Goal: Information Seeking & Learning: Find specific fact

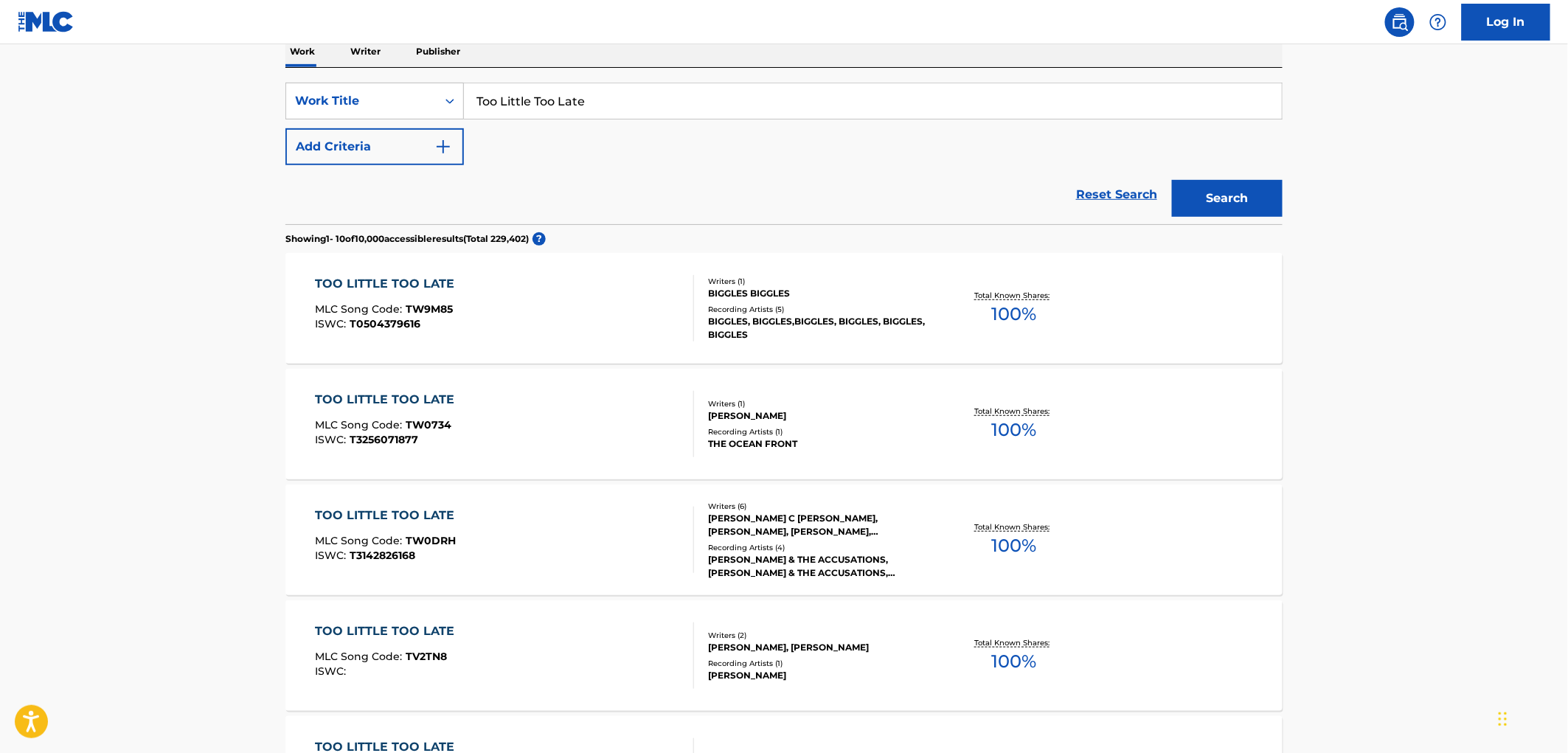
scroll to position [81, 0]
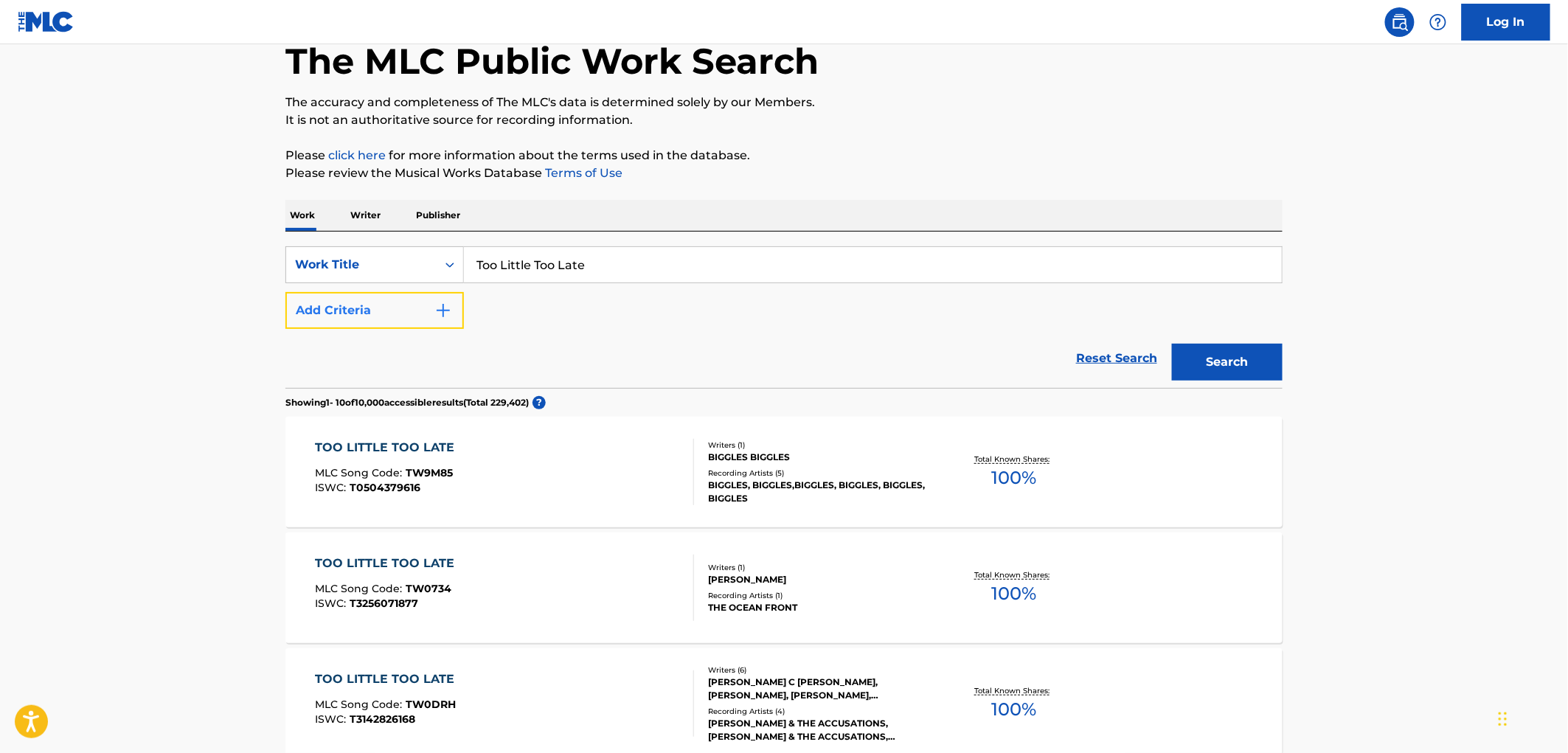
click at [430, 305] on button "Add Criteria" at bounding box center [374, 310] width 178 height 37
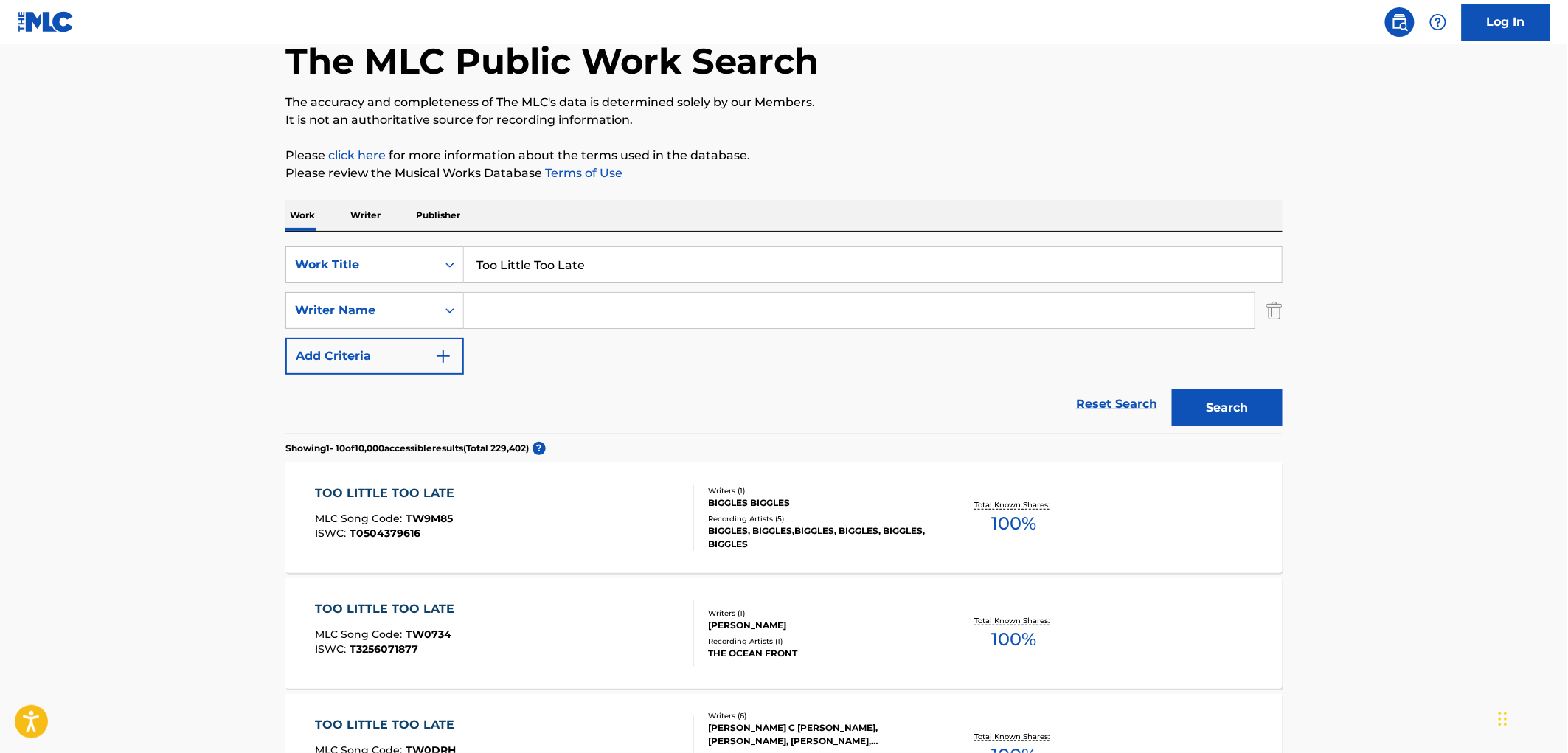
paste input "[PERSON_NAME]"
click at [1253, 401] on button "Search" at bounding box center [1227, 407] width 111 height 37
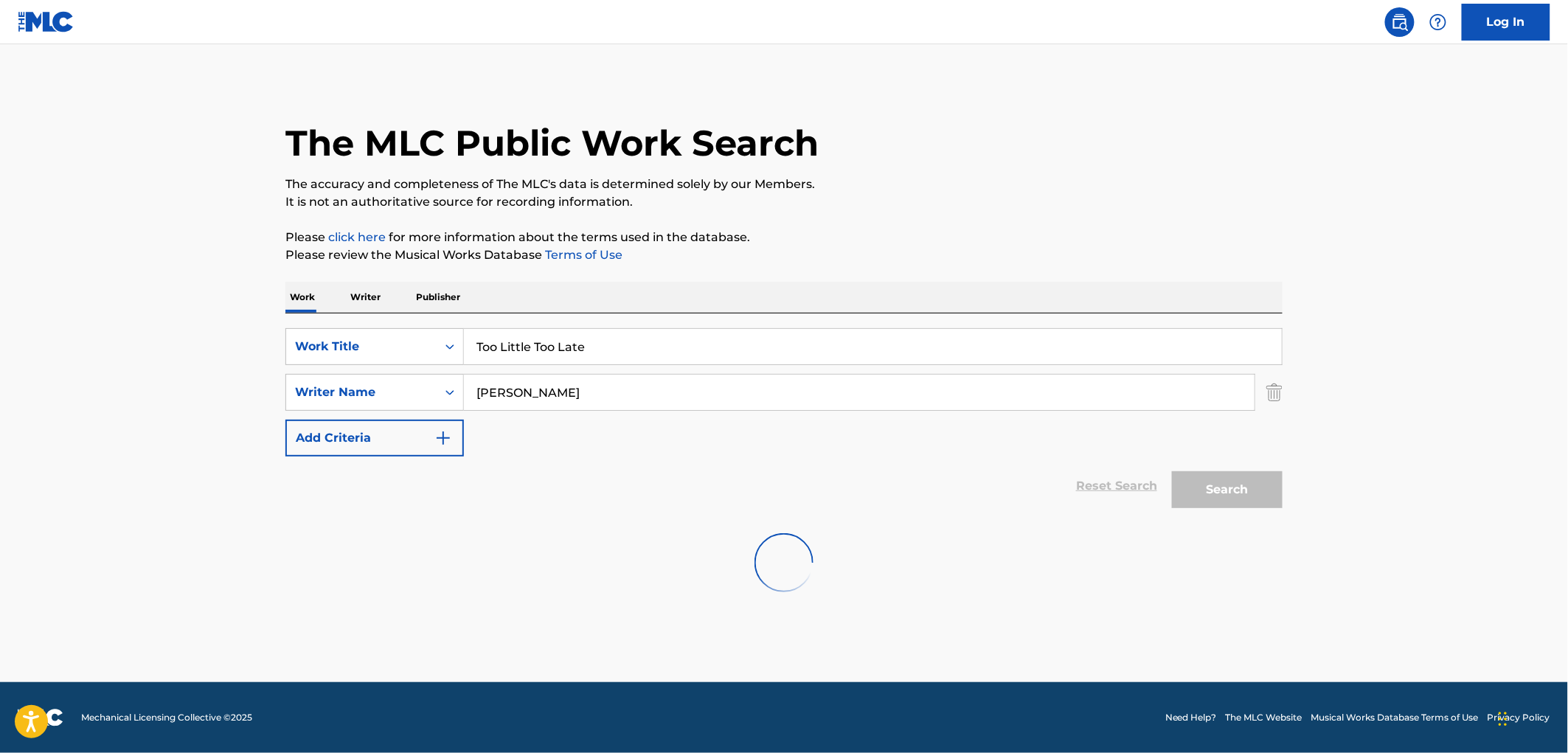
scroll to position [0, 0]
drag, startPoint x: 561, startPoint y: 397, endPoint x: 462, endPoint y: 388, distance: 99.4
click at [462, 388] on div "SearchWithCriteriaa4d56fc3-299d-4045-b627-ec88db1e2d00 Writer Name [PERSON_NAME]" at bounding box center [784, 392] width 998 height 37
paste input "The Flatliners"
type input "The Flatliners"
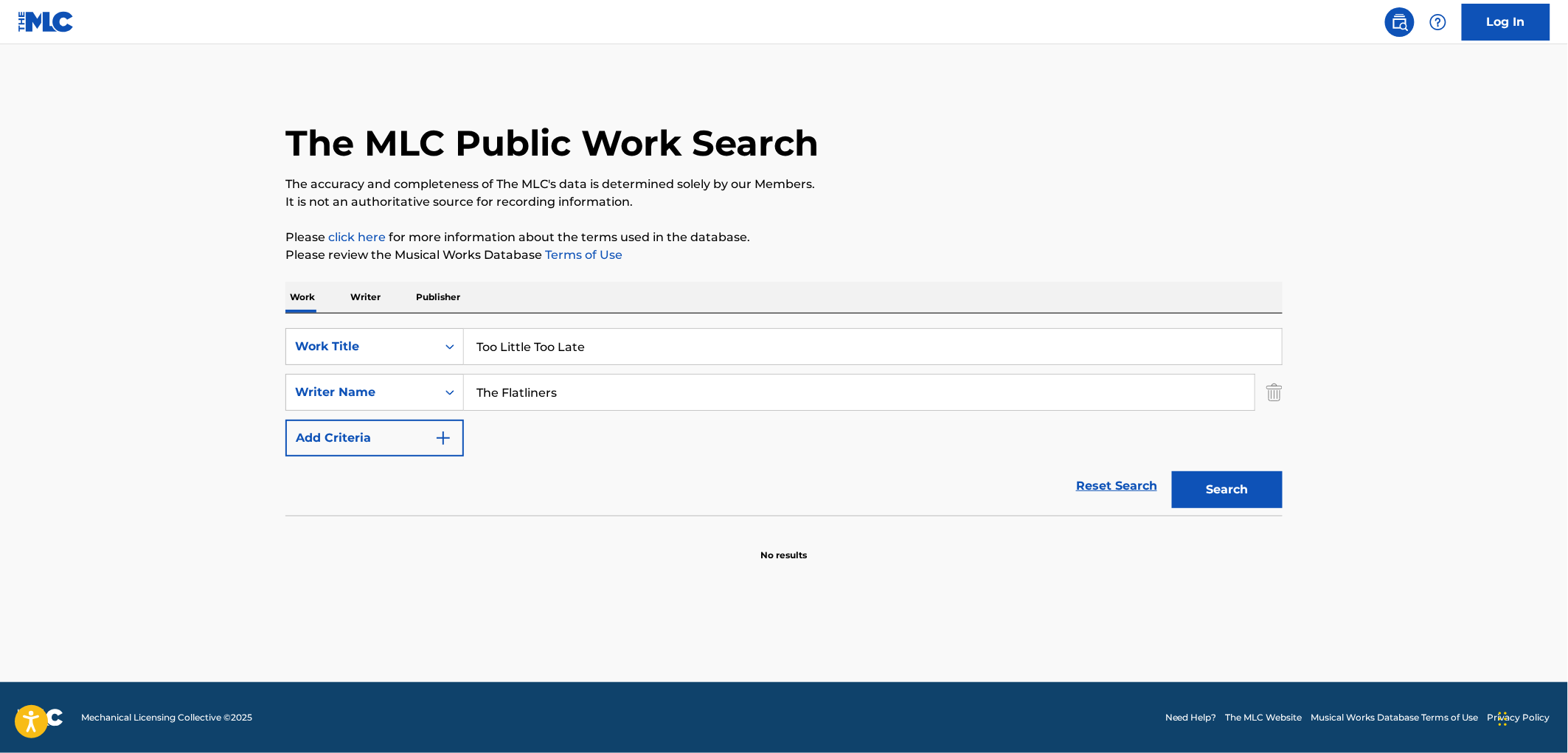
drag, startPoint x: 591, startPoint y: 341, endPoint x: 477, endPoint y: 343, distance: 114.0
click at [477, 343] on input "Too Little Too Late" at bounding box center [873, 346] width 818 height 35
paste input "Performative Hours"
click at [1198, 485] on button "Search" at bounding box center [1227, 490] width 111 height 37
drag, startPoint x: 615, startPoint y: 352, endPoint x: 386, endPoint y: 343, distance: 229.2
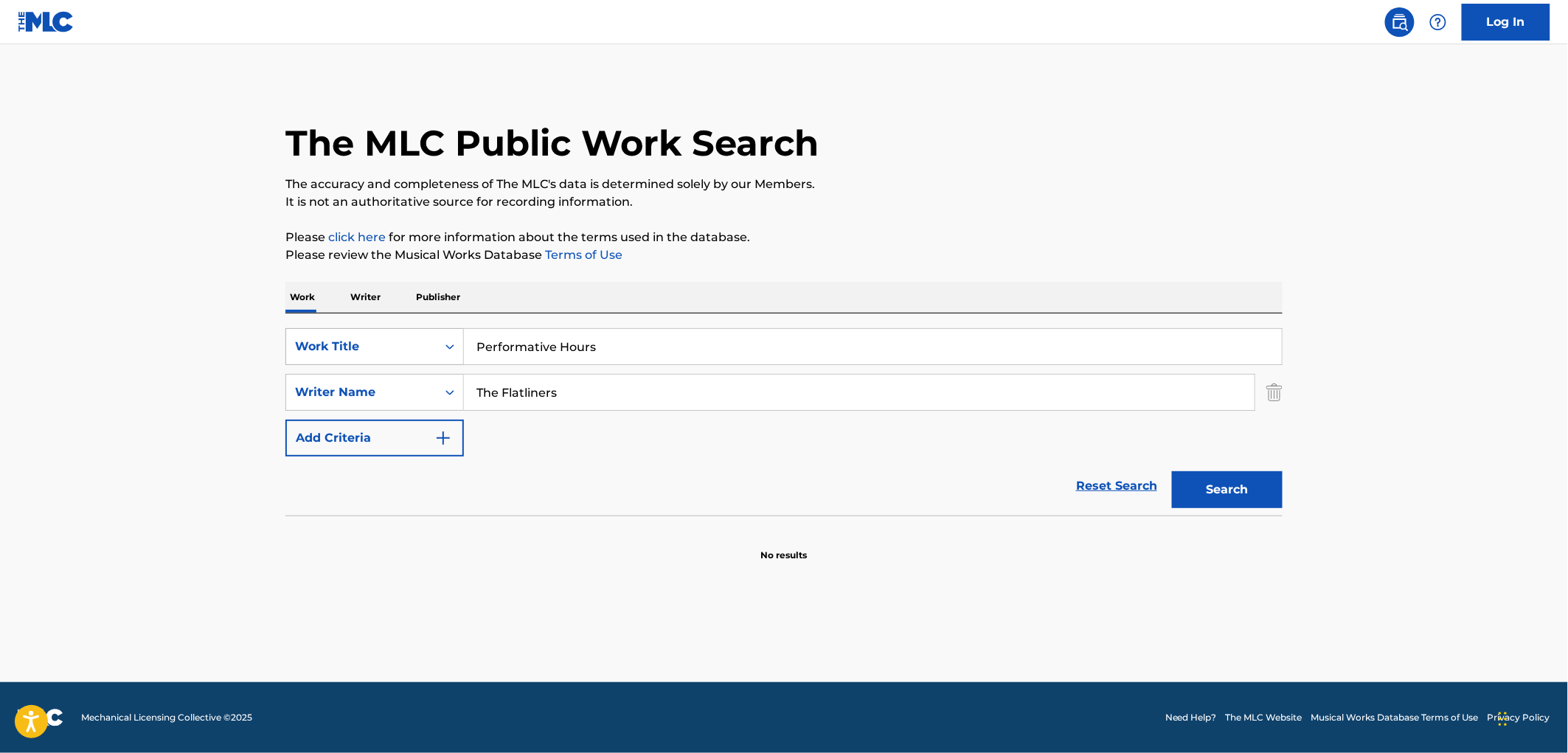
click at [387, 343] on div "SearchWithCriteriae25e146e-62a8-4dee-b149-5f4dcc45a658 Work Title Performative …" at bounding box center [784, 346] width 998 height 37
paste input "Sailing Away"
type input "Sailing Away"
drag, startPoint x: 564, startPoint y: 388, endPoint x: 466, endPoint y: 389, distance: 98.0
click at [466, 389] on input "The Flatliners" at bounding box center [859, 392] width 791 height 35
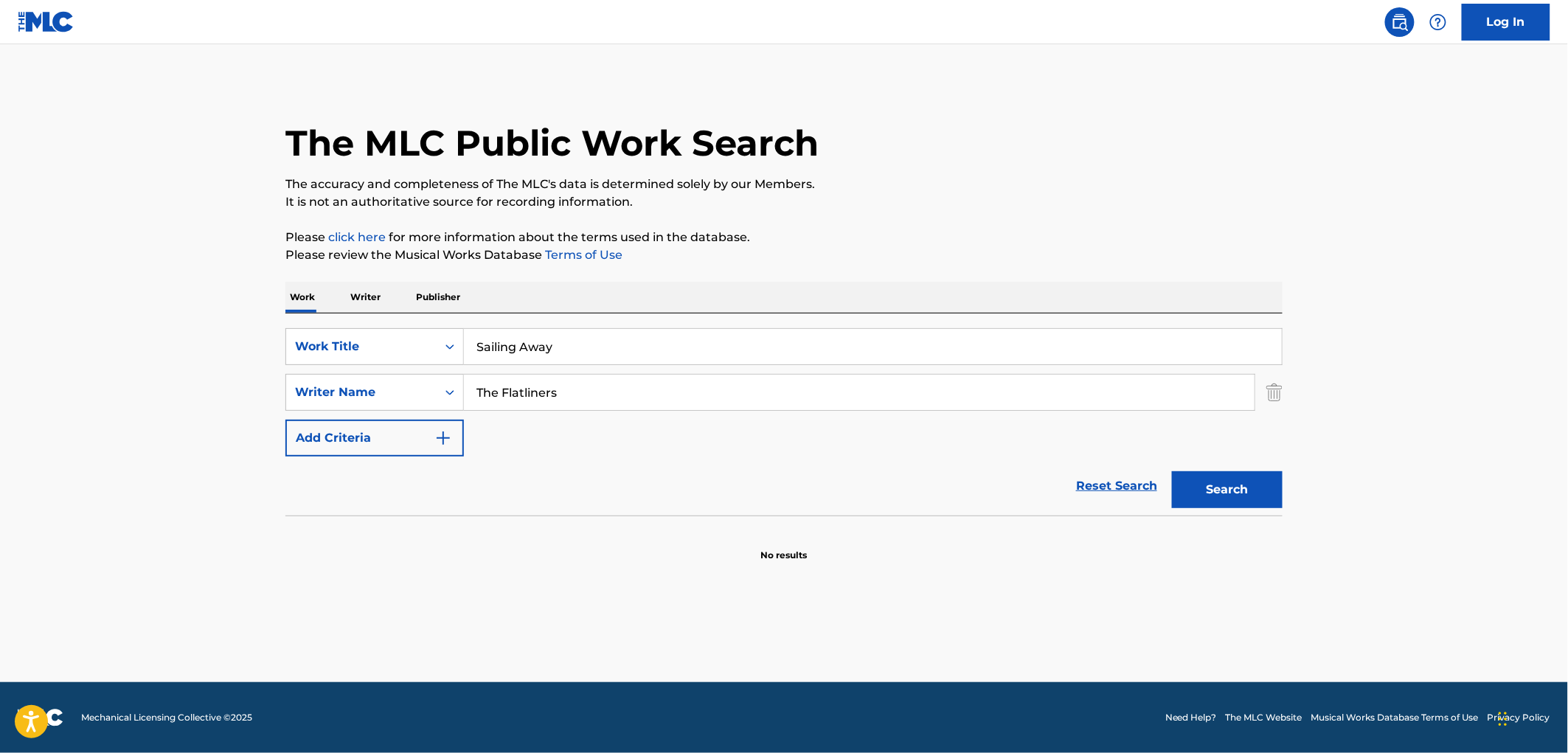
paste input "[PERSON_NAME]"
type input "[PERSON_NAME]"
click at [1240, 501] on button "Search" at bounding box center [1227, 490] width 111 height 37
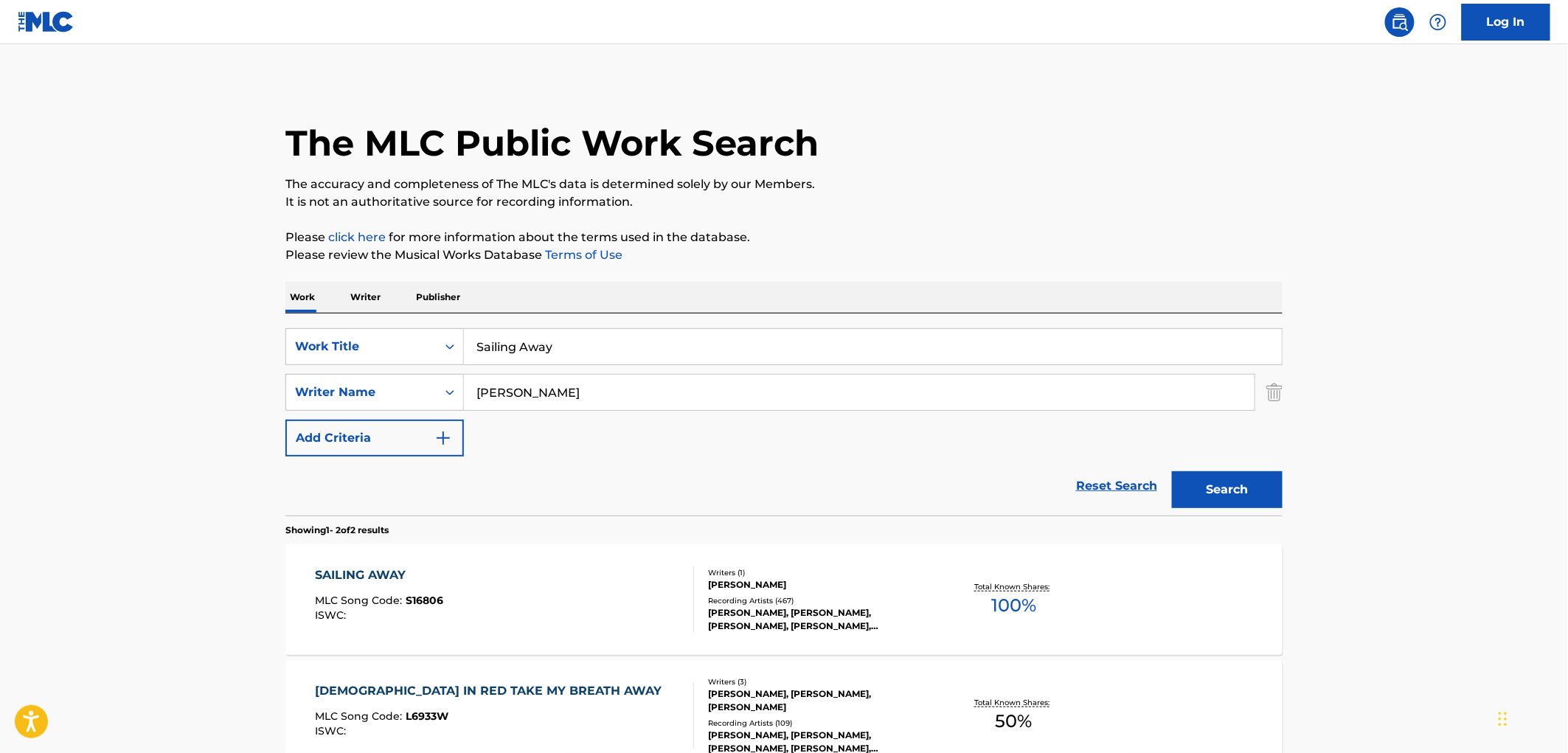
click at [741, 622] on div "[PERSON_NAME], [PERSON_NAME], [PERSON_NAME], [PERSON_NAME], [PERSON_NAME]" at bounding box center [819, 619] width 223 height 27
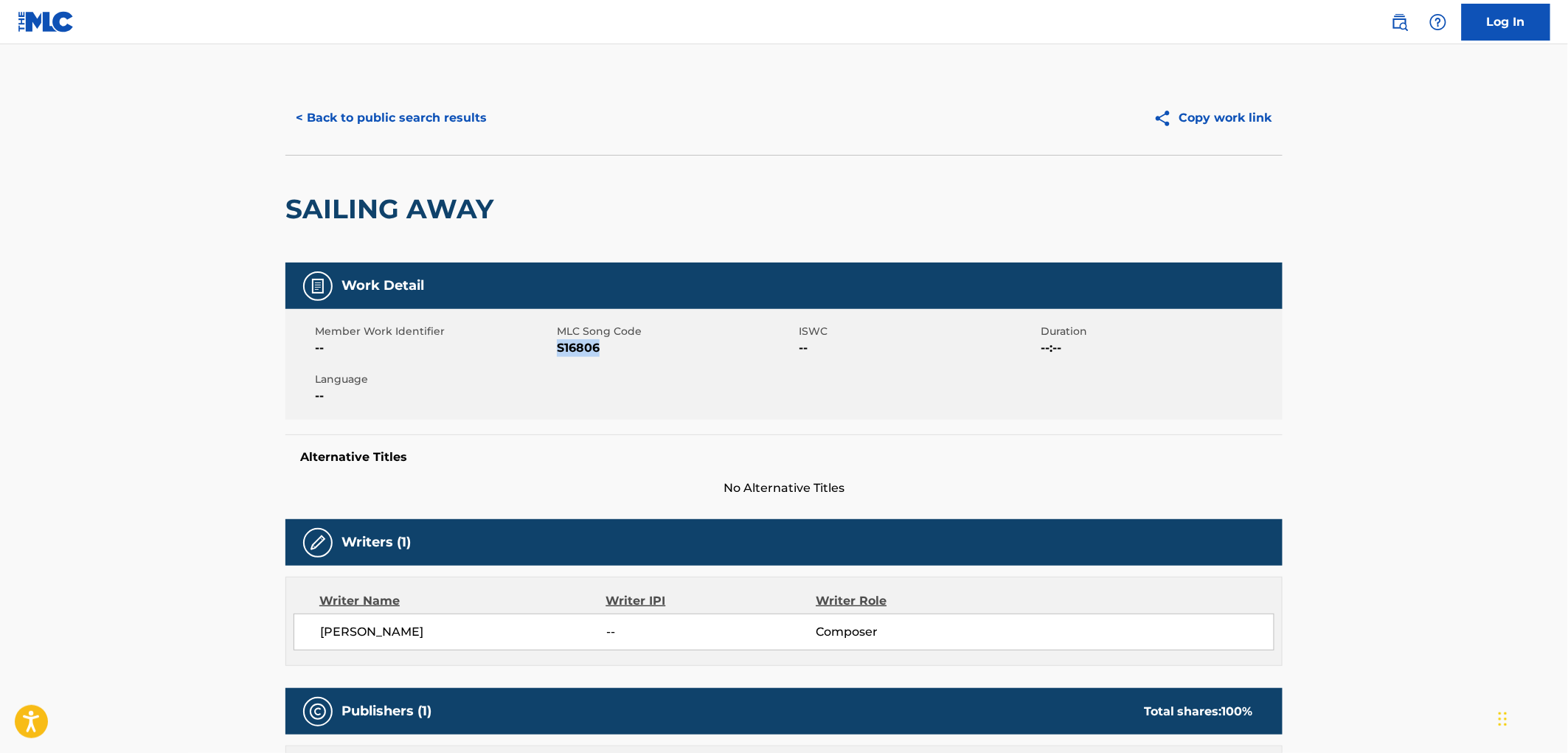
drag, startPoint x: 608, startPoint y: 351, endPoint x: 558, endPoint y: 350, distance: 50.0
click at [558, 350] on span "S16806" at bounding box center [676, 348] width 238 height 18
copy span "S16806"
click at [372, 116] on button "< Back to public search results" at bounding box center [390, 117] width 211 height 37
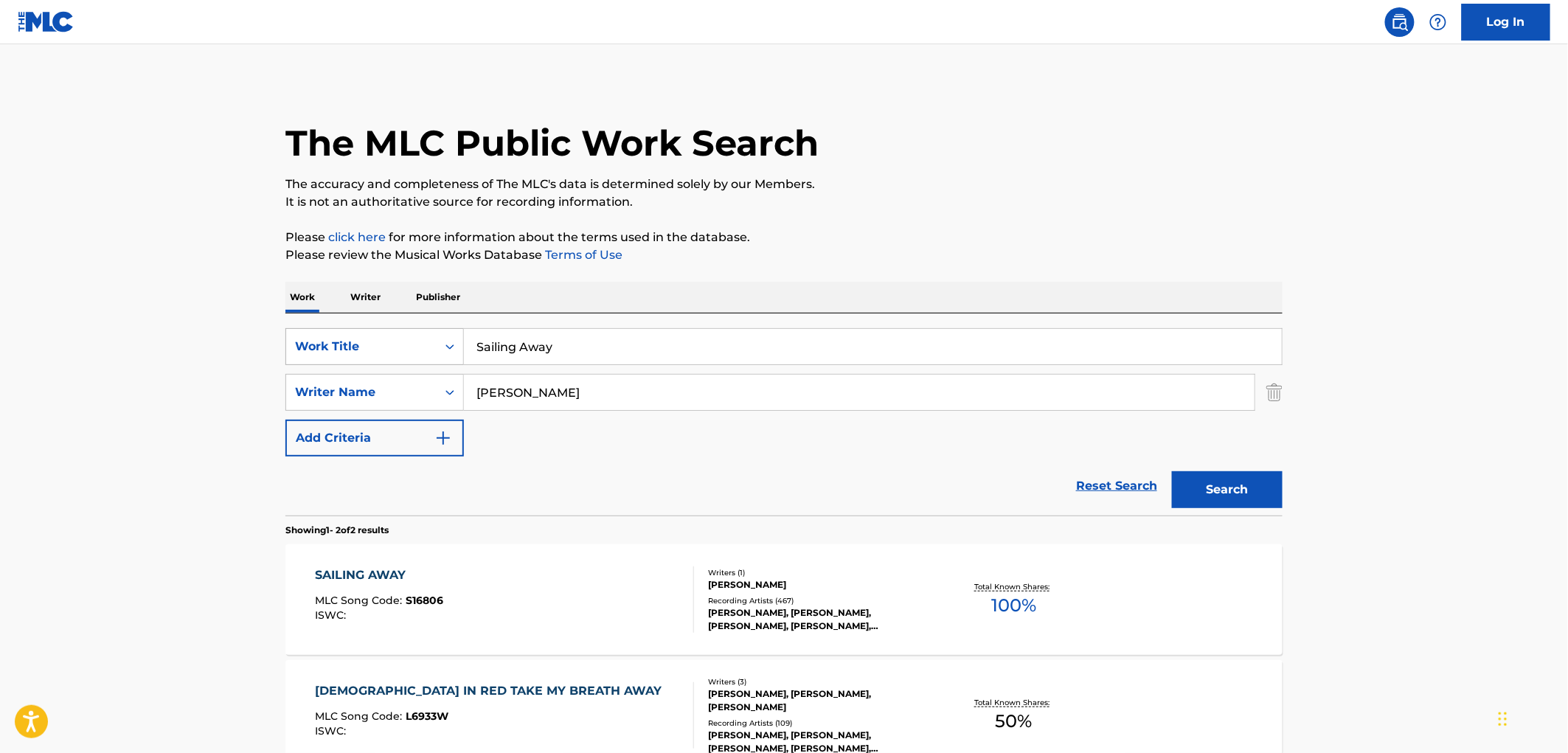
drag, startPoint x: 568, startPoint y: 351, endPoint x: 454, endPoint y: 344, distance: 114.2
click at [455, 344] on div "SearchWithCriteriae25e146e-62a8-4dee-b149-5f4dcc45a658 Work Title Sailing Away" at bounding box center [784, 346] width 998 height 37
paste input "[PERSON_NAME]"
click at [1200, 488] on button "Search" at bounding box center [1227, 490] width 111 height 37
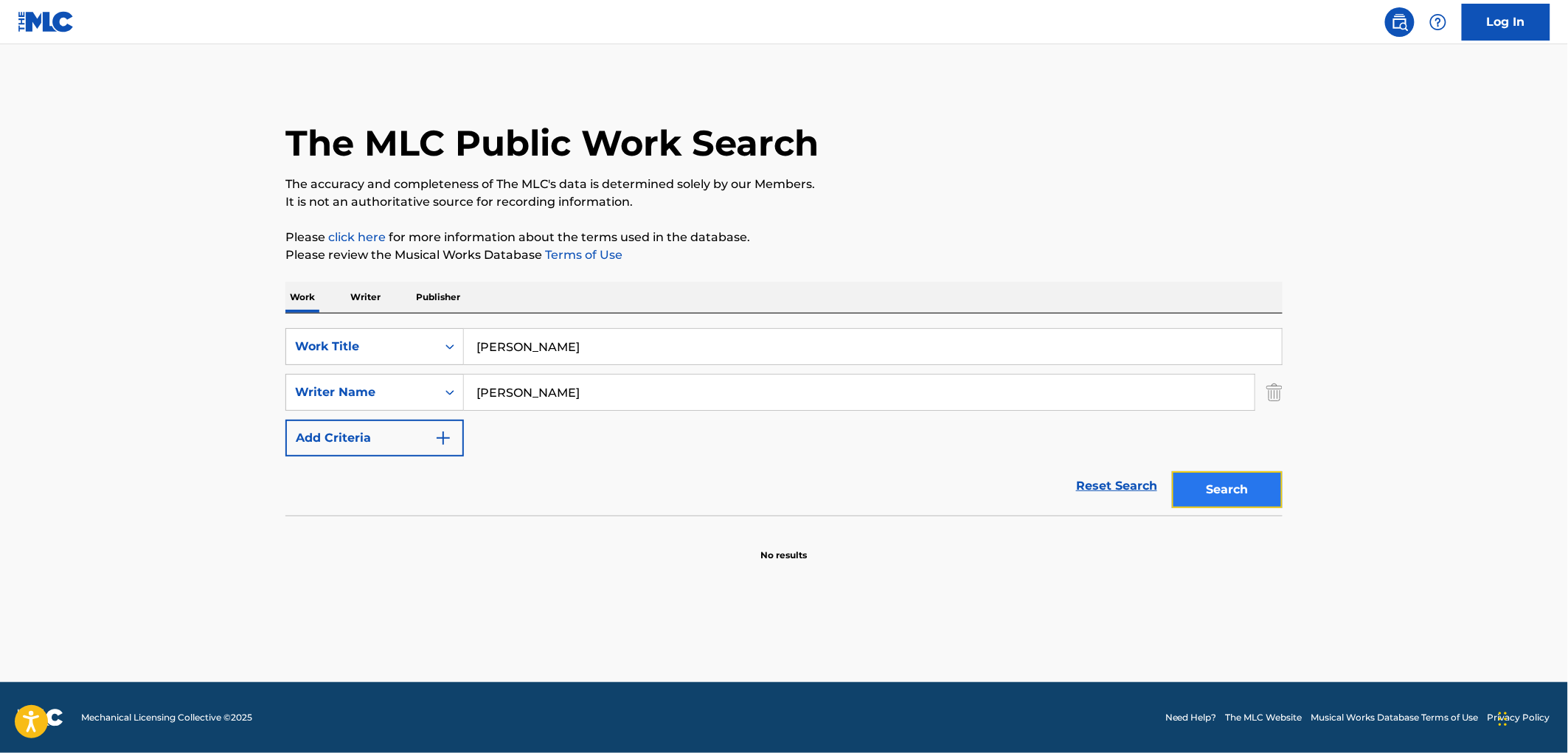
click at [1200, 488] on button "Search" at bounding box center [1227, 490] width 111 height 37
drag, startPoint x: 596, startPoint y: 349, endPoint x: 333, endPoint y: 342, distance: 263.1
click at [333, 342] on div "SearchWithCriteriae25e146e-62a8-4dee-b149-5f4dcc45a658 Work Title [PERSON_NAME]" at bounding box center [784, 346] width 998 height 37
paste input "WHAT CAN I DO"
type input "WHAT CAN I DO"
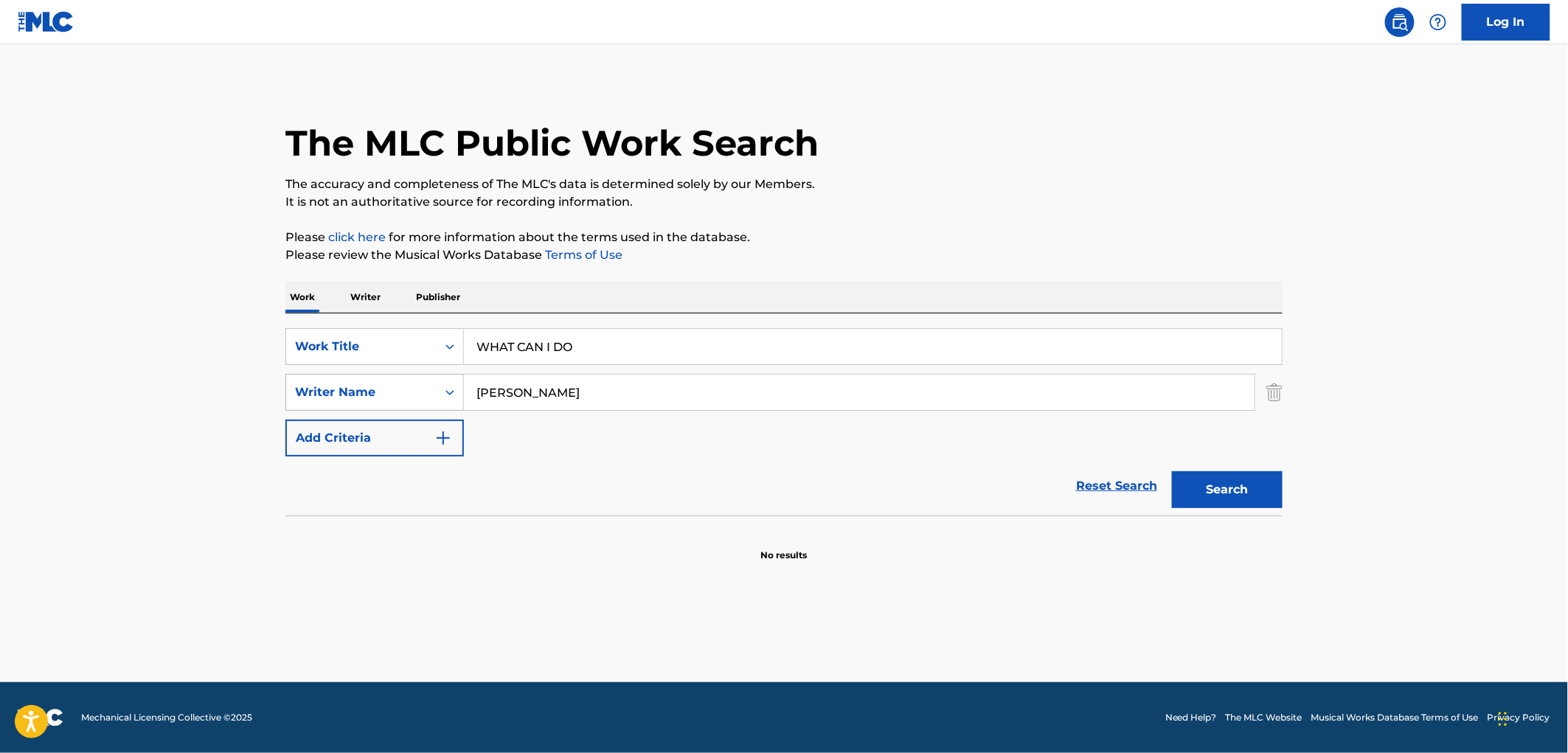
drag, startPoint x: 575, startPoint y: 391, endPoint x: 315, endPoint y: 402, distance: 260.2
click at [315, 402] on div "SearchWithCriteriaa4d56fc3-299d-4045-b627-ec88db1e2d00 Writer Name [PERSON_NAME]" at bounding box center [784, 392] width 998 height 37
paste input "uarte"
type input "[PERSON_NAME]"
click at [1231, 505] on button "Search" at bounding box center [1227, 490] width 111 height 37
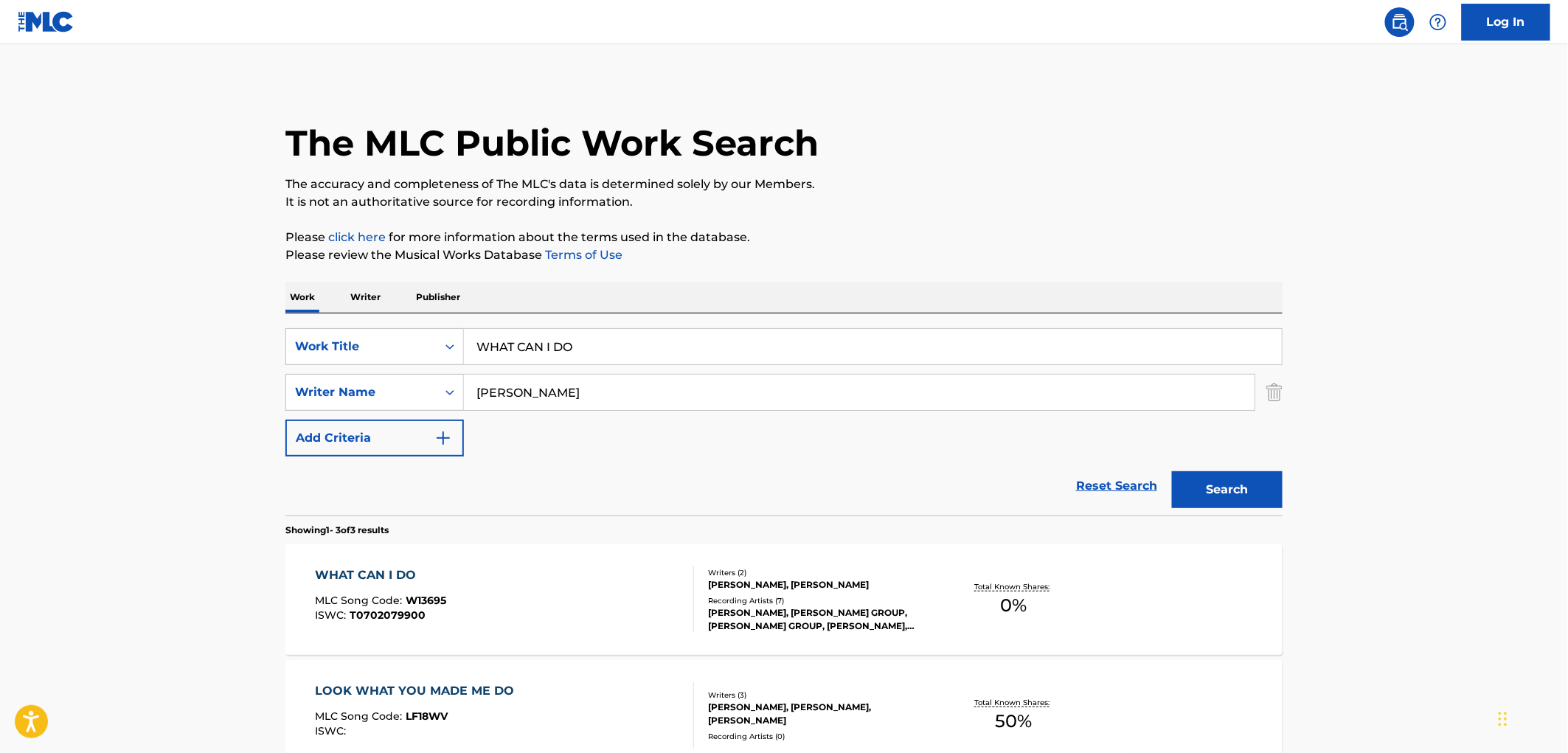
click at [809, 593] on div "Writers ( 2 ) [PERSON_NAME], [PERSON_NAME] Recording Artists ( 7 ) [PERSON_NAME…" at bounding box center [813, 600] width 237 height 65
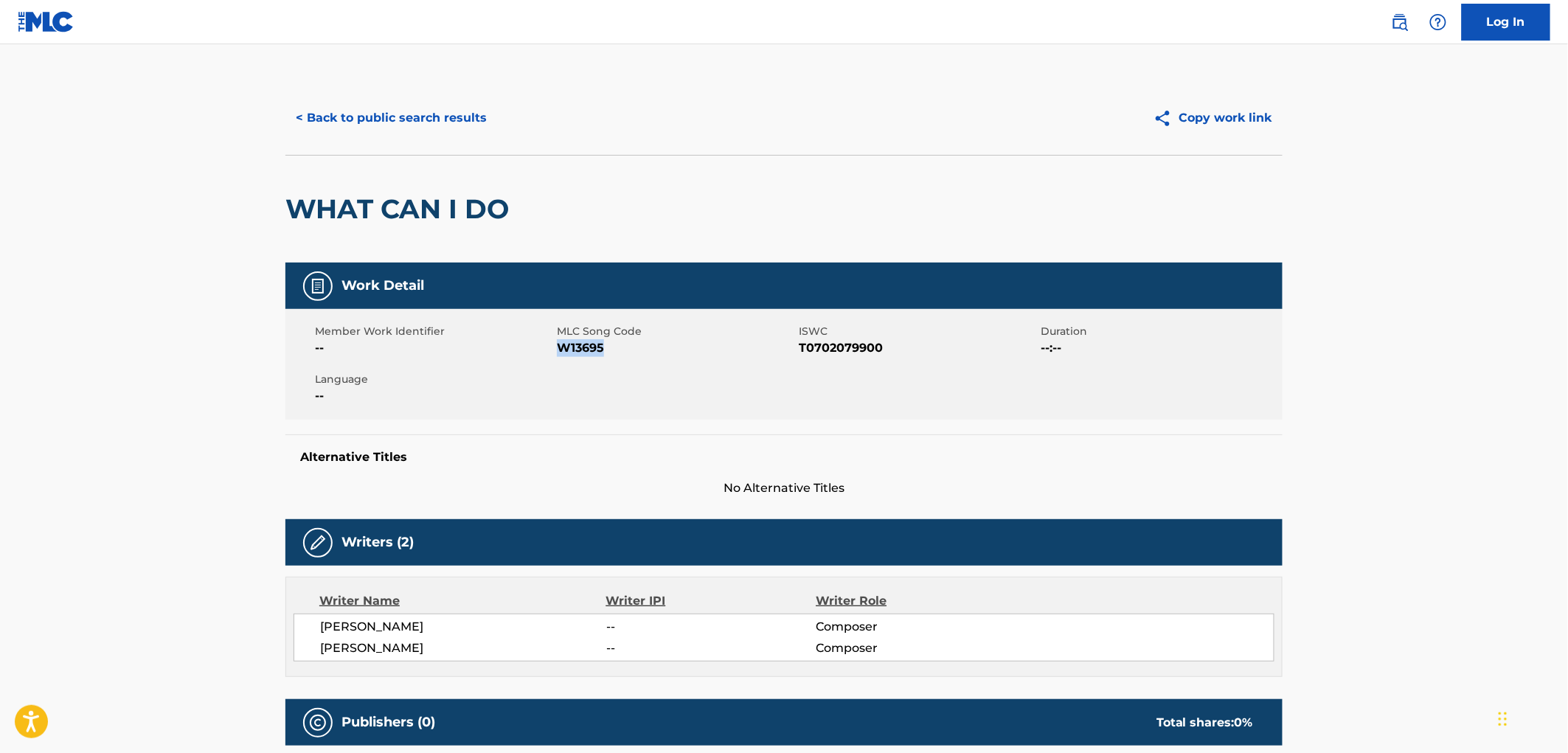
drag, startPoint x: 627, startPoint y: 349, endPoint x: 556, endPoint y: 348, distance: 71.0
click at [557, 348] on span "W13695" at bounding box center [676, 348] width 238 height 18
copy span "W13695"
click at [423, 119] on button "< Back to public search results" at bounding box center [390, 117] width 211 height 37
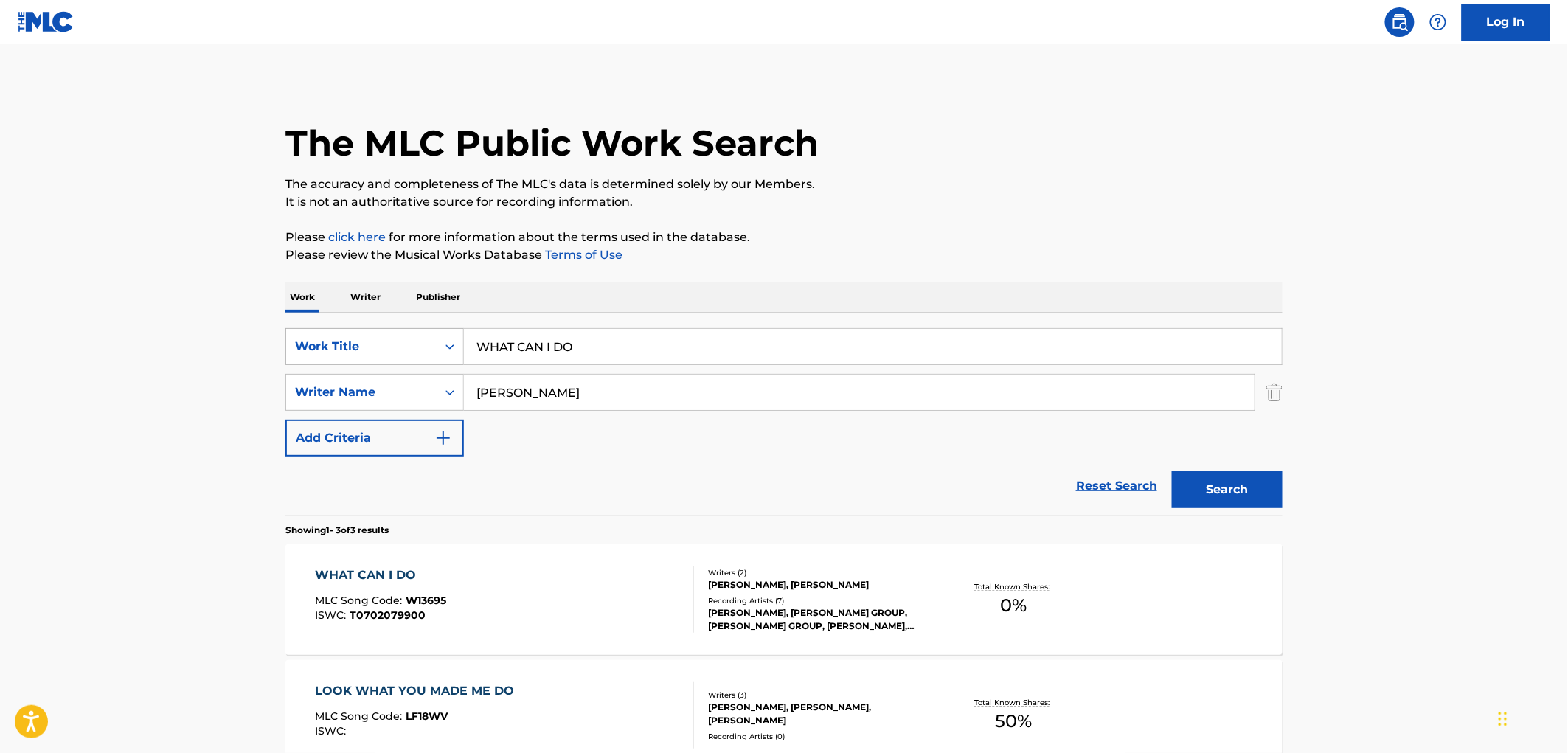
drag, startPoint x: 501, startPoint y: 348, endPoint x: 454, endPoint y: 348, distance: 47.0
click at [454, 348] on div "SearchWithCriteriae25e146e-62a8-4dee-b149-5f4dcc45a658 Work Title WHAT CAN I DO" at bounding box center [784, 346] width 998 height 37
paste input "Can't Help Falling In Love With You"
type input "Can't Help Falling In Love With You"
drag, startPoint x: 574, startPoint y: 387, endPoint x: 321, endPoint y: 404, distance: 253.6
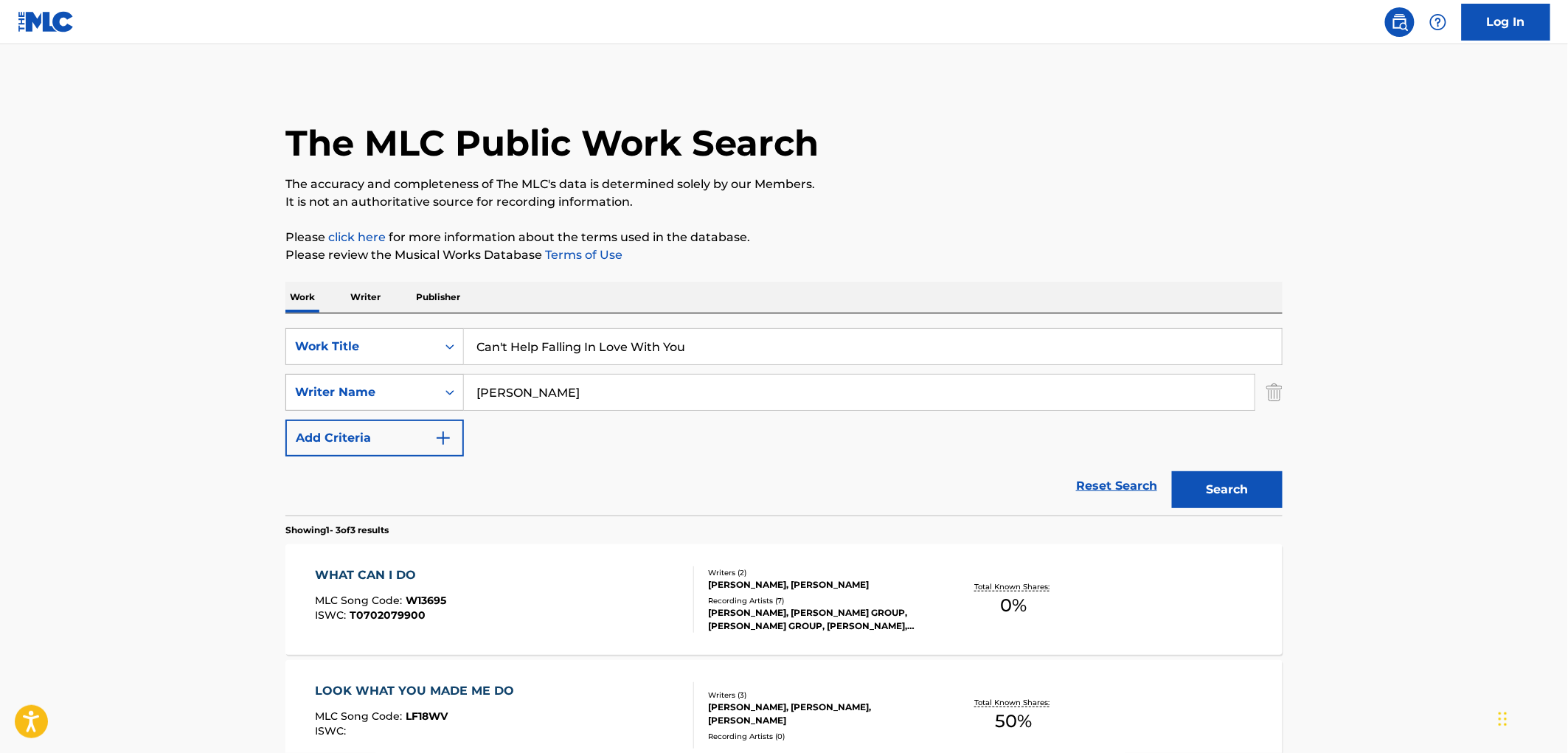
click at [321, 404] on div "SearchWithCriteriaa4d56fc3-299d-4045-b627-ec88db1e2d00 Writer Name [PERSON_NAME]" at bounding box center [784, 392] width 998 height 37
click at [1172, 472] on button "Search" at bounding box center [1227, 490] width 111 height 37
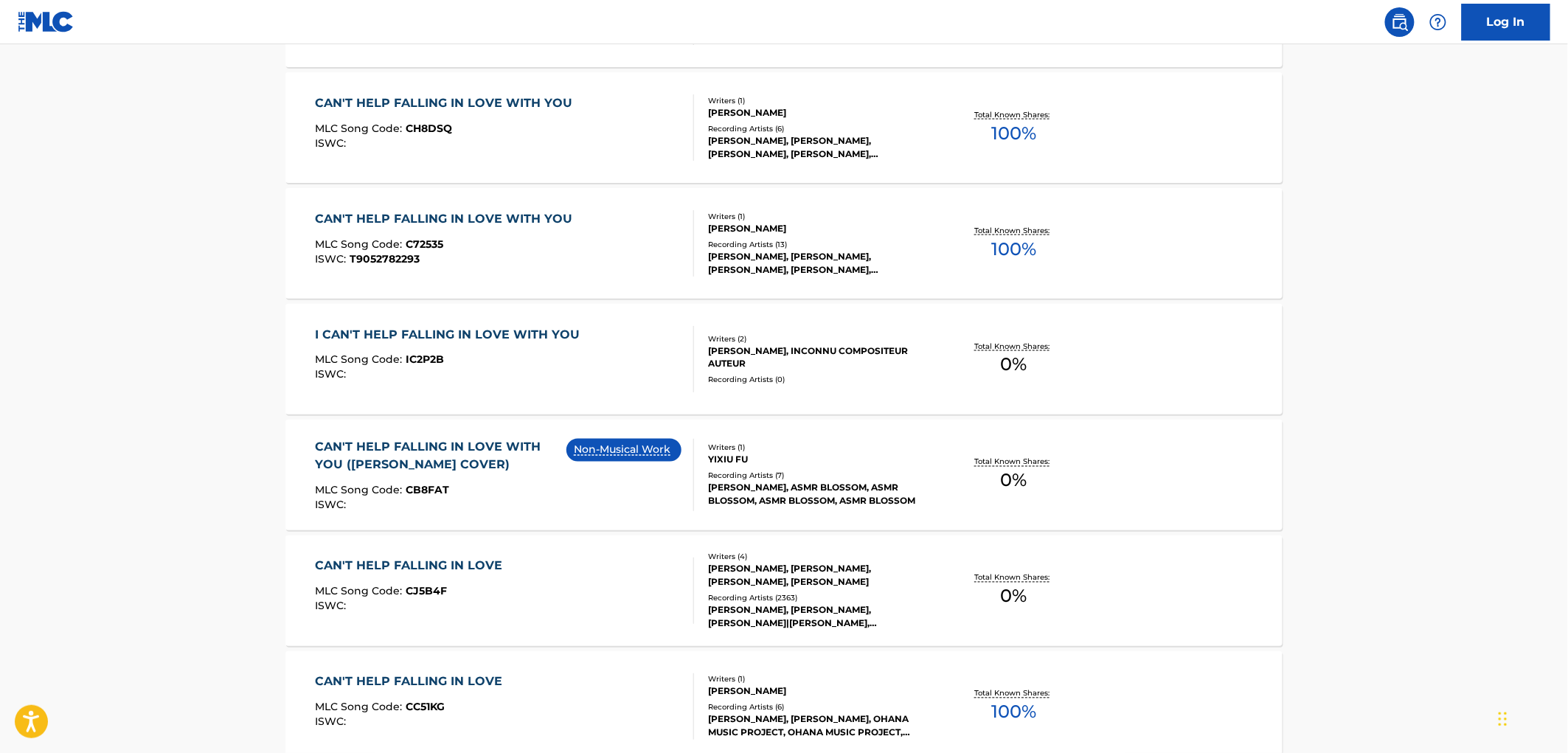
scroll to position [983, 0]
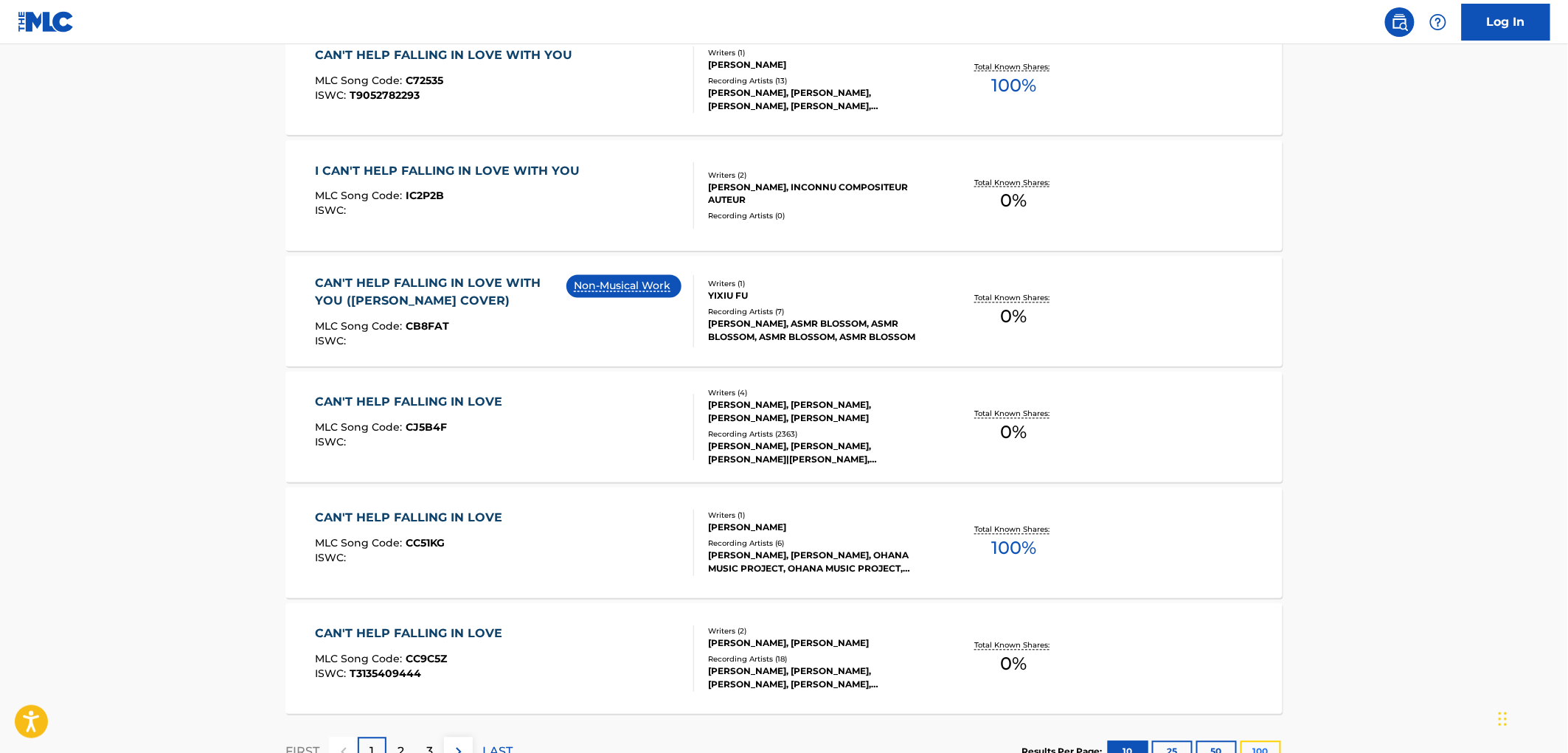
click at [1254, 748] on button "100" at bounding box center [1261, 751] width 41 height 22
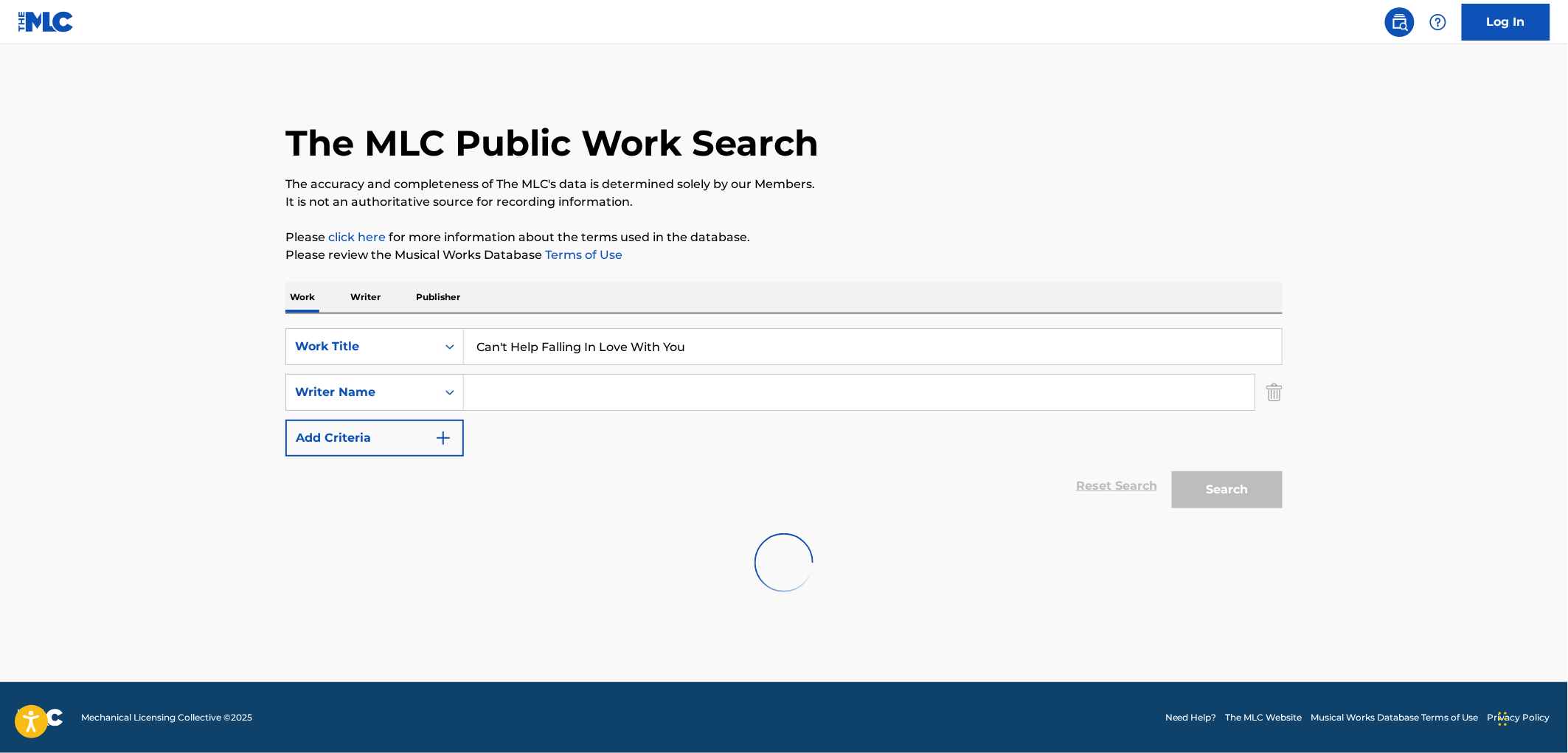
scroll to position [0, 0]
drag, startPoint x: 659, startPoint y: 351, endPoint x: 348, endPoint y: 345, distance: 311.1
click at [348, 345] on div "SearchWithCriteriae25e146e-62a8-4dee-b149-5f4dcc45a658 Work Title Can't Help Fa…" at bounding box center [784, 346] width 998 height 37
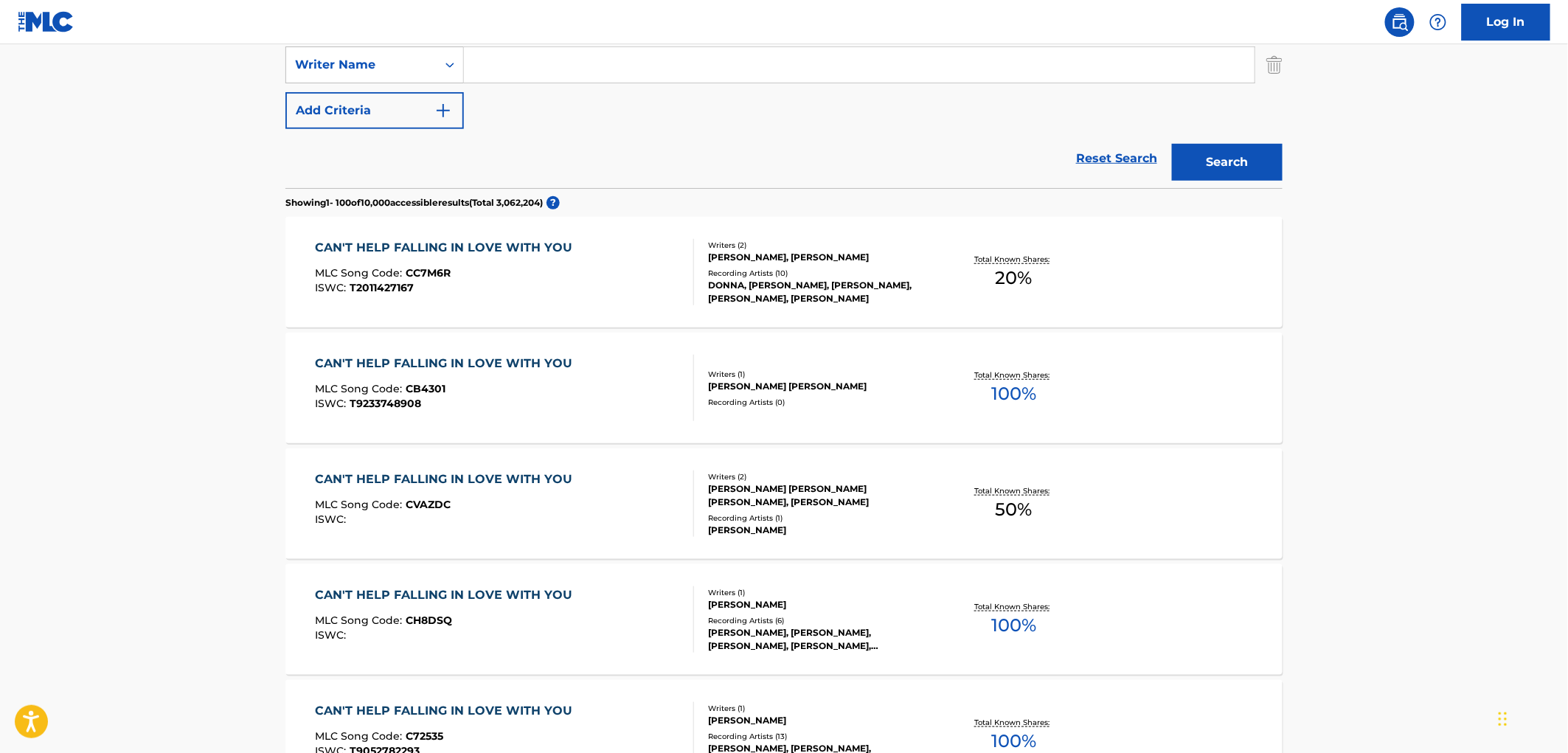
scroll to position [164, 0]
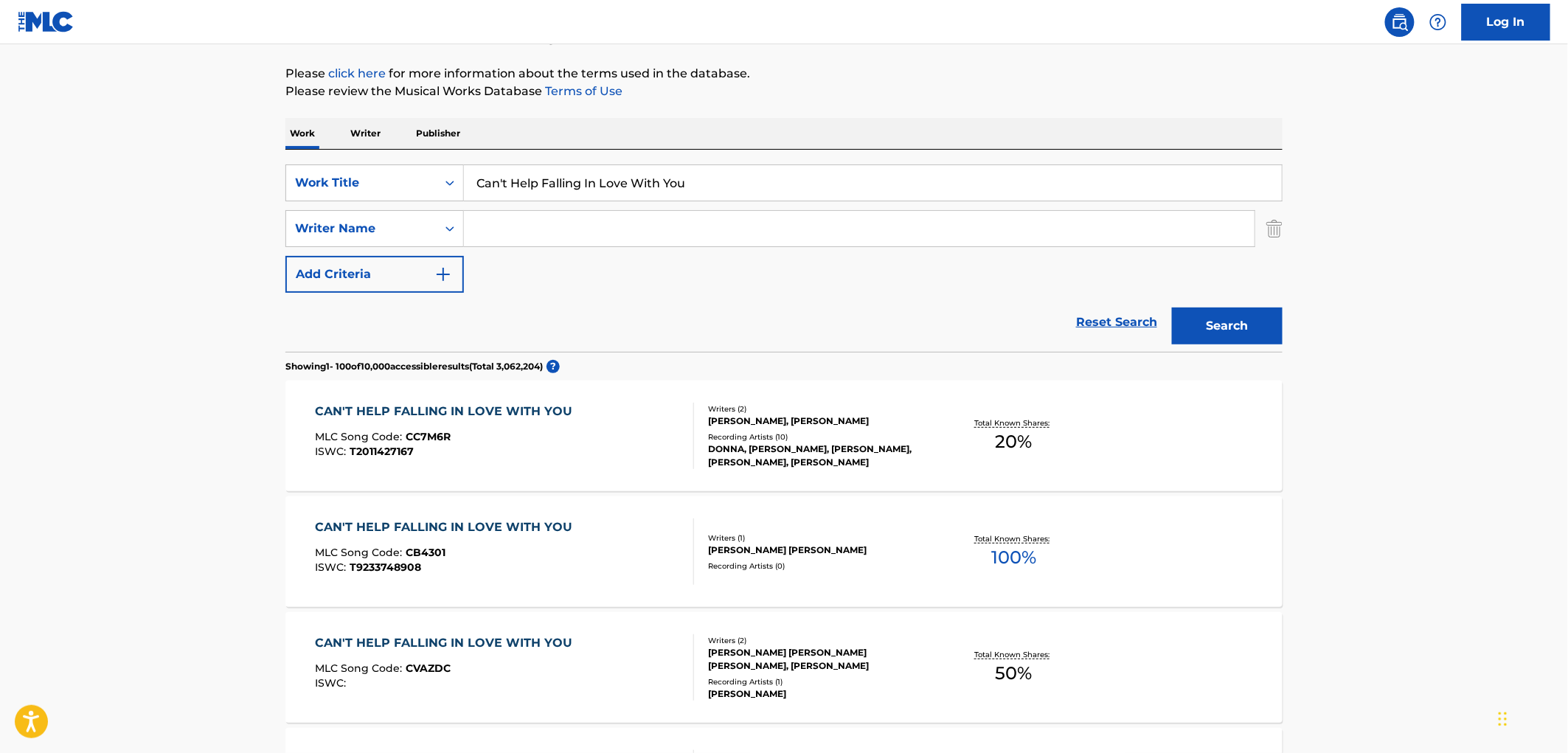
paste input "Se Preparo"
type input "Se Preparo"
click at [1227, 328] on button "Search" at bounding box center [1227, 326] width 111 height 37
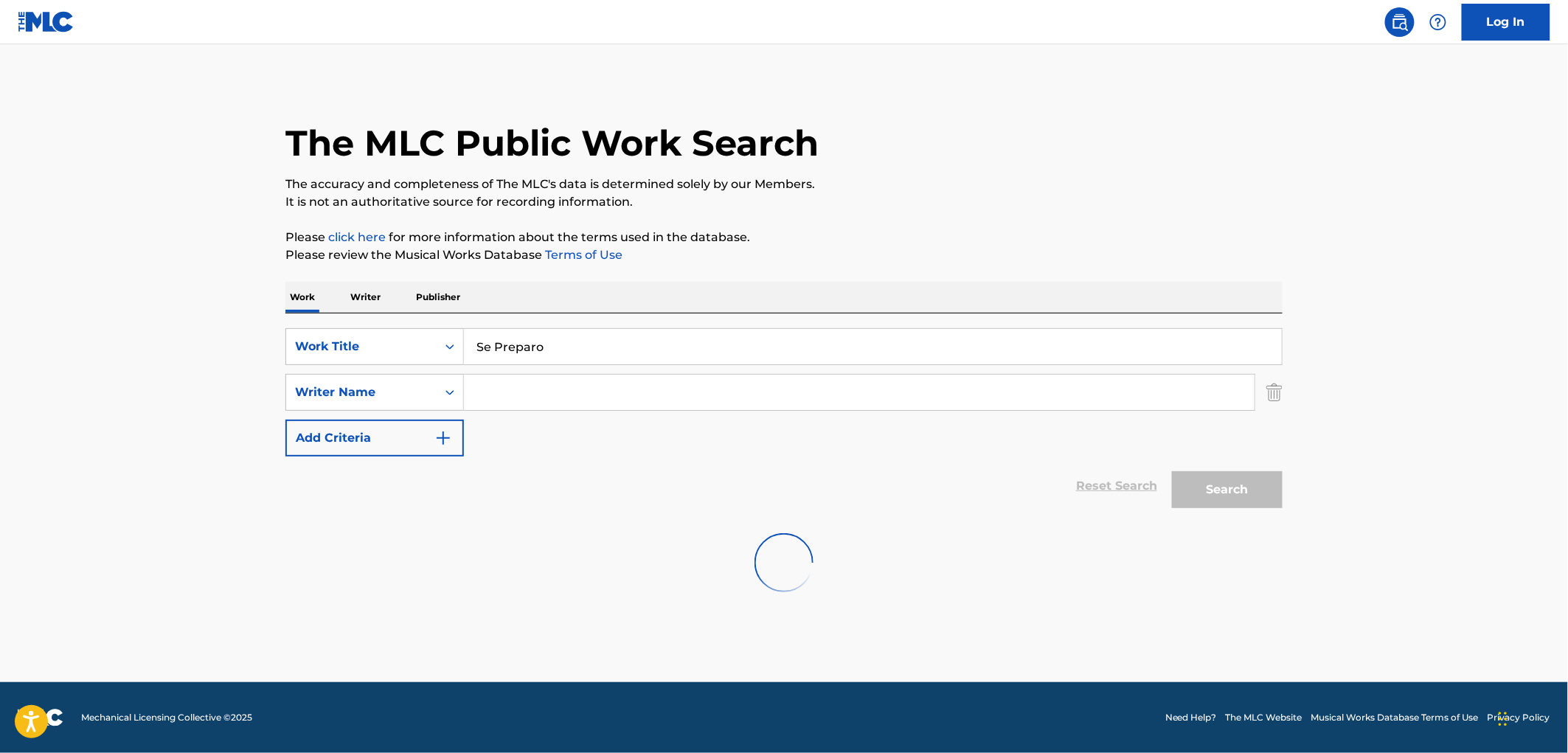
scroll to position [0, 0]
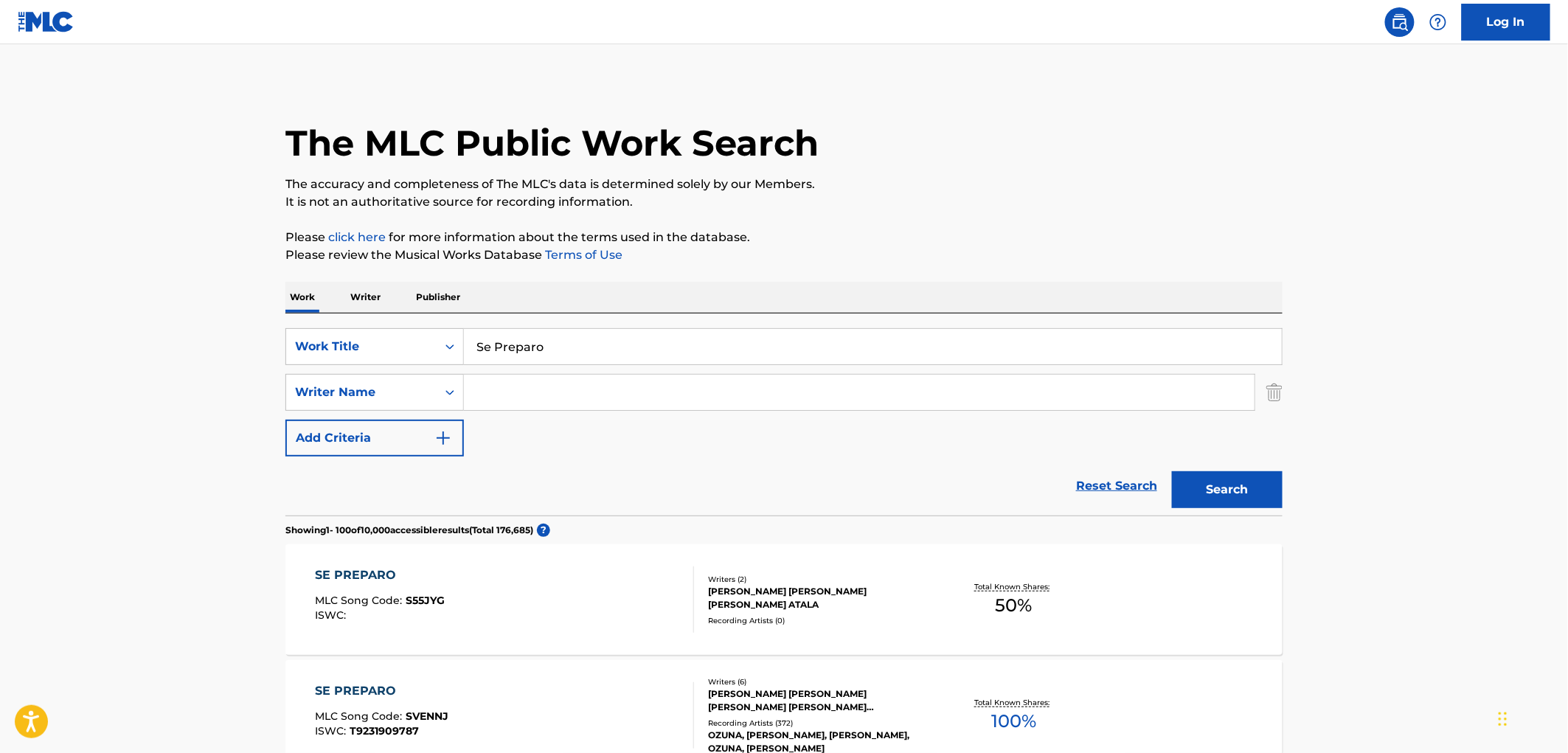
click at [813, 713] on div "[PERSON_NAME] [PERSON_NAME] [PERSON_NAME] [PERSON_NAME] [PERSON_NAME] E [PERSON…" at bounding box center [819, 701] width 223 height 27
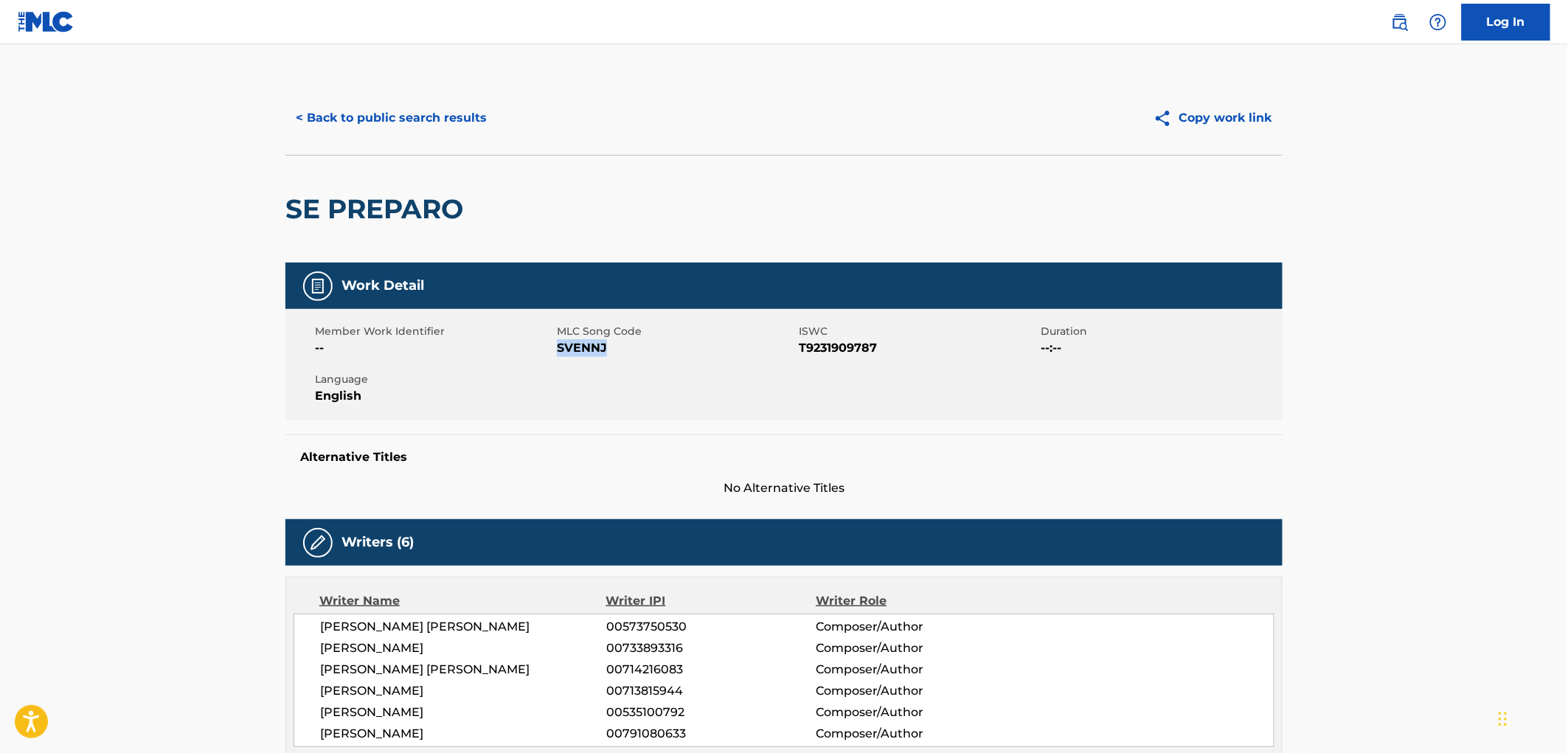
drag, startPoint x: 617, startPoint y: 344, endPoint x: 561, endPoint y: 344, distance: 56.0
click at [561, 344] on span "SVENNJ" at bounding box center [676, 348] width 238 height 18
copy span "SVENNJ"
click at [398, 129] on button "< Back to public search results" at bounding box center [390, 117] width 211 height 37
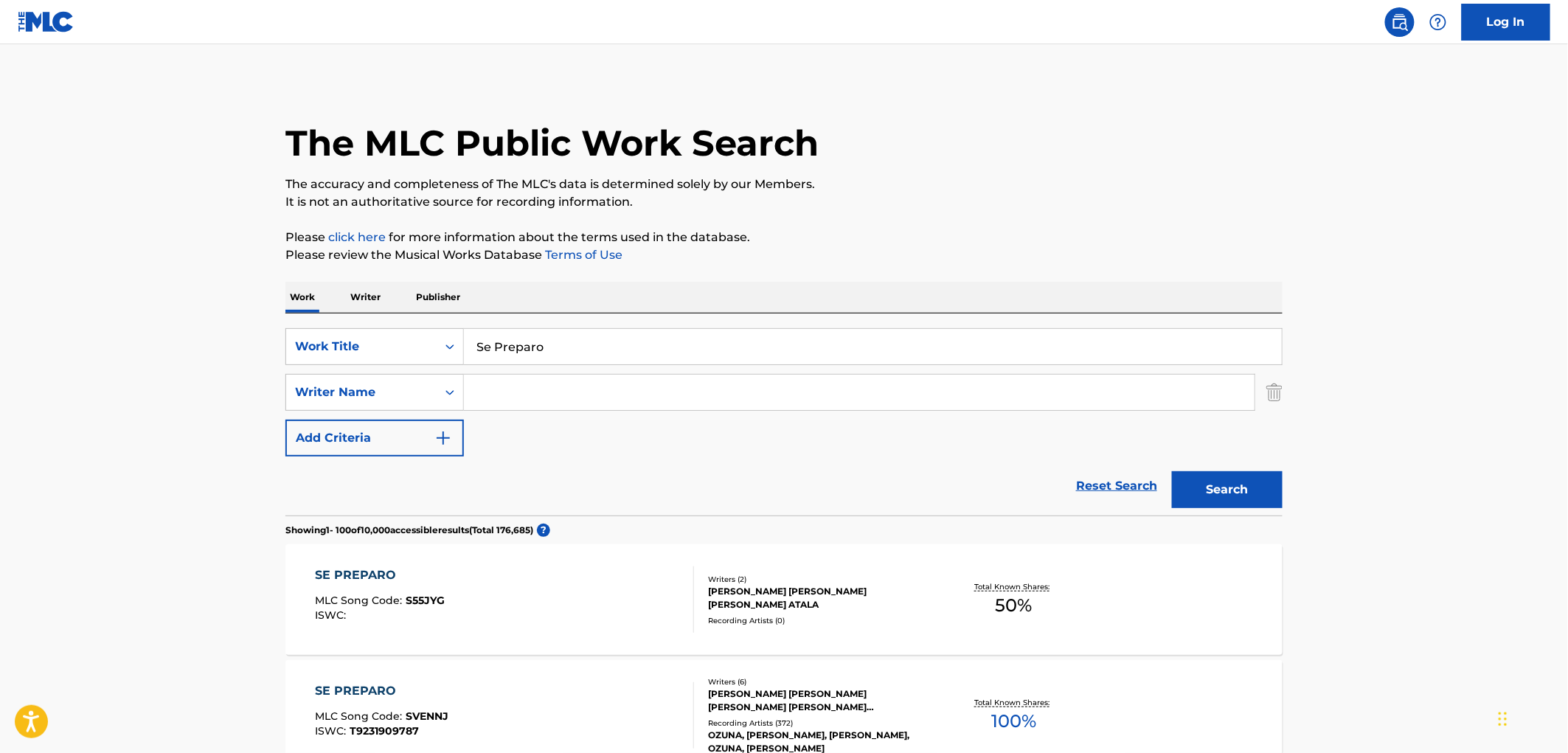
drag, startPoint x: 478, startPoint y: 347, endPoint x: 616, endPoint y: 354, distance: 138.2
click at [616, 354] on input "Se Preparo" at bounding box center [873, 346] width 818 height 35
paste input "Heartbreak"
type input "Heartbreak"
click at [1230, 502] on button "Search" at bounding box center [1227, 490] width 111 height 37
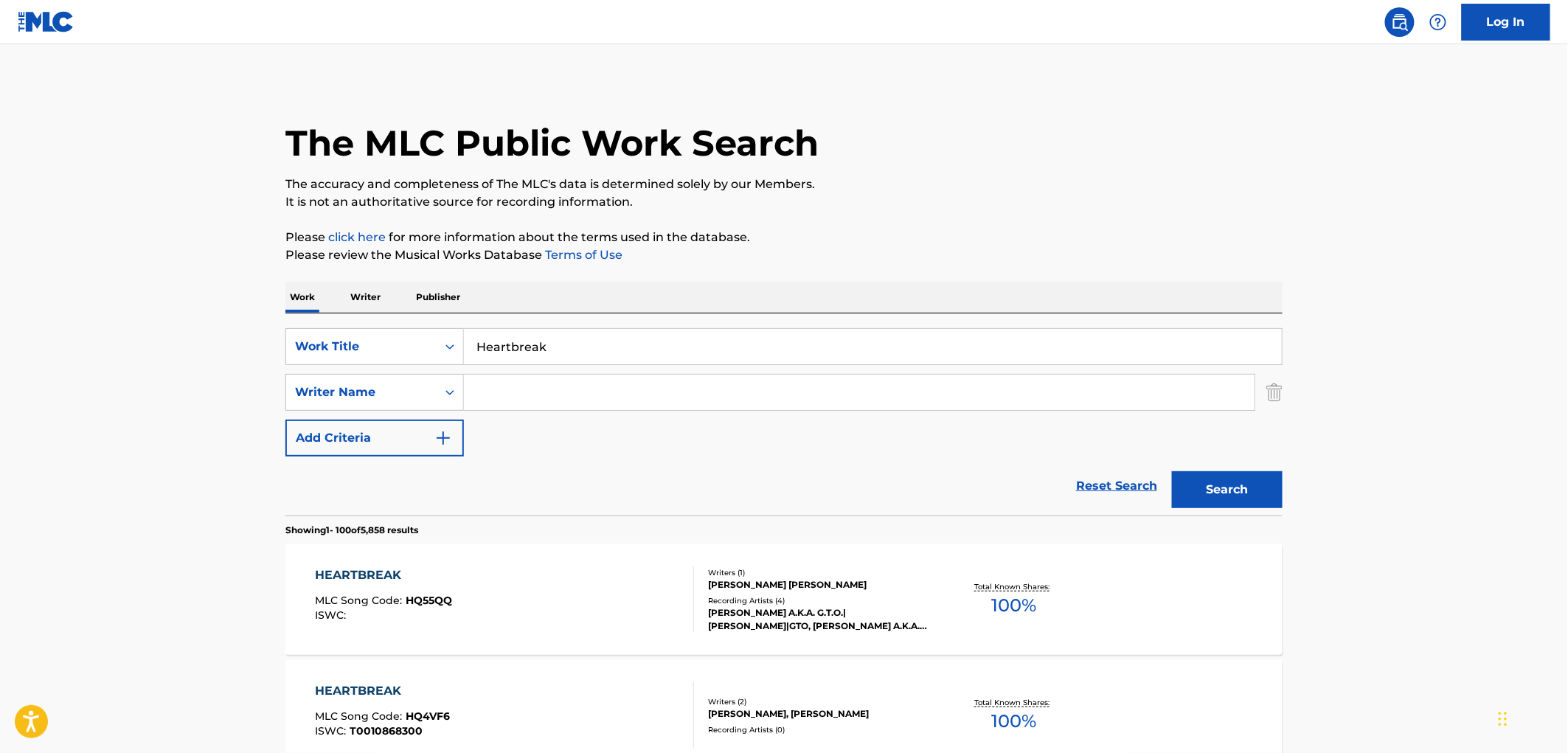
paste input "[PERSON_NAME]"
type input "[PERSON_NAME]"
click at [1206, 485] on button "Search" at bounding box center [1227, 490] width 111 height 37
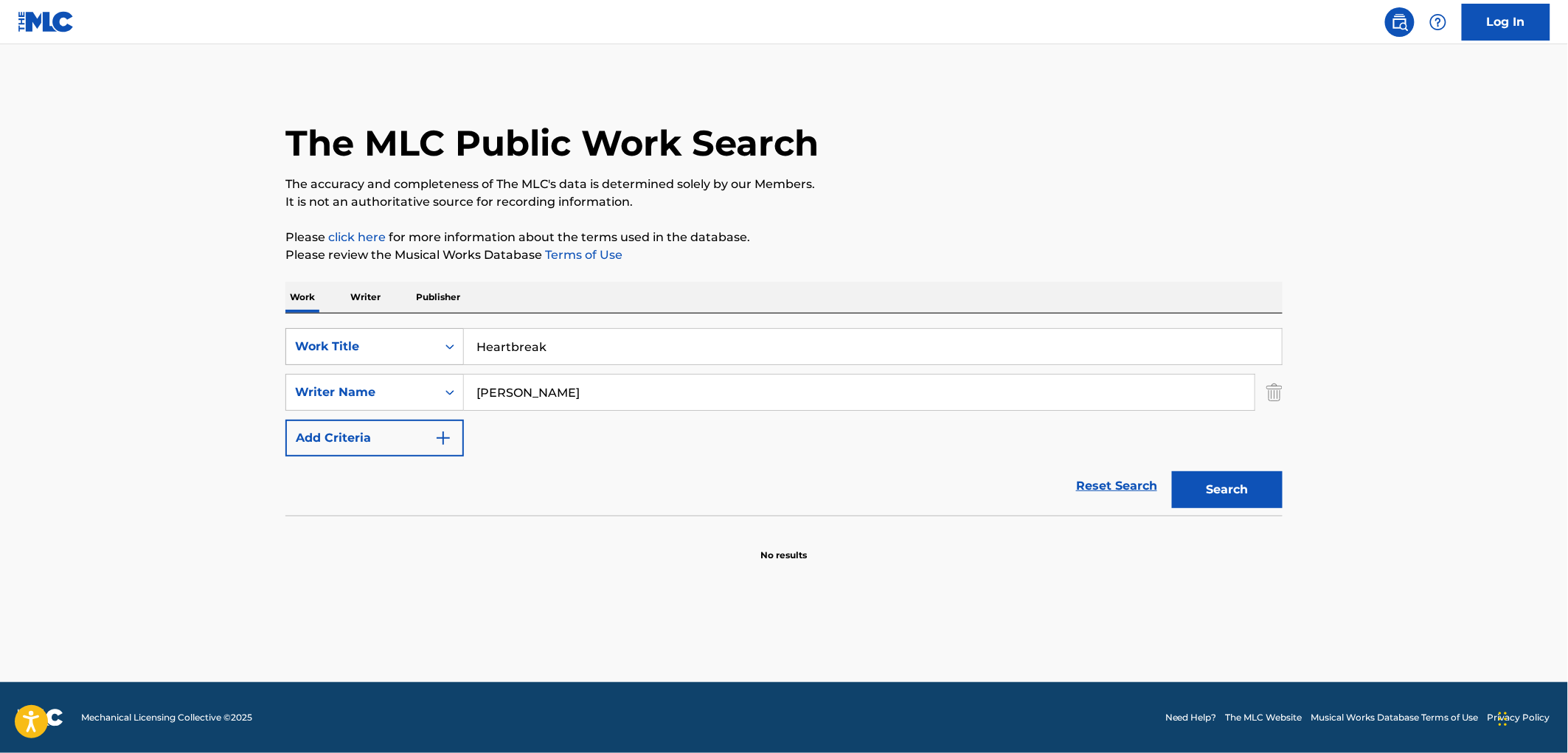
drag, startPoint x: 563, startPoint y: 333, endPoint x: 423, endPoint y: 343, distance: 140.4
click at [423, 343] on div "SearchWithCriteriae25e146e-62a8-4dee-b149-5f4dcc45a658 Work Title Heartbreak" at bounding box center [784, 346] width 998 height 37
paste input "All the Beer in [US_STATE]"
type input "All the Beer in [US_STATE]"
drag, startPoint x: 578, startPoint y: 397, endPoint x: 438, endPoint y: 394, distance: 140.0
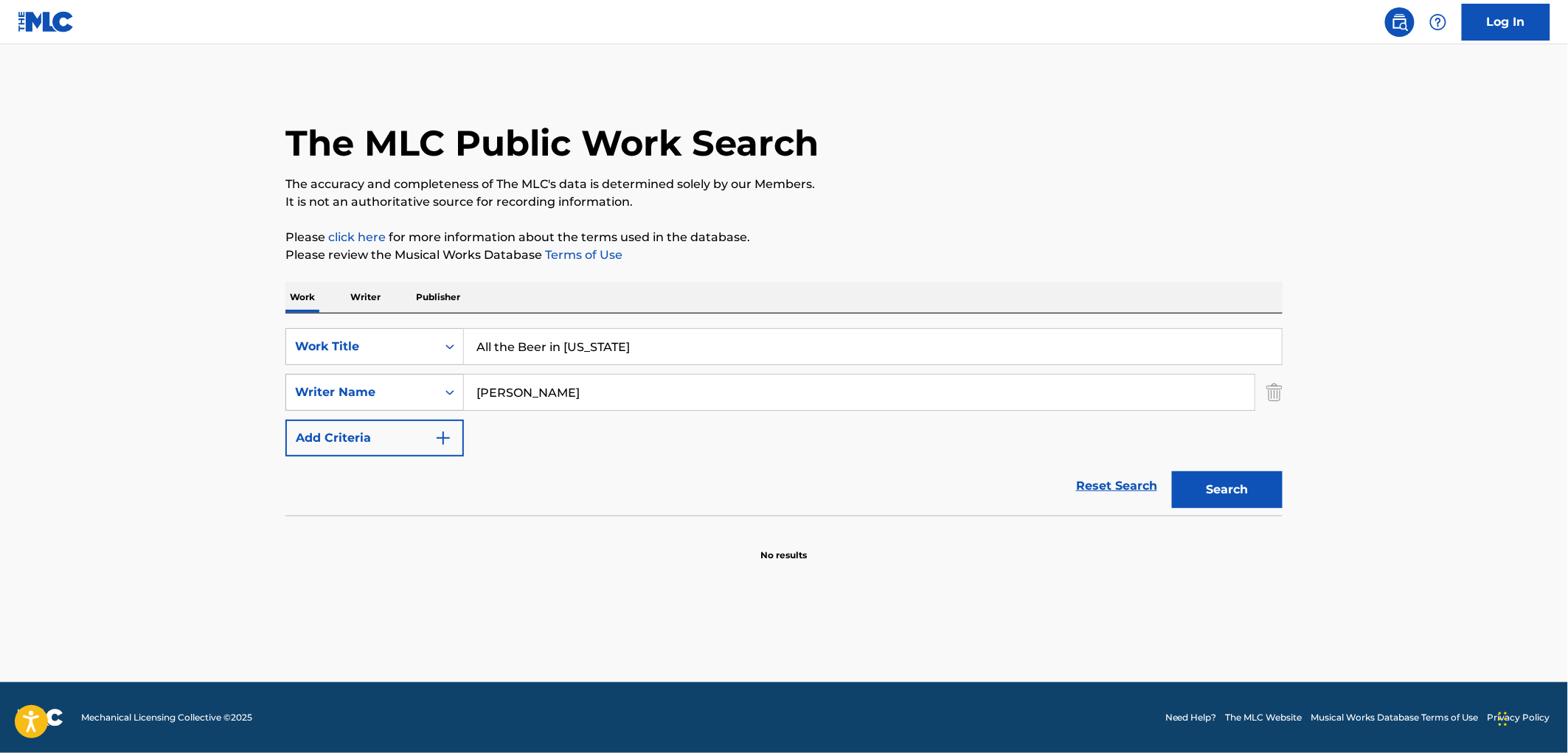
click at [438, 394] on div "SearchWithCriteriaa4d56fc3-299d-4045-b627-ec88db1e2d00 Writer Name [PERSON_NAME]" at bounding box center [784, 392] width 998 height 37
click at [1172, 472] on button "Search" at bounding box center [1227, 490] width 111 height 37
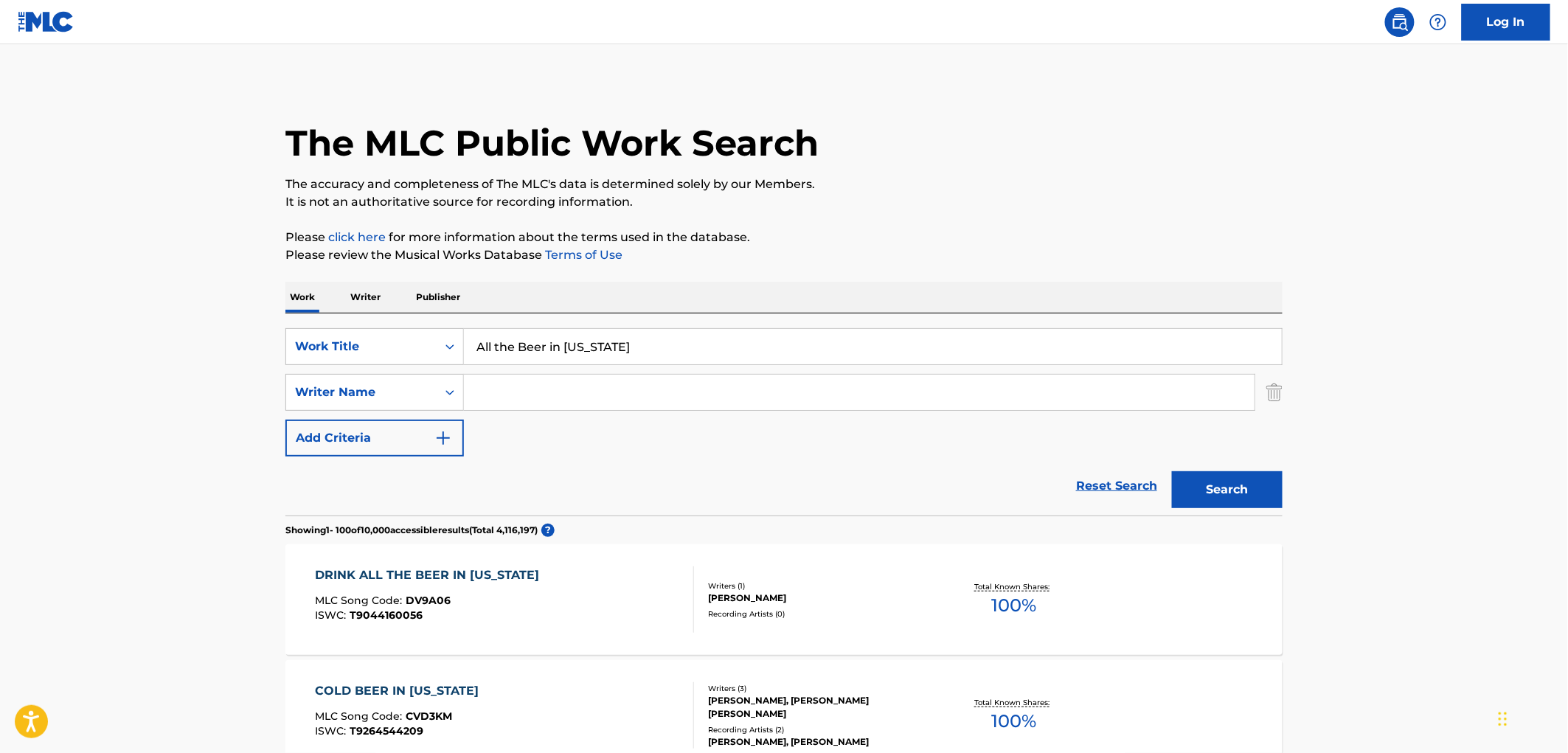
click at [614, 332] on input "All the Beer in [US_STATE]" at bounding box center [873, 346] width 818 height 35
drag, startPoint x: 614, startPoint y: 333, endPoint x: 437, endPoint y: 345, distance: 177.4
click at [437, 345] on div "SearchWithCriteriae25e146e-62a8-4dee-b149-5f4dcc45a658 Work Title All the Beer …" at bounding box center [784, 346] width 998 height 37
paste input "Bulletproof"
type input "Bulletproof"
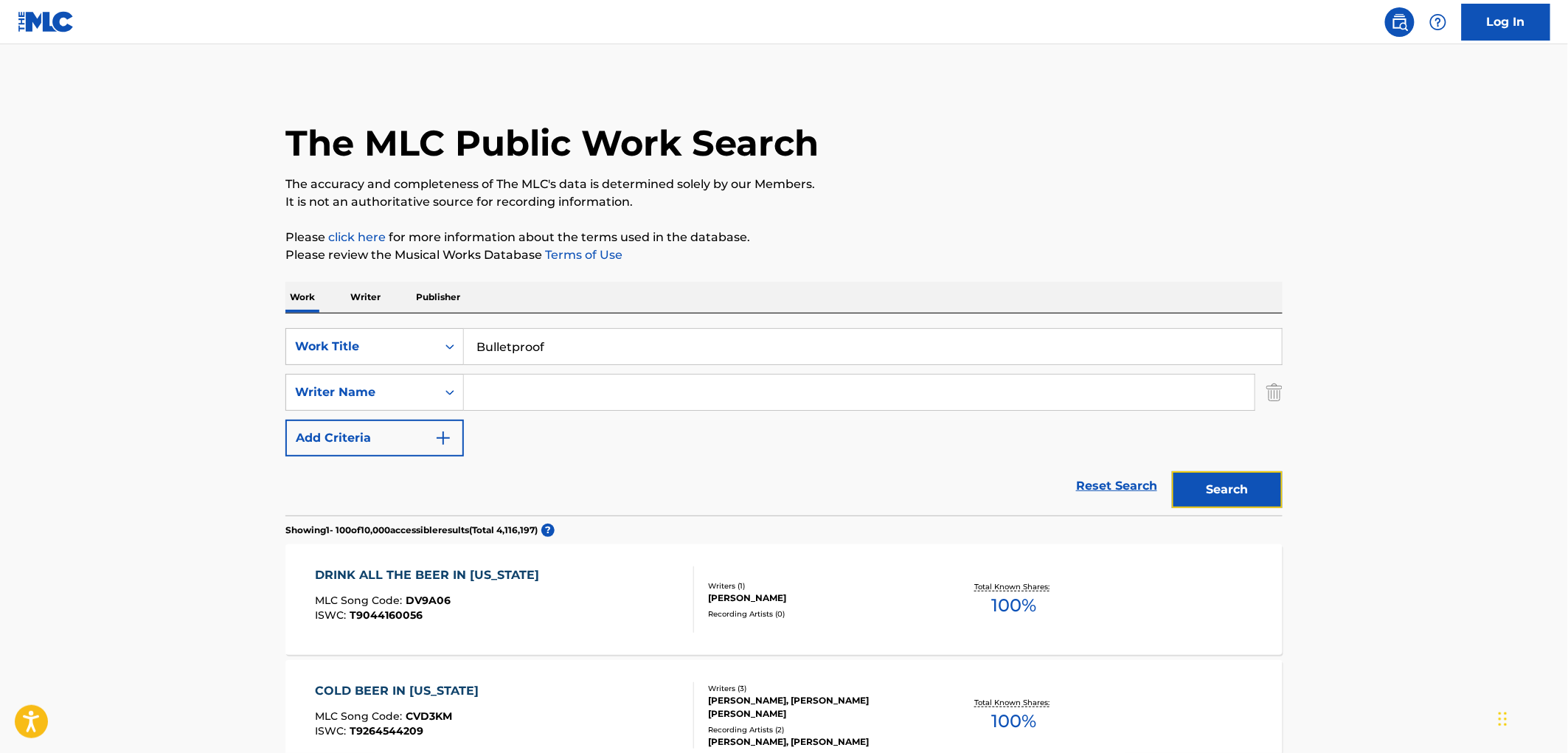
click at [1241, 496] on button "Search" at bounding box center [1227, 490] width 111 height 37
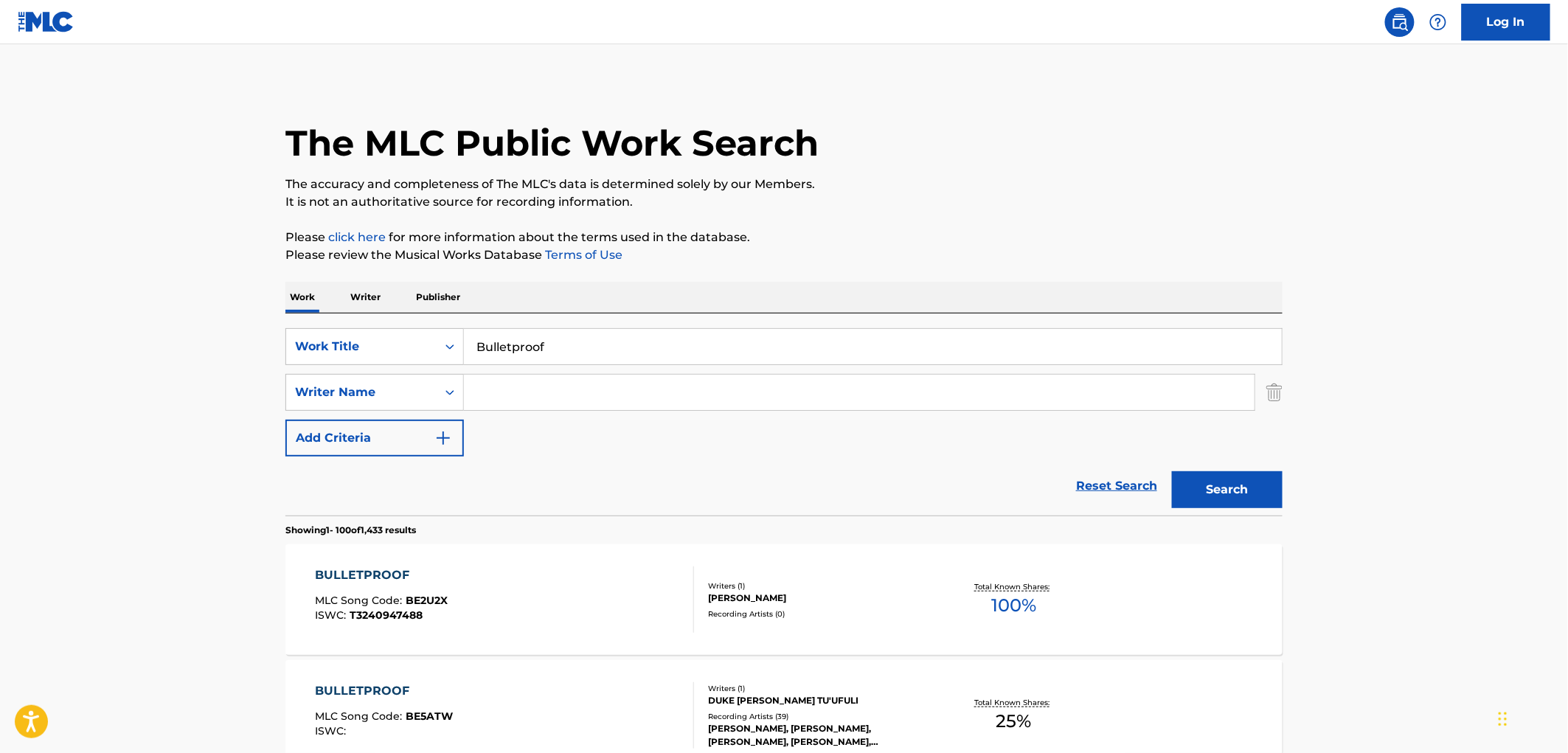
paste input "[PERSON_NAME]"
type input "[PERSON_NAME]"
click at [1224, 485] on button "Search" at bounding box center [1227, 490] width 111 height 37
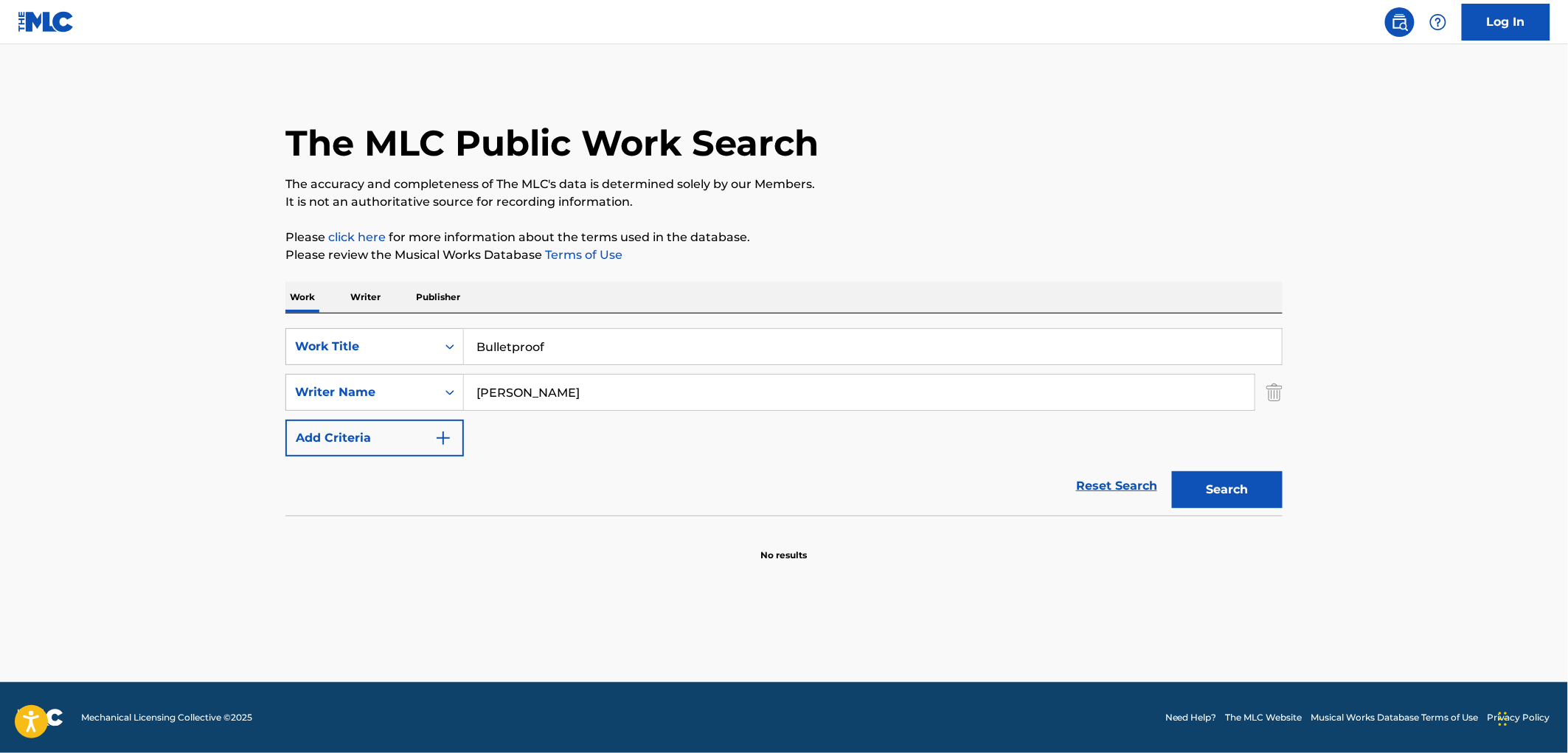
drag, startPoint x: 551, startPoint y: 339, endPoint x: 476, endPoint y: 344, distance: 75.2
click at [476, 344] on input "Bulletproof" at bounding box center [873, 346] width 818 height 35
paste input "REAL LIVE BUCKEROO"
type input "REAL LIVE BUCKEROO"
drag, startPoint x: 598, startPoint y: 399, endPoint x: 455, endPoint y: 410, distance: 143.4
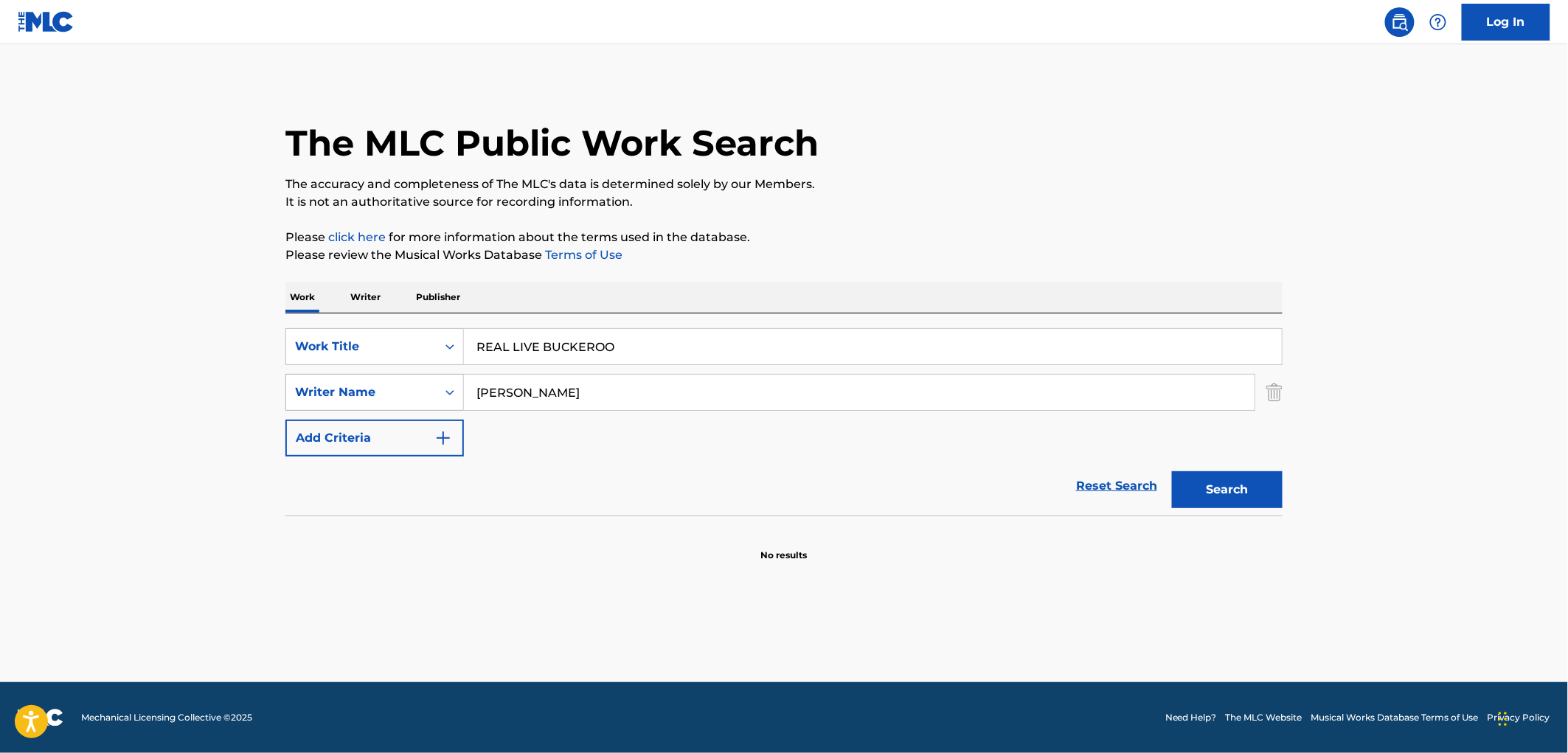
click at [455, 410] on div "SearchWithCriteriaa4d56fc3-299d-4045-b627-ec88db1e2d00 Writer Name [PERSON_NAME]" at bounding box center [784, 392] width 998 height 37
click at [1172, 472] on button "Search" at bounding box center [1227, 490] width 111 height 37
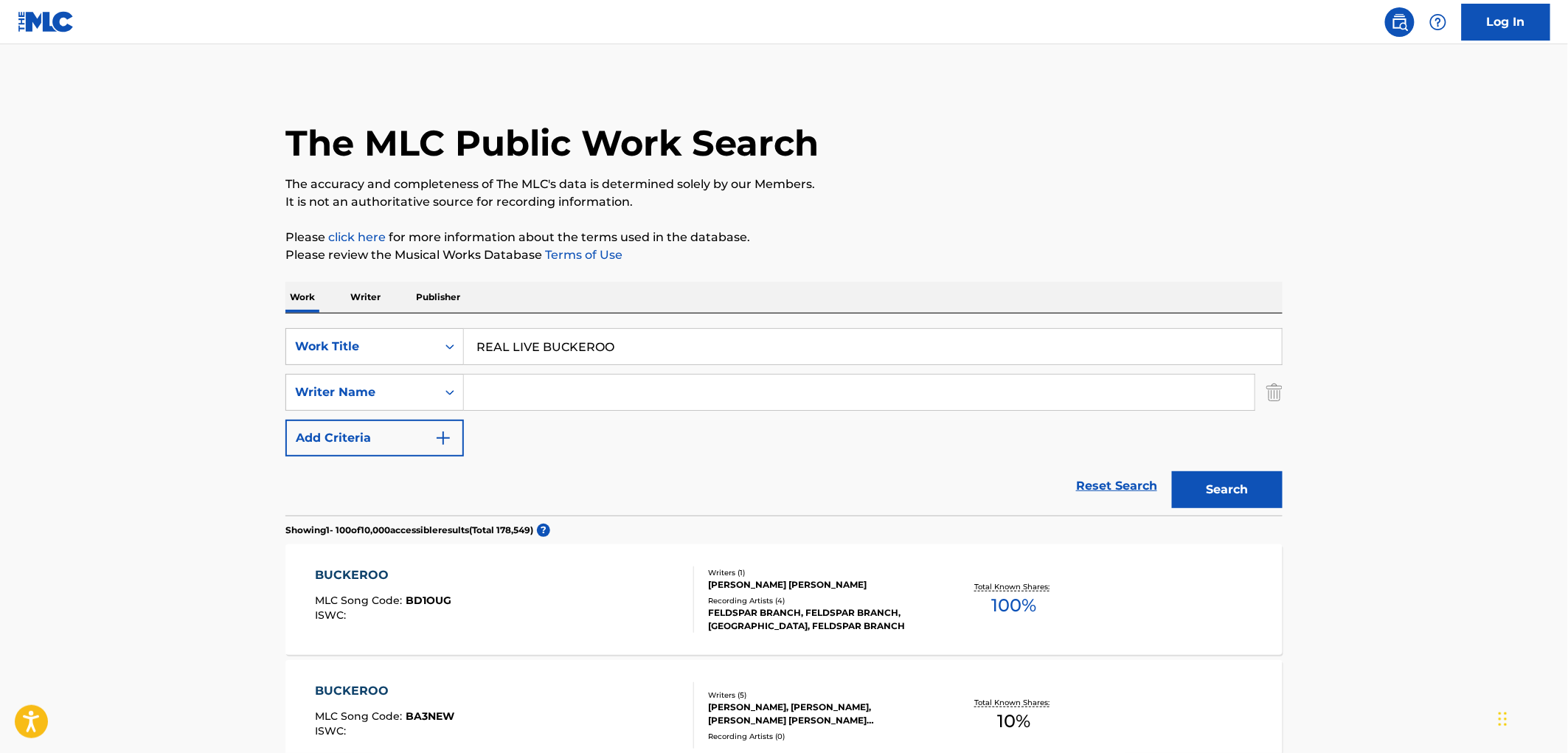
drag, startPoint x: 624, startPoint y: 348, endPoint x: 518, endPoint y: 349, distance: 106.0
click at [518, 349] on input "REAL LIVE BUCKEROO" at bounding box center [873, 346] width 818 height 35
click at [835, 534] on section "Showing 1 - 100 of 10,000 accessible results (Total 178,549 ) ?" at bounding box center [784, 526] width 998 height 22
drag, startPoint x: 636, startPoint y: 350, endPoint x: 475, endPoint y: 354, distance: 161.0
click at [468, 354] on input "REAL LIVE BUCKEROO" at bounding box center [873, 346] width 818 height 35
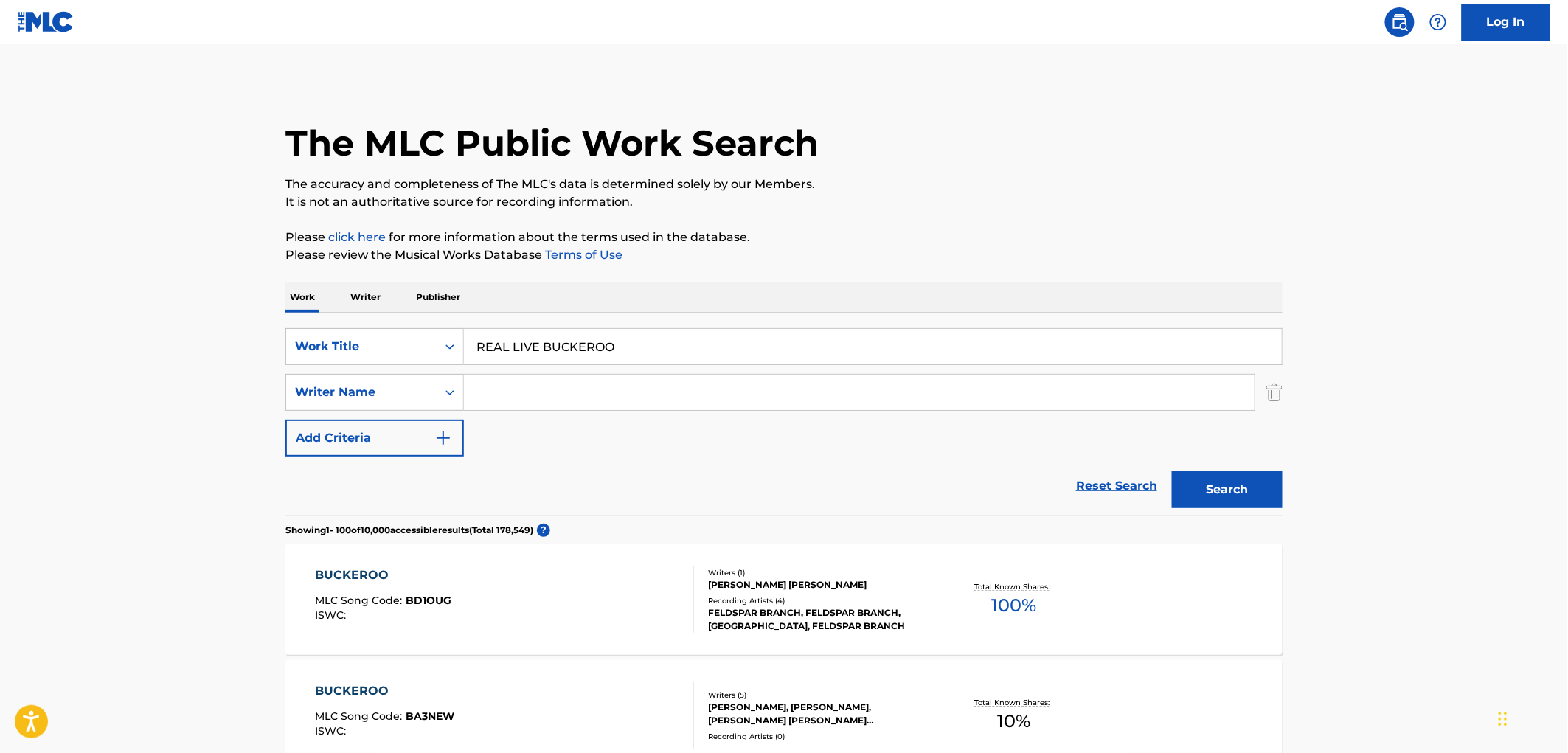
paste input "GO RIDING, YOUNG COWBOY"
click at [1186, 488] on button "Search" at bounding box center [1227, 490] width 111 height 37
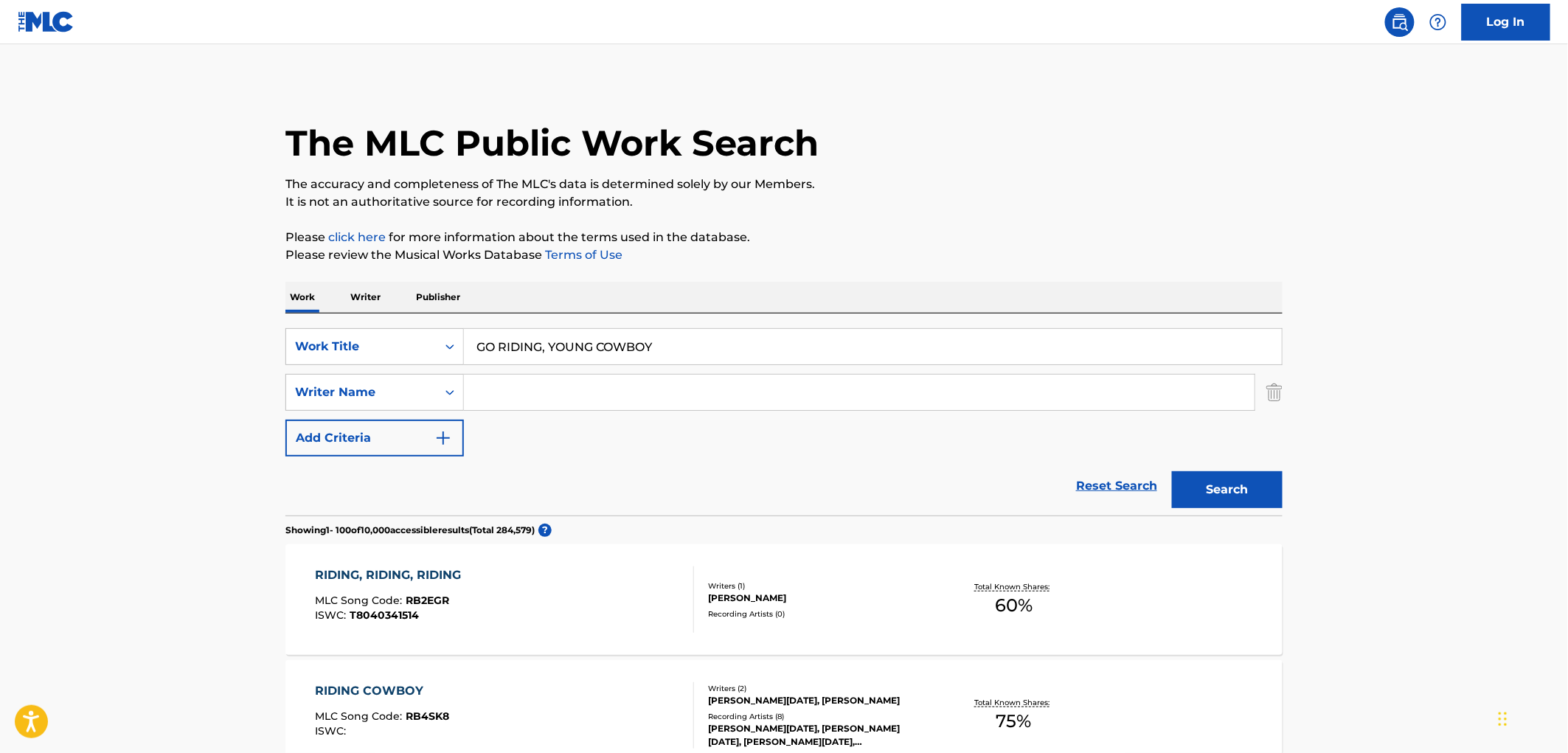
drag, startPoint x: 675, startPoint y: 335, endPoint x: 517, endPoint y: 352, distance: 158.9
click at [451, 355] on div "SearchWithCriteriae25e146e-62a8-4dee-b149-5f4dcc45a658 Work Title GO RIDING, YO…" at bounding box center [784, 346] width 998 height 37
paste input "I Kill Children"
type input "I Kill Children"
click at [1194, 483] on button "Search" at bounding box center [1227, 490] width 111 height 37
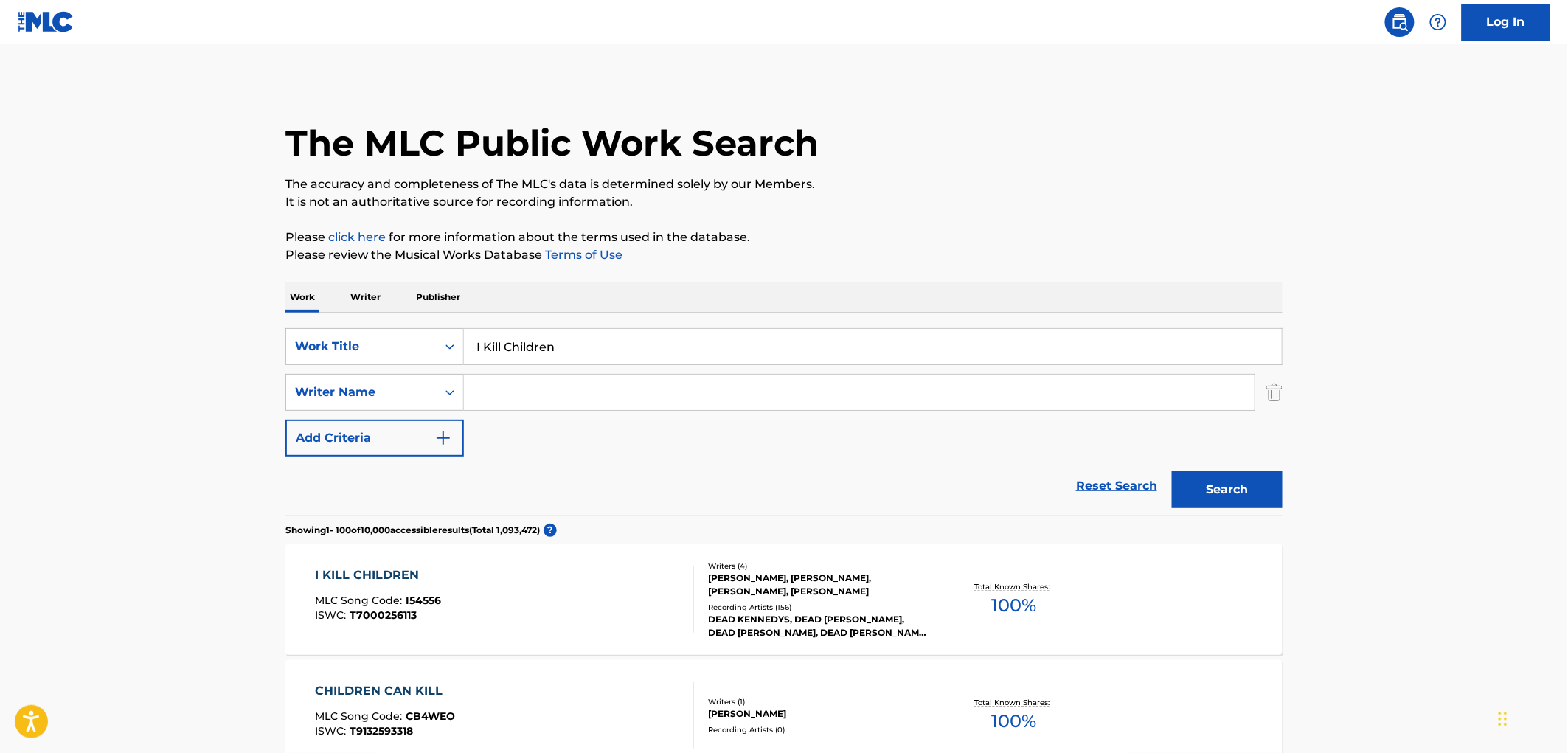
click at [738, 588] on div "[PERSON_NAME], [PERSON_NAME], [PERSON_NAME], [PERSON_NAME]" at bounding box center [819, 584] width 223 height 27
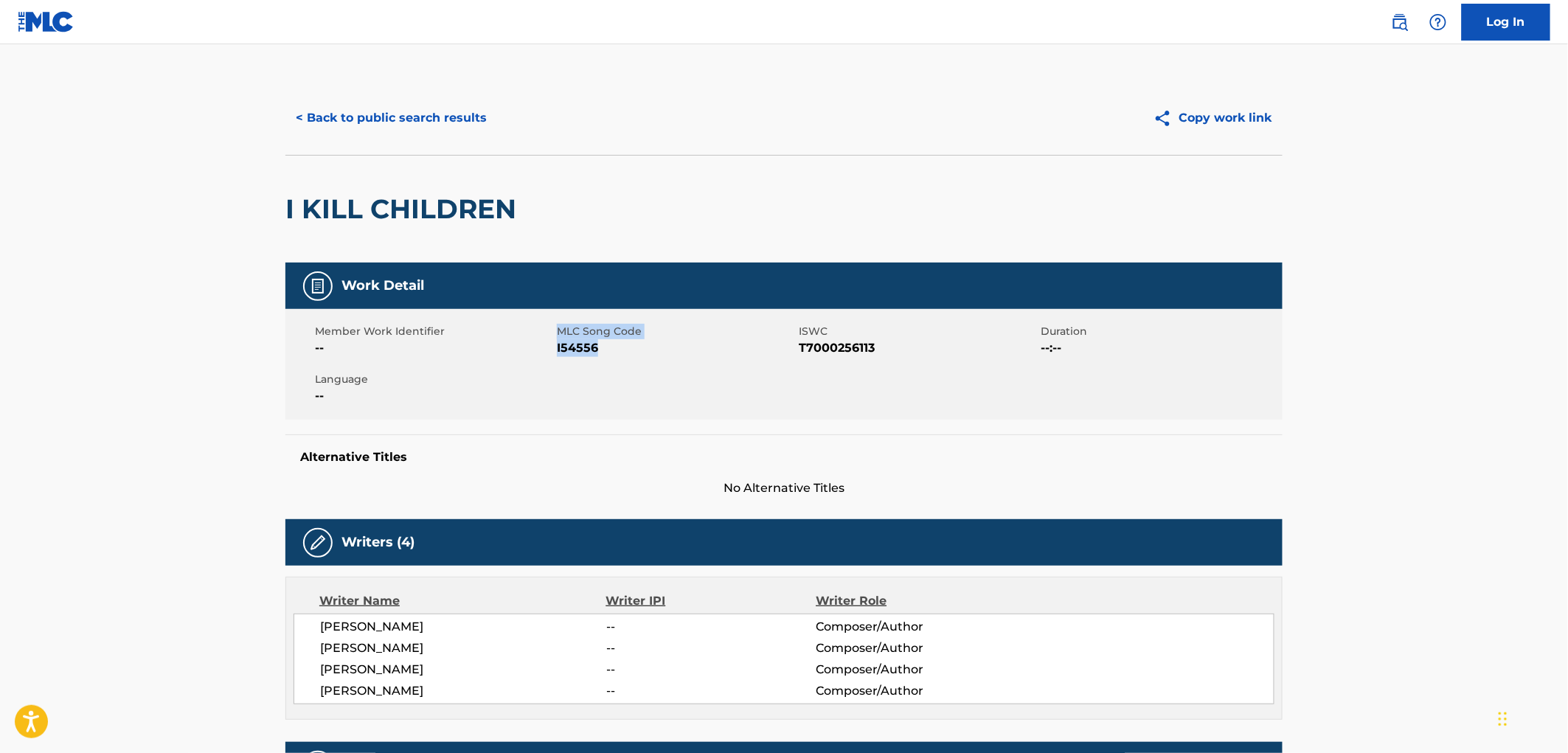
drag, startPoint x: 599, startPoint y: 351, endPoint x: 551, endPoint y: 351, distance: 48.0
click at [551, 351] on div "Member Work Identifier -- MLC Song Code I54556 ISWC T7000256113 Duration --:-- …" at bounding box center [784, 364] width 998 height 111
click at [585, 348] on span "I54556" at bounding box center [676, 348] width 238 height 18
drag, startPoint x: 598, startPoint y: 350, endPoint x: 558, endPoint y: 351, distance: 40.0
click at [558, 351] on span "I54556" at bounding box center [676, 348] width 238 height 18
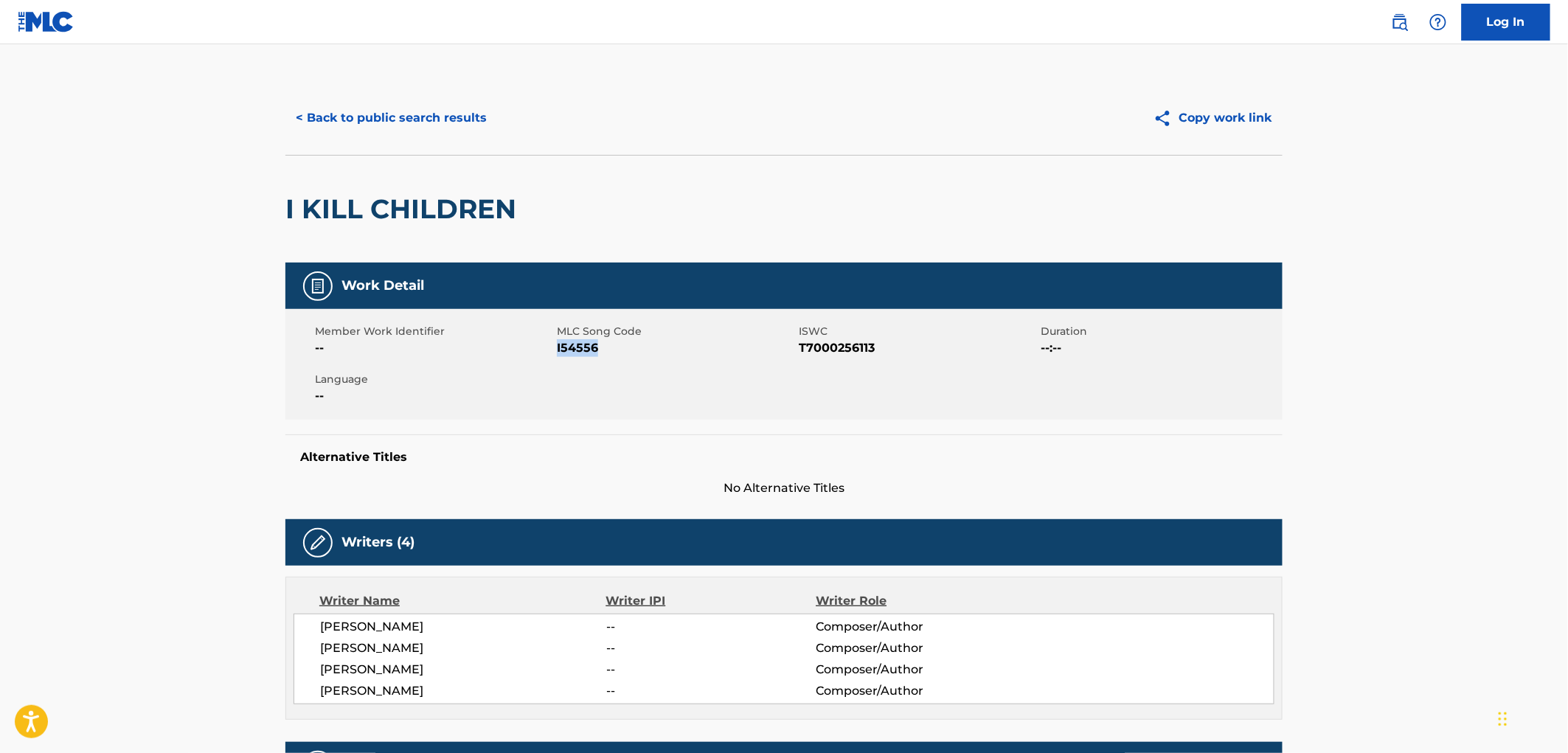
copy span "I54556"
click at [439, 118] on button "< Back to public search results" at bounding box center [390, 117] width 211 height 37
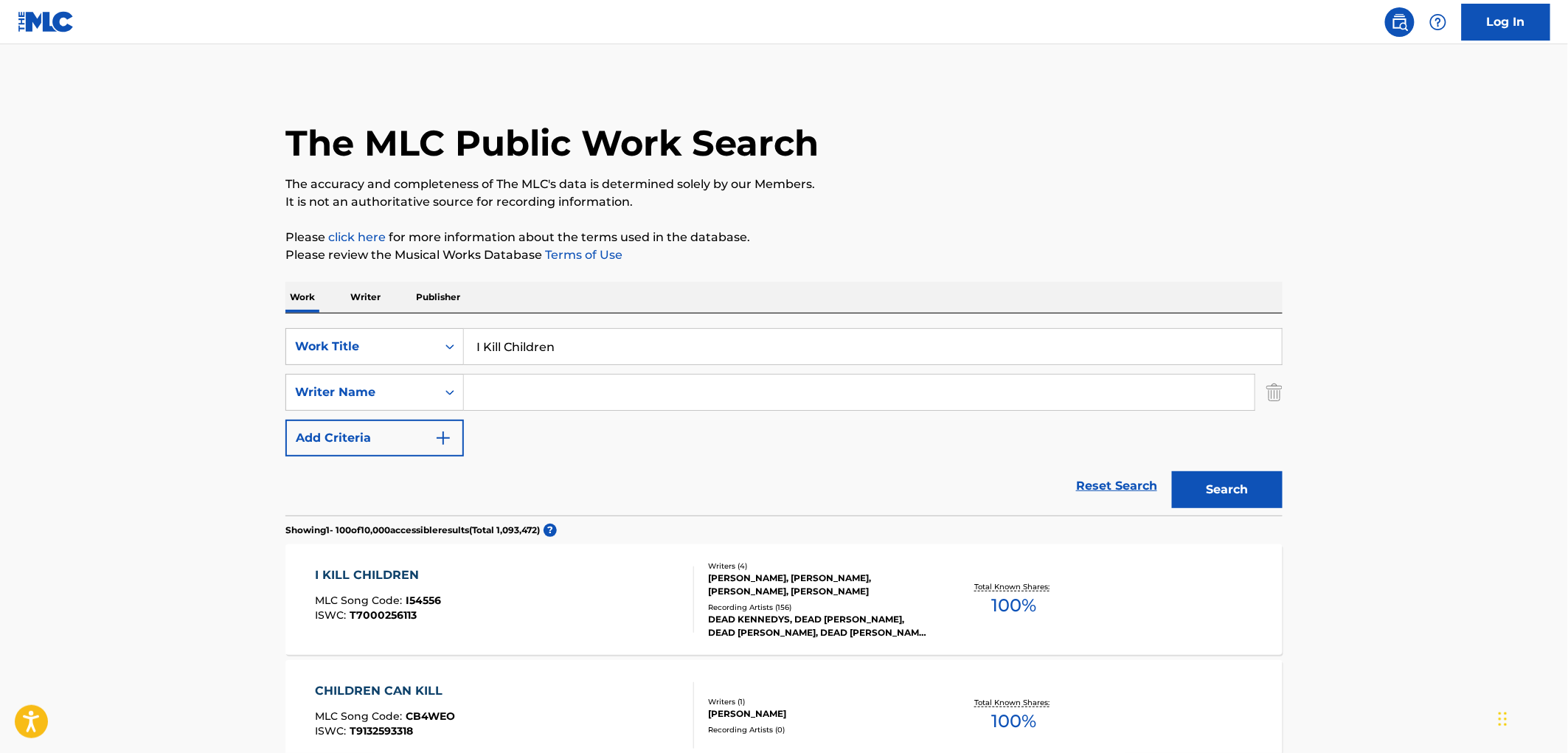
drag, startPoint x: 580, startPoint y: 345, endPoint x: 475, endPoint y: 349, distance: 105.1
click at [422, 348] on div "SearchWithCriteriae25e146e-62a8-4dee-b149-5f4dcc45a658 Work Title I Kill Childr…" at bounding box center [784, 346] width 998 height 37
paste input "Forward To Death"
type input "Forward To Death"
click at [1216, 493] on button "Search" at bounding box center [1227, 490] width 111 height 37
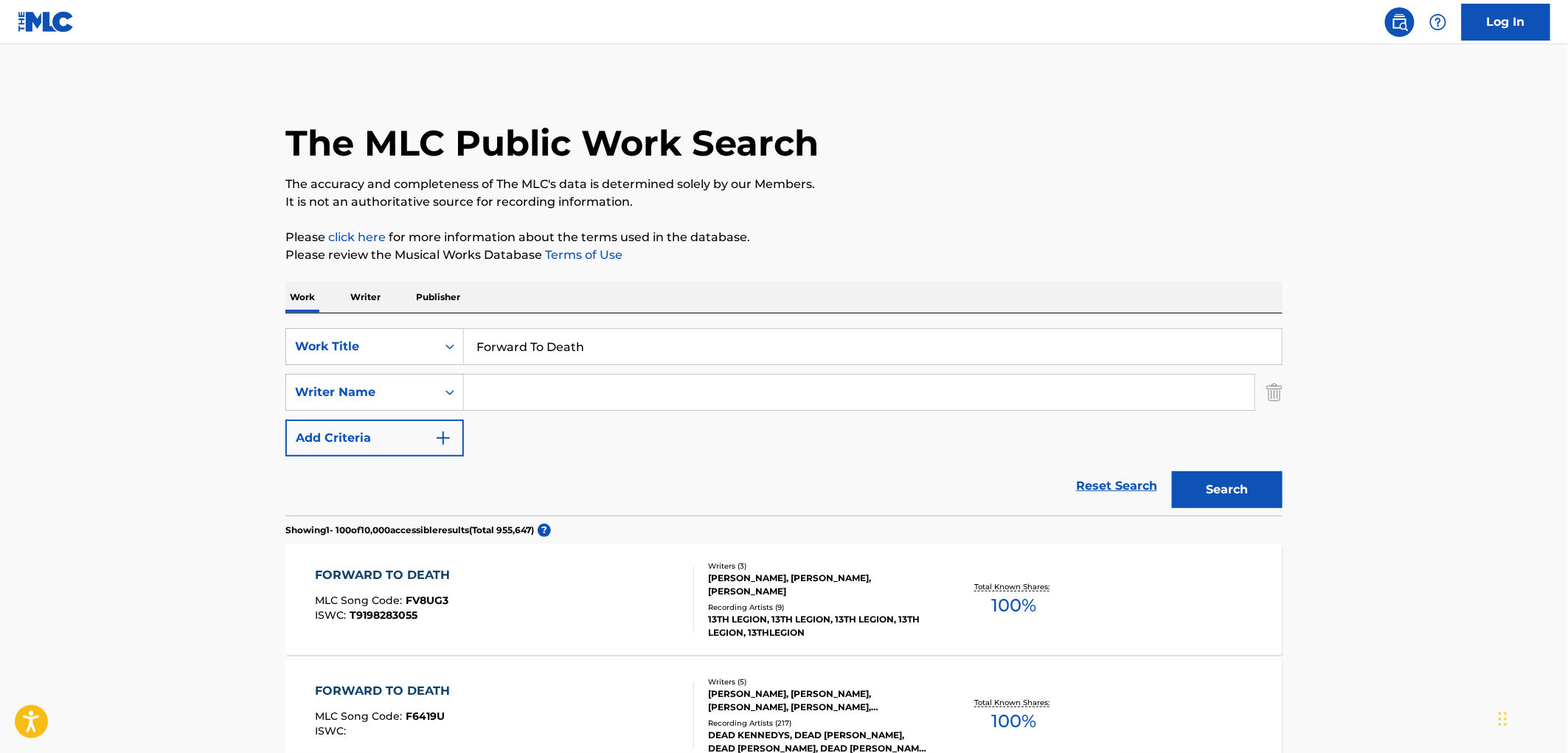
scroll to position [164, 0]
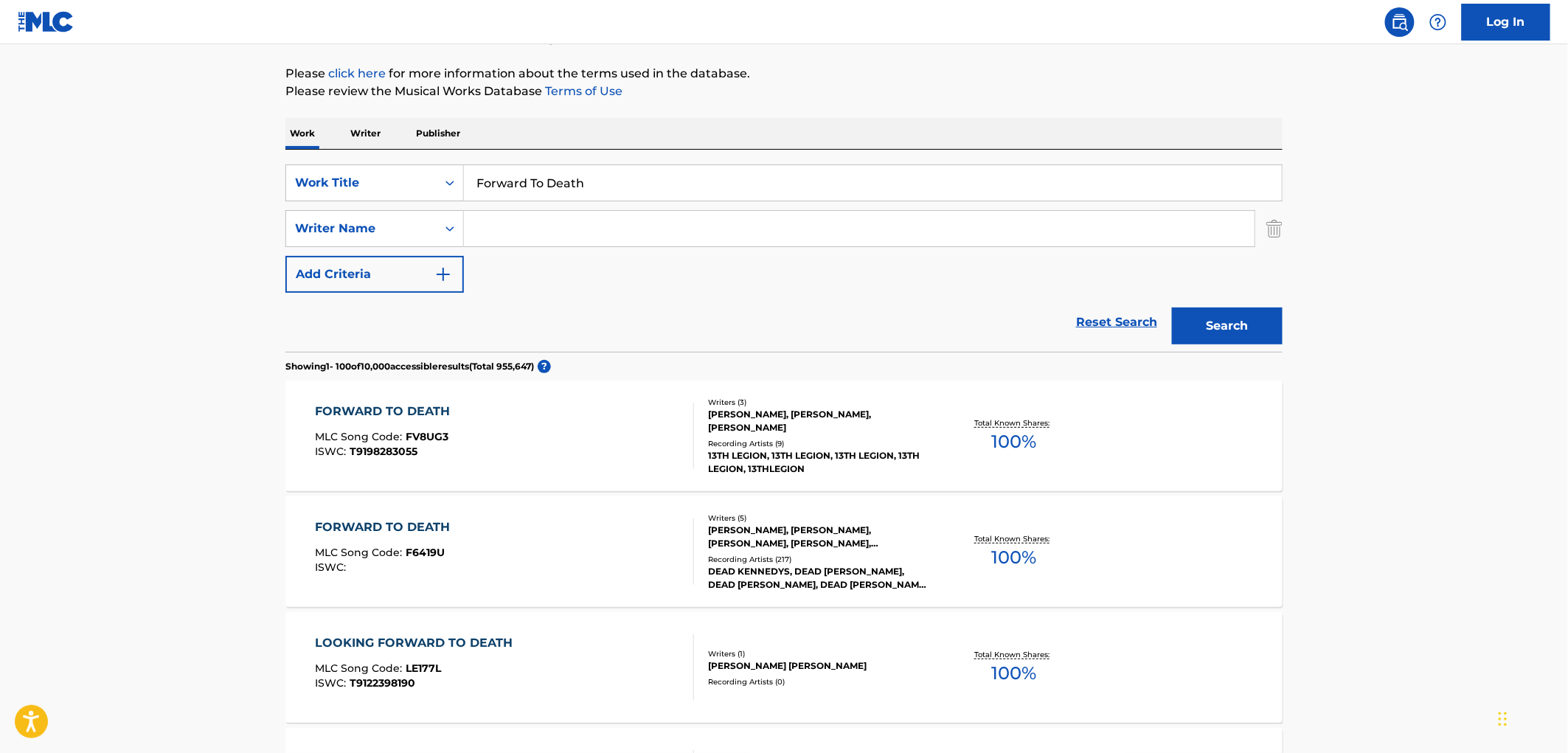
click at [775, 548] on div "[PERSON_NAME], [PERSON_NAME], [PERSON_NAME], [PERSON_NAME], [PERSON_NAME]" at bounding box center [819, 537] width 223 height 27
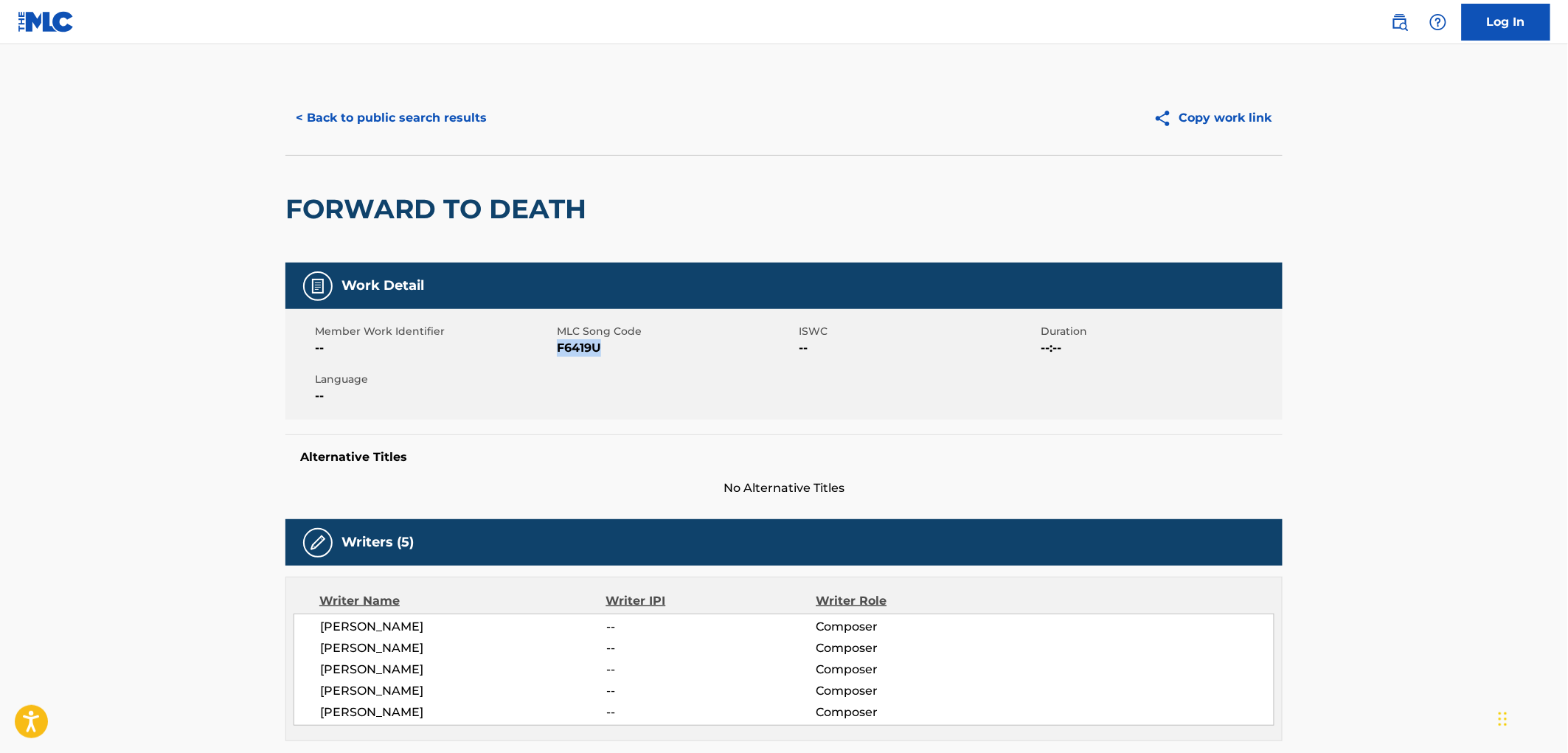
drag, startPoint x: 614, startPoint y: 348, endPoint x: 557, endPoint y: 350, distance: 57.0
click at [557, 350] on span "F6419U" at bounding box center [676, 348] width 238 height 18
copy span "F6419U"
click at [460, 117] on button "< Back to public search results" at bounding box center [390, 117] width 211 height 37
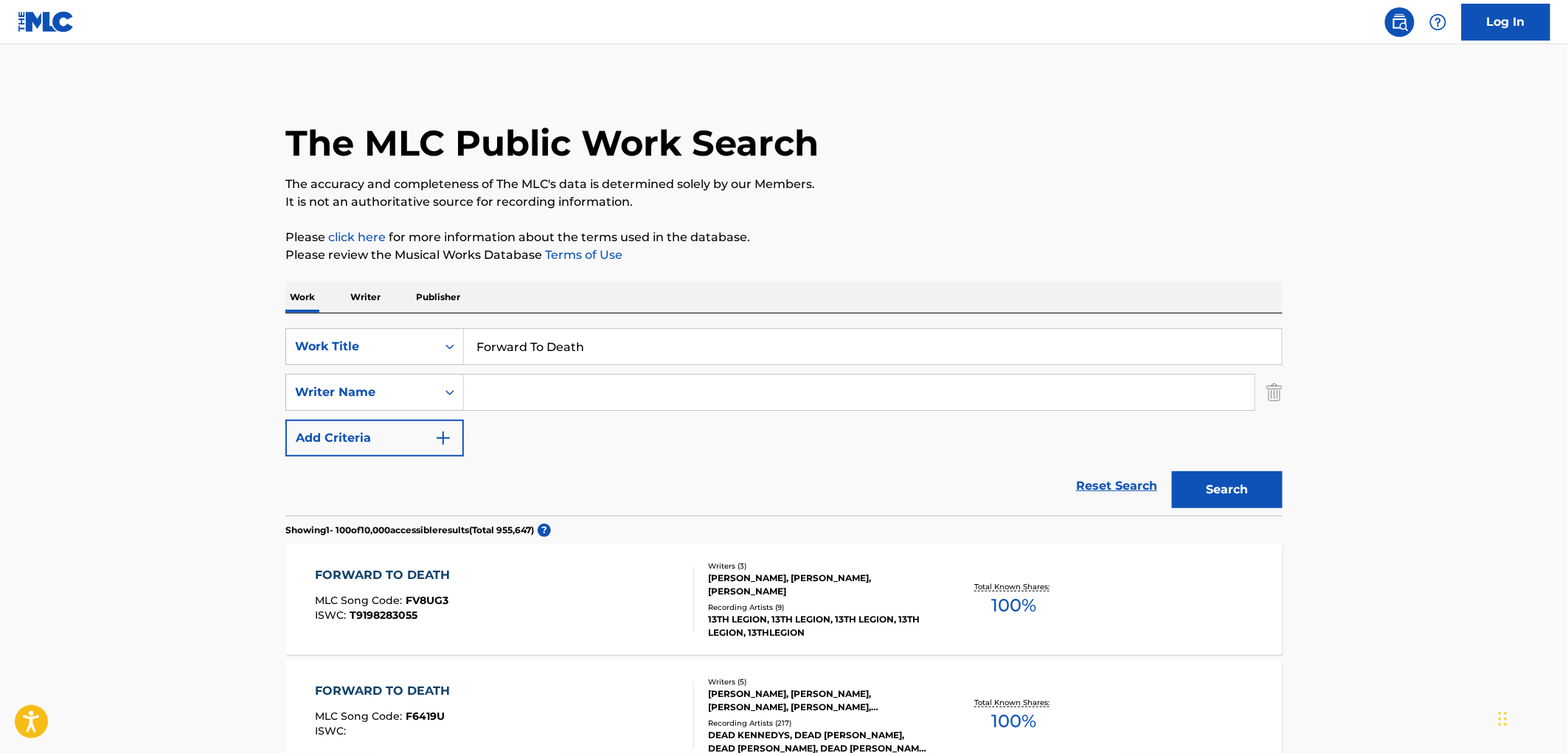
scroll to position [164, 0]
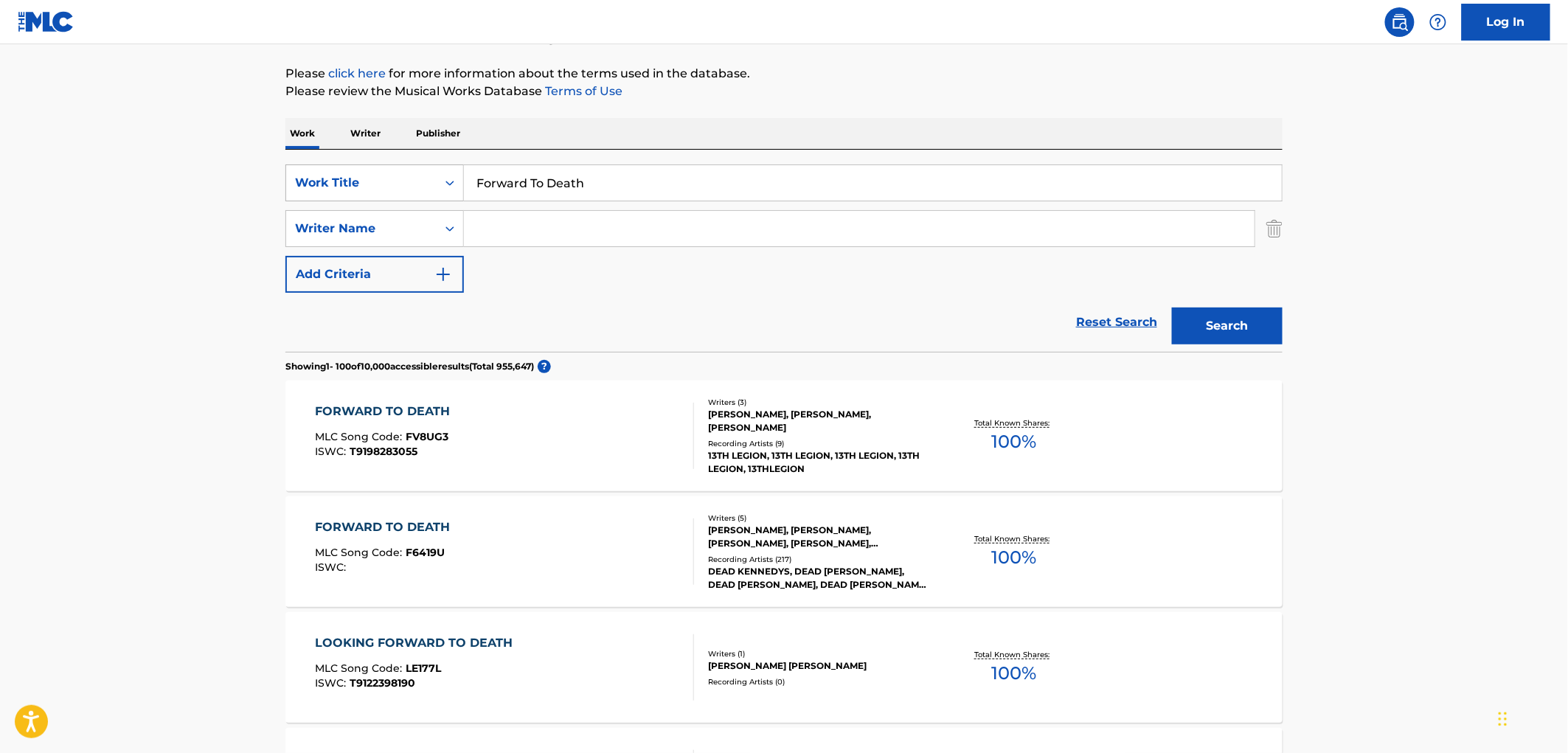
drag, startPoint x: 581, startPoint y: 182, endPoint x: 459, endPoint y: 178, distance: 122.1
click at [459, 178] on div "SearchWithCriteriae25e146e-62a8-4dee-b149-5f4dcc45a658 Work Title Forward To De…" at bounding box center [784, 183] width 998 height 37
paste input "A New Responsibility"
click at [1197, 319] on button "Search" at bounding box center [1227, 326] width 111 height 37
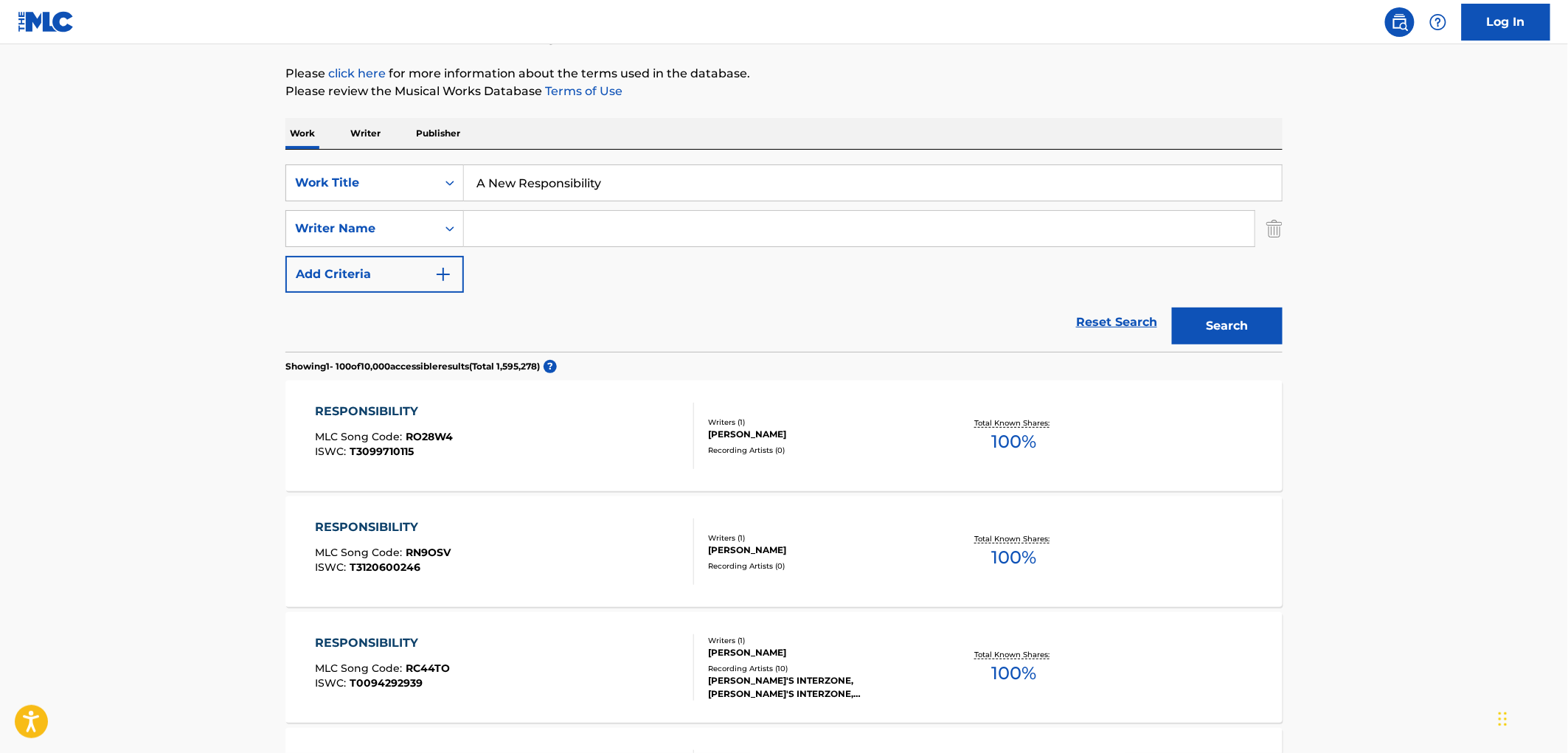
scroll to position [0, 0]
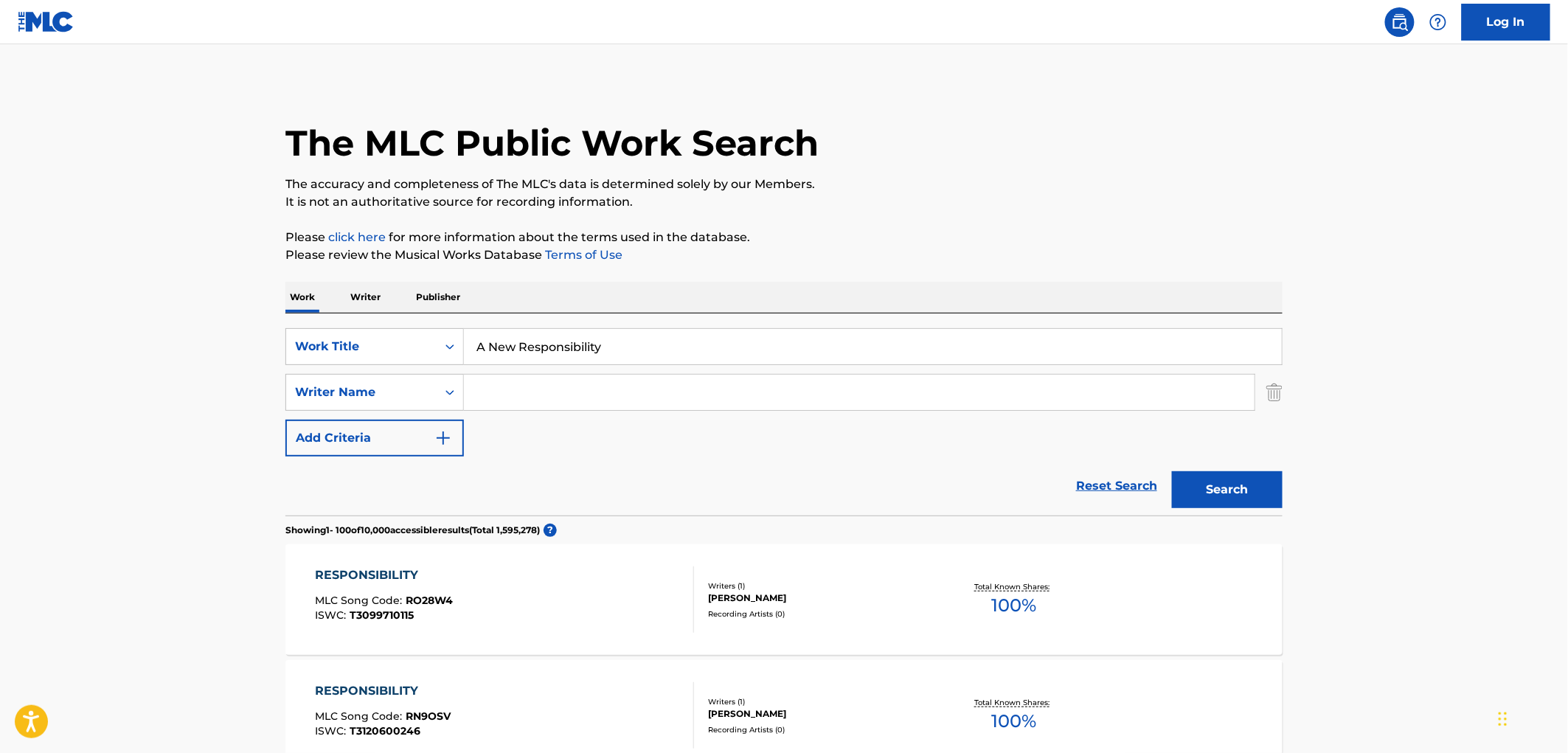
drag, startPoint x: 478, startPoint y: 348, endPoint x: 602, endPoint y: 357, distance: 124.3
click at [602, 357] on input "A New Responsibility" at bounding box center [873, 346] width 818 height 35
paste input "NARCISSUS SOAKING WET"
type input "NARCISSUS SOAKING WET"
click at [1234, 498] on button "Search" at bounding box center [1227, 490] width 111 height 37
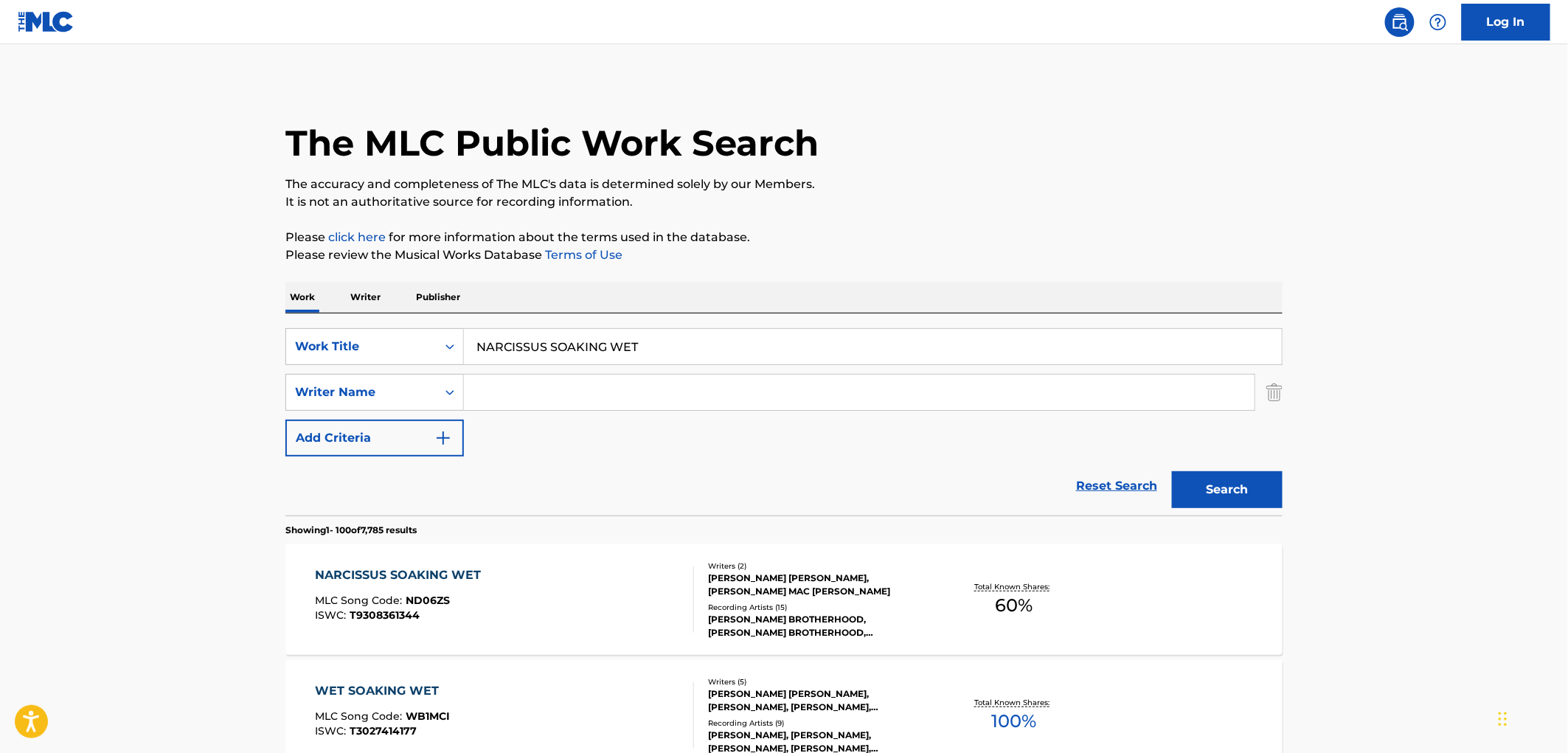
click at [738, 579] on div "[PERSON_NAME] [PERSON_NAME], [PERSON_NAME] MAC [PERSON_NAME]" at bounding box center [819, 584] width 223 height 27
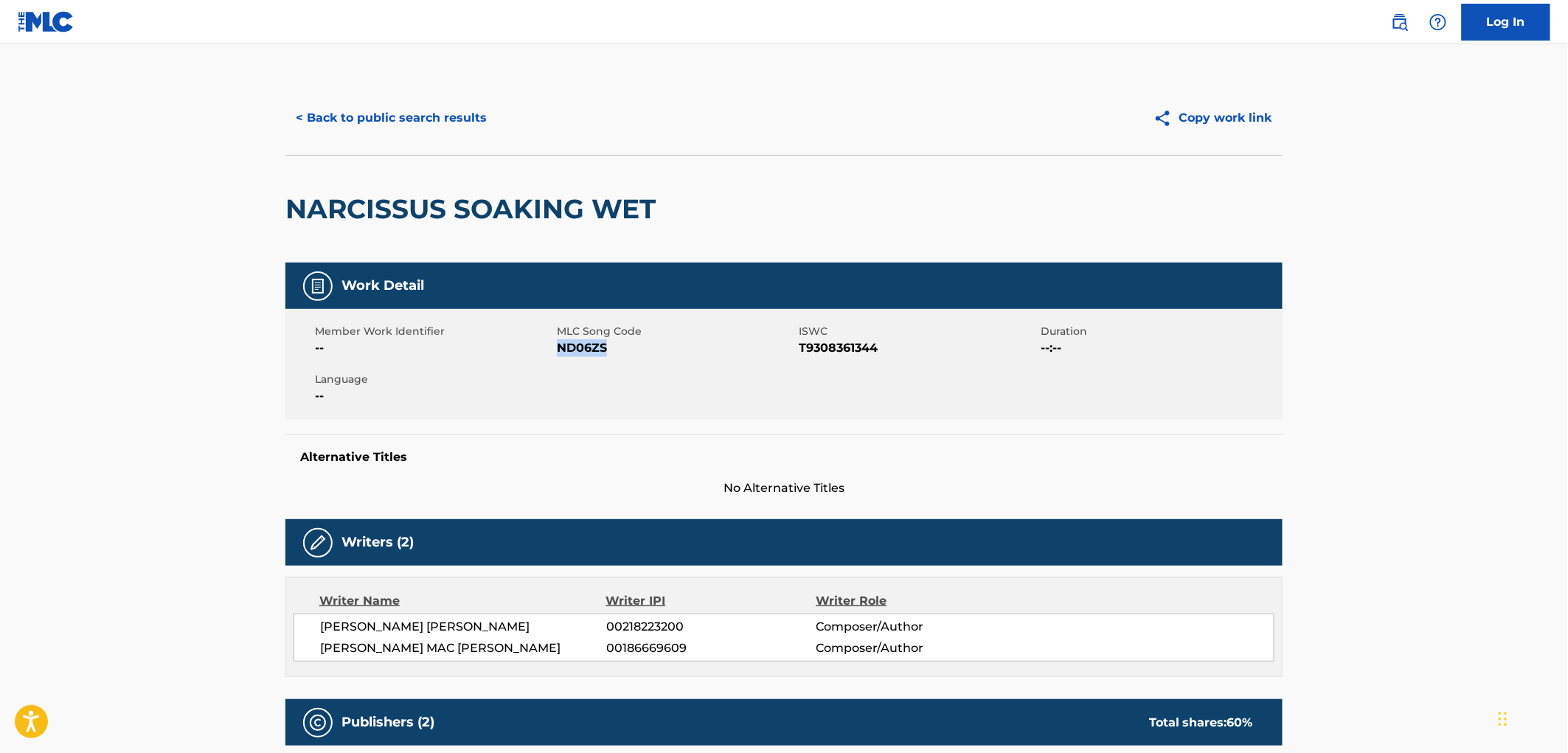
drag, startPoint x: 622, startPoint y: 351, endPoint x: 557, endPoint y: 352, distance: 65.0
click at [557, 352] on span "ND06ZS" at bounding box center [676, 348] width 238 height 18
copy span "ND06ZS"
click at [386, 126] on button "< Back to public search results" at bounding box center [390, 117] width 211 height 37
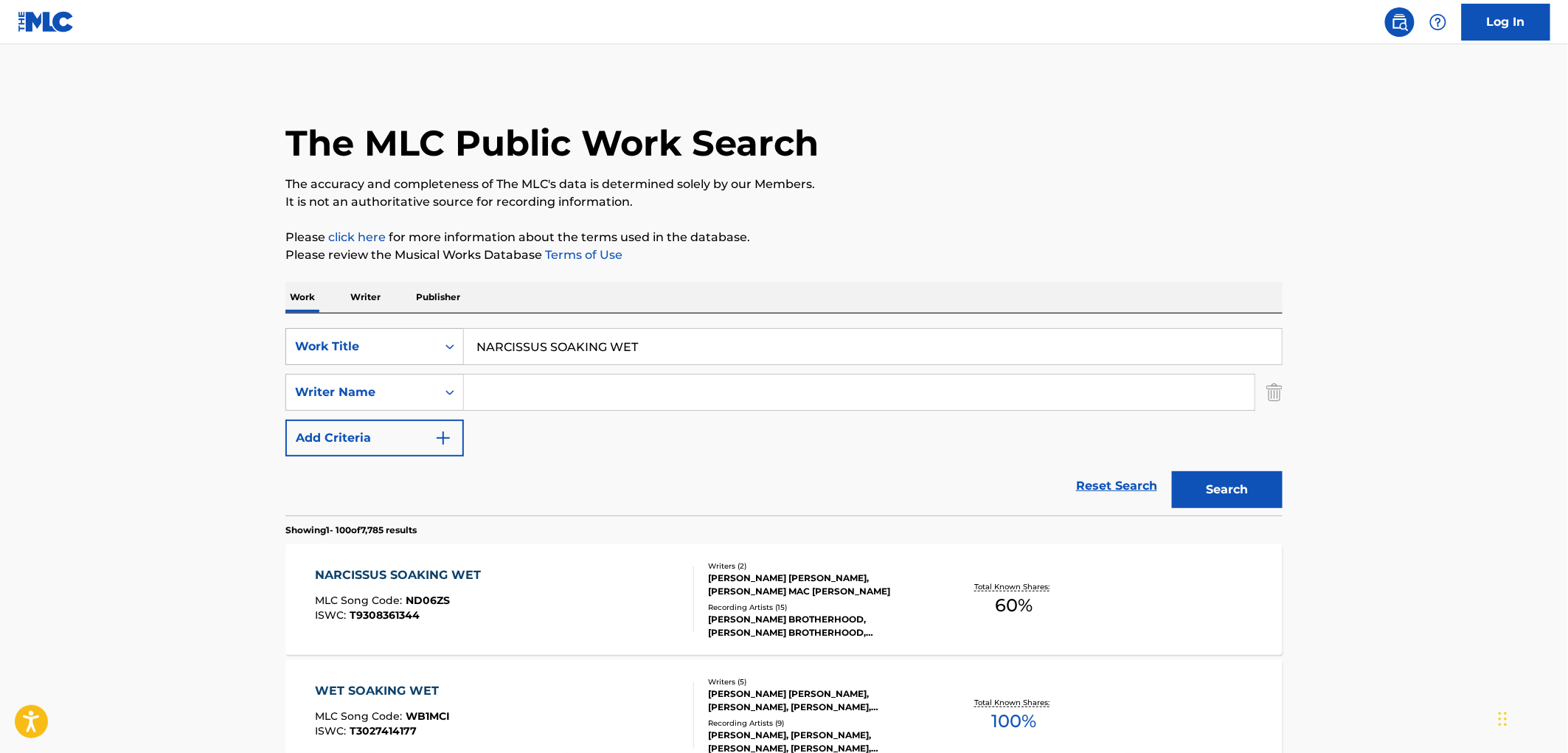
drag, startPoint x: 585, startPoint y: 354, endPoint x: 399, endPoint y: 351, distance: 186.0
click at [399, 351] on div "SearchWithCriteriae25e146e-62a8-4dee-b149-5f4dcc45a658 Work Title NARCISSUS SOA…" at bounding box center [784, 346] width 998 height 37
paste input "Rolling In The Deep"
click at [1182, 501] on button "Search" at bounding box center [1227, 490] width 111 height 37
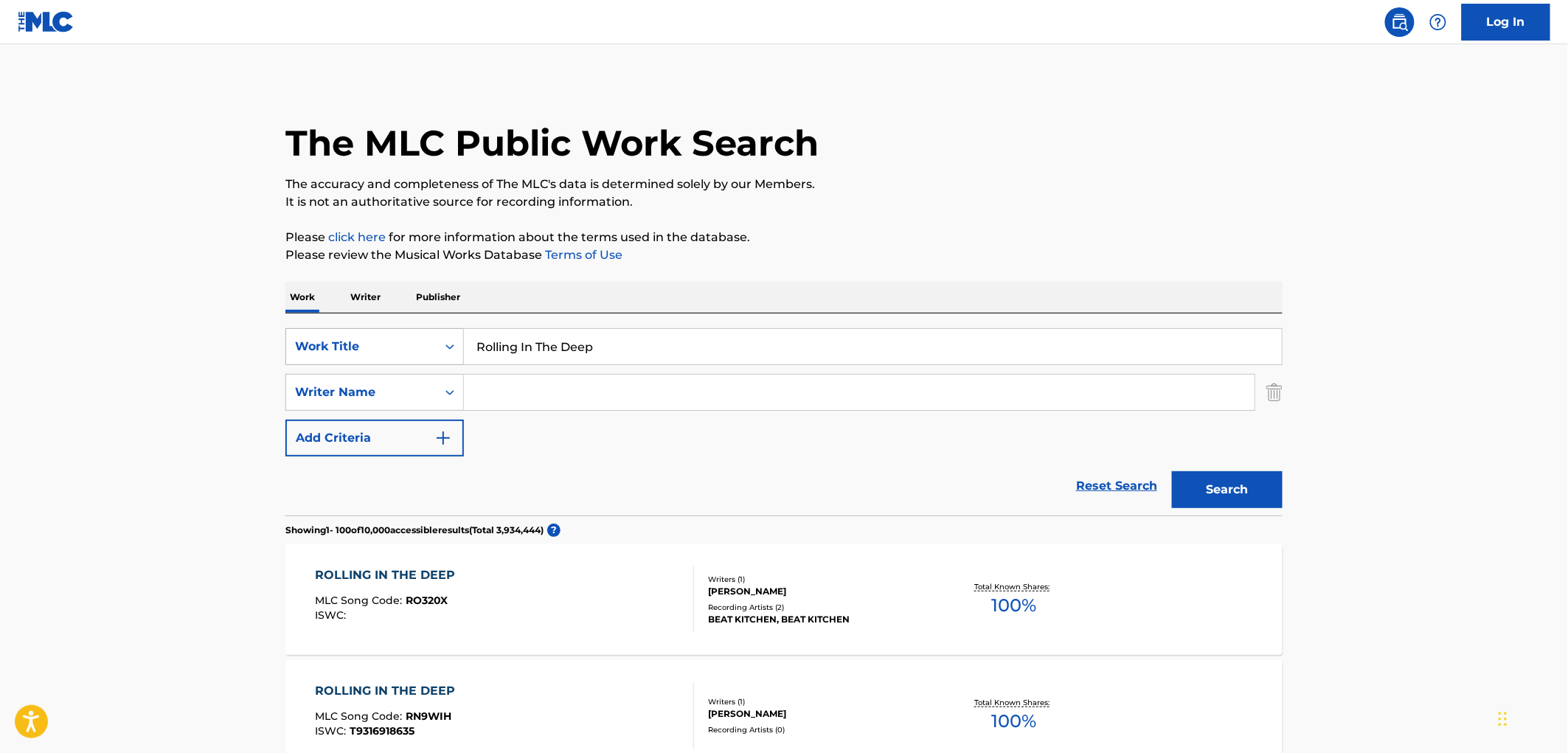
drag, startPoint x: 684, startPoint y: 348, endPoint x: 429, endPoint y: 348, distance: 255.0
click at [429, 348] on div "SearchWithCriteriae25e146e-62a8-4dee-b149-5f4dcc45a658 Work Title Rolling In Th…" at bounding box center [784, 346] width 998 height 37
paste input "Something In The Dirt"
type input "Something In The Dirt"
click at [1200, 481] on button "Search" at bounding box center [1227, 490] width 111 height 37
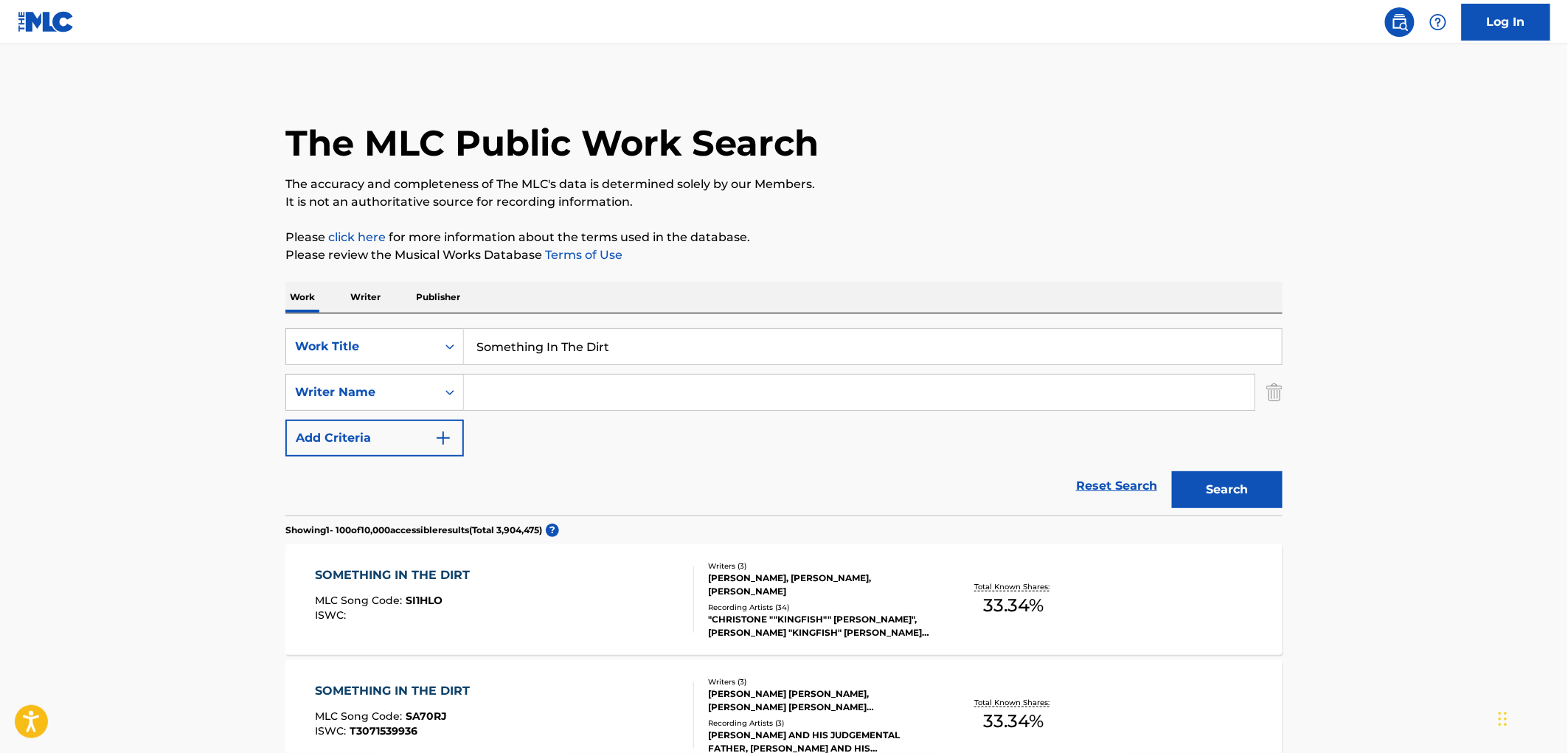
click at [712, 631] on div ""CHRISTONE ""KINGFISH"" [PERSON_NAME]", [PERSON_NAME] "KINGFISH" [PERSON_NAME] …" at bounding box center [819, 626] width 223 height 27
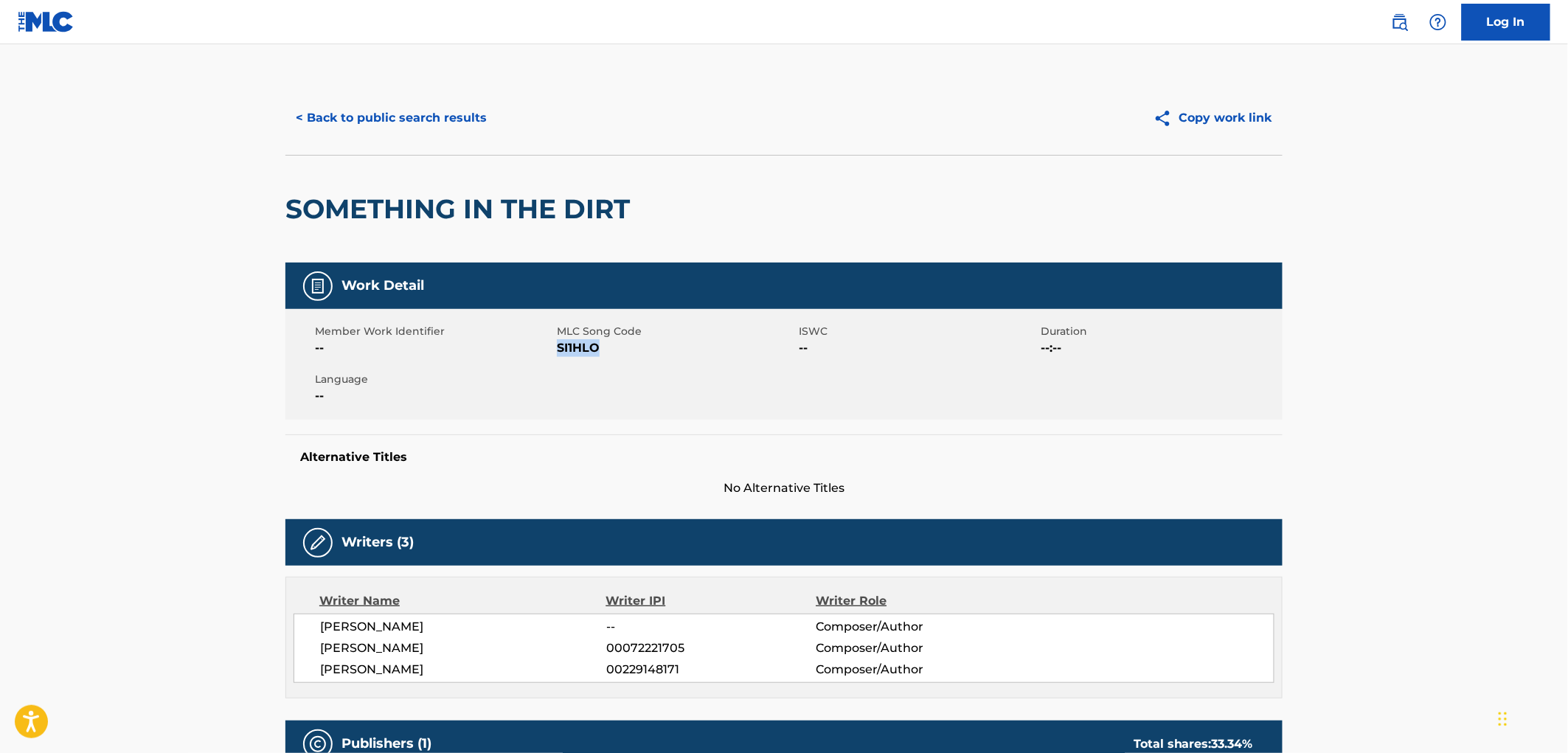
drag, startPoint x: 605, startPoint y: 355, endPoint x: 558, endPoint y: 351, distance: 47.2
click at [558, 351] on span "SI1HLO" at bounding box center [676, 348] width 238 height 18
copy span "SI1HLO"
click at [467, 121] on button "< Back to public search results" at bounding box center [390, 117] width 211 height 37
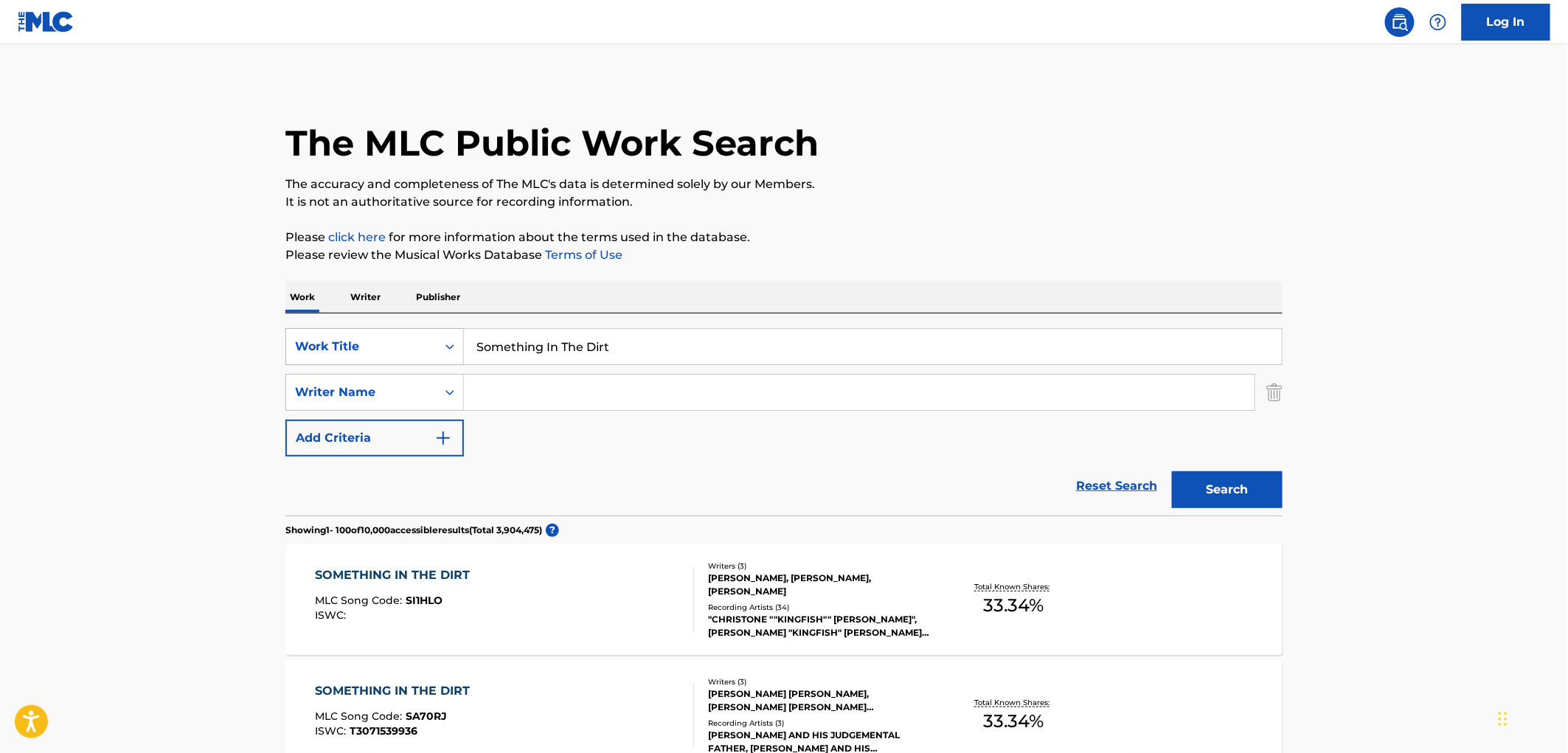
drag, startPoint x: 622, startPoint y: 350, endPoint x: 455, endPoint y: 348, distance: 167.0
click at [455, 348] on div "SearchWithCriteriae25e146e-62a8-4dee-b149-5f4dcc45a658 Work Title Something In …" at bounding box center [784, 346] width 998 height 37
paste input "Mount up on the Wings of the King"
click at [1215, 501] on button "Search" at bounding box center [1227, 490] width 111 height 37
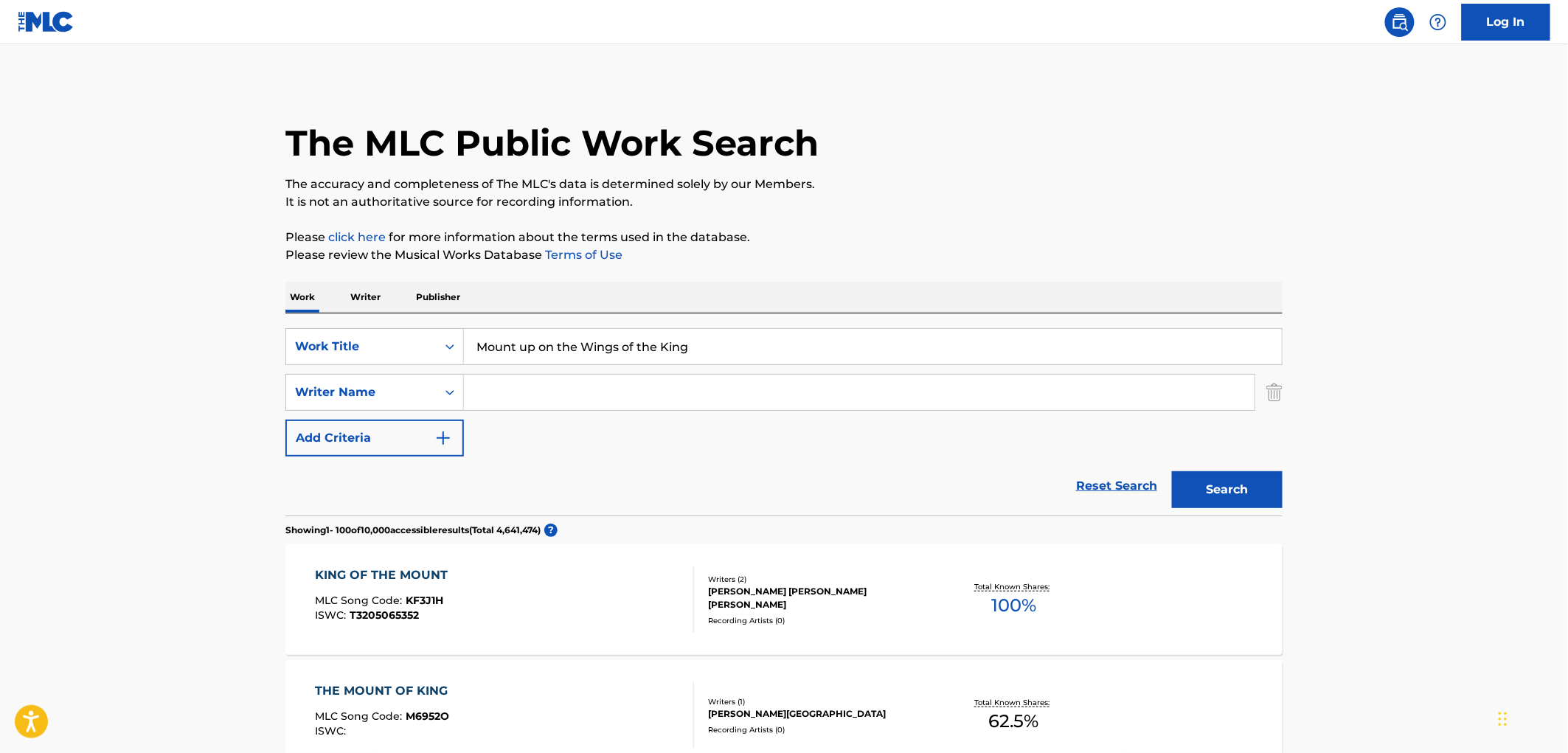
drag, startPoint x: 807, startPoint y: 354, endPoint x: 843, endPoint y: 355, distance: 36.0
click at [844, 355] on input "Mount up on the Wings of the King" at bounding box center [873, 346] width 818 height 35
paste input "Lonesome Nights"
click at [1231, 496] on button "Search" at bounding box center [1227, 490] width 111 height 37
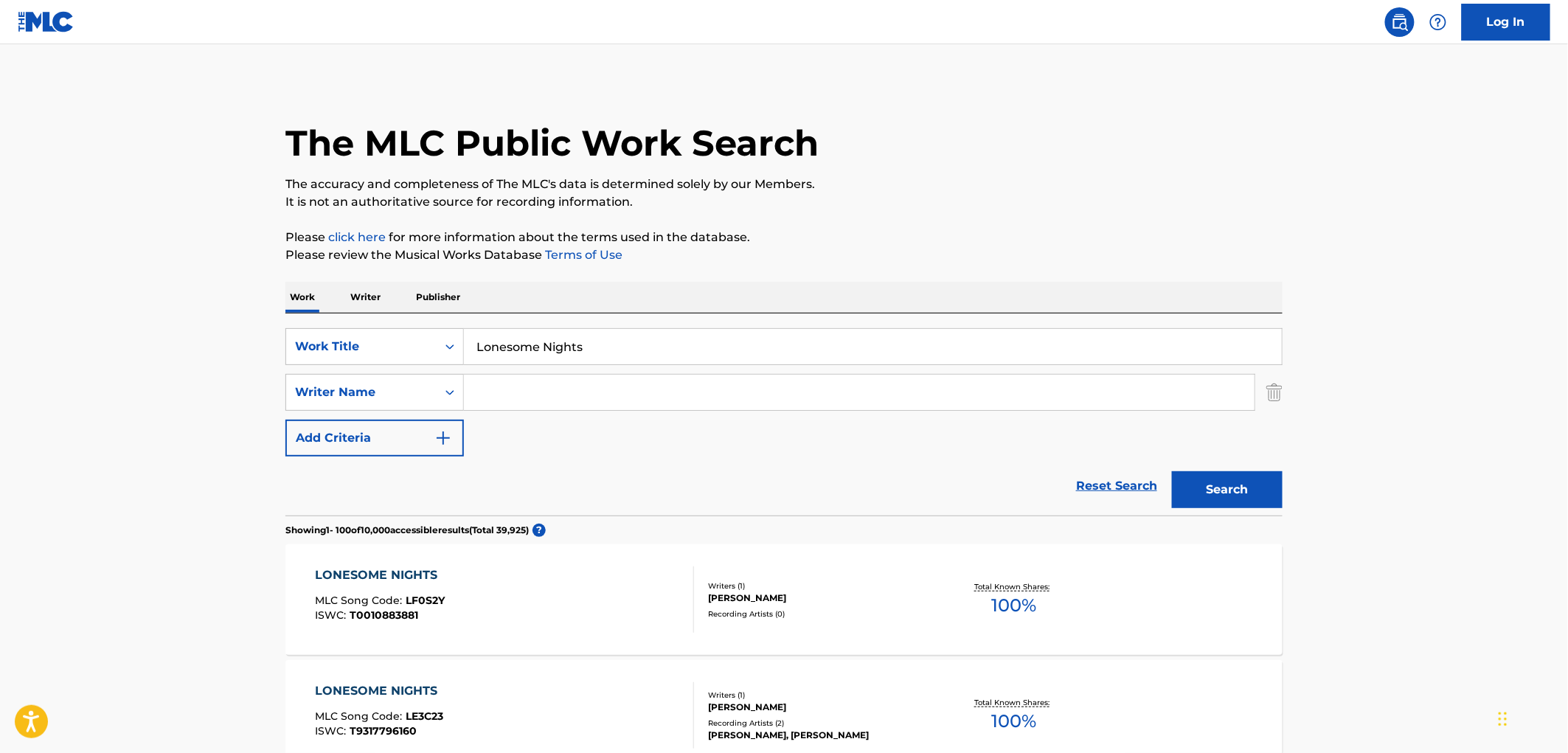
drag, startPoint x: 608, startPoint y: 344, endPoint x: 475, endPoint y: 344, distance: 133.0
click at [474, 344] on input "Lonesome Nights" at bounding box center [873, 346] width 818 height 35
paste input "To Be Young"
click at [1198, 492] on button "Search" at bounding box center [1227, 490] width 111 height 37
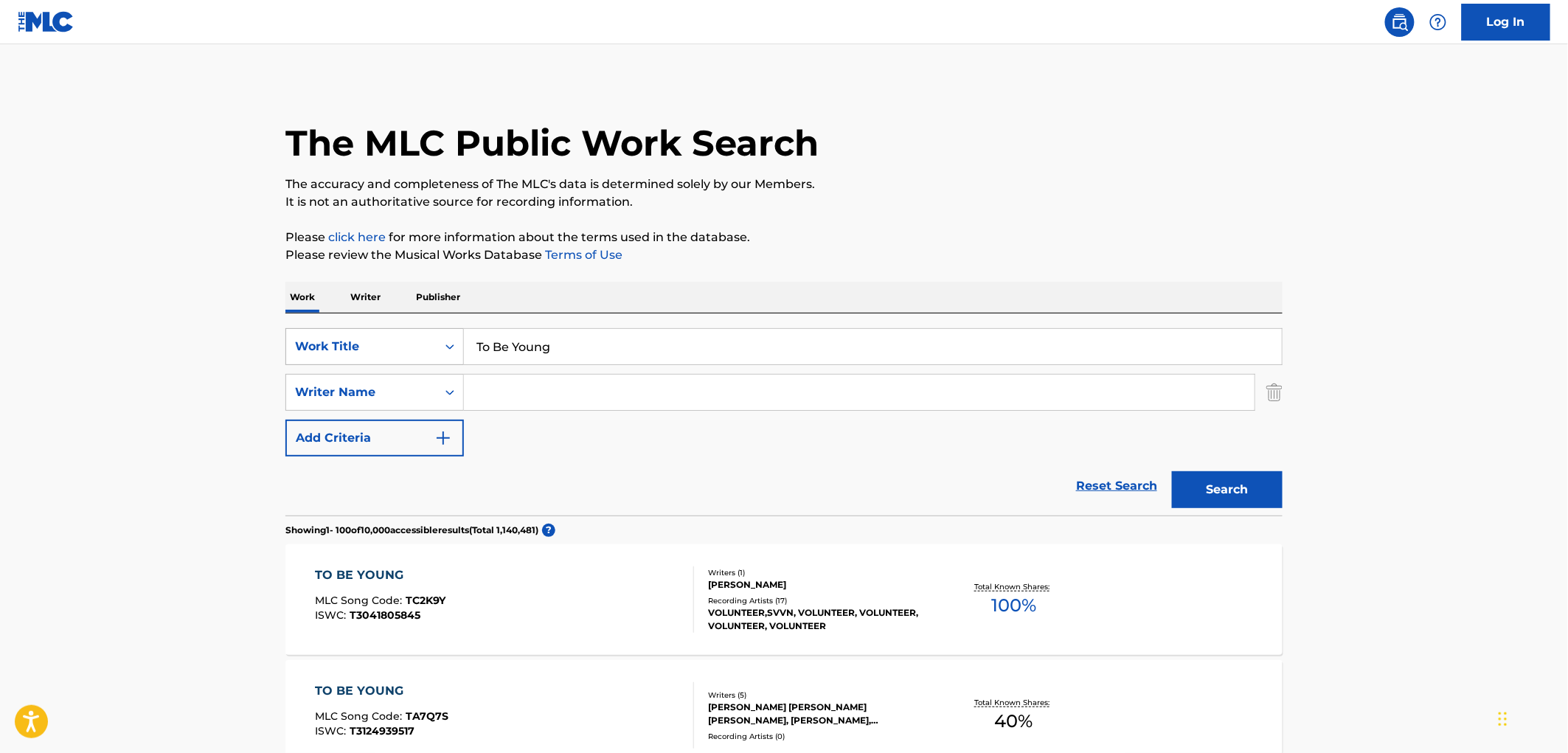
drag, startPoint x: 558, startPoint y: 349, endPoint x: 438, endPoint y: 350, distance: 120.0
click at [438, 350] on div "SearchWithCriteriae25e146e-62a8-4dee-b149-5f4dcc45a658 Work Title To Be Young" at bounding box center [784, 346] width 998 height 37
paste input "Cumbia [PERSON_NAME]"
click at [1204, 501] on button "Search" at bounding box center [1227, 490] width 111 height 37
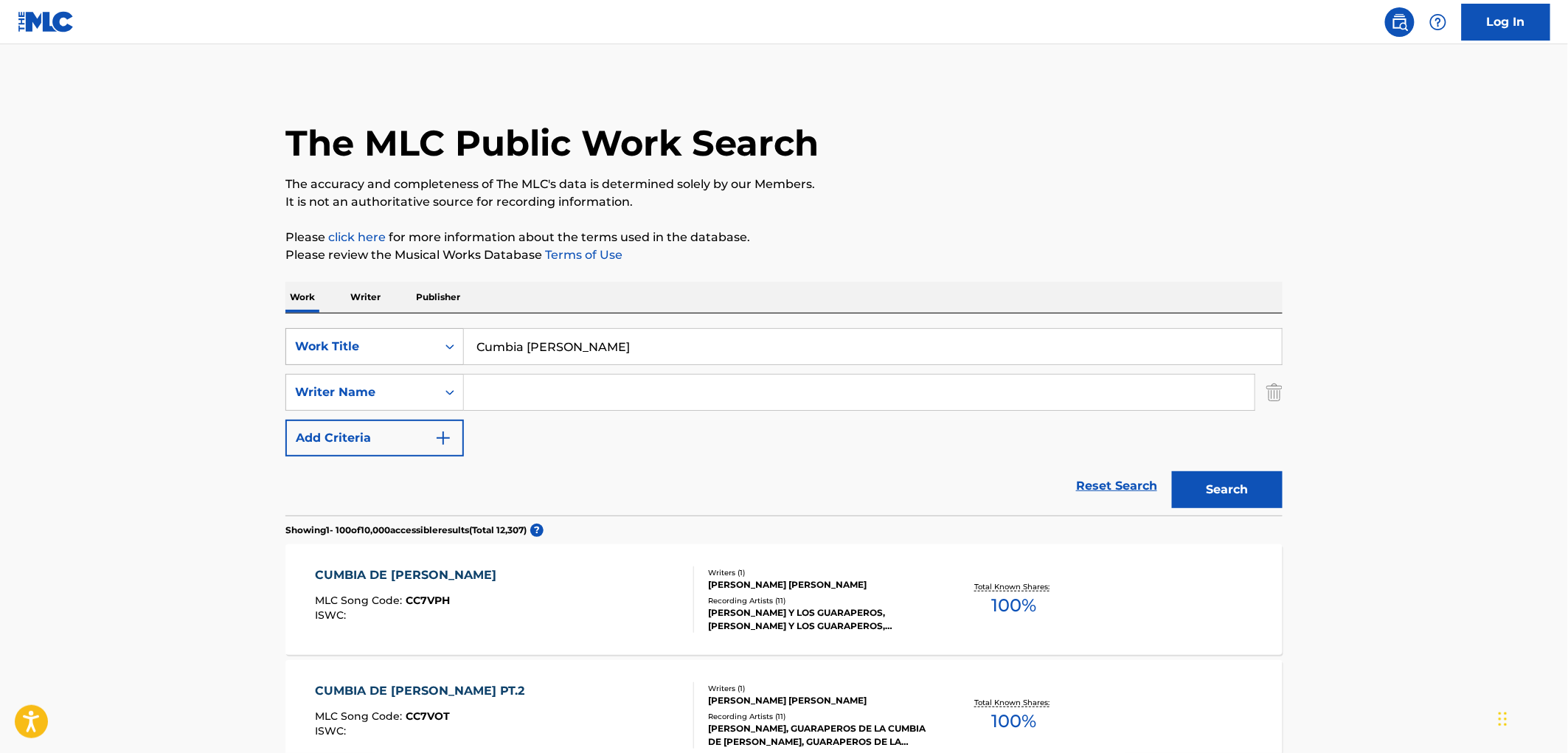
drag, startPoint x: 578, startPoint y: 348, endPoint x: 326, endPoint y: 351, distance: 252.0
click at [326, 351] on div "SearchWithCriteriae25e146e-62a8-4dee-b149-5f4dcc45a658 Work Title Cumbia [PERSO…" at bounding box center [784, 346] width 998 height 37
paste input "Roll Over Beethoven"
type input "Roll Over Beethoven"
click at [1235, 492] on button "Search" at bounding box center [1227, 490] width 111 height 37
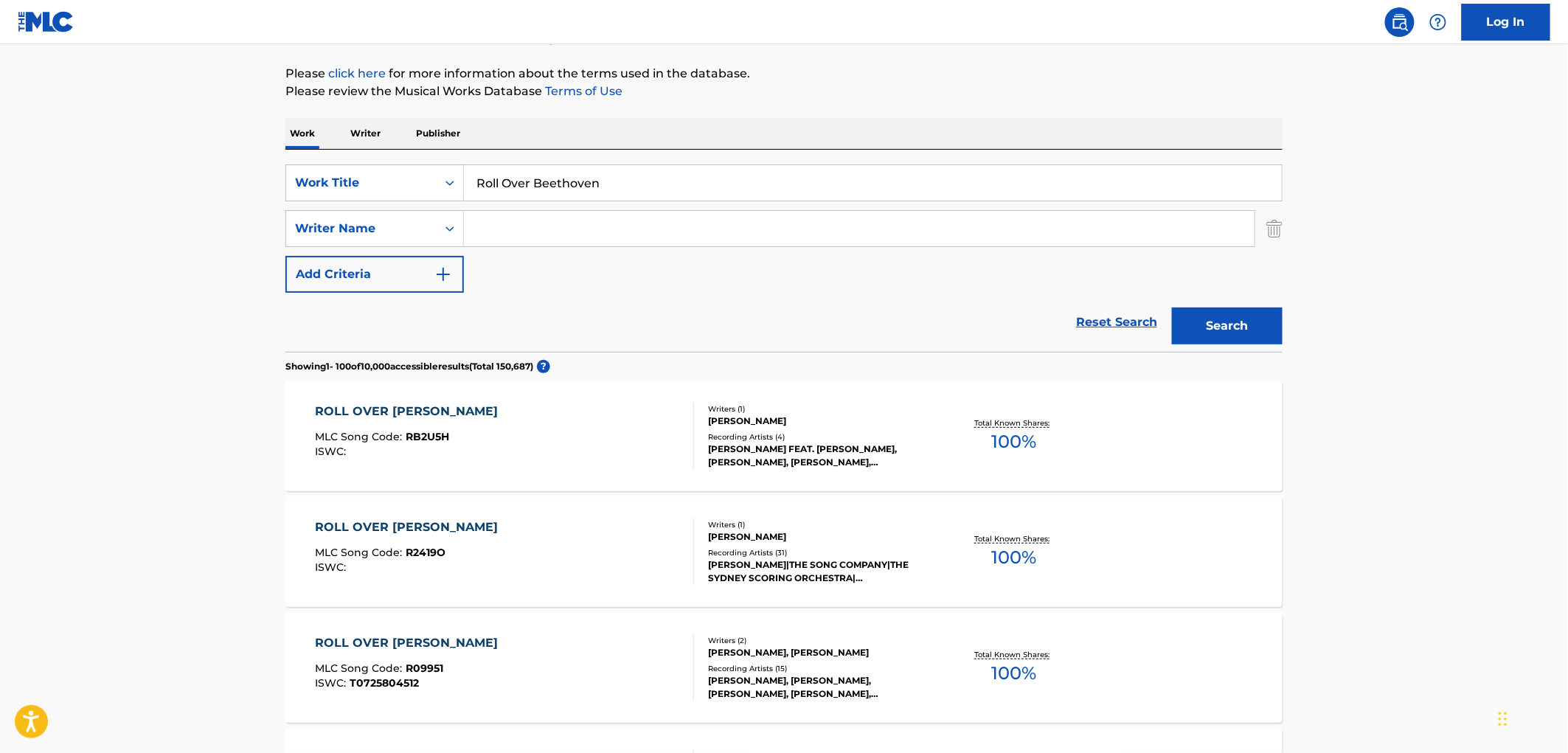
scroll to position [328, 0]
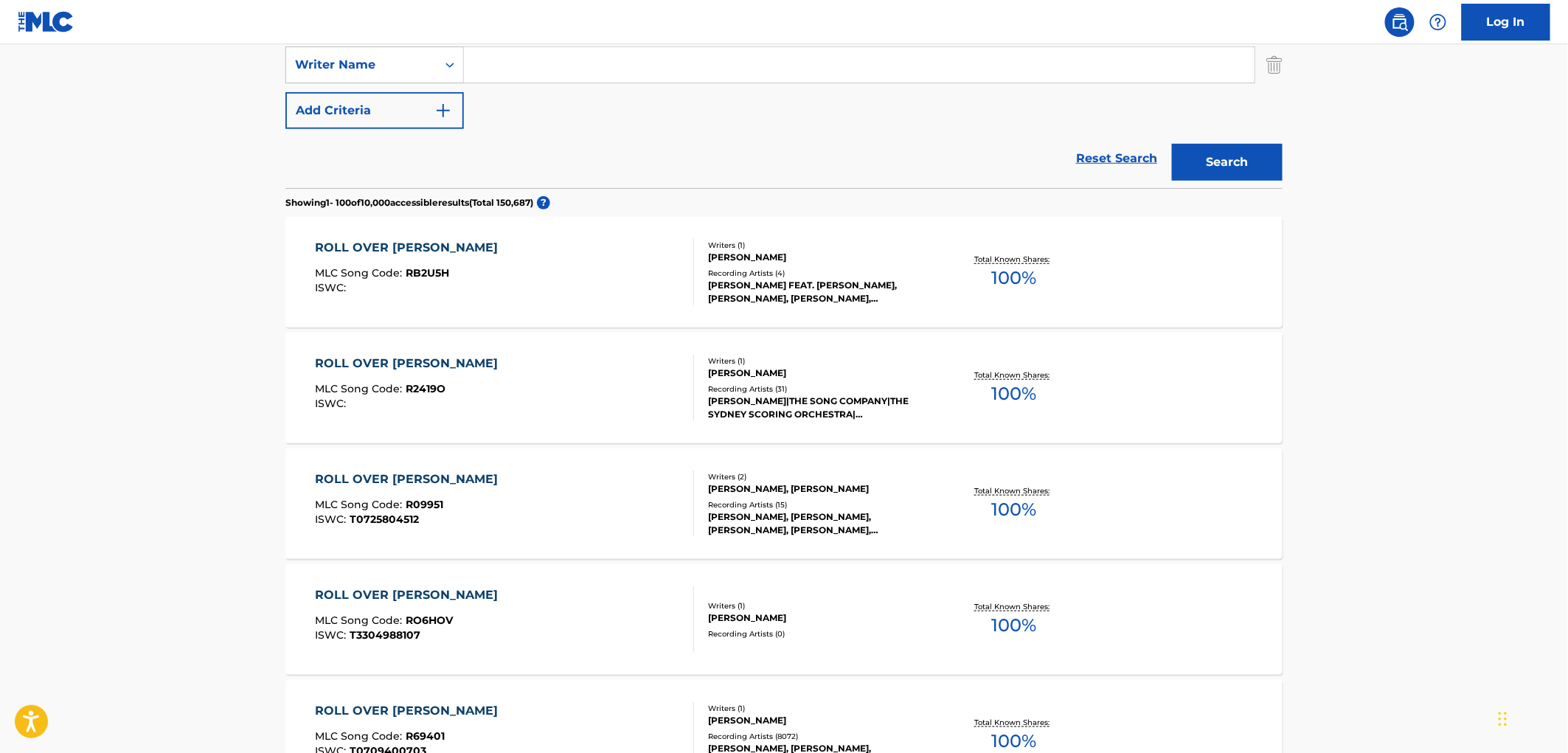
click at [731, 719] on div "[PERSON_NAME]" at bounding box center [819, 721] width 223 height 13
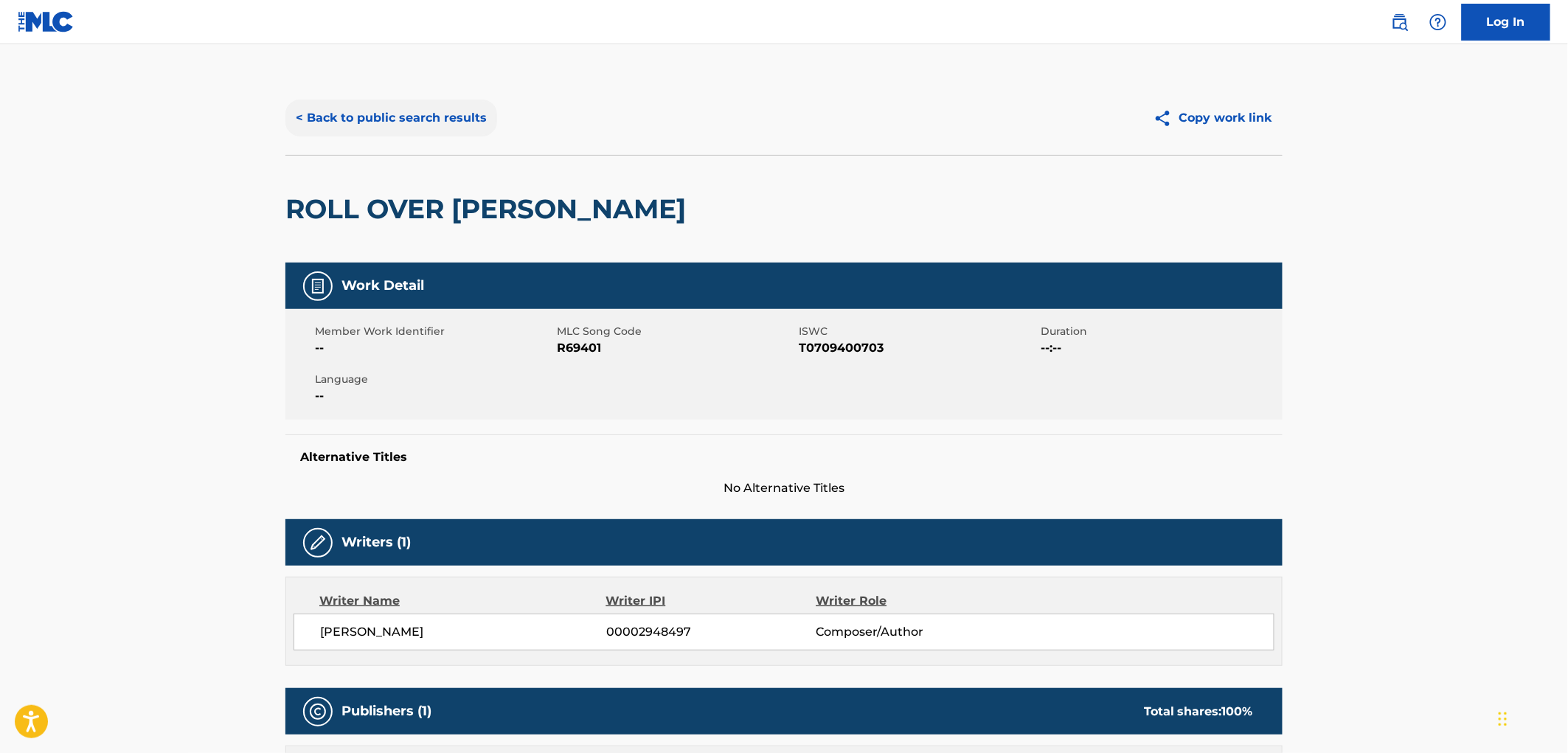
click at [442, 115] on button "< Back to public search results" at bounding box center [390, 117] width 211 height 37
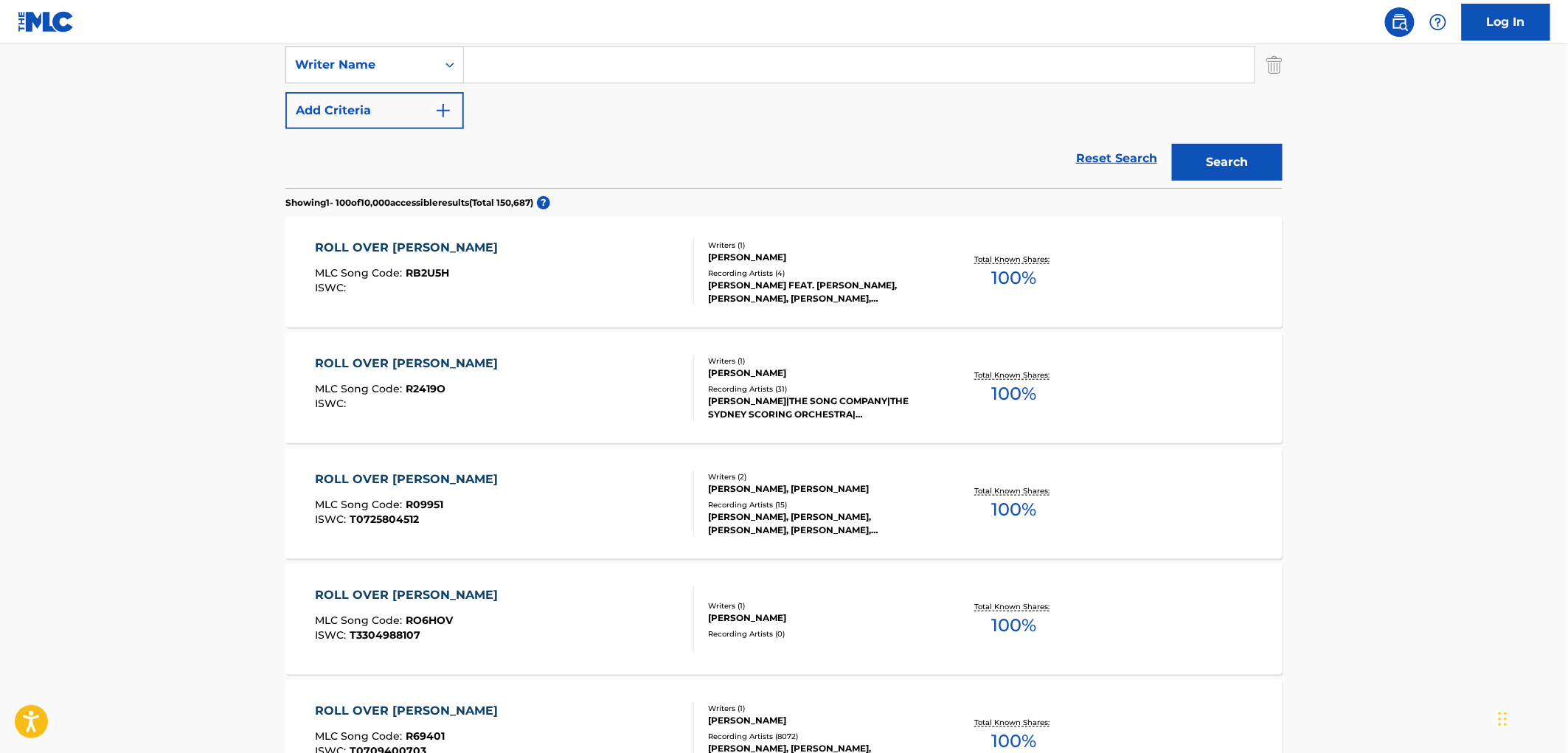
scroll to position [81, 0]
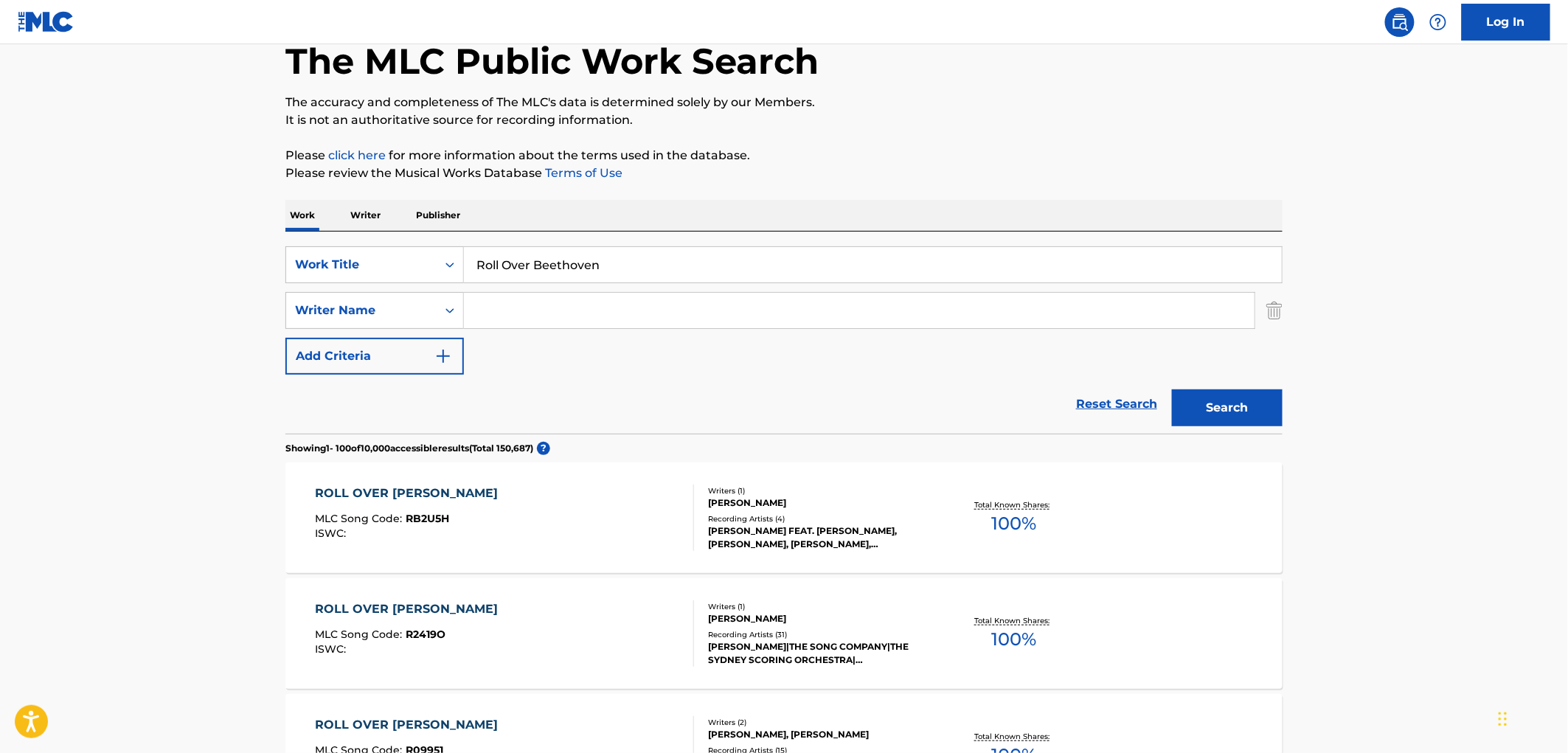
drag, startPoint x: 477, startPoint y: 260, endPoint x: 608, endPoint y: 269, distance: 131.3
click at [608, 269] on input "Roll Over Beethoven" at bounding box center [873, 264] width 818 height 35
paste input "Mess Up Your Makeup"
click at [1245, 416] on button "Search" at bounding box center [1227, 407] width 111 height 37
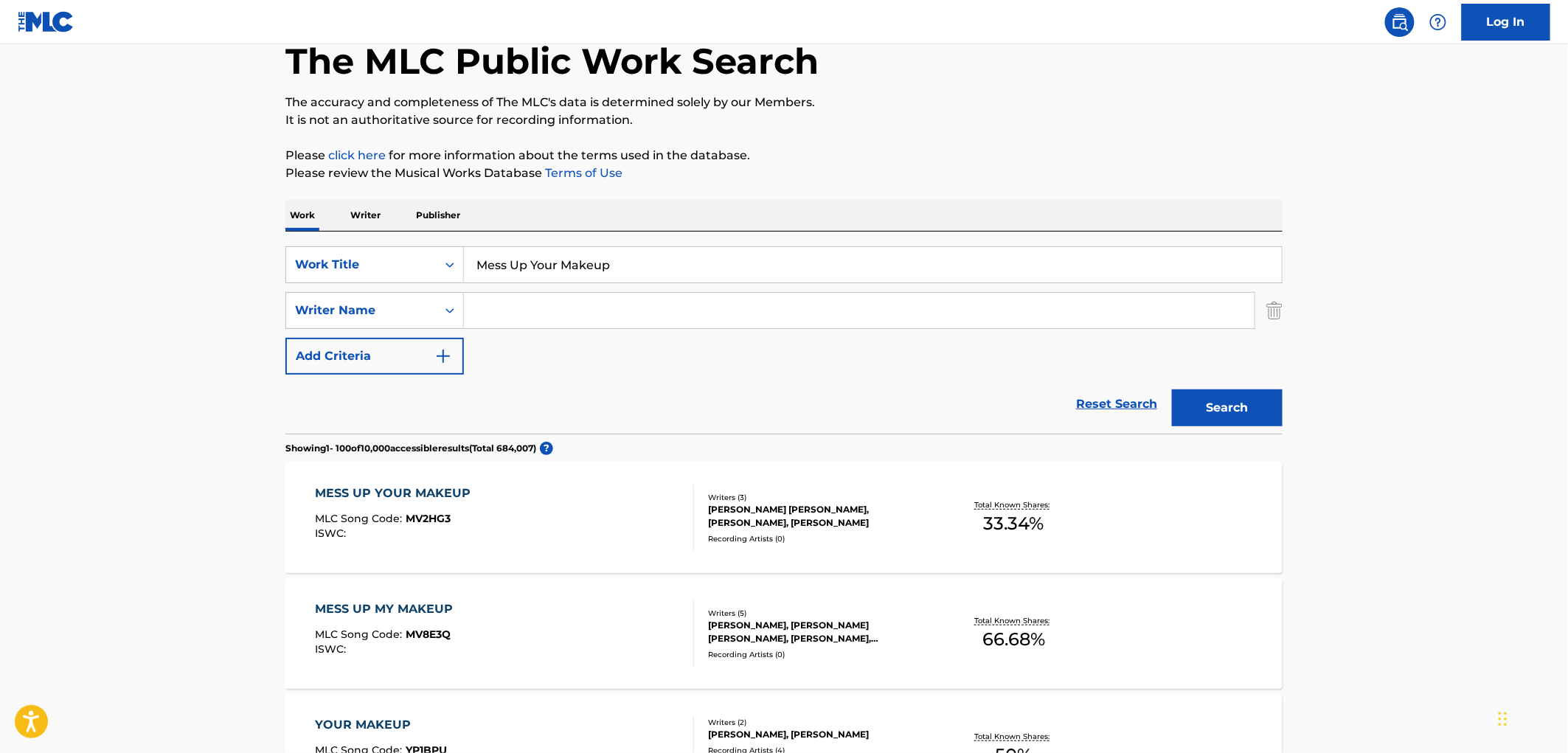
scroll to position [0, 0]
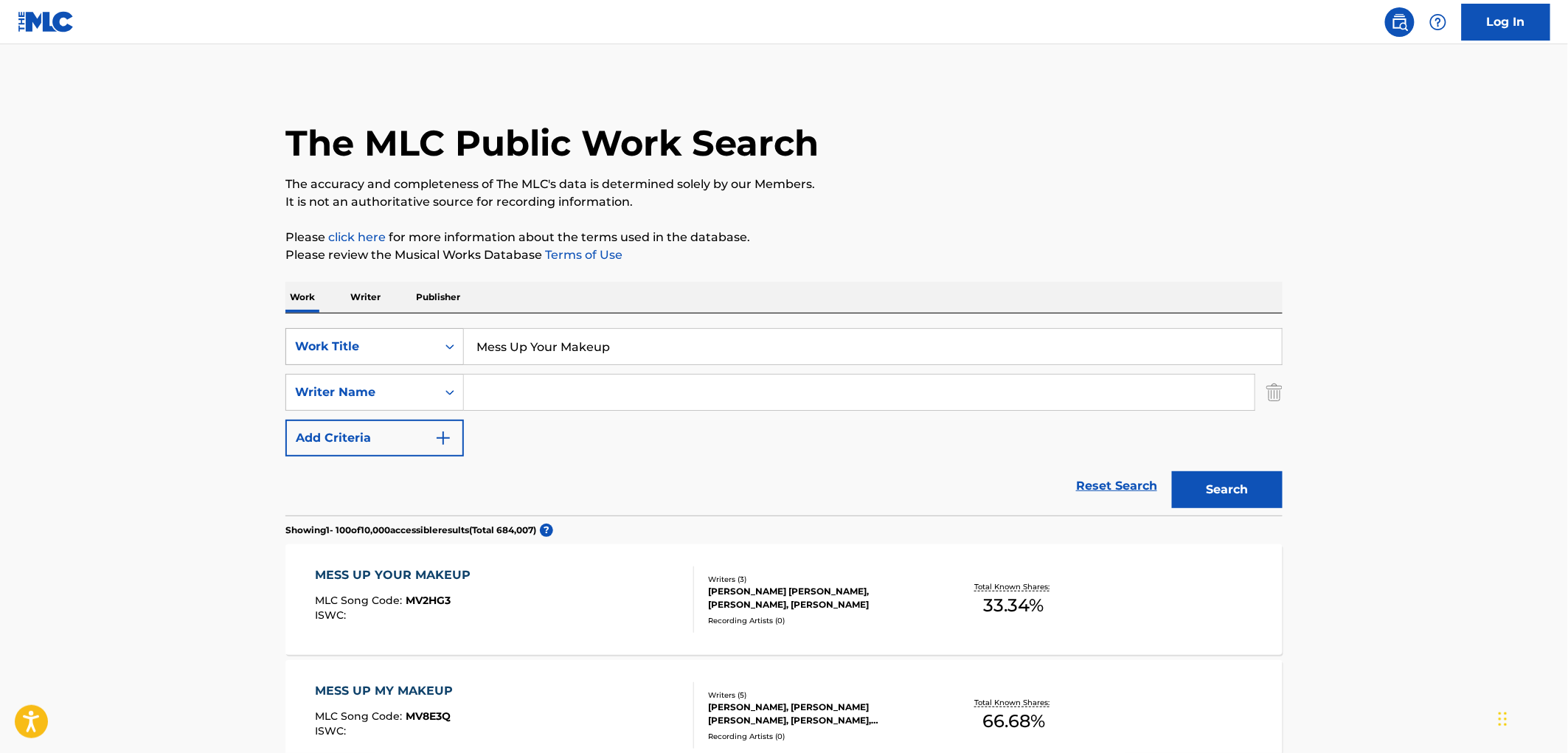
drag, startPoint x: 624, startPoint y: 340, endPoint x: 446, endPoint y: 357, distance: 178.8
click at [439, 357] on div "SearchWithCriteriae25e146e-62a8-4dee-b149-5f4dcc45a658 Work Title Mess Up Your …" at bounding box center [784, 346] width 998 height 37
paste input "One for My Baby"
click at [1202, 485] on button "Search" at bounding box center [1227, 490] width 111 height 37
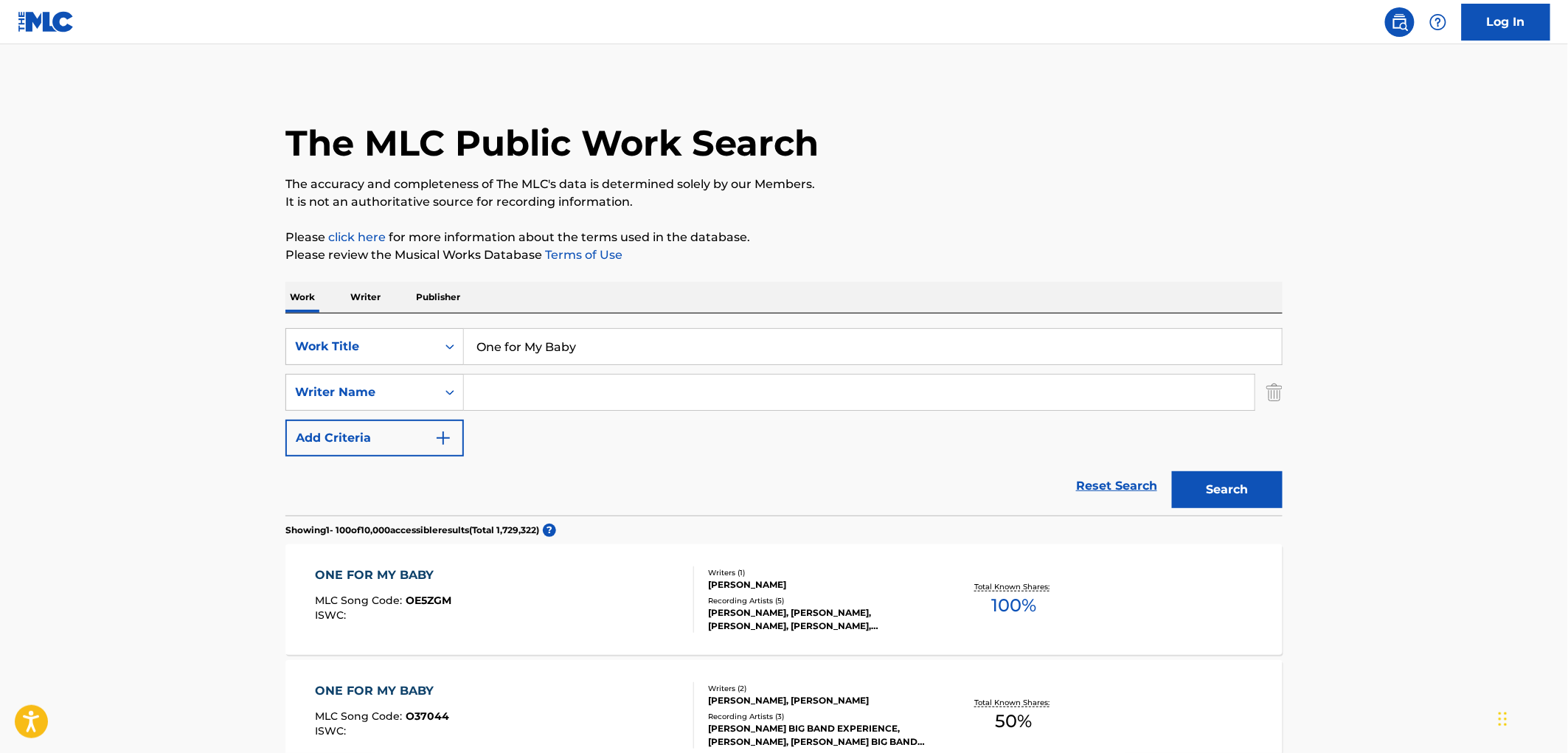
scroll to position [81, 0]
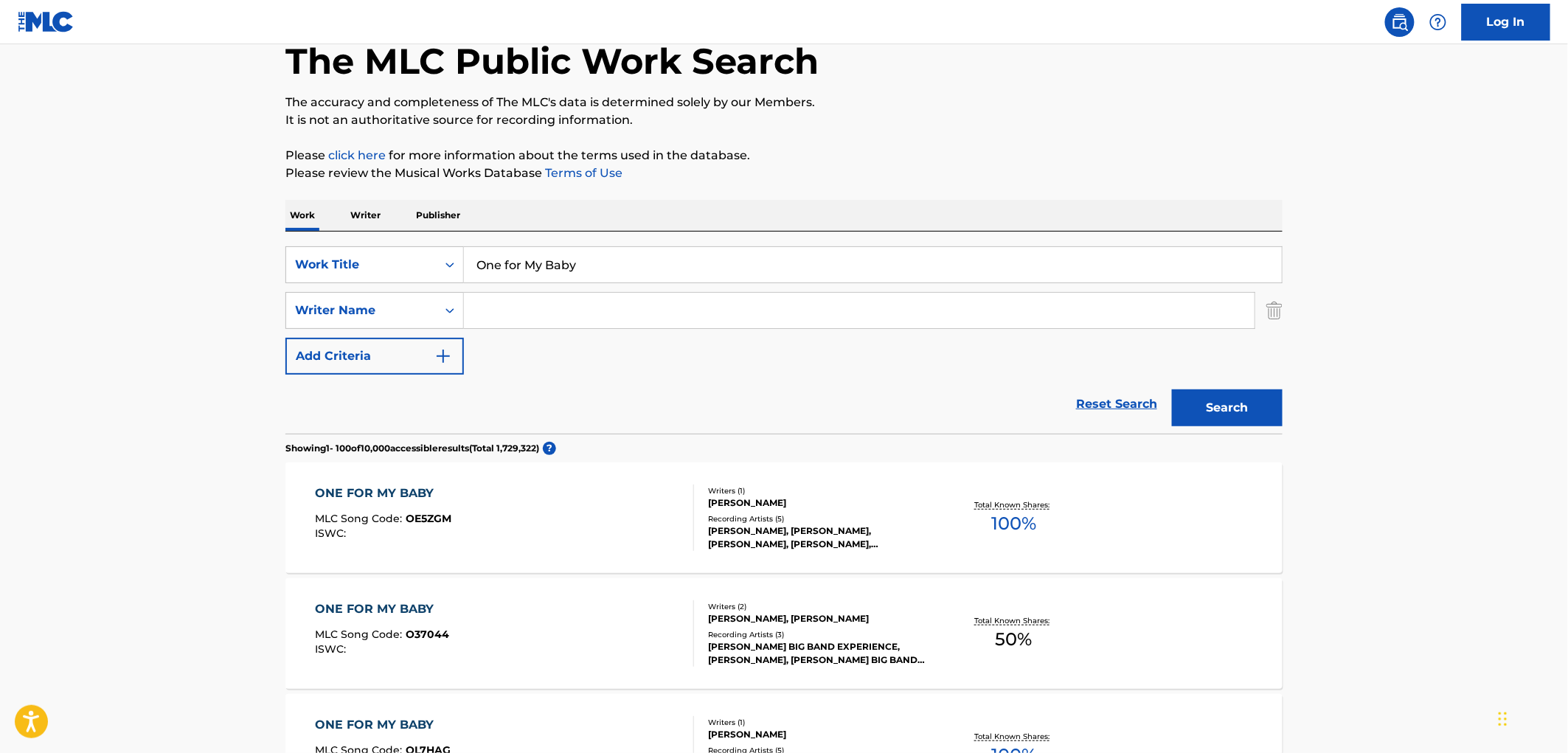
drag, startPoint x: 539, startPoint y: 260, endPoint x: 475, endPoint y: 266, distance: 64.3
click at [475, 266] on input "One for My Baby" at bounding box center [873, 264] width 818 height 35
paste input "ld Friends"
click at [1230, 413] on button "Search" at bounding box center [1227, 407] width 111 height 37
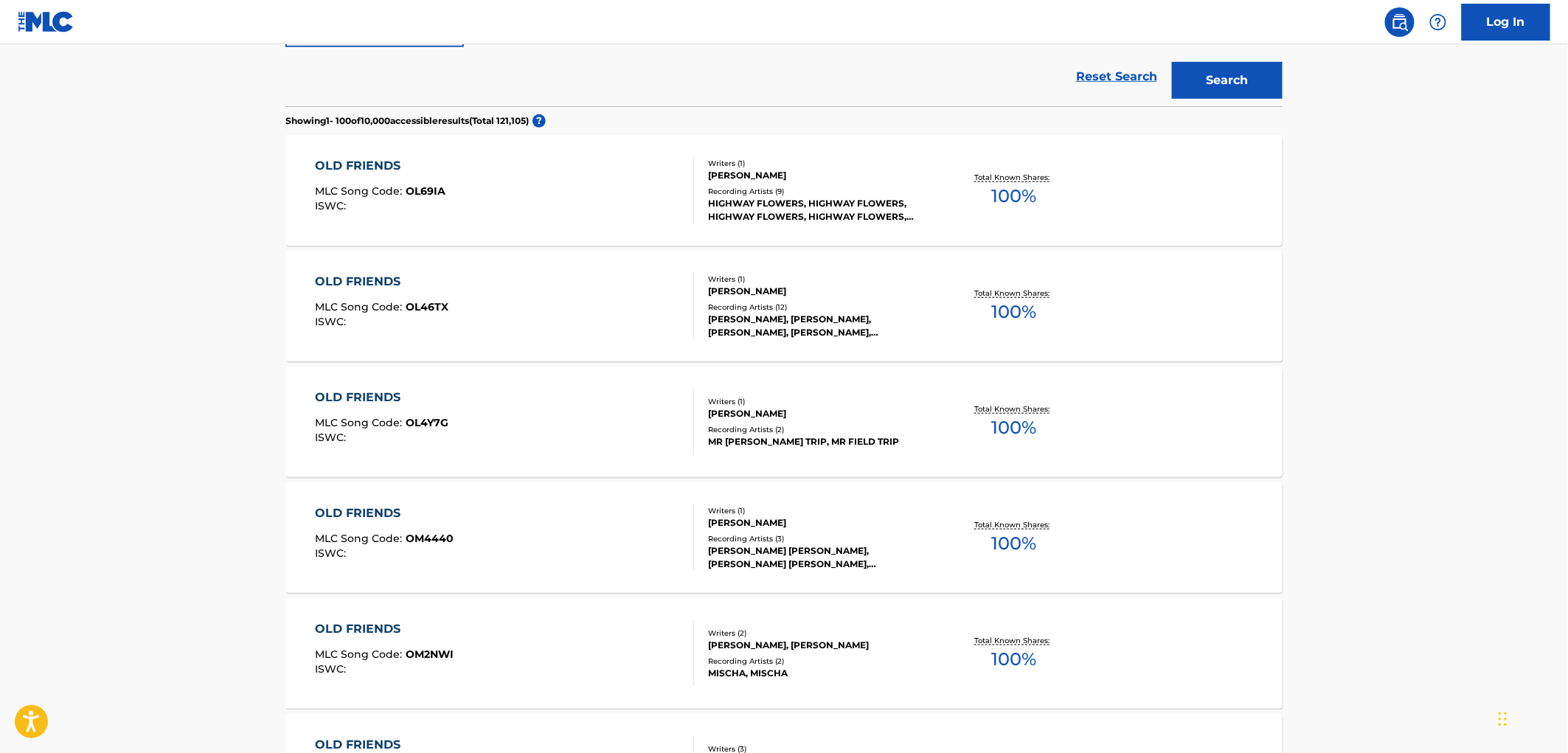
scroll to position [0, 0]
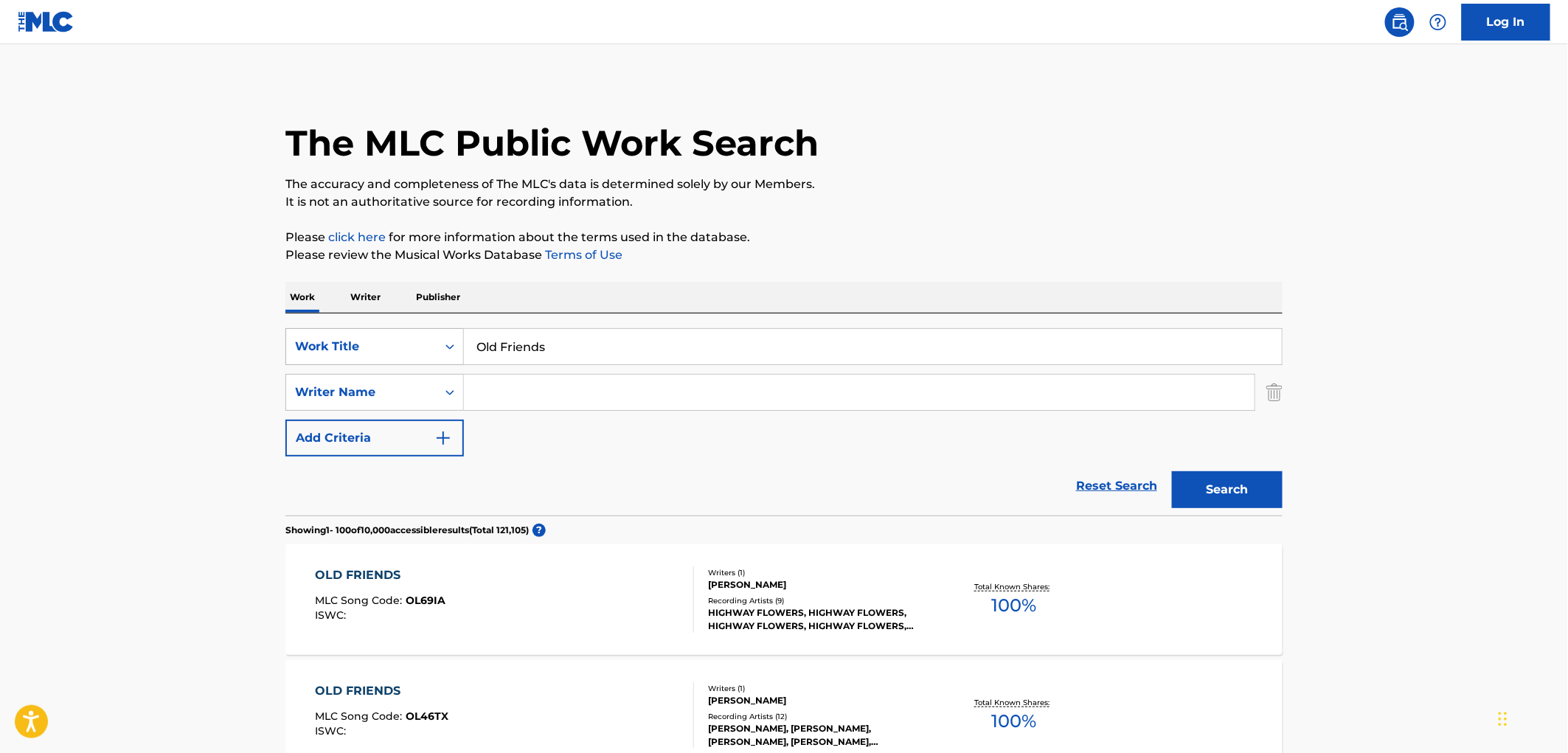
drag, startPoint x: 542, startPoint y: 345, endPoint x: 448, endPoint y: 348, distance: 94.0
click at [448, 348] on div "SearchWithCriteriae25e146e-62a8-4dee-b149-5f4dcc45a658 Work Title Old Friends" at bounding box center [784, 346] width 998 height 37
drag, startPoint x: 546, startPoint y: 351, endPoint x: 466, endPoint y: 350, distance: 80.0
click at [466, 350] on input "Old Friends" at bounding box center [873, 346] width 818 height 35
paste input "Bullseye"
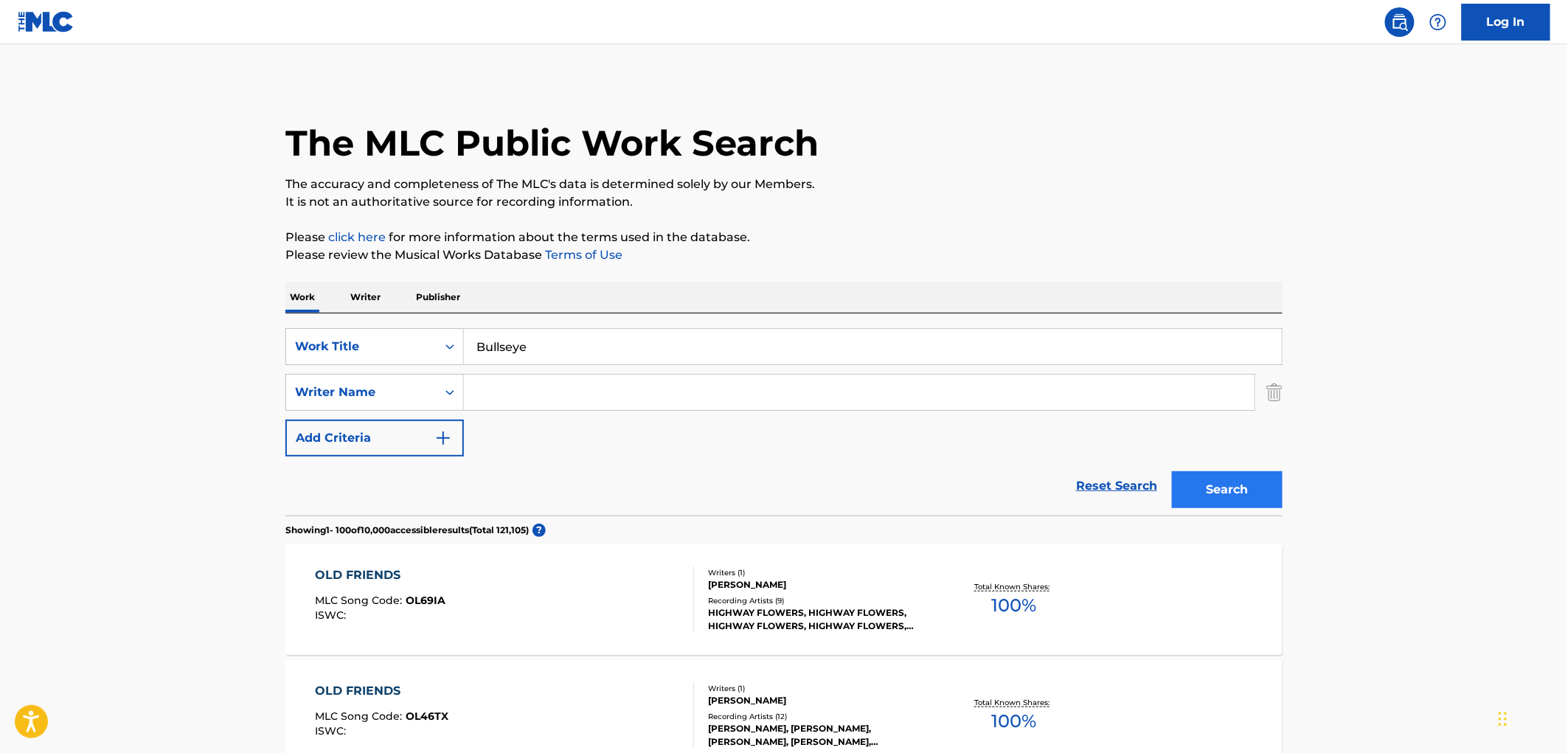
type input "Bullseye"
click at [1198, 505] on button "Search" at bounding box center [1227, 490] width 111 height 37
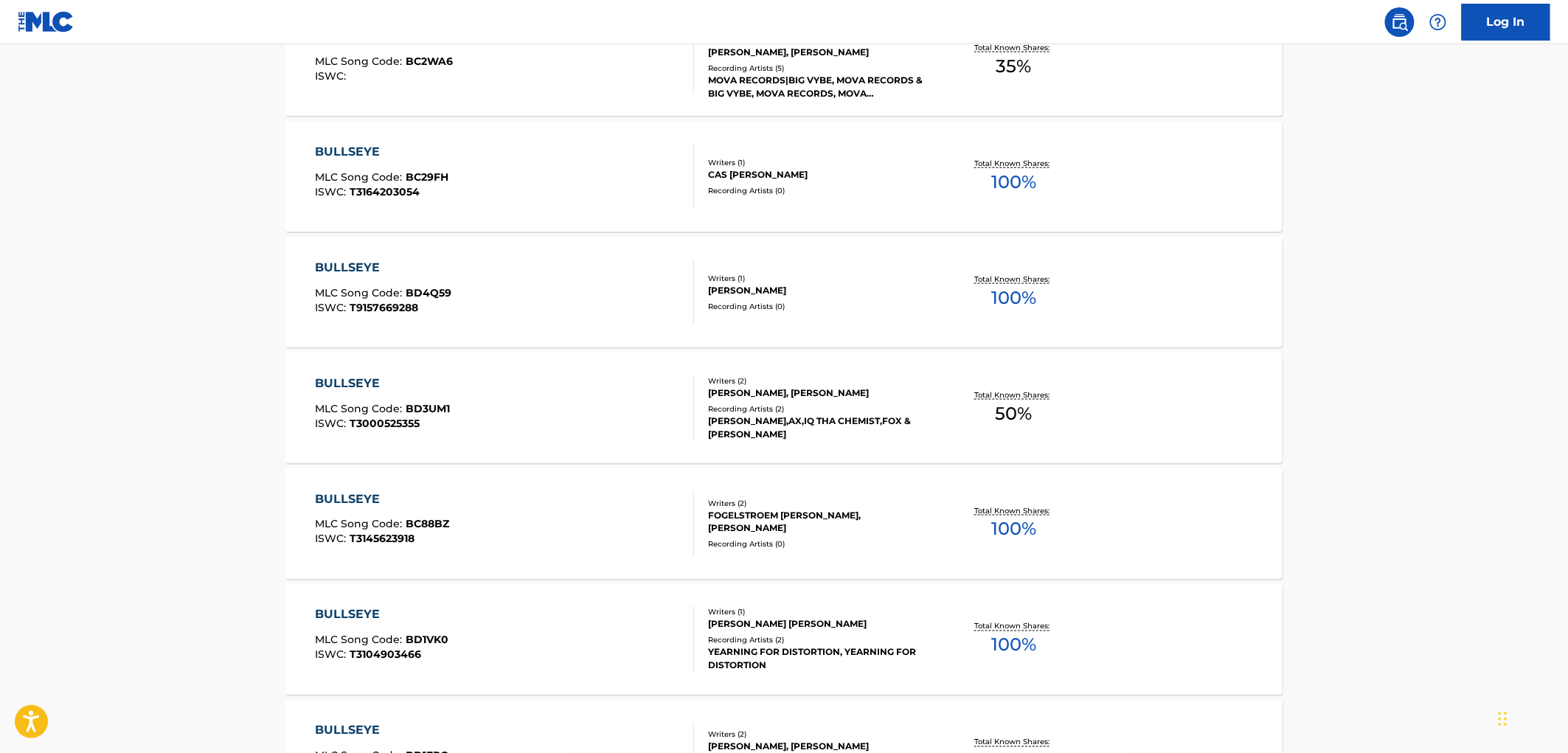
scroll to position [245, 0]
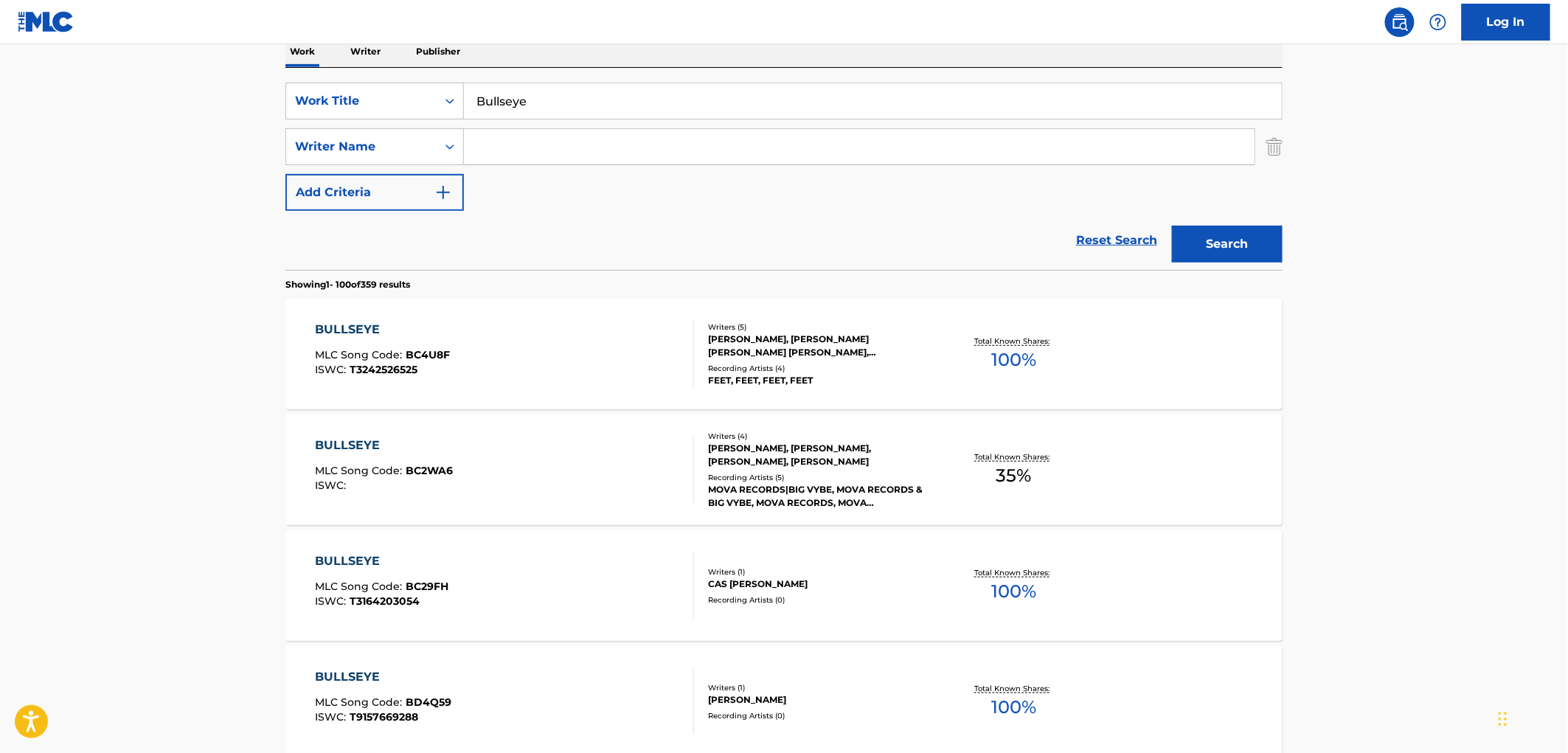
paste input "[PERSON_NAME]"
click at [1198, 240] on button "Search" at bounding box center [1227, 243] width 111 height 37
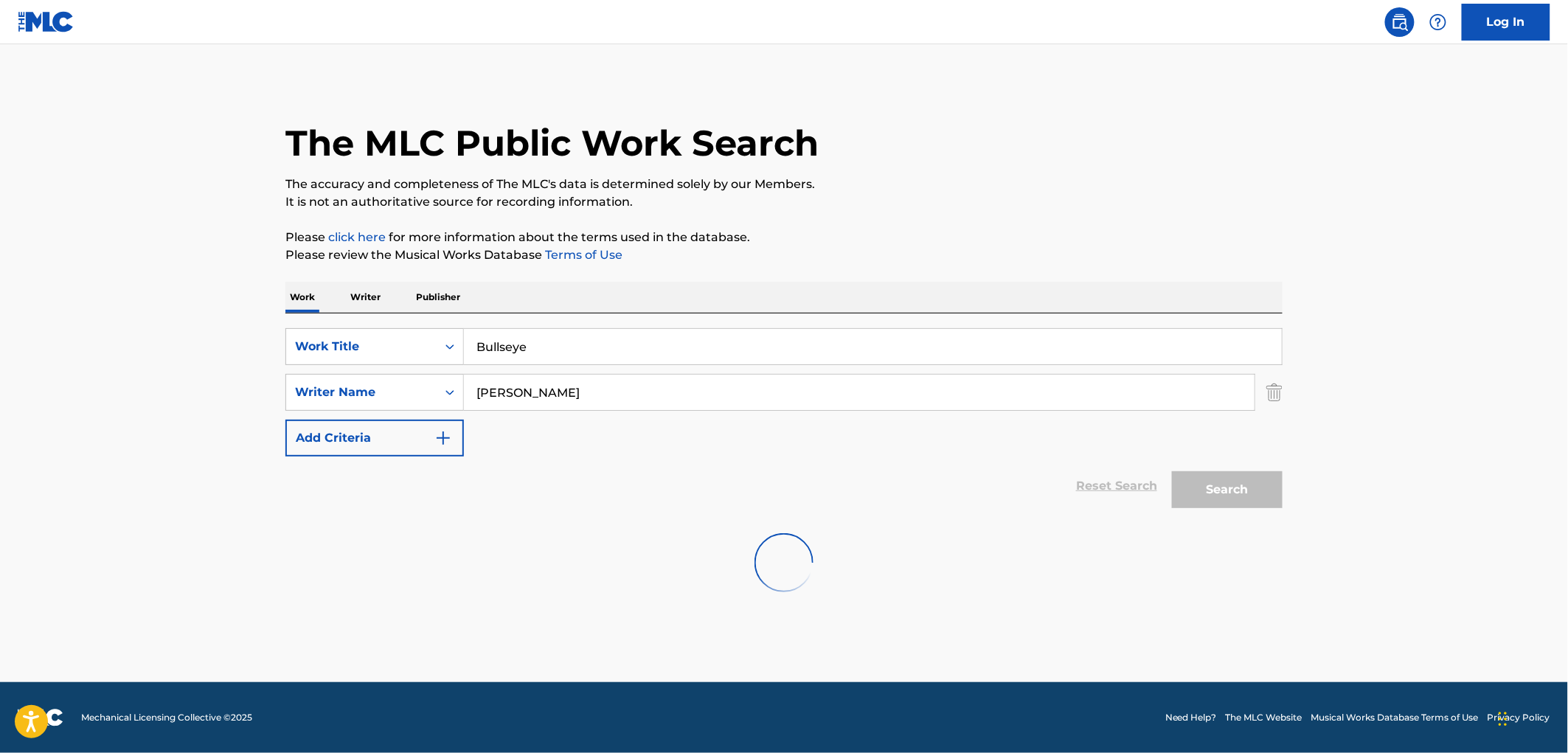
scroll to position [0, 0]
drag, startPoint x: 559, startPoint y: 387, endPoint x: 418, endPoint y: 391, distance: 141.1
click at [415, 389] on div "SearchWithCriteriaa4d56fc3-299d-4045-b627-ec88db1e2d00 Writer Name [PERSON_NAME]" at bounding box center [784, 392] width 998 height 37
paste input "The Shootouts"
type input "The Shootouts"
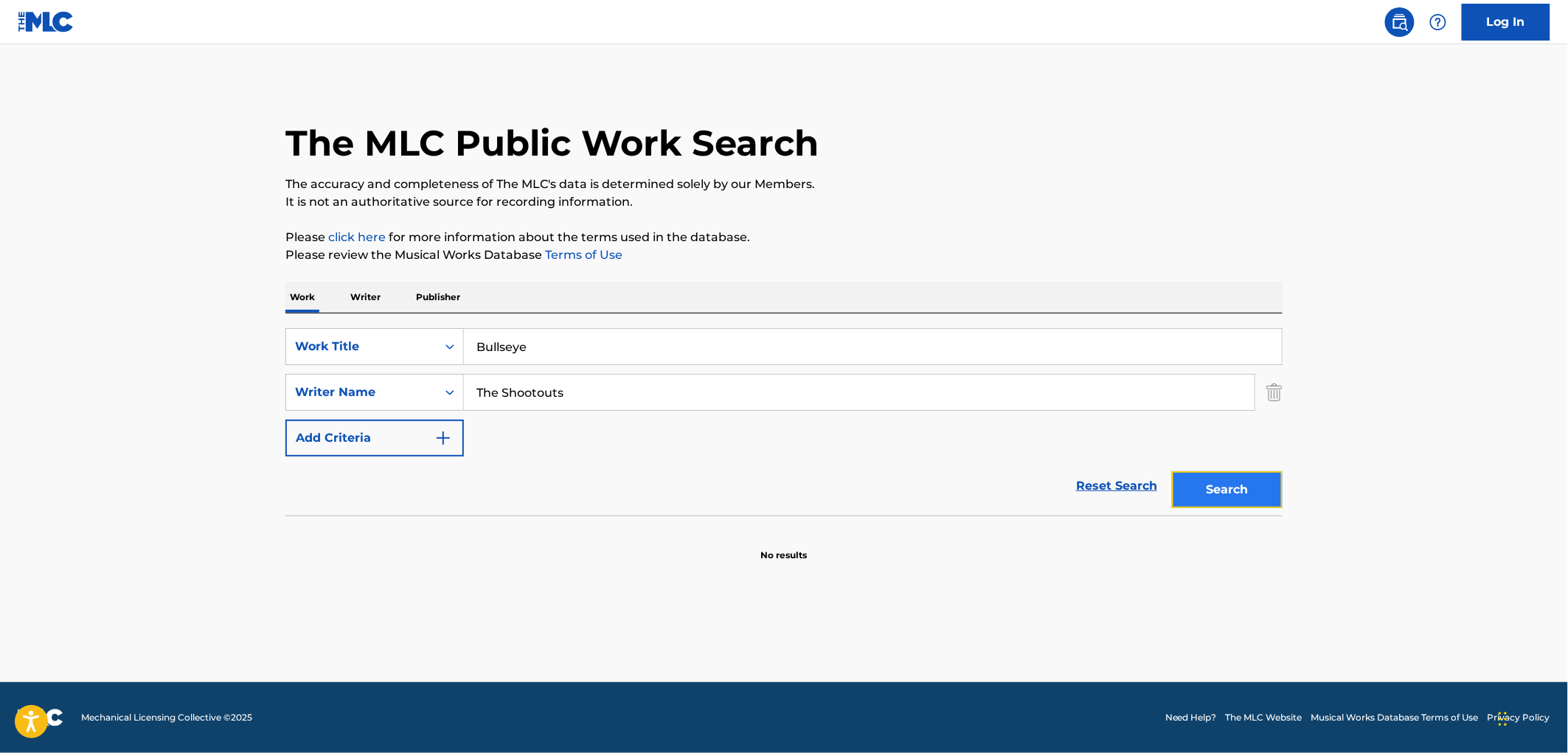
click at [1233, 493] on button "Search" at bounding box center [1227, 490] width 111 height 37
drag, startPoint x: 537, startPoint y: 349, endPoint x: 476, endPoint y: 350, distance: 61.0
click at [476, 350] on input "Bullseye" at bounding box center [873, 346] width 818 height 35
paste input "[US_STATE] Burritos"
type input "[US_STATE] Burritos"
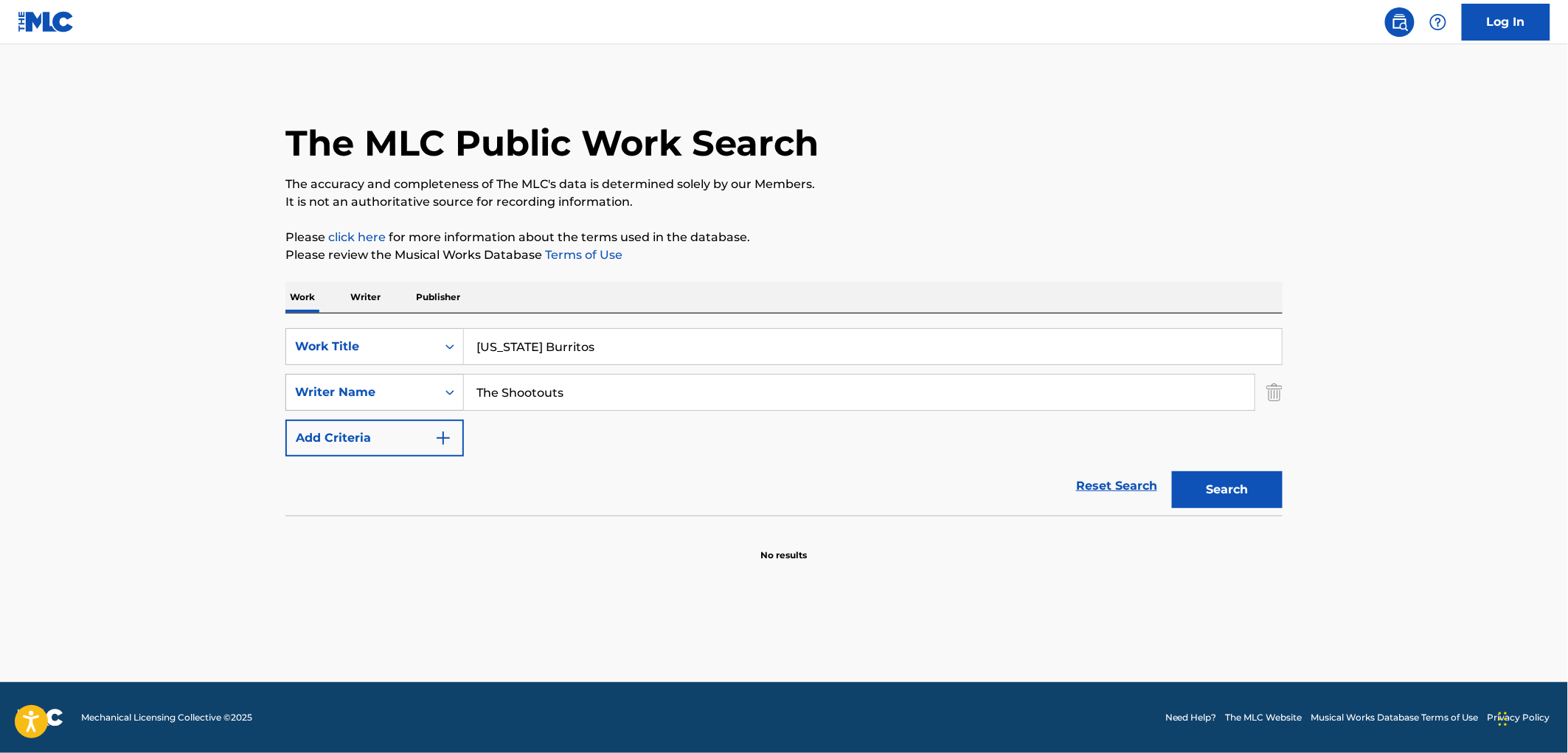
drag, startPoint x: 571, startPoint y: 395, endPoint x: 455, endPoint y: 395, distance: 116.0
click at [455, 395] on div "SearchWithCriteriaa4d56fc3-299d-4045-b627-ec88db1e2d00 Writer Name The Shootouts" at bounding box center [784, 392] width 998 height 37
click at [1172, 472] on button "Search" at bounding box center [1227, 490] width 111 height 37
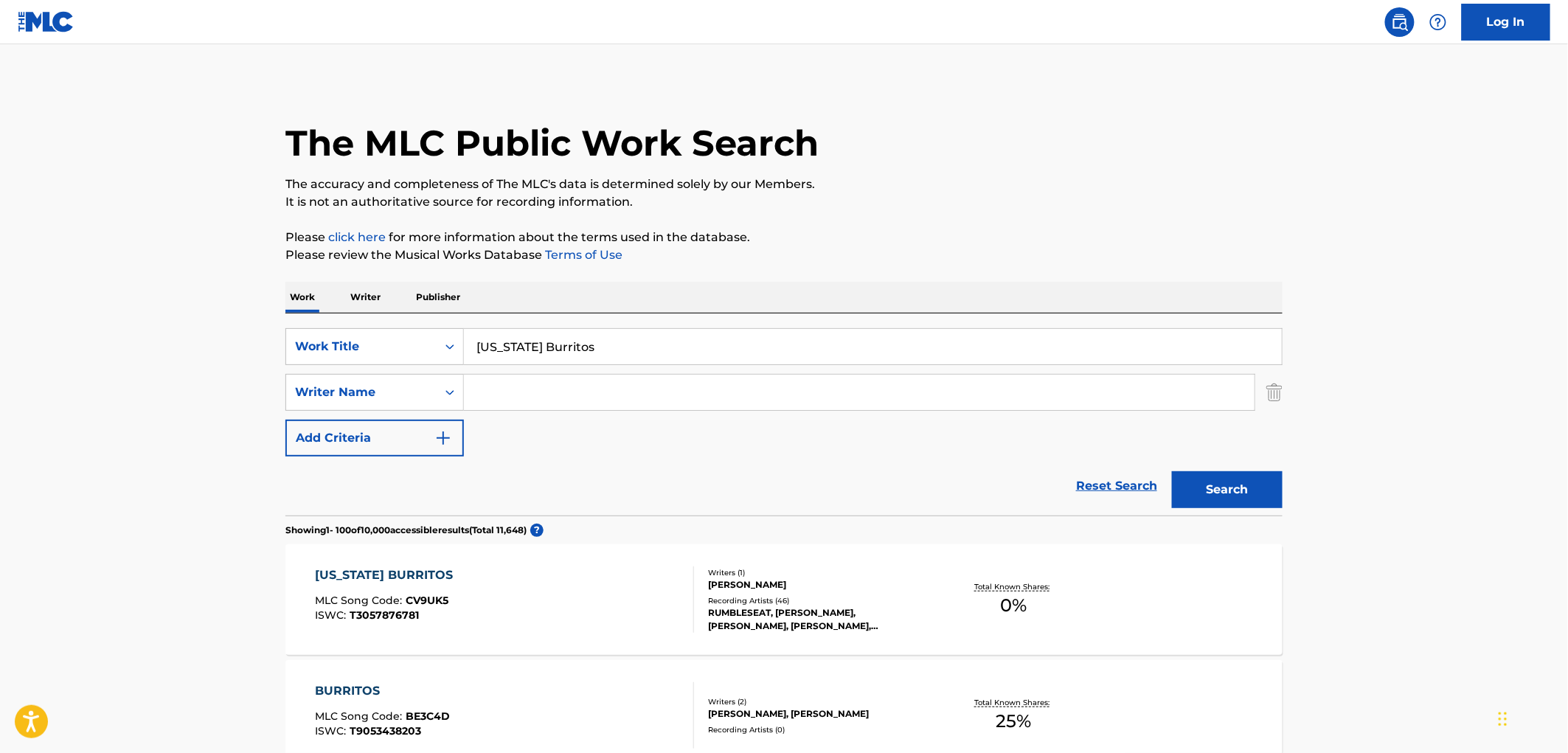
click at [708, 599] on div "Recording Artists ( 46 )" at bounding box center [819, 601] width 223 height 11
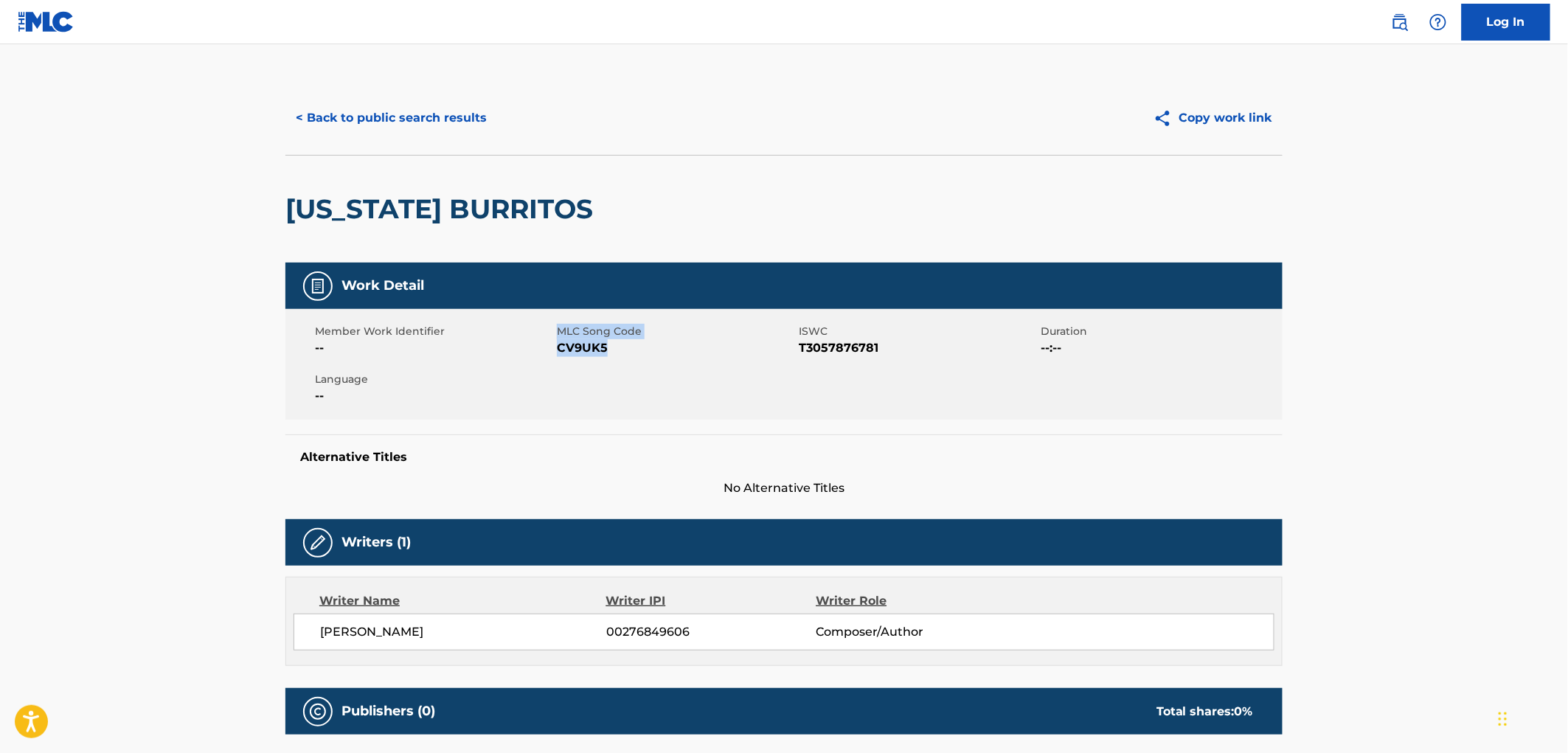
drag, startPoint x: 609, startPoint y: 350, endPoint x: 538, endPoint y: 344, distance: 71.3
click at [538, 344] on div "Member Work Identifier -- MLC Song Code CV9UK5 ISWC T3057876781 Duration --:-- …" at bounding box center [784, 364] width 998 height 111
click at [580, 348] on span "CV9UK5" at bounding box center [676, 348] width 238 height 18
drag, startPoint x: 612, startPoint y: 350, endPoint x: 558, endPoint y: 351, distance: 54.0
click at [558, 351] on span "CV9UK5" at bounding box center [676, 348] width 238 height 18
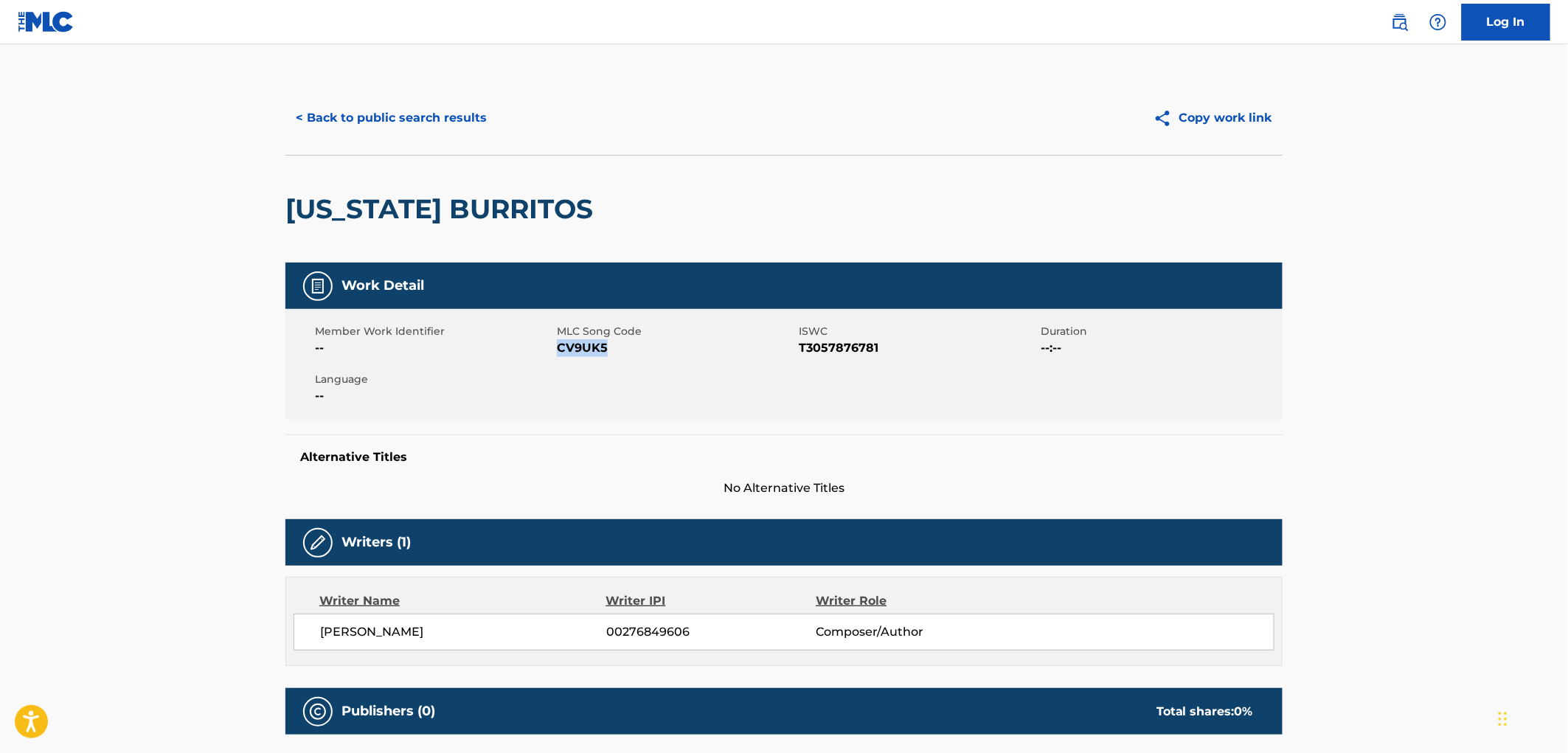
copy span "CV9UK5"
click at [432, 117] on button "< Back to public search results" at bounding box center [390, 117] width 211 height 37
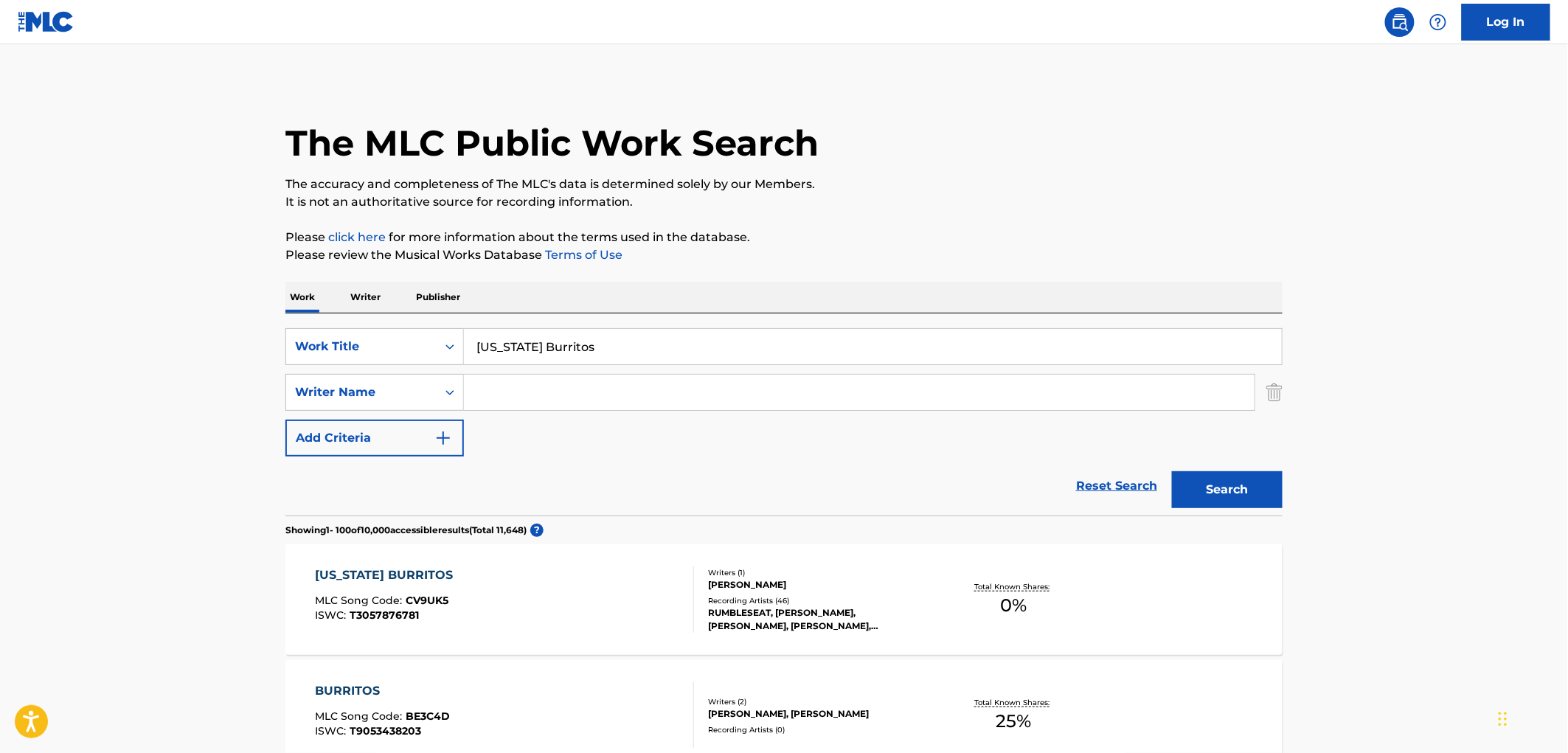
drag, startPoint x: 406, startPoint y: 336, endPoint x: 581, endPoint y: 340, distance: 175.0
click at [405, 335] on div "SearchWithCriteriae25e146e-62a8-4dee-b149-5f4dcc45a658 Work Title [US_STATE] Bu…" at bounding box center [784, 346] width 998 height 37
paste input "Homenaje A Los Originale"
click at [1222, 496] on button "Search" at bounding box center [1227, 490] width 111 height 37
drag, startPoint x: 480, startPoint y: 344, endPoint x: 761, endPoint y: 360, distance: 281.5
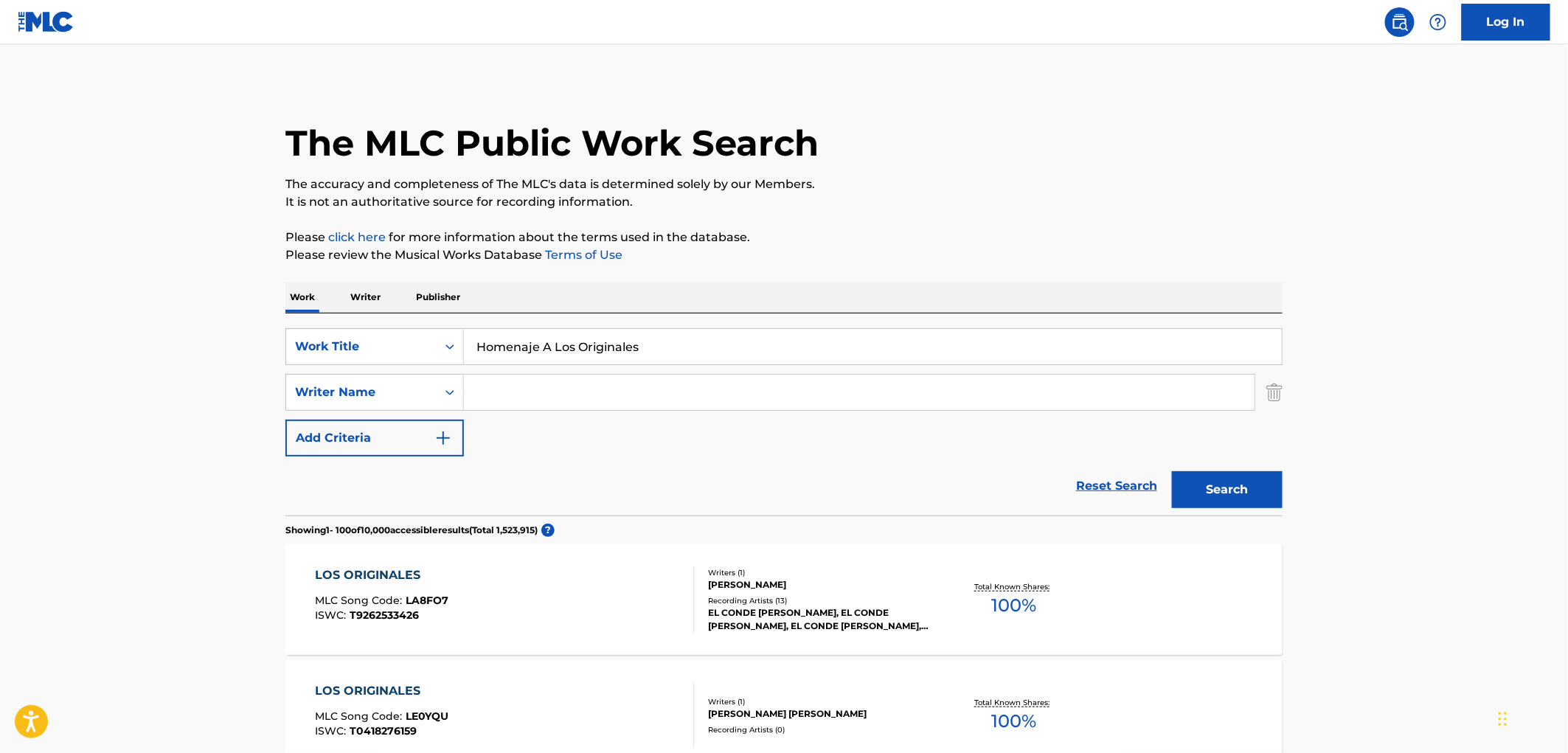
click at [761, 360] on input "Homenaje A Los Originales" at bounding box center [873, 346] width 818 height 35
paste input "[PERSON_NAME]"
click at [1190, 488] on button "Search" at bounding box center [1227, 490] width 111 height 37
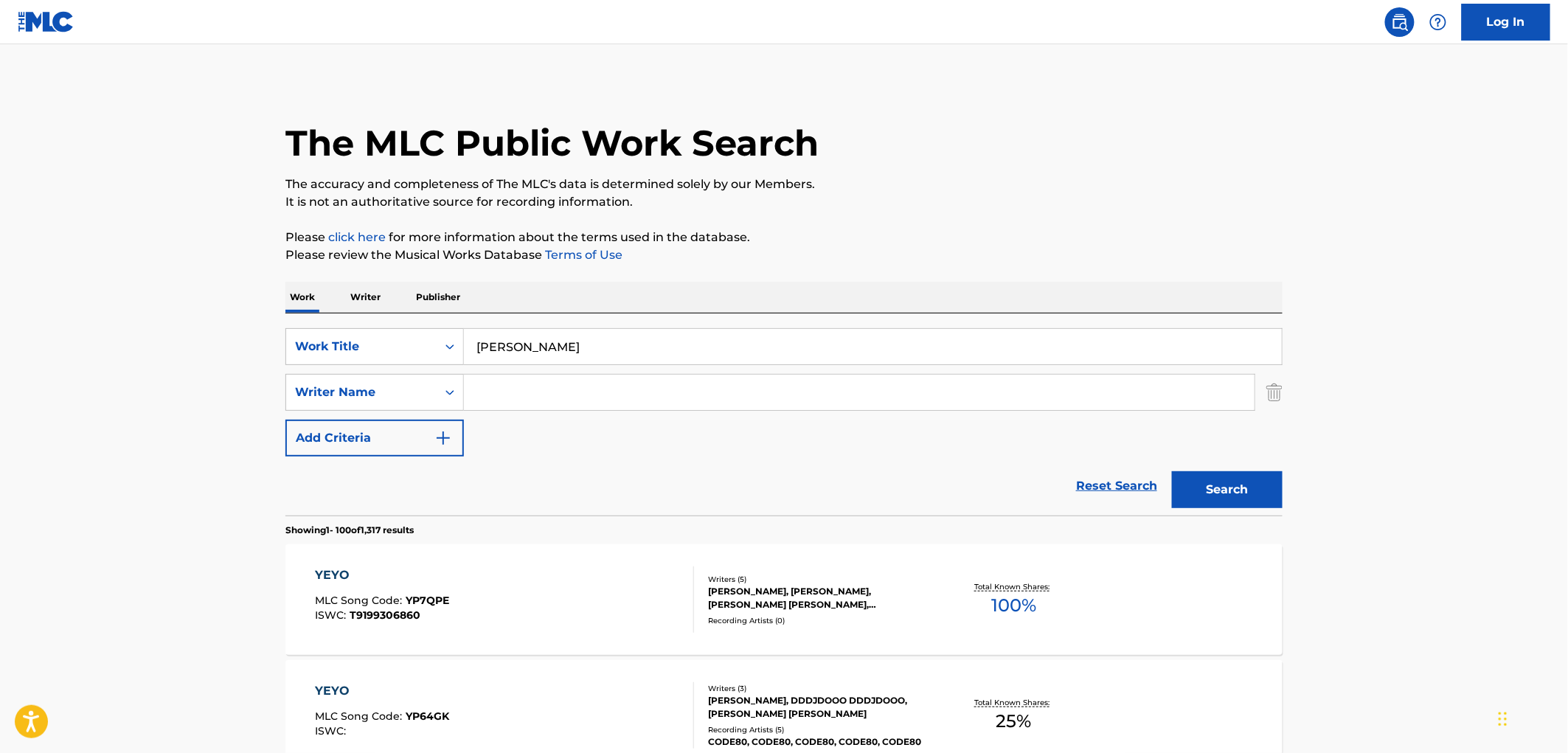
drag, startPoint x: 555, startPoint y: 347, endPoint x: 487, endPoint y: 347, distance: 68.0
click at [452, 351] on div "SearchWithCriteriae25e146e-62a8-4dee-b149-5f4dcc45a658 Work Title [PERSON_NAME]" at bounding box center [784, 346] width 998 height 37
paste input "EL PARRANDERO"
click at [1216, 483] on button "Search" at bounding box center [1227, 490] width 111 height 37
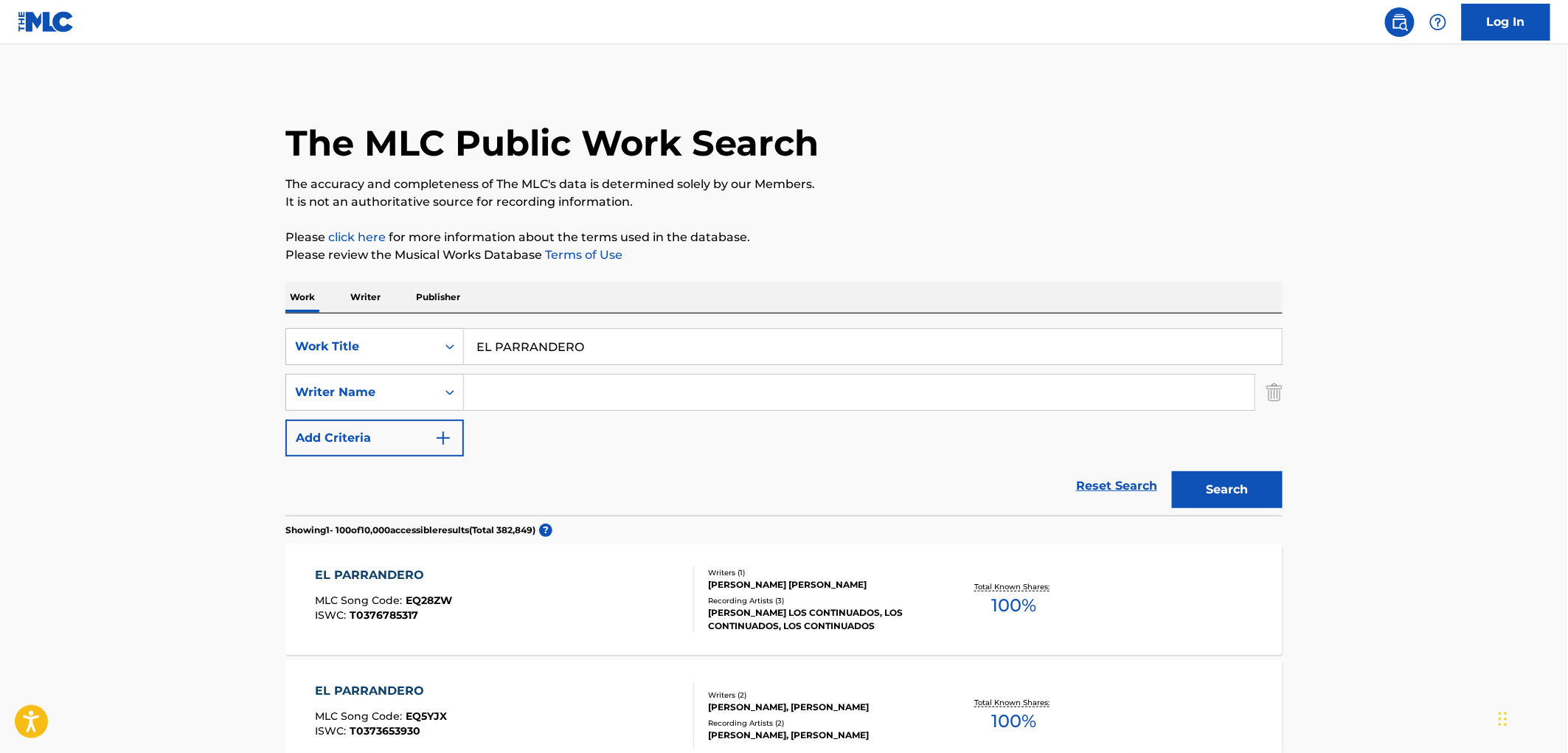
drag, startPoint x: 586, startPoint y: 350, endPoint x: 465, endPoint y: 348, distance: 121.0
click at [465, 348] on input "EL PARRANDERO" at bounding box center [873, 346] width 818 height 35
paste input "Amor Eterno"
click at [1221, 499] on button "Search" at bounding box center [1227, 490] width 111 height 37
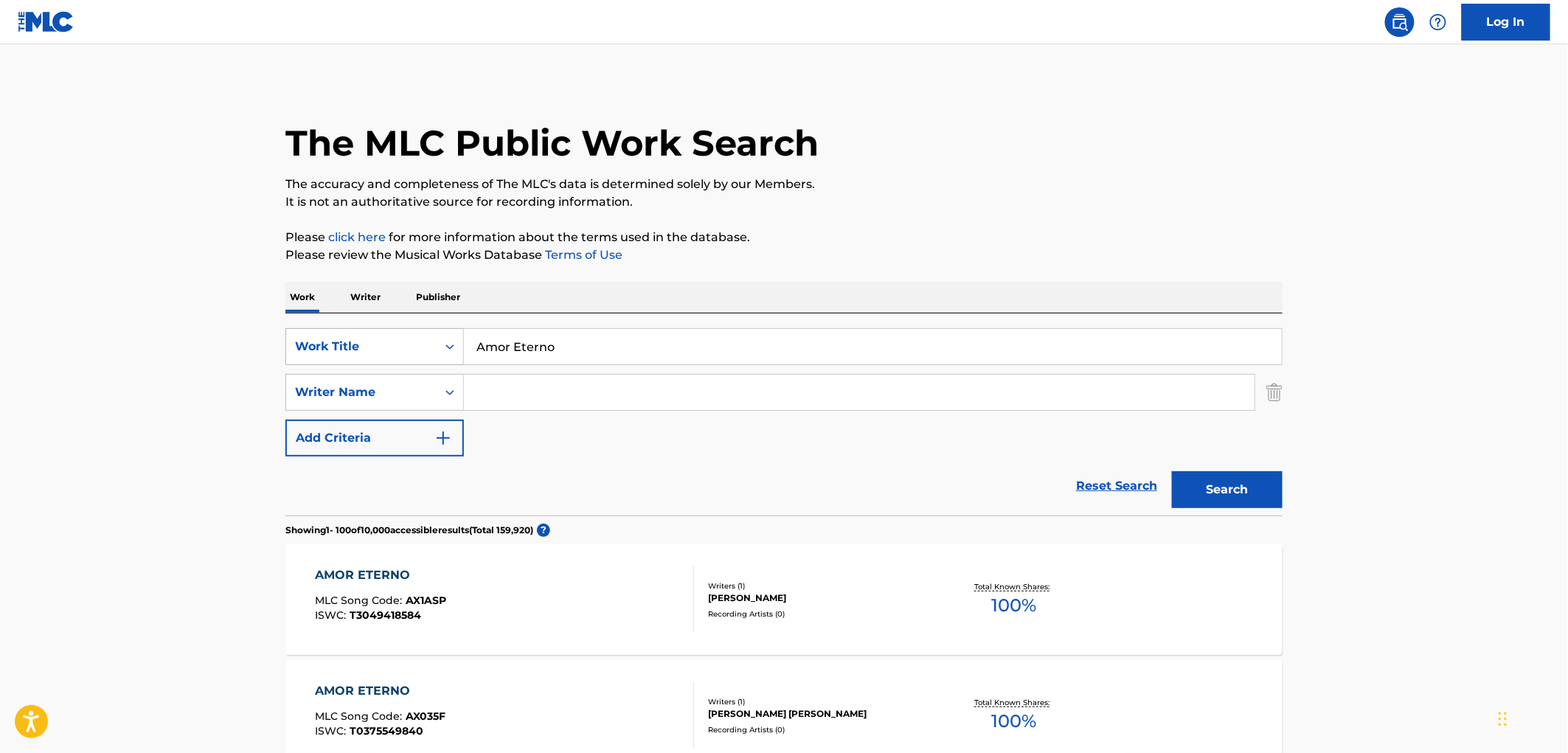
drag, startPoint x: 588, startPoint y: 347, endPoint x: 404, endPoint y: 347, distance: 184.0
click at [403, 347] on div "SearchWithCriteriae25e146e-62a8-4dee-b149-5f4dcc45a658 Work Title Amor Eterno" at bounding box center [784, 346] width 998 height 37
paste input "Poppin Out (Mistakes)"
drag, startPoint x: 548, startPoint y: 348, endPoint x: 716, endPoint y: 377, distance: 170.5
click at [716, 377] on div "SearchWithCriteriae25e146e-62a8-4dee-b149-5f4dcc45a658 Work Title Poppin Out (M…" at bounding box center [784, 391] width 998 height 128
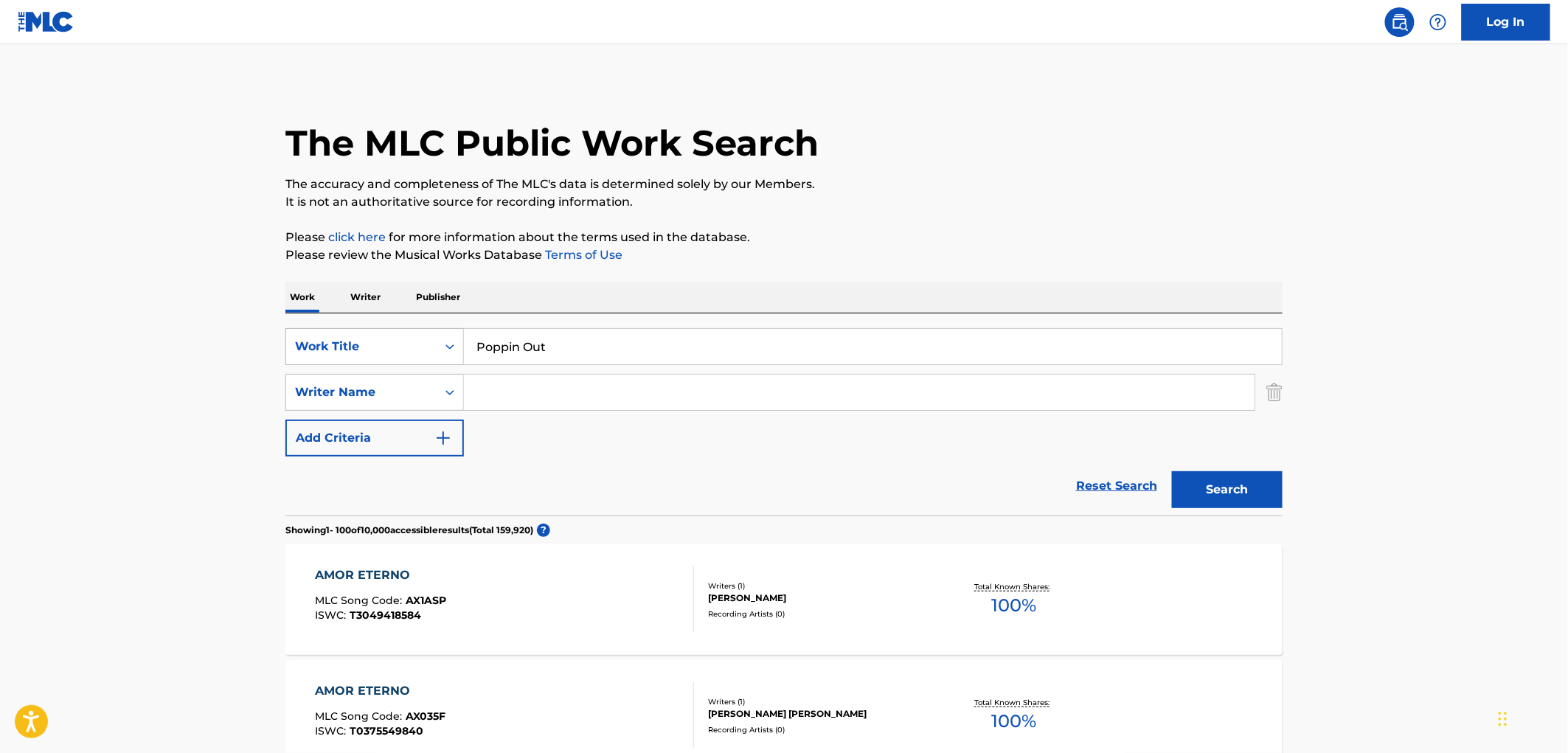
click at [426, 356] on div "SearchWithCriteriae25e146e-62a8-4dee-b149-5f4dcc45a658 Work Title Poppin Out" at bounding box center [784, 346] width 998 height 37
click at [1207, 484] on button "Search" at bounding box center [1227, 490] width 111 height 37
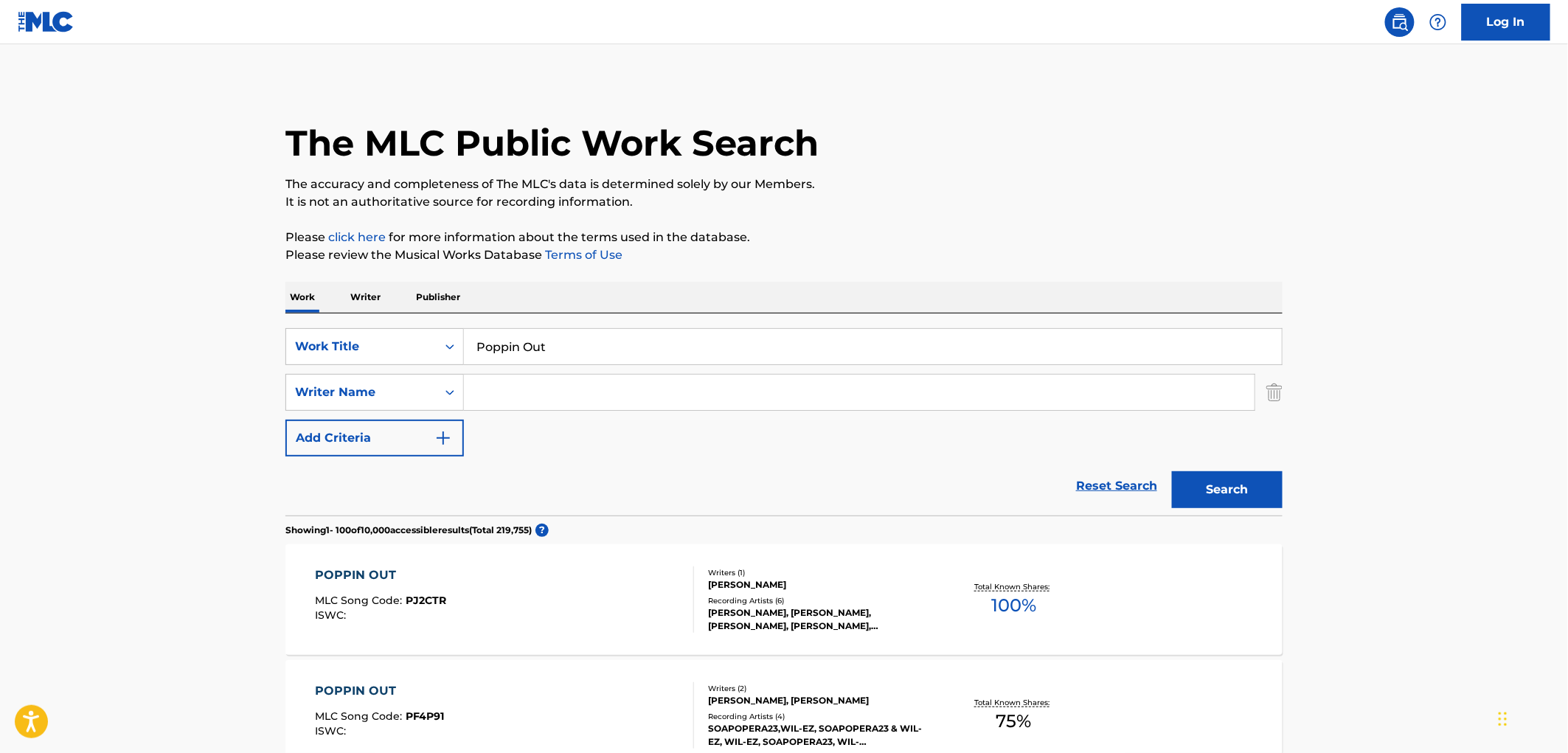
paste input "Where I Want 2 B"
type input "Where I Want 2 B"
click at [1198, 484] on button "Search" at bounding box center [1227, 490] width 111 height 37
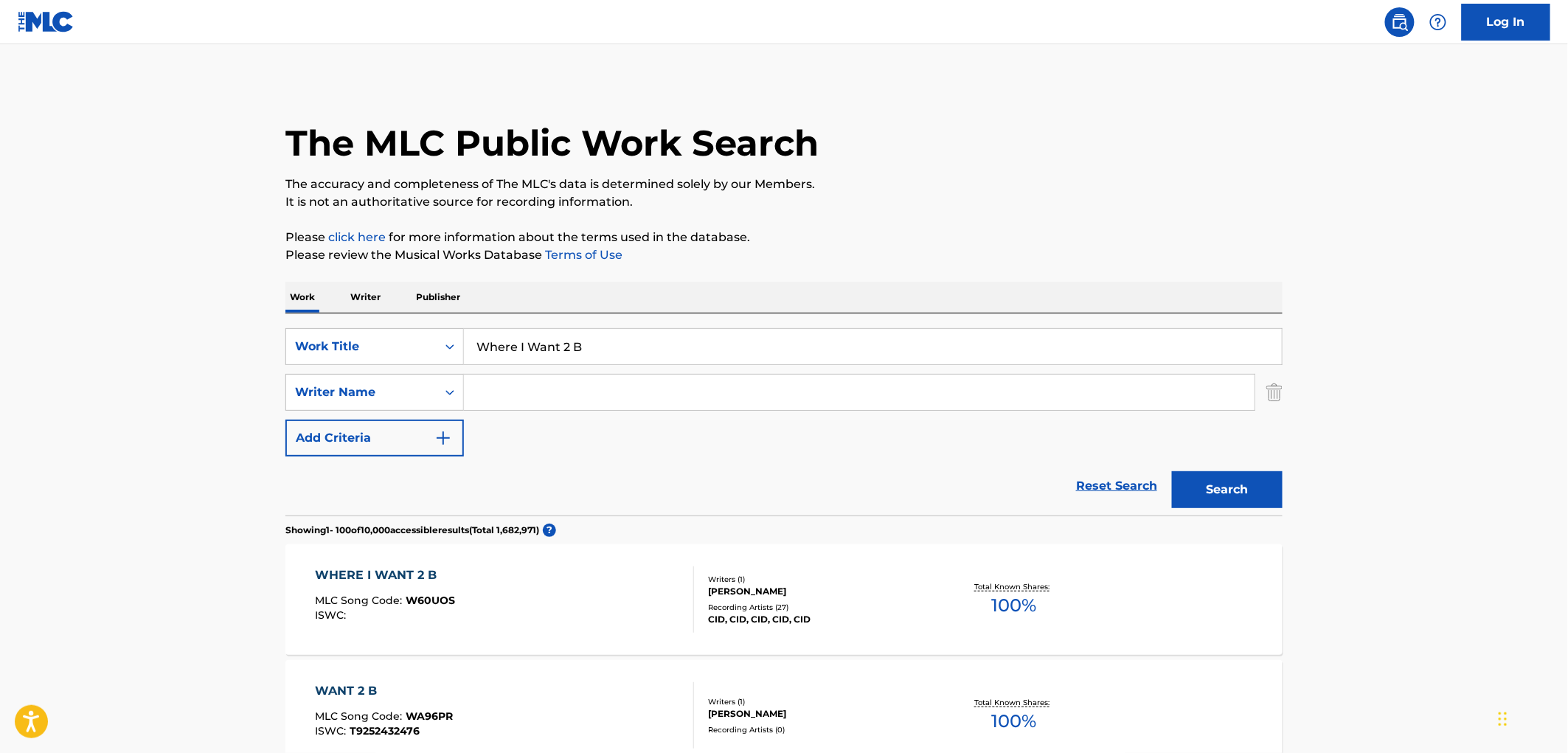
click at [738, 609] on div "Recording Artists ( 27 )" at bounding box center [819, 607] width 223 height 11
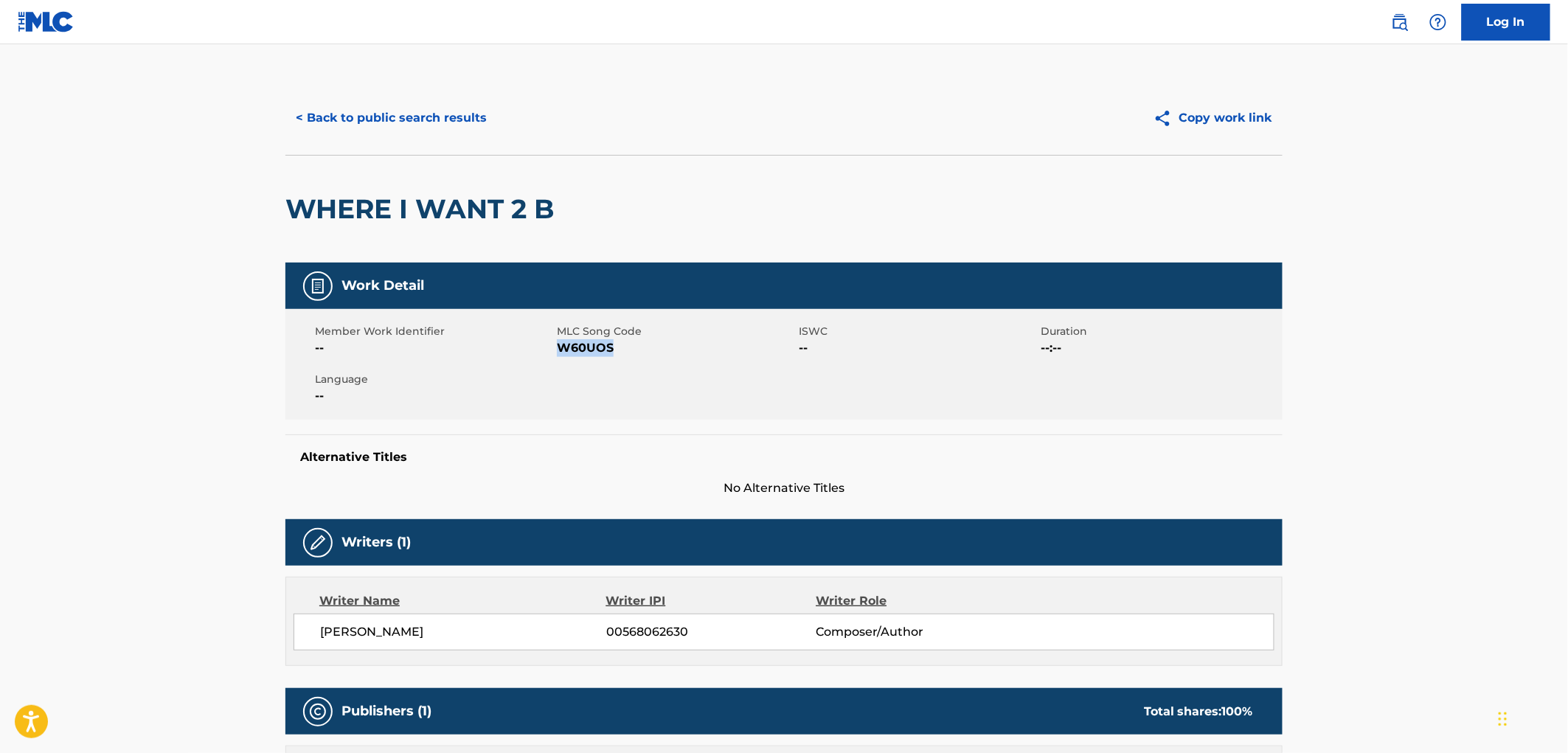
drag, startPoint x: 616, startPoint y: 349, endPoint x: 562, endPoint y: 349, distance: 54.0
click at [562, 349] on span "W60UOS" at bounding box center [676, 348] width 238 height 18
copy span "W60UOS"
click at [428, 134] on button "< Back to public search results" at bounding box center [390, 117] width 211 height 37
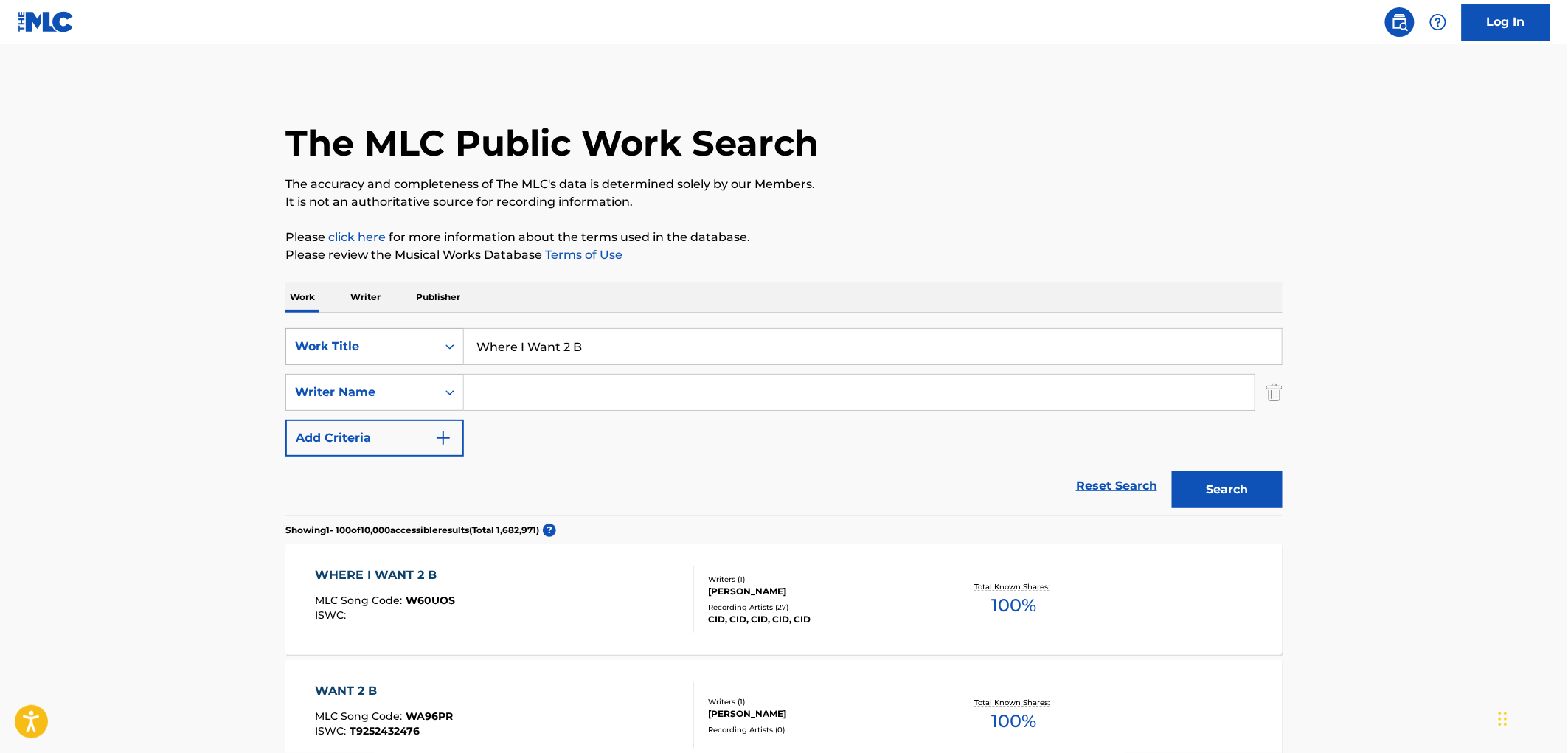
drag, startPoint x: 594, startPoint y: 345, endPoint x: 385, endPoint y: 348, distance: 209.0
click at [385, 348] on div "SearchWithCriteriae25e146e-62a8-4dee-b149-5f4dcc45a658 Work Title Where I Want …" at bounding box center [784, 346] width 998 height 37
paste input "[MEDICAL_DATA] Slide"
type input "[MEDICAL_DATA] Slide"
click at [1220, 500] on button "Search" at bounding box center [1227, 490] width 111 height 37
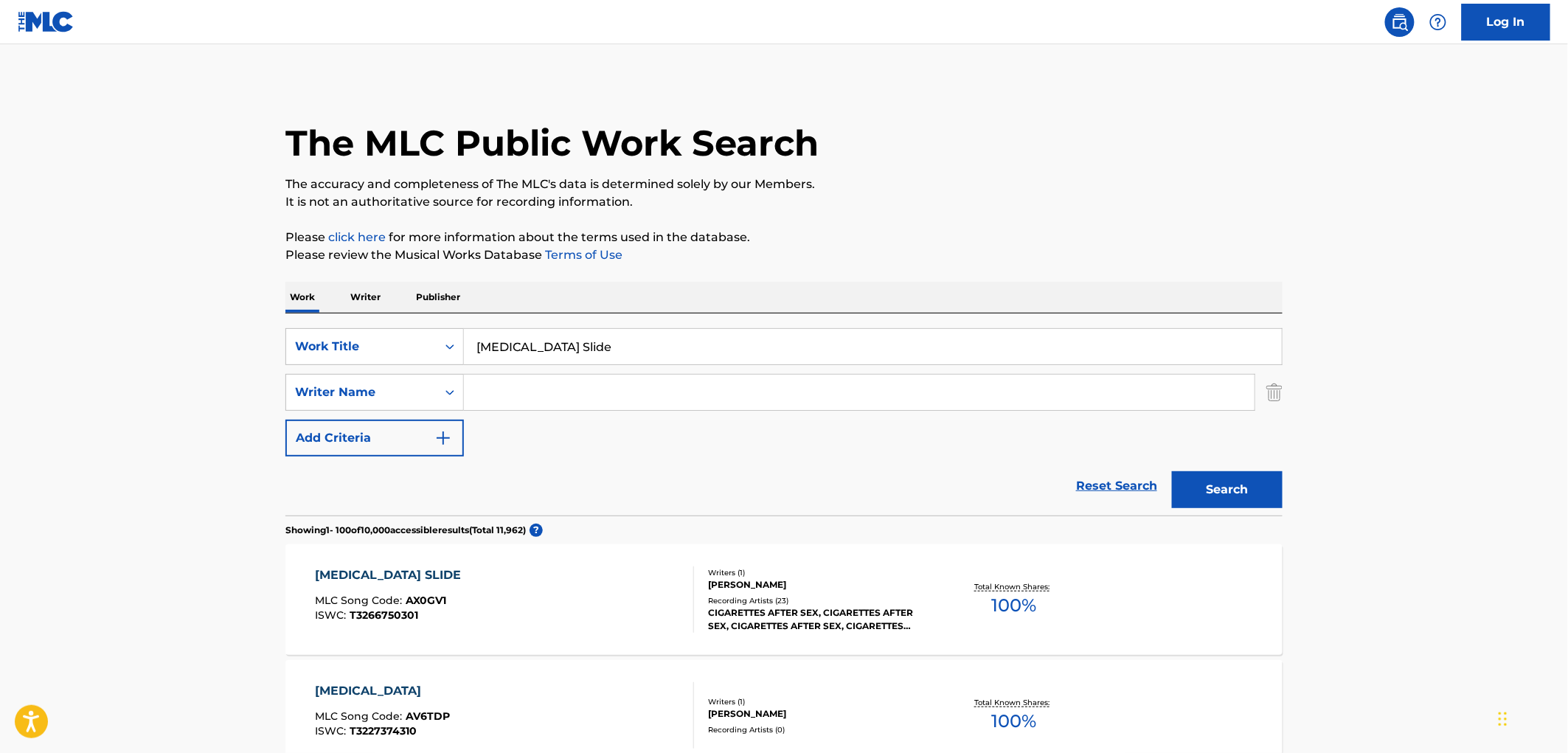
click at [808, 616] on div "CIGARETTES AFTER SEX, CIGARETTES AFTER SEX, CIGARETTES AFTER SEX, CIGARETTES AF…" at bounding box center [819, 619] width 223 height 27
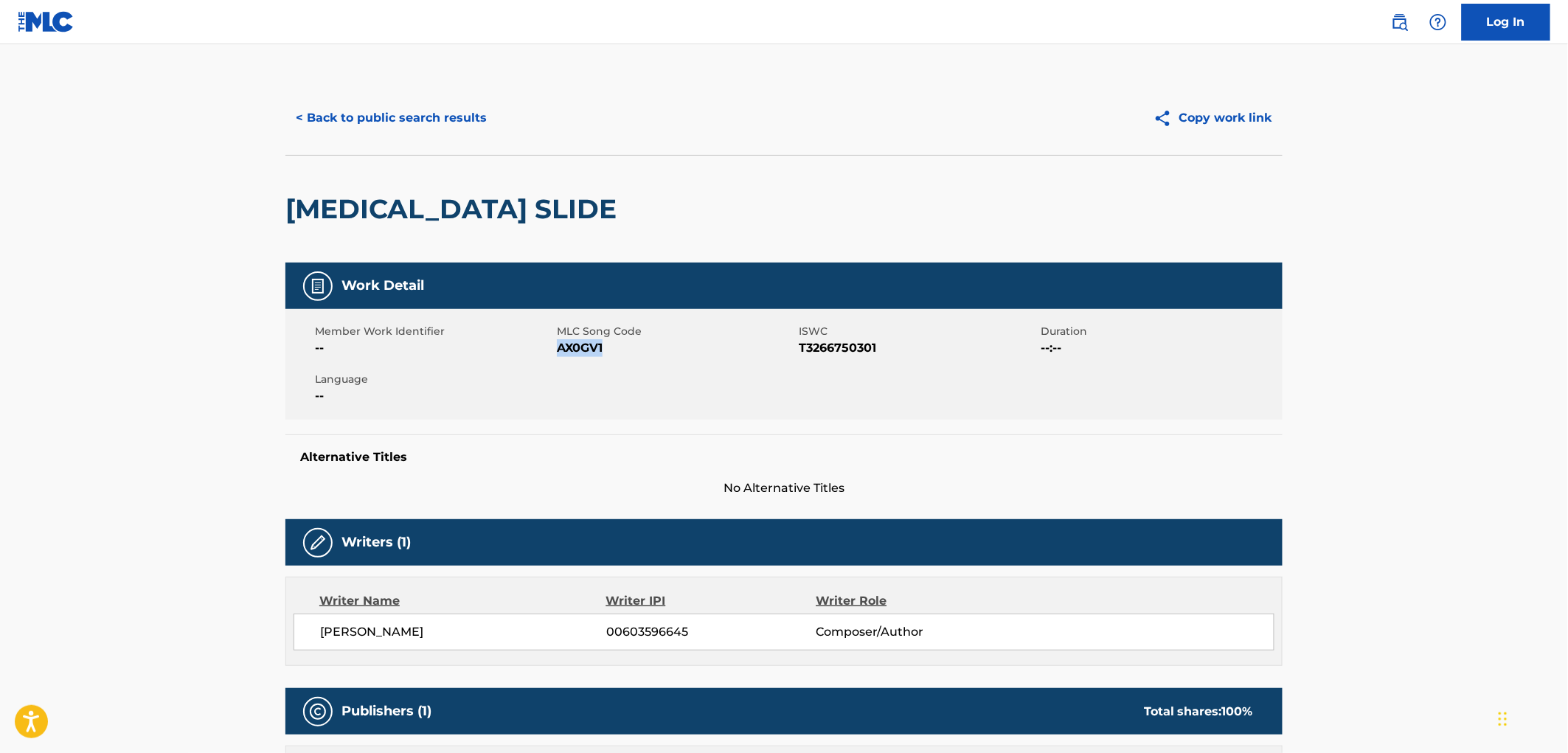
drag, startPoint x: 618, startPoint y: 343, endPoint x: 558, endPoint y: 347, distance: 60.1
click at [558, 347] on span "AX0GV1" at bounding box center [676, 348] width 238 height 18
copy span "AX0GV1"
click at [389, 112] on button "< Back to public search results" at bounding box center [390, 117] width 211 height 37
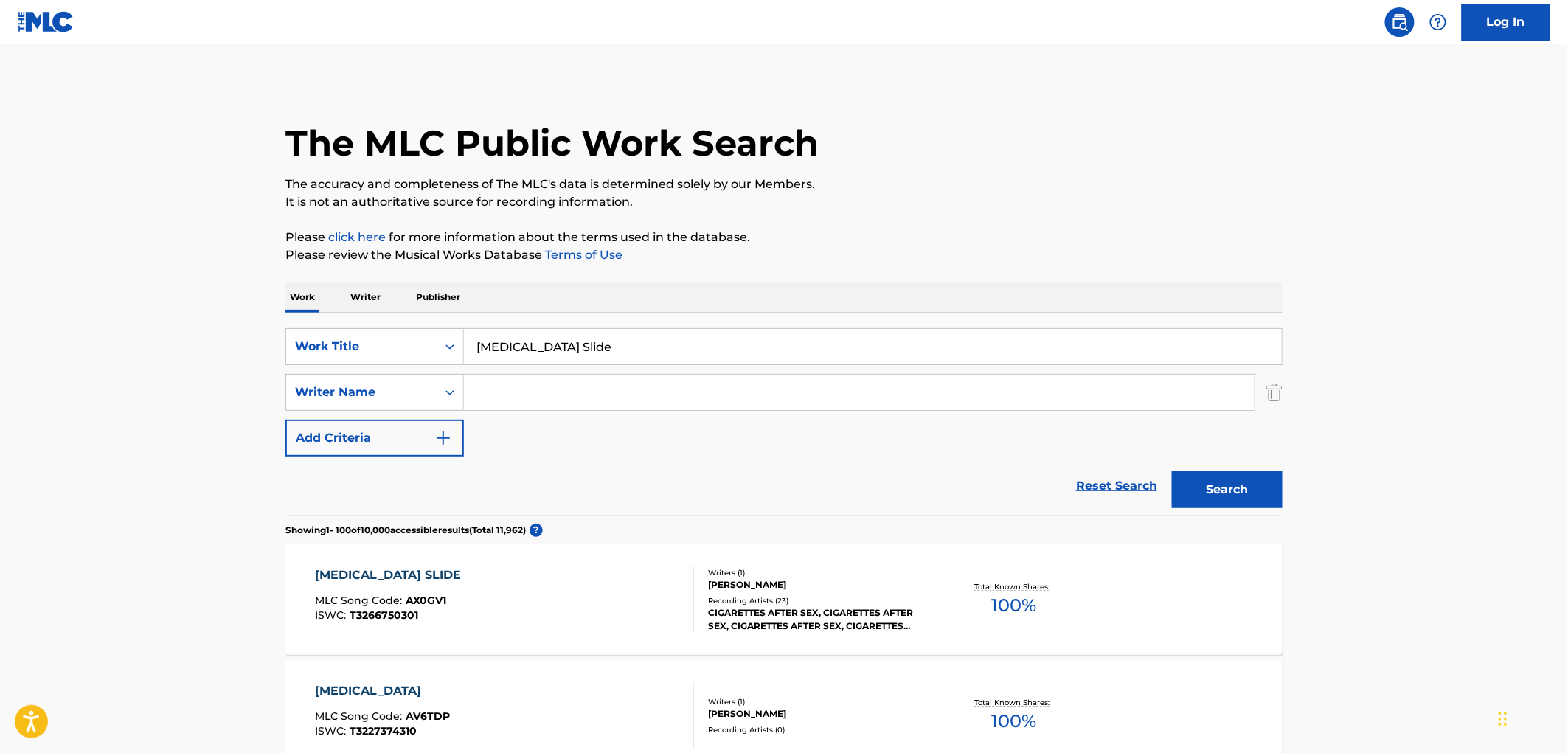
drag, startPoint x: 478, startPoint y: 345, endPoint x: 559, endPoint y: 348, distance: 81.1
click at [559, 348] on input "[MEDICAL_DATA] Slide" at bounding box center [873, 346] width 818 height 35
paste input "Baby Blue Movi"
type input "Baby Blue Movie"
click at [1202, 496] on button "Search" at bounding box center [1227, 490] width 111 height 37
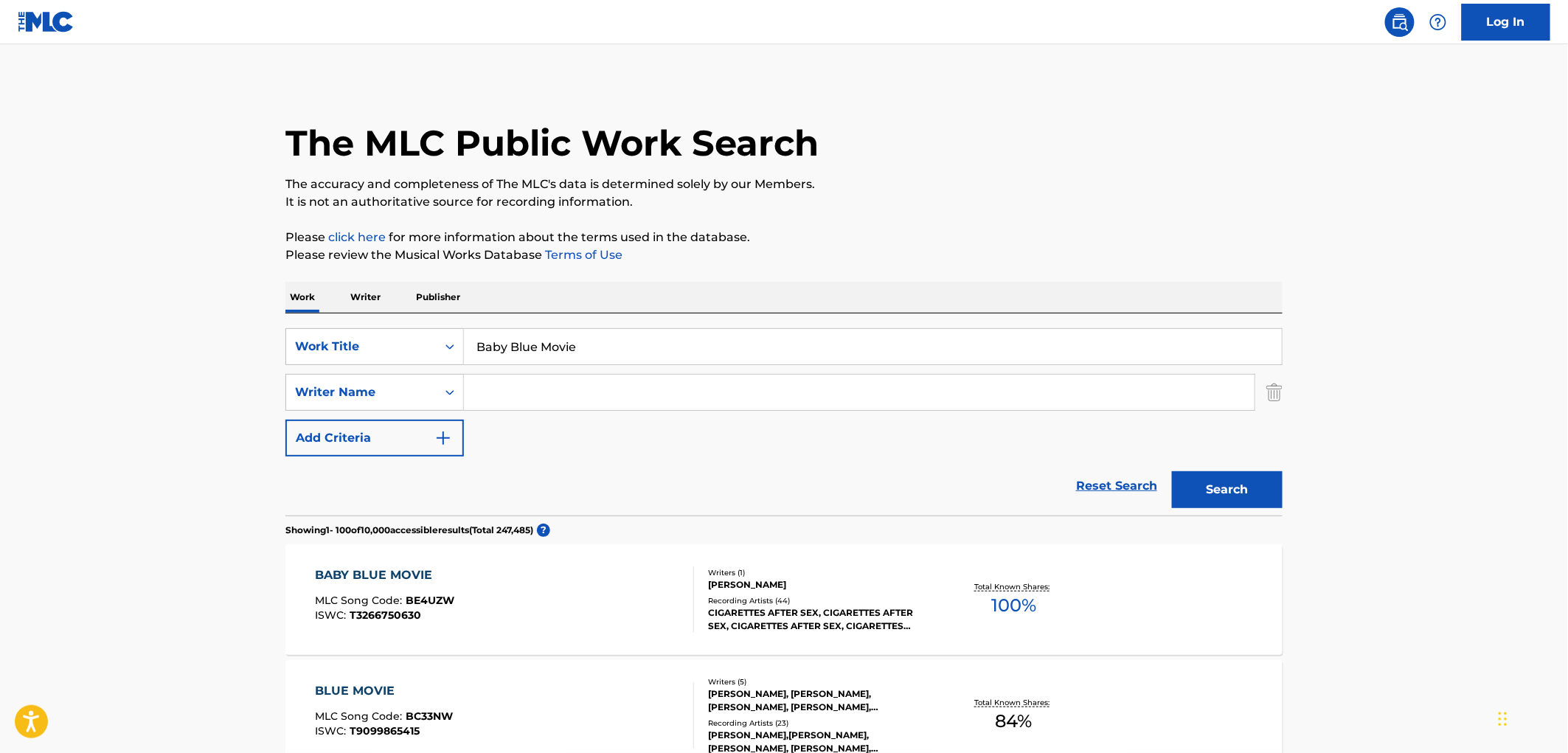
click at [802, 624] on div "CIGARETTES AFTER SEX, CIGARETTES AFTER SEX, CIGARETTES AFTER SEX, CIGARETTES AF…" at bounding box center [819, 619] width 223 height 27
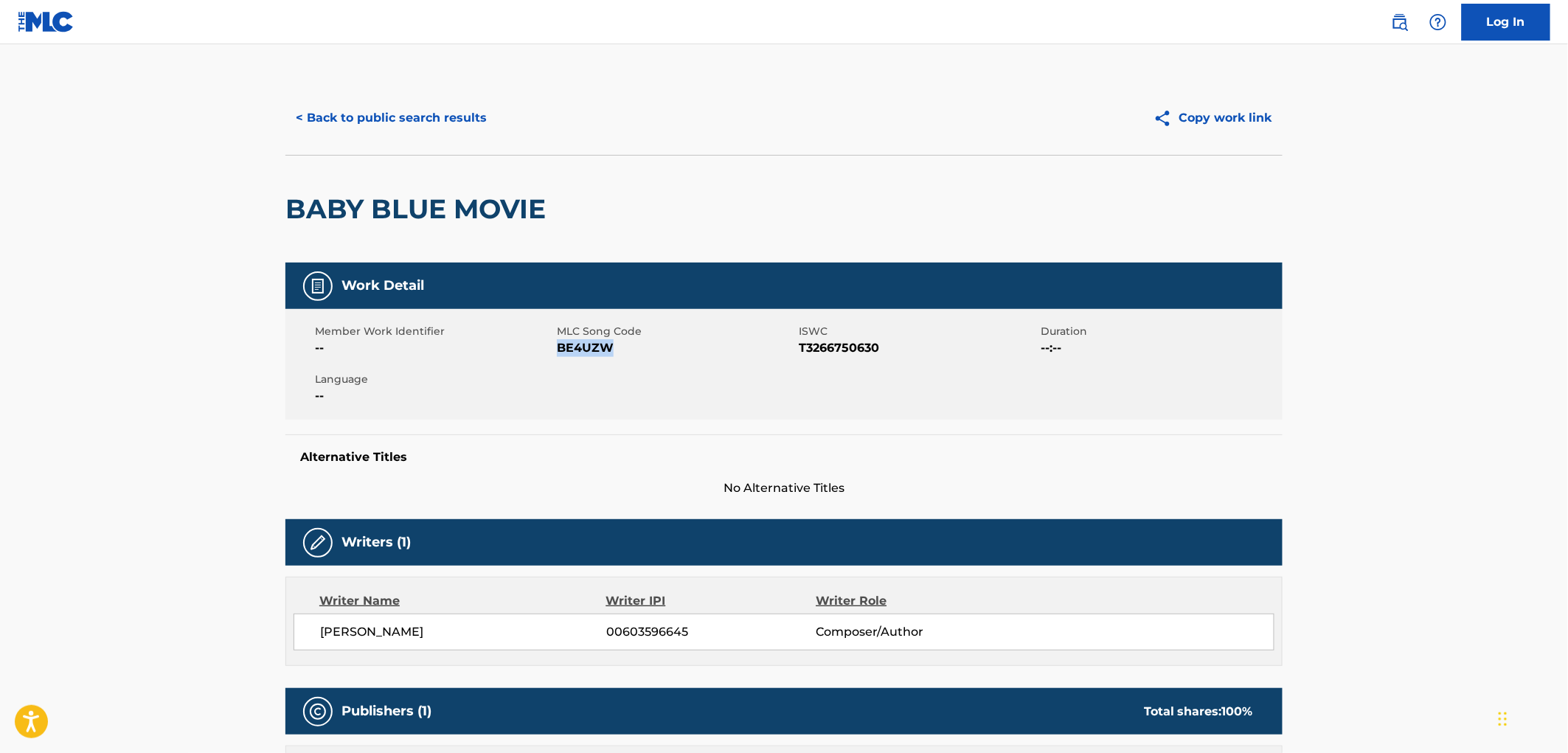
drag, startPoint x: 613, startPoint y: 348, endPoint x: 558, endPoint y: 352, distance: 55.1
click at [558, 352] on span "BE4UZW" at bounding box center [676, 348] width 238 height 18
click at [395, 119] on button "< Back to public search results" at bounding box center [390, 117] width 211 height 37
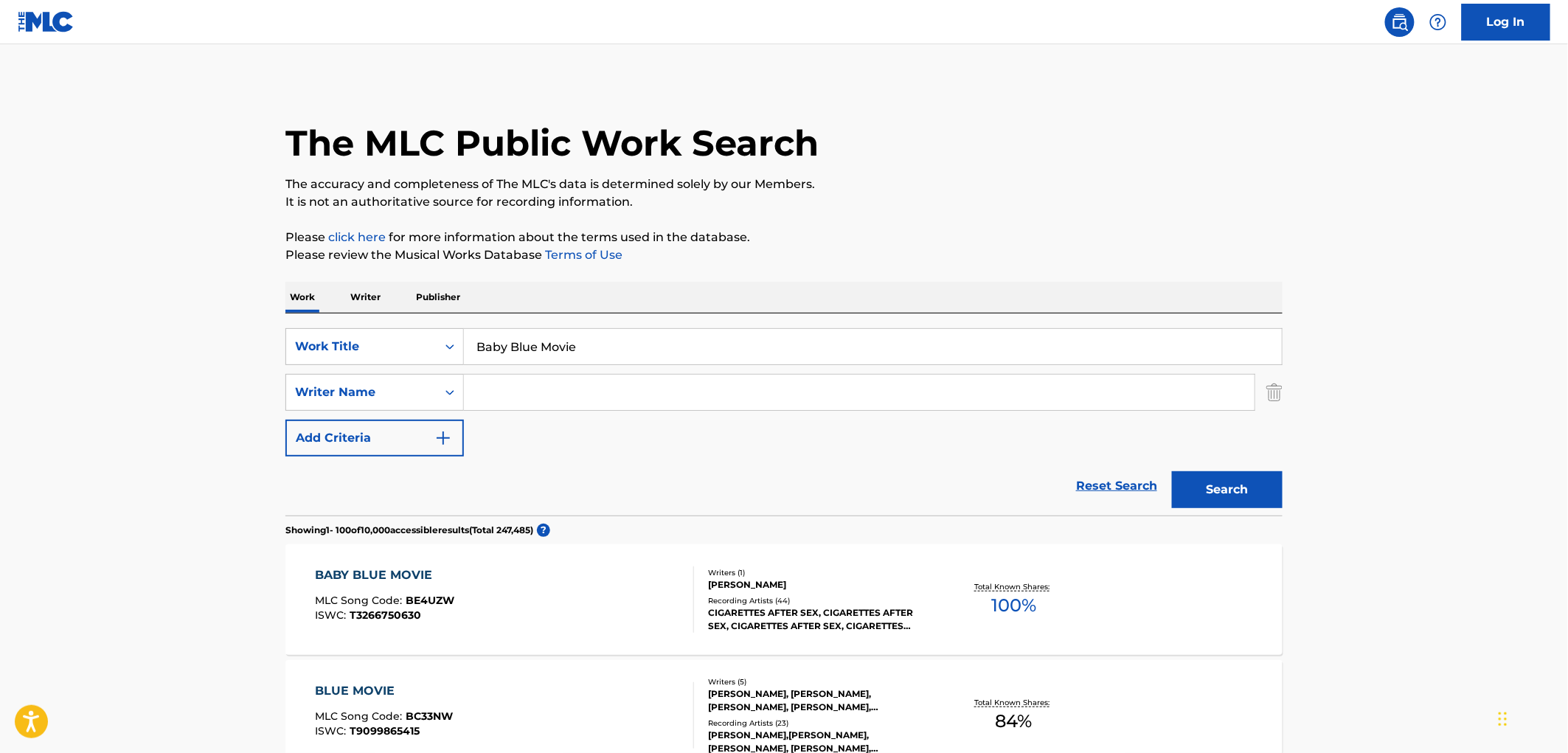
drag, startPoint x: 475, startPoint y: 345, endPoint x: 599, endPoint y: 350, distance: 124.1
click at [600, 350] on input "Baby Blue Movie" at bounding box center [873, 346] width 818 height 35
paste input "Devil In Your Eyes"
click at [1222, 497] on button "Search" at bounding box center [1227, 490] width 111 height 37
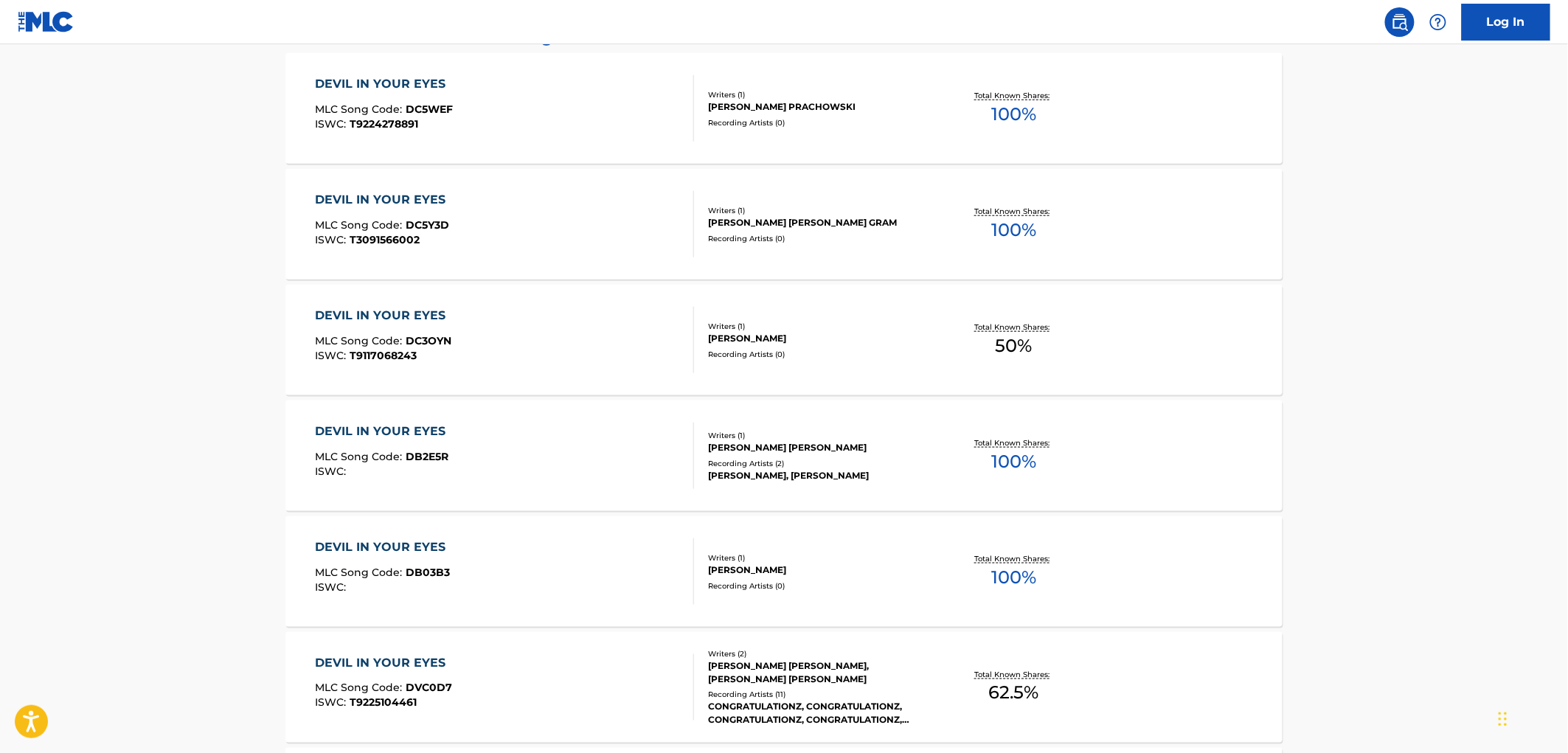
scroll to position [164, 0]
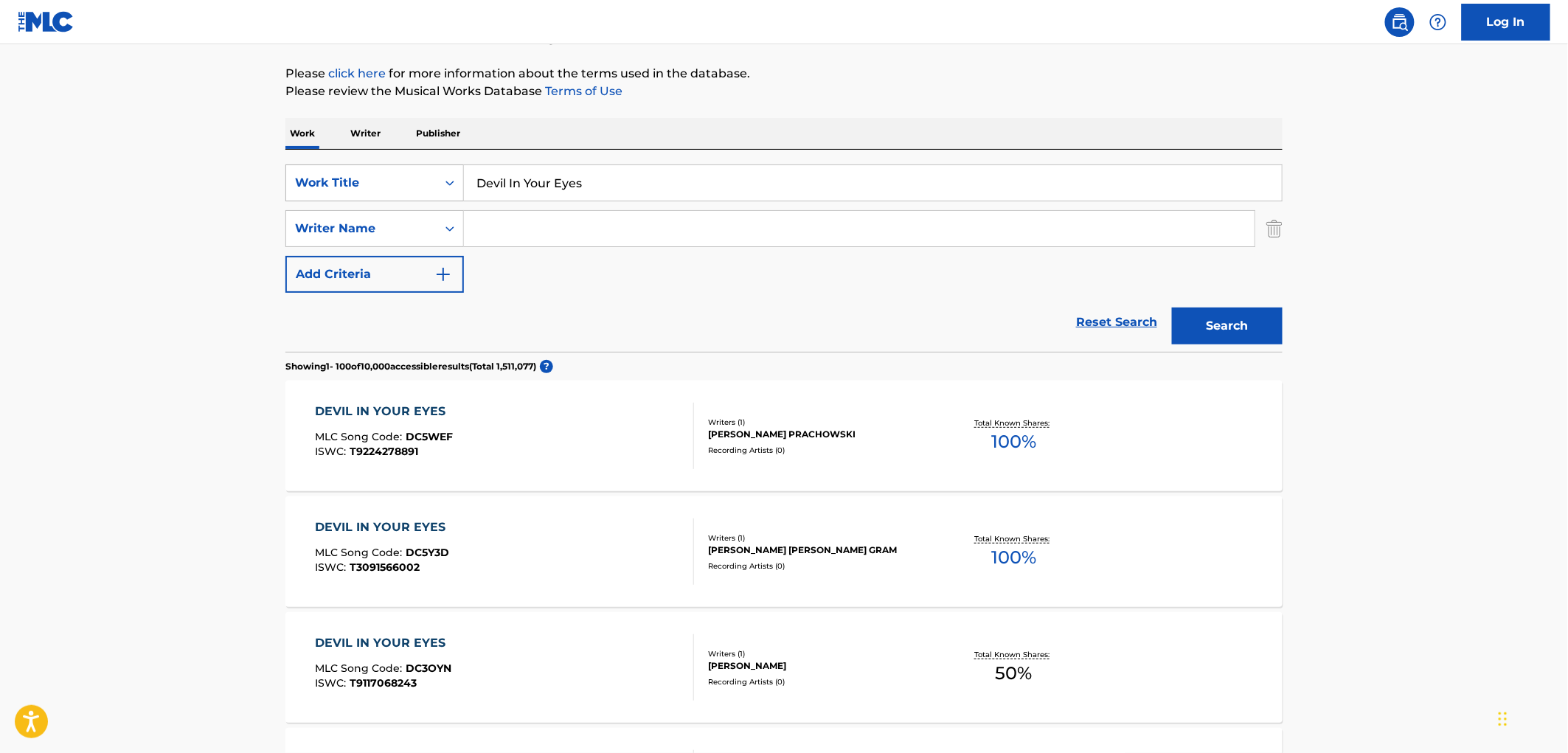
drag, startPoint x: 588, startPoint y: 180, endPoint x: 358, endPoint y: 182, distance: 230.0
click at [358, 182] on div "SearchWithCriteriae25e146e-62a8-4dee-b149-5f4dcc45a658 Work Title Devil In Your…" at bounding box center [784, 183] width 998 height 37
paste input "Beautiful Thing"
type input "Beautiful Things"
click at [1271, 328] on button "Search" at bounding box center [1227, 326] width 111 height 37
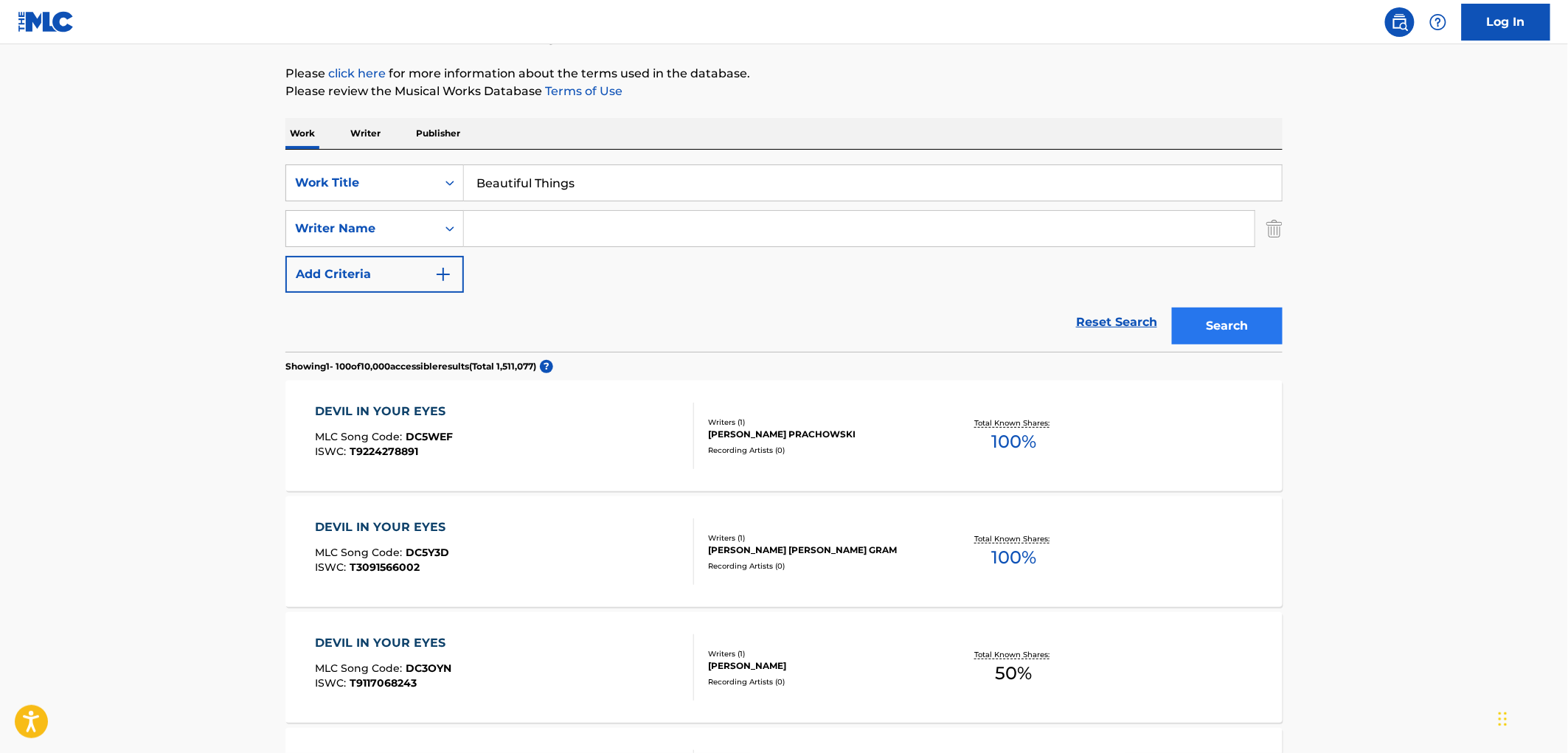
scroll to position [0, 0]
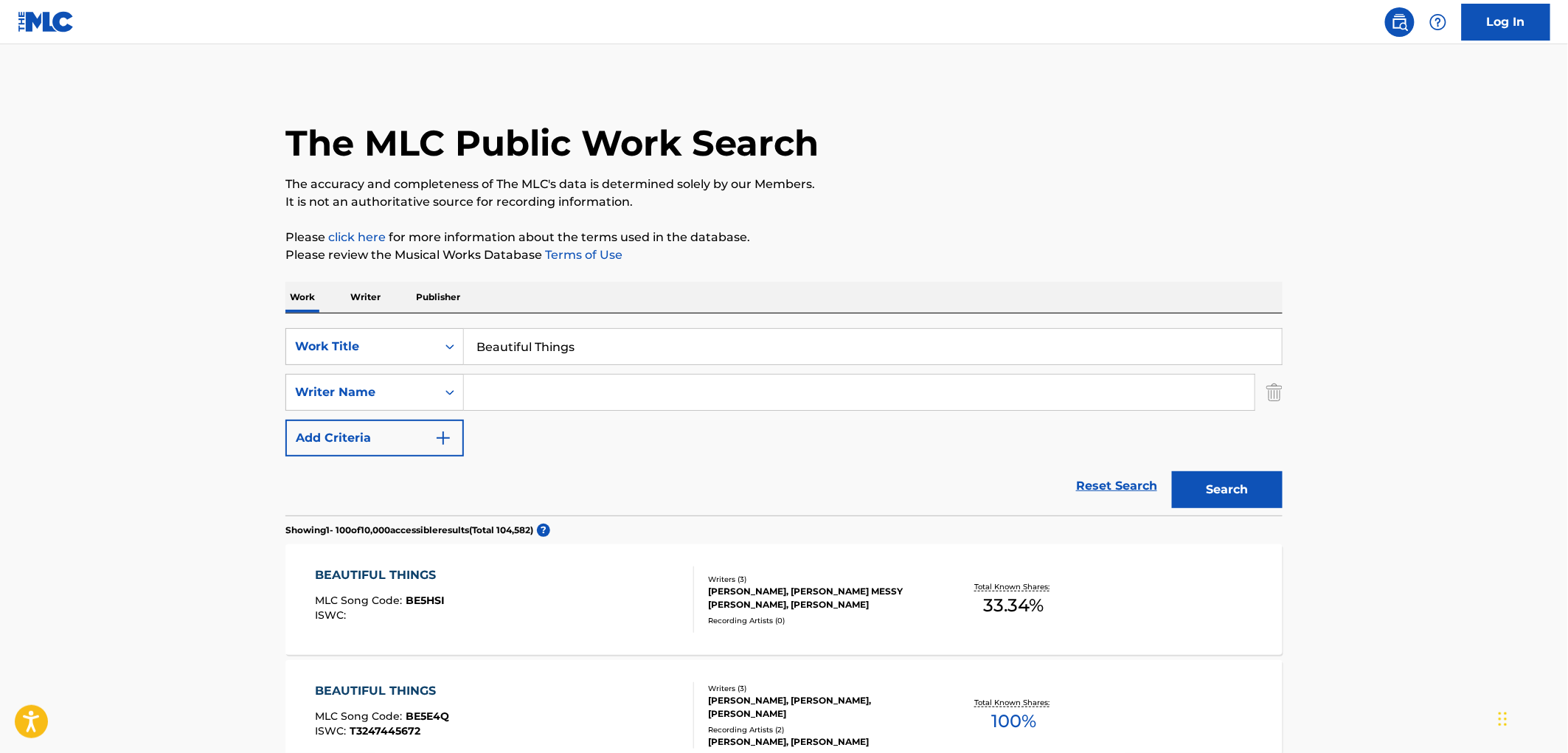
paste input "[PERSON_NAME]"
type input "[PERSON_NAME]"
click at [1212, 503] on button "Search" at bounding box center [1227, 490] width 111 height 37
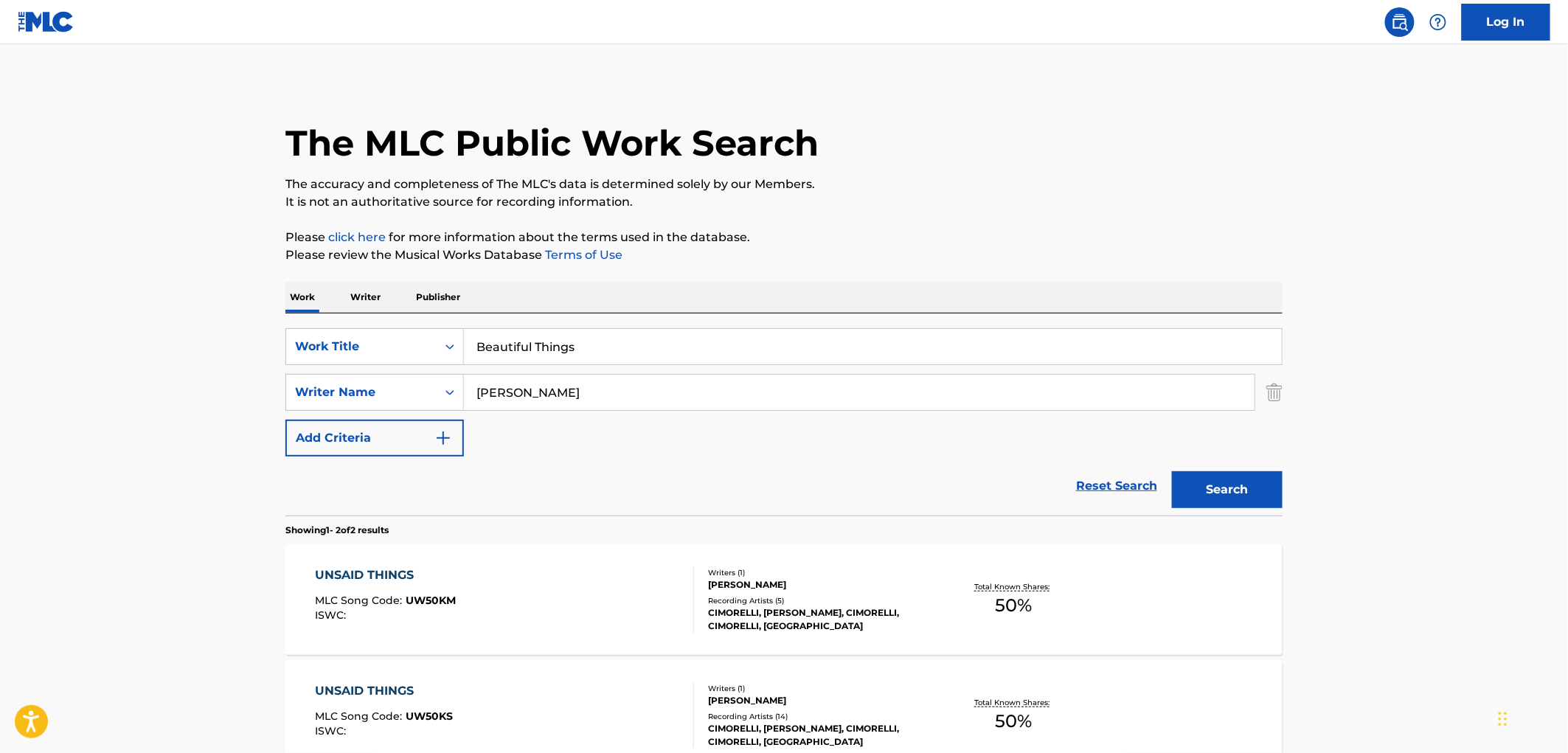
drag, startPoint x: 595, startPoint y: 343, endPoint x: 468, endPoint y: 345, distance: 127.0
click at [468, 345] on input "Beautiful Things" at bounding box center [873, 346] width 818 height 35
paste input "SUSPENDING DISBELIEF"
type input "SUSPENDING DISBELIEF"
drag, startPoint x: 544, startPoint y: 397, endPoint x: 437, endPoint y: 395, distance: 107.0
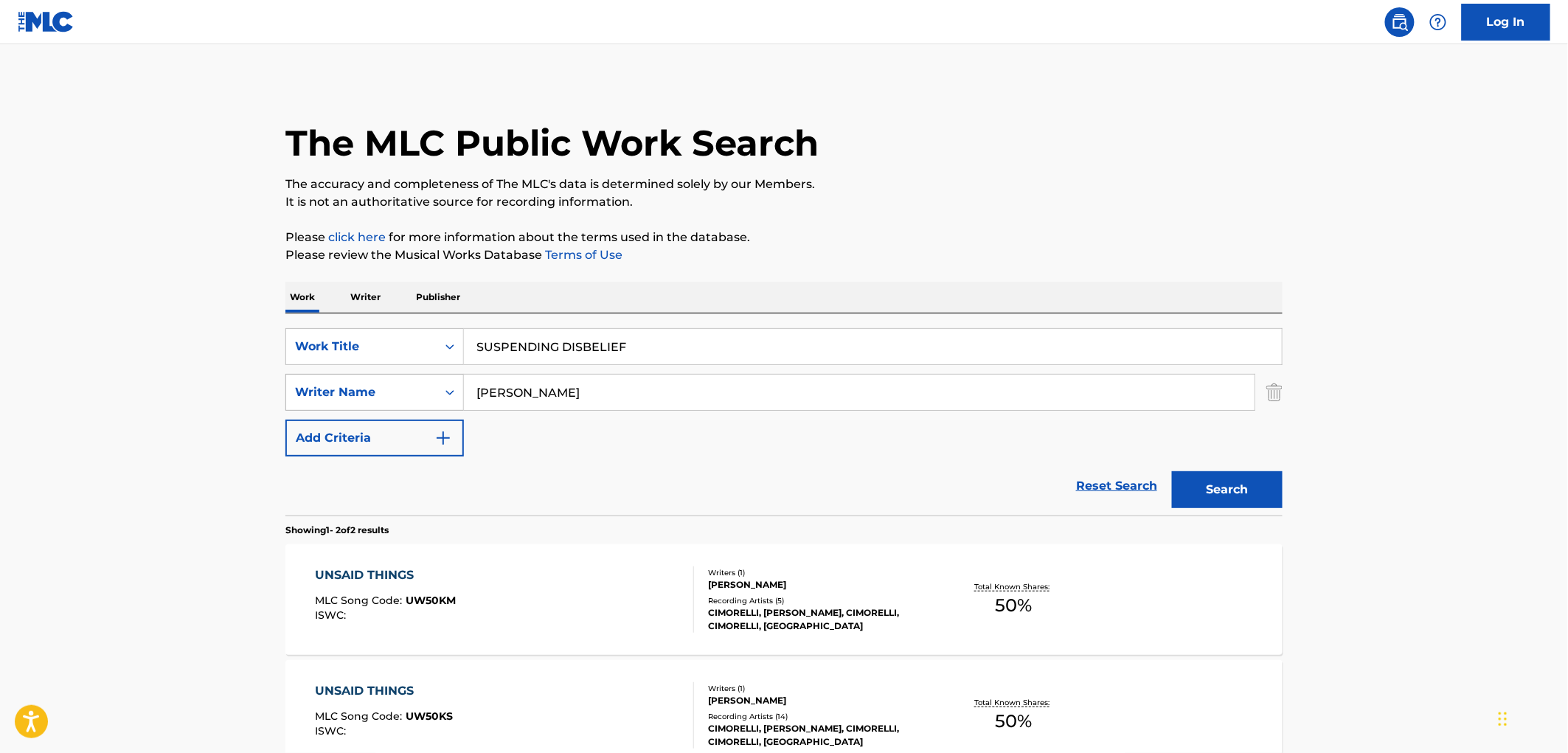
click at [437, 395] on div "SearchWithCriteriaa4d56fc3-299d-4045-b627-ec88db1e2d00 Writer Name [PERSON_NAME]" at bounding box center [784, 392] width 998 height 37
click at [1172, 472] on button "Search" at bounding box center [1227, 490] width 111 height 37
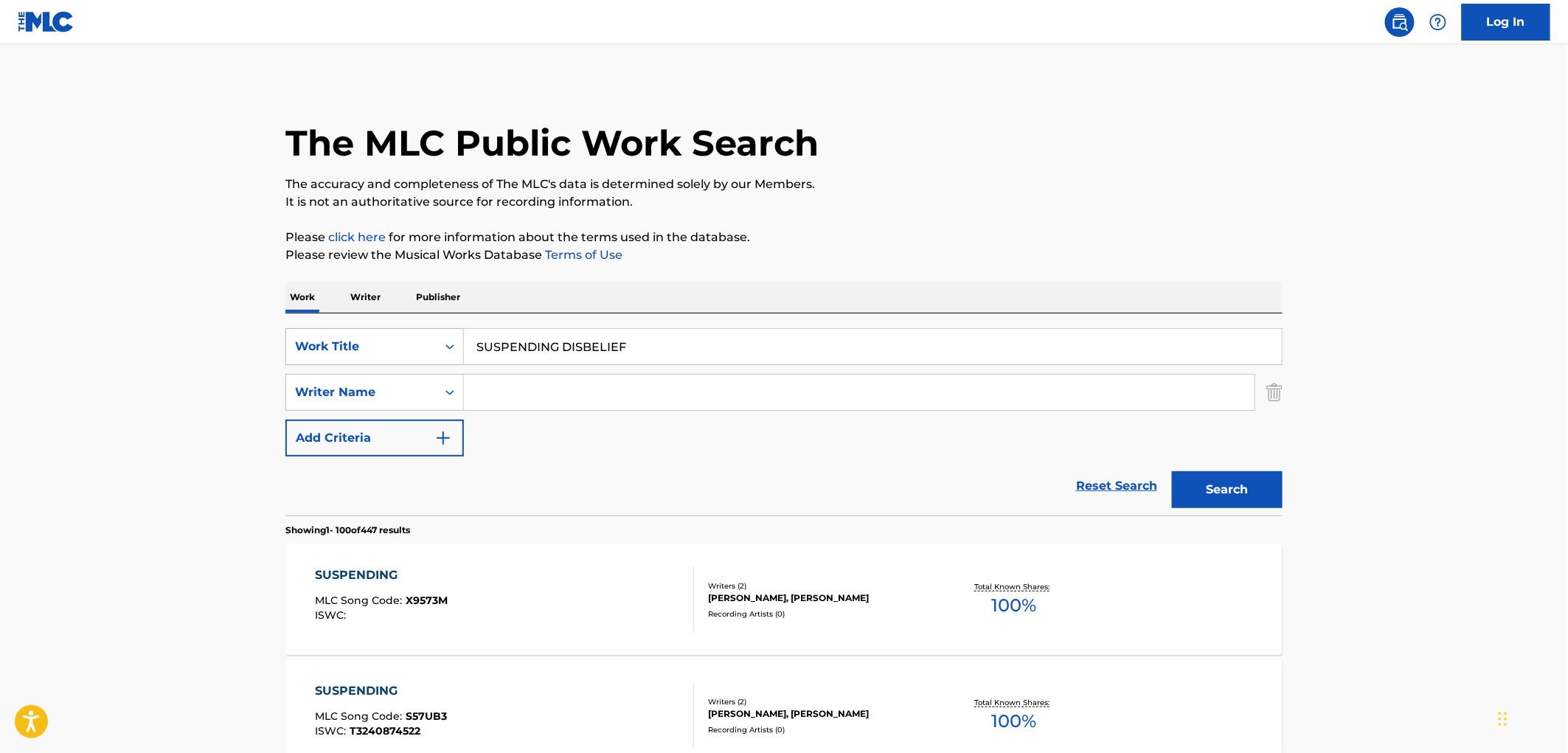
drag, startPoint x: 660, startPoint y: 339, endPoint x: 380, endPoint y: 348, distance: 280.1
click at [378, 348] on div "SearchWithCriteriae25e146e-62a8-4dee-b149-5f4dcc45a658 Work Title SUSPENDING DI…" at bounding box center [784, 346] width 998 height 37
paste input "The Water is Coming"
type input "The Water is Coming"
click at [1184, 481] on button "Search" at bounding box center [1227, 490] width 111 height 37
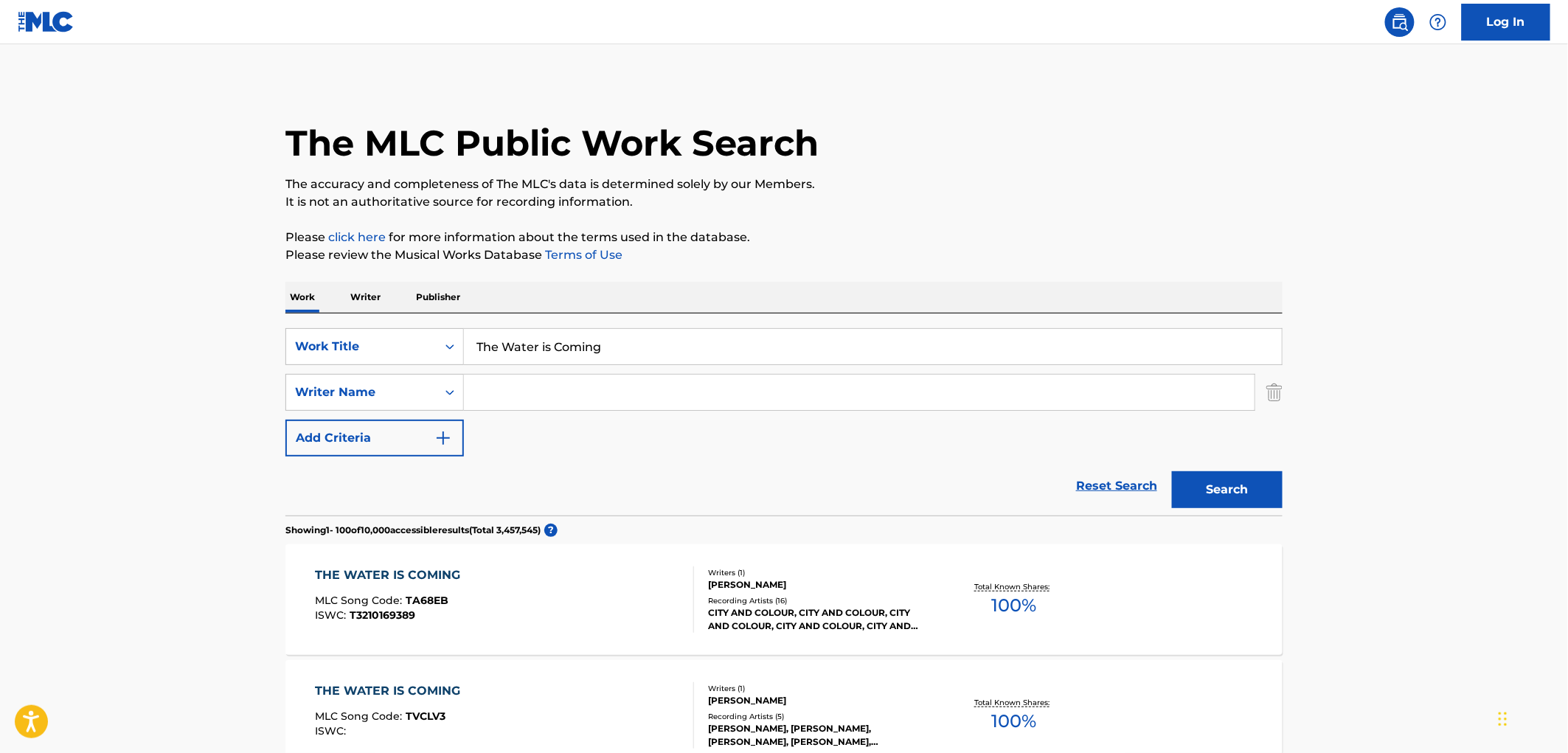
click at [802, 601] on div "Recording Artists ( 16 )" at bounding box center [819, 601] width 223 height 11
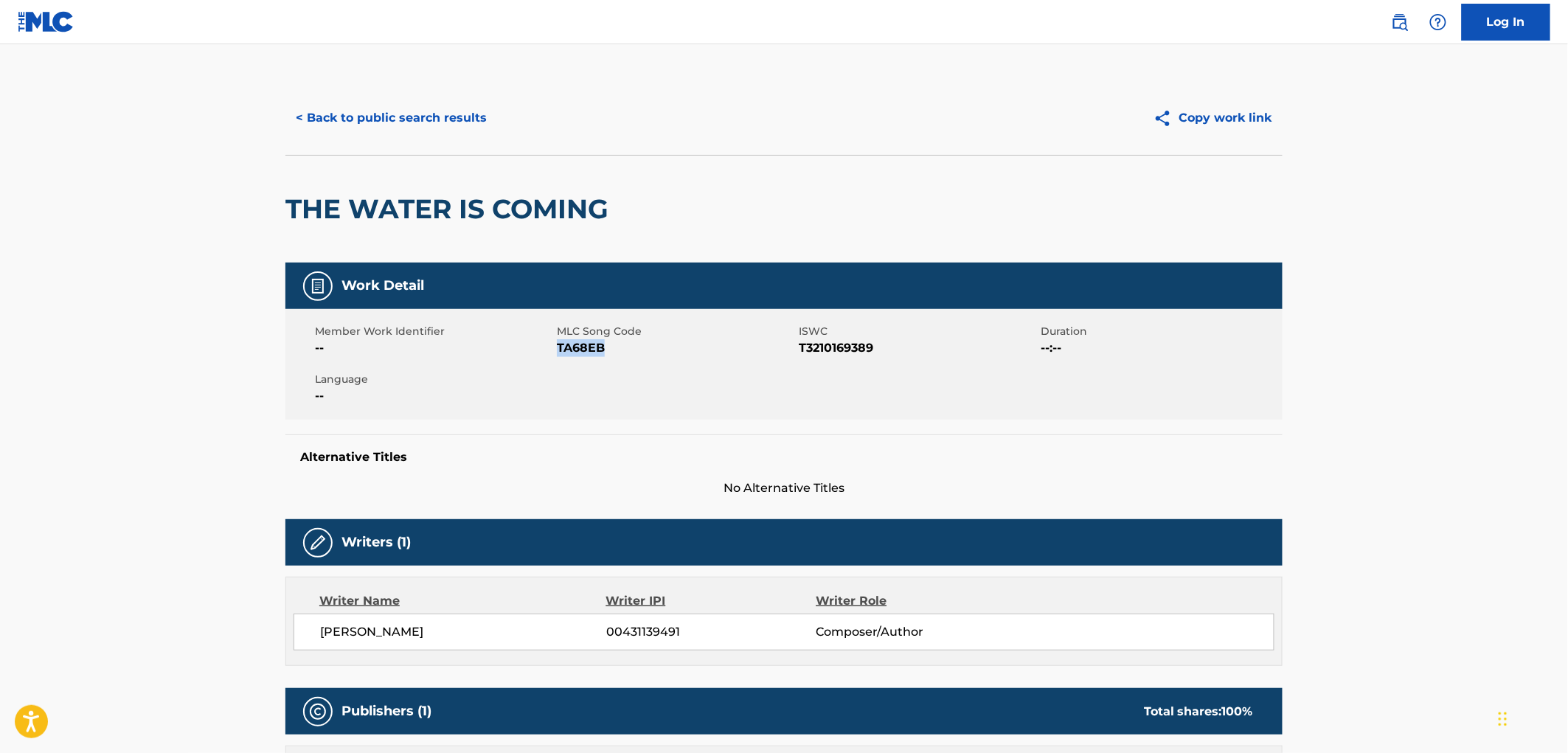
drag, startPoint x: 622, startPoint y: 349, endPoint x: 559, endPoint y: 351, distance: 63.0
click at [558, 351] on span "TA68EB" at bounding box center [676, 348] width 238 height 18
click at [444, 128] on button "< Back to public search results" at bounding box center [390, 117] width 211 height 37
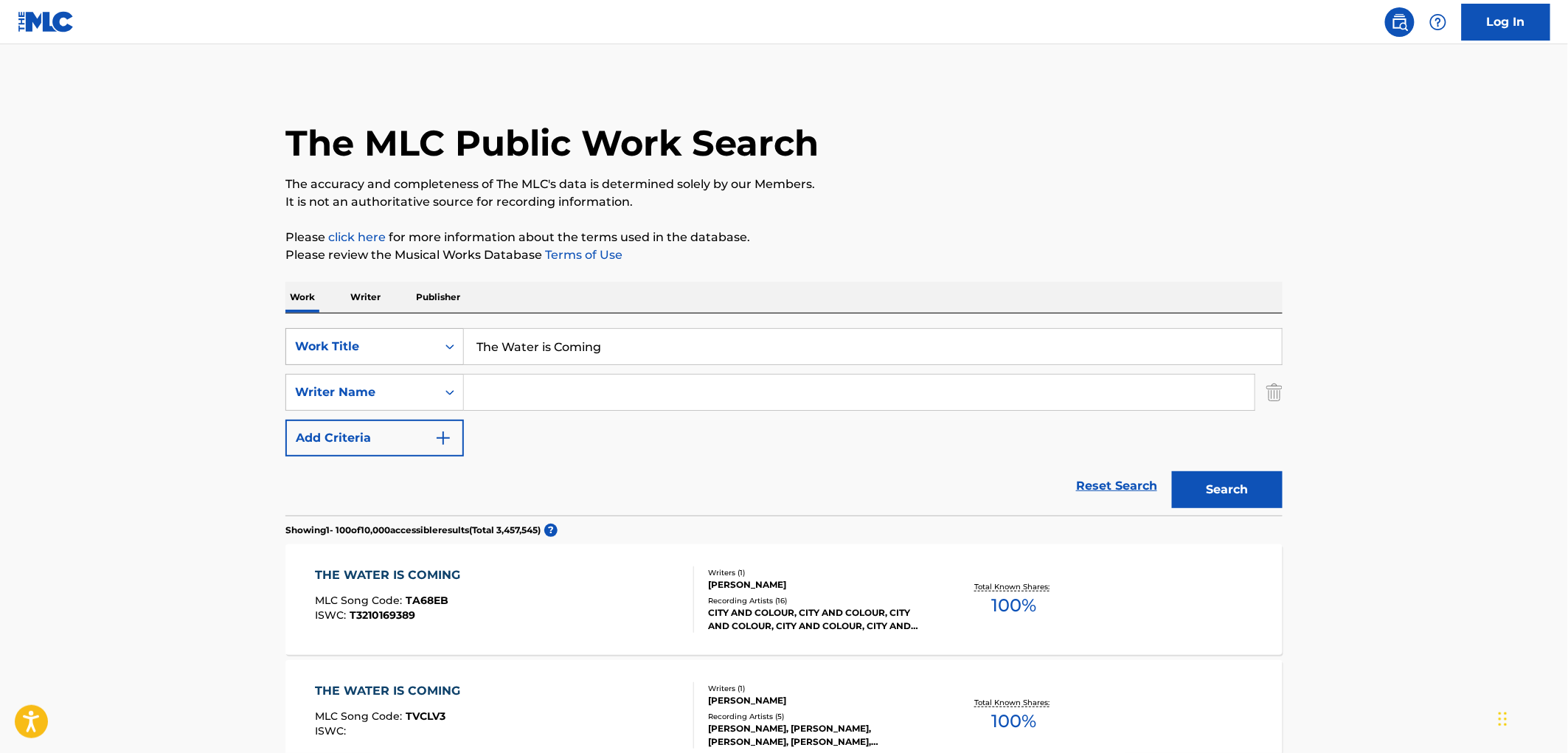
drag, startPoint x: 618, startPoint y: 354, endPoint x: 428, endPoint y: 345, distance: 190.2
click at [428, 345] on div "SearchWithCriteriae25e146e-62a8-4dee-b149-5f4dcc45a658 Work Title The Water is …" at bounding box center [784, 346] width 998 height 37
paste input "Line Up"
type input "Line Up"
click at [1262, 502] on button "Search" at bounding box center [1227, 490] width 111 height 37
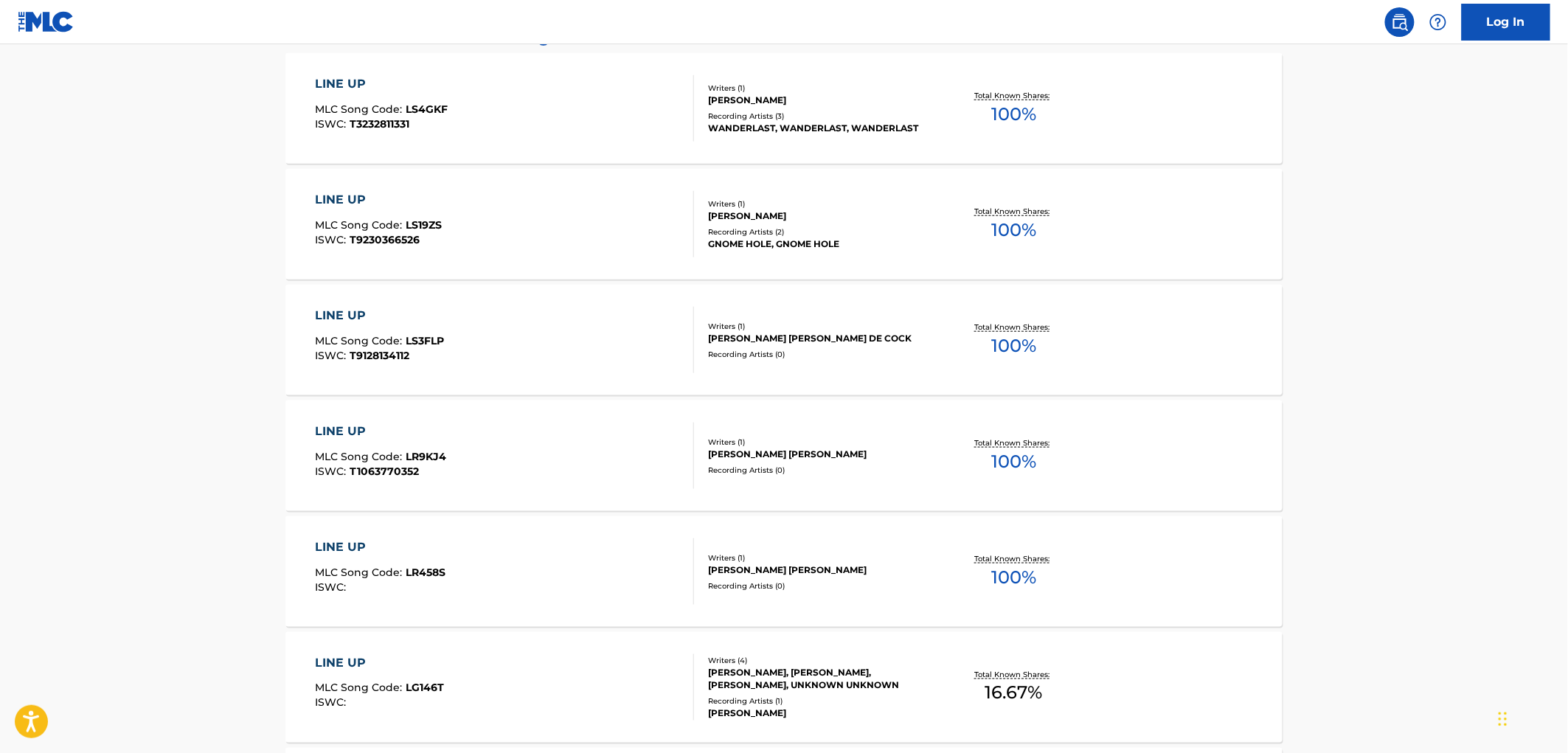
scroll to position [573, 0]
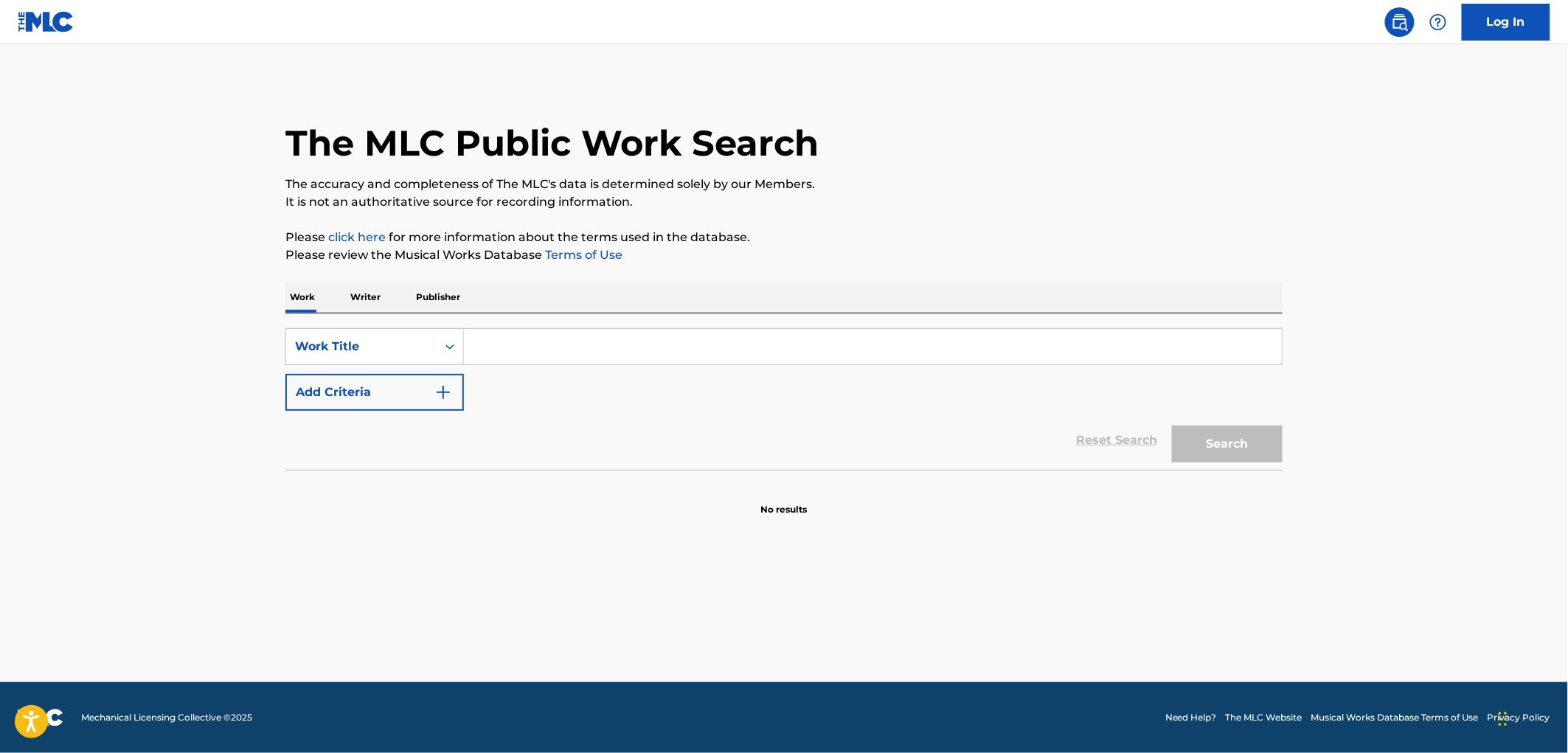
paste input "Don't Hold Your Breath [Acoustic]"
drag, startPoint x: 615, startPoint y: 348, endPoint x: 750, endPoint y: 377, distance: 138.1
click at [750, 377] on div "SearchWithCriteria429c7708-f563-49e7-af78-769bc3bfcd22 Work Title Don't Hold Yo…" at bounding box center [784, 368] width 998 height 82
type input "Don't Hold Your Breath"
click at [1172, 425] on button "Search" at bounding box center [1227, 443] width 111 height 37
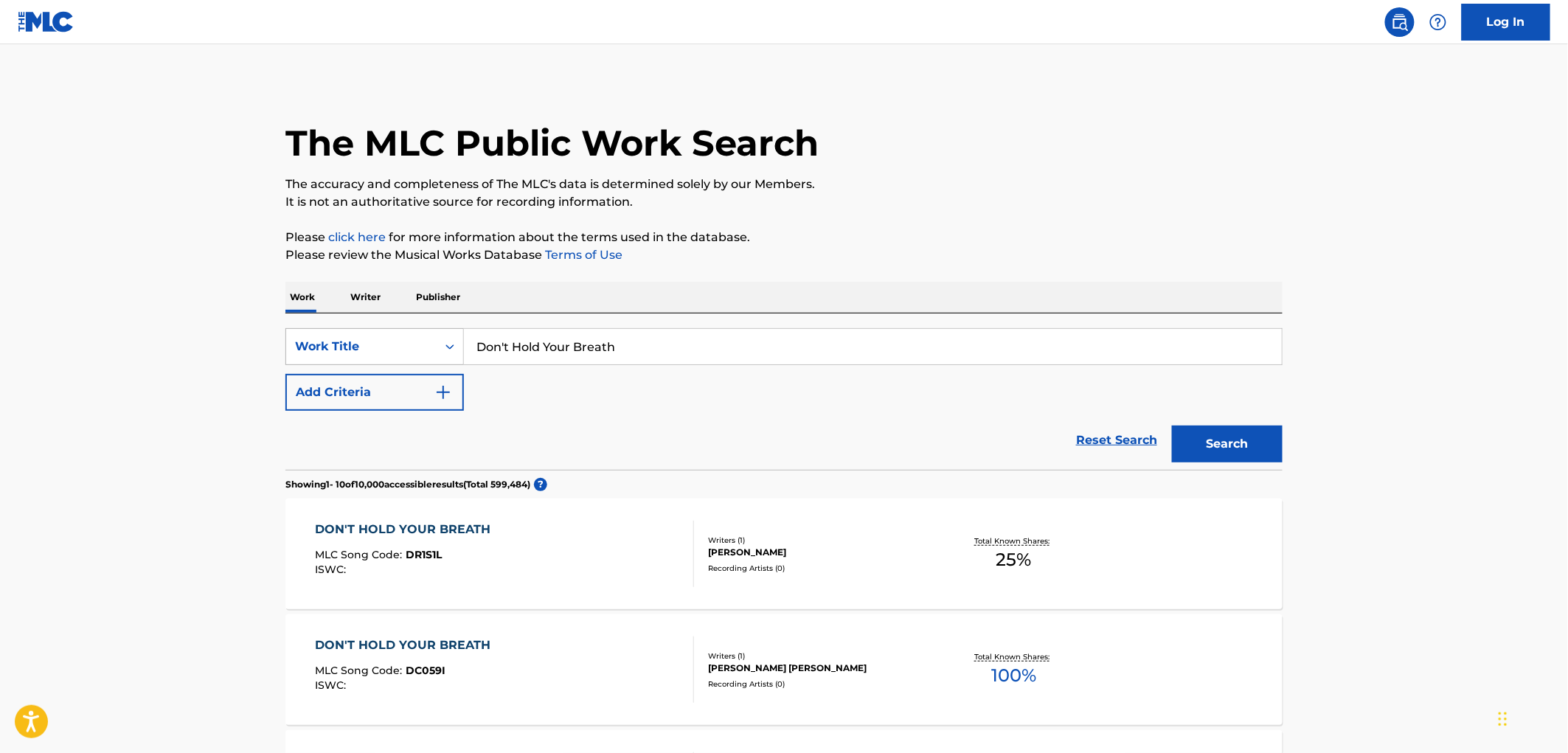
drag, startPoint x: 610, startPoint y: 352, endPoint x: 421, endPoint y: 345, distance: 189.1
click at [421, 345] on div "SearchWithCriteria429c7708-f563-49e7-af78-769bc3bfcd22 Work Title Don't Hold Yo…" at bounding box center [784, 346] width 998 height 37
drag, startPoint x: 553, startPoint y: 348, endPoint x: 576, endPoint y: 450, distance: 104.6
click at [616, 467] on div "Reset Search Search" at bounding box center [784, 440] width 998 height 59
click at [418, 404] on button "Add Criteria" at bounding box center [374, 392] width 178 height 37
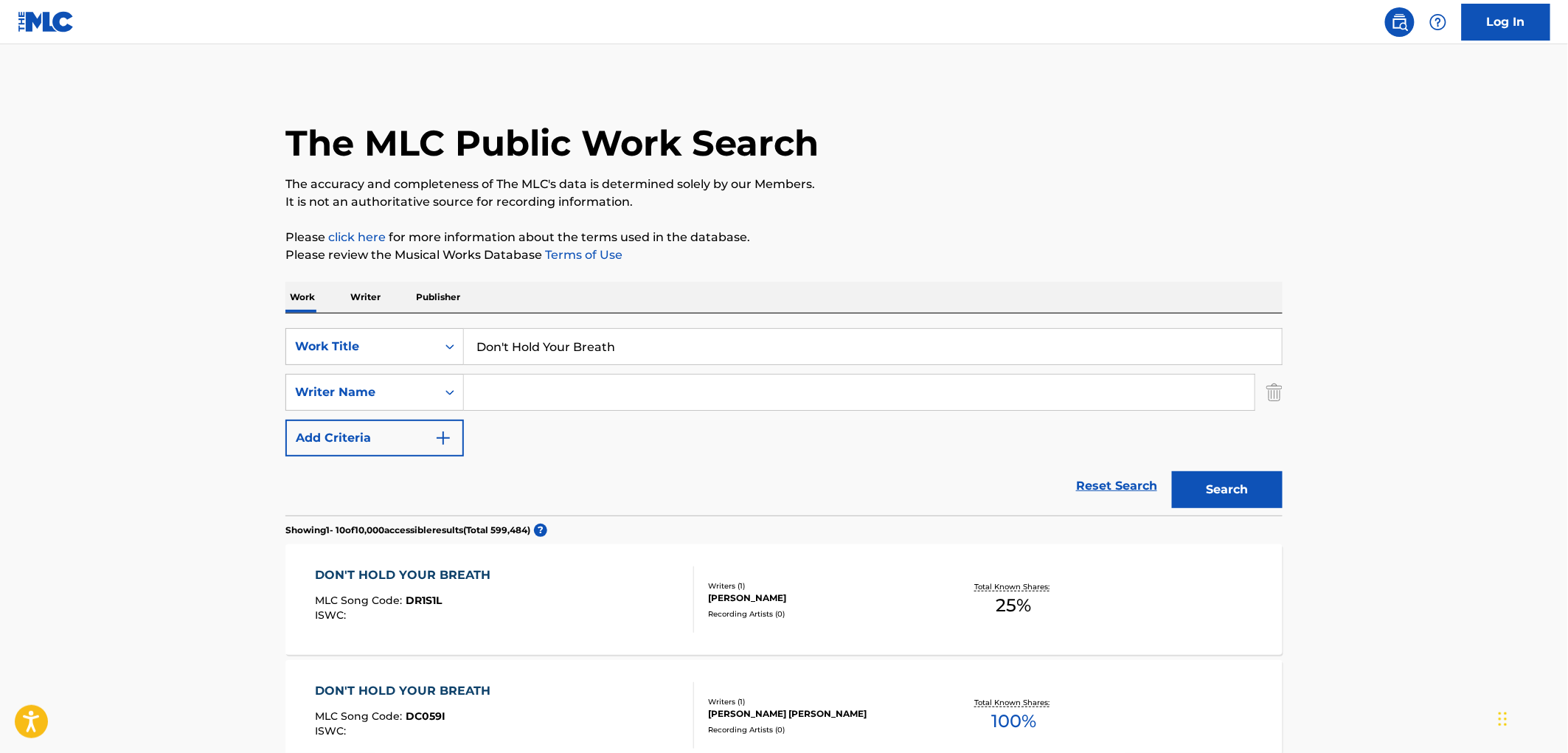
paste input "CKY"
type input "CKY"
click at [1244, 493] on button "Search" at bounding box center [1227, 490] width 111 height 37
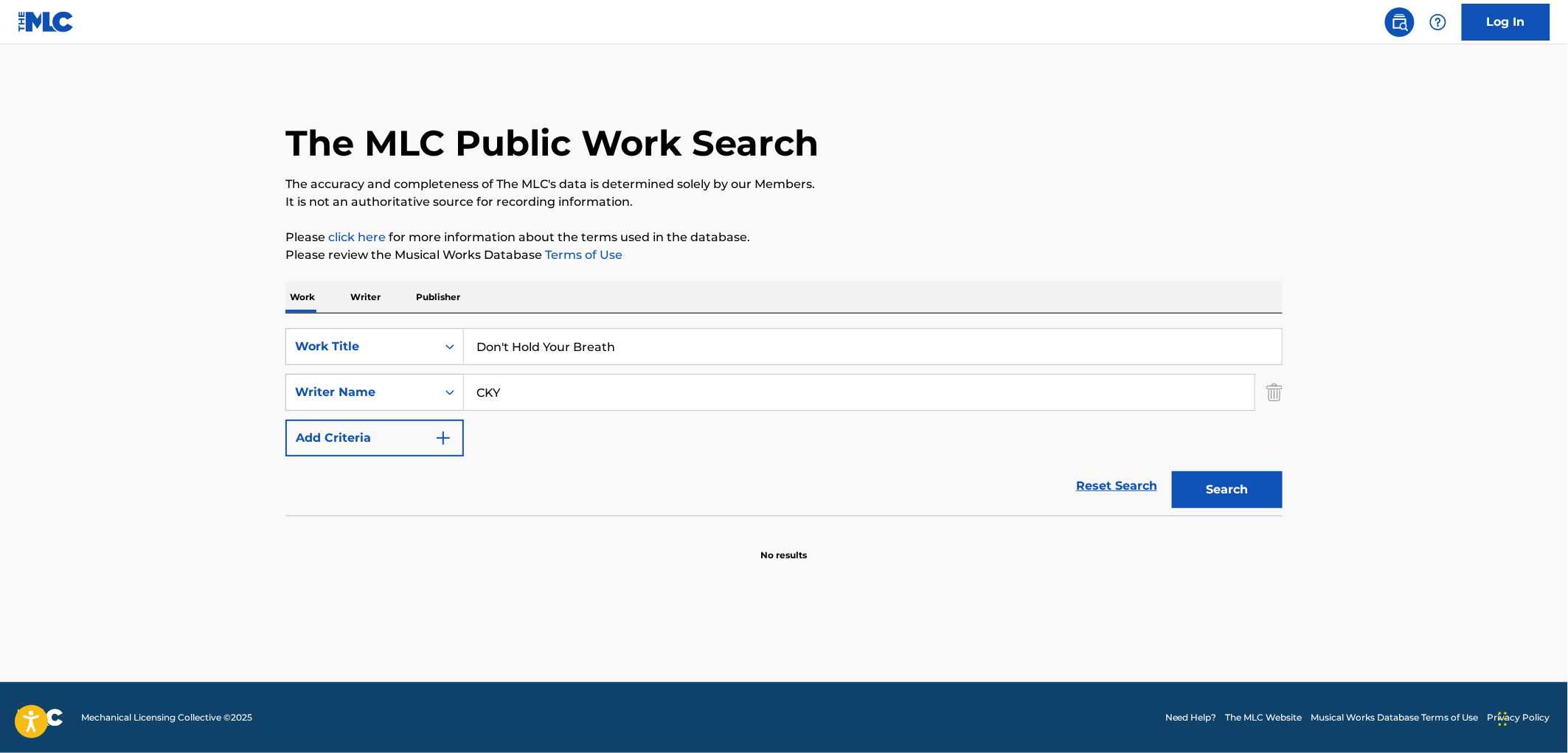
drag, startPoint x: 621, startPoint y: 345, endPoint x: 478, endPoint y: 341, distance: 143.1
click at [478, 341] on input "Don't Hold Your Breath" at bounding box center [873, 346] width 818 height 35
paste input "I'm Between A Rock And A Hard Place"
type input "I'm Between A Rock And A Hard Place"
drag, startPoint x: 505, startPoint y: 402, endPoint x: 475, endPoint y: 402, distance: 30.0
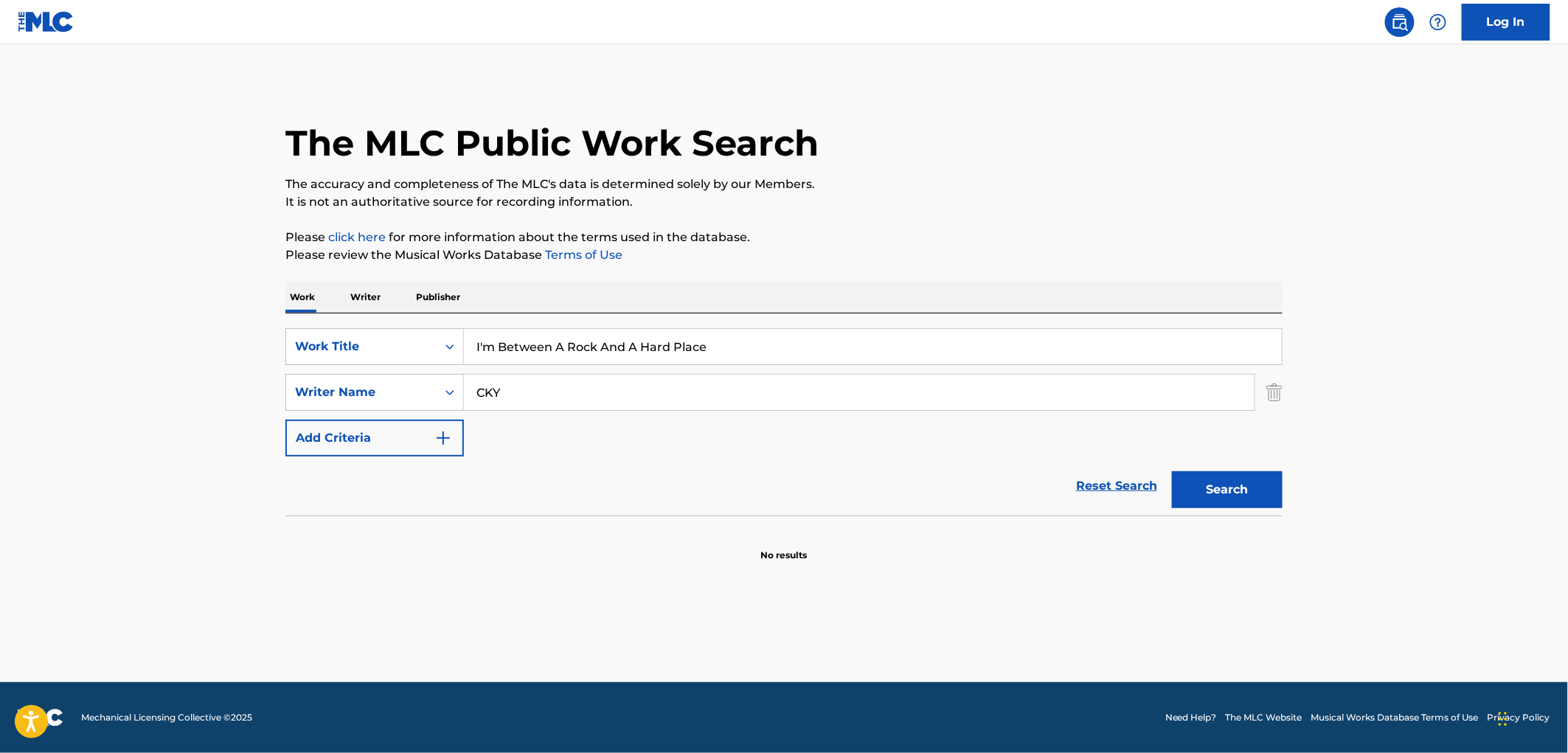
click at [475, 402] on input "CKY" at bounding box center [859, 392] width 791 height 35
click at [1172, 472] on button "Search" at bounding box center [1227, 490] width 111 height 37
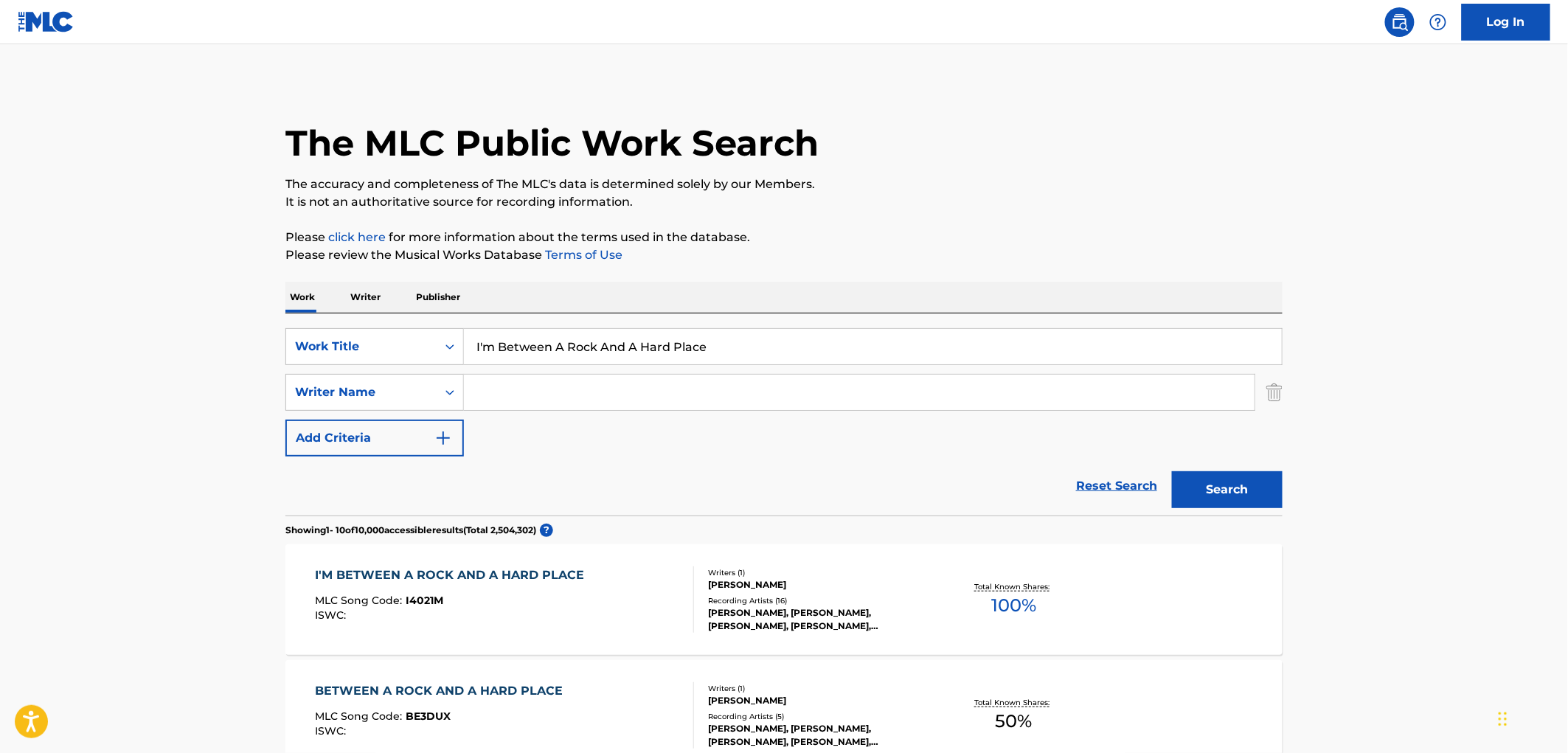
click at [741, 611] on div "CLARENCE CARTER, CLARENCE CARTER, CLARENCE CARTER, CLARENCE CARTER, CLARENCE CA…" at bounding box center [819, 619] width 223 height 27
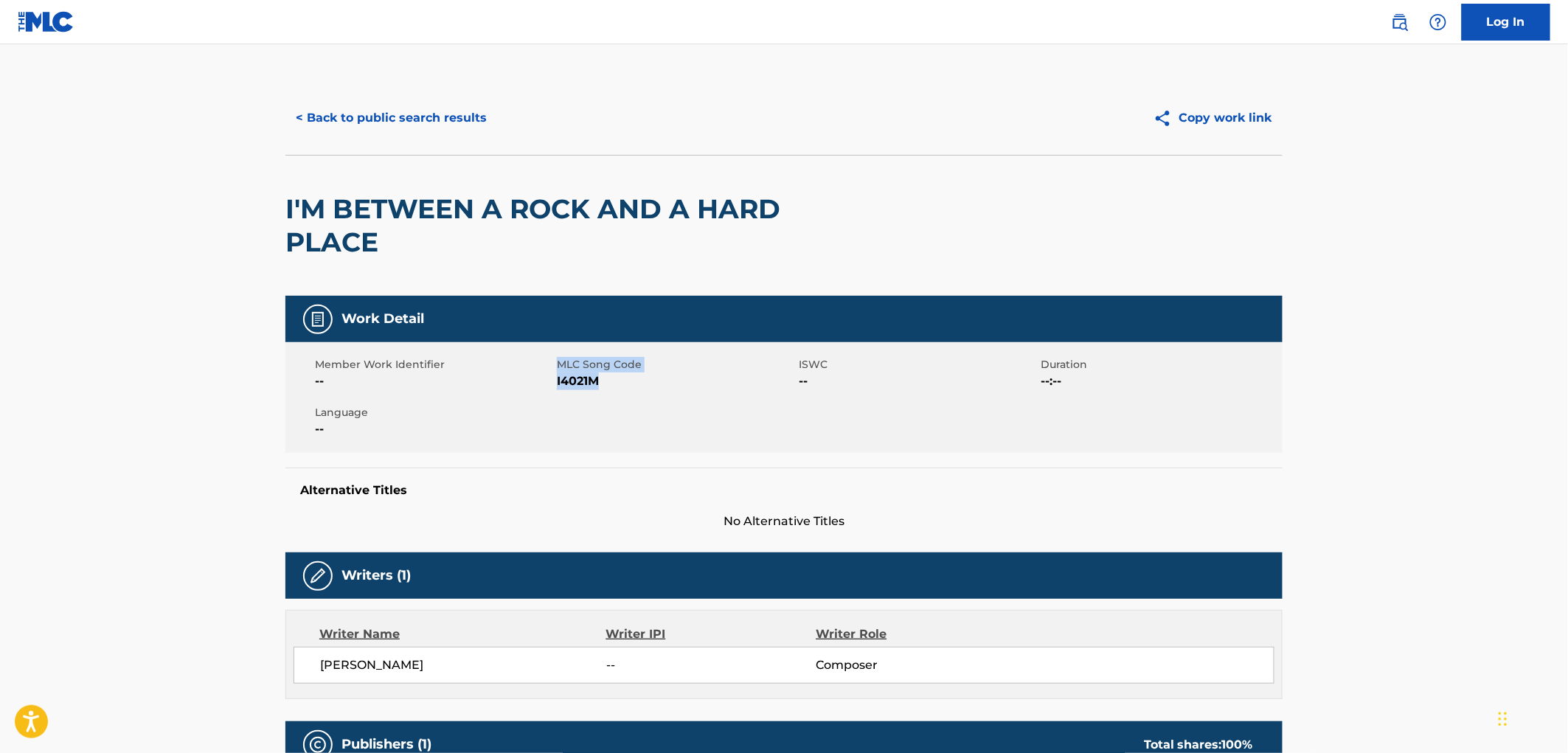
drag, startPoint x: 602, startPoint y: 384, endPoint x: 555, endPoint y: 385, distance: 47.0
click at [555, 385] on div "Member Work Identifier -- MLC Song Code I4021M ISWC -- Duration --:-- Language …" at bounding box center [784, 397] width 998 height 111
click at [555, 385] on div "Member Work Identifier --" at bounding box center [435, 373] width 242 height 33
drag, startPoint x: 596, startPoint y: 378, endPoint x: 558, endPoint y: 382, distance: 38.2
click at [558, 382] on span "I4021M" at bounding box center [676, 381] width 238 height 18
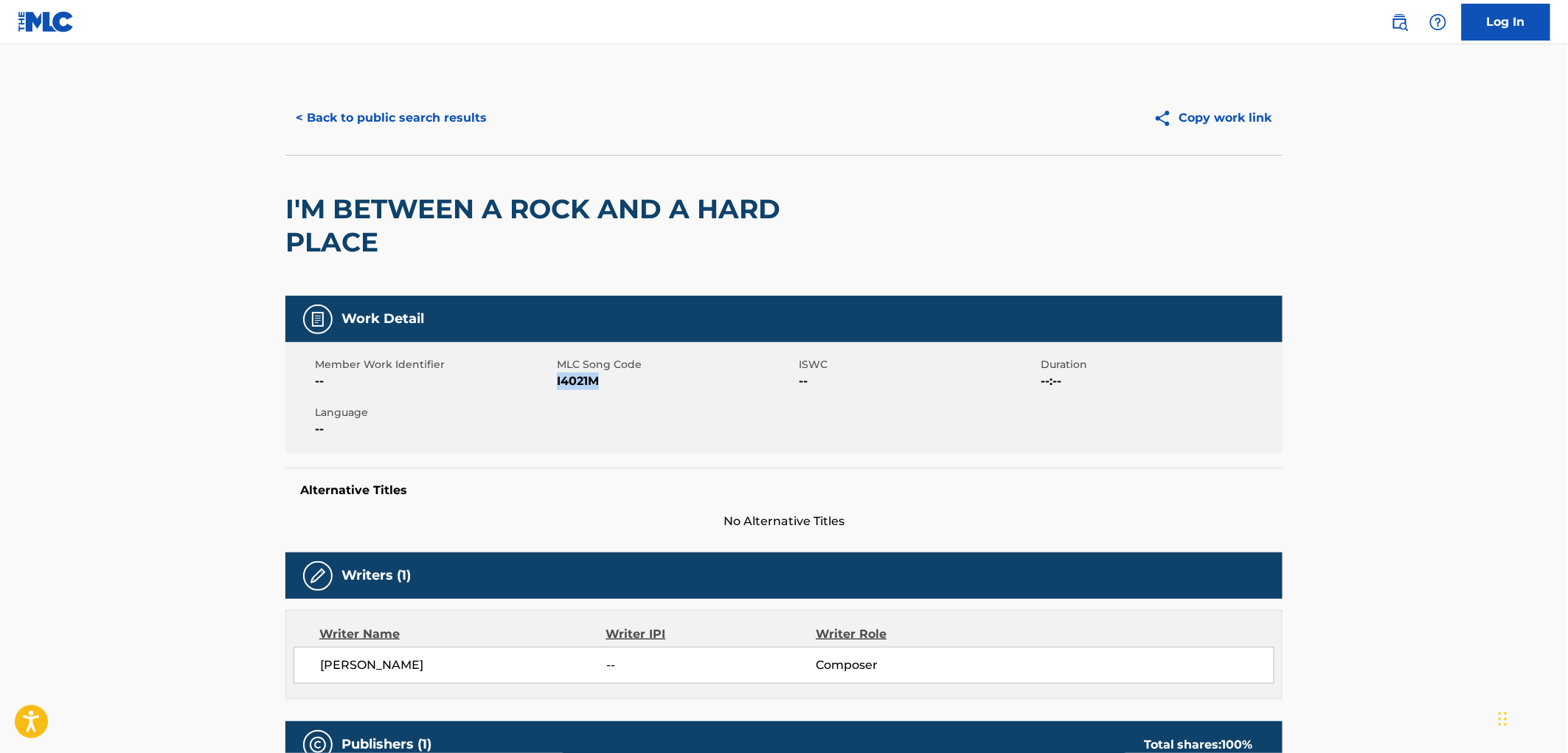
copy span "I4021M"
click at [468, 114] on button "< Back to public search results" at bounding box center [390, 117] width 211 height 37
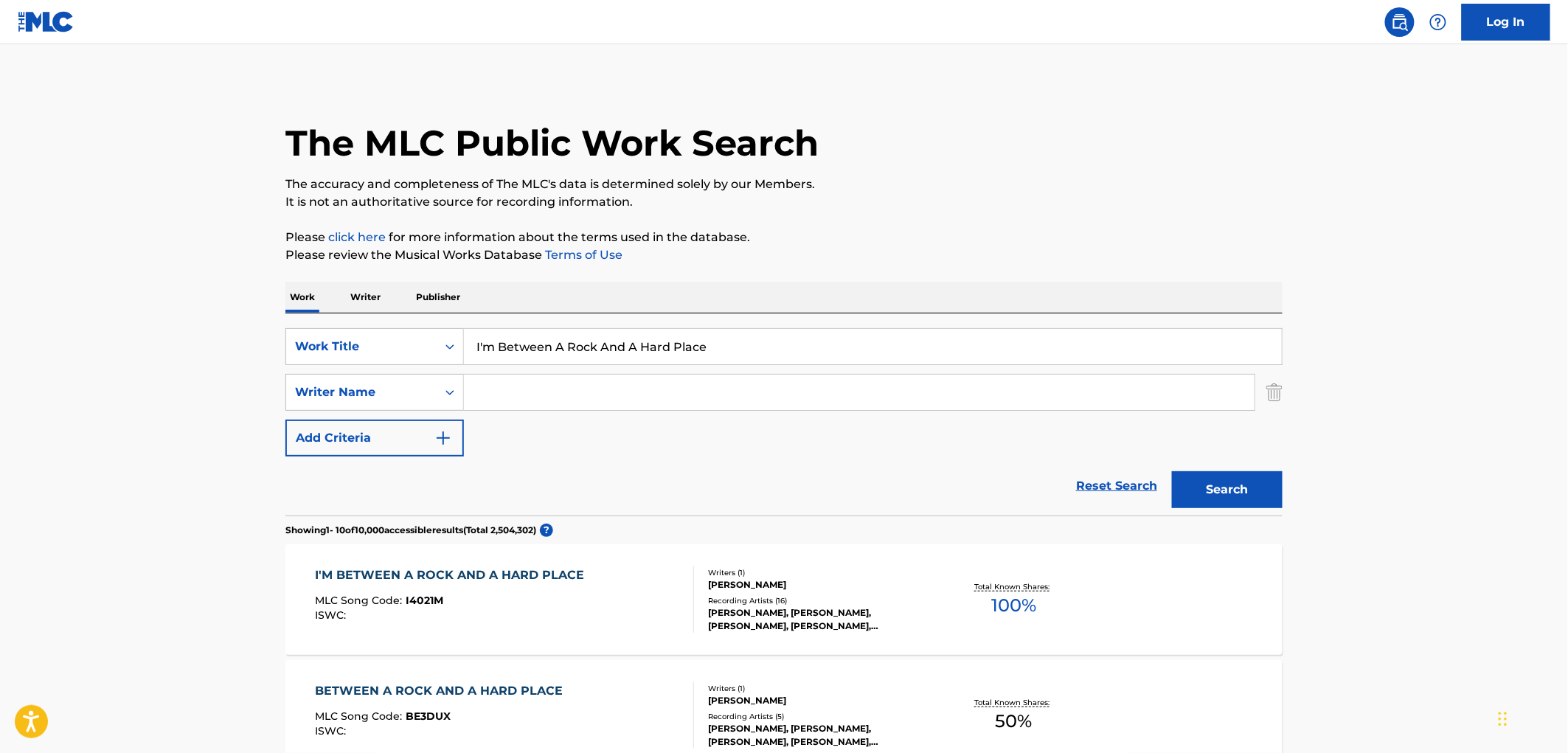
drag, startPoint x: 467, startPoint y: 344, endPoint x: 768, endPoint y: 354, distance: 301.2
click at [798, 362] on input "I'm Between A Rock And A Hard Place" at bounding box center [873, 346] width 818 height 35
paste input "BEETHOVEN'S SONATA NO 1 IN F MINOR OP 2 NO 1 I ALLEGRO"
type input "BEETHOVEN'S SONATA NO 1 IN F MINOR OP 2 NO 1 I ALLEGRO"
click at [1282, 497] on button "Search" at bounding box center [1227, 490] width 111 height 37
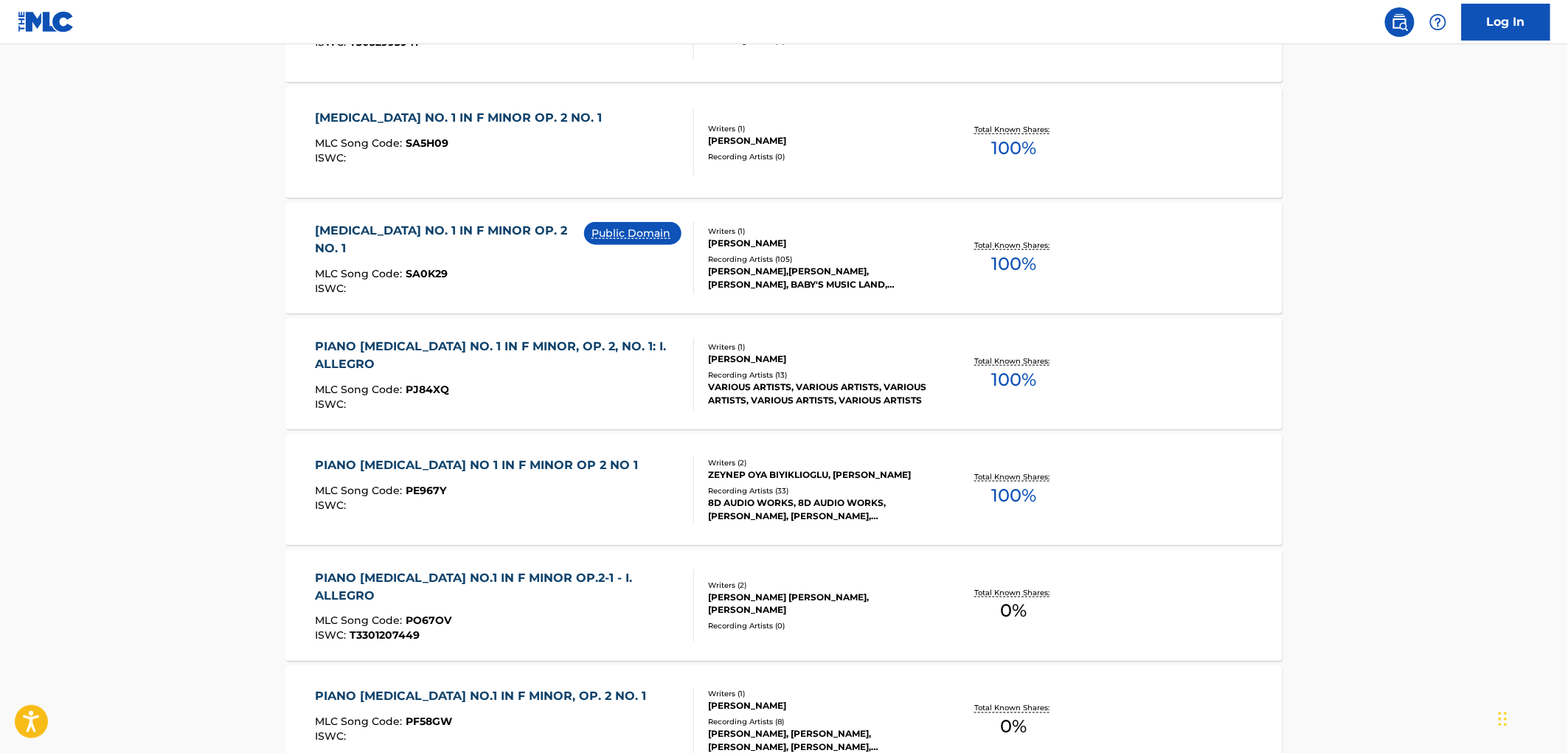
scroll to position [738, 0]
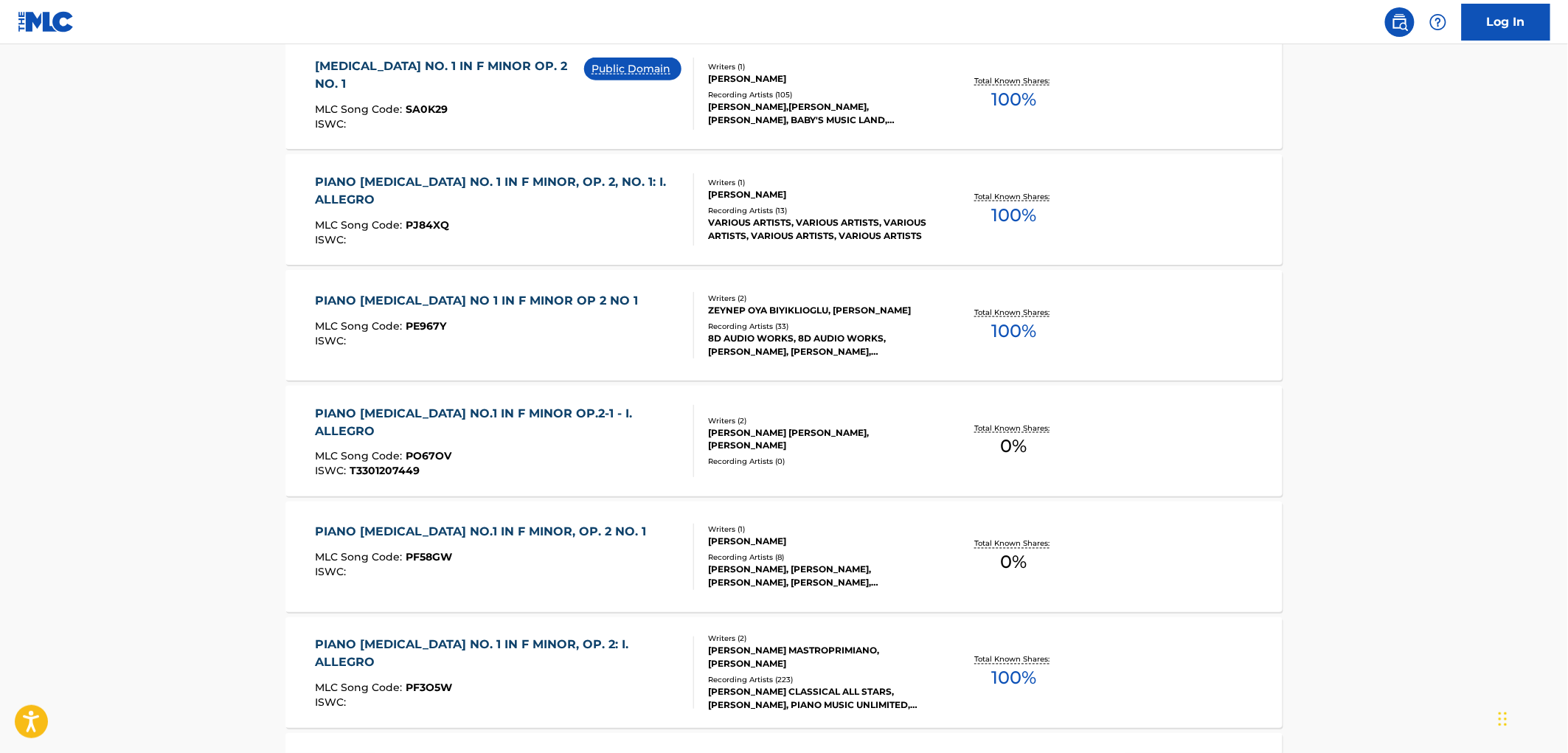
click at [760, 701] on div "GRAYSON CLASSICAL ALL STARS, DANIEL BARENBOIM, PIANO MUSIC UNLIMITED, CHRISTMAS…" at bounding box center [819, 699] width 223 height 27
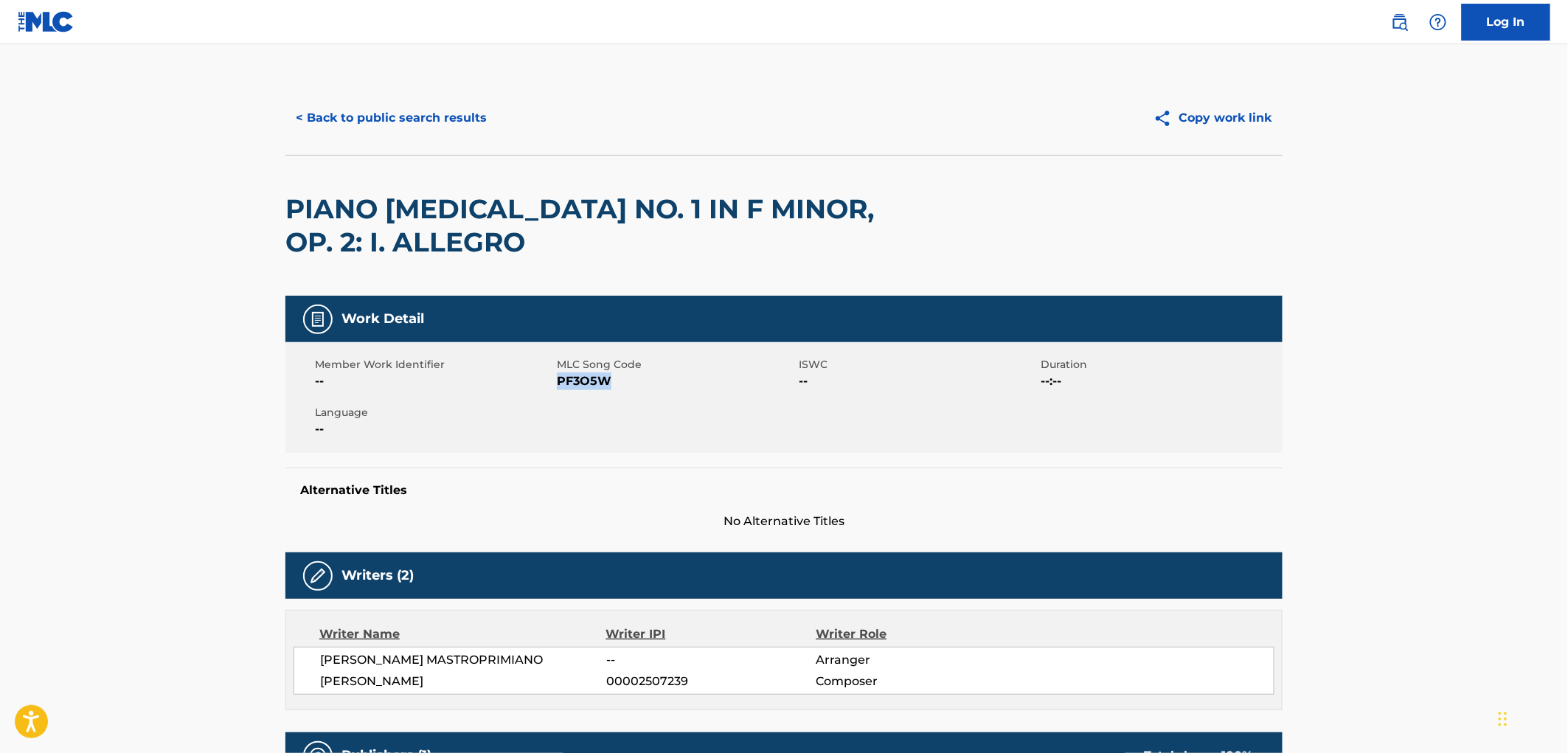
drag, startPoint x: 624, startPoint y: 373, endPoint x: 559, endPoint y: 374, distance: 65.0
click at [559, 374] on span "PF3O5W" at bounding box center [676, 381] width 238 height 18
drag, startPoint x: 576, startPoint y: 368, endPoint x: 565, endPoint y: 379, distance: 15.6
click at [565, 379] on span "PF3O5W" at bounding box center [676, 381] width 238 height 18
drag, startPoint x: 558, startPoint y: 380, endPoint x: 613, endPoint y: 388, distance: 55.6
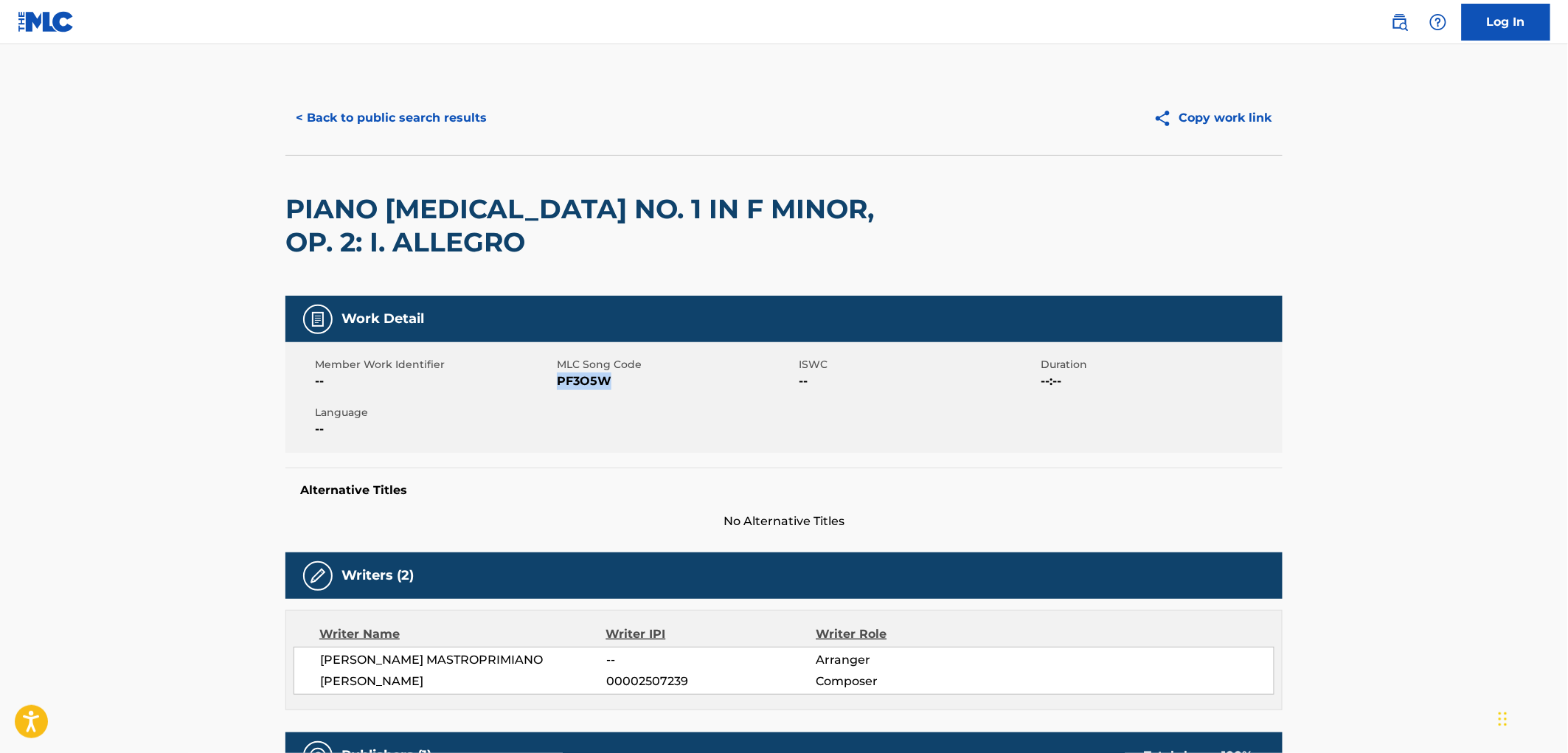
click at [618, 386] on span "PF3O5W" at bounding box center [676, 381] width 238 height 18
copy span "PF3O5W"
click at [410, 126] on button "< Back to public search results" at bounding box center [390, 117] width 211 height 37
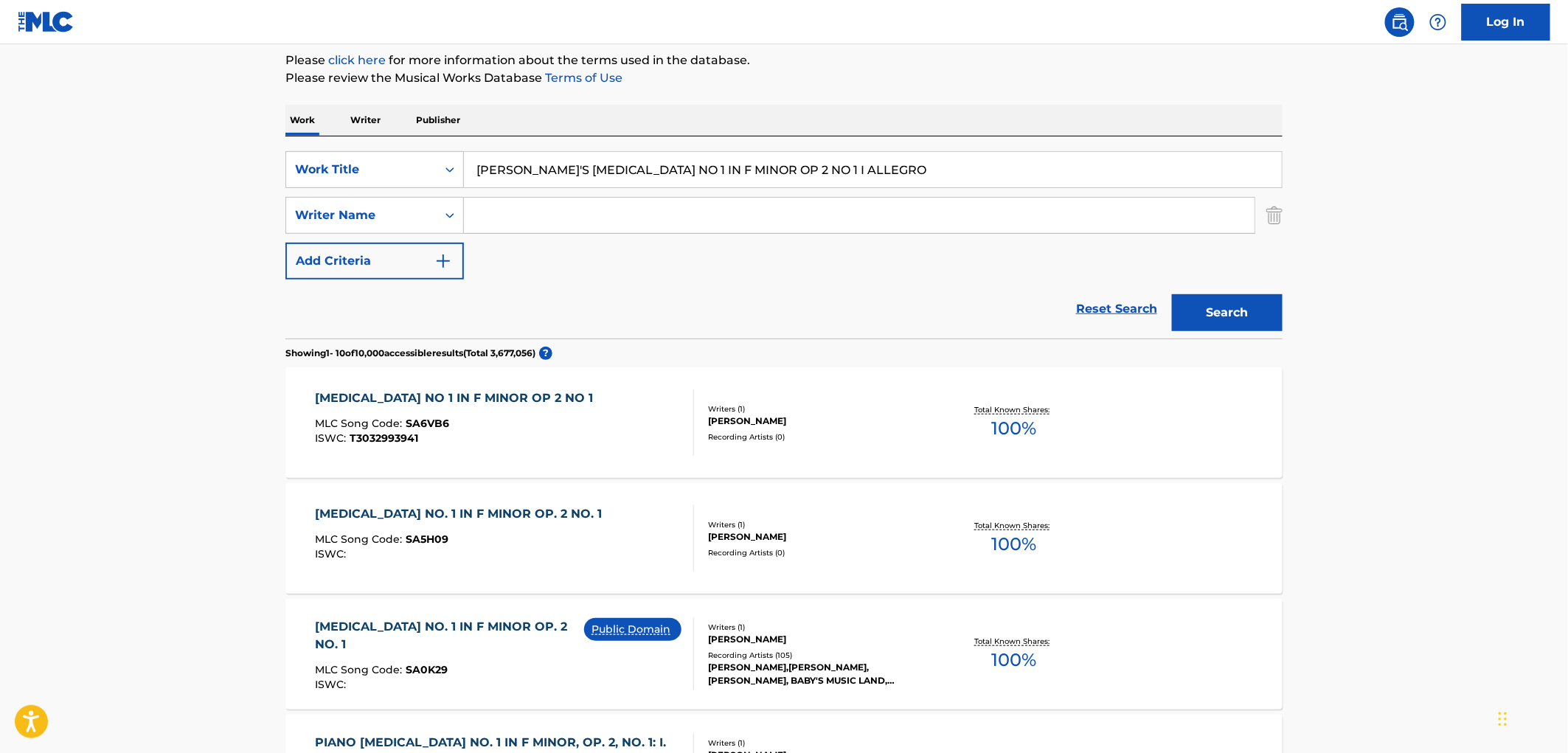
scroll to position [16, 0]
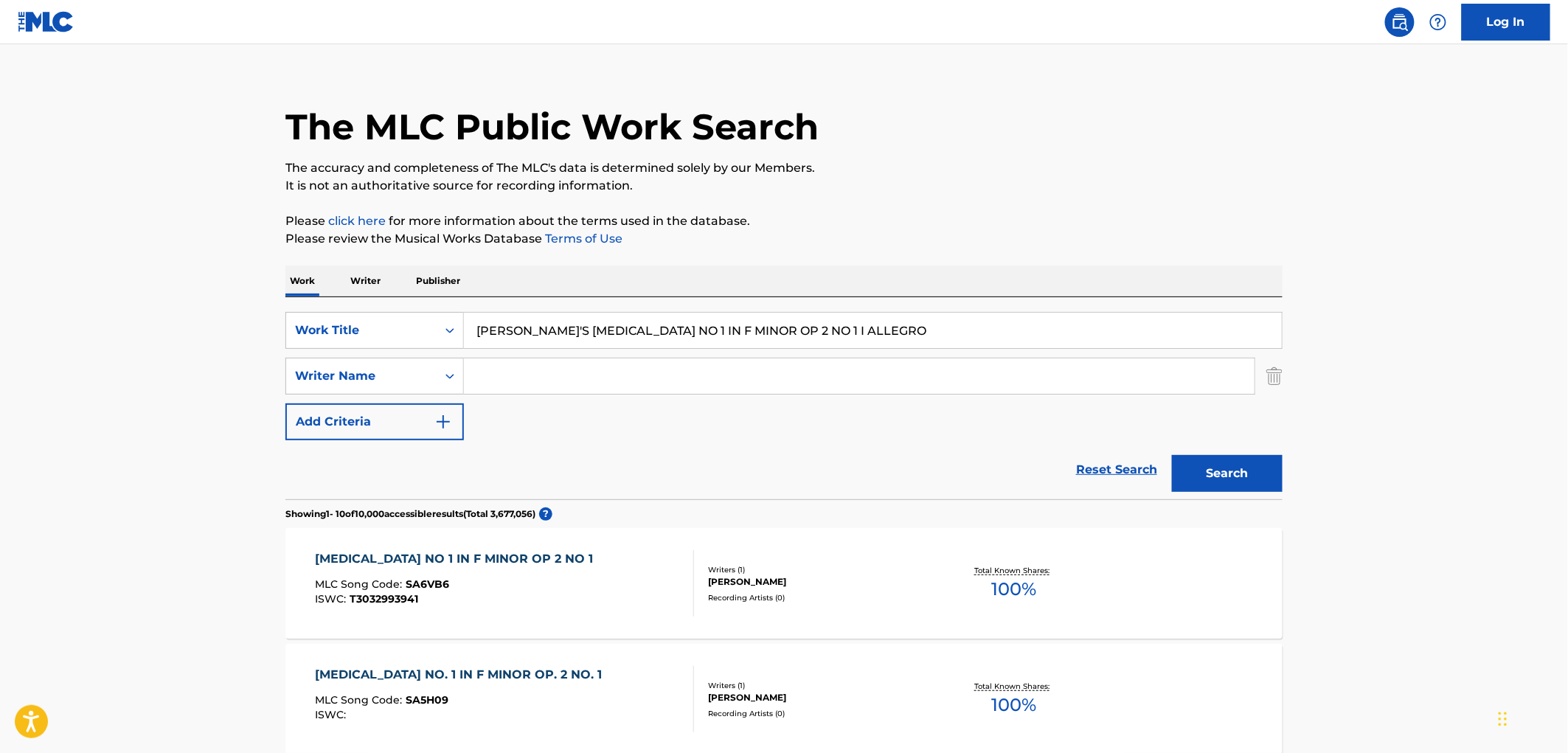
drag, startPoint x: 868, startPoint y: 334, endPoint x: 472, endPoint y: 332, distance: 396.0
click at [470, 332] on input "BEETHOVEN'S SONATA NO 1 IN F MINOR OP 2 NO 1 I ALLEGRO" at bounding box center [873, 330] width 818 height 35
paste input "ig Rhythm"
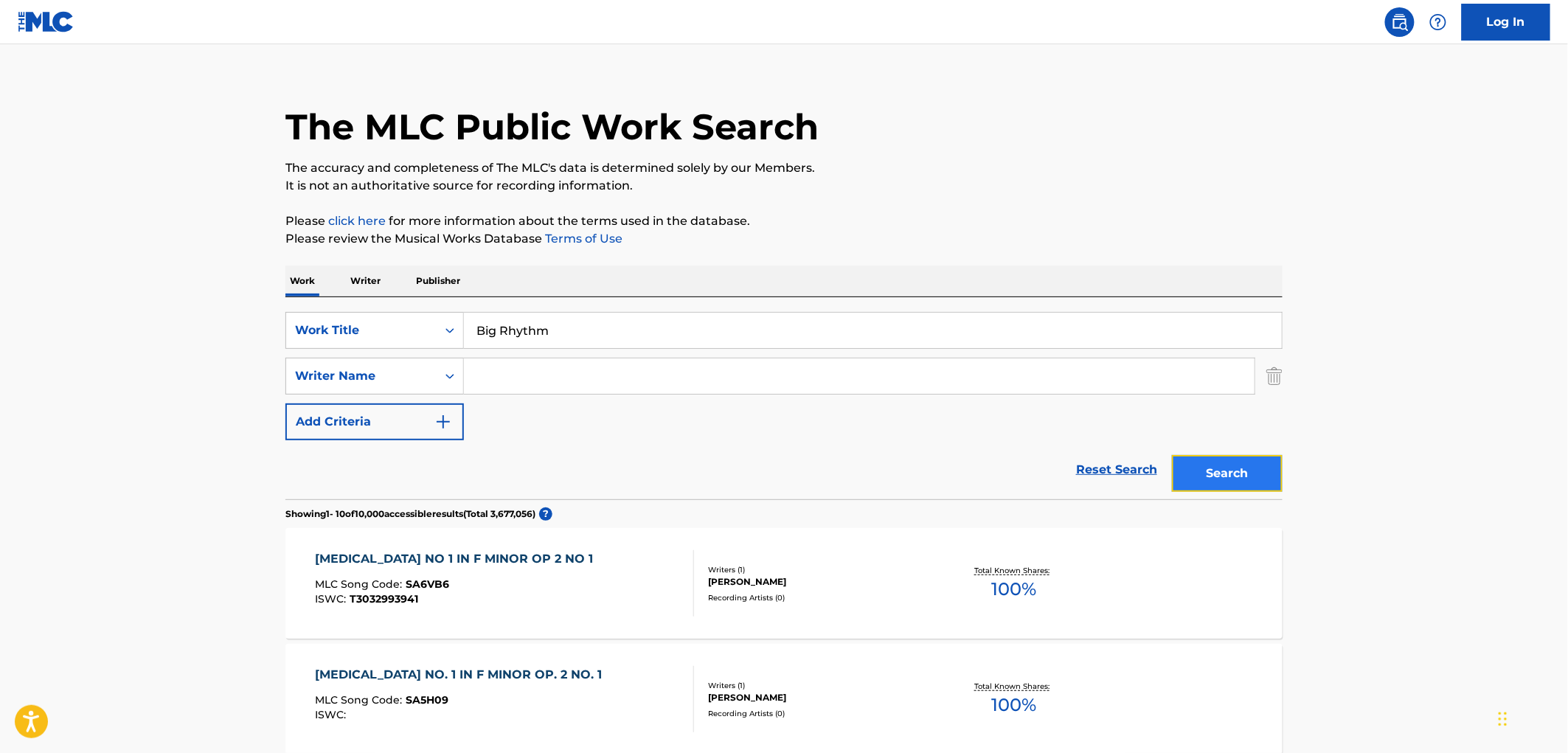
click at [1266, 469] on button "Search" at bounding box center [1227, 473] width 111 height 37
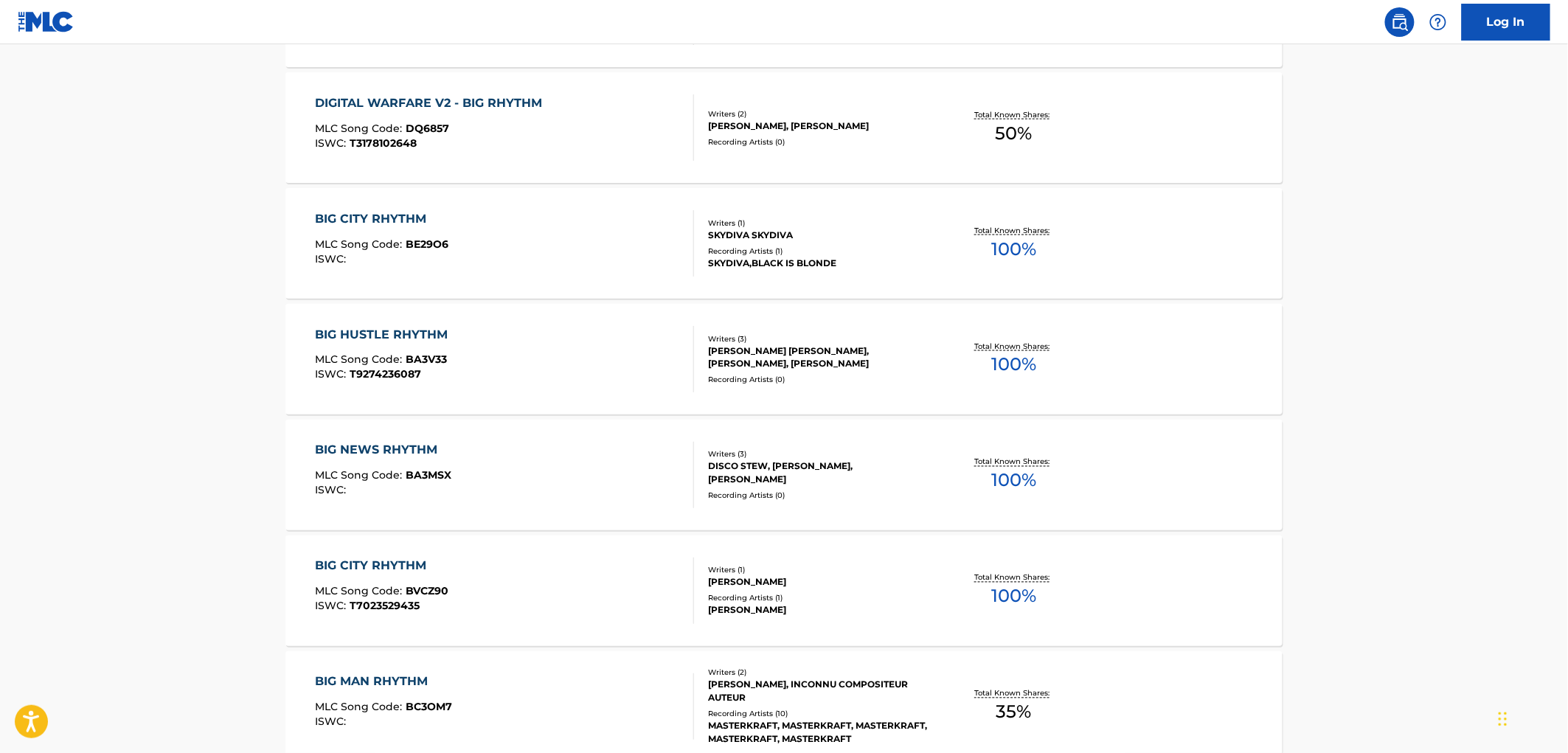
scroll to position [1065, 0]
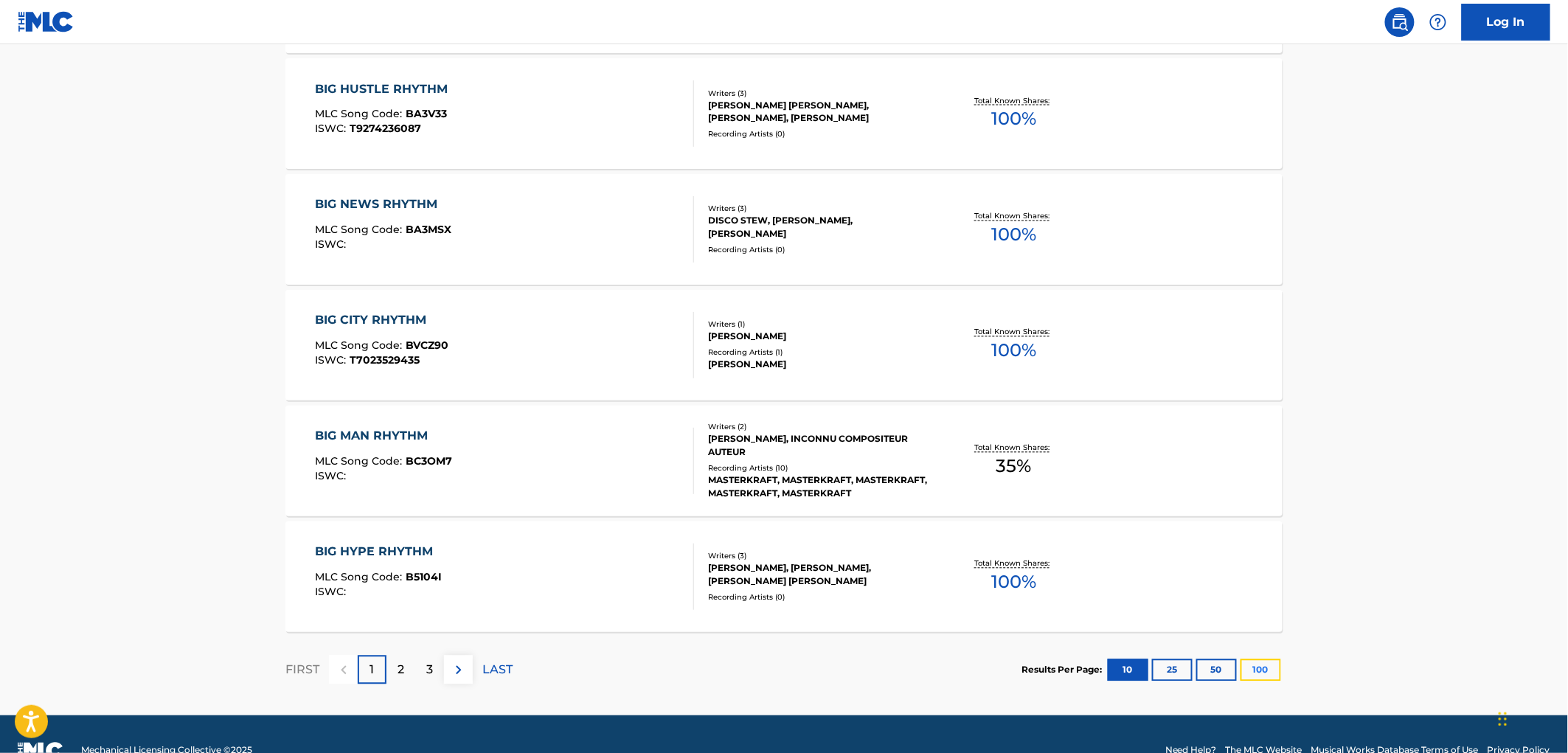
click at [1268, 672] on button "100" at bounding box center [1261, 670] width 41 height 22
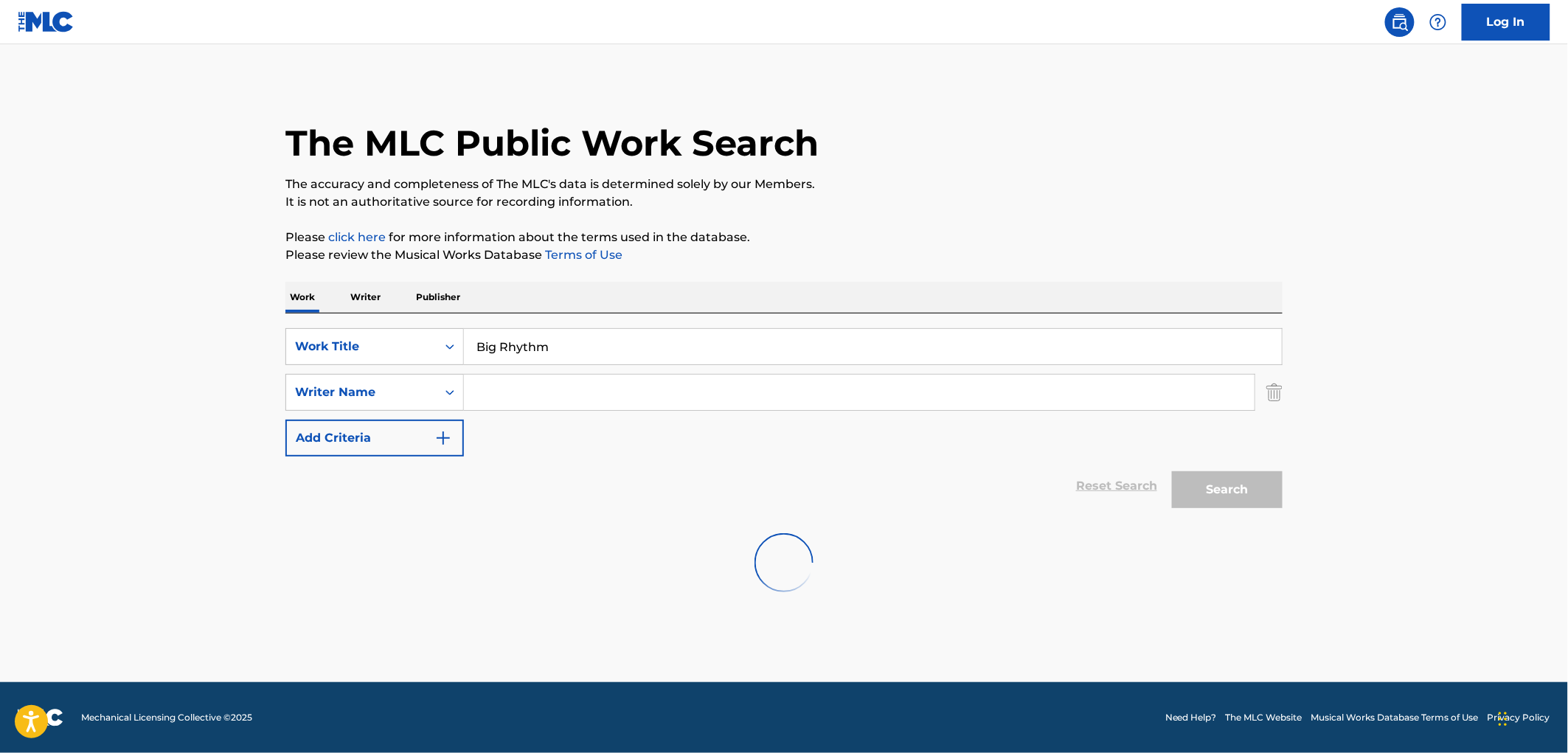
scroll to position [0, 0]
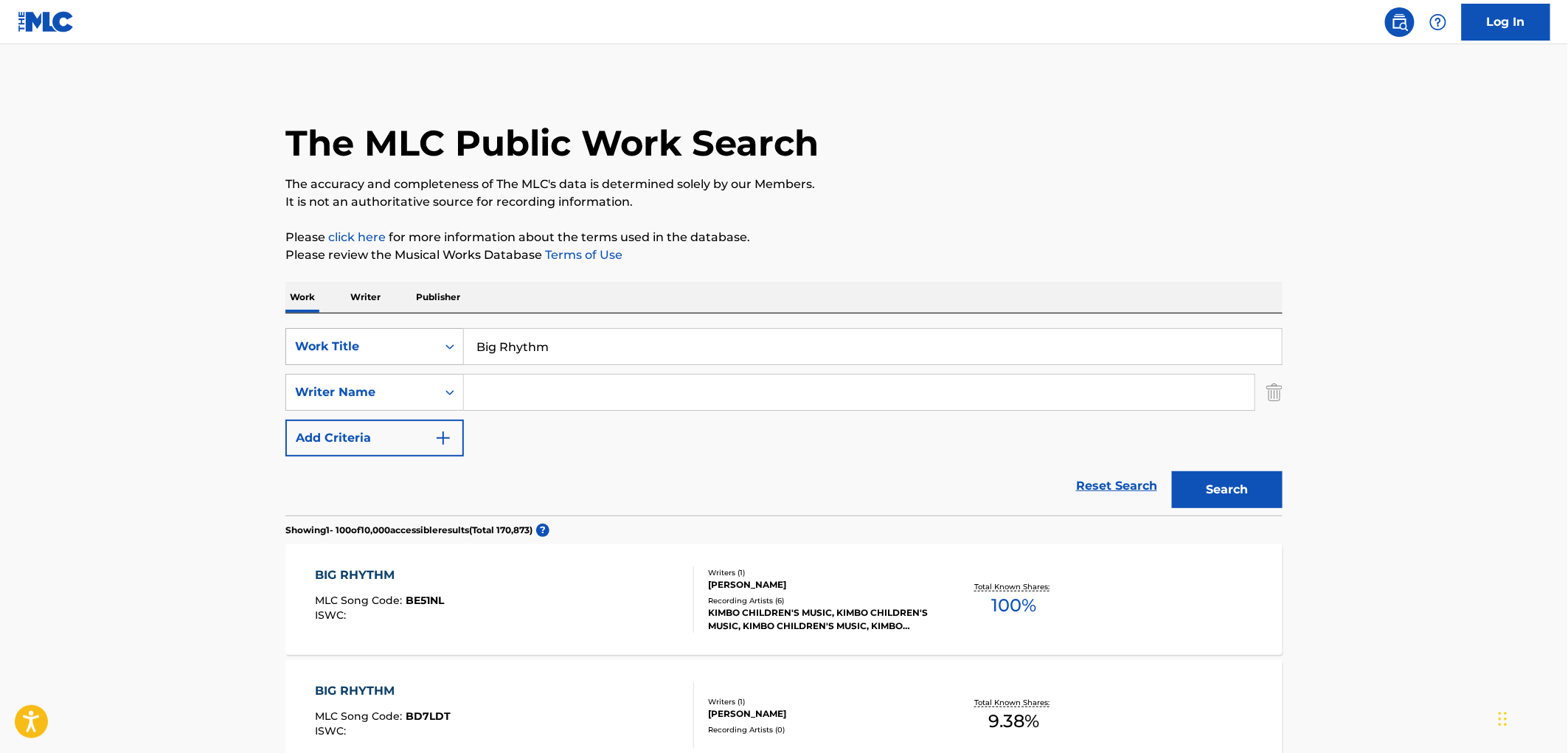
drag, startPoint x: 561, startPoint y: 348, endPoint x: 422, endPoint y: 341, distance: 139.2
click at [408, 341] on div "SearchWithCriteria429c7708-f563-49e7-af78-769bc3bfcd22 Work Title Big Rhythm" at bounding box center [784, 346] width 998 height 37
paste input "Diablona"
type input "Diablona"
click at [1212, 494] on button "Search" at bounding box center [1227, 490] width 111 height 37
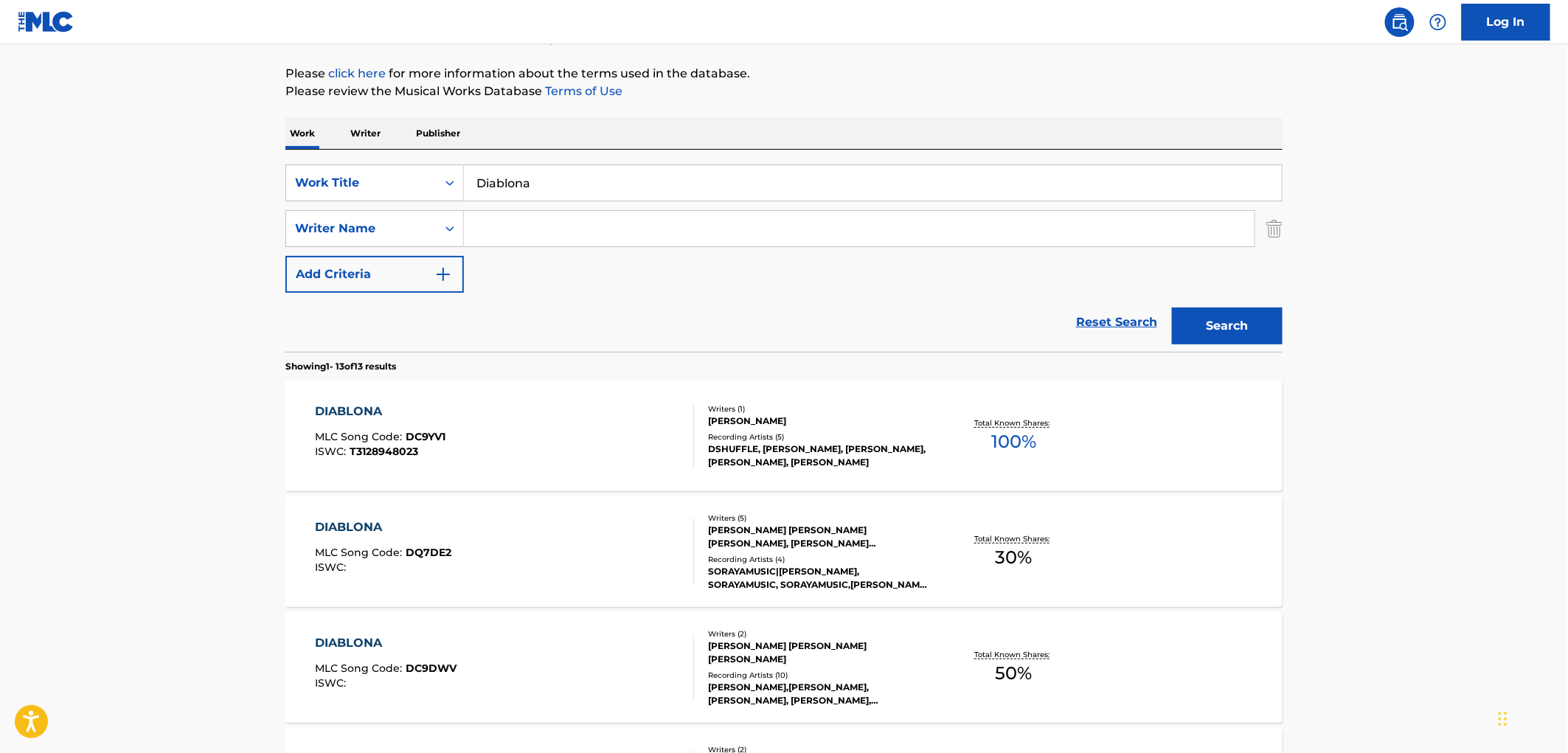
scroll to position [245, 0]
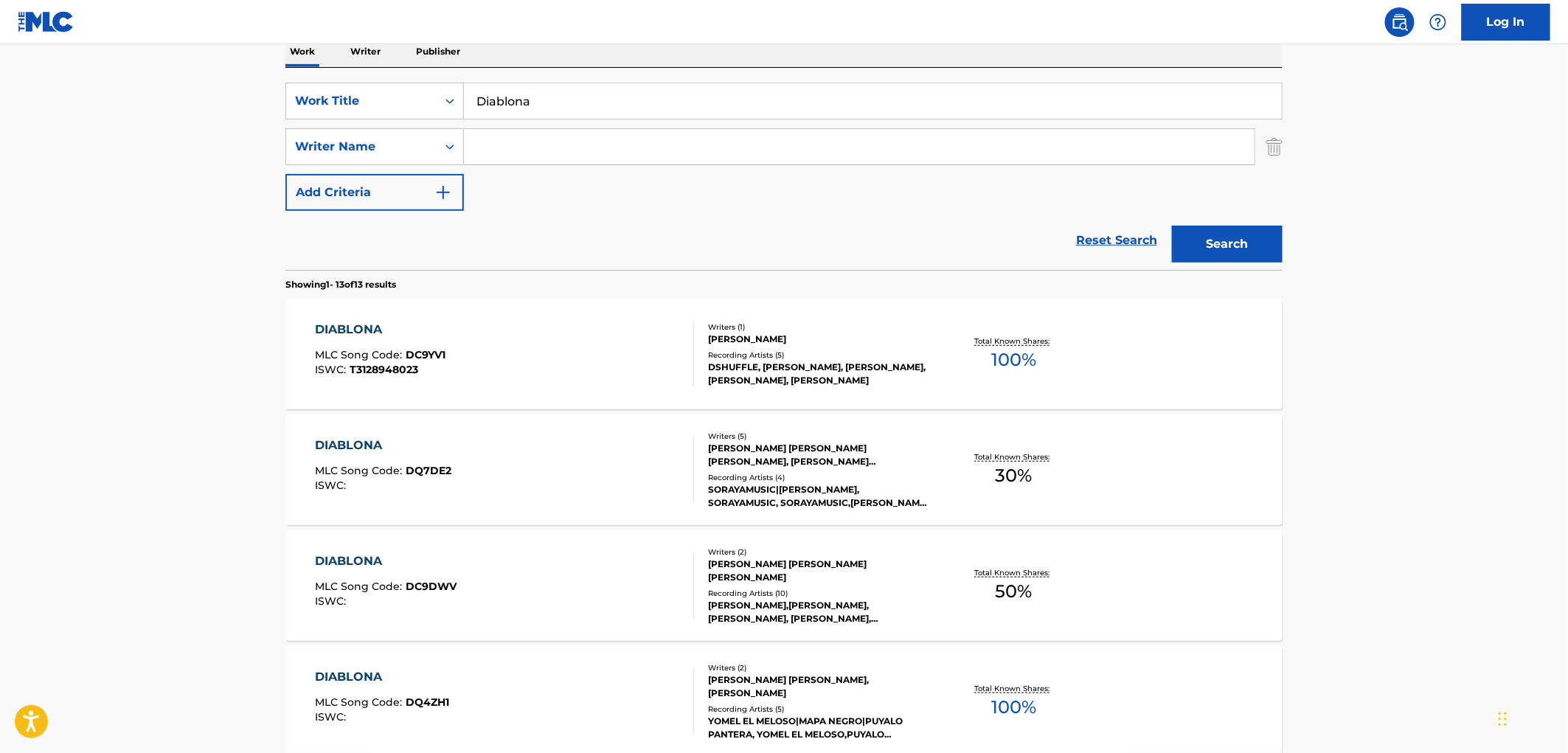
paste input "Ozuna"
click at [1282, 244] on button "Search" at bounding box center [1227, 243] width 111 height 37
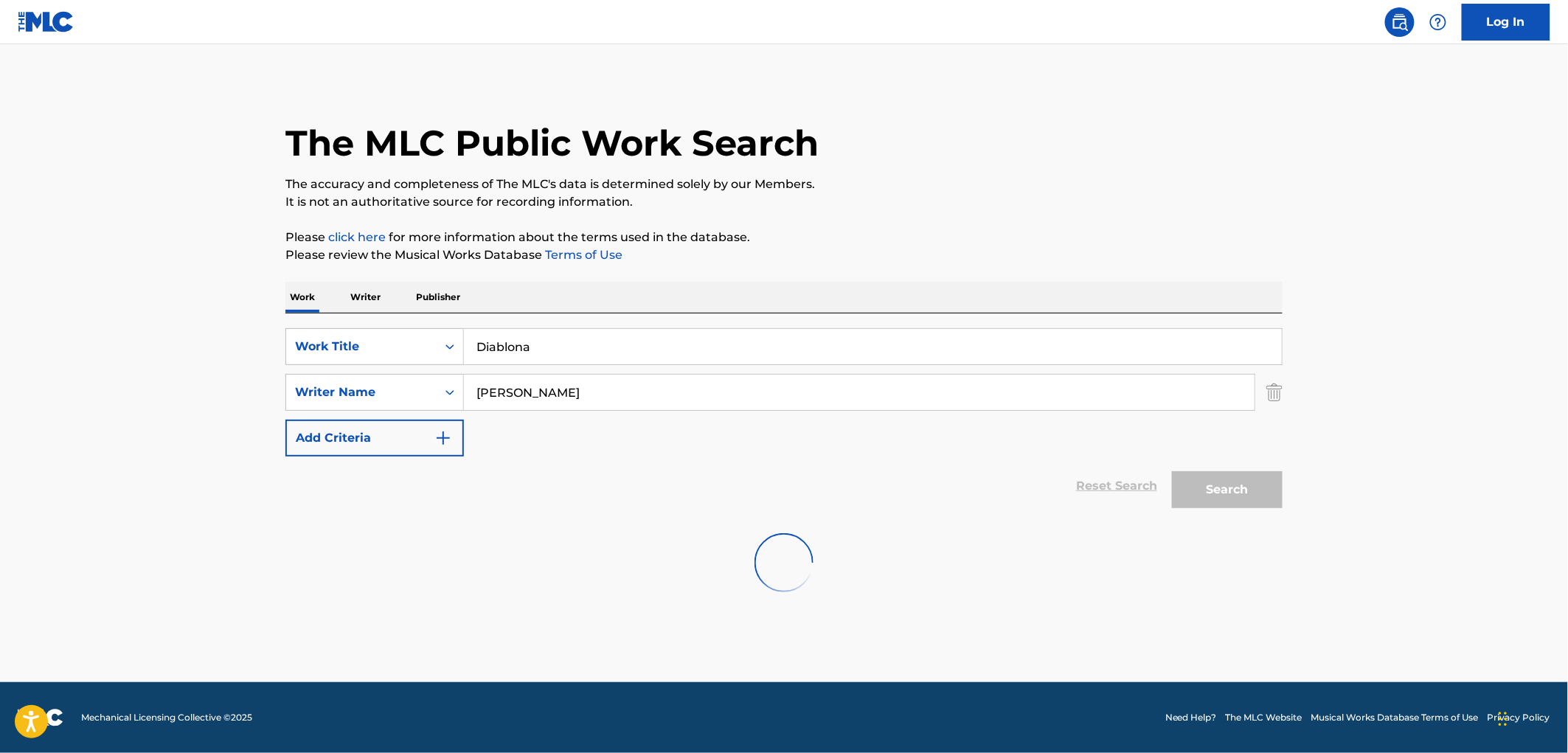
scroll to position [0, 0]
click at [1226, 505] on button "Search" at bounding box center [1227, 490] width 111 height 37
drag, startPoint x: 554, startPoint y: 391, endPoint x: 452, endPoint y: 391, distance: 102.0
click at [452, 391] on div "SearchWithCriteria65b99e65-62e6-4d0d-b89c-d4f813de9b9b Writer Name Ozuna" at bounding box center [784, 392] width 998 height 37
paste input "nguito"
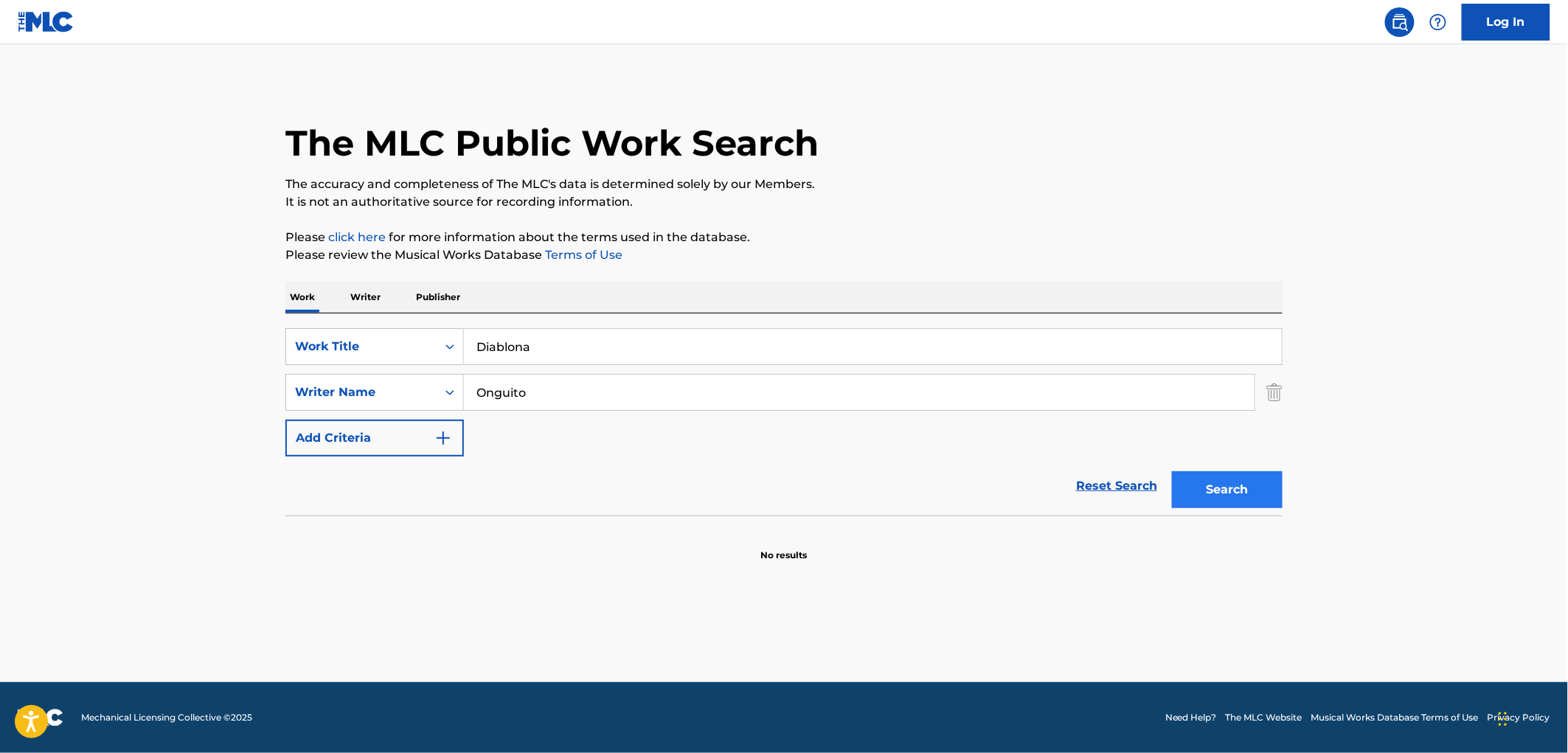
type input "Onguito"
click at [1213, 495] on button "Search" at bounding box center [1227, 490] width 111 height 37
click at [1244, 502] on button "Search" at bounding box center [1227, 490] width 111 height 37
drag, startPoint x: 555, startPoint y: 356, endPoint x: 448, endPoint y: 345, distance: 107.6
click at [448, 345] on div "SearchWithCriteria429c7708-f563-49e7-af78-769bc3bfcd22 Work Title Diablona" at bounding box center [784, 346] width 998 height 37
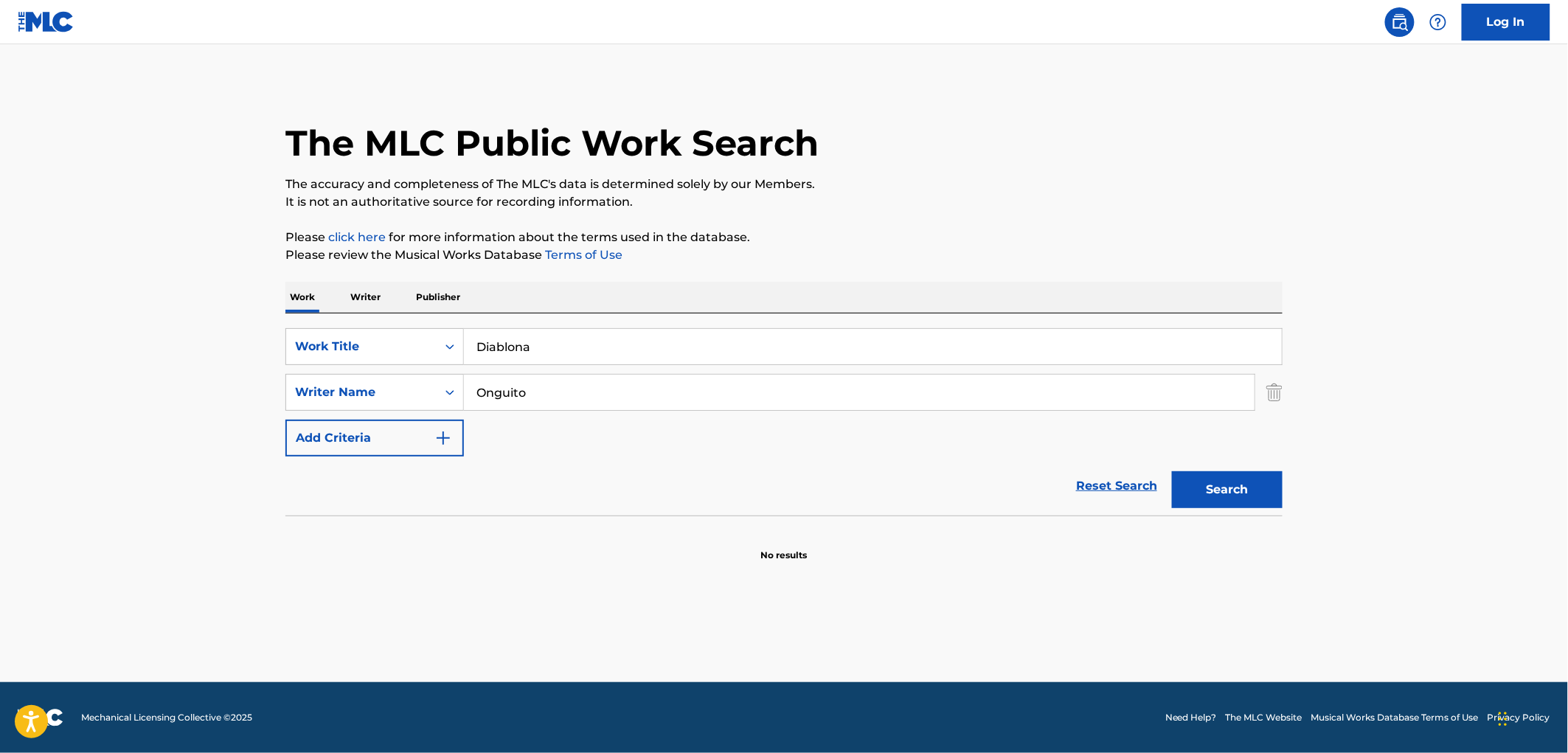
paste input "Mariah Carey (ft. Teeway)"
drag, startPoint x: 557, startPoint y: 344, endPoint x: 685, endPoint y: 352, distance: 128.2
click at [685, 352] on input "Mariah Carey (ft. Teeway)" at bounding box center [873, 346] width 818 height 35
drag, startPoint x: 506, startPoint y: 350, endPoint x: 477, endPoint y: 350, distance: 29.0
click at [477, 350] on input "Mariah Carey" at bounding box center [873, 346] width 818 height 35
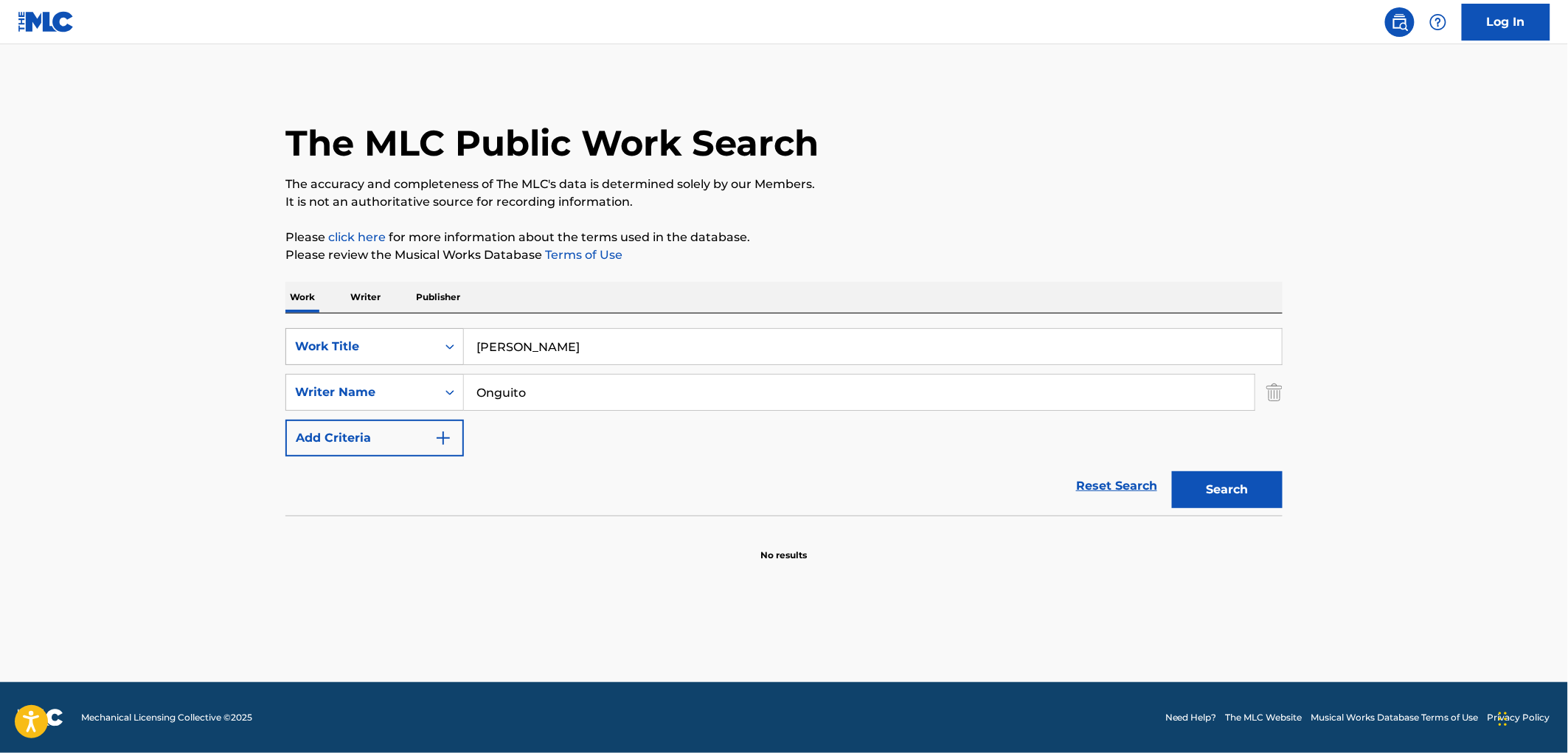
drag, startPoint x: 576, startPoint y: 340, endPoint x: 460, endPoint y: 341, distance: 116.0
click at [460, 341] on div "SearchWithCriteria429c7708-f563-49e7-af78-769bc3bfcd22 Work Title Mariah Carey" at bounding box center [784, 346] width 998 height 37
type input "Mariah Carey"
drag, startPoint x: 545, startPoint y: 384, endPoint x: 436, endPoint y: 385, distance: 109.0
click at [452, 385] on div "SearchWithCriteria65b99e65-62e6-4d0d-b89c-d4f813de9b9b Writer Name Onguito" at bounding box center [784, 392] width 998 height 37
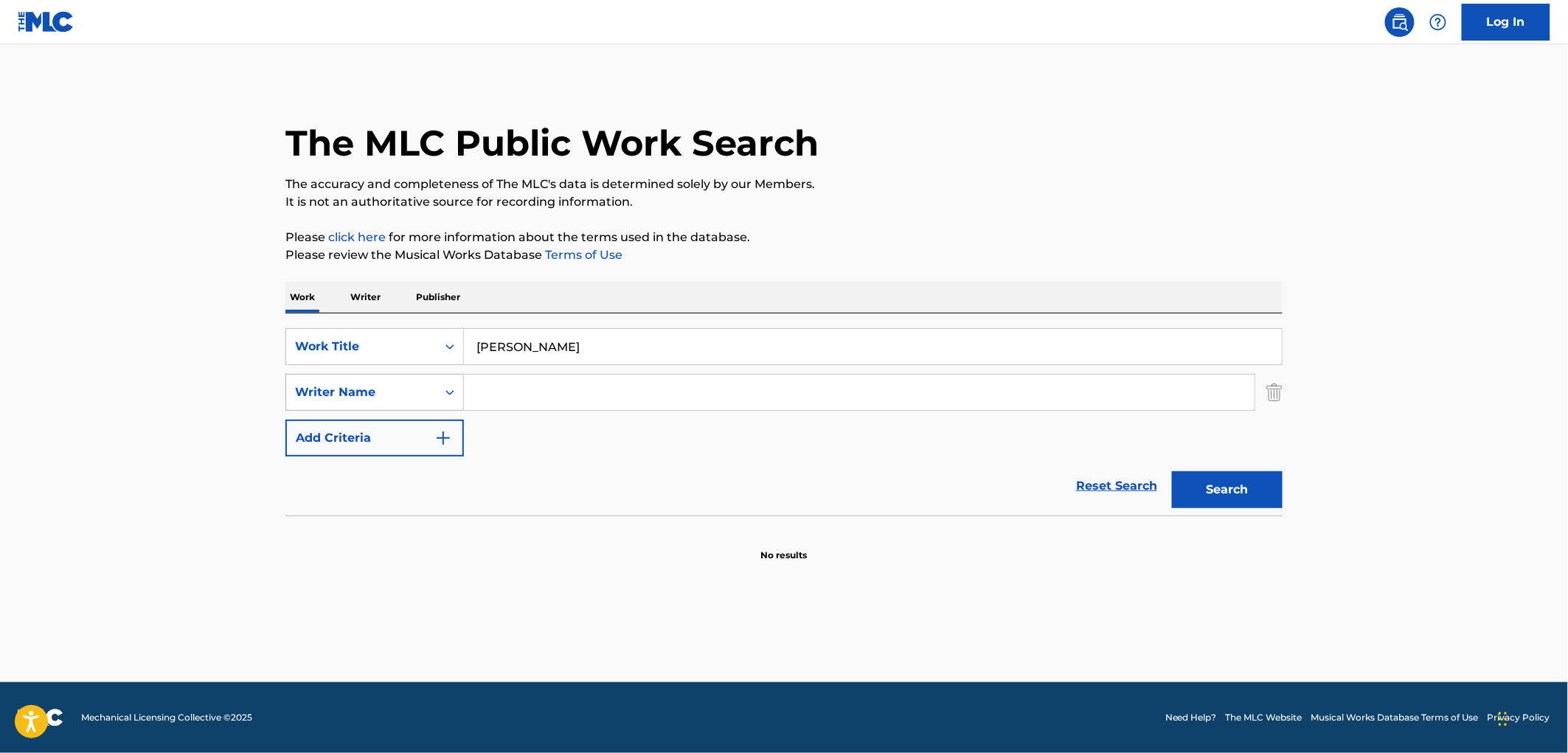
click at [1172, 472] on button "Search" at bounding box center [1227, 490] width 111 height 37
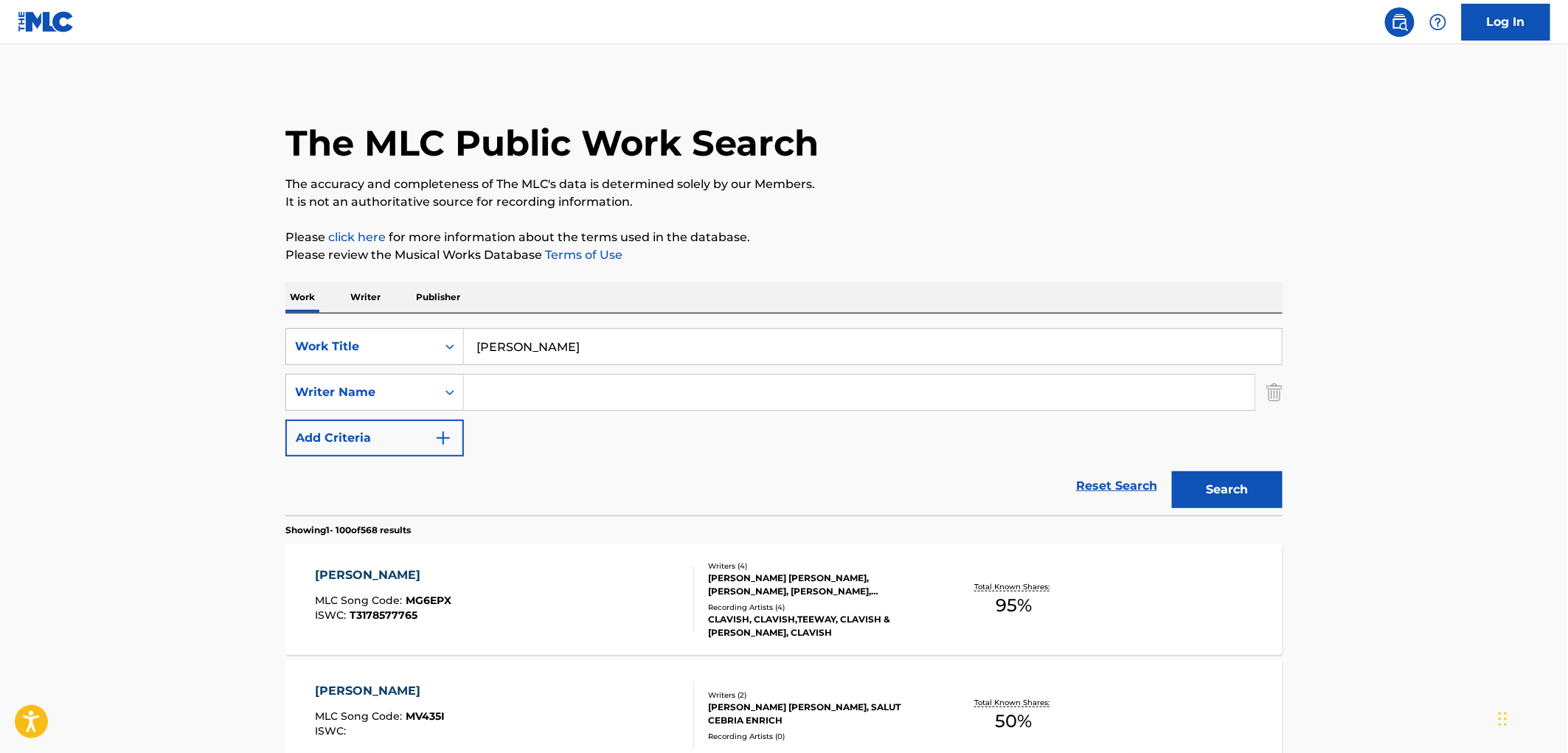
click at [758, 601] on div "Recording Artists ( 4 )" at bounding box center [819, 607] width 223 height 11
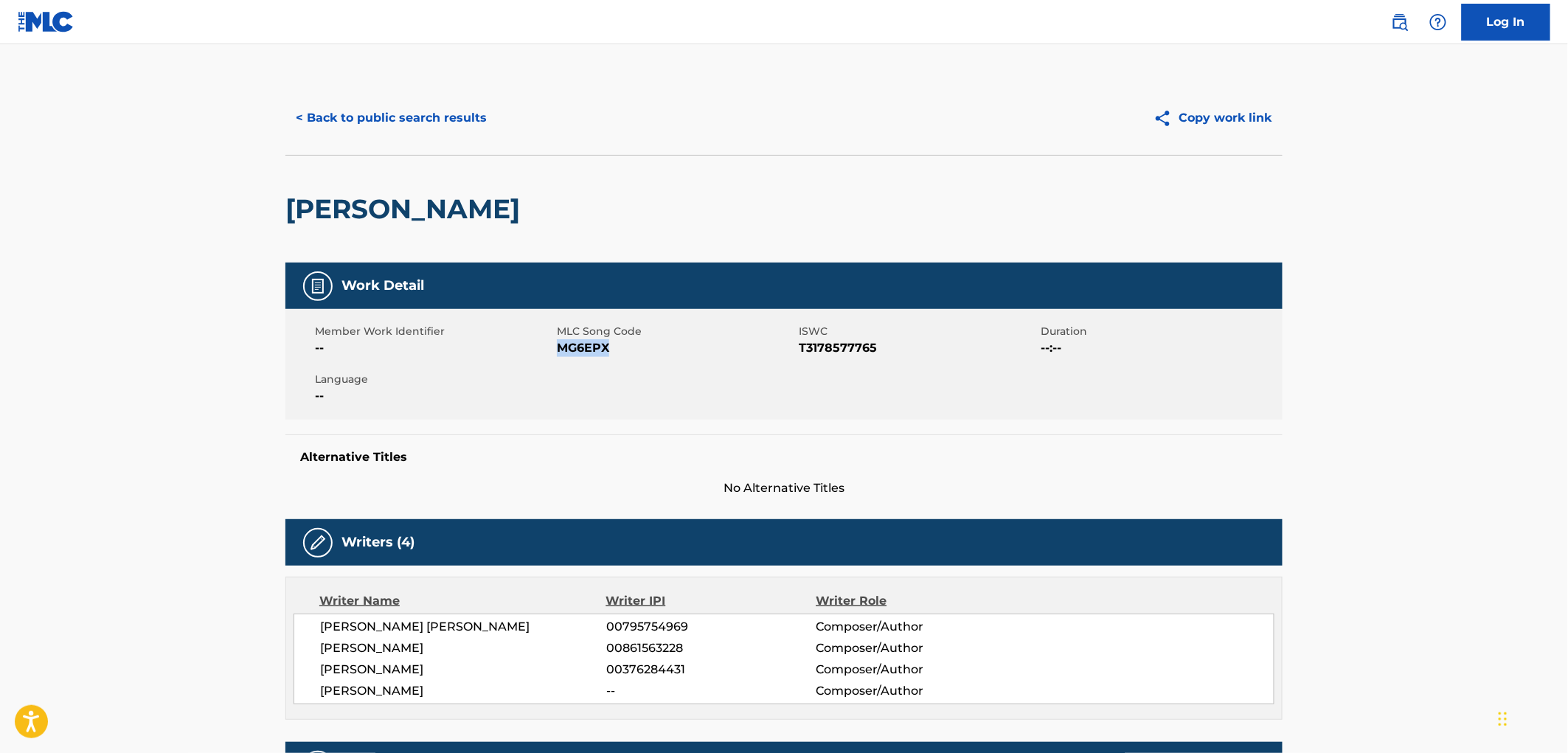
drag, startPoint x: 610, startPoint y: 348, endPoint x: 562, endPoint y: 348, distance: 48.0
click at [562, 348] on span "MG6EPX" at bounding box center [676, 348] width 238 height 18
copy span "MG6EPX"
click at [428, 112] on button "< Back to public search results" at bounding box center [390, 117] width 211 height 37
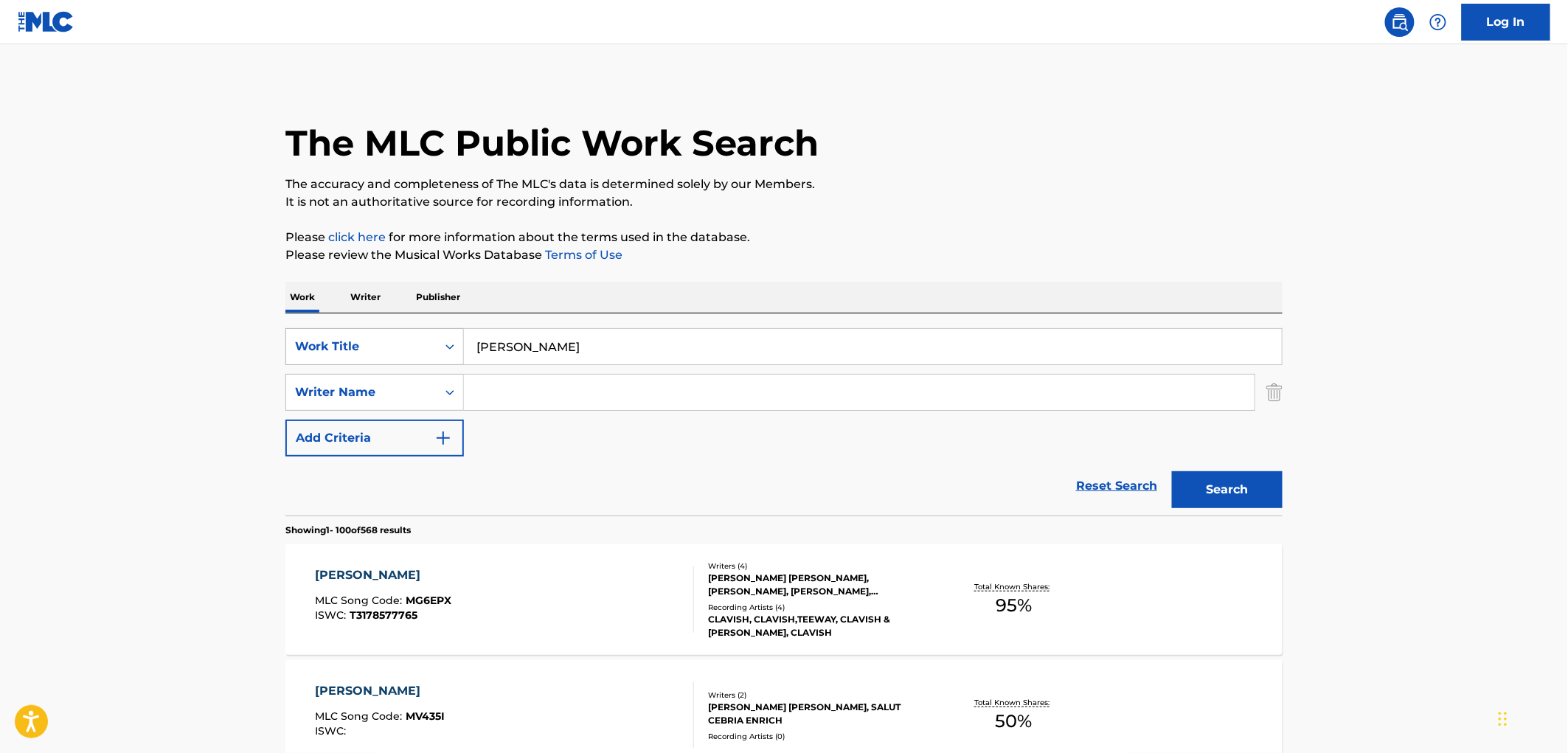
drag, startPoint x: 562, startPoint y: 351, endPoint x: 418, endPoint y: 343, distance: 144.2
click at [418, 343] on div "SearchWithCriteria429c7708-f563-49e7-af78-769bc3bfcd22 Work Title Mariah Carey" at bounding box center [784, 346] width 998 height 37
paste input "Call It a Night"
type input "Call It a Night"
paste input "Clay Hollis"
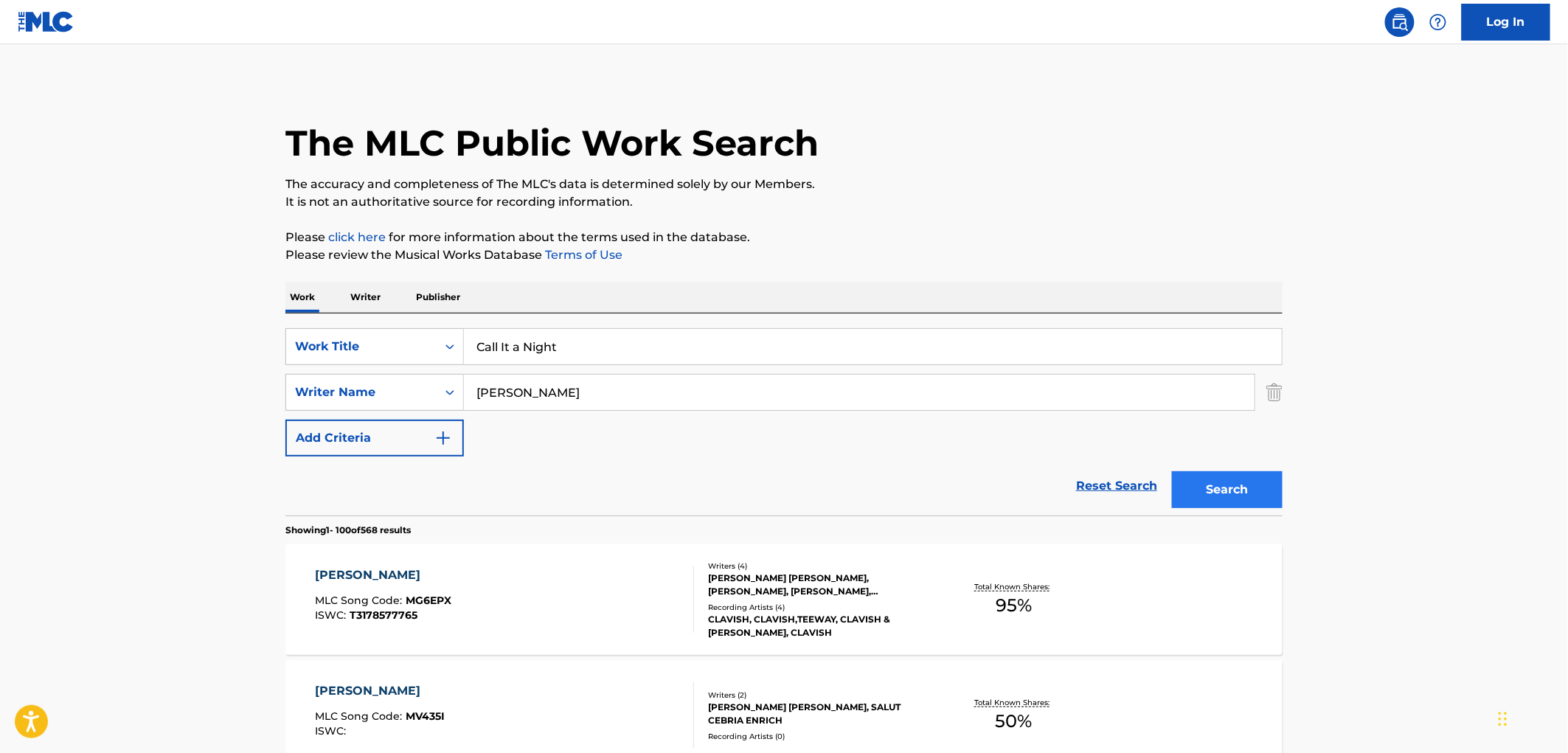
type input "Clay Hollis"
click at [1265, 492] on button "Search" at bounding box center [1227, 490] width 111 height 37
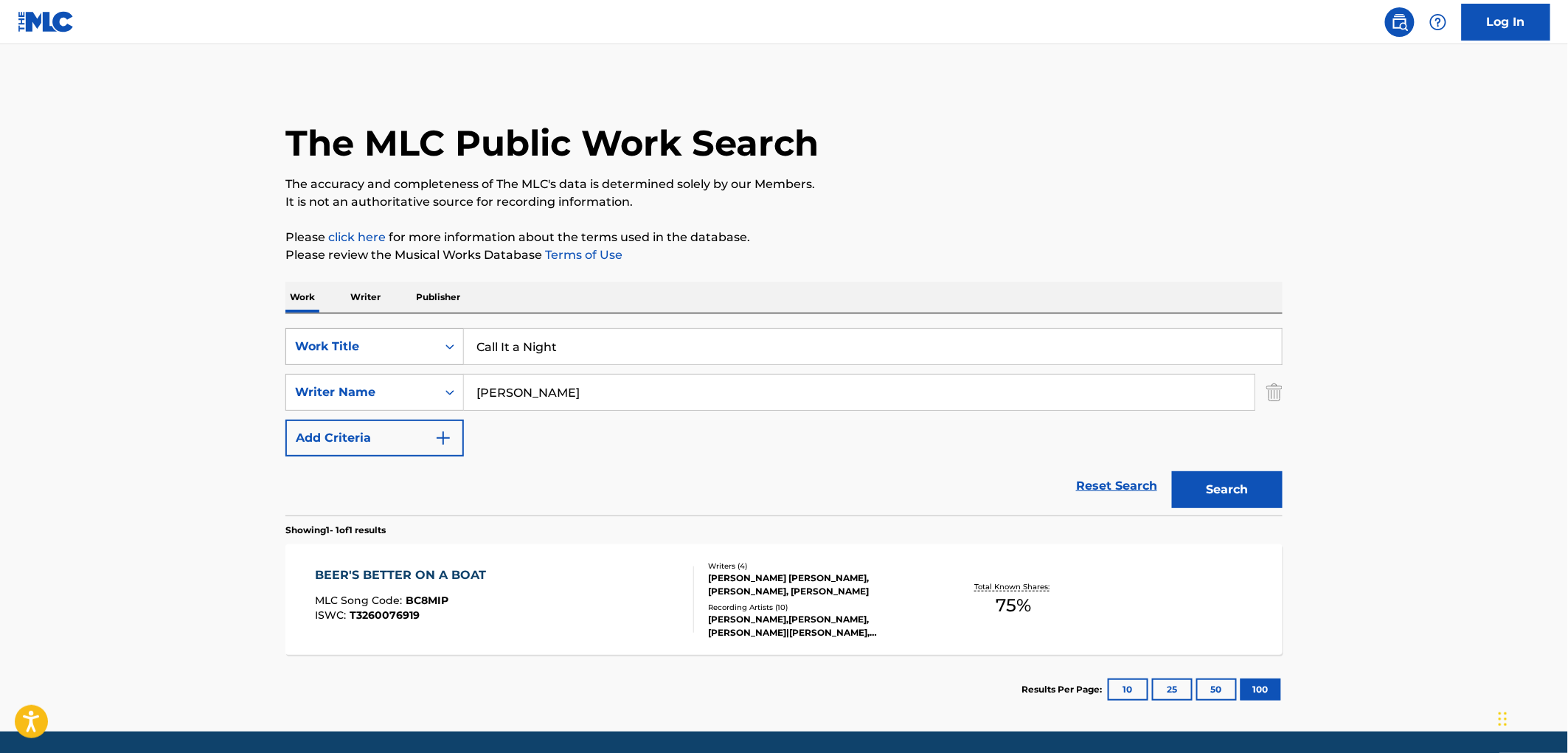
drag, startPoint x: 545, startPoint y: 347, endPoint x: 510, endPoint y: 350, distance: 35.1
click at [455, 347] on div "SearchWithCriteria429c7708-f563-49e7-af78-769bc3bfcd22 Work Title Call It a Nig…" at bounding box center [784, 346] width 998 height 37
paste input "Missing You, Missing Me"
click at [1230, 481] on button "Search" at bounding box center [1227, 490] width 111 height 37
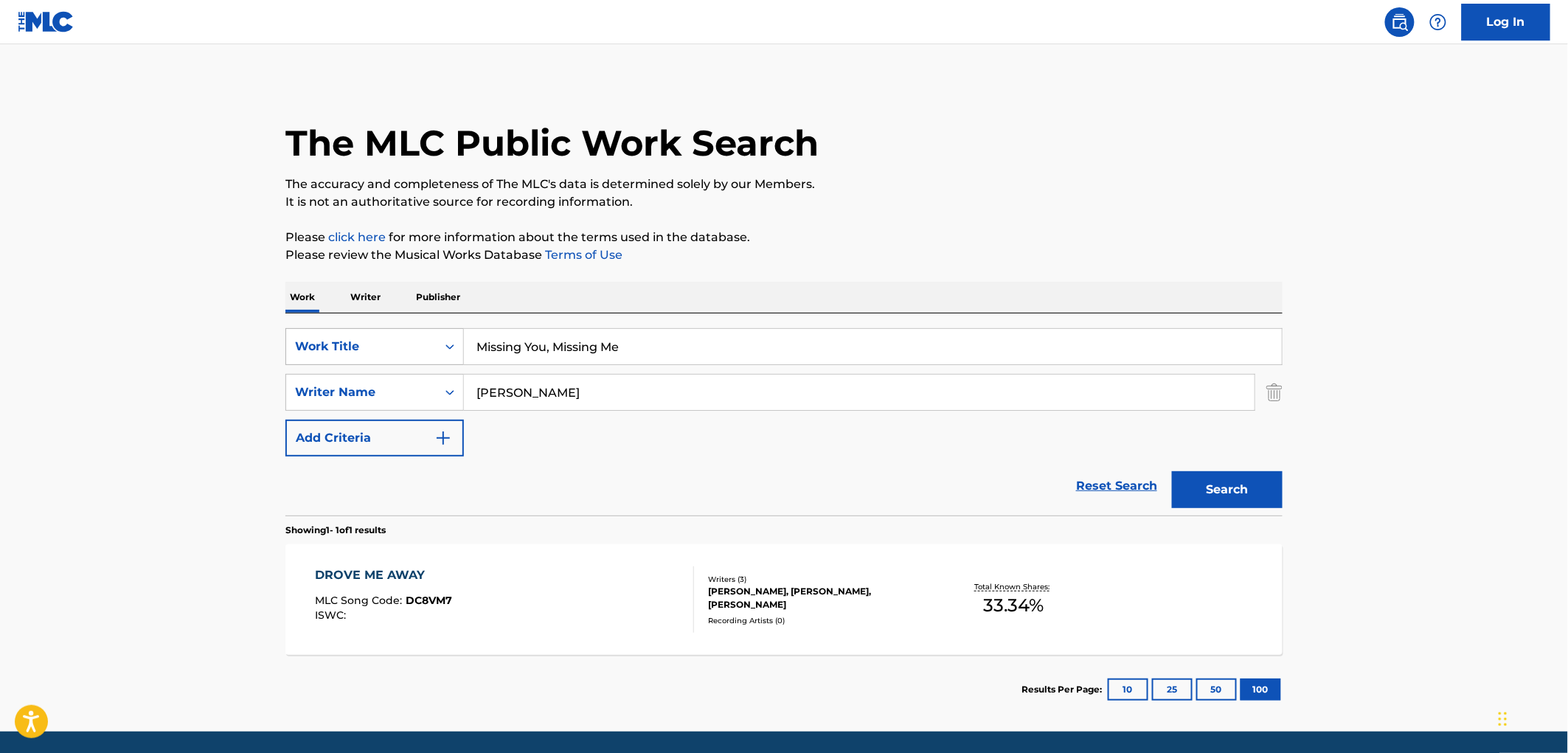
drag, startPoint x: 635, startPoint y: 356, endPoint x: 435, endPoint y: 345, distance: 200.3
click at [435, 345] on div "SearchWithCriteria429c7708-f563-49e7-af78-769bc3bfcd22 Work Title Missing You, …" at bounding box center [784, 346] width 998 height 37
paste input "Hell No"
type input "Hell No"
click at [371, 379] on div "SearchWithCriteria65b99e65-62e6-4d0d-b89c-d4f813de9b9b Writer Name Clay Hollis" at bounding box center [784, 392] width 998 height 37
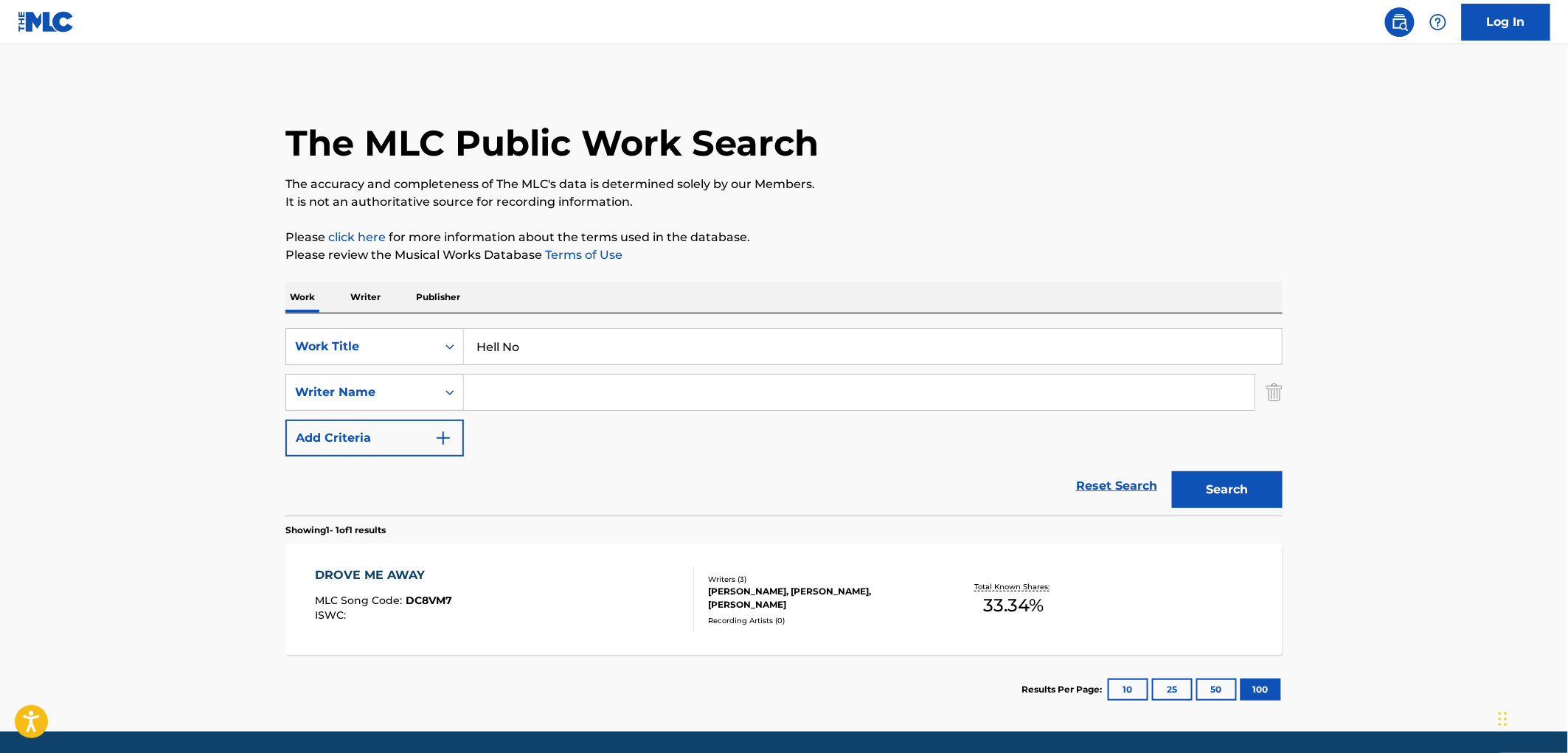
click at [1172, 472] on button "Search" at bounding box center [1227, 490] width 111 height 37
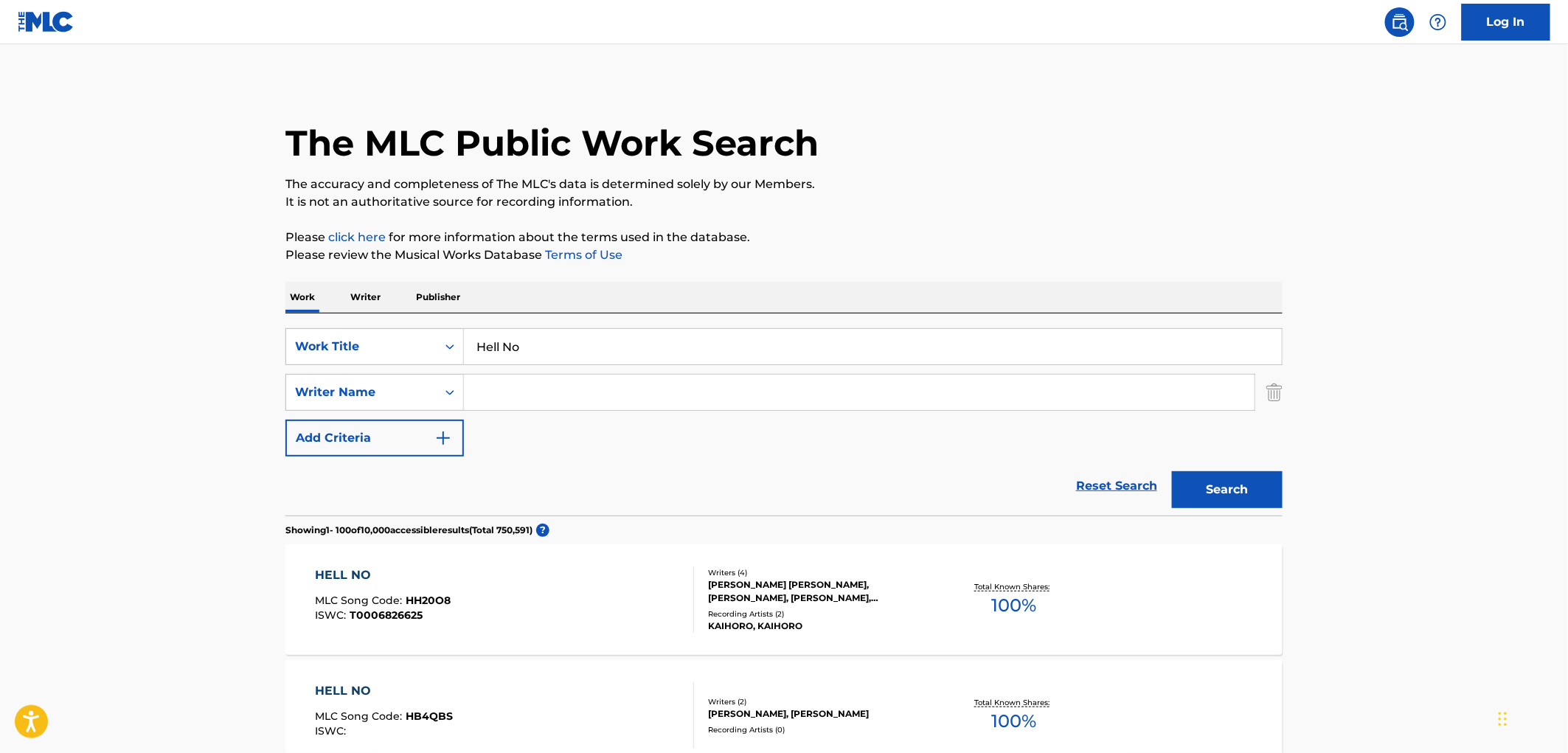
drag, startPoint x: 517, startPoint y: 341, endPoint x: 473, endPoint y: 348, distance: 44.6
click at [473, 348] on input "Hell No" at bounding box center [873, 346] width 818 height 35
drag, startPoint x: 530, startPoint y: 340, endPoint x: 474, endPoint y: 343, distance: 56.1
click at [474, 343] on input "Hell No" at bounding box center [873, 346] width 818 height 35
paste input "Washing Airplanes"
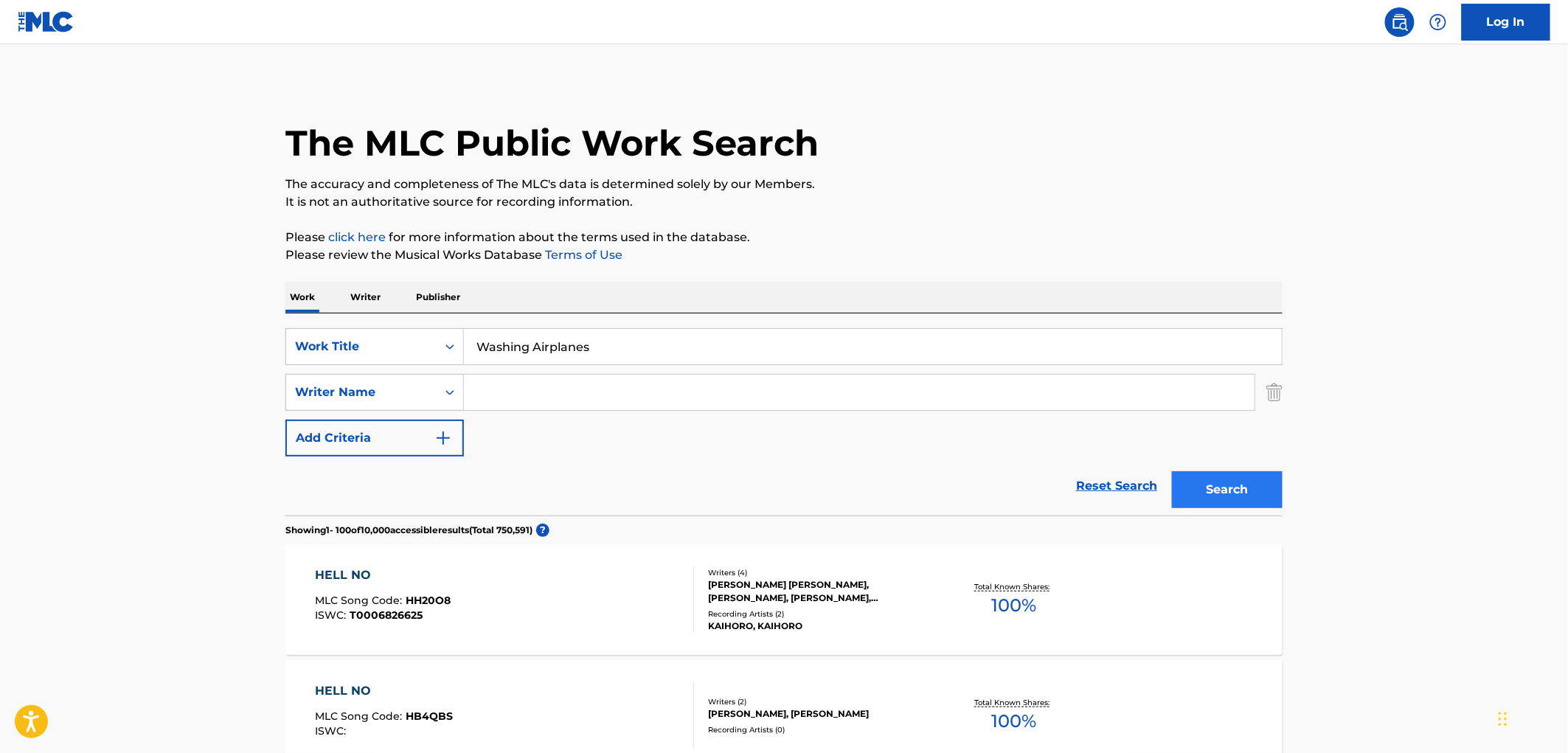
type input "Washing Airplanes"
click at [1210, 495] on button "Search" at bounding box center [1227, 490] width 111 height 37
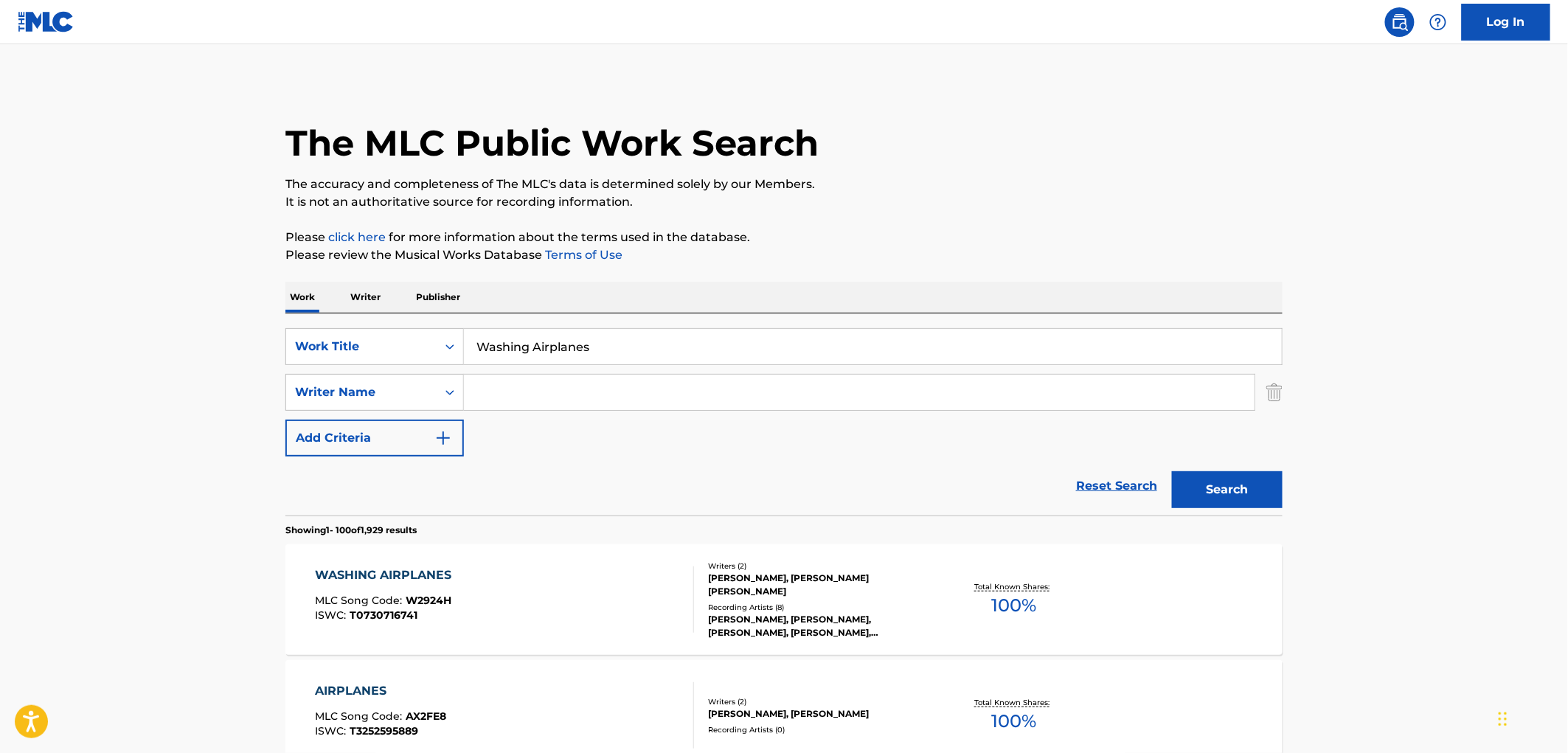
click at [787, 578] on div "JIM BEAVERS, JONATHAN DAVID SINGLETON" at bounding box center [819, 584] width 223 height 27
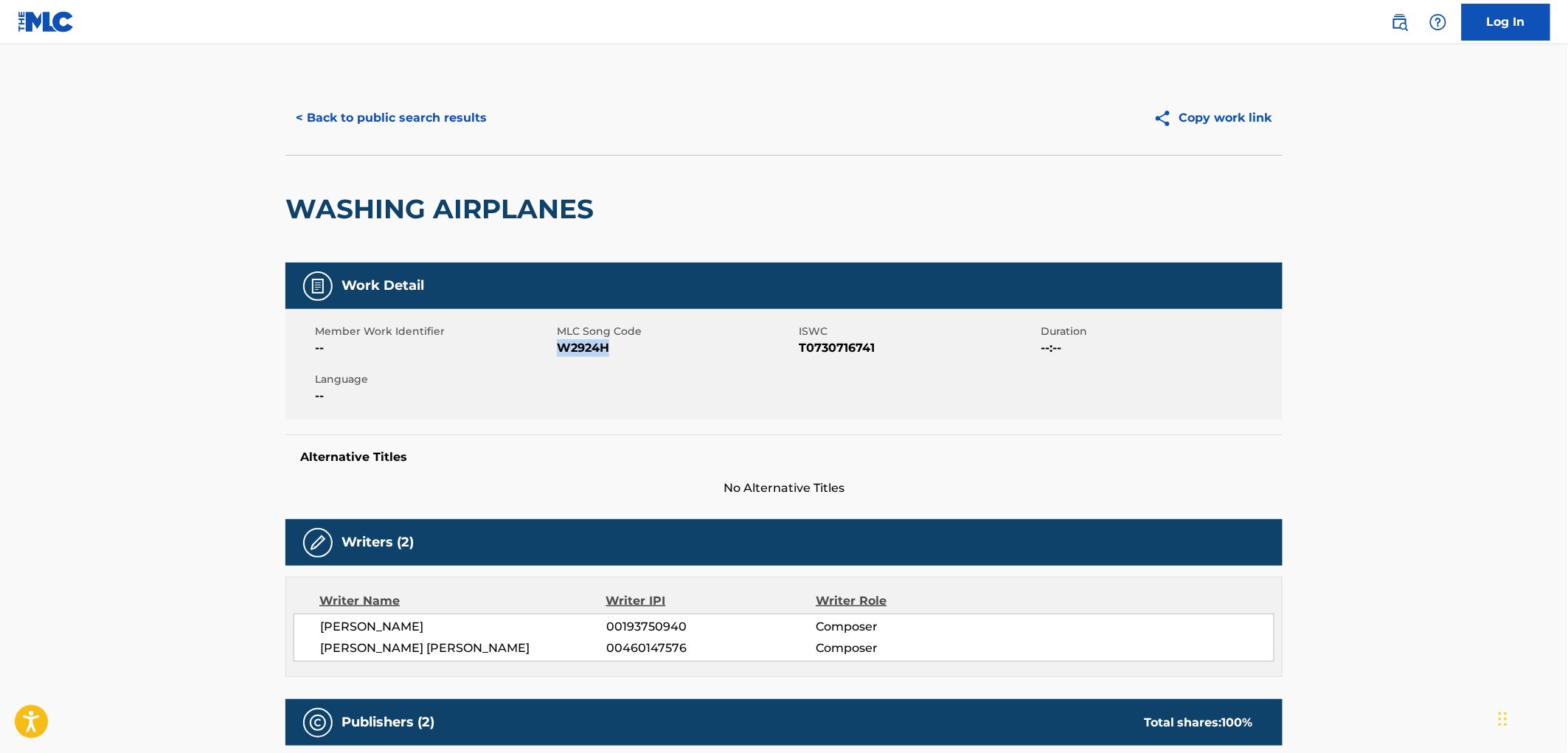
drag, startPoint x: 620, startPoint y: 351, endPoint x: 561, endPoint y: 348, distance: 59.1
click at [561, 348] on span "W2924H" at bounding box center [676, 348] width 238 height 18
copy span "W2924H"
click at [350, 123] on button "< Back to public search results" at bounding box center [390, 117] width 211 height 37
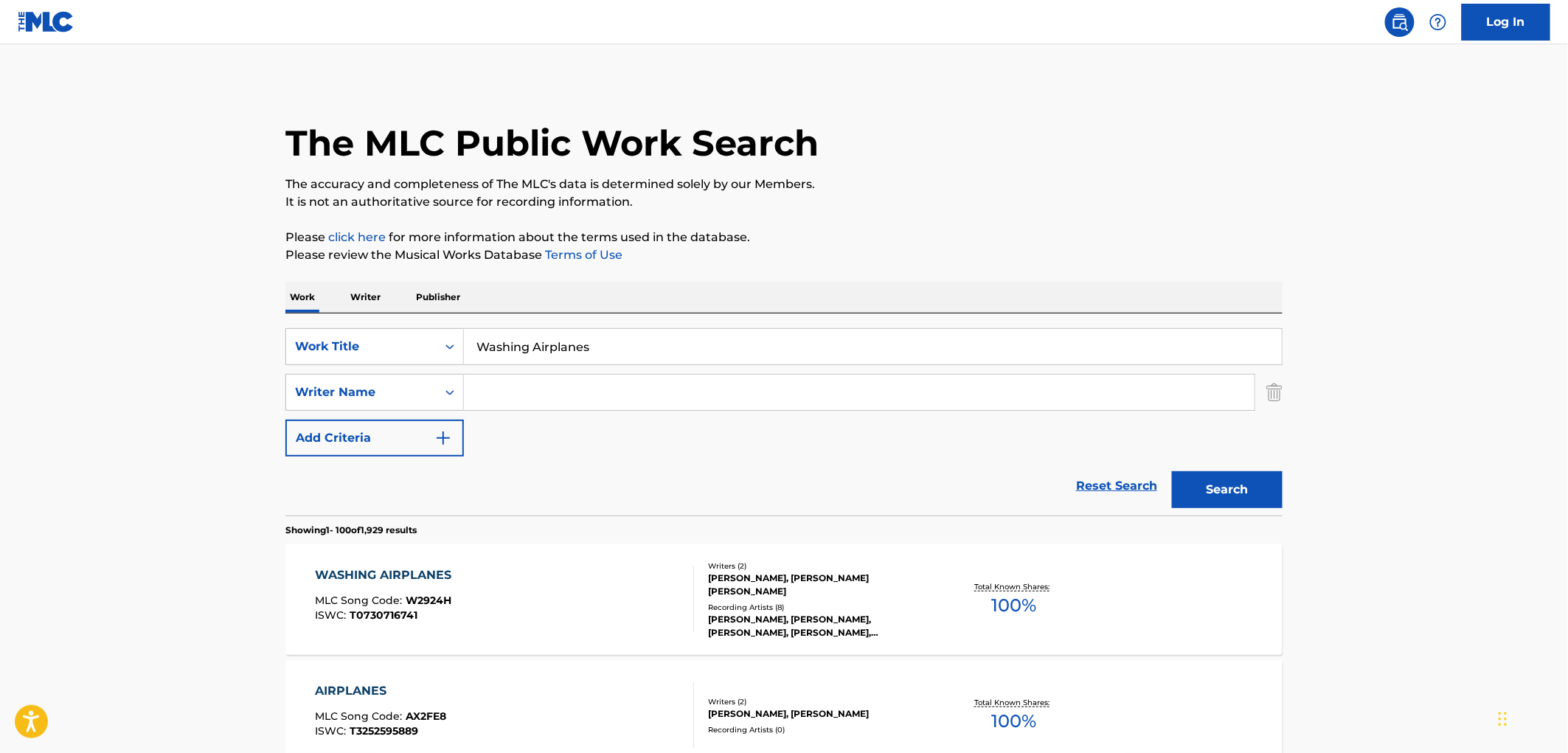
drag, startPoint x: 612, startPoint y: 350, endPoint x: 468, endPoint y: 351, distance: 144.0
click at [468, 351] on input "Washing Airplanes" at bounding box center [873, 346] width 818 height 35
paste input "Money Talkin'"
click at [1172, 472] on button "Search" at bounding box center [1227, 490] width 111 height 37
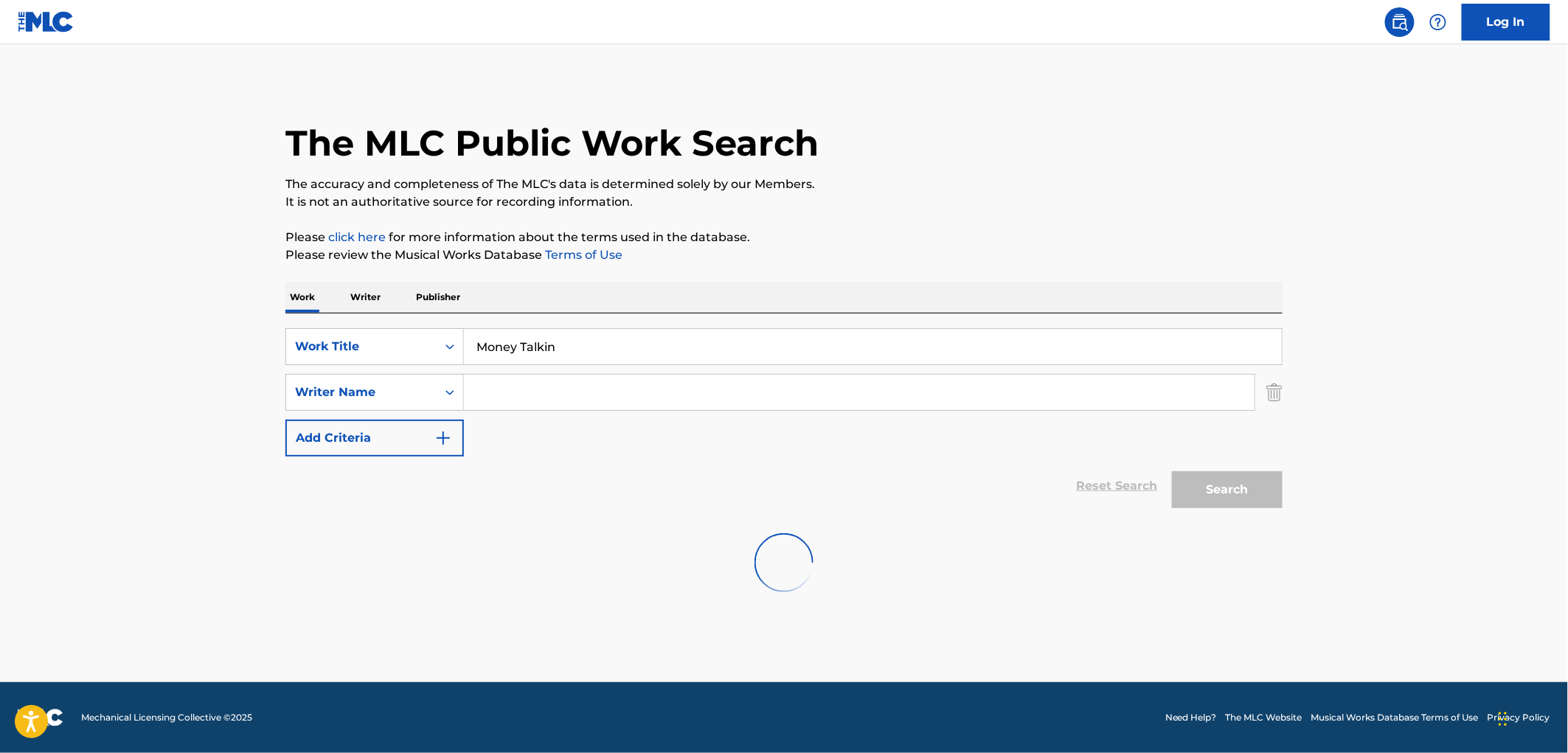
drag, startPoint x: 575, startPoint y: 344, endPoint x: 473, endPoint y: 350, distance: 102.2
click at [473, 350] on input "Money Talkin" at bounding box center [873, 346] width 818 height 35
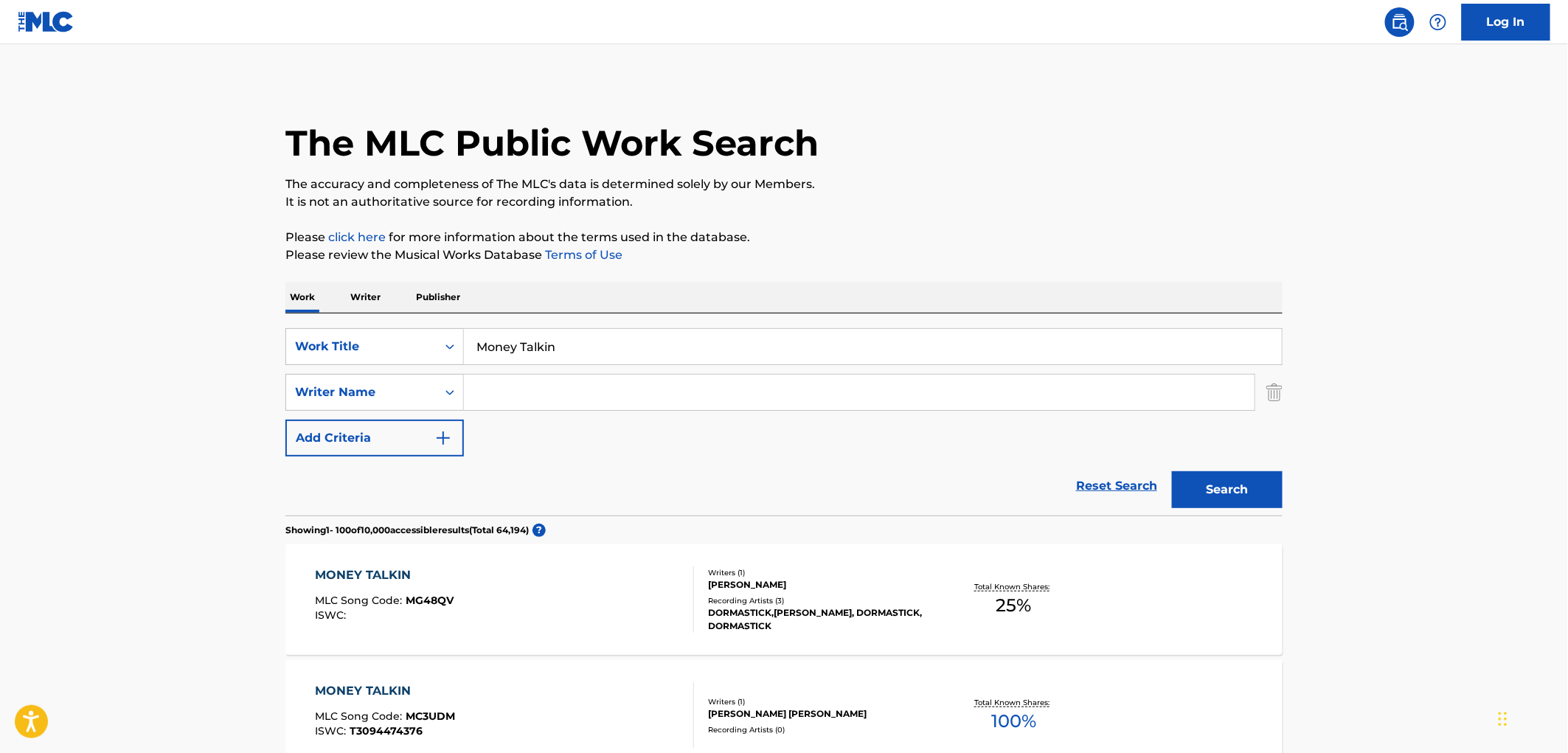
scroll to position [164, 0]
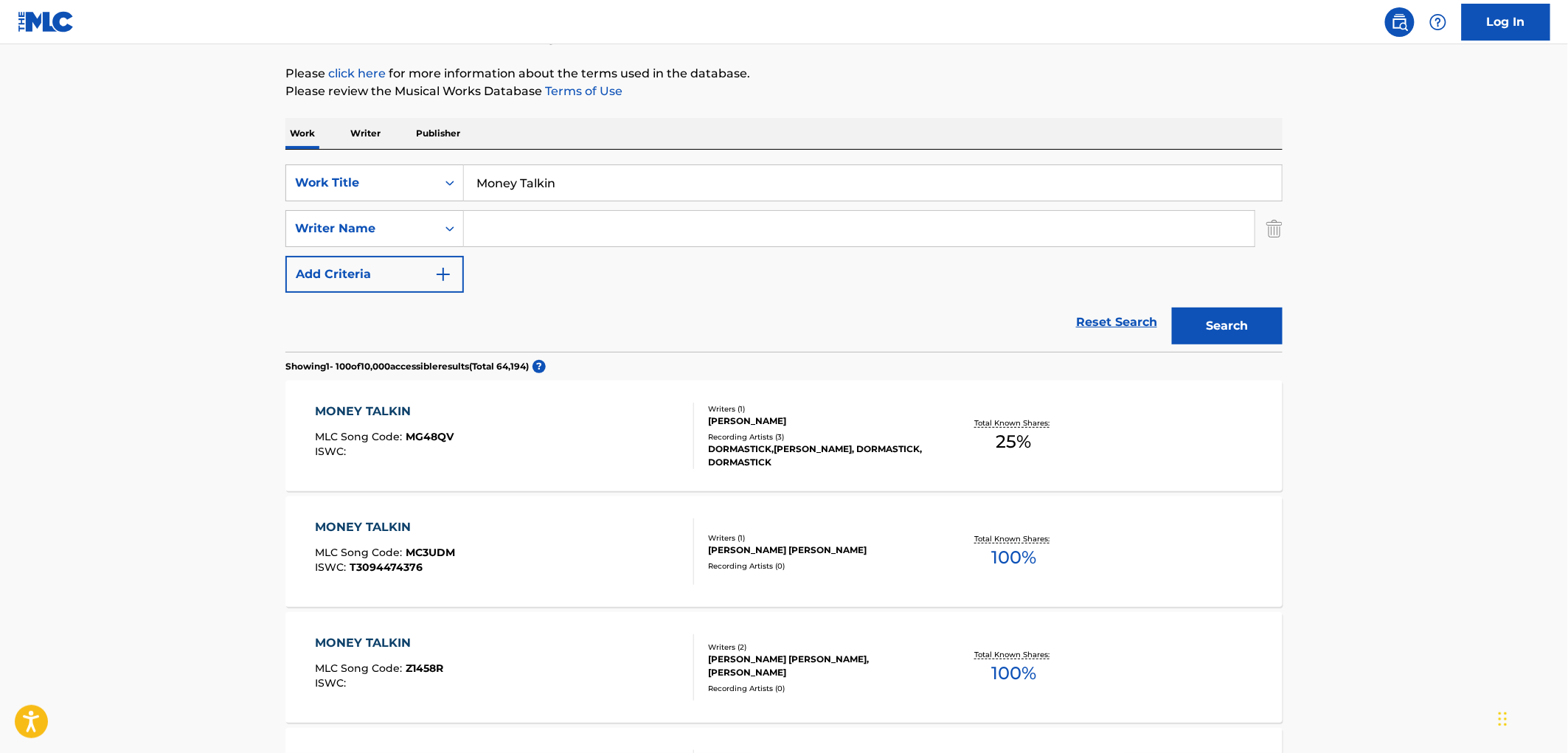
paste input "HAYCOCK PETER JOHN"
drag, startPoint x: 667, startPoint y: 182, endPoint x: 458, endPoint y: 186, distance: 209.0
click at [458, 186] on div "SearchWithCriteria429c7708-f563-49e7-af78-769bc3bfcd22 Work Title HAYCOCK PETER…" at bounding box center [784, 183] width 998 height 37
paste input "Money Talkin"
type input "Money Talkin"
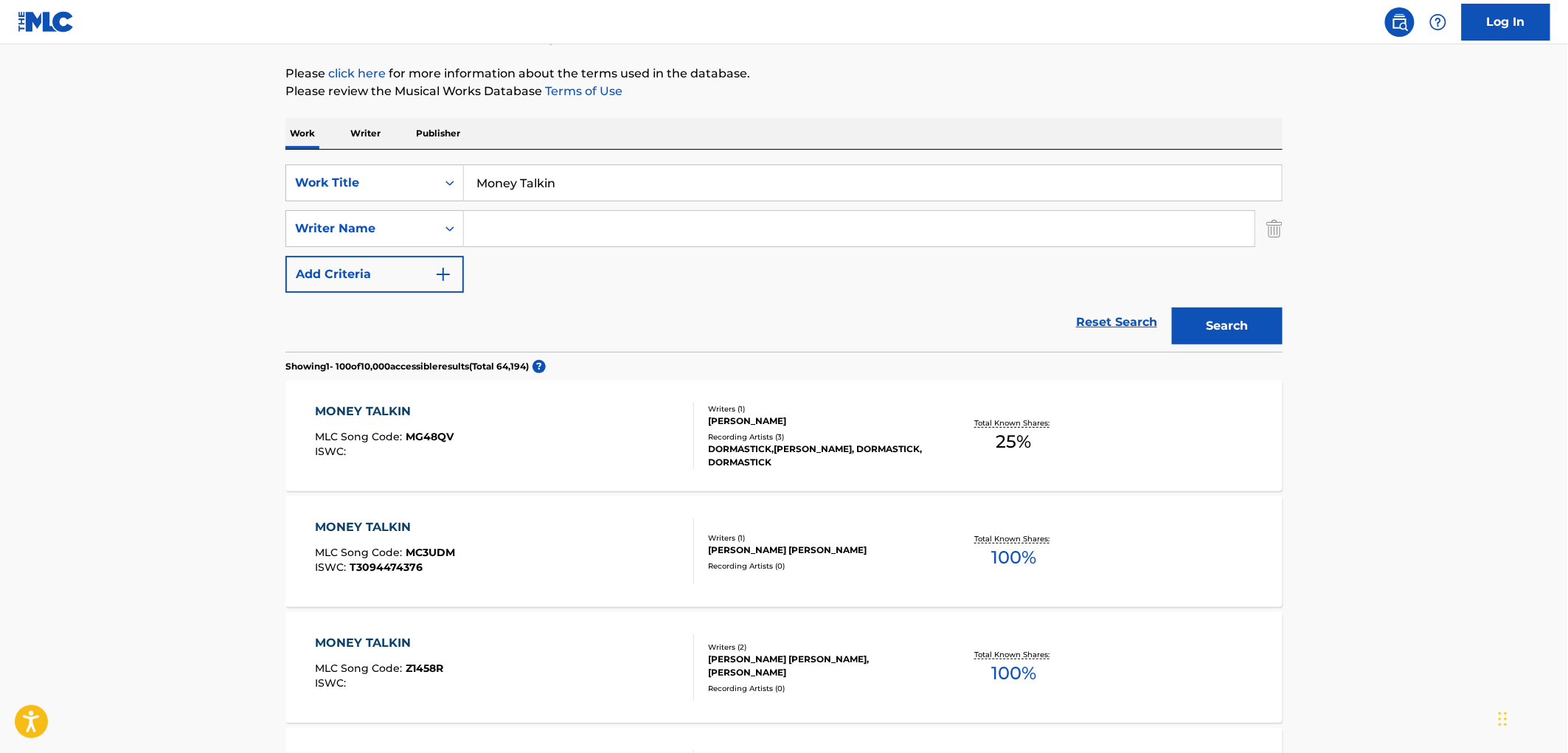
click at [522, 233] on input "Search Form" at bounding box center [859, 228] width 791 height 35
click at [1200, 319] on button "Search" at bounding box center [1227, 326] width 111 height 37
paste input "HAYCOCK"
type input "HAYCOCK"
click at [1241, 323] on button "Search" at bounding box center [1227, 326] width 111 height 37
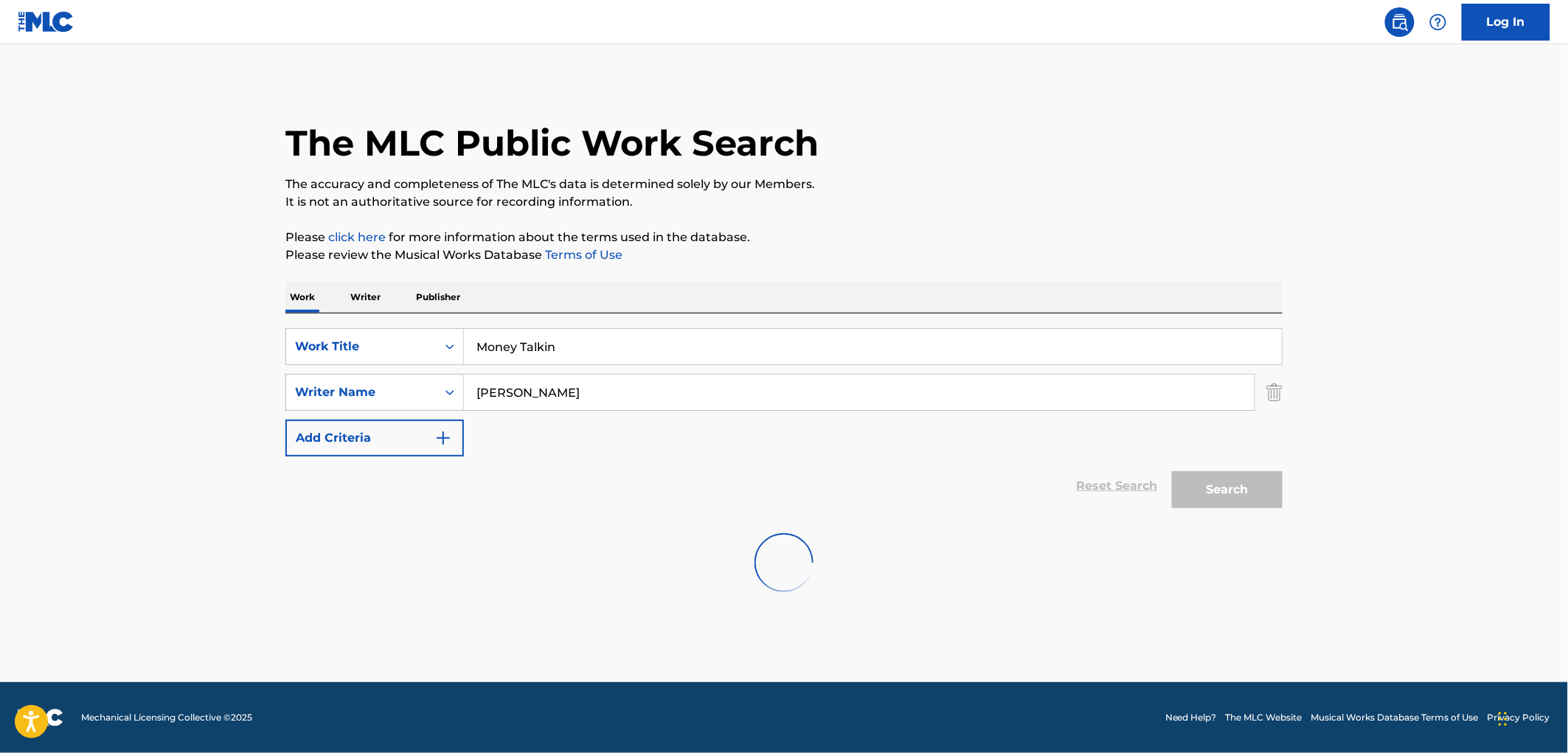
scroll to position [0, 0]
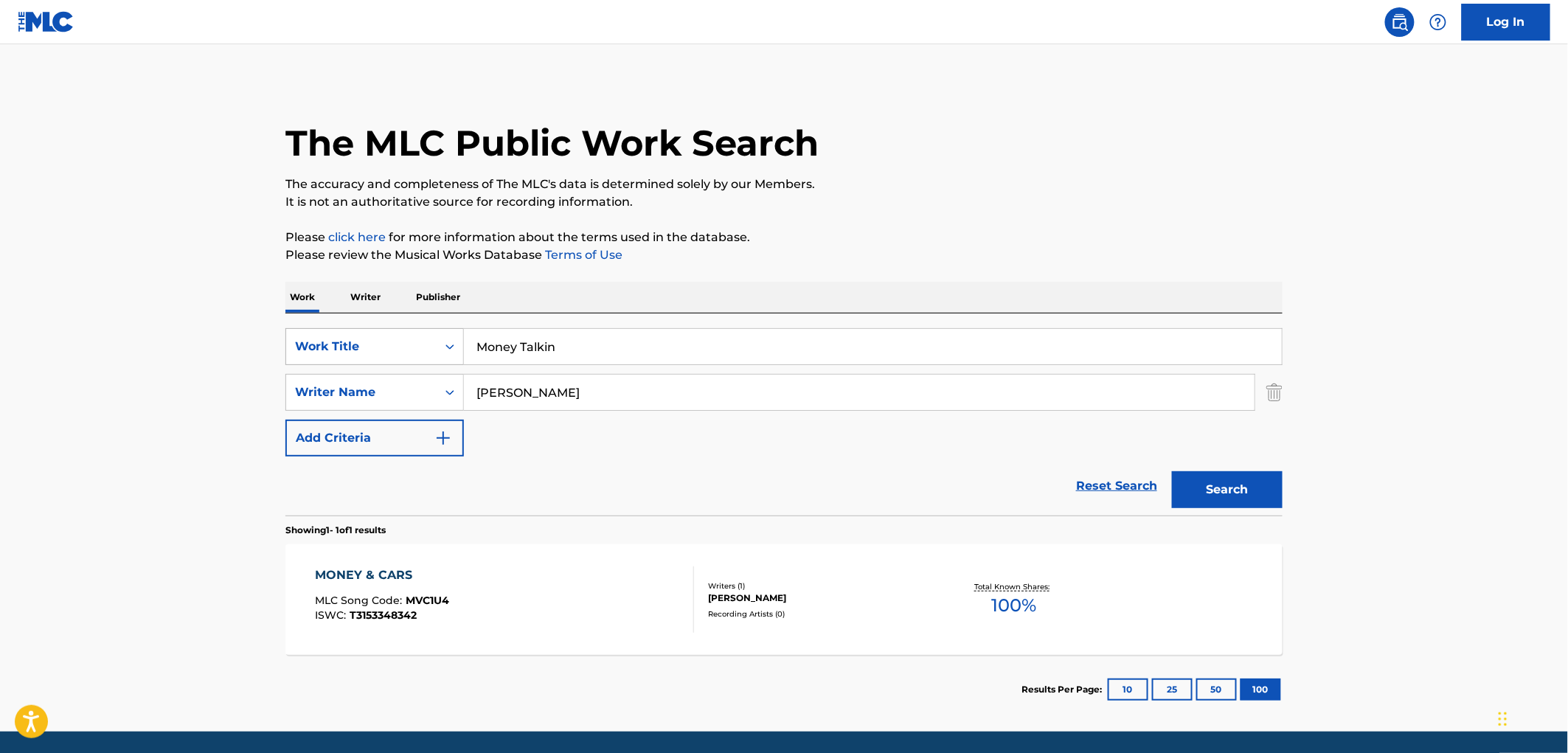
drag, startPoint x: 590, startPoint y: 343, endPoint x: 445, endPoint y: 350, distance: 145.2
click at [445, 350] on div "SearchWithCriteria429c7708-f563-49e7-af78-769bc3bfcd22 Work Title Money Talkin" at bounding box center [784, 346] width 998 height 37
paste input "TIED UP"
type input "TIED UP"
drag, startPoint x: 556, startPoint y: 399, endPoint x: 306, endPoint y: 387, distance: 250.3
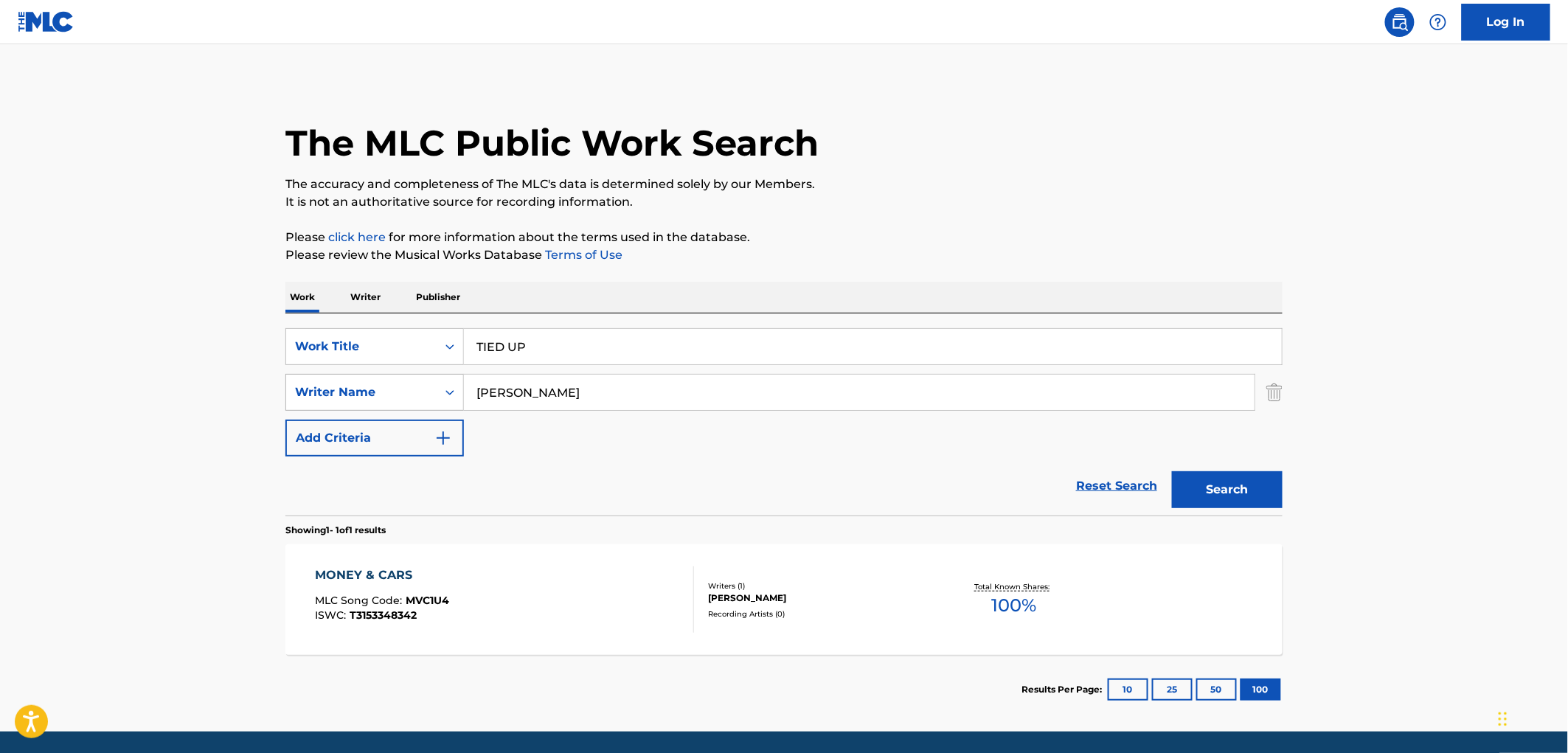
click at [318, 392] on div "SearchWithCriteria65b99e65-62e6-4d0d-b89c-d4f813de9b9b Writer Name HAYCOCK" at bounding box center [784, 392] width 998 height 37
click at [1172, 472] on button "Search" at bounding box center [1227, 490] width 111 height 37
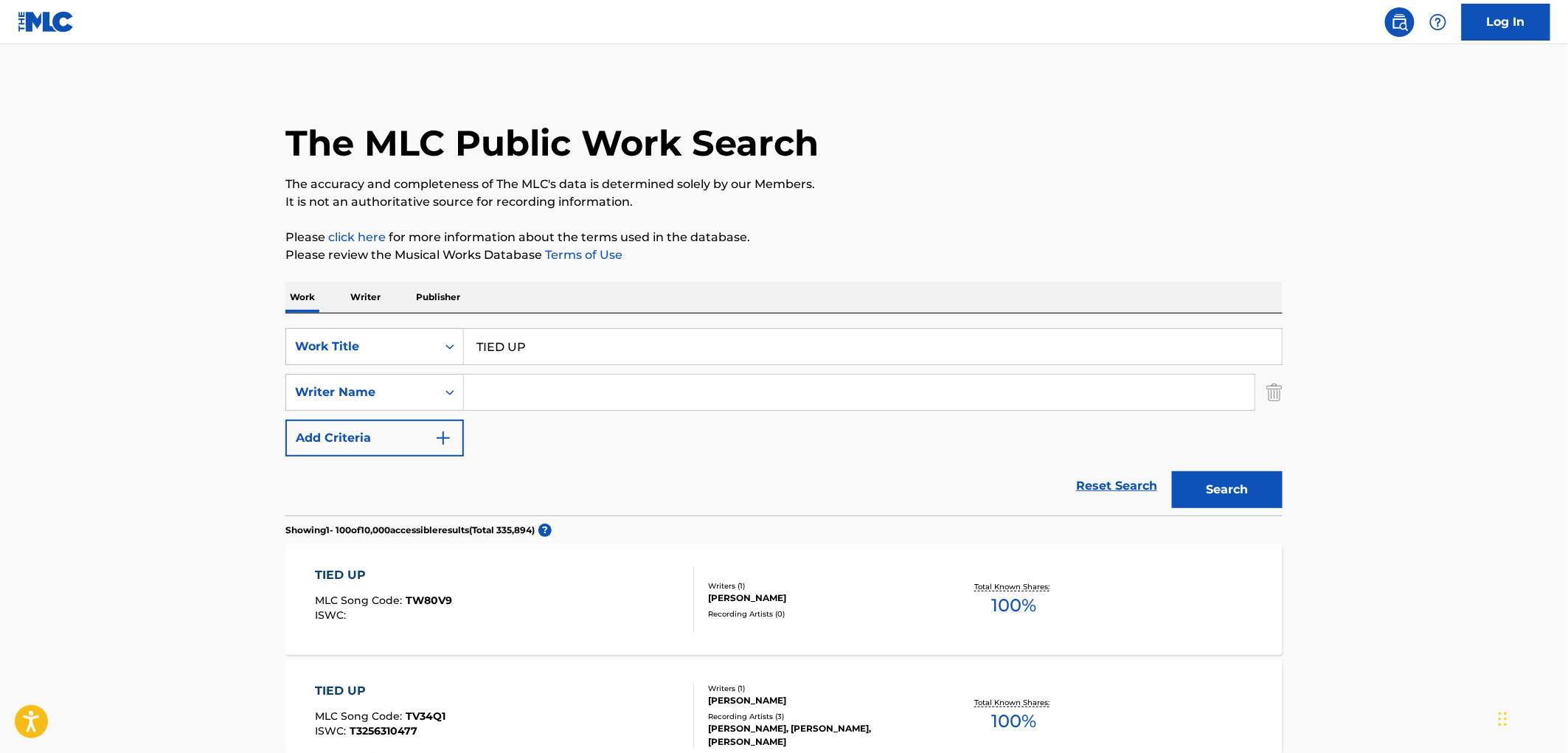
drag, startPoint x: 525, startPoint y: 347, endPoint x: 468, endPoint y: 345, distance: 57.0
click at [468, 345] on input "TIED UP" at bounding box center [873, 346] width 818 height 35
paste input "Final Summer"
type input "Final Summer"
click at [1247, 492] on button "Search" at bounding box center [1227, 490] width 111 height 37
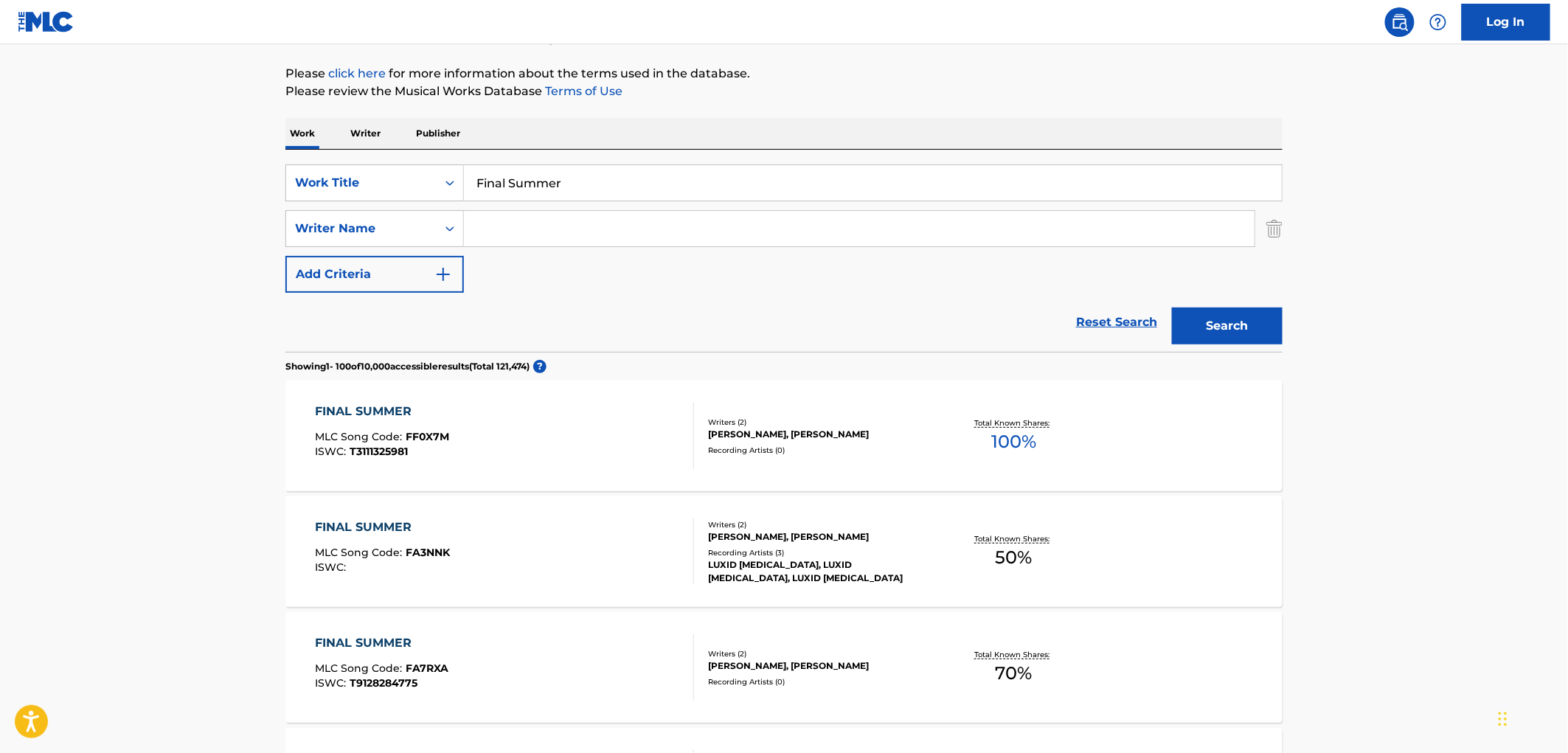
scroll to position [81, 0]
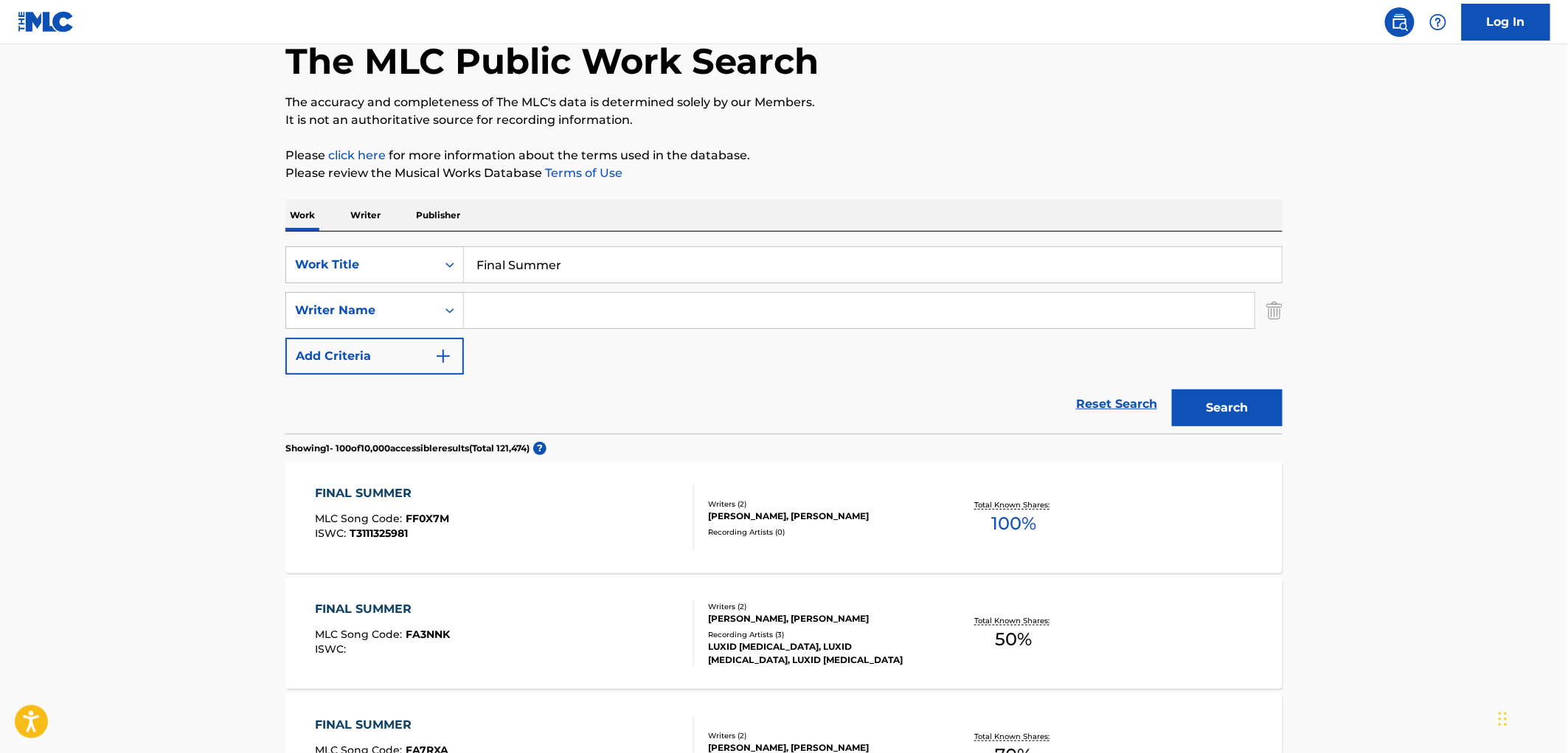
drag, startPoint x: 563, startPoint y: 265, endPoint x: 470, endPoint y: 270, distance: 93.1
click at [470, 270] on input "Final Summer" at bounding box center [873, 264] width 818 height 35
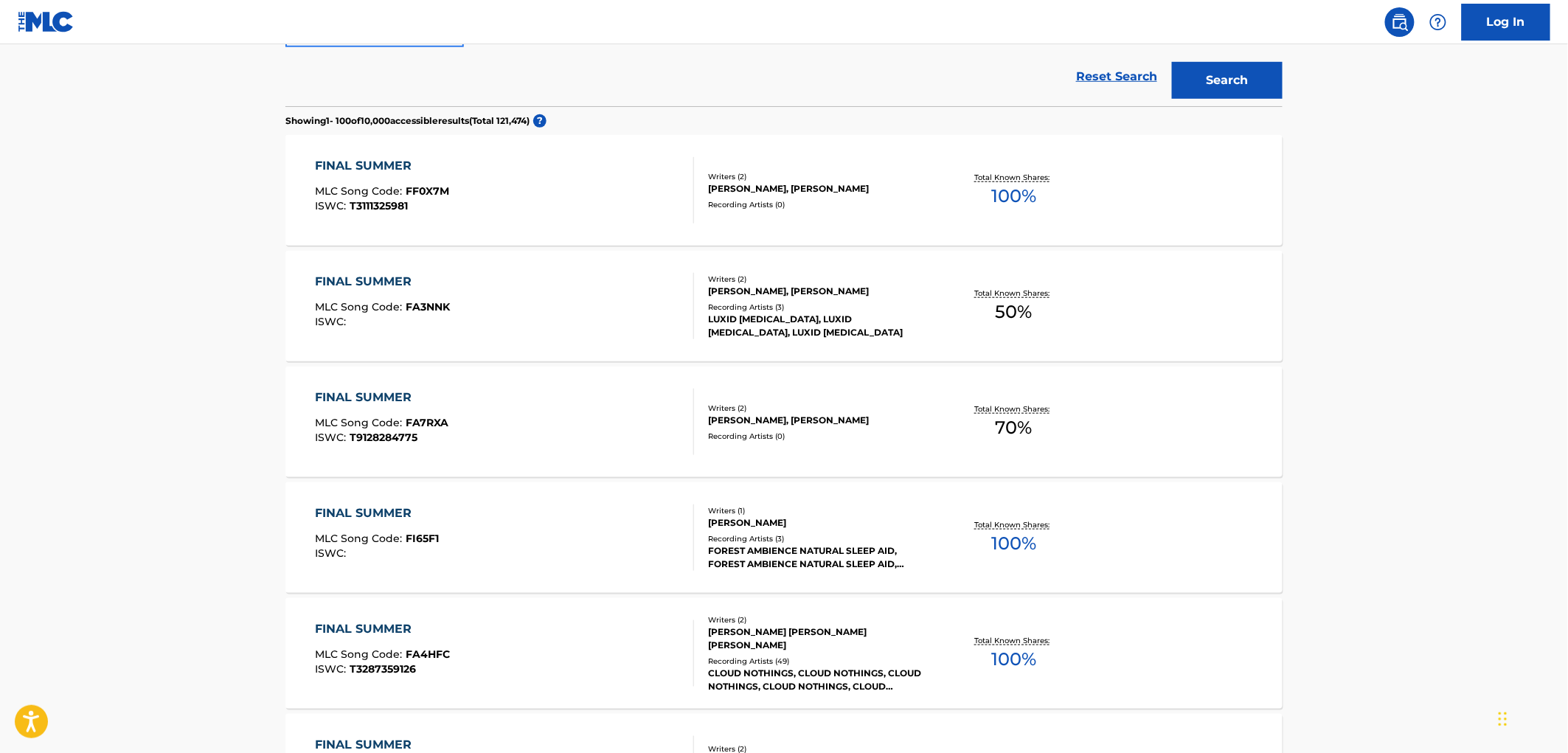
scroll to position [492, 0]
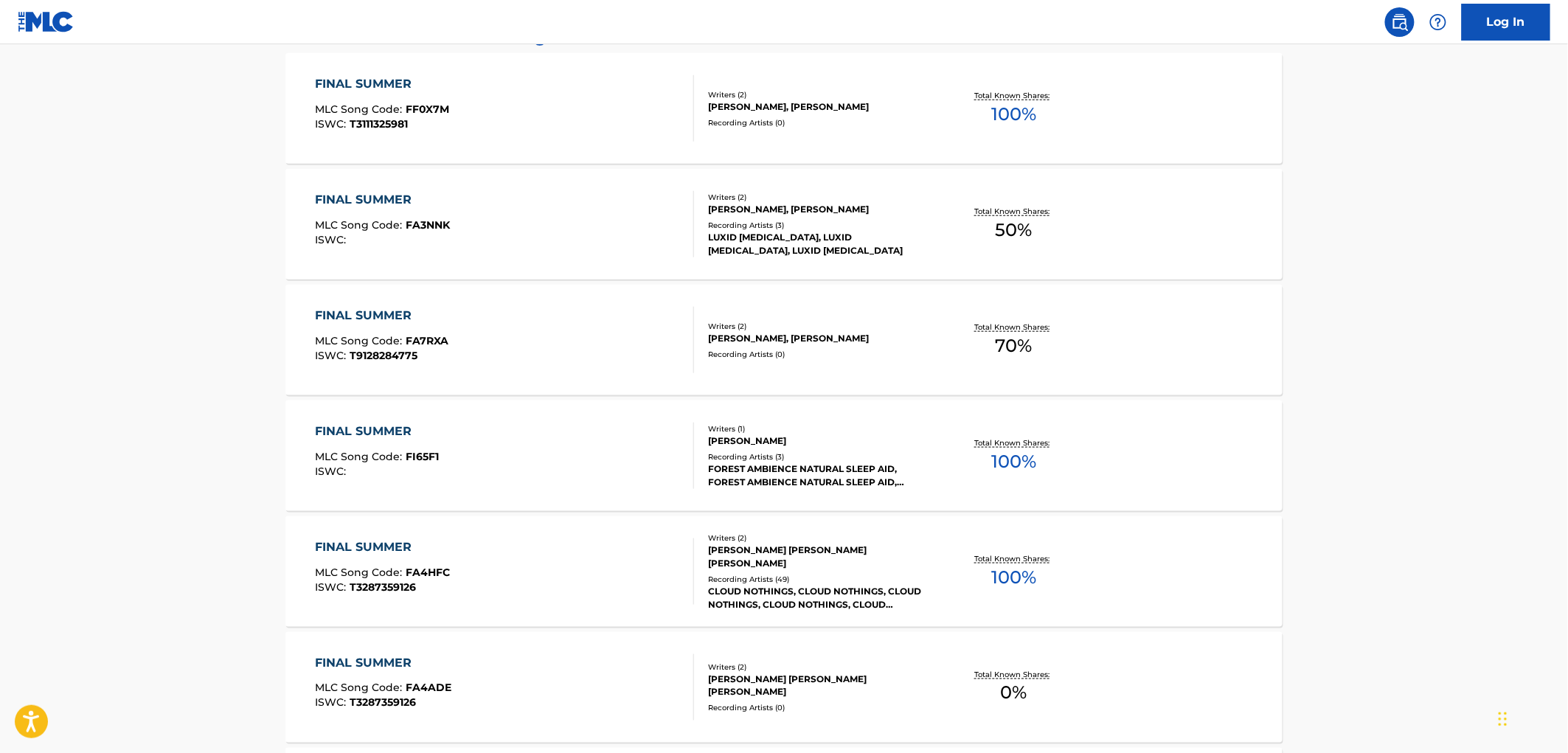
click at [853, 598] on div "CLOUD NOTHINGS, CLOUD NOTHINGS, CLOUD NOTHINGS, CLOUD NOTHINGS, CLOUD NOTHINGS" at bounding box center [819, 598] width 223 height 27
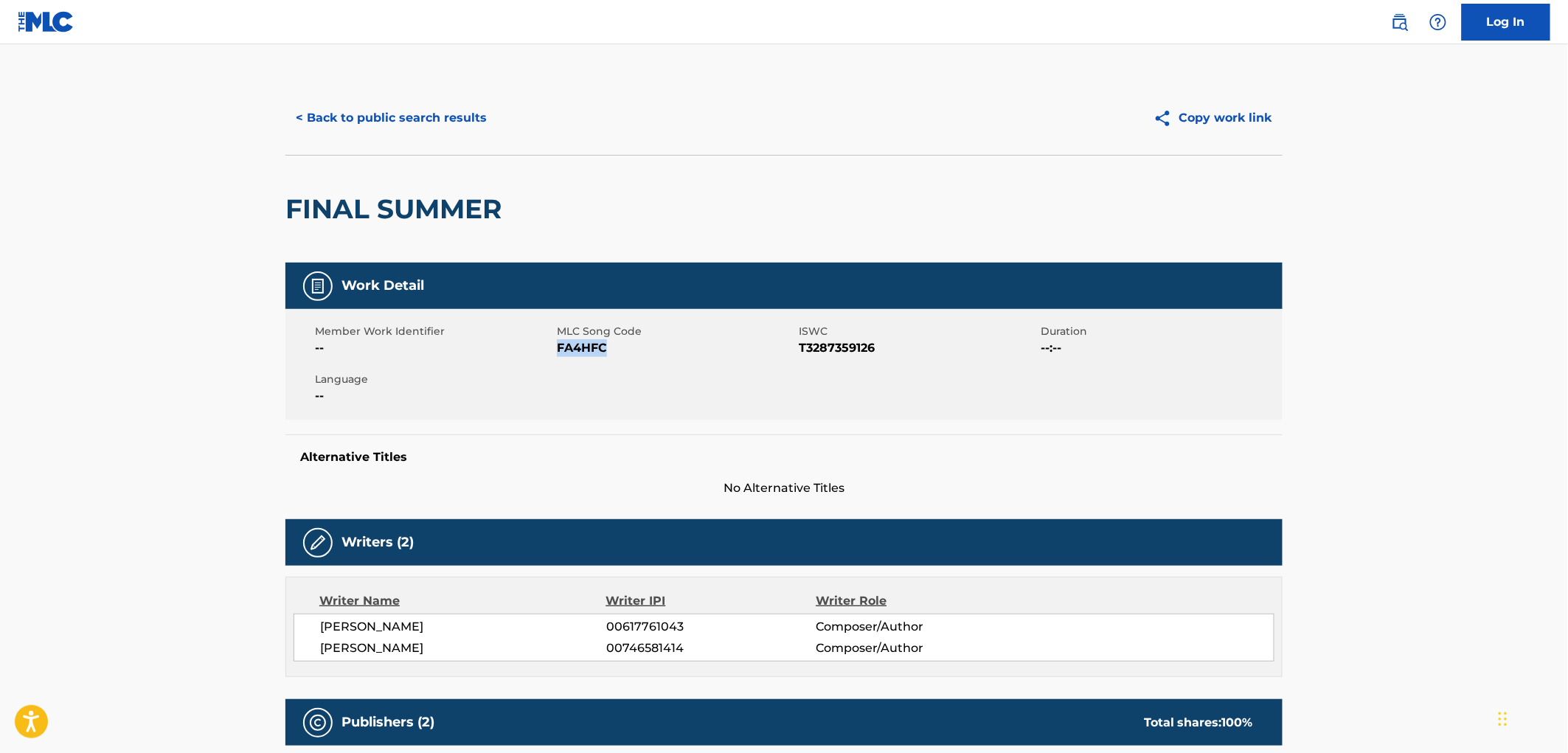
drag, startPoint x: 609, startPoint y: 348, endPoint x: 559, endPoint y: 348, distance: 50.0
click at [559, 348] on span "FA4HFC" at bounding box center [676, 348] width 238 height 18
copy span "FA4HFC"
click at [421, 105] on button "< Back to public search results" at bounding box center [390, 117] width 211 height 37
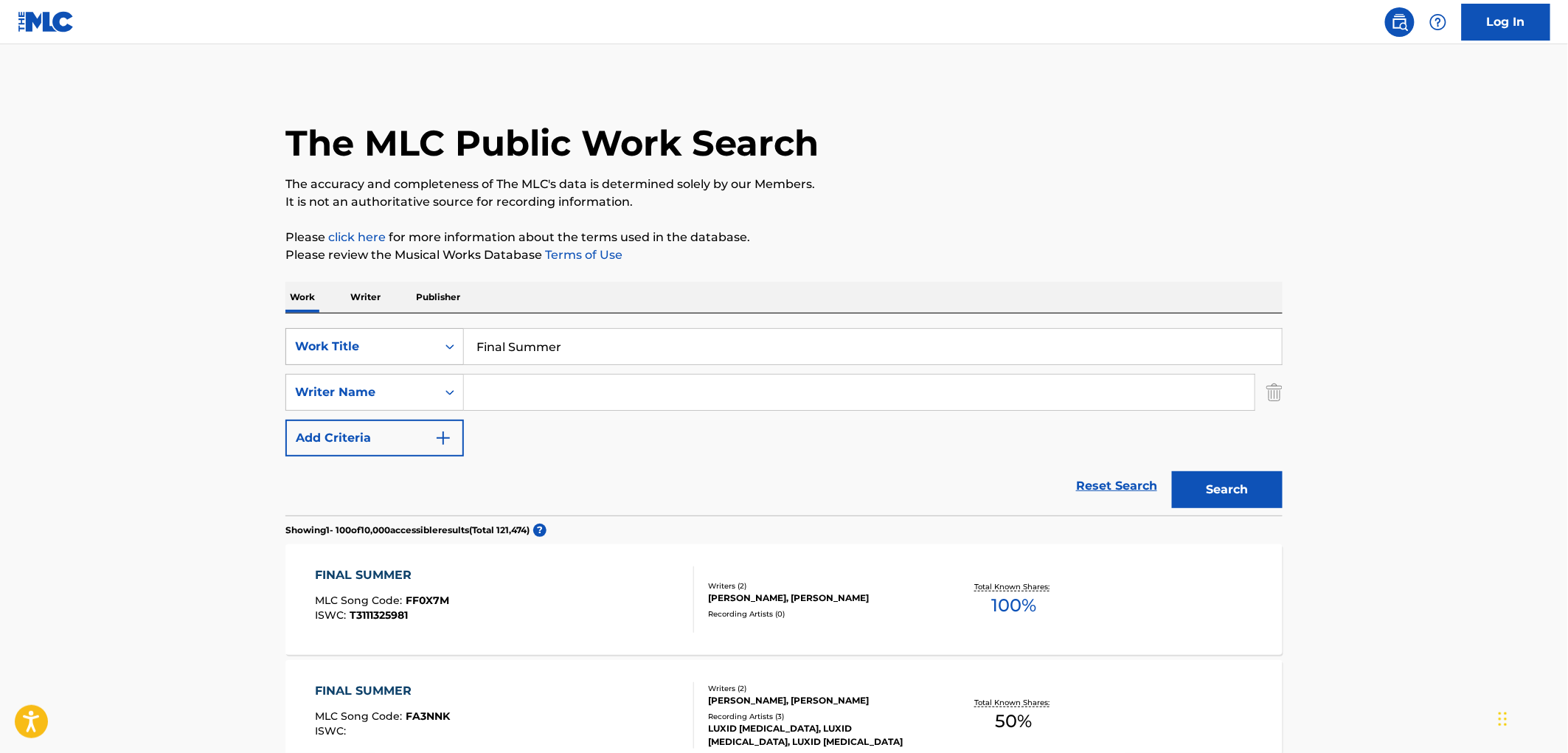
drag, startPoint x: 575, startPoint y: 349, endPoint x: 448, endPoint y: 349, distance: 127.0
click at [448, 349] on div "SearchWithCriteria429c7708-f563-49e7-af78-769bc3bfcd22 Work Title Final Summer" at bounding box center [784, 346] width 998 height 37
paste input "KUMBAYA"
type input "KUMBAYA"
click at [1251, 505] on button "Search" at bounding box center [1227, 490] width 111 height 37
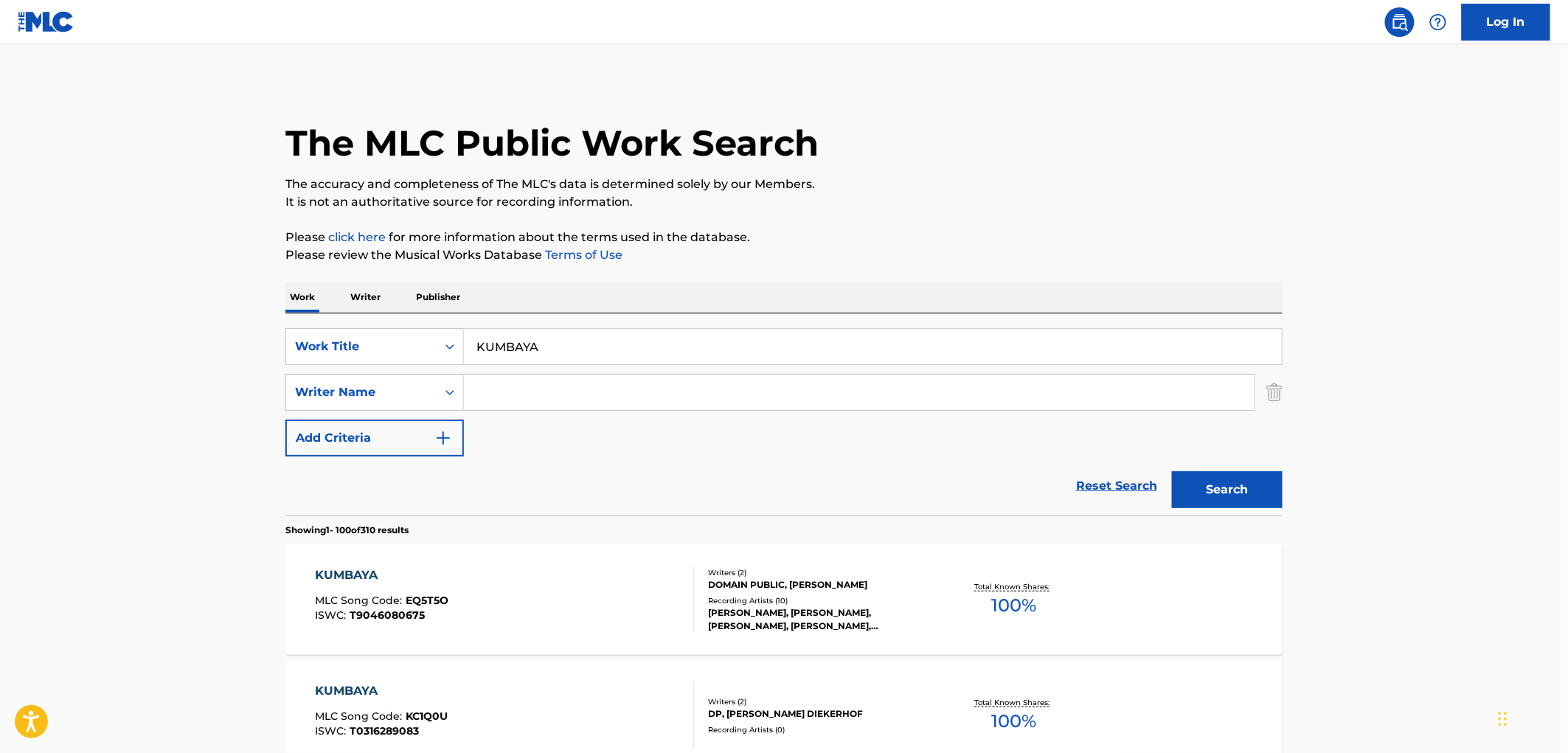
paste input "Clovercroft Kids"
type input "Clovercroft Kids"
click at [1207, 503] on button "Search" at bounding box center [1227, 490] width 111 height 37
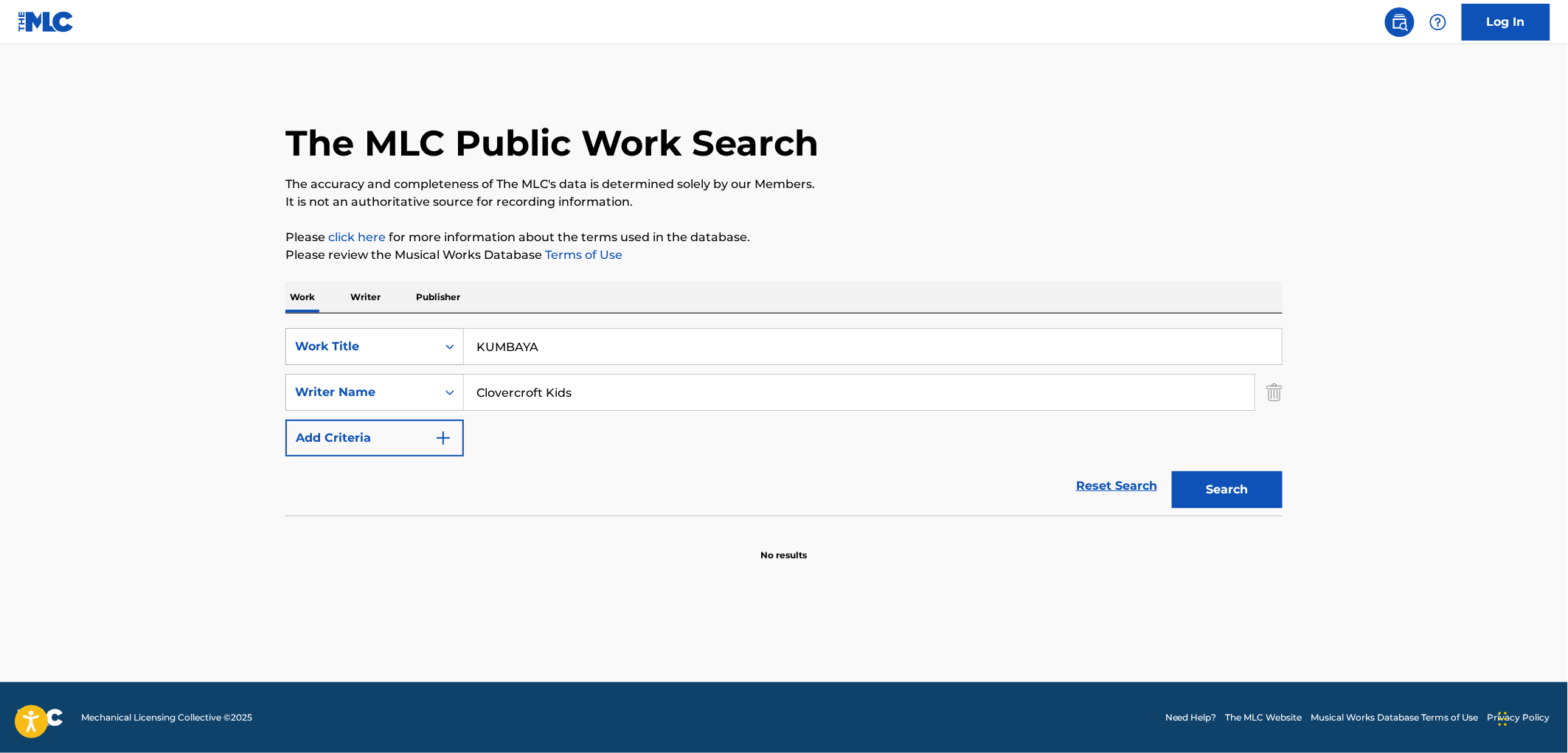
drag, startPoint x: 555, startPoint y: 350, endPoint x: 428, endPoint y: 345, distance: 127.1
click at [426, 345] on div "SearchWithCriteria429c7708-f563-49e7-af78-769bc3bfcd22 Work Title KUMBAYA" at bounding box center [784, 346] width 998 height 37
paste input "Journey"
type input "Journey"
drag, startPoint x: 586, startPoint y: 395, endPoint x: 484, endPoint y: 395, distance: 102.0
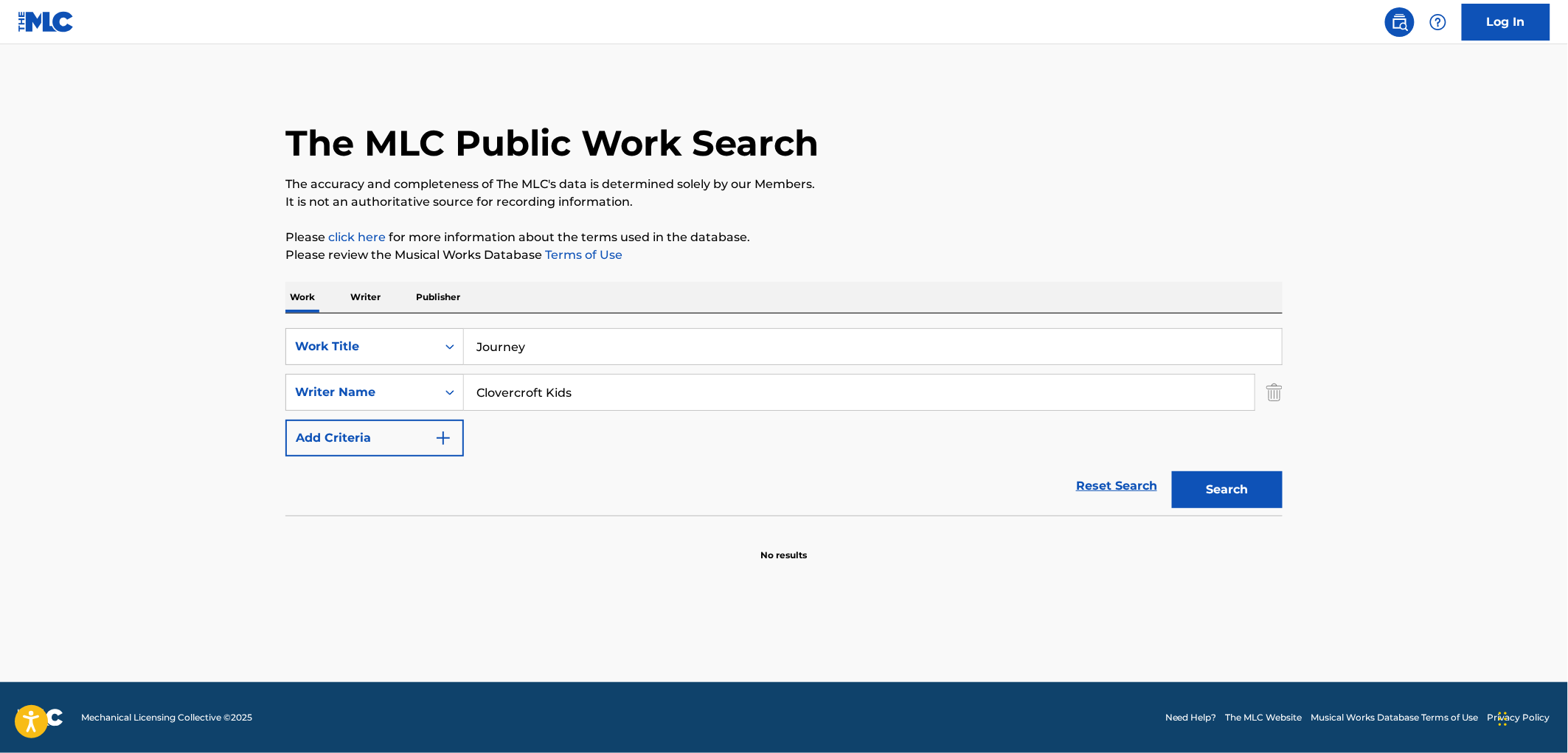
click at [484, 395] on input "Clovercroft Kids" at bounding box center [859, 392] width 791 height 35
click at [1250, 472] on button "Search" at bounding box center [1227, 490] width 111 height 37
click at [411, 362] on div "SearchWithCriteria429c7708-f563-49e7-af78-769bc3bfcd22 Work Title Journey" at bounding box center [784, 346] width 998 height 37
drag, startPoint x: 536, startPoint y: 350, endPoint x: 438, endPoint y: 351, distance: 98.0
click at [401, 351] on div "SearchWithCriteria429c7708-f563-49e7-af78-769bc3bfcd22 Work Title Journey" at bounding box center [784, 346] width 998 height 37
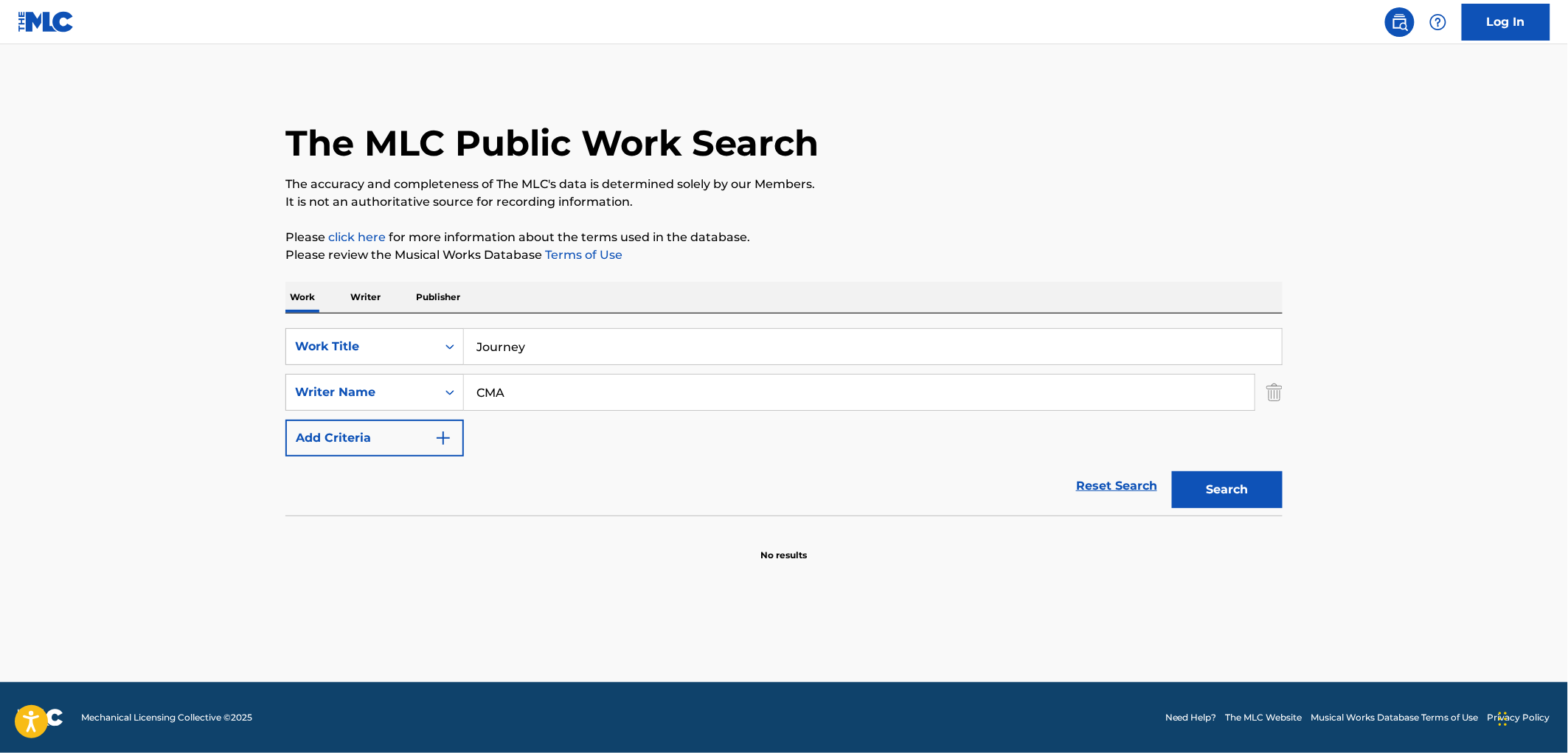
click at [543, 395] on input "CMA" at bounding box center [859, 392] width 791 height 35
type input "CMAT"
click at [1172, 472] on button "Search" at bounding box center [1227, 490] width 111 height 37
drag, startPoint x: 507, startPoint y: 348, endPoint x: 389, endPoint y: 363, distance: 118.9
click at [388, 363] on div "SearchWithCriteria429c7708-f563-49e7-af78-769bc3bfcd22 Work Title Journey" at bounding box center [784, 346] width 998 height 37
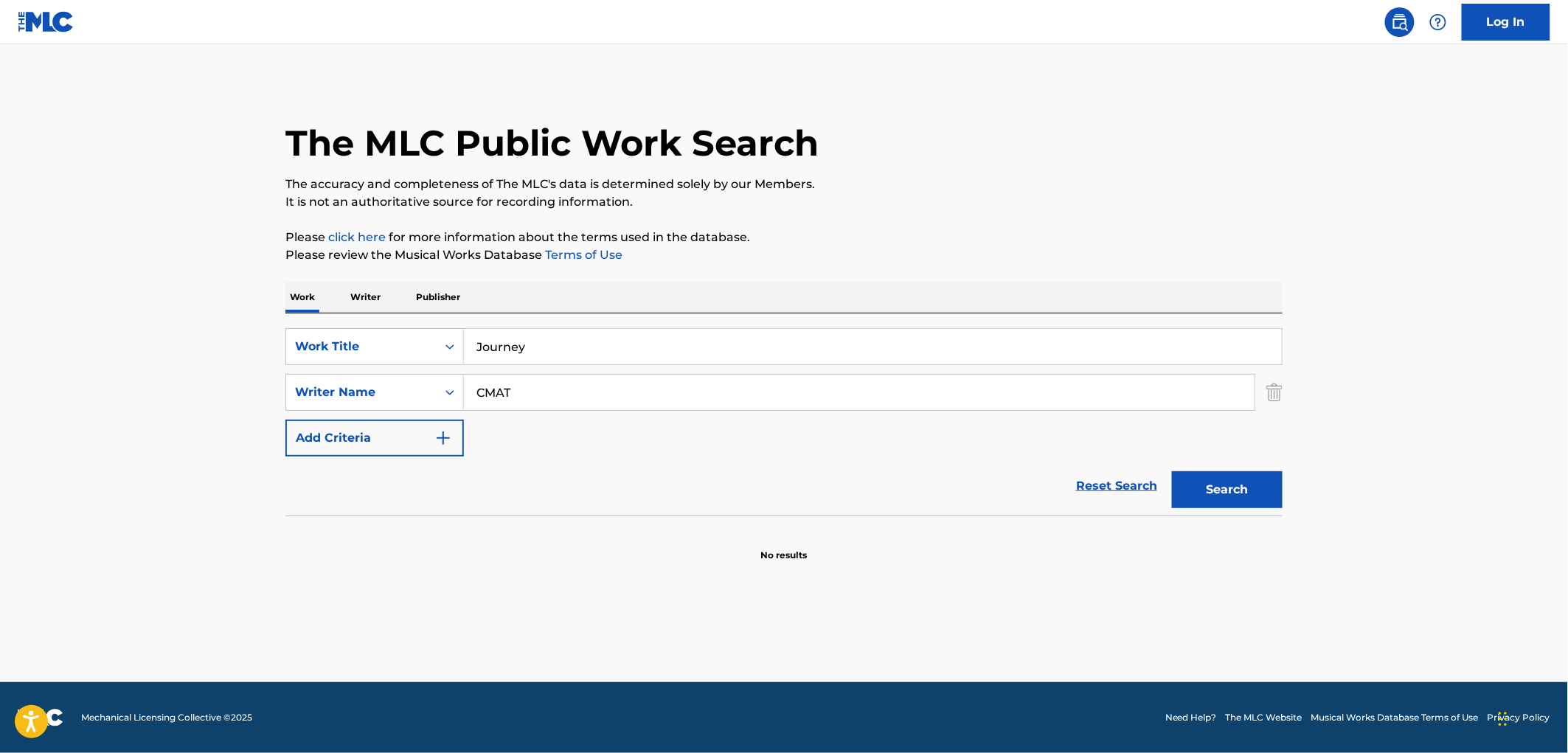
paste input "I Don't Really Care for You"
click at [1221, 495] on button "Search" at bounding box center [1227, 490] width 111 height 37
drag, startPoint x: 242, startPoint y: 342, endPoint x: 415, endPoint y: 351, distance: 173.2
click at [255, 348] on main "The MLC Public Work Search The accuracy and completeness of The MLC's data is d…" at bounding box center [784, 363] width 1568 height 637
drag, startPoint x: 628, startPoint y: 348, endPoint x: 248, endPoint y: 350, distance: 380.0
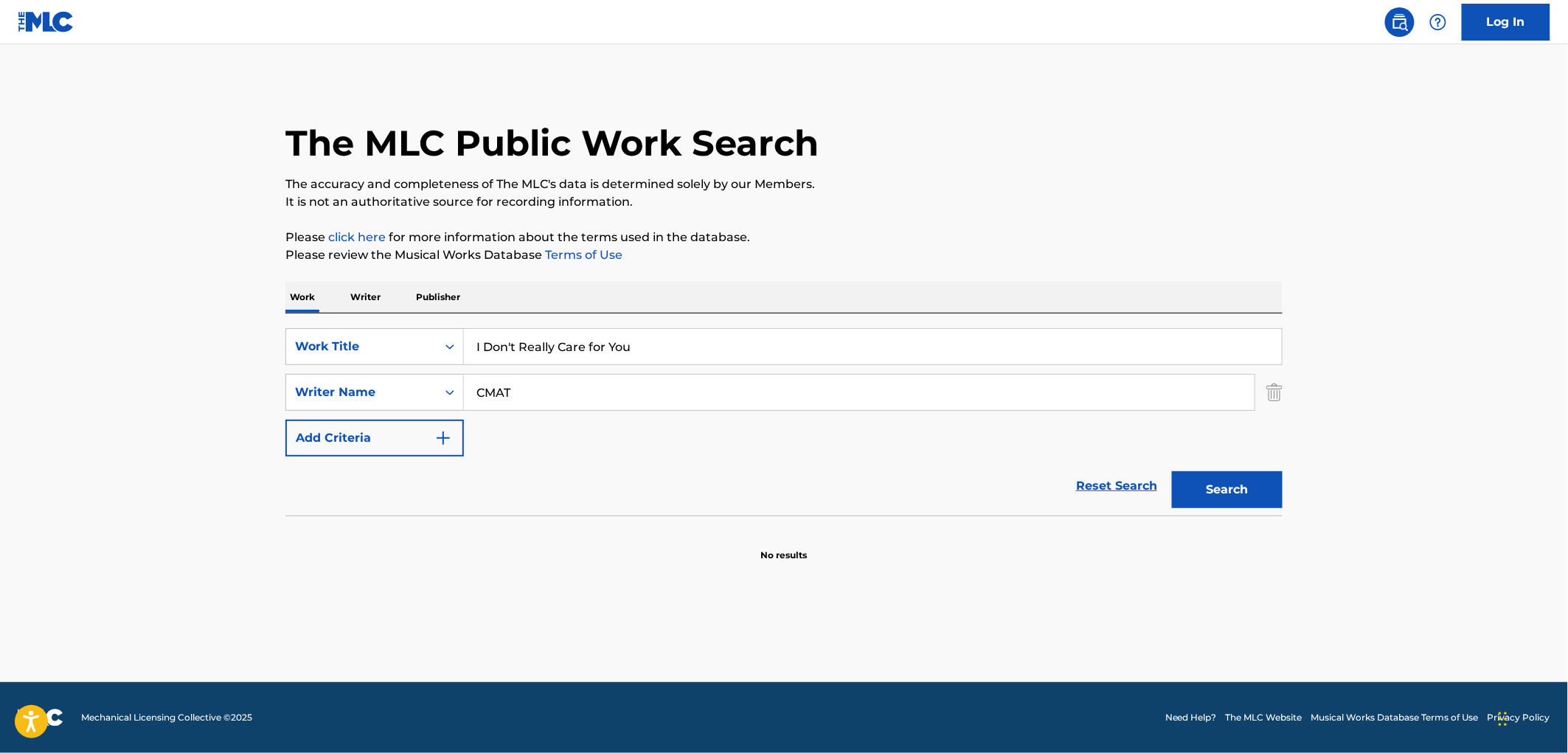
click at [248, 350] on main "The MLC Public Work Search The accuracy and completeness of The MLC's data is d…" at bounding box center [784, 363] width 1568 height 637
paste input "Ando Fajado"
type input "Ando Fajado"
drag, startPoint x: 508, startPoint y: 408, endPoint x: 434, endPoint y: 413, distance: 74.2
click at [424, 416] on div "SearchWithCriteria429c7708-f563-49e7-af78-769bc3bfcd22 Work Title Ando Fajado S…" at bounding box center [784, 391] width 998 height 128
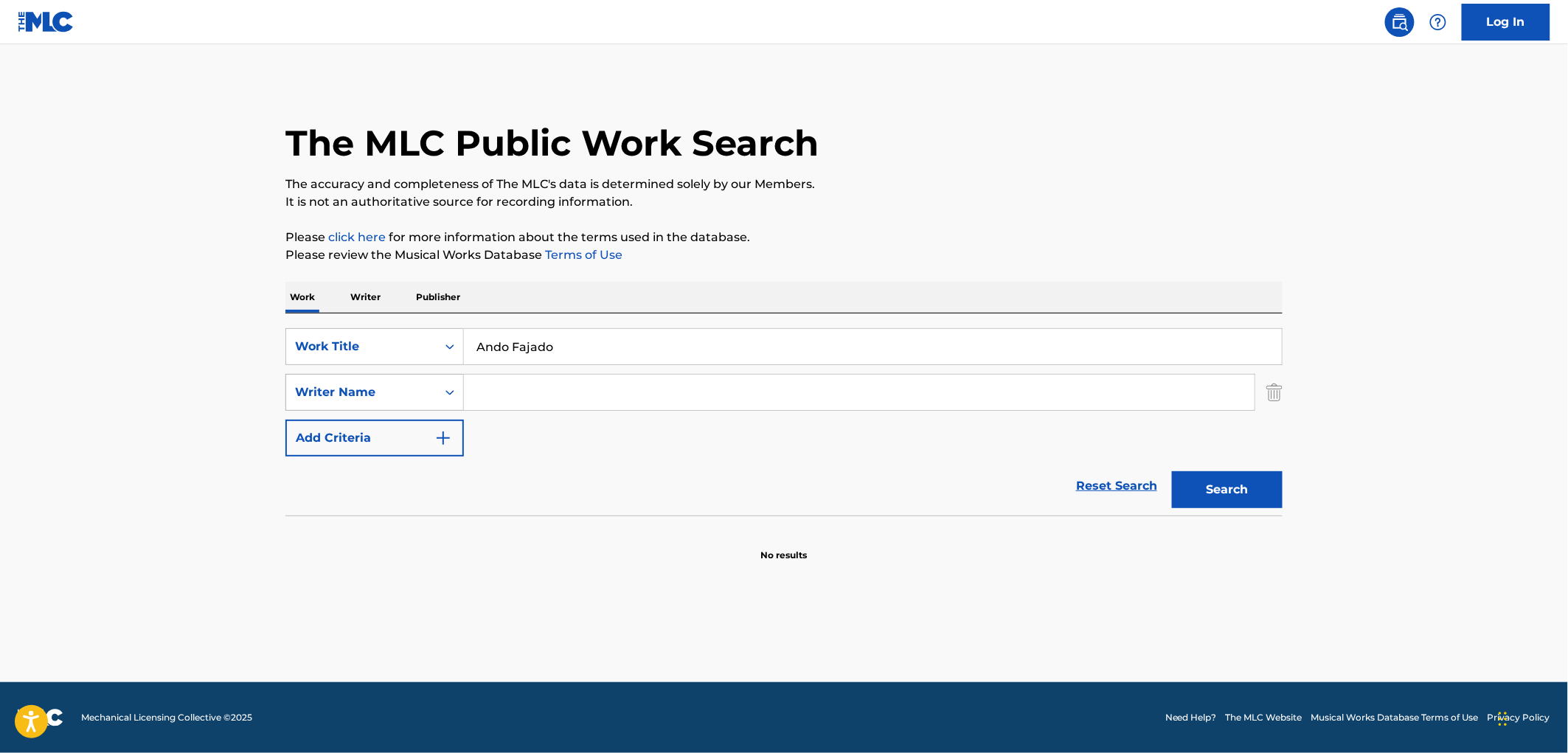
click at [1172, 472] on button "Search" at bounding box center [1227, 490] width 111 height 37
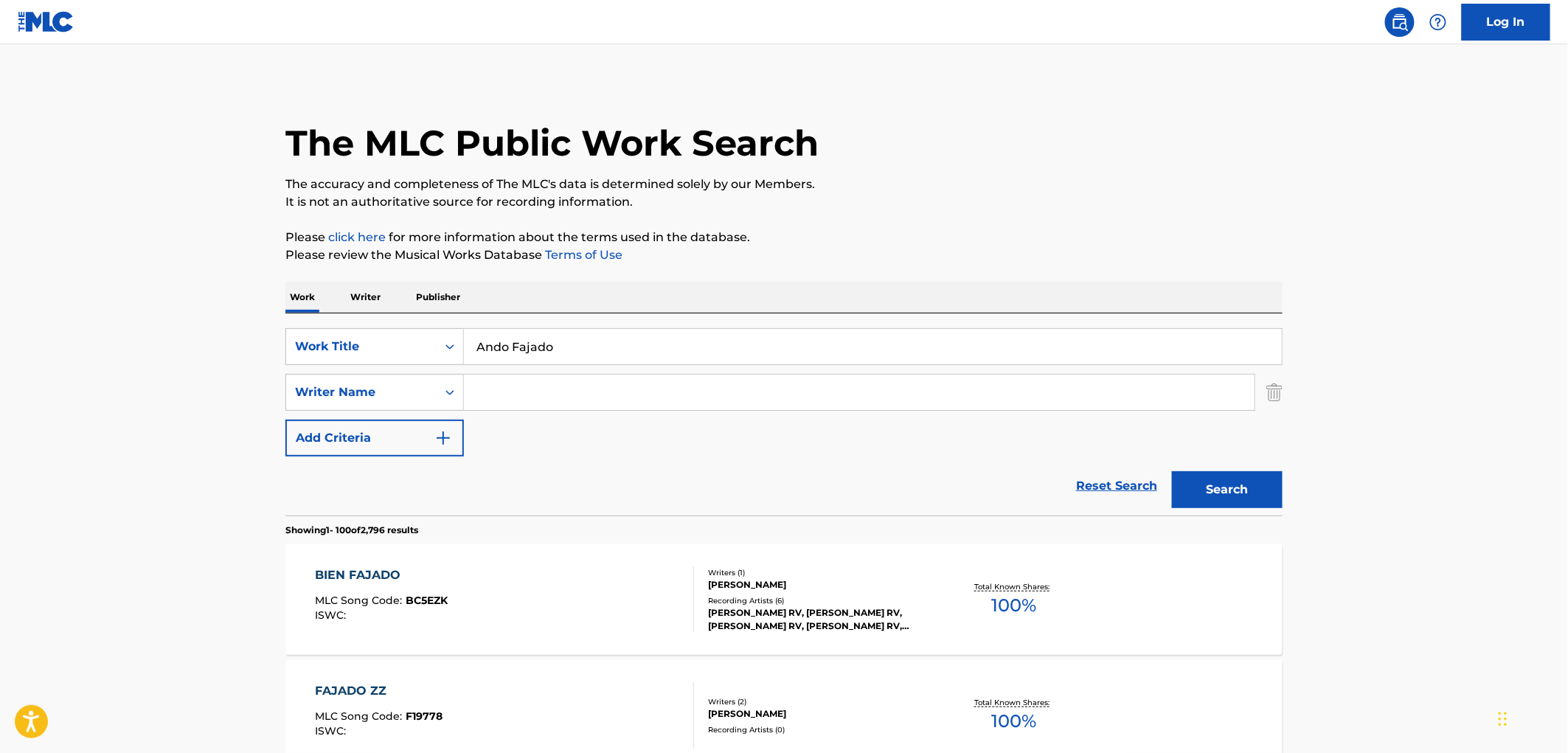
drag, startPoint x: 481, startPoint y: 348, endPoint x: 568, endPoint y: 347, distance: 87.0
click at [568, 347] on input "Ando Fajado" at bounding box center [873, 346] width 818 height 35
paste input "GREATEST COCKNEY RIP OFF"
click at [1254, 489] on button "Search" at bounding box center [1227, 490] width 111 height 37
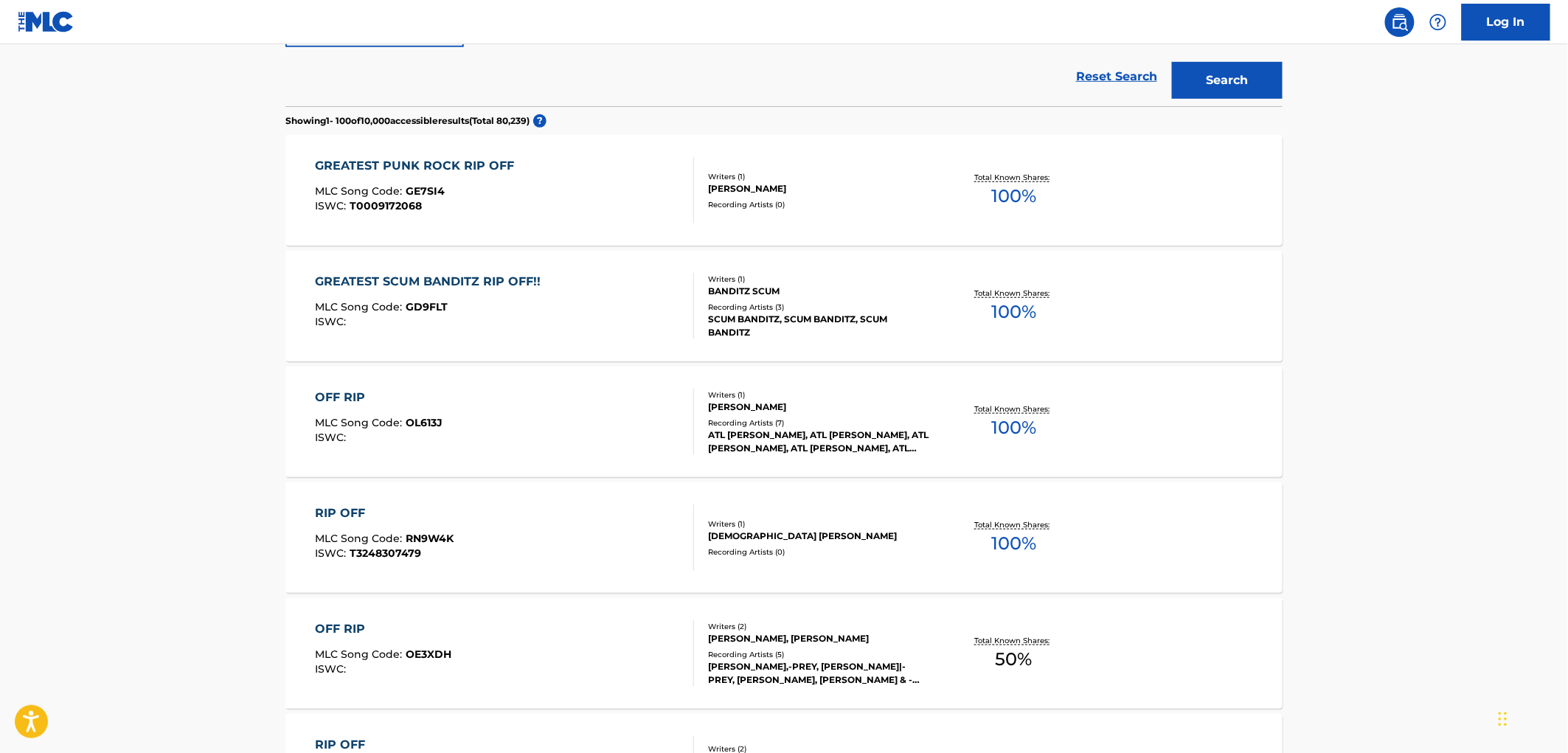
scroll to position [81, 0]
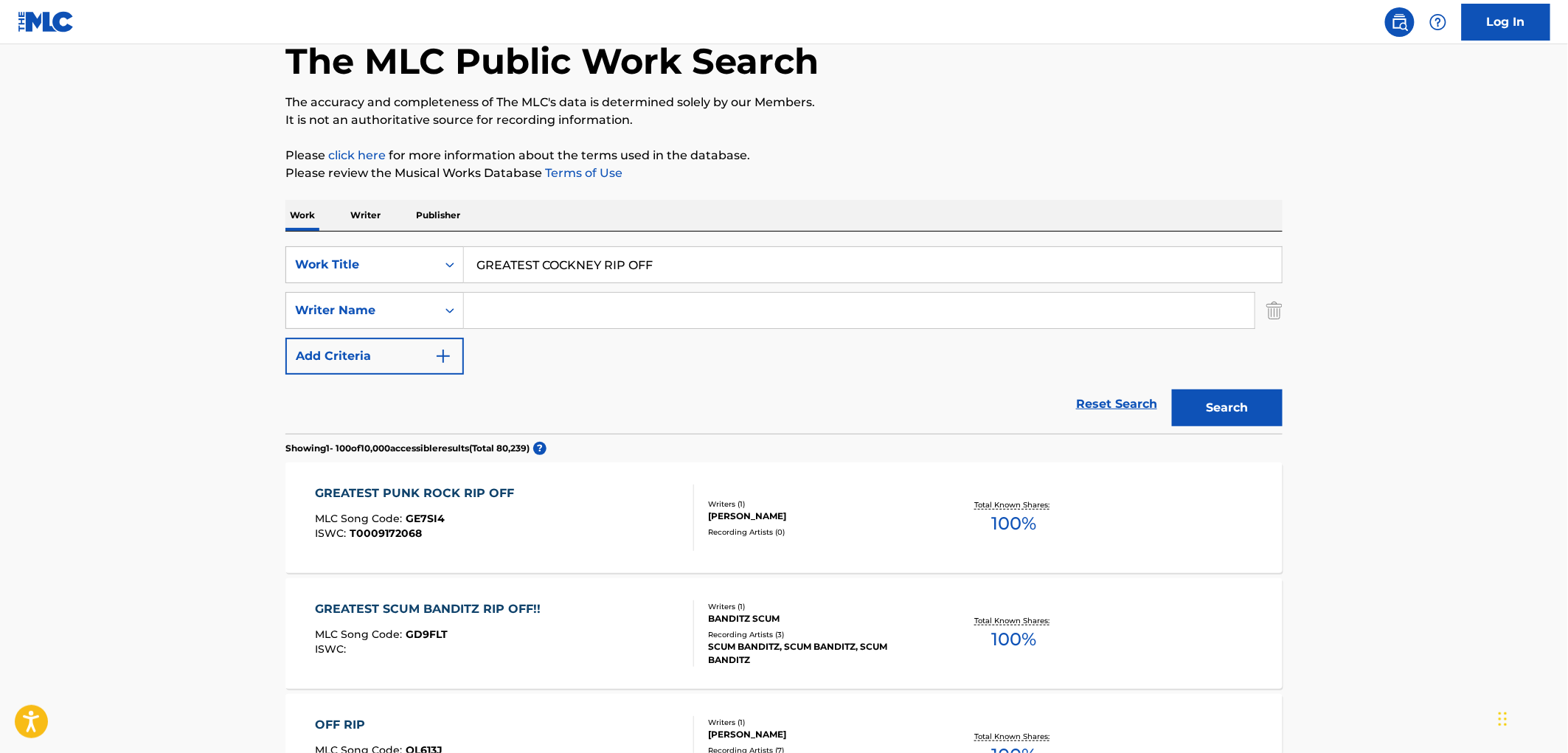
drag, startPoint x: 467, startPoint y: 267, endPoint x: 699, endPoint y: 267, distance: 232.0
click at [699, 267] on input "GREATEST COCKNEY RIP OFF" at bounding box center [873, 264] width 818 height 35
paste input "It's All Your Fault"
type input "It's All Your Fault"
click at [1219, 415] on button "Search" at bounding box center [1227, 407] width 111 height 37
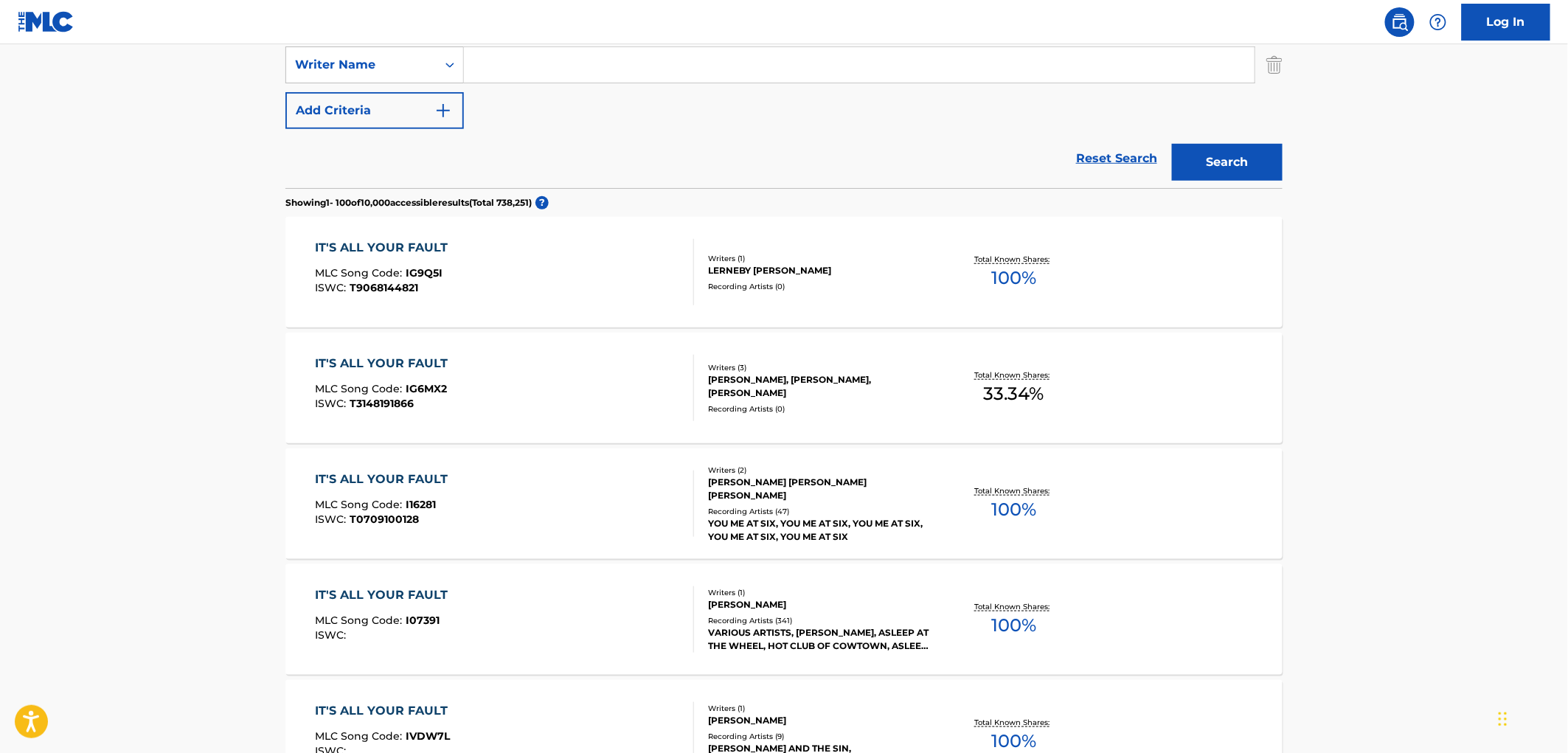
scroll to position [164, 0]
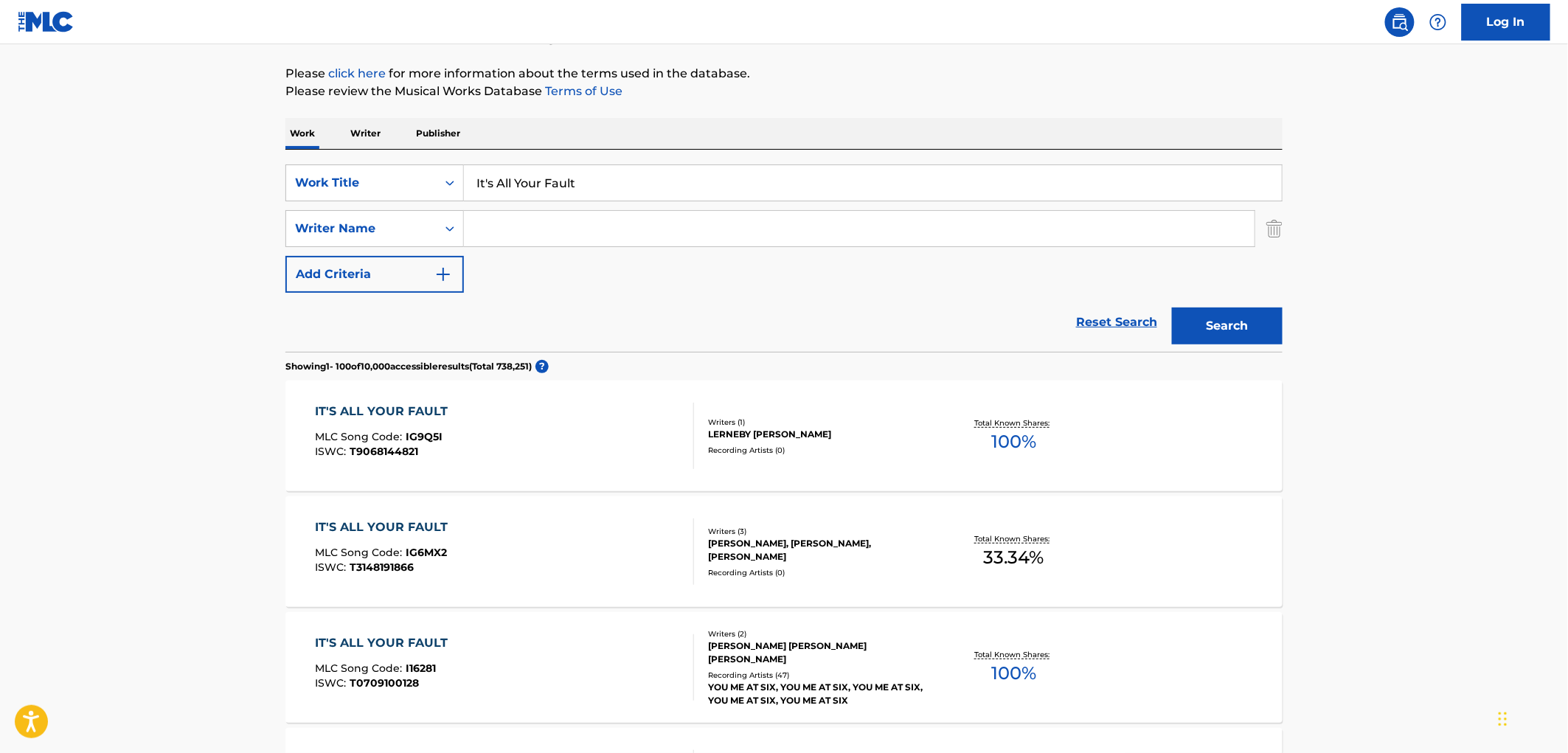
paste input "It's All Your Fault"
drag, startPoint x: 606, startPoint y: 237, endPoint x: 248, endPoint y: 240, distance: 358.0
type input "montoya"
click at [1172, 308] on button "Search" at bounding box center [1227, 326] width 111 height 37
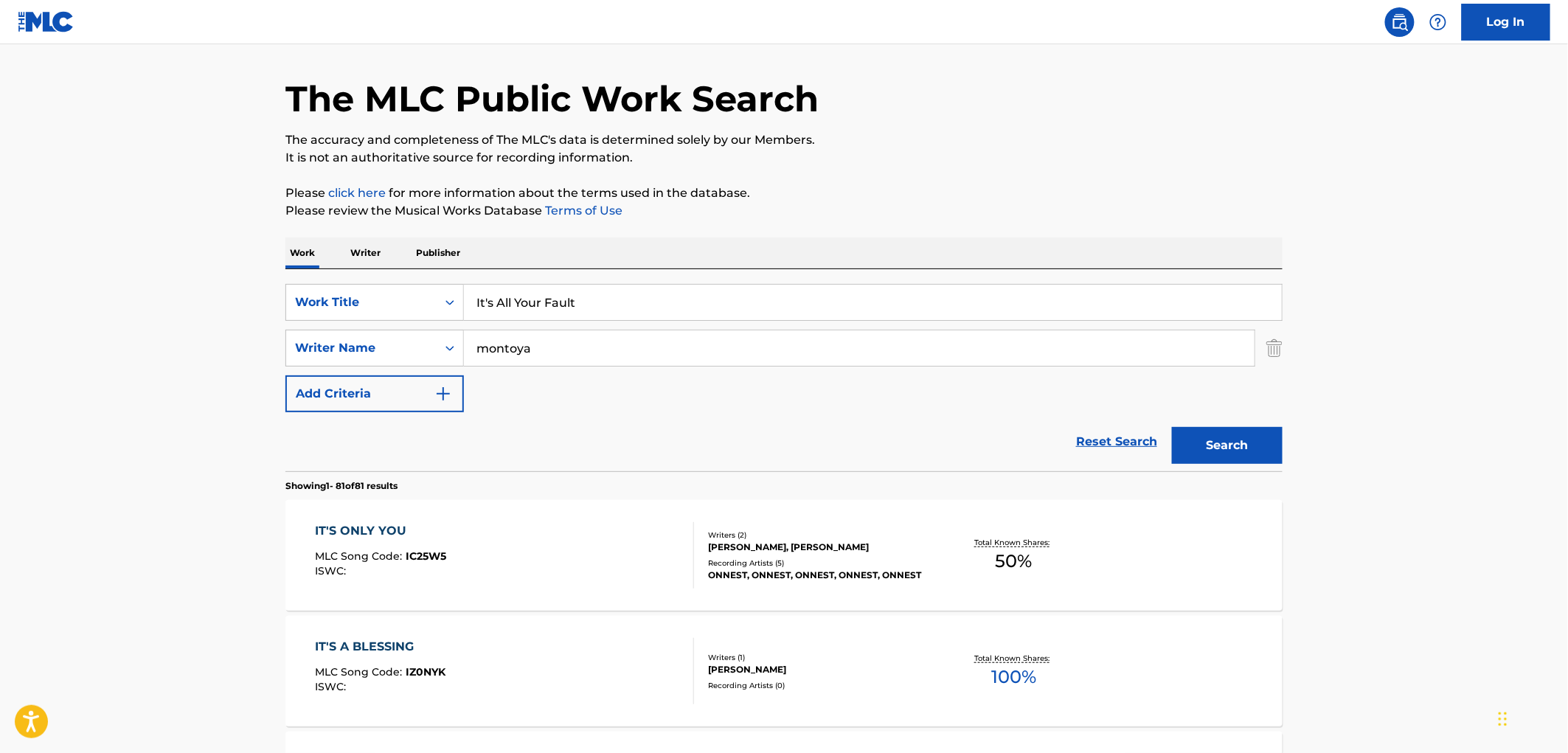
scroll to position [0, 0]
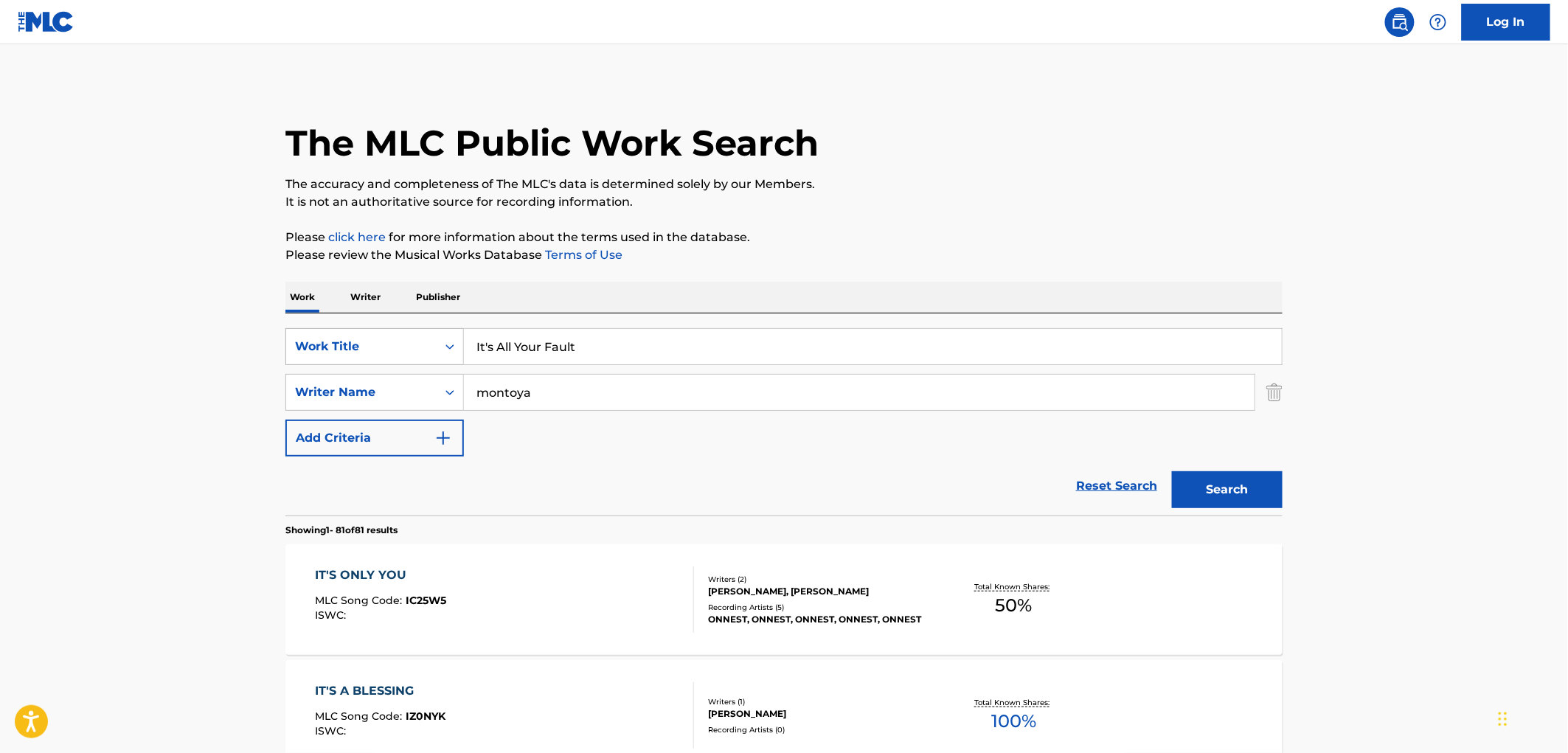
drag, startPoint x: 575, startPoint y: 341, endPoint x: 448, endPoint y: 349, distance: 127.3
click at [446, 349] on div "SearchWithCriteria429c7708-f563-49e7-af78-769bc3bfcd22 Work Title It's All Your…" at bounding box center [784, 346] width 998 height 37
paste input "Que No Se Apague La Lumbre"
type input "Que No Se Apague La Lumbre"
drag, startPoint x: 539, startPoint y: 395, endPoint x: 252, endPoint y: 395, distance: 287.0
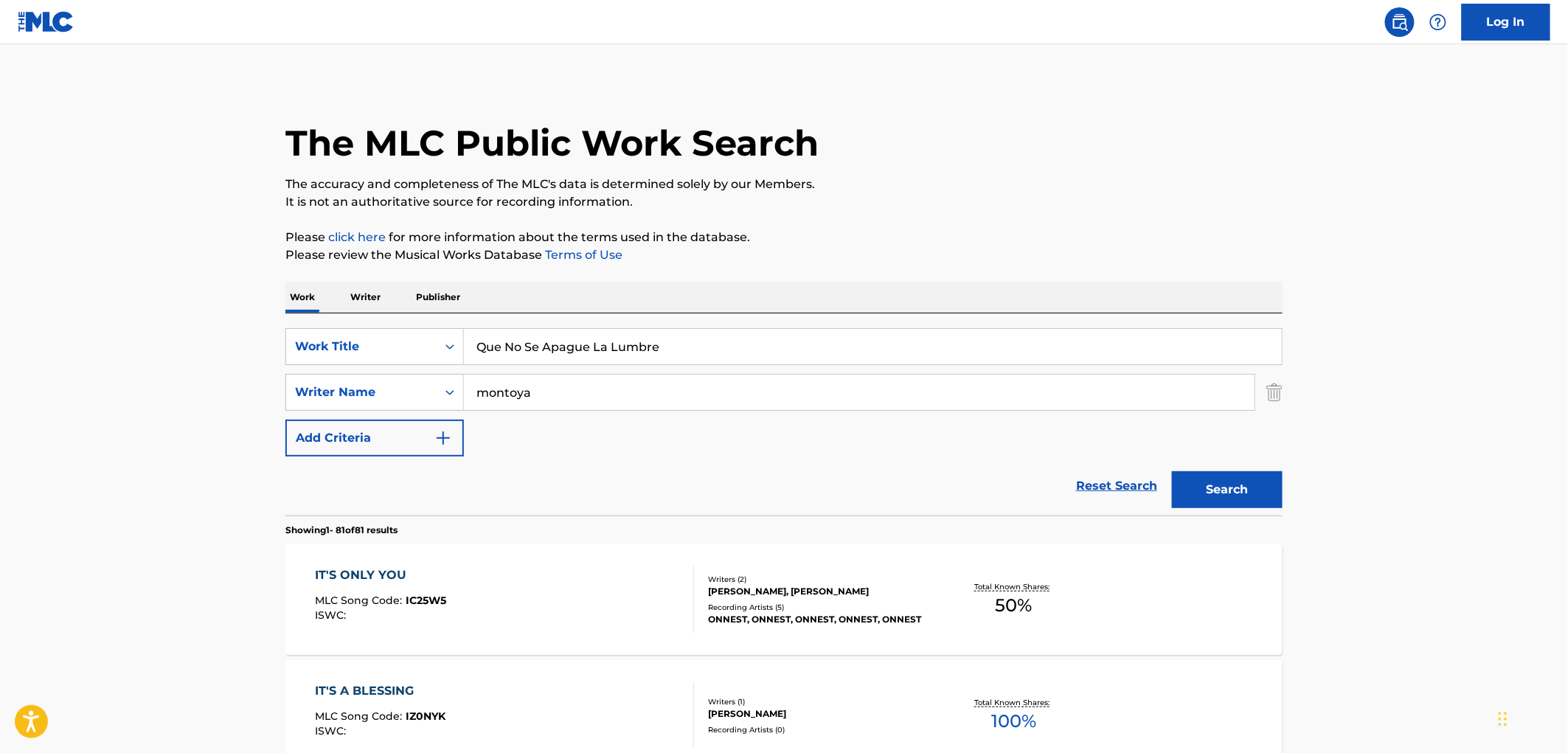
click at [1172, 472] on button "Search" at bounding box center [1227, 490] width 111 height 37
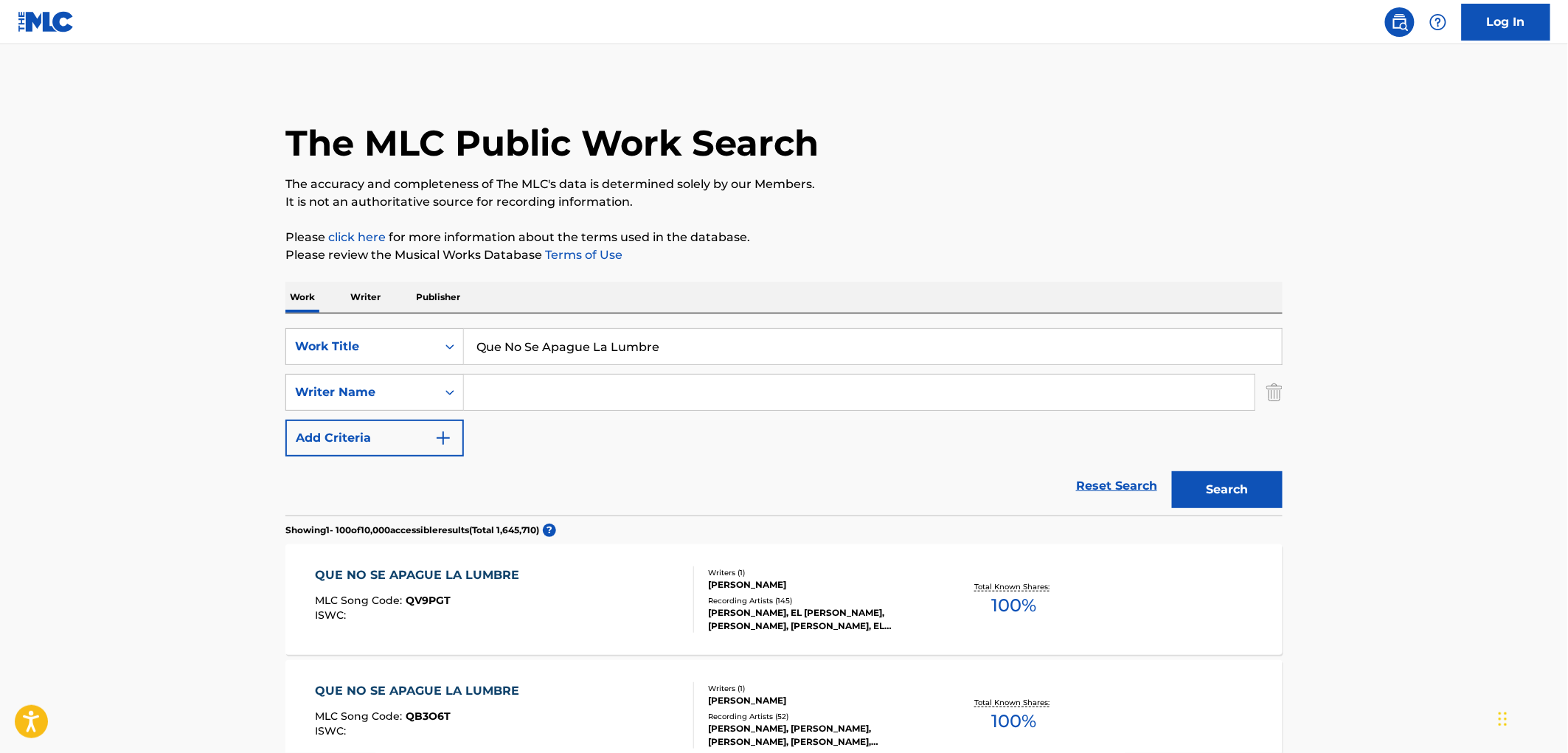
drag, startPoint x: 512, startPoint y: 341, endPoint x: 681, endPoint y: 350, distance: 169.2
click at [731, 347] on input "Que No Se Apague La Lumbre" at bounding box center [873, 346] width 818 height 35
click at [646, 350] on input "Que No Se Apague La Lumbre" at bounding box center [873, 346] width 818 height 35
drag, startPoint x: 659, startPoint y: 349, endPoint x: 475, endPoint y: 344, distance: 184.1
click at [461, 349] on div "SearchWithCriteria429c7708-f563-49e7-af78-769bc3bfcd22 Work Title Que No Se Apa…" at bounding box center [784, 346] width 998 height 37
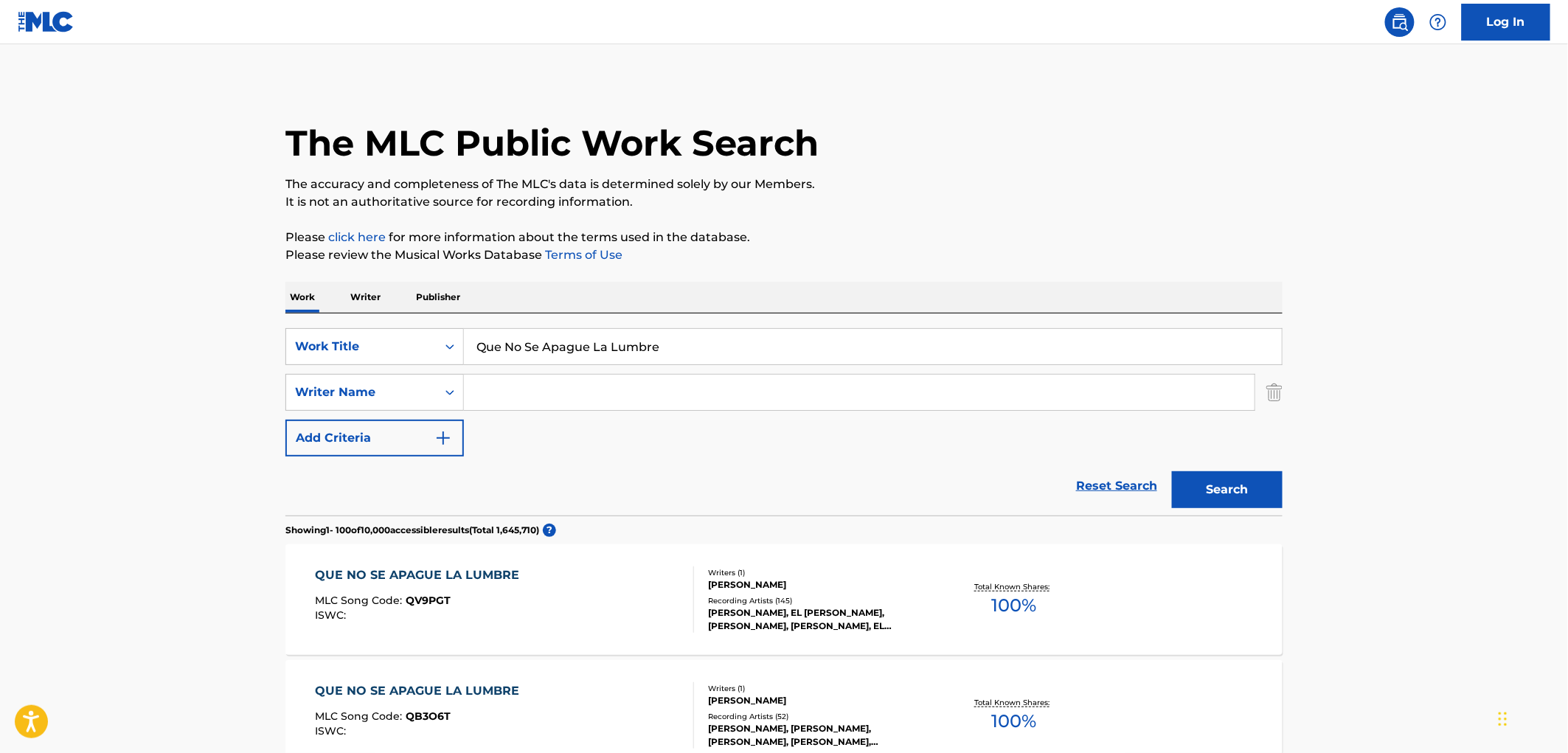
paste input "LOVE IS WHERE I LEFT IT"
click at [1260, 483] on button "Search" at bounding box center [1227, 490] width 111 height 37
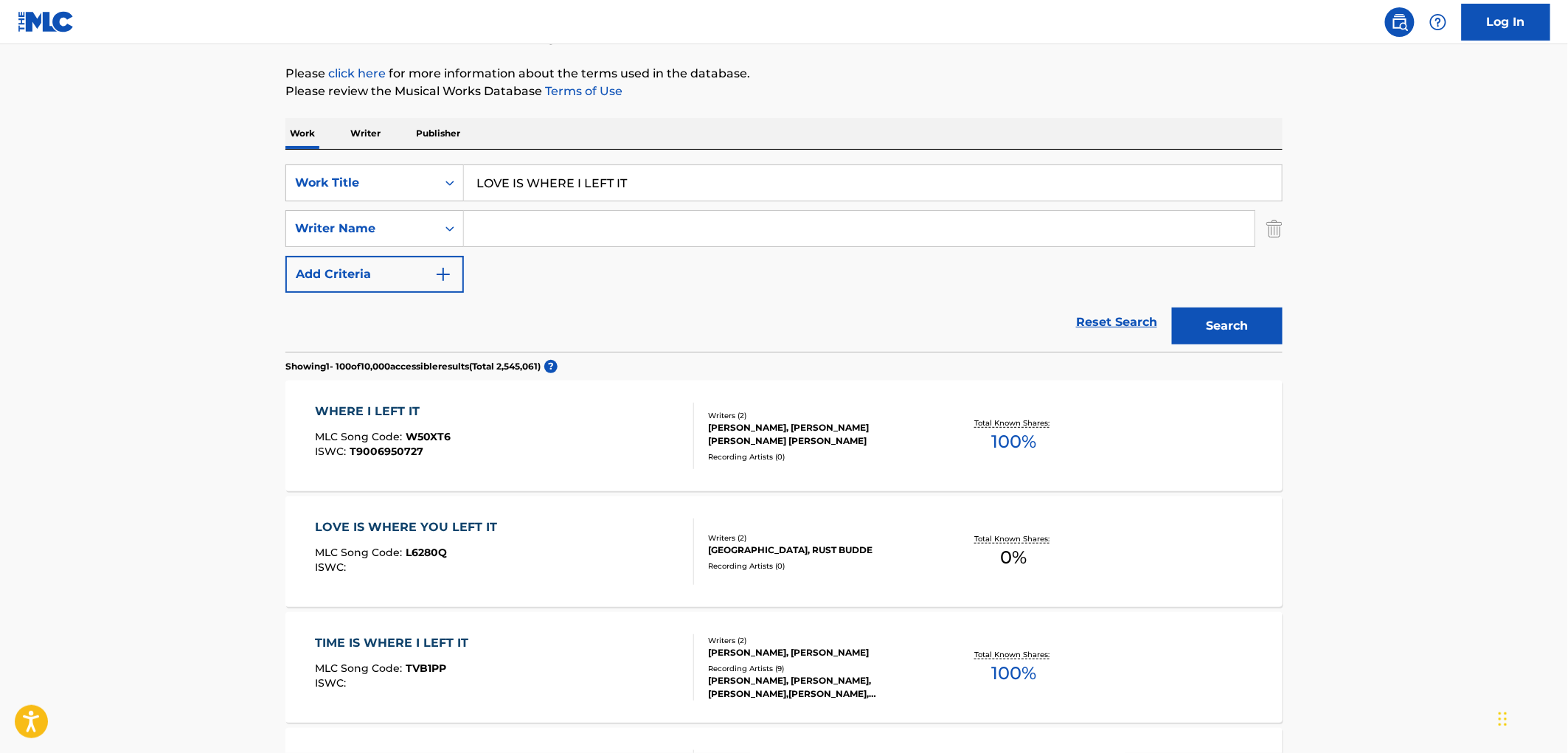
scroll to position [245, 0]
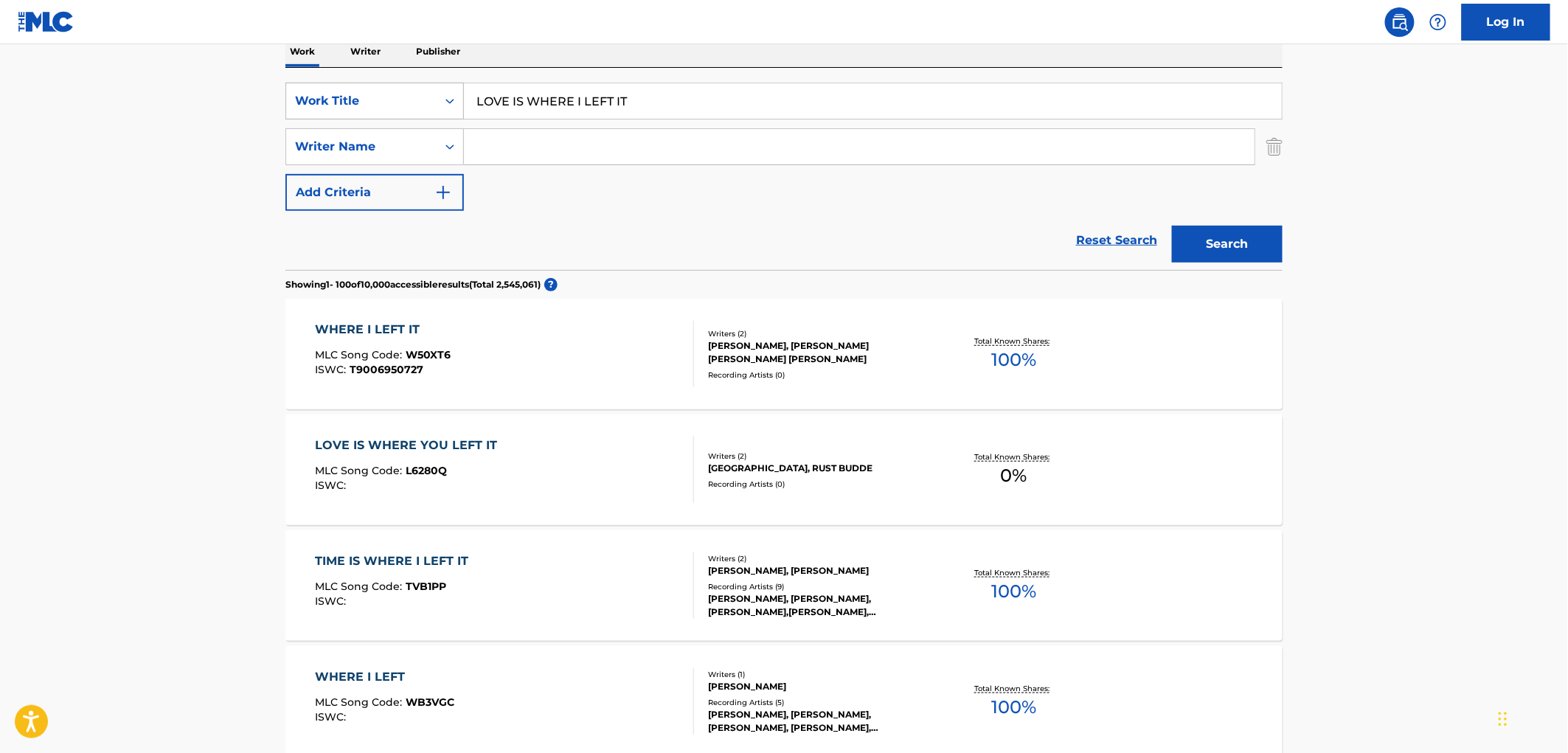
drag, startPoint x: 587, startPoint y: 92, endPoint x: 407, endPoint y: 108, distance: 180.7
click at [367, 101] on div "SearchWithCriteria429c7708-f563-49e7-af78-769bc3bfcd22 Work Title LOVE IS WHERE…" at bounding box center [784, 100] width 998 height 37
paste input "Too Far Gone"
click at [1232, 252] on button "Search" at bounding box center [1227, 243] width 111 height 37
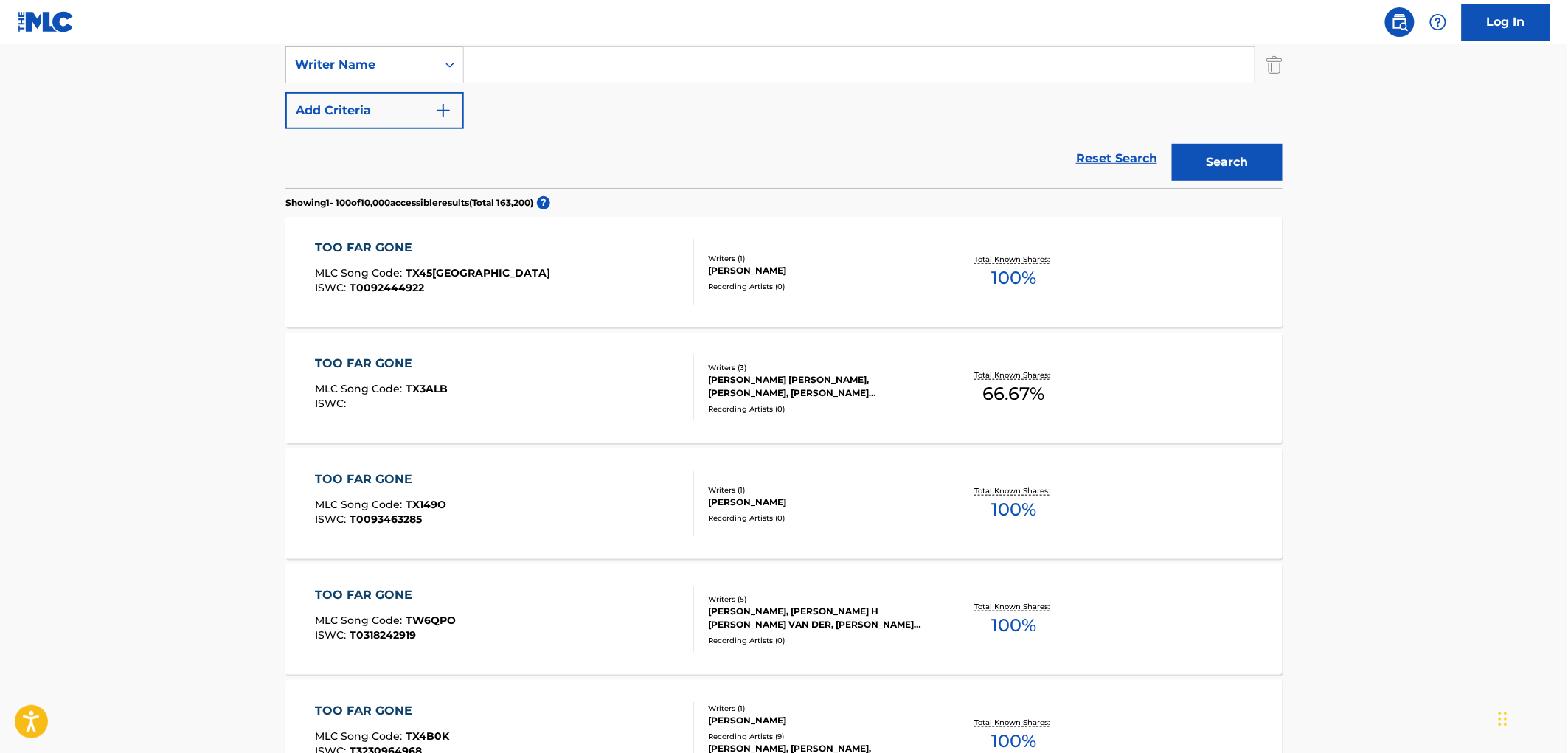
scroll to position [0, 0]
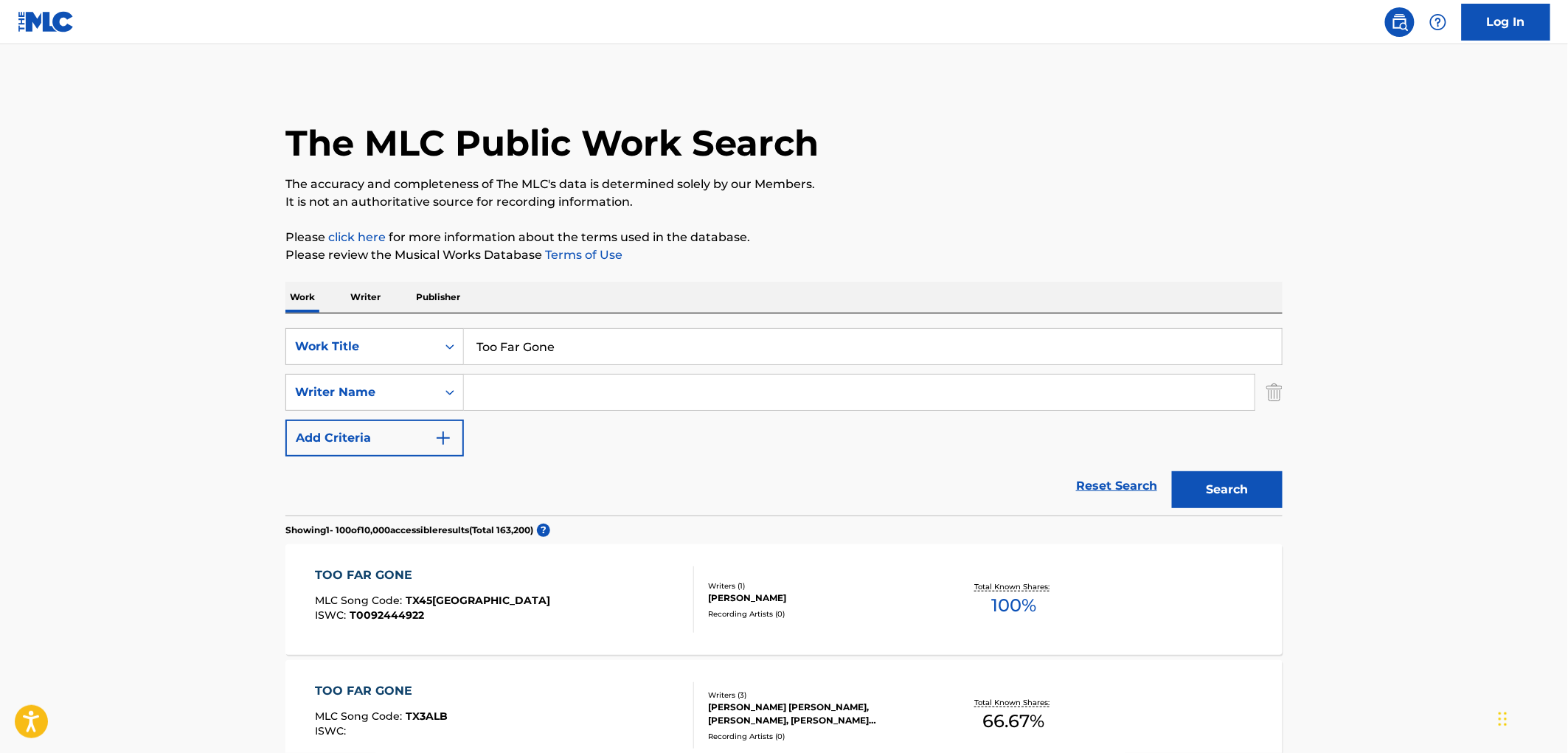
drag, startPoint x: 571, startPoint y: 352, endPoint x: 465, endPoint y: 354, distance: 106.0
click at [465, 354] on input "Too Far Gone" at bounding box center [873, 346] width 818 height 35
paste input "Backroad To Heaven"
type input "Backroad To Heaven"
click at [1207, 502] on button "Search" at bounding box center [1227, 490] width 111 height 37
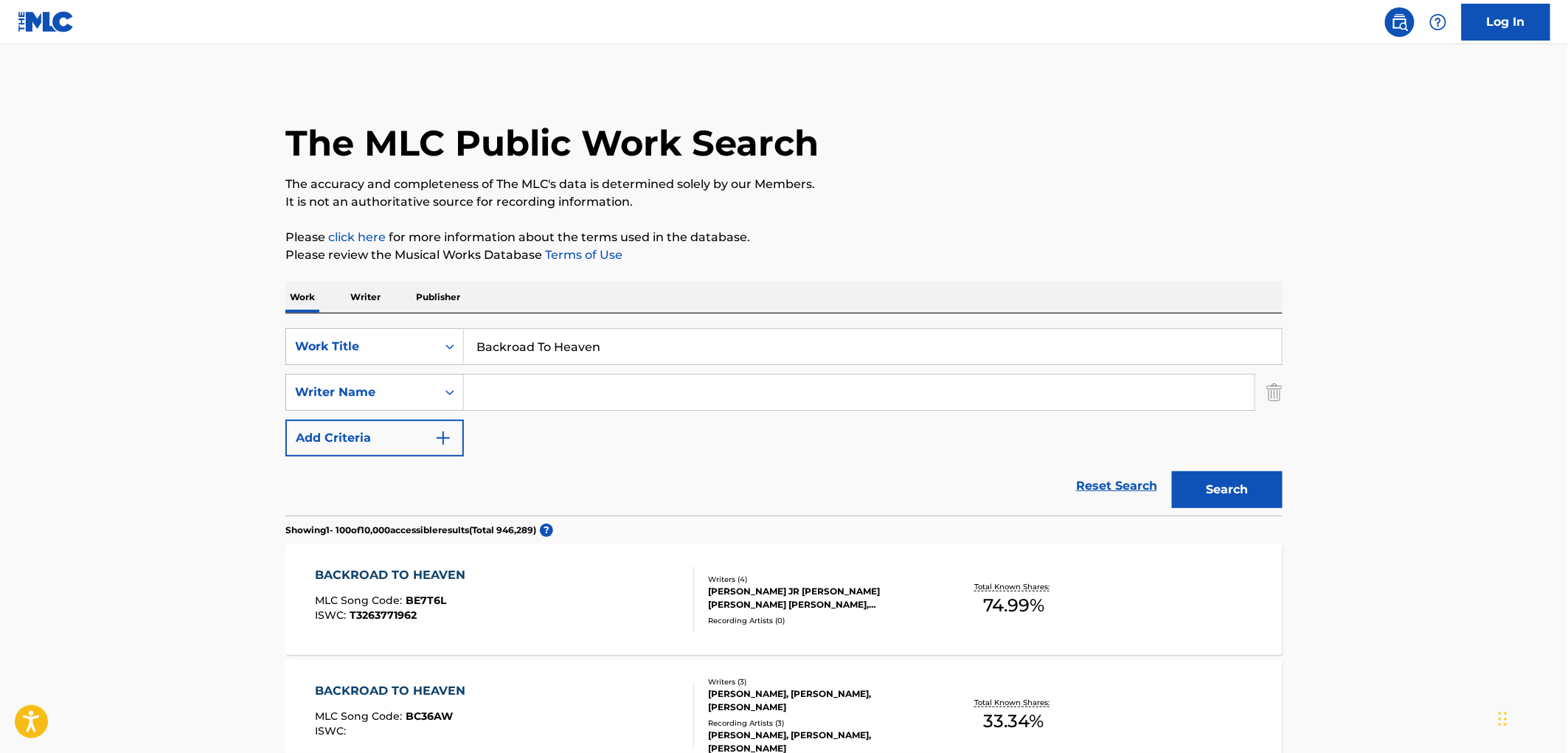
click at [766, 728] on div "CODY HIBBARD, CODY HIBBARD, CODY HIBBARD" at bounding box center [819, 742] width 223 height 27
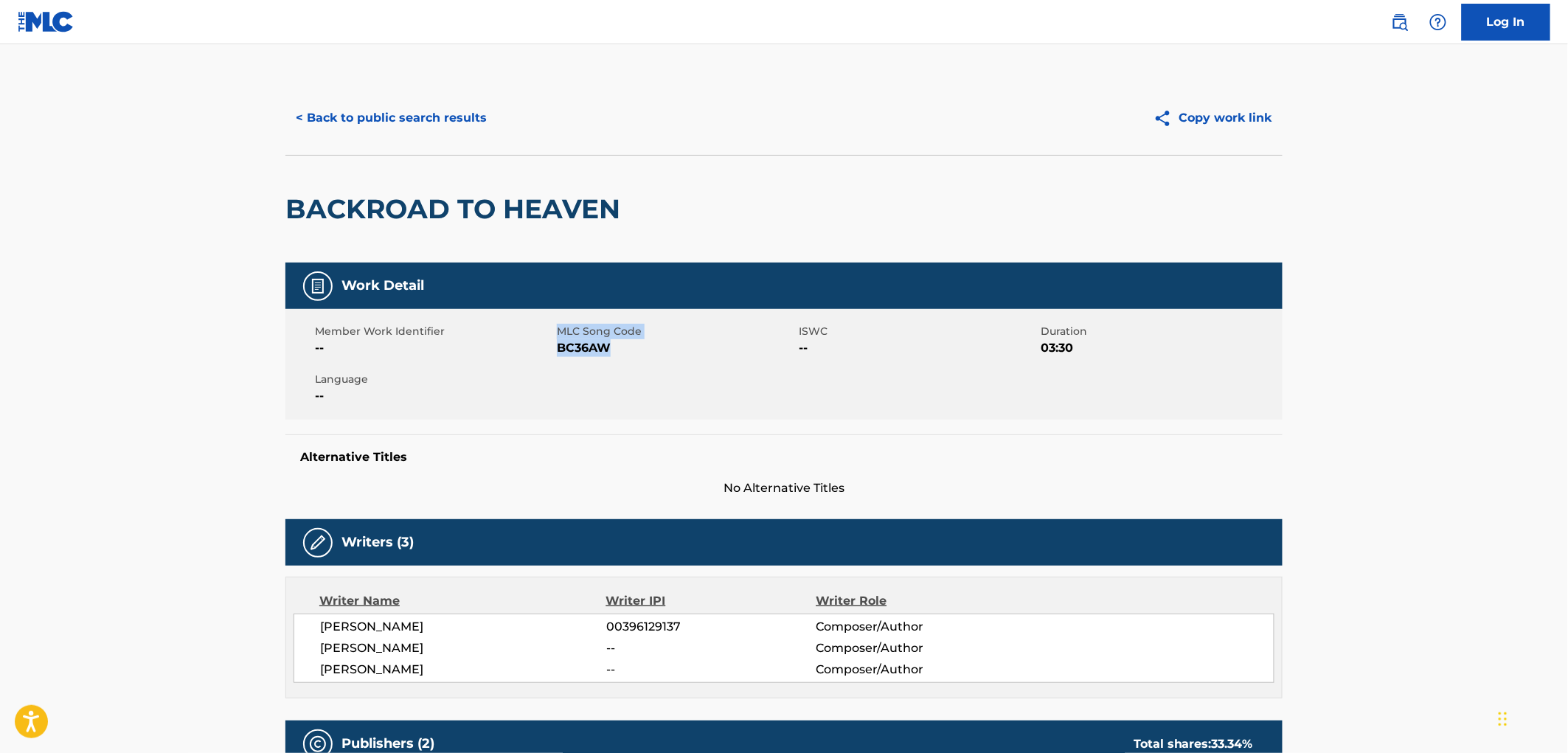
drag, startPoint x: 632, startPoint y: 350, endPoint x: 556, endPoint y: 358, distance: 76.4
click at [556, 358] on div "Member Work Identifier -- MLC Song Code BC36AW ISWC -- Duration 03:30 Language …" at bounding box center [784, 364] width 998 height 111
click at [587, 348] on span "BC36AW" at bounding box center [676, 348] width 238 height 18
drag, startPoint x: 612, startPoint y: 350, endPoint x: 561, endPoint y: 348, distance: 51.0
click at [561, 348] on span "BC36AW" at bounding box center [676, 348] width 238 height 18
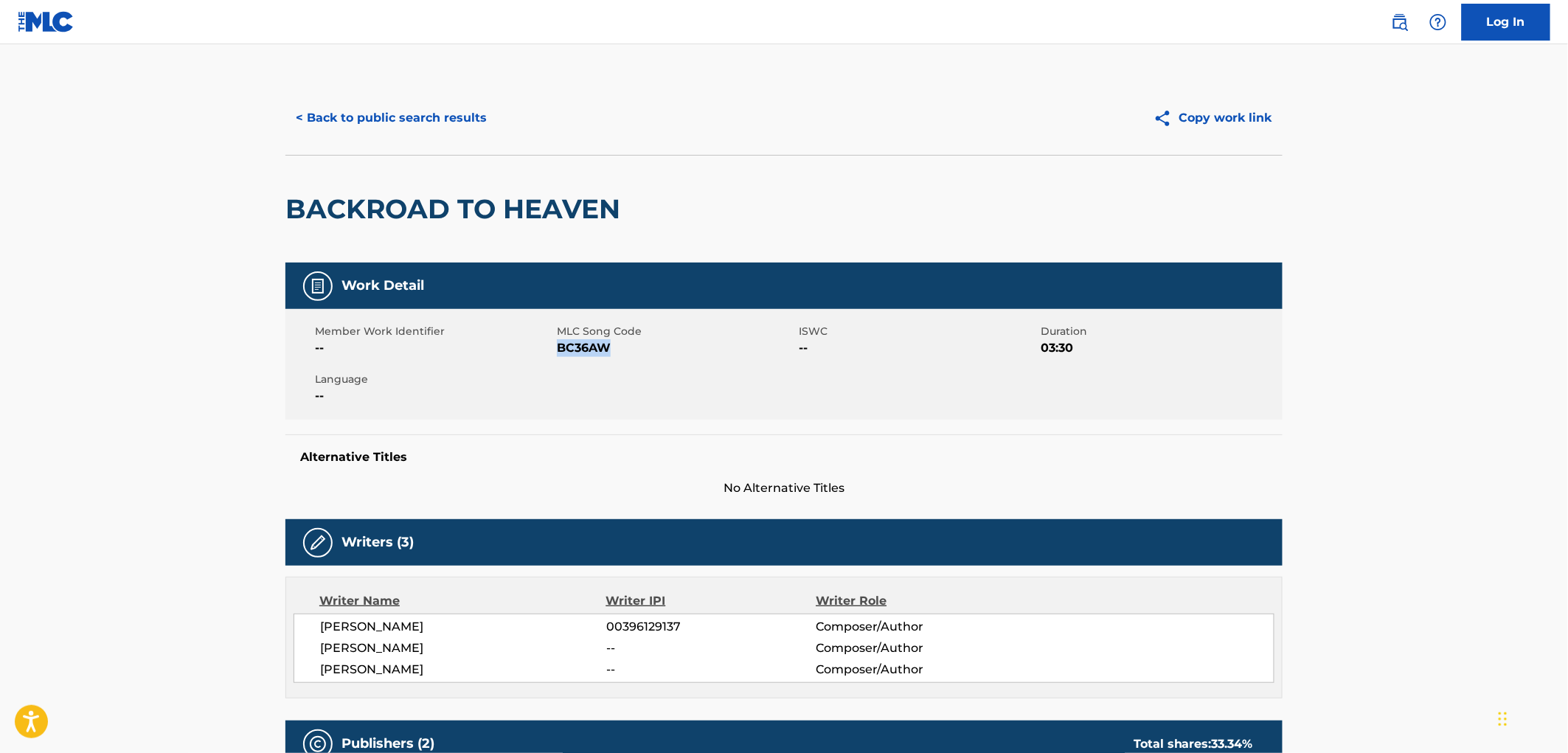
copy span "BC36AW"
click at [450, 114] on button "< Back to public search results" at bounding box center [390, 117] width 211 height 37
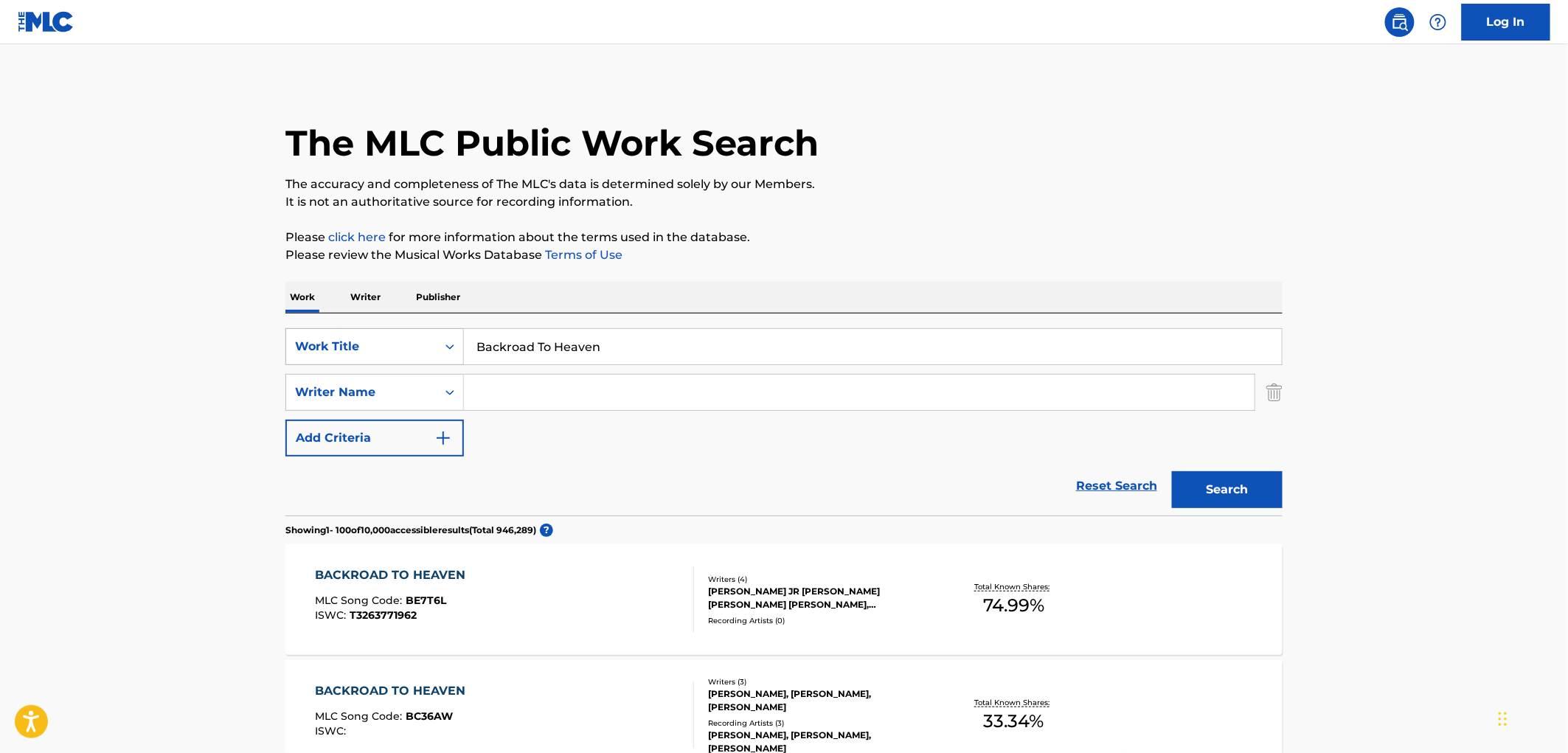
drag, startPoint x: 621, startPoint y: 350, endPoint x: 461, endPoint y: 348, distance: 160.0
click at [419, 348] on div "SearchWithCriteria429c7708-f563-49e7-af78-769bc3bfcd22 Work Title Backroad To H…" at bounding box center [784, 346] width 998 height 37
paste input "Set In My Ruts"
type input "Set In My Ruts"
click at [1271, 495] on button "Search" at bounding box center [1227, 490] width 111 height 37
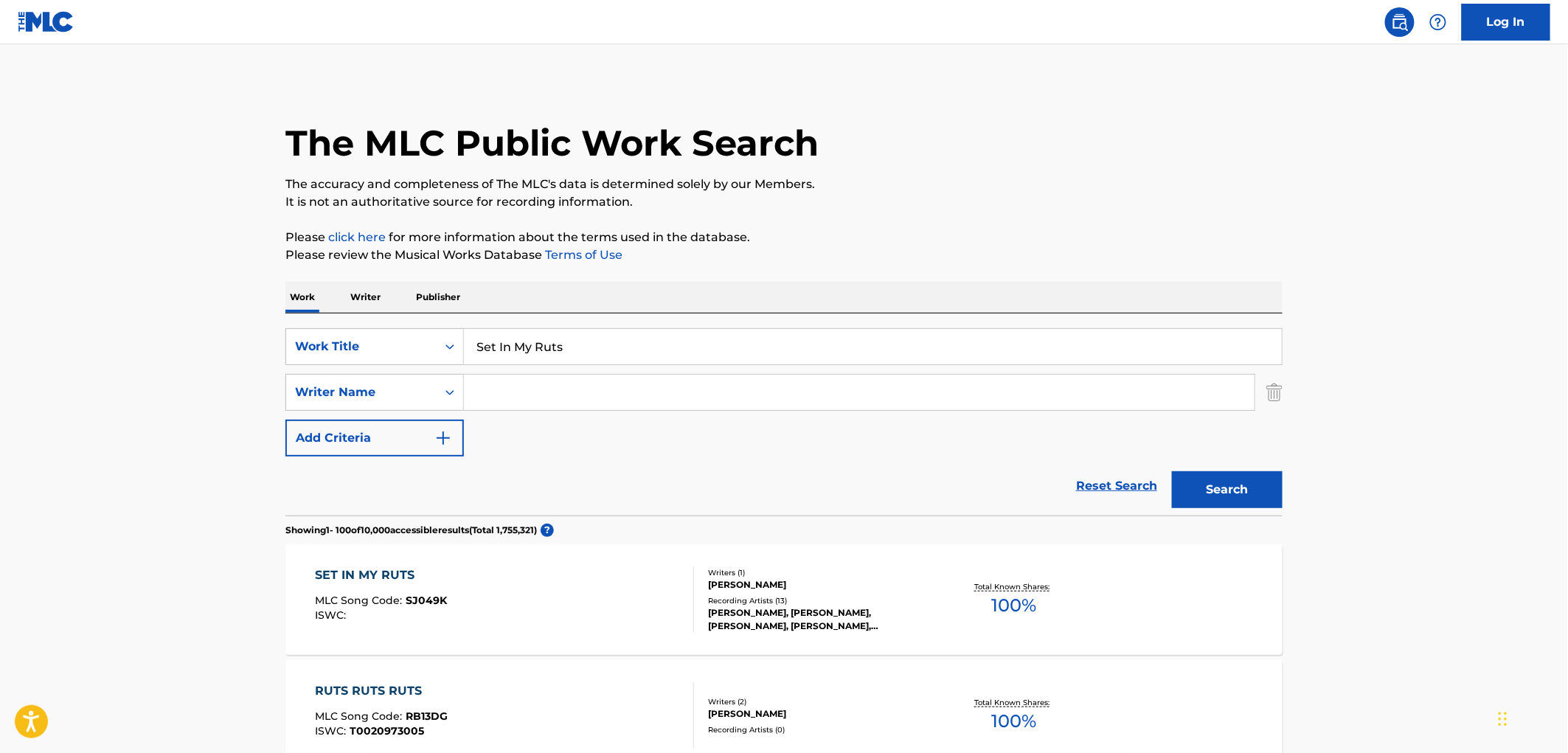
click at [743, 622] on div "CODY HIBBARD, CODY HIBBARD, CODY HIBBARD, CODY HIBBARD, CODY HIBBARD" at bounding box center [819, 619] width 223 height 27
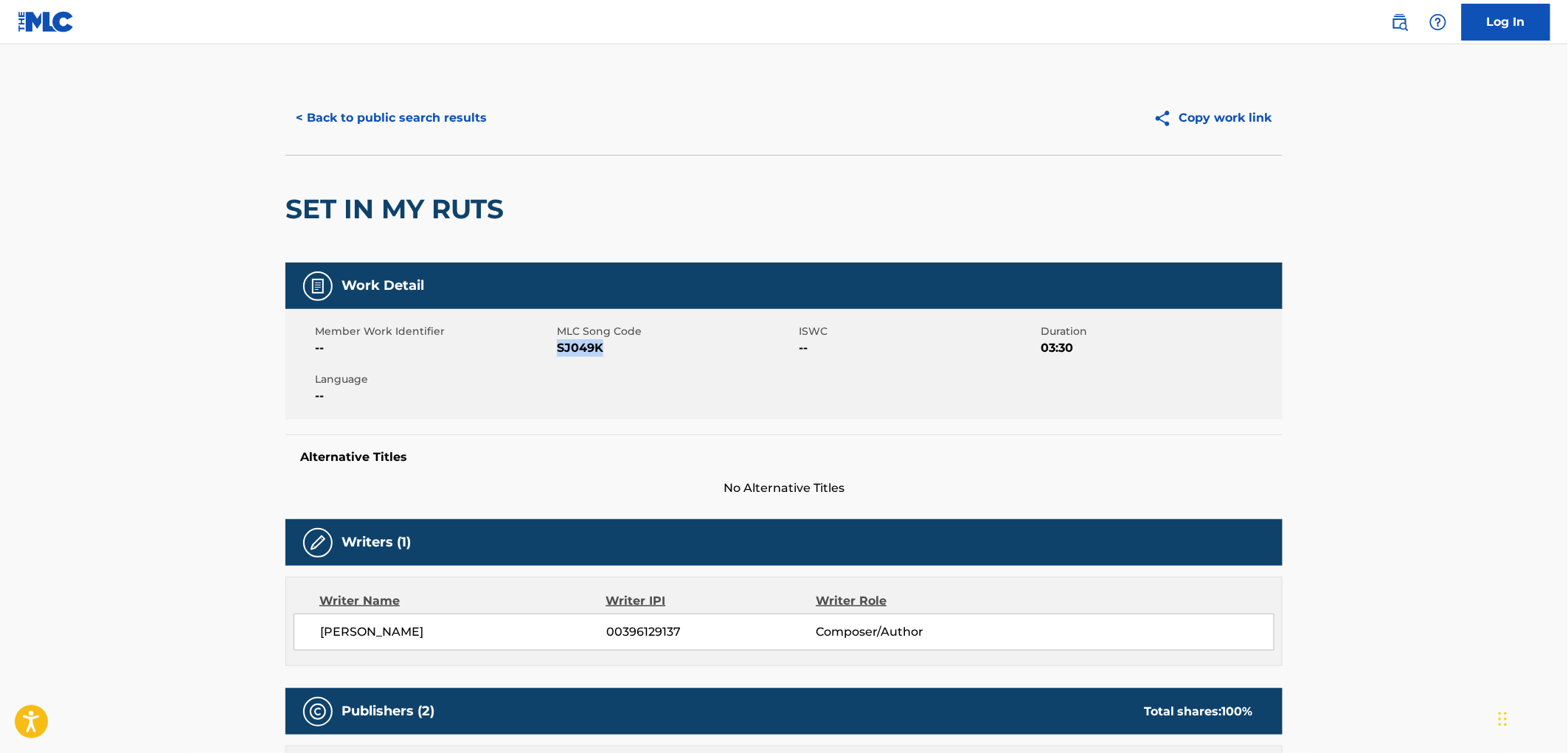
drag, startPoint x: 602, startPoint y: 345, endPoint x: 558, endPoint y: 350, distance: 44.3
click at [558, 350] on span "SJ049K" at bounding box center [676, 348] width 238 height 18
copy span "SJ049K"
click at [344, 121] on button "< Back to public search results" at bounding box center [390, 117] width 211 height 37
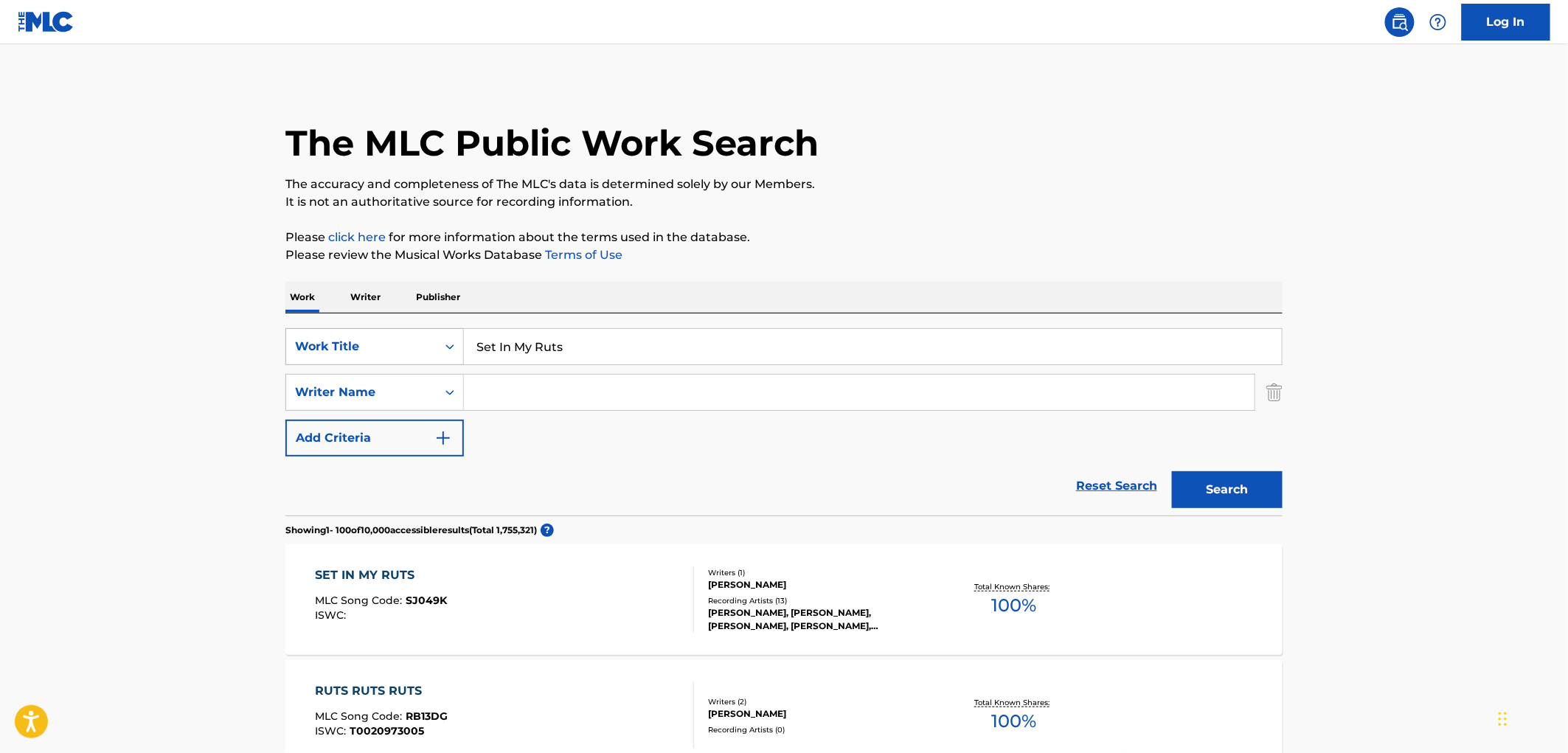
drag, startPoint x: 563, startPoint y: 354, endPoint x: 446, endPoint y: 356, distance: 117.0
click at [446, 356] on div "SearchWithCriteria429c7708-f563-49e7-af78-769bc3bfcd22 Work Title Set In My Ruts" at bounding box center [784, 346] width 998 height 37
paste input "Hand Me Down"
click at [1207, 498] on button "Search" at bounding box center [1227, 490] width 111 height 37
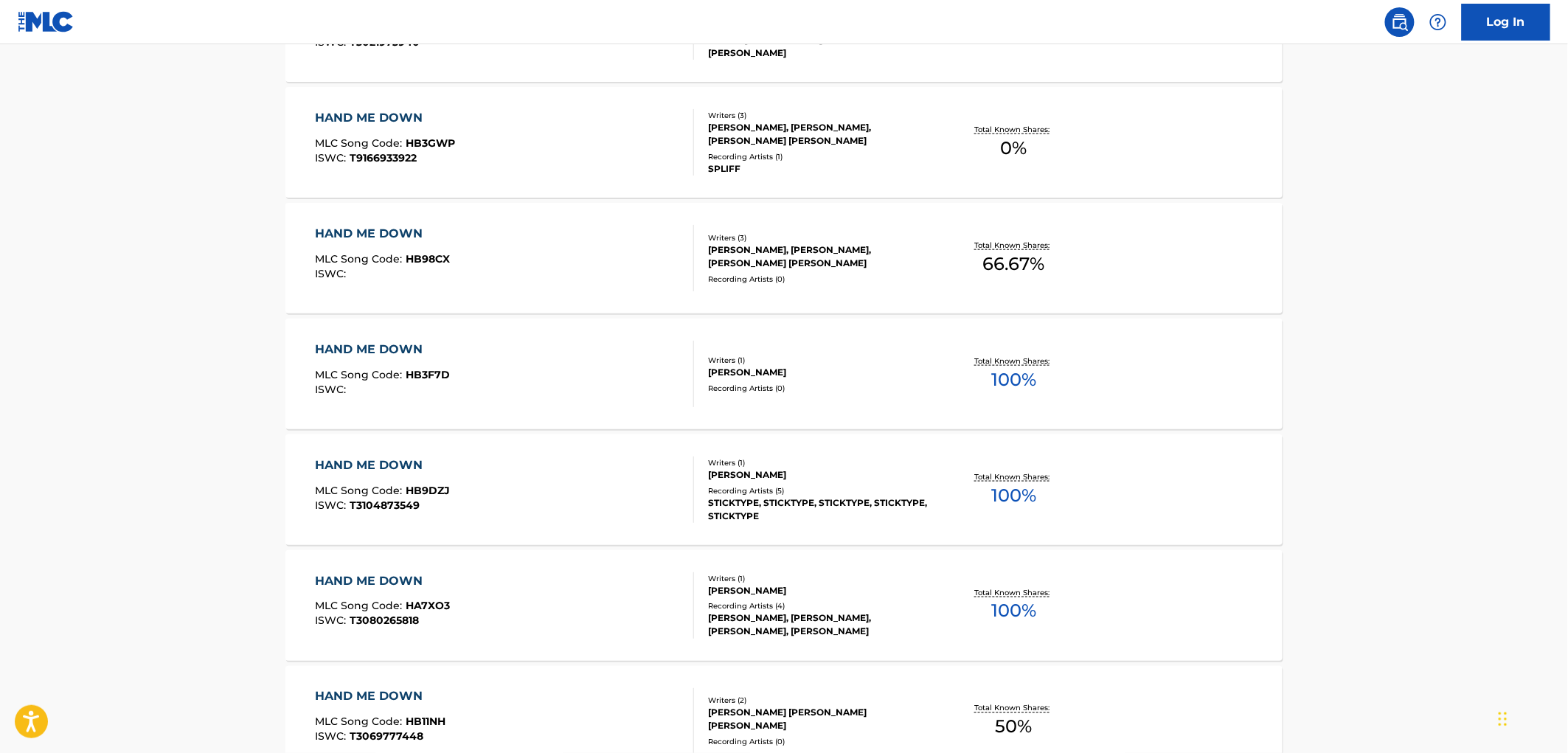
scroll to position [245, 0]
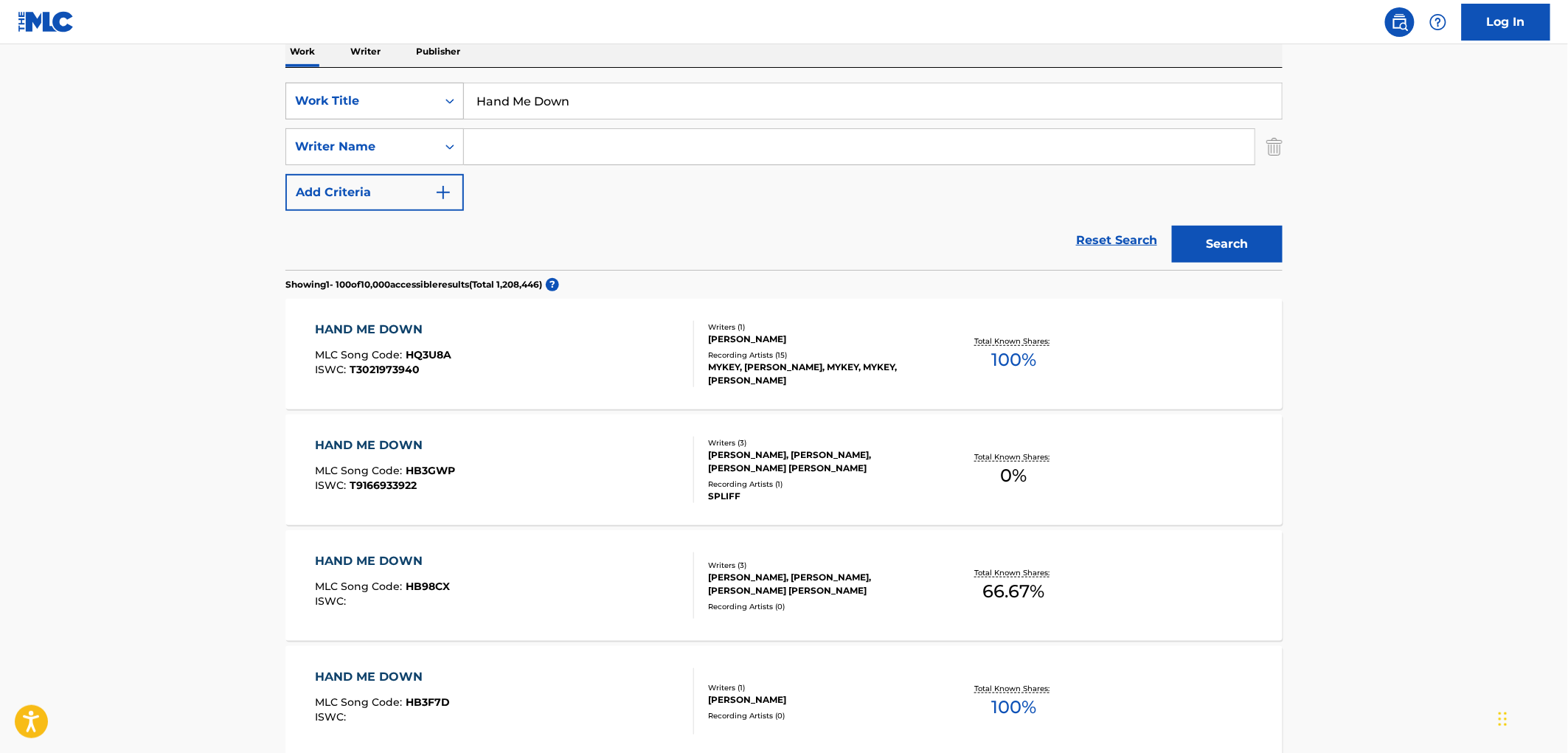
drag, startPoint x: 572, startPoint y: 108, endPoint x: 460, endPoint y: 98, distance: 112.4
click at [460, 98] on div "SearchWithCriteria429c7708-f563-49e7-af78-769bc3bfcd22 Work Title Hand Me Down" at bounding box center [784, 100] width 998 height 37
paste input "COJO Natio"
type input "COJO Nation"
click at [1232, 245] on button "Search" at bounding box center [1227, 243] width 111 height 37
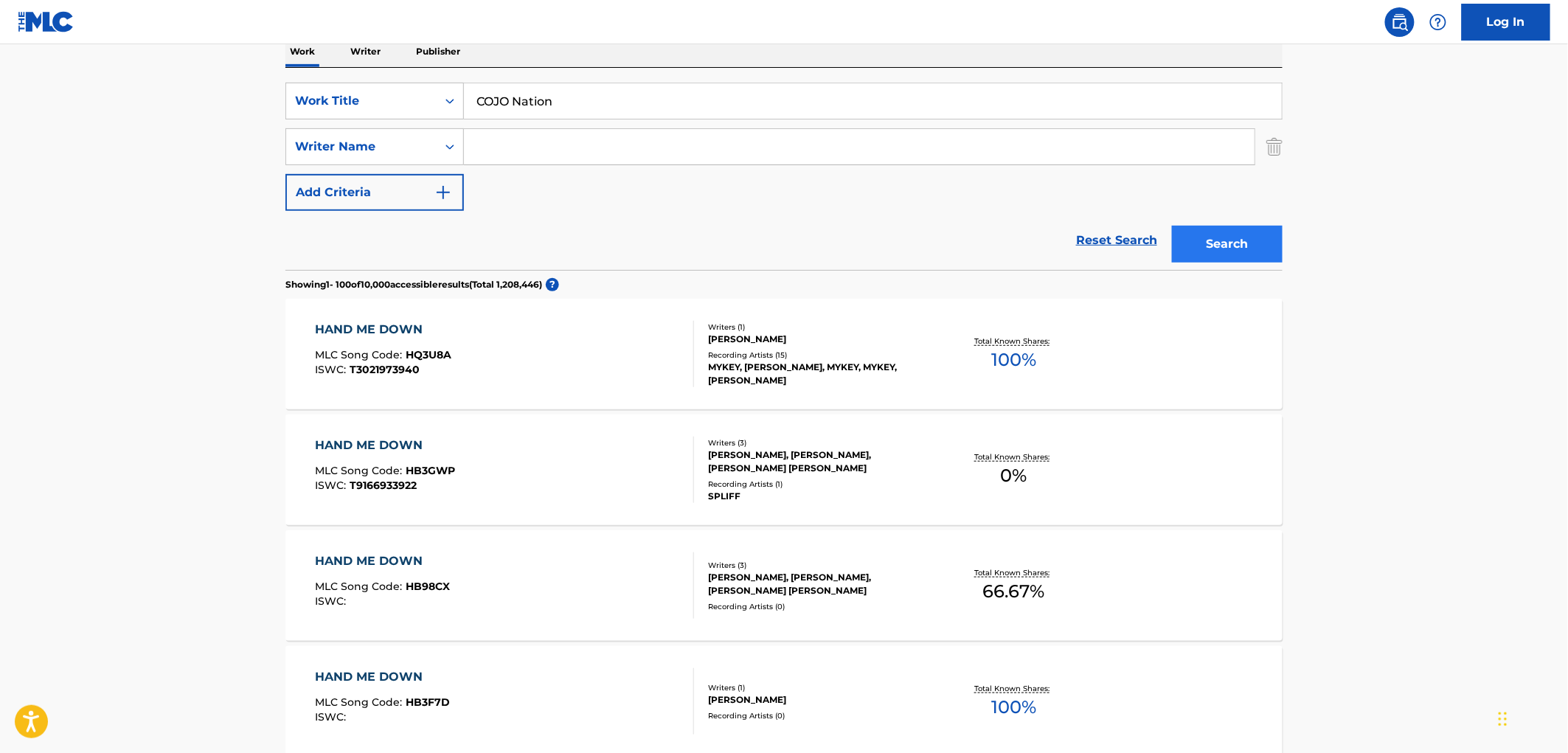
scroll to position [0, 0]
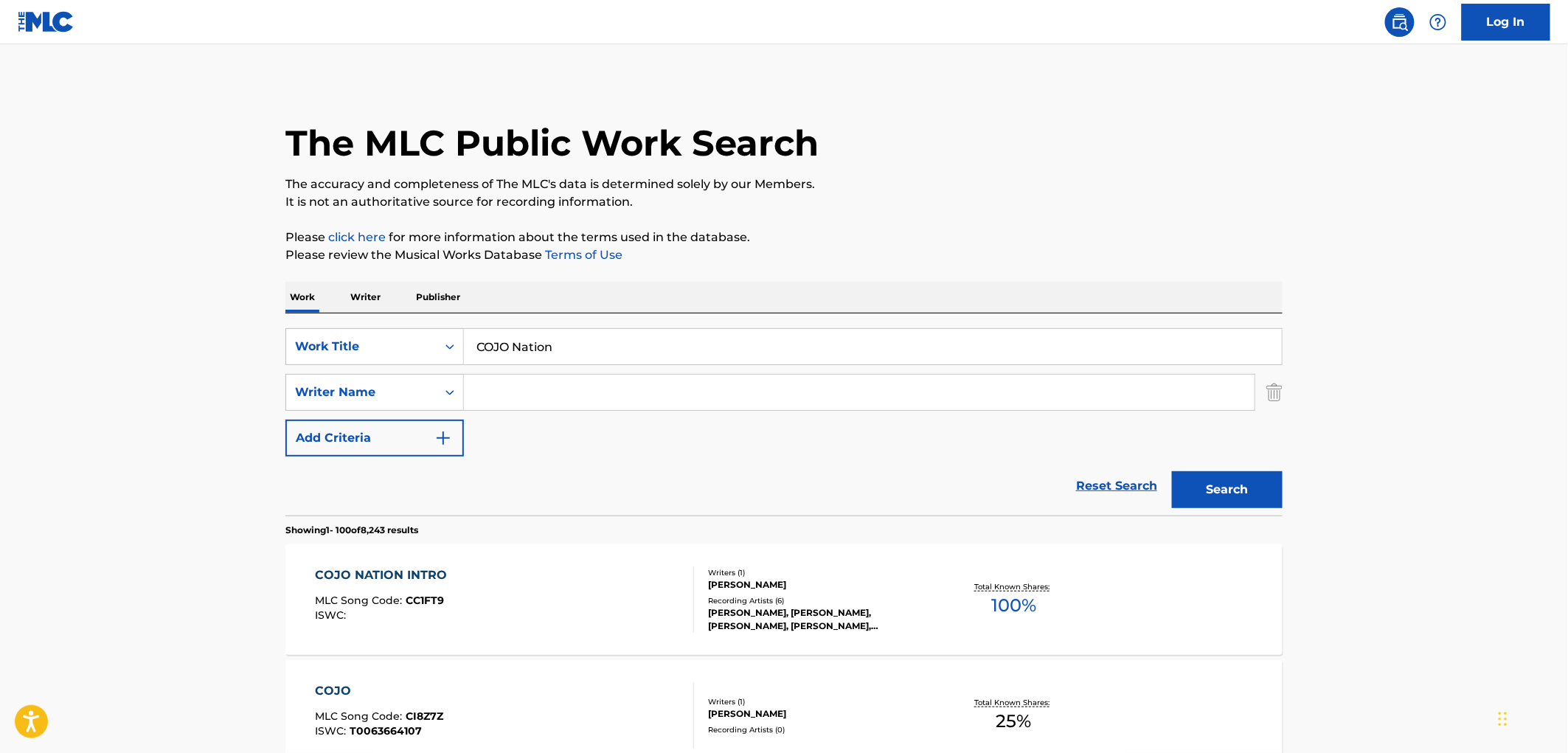
click at [766, 567] on div "Writers ( 1 )" at bounding box center [819, 573] width 223 height 11
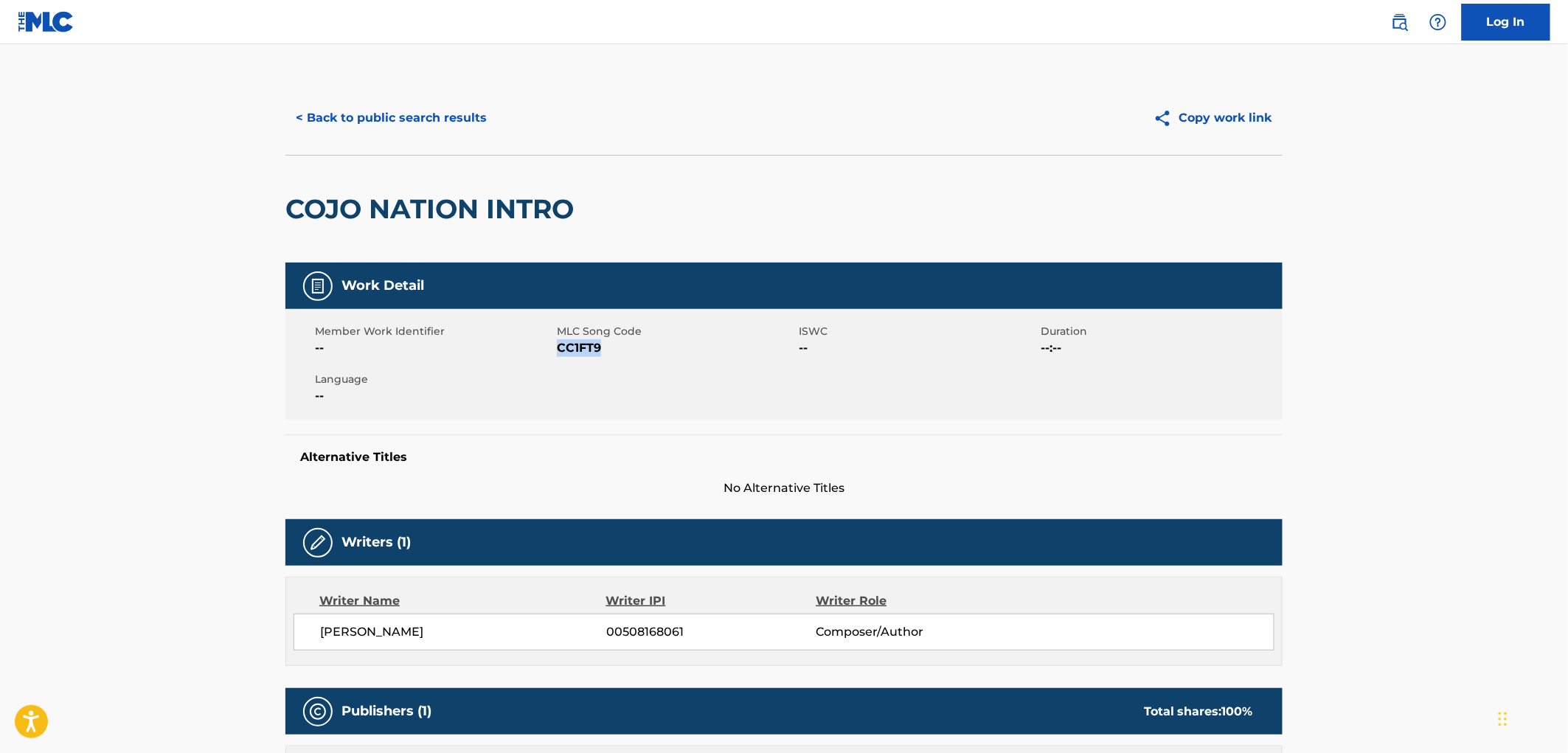
drag, startPoint x: 623, startPoint y: 352, endPoint x: 558, endPoint y: 351, distance: 65.0
click at [558, 351] on span "CC1FT9" at bounding box center [676, 348] width 238 height 18
copy span "CC1FT9"
click at [421, 123] on button "< Back to public search results" at bounding box center [390, 117] width 211 height 37
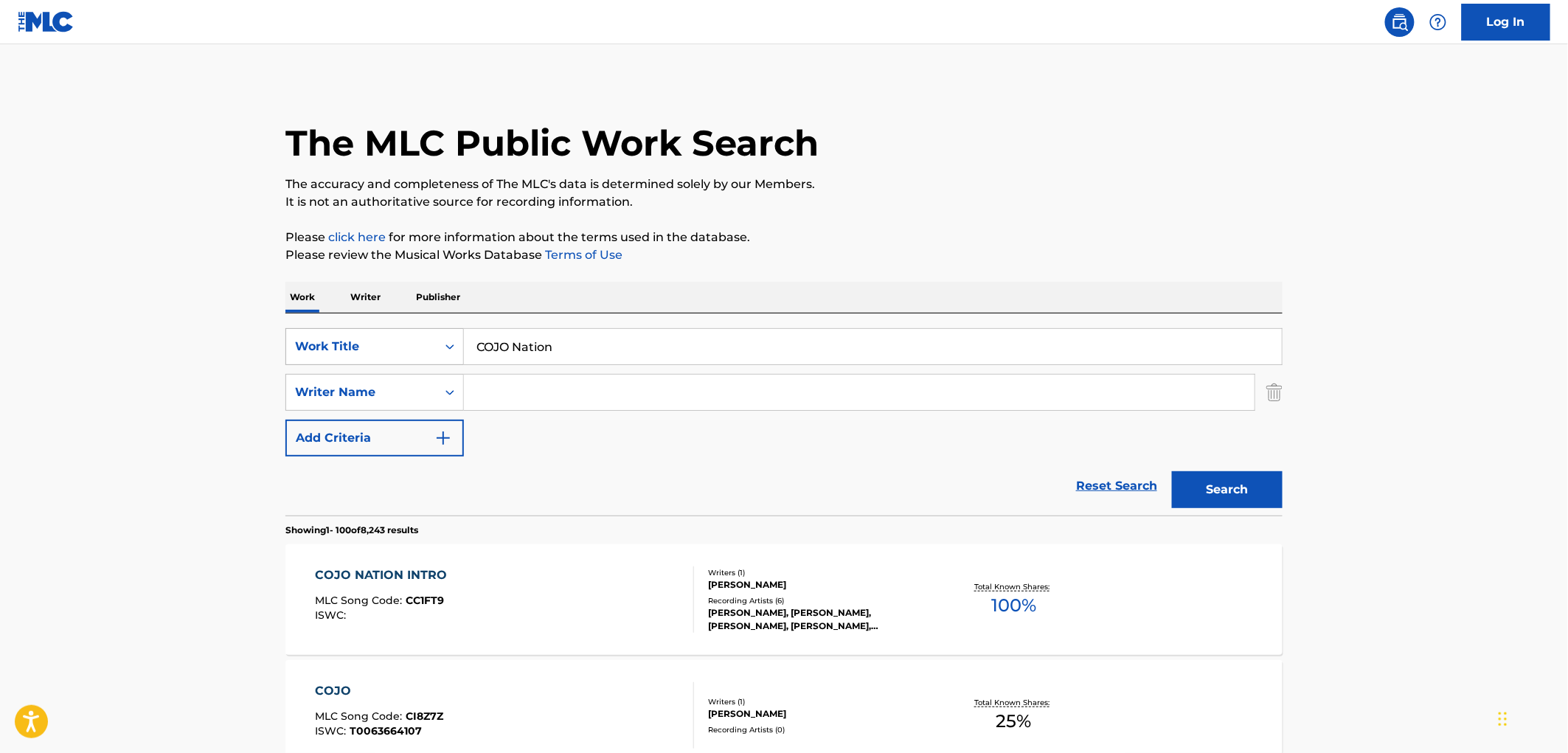
drag, startPoint x: 578, startPoint y: 345, endPoint x: 418, endPoint y: 341, distance: 160.0
click at [417, 342] on div "SearchWithCriteria429c7708-f563-49e7-af78-769bc3bfcd22 Work Title COJO Nation" at bounding box center [784, 346] width 998 height 37
paste input "Pill Poppin' Music"
click at [543, 343] on input "Pill Poppin' Music" at bounding box center [873, 346] width 818 height 35
click at [1177, 492] on button "Search" at bounding box center [1227, 490] width 111 height 37
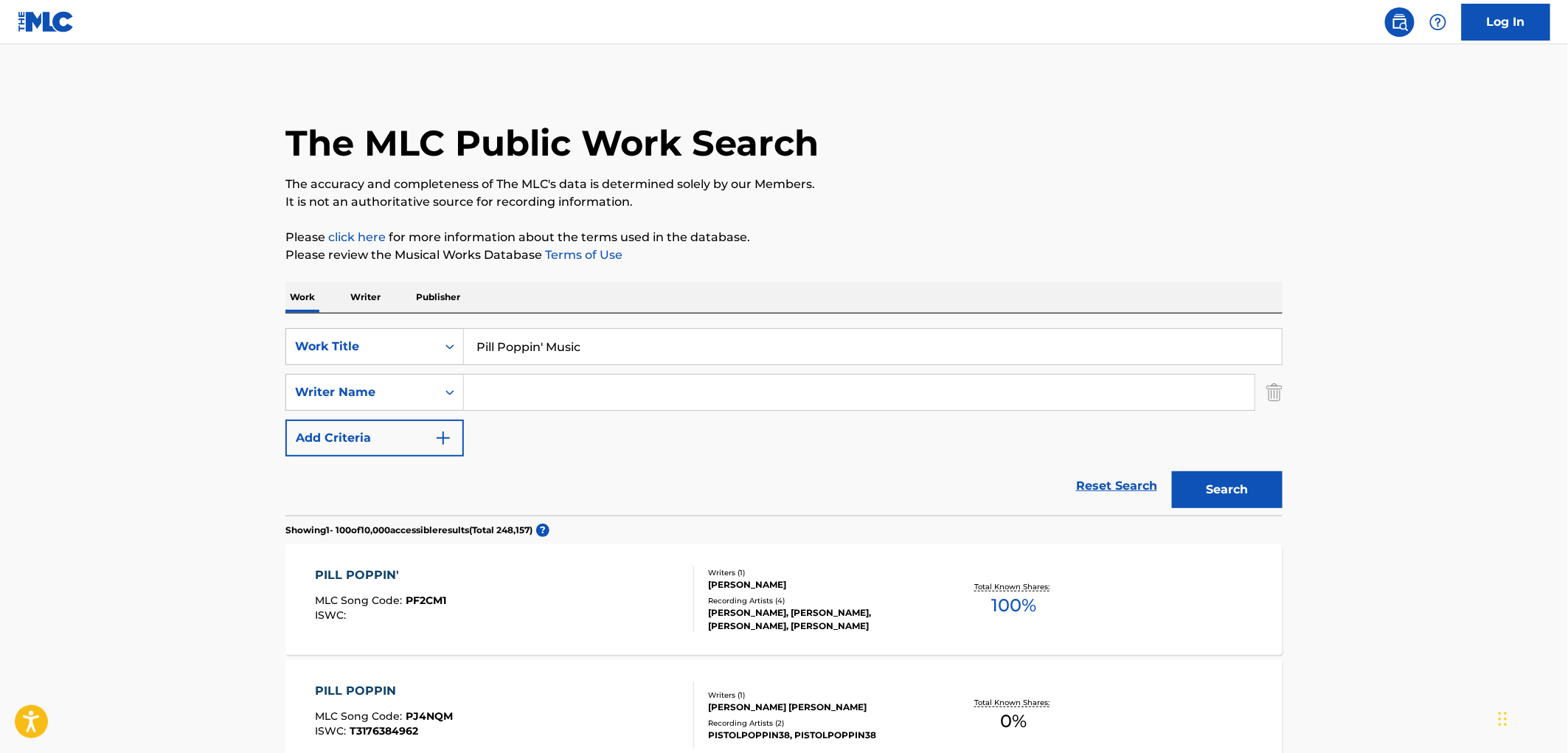
drag, startPoint x: 613, startPoint y: 347, endPoint x: 475, endPoint y: 351, distance: 138.1
click at [475, 351] on input "Pill Poppin' Music" at bounding box center [873, 346] width 818 height 35
paste input "JANELLE"
click at [1197, 496] on button "Search" at bounding box center [1227, 490] width 111 height 37
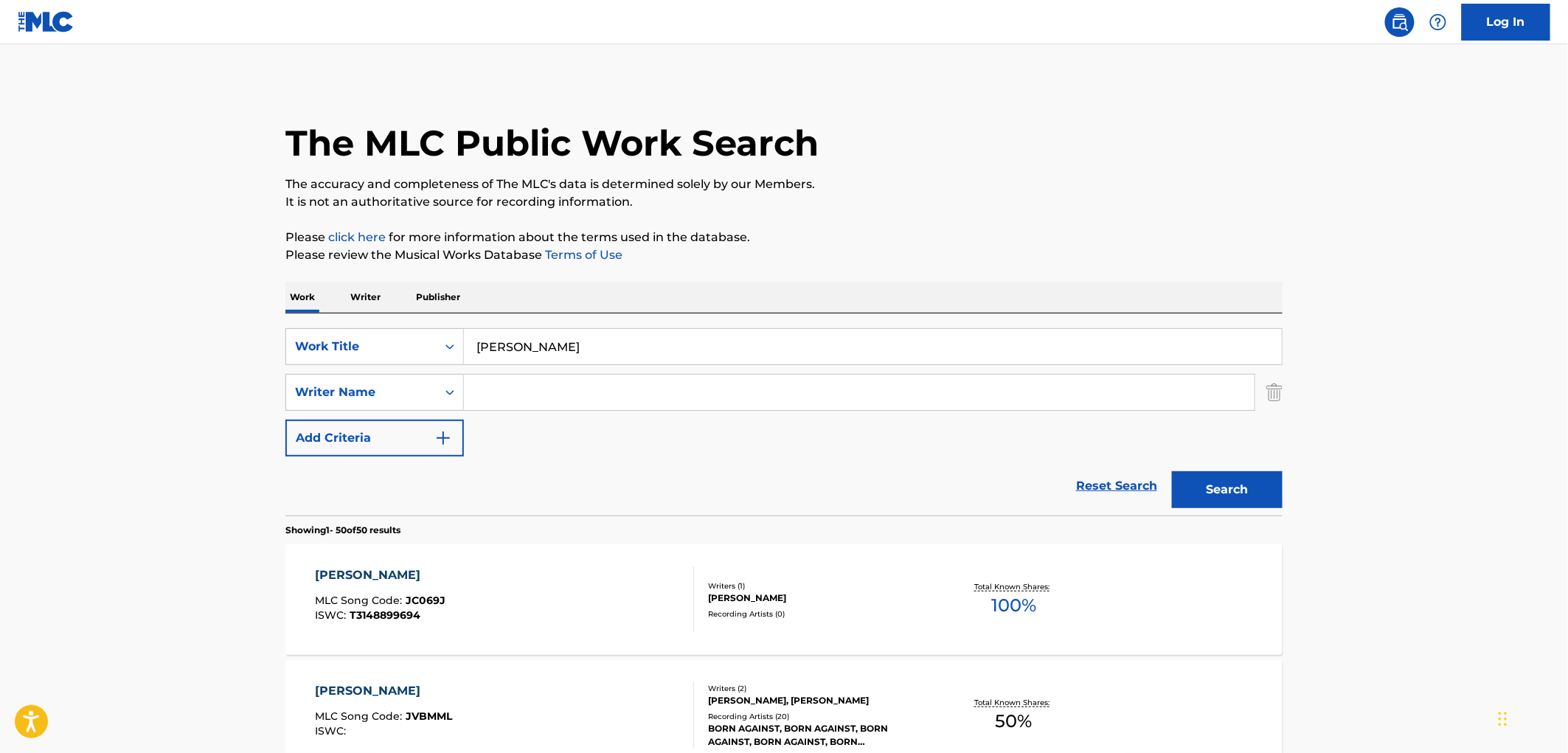
drag, startPoint x: 536, startPoint y: 349, endPoint x: 472, endPoint y: 358, distance: 64.6
click at [471, 358] on input "JANELLE" at bounding box center [873, 346] width 818 height 35
paste input "skyscrapers (love now, cry later)"
drag, startPoint x: 546, startPoint y: 348, endPoint x: 804, endPoint y: 350, distance: 258.0
click at [804, 350] on input "skyscrapers (love now, cry later)" at bounding box center [873, 346] width 818 height 35
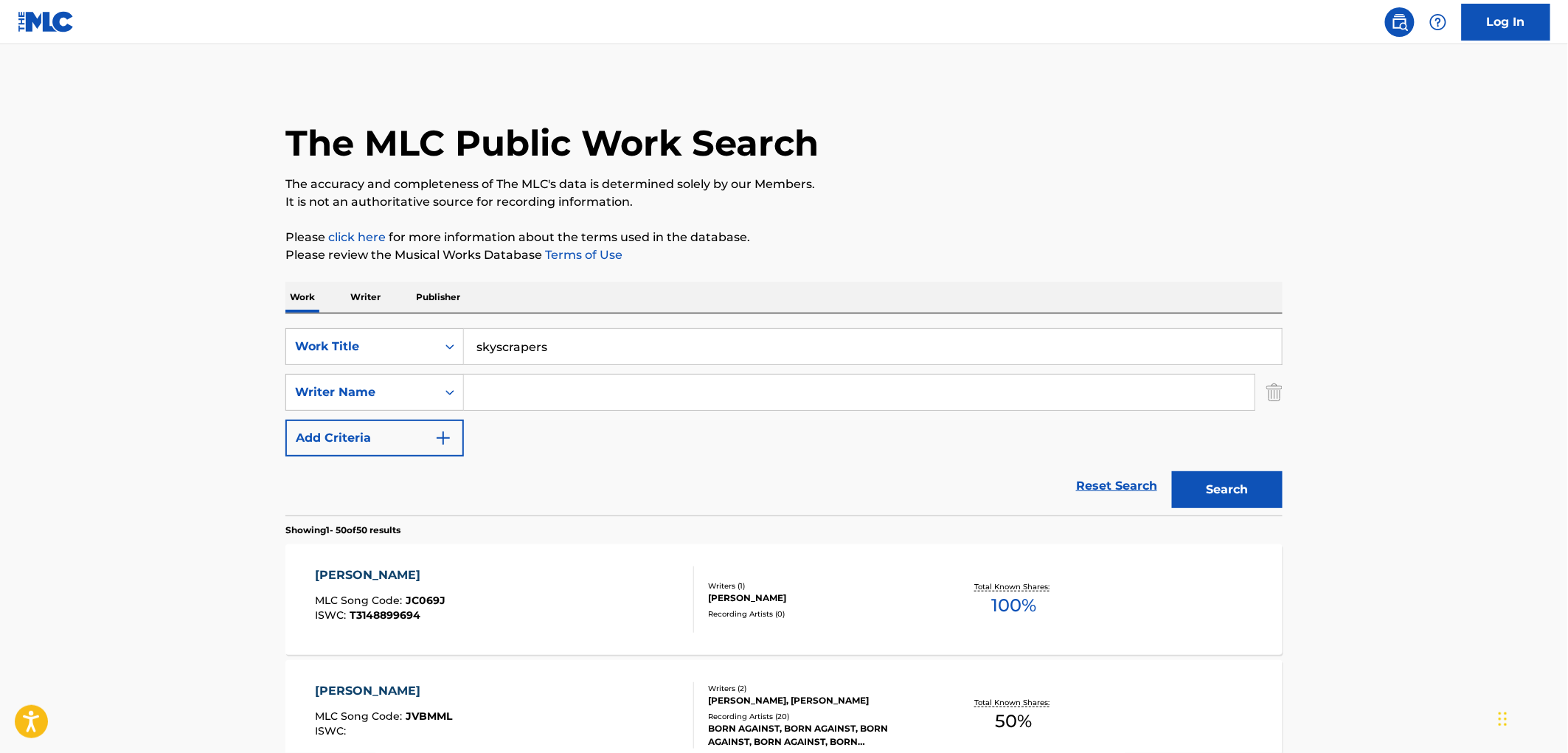
click at [1172, 472] on button "Search" at bounding box center [1227, 490] width 111 height 37
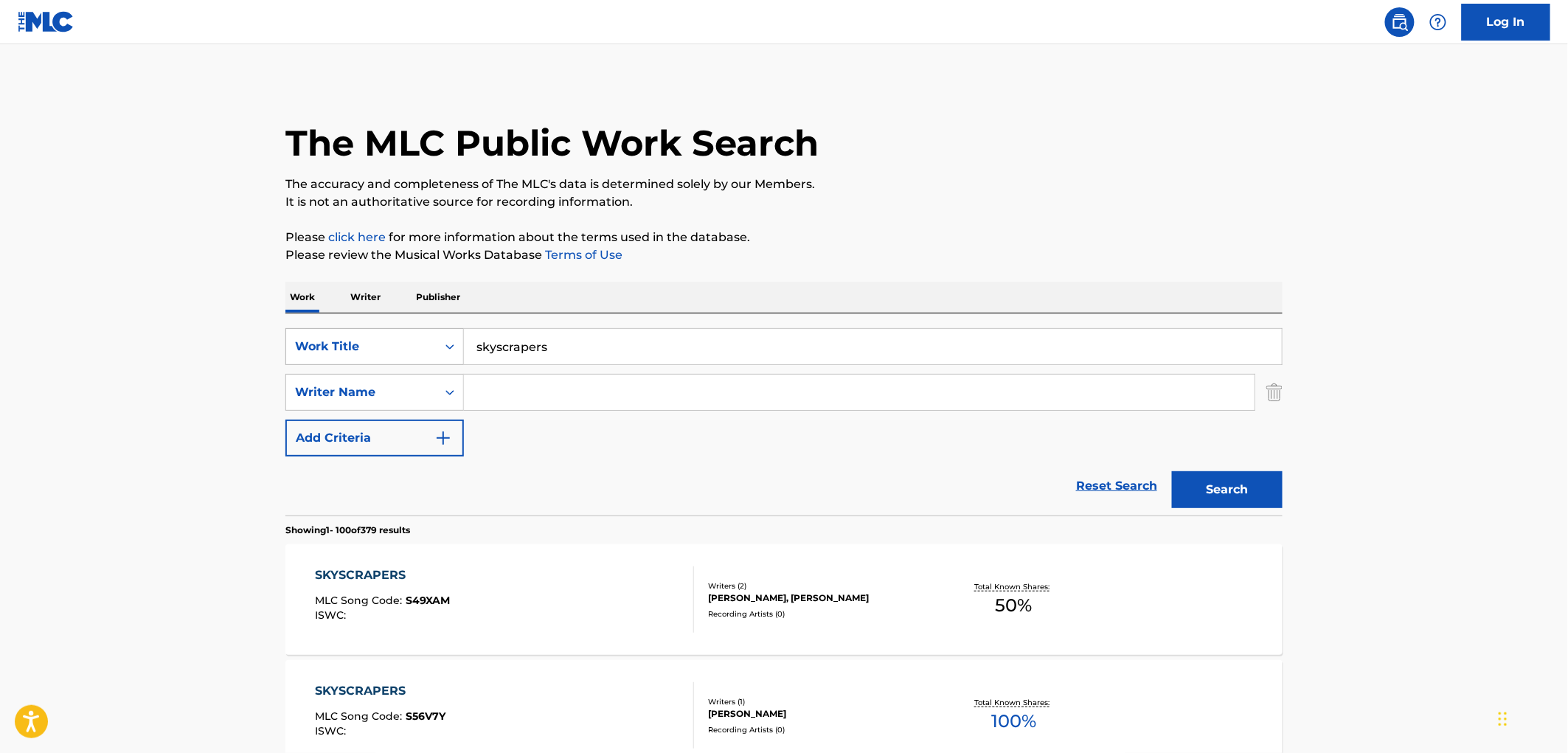
drag, startPoint x: 532, startPoint y: 347, endPoint x: 452, endPoint y: 350, distance: 80.1
click at [448, 350] on div "SearchWithCriteria429c7708-f563-49e7-af78-769bc3bfcd22 Work Title skyscrapers" at bounding box center [784, 346] width 998 height 37
paste input "Sliver"
type input "Sliver"
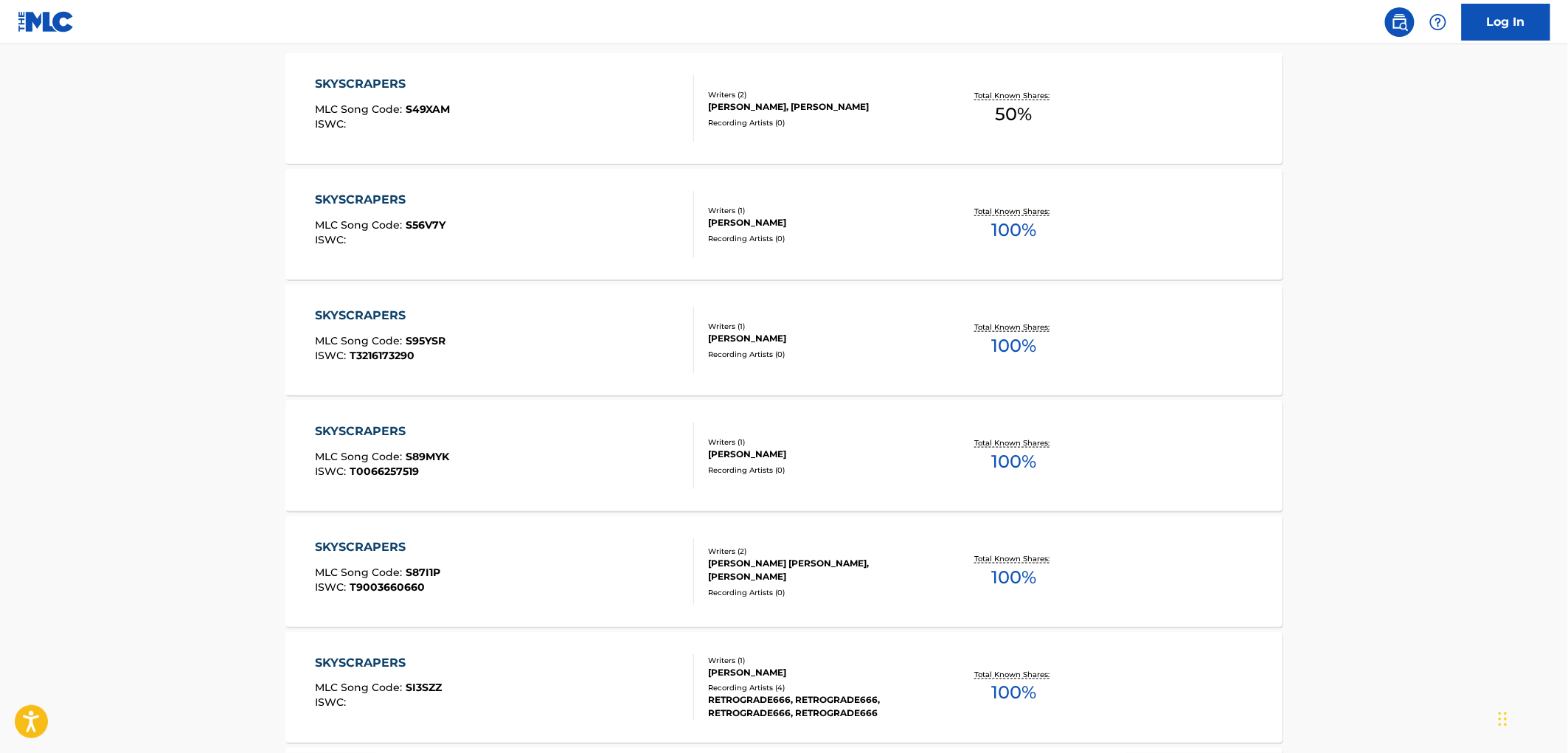
scroll to position [81, 0]
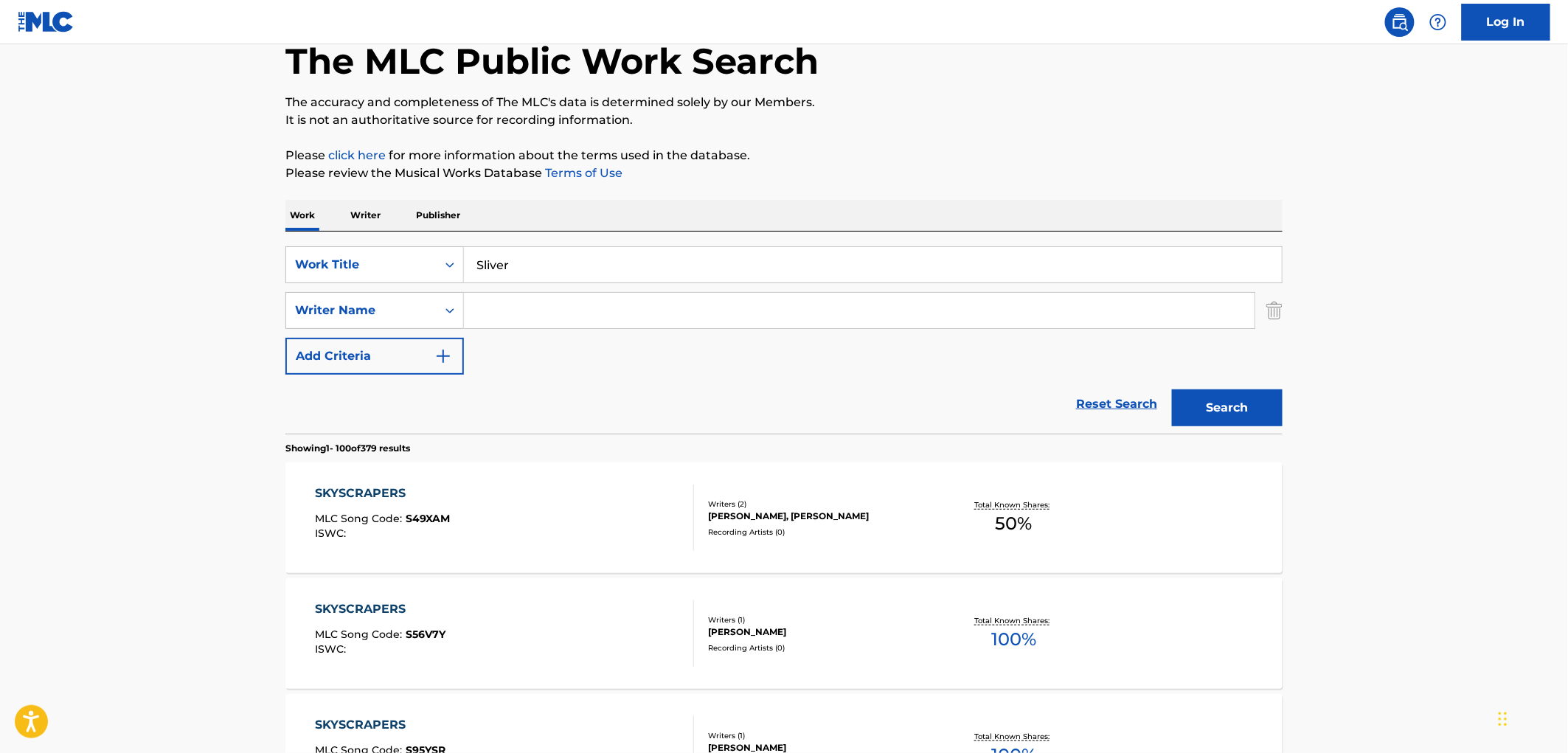
paste input "Cold Showers"
type input "Cold Showers"
click at [1269, 395] on button "Search" at bounding box center [1227, 407] width 111 height 37
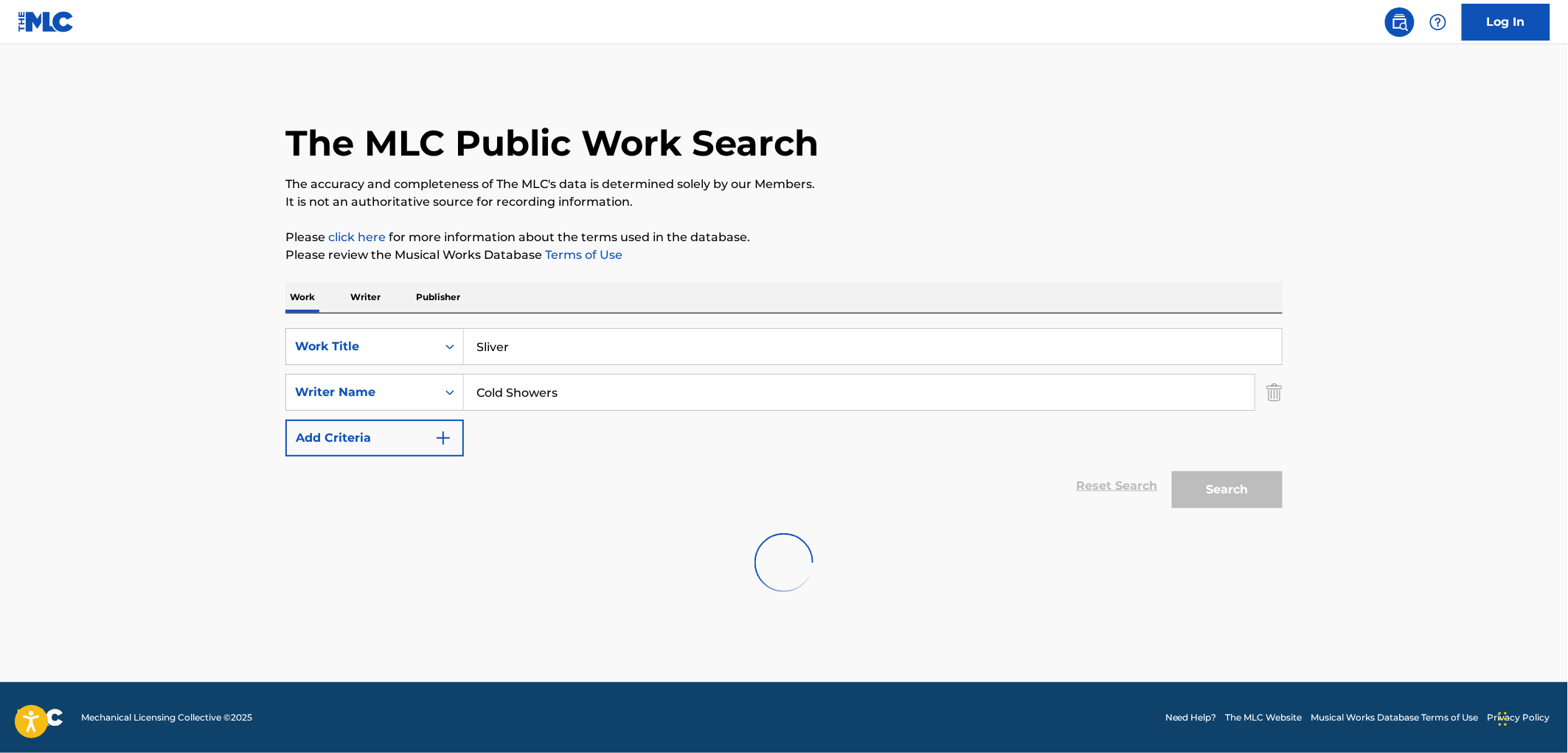
scroll to position [0, 0]
drag, startPoint x: 520, startPoint y: 345, endPoint x: 440, endPoint y: 345, distance: 80.0
click at [437, 345] on div "SearchWithCriteria429c7708-f563-49e7-af78-769bc3bfcd22 Work Title Sliver" at bounding box center [784, 346] width 998 height 37
paste input "Blame"
drag, startPoint x: 513, startPoint y: 348, endPoint x: 460, endPoint y: 339, distance: 53.8
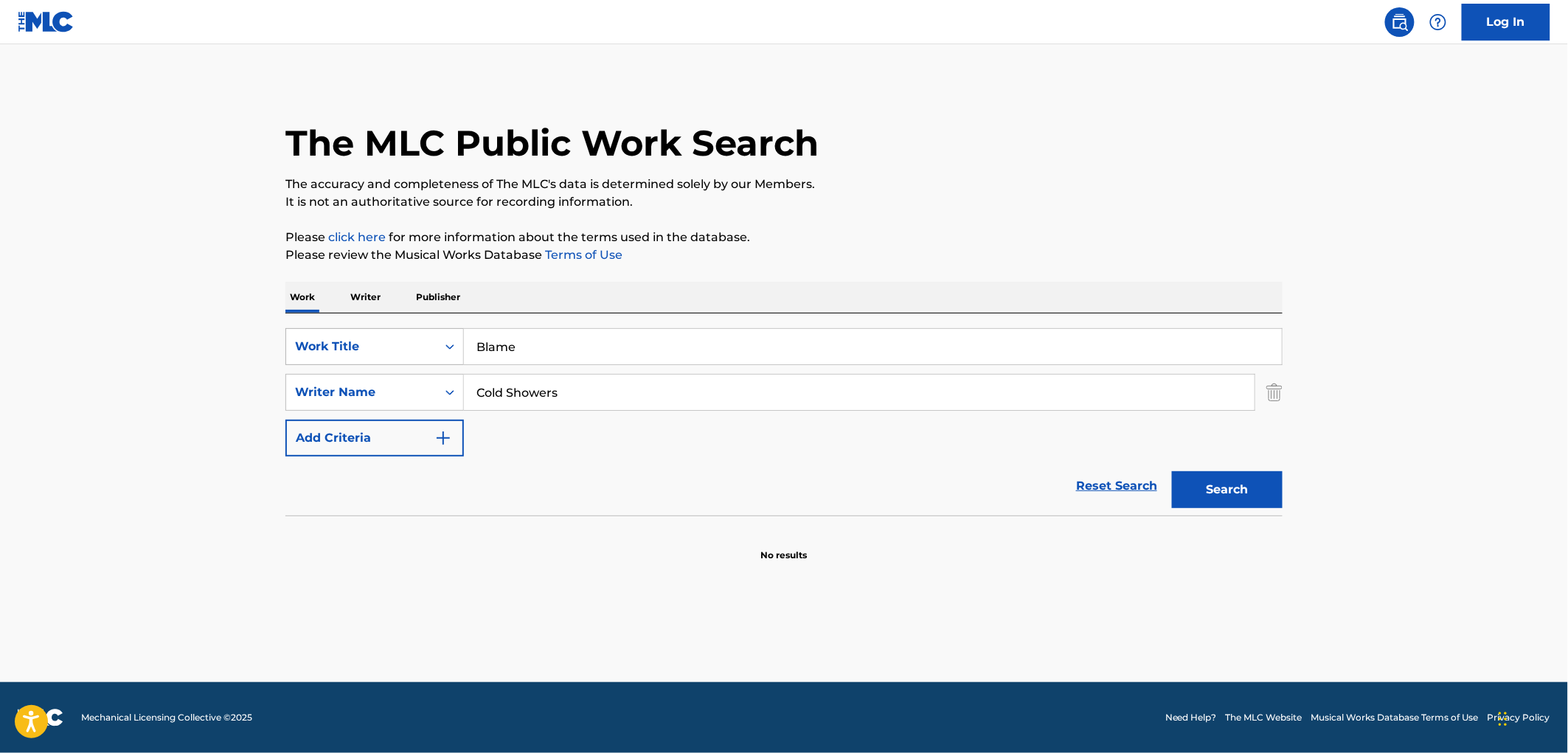
click at [460, 339] on div "SearchWithCriteria429c7708-f563-49e7-af78-769bc3bfcd22 Work Title Blame" at bounding box center [784, 346] width 998 height 37
paste input "Kick It"
type input "Kick It"
drag, startPoint x: 564, startPoint y: 388, endPoint x: 477, endPoint y: 395, distance: 87.3
click at [477, 395] on input "Cold Showers" at bounding box center [859, 392] width 791 height 35
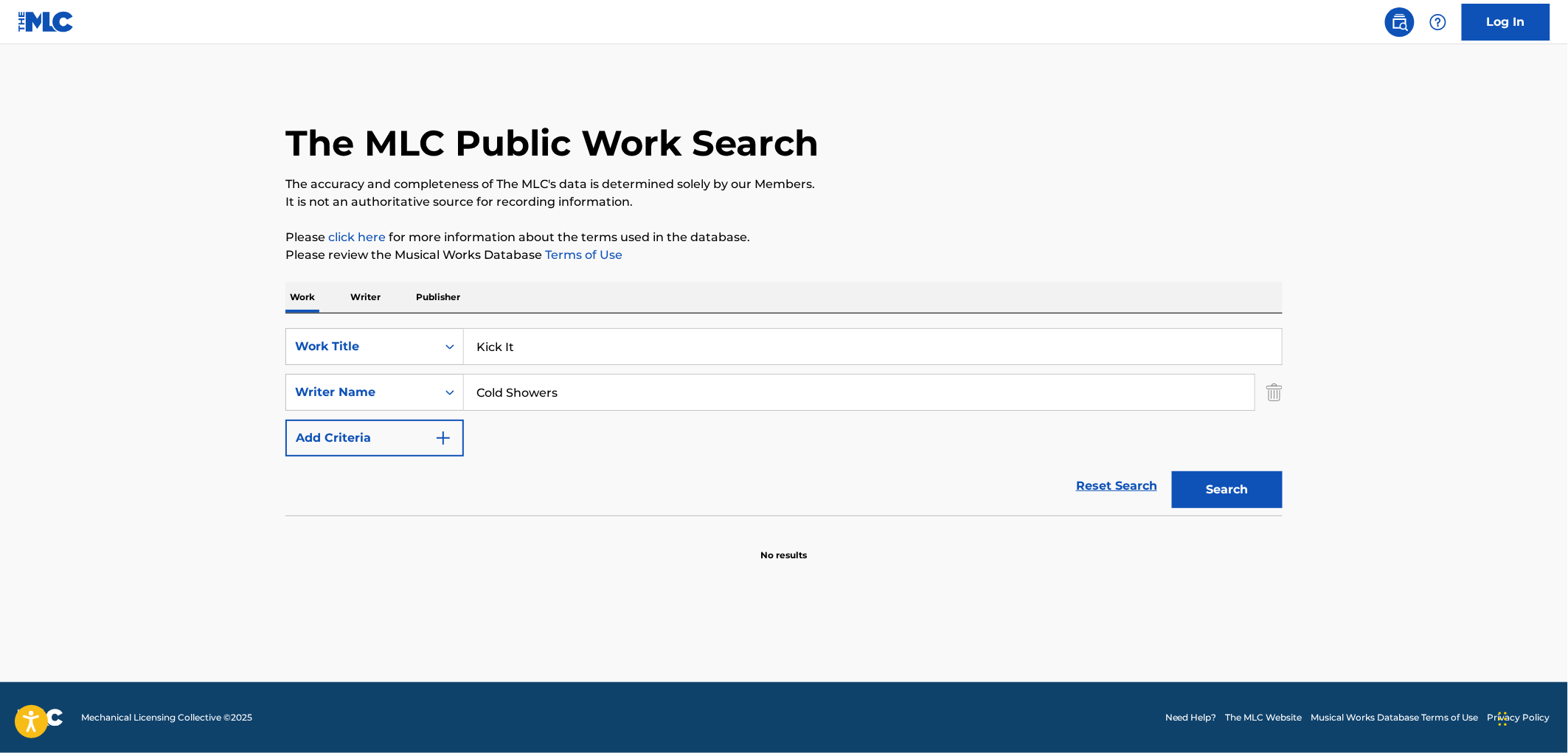
paste input "lective Soul"
type input "Collective Soul"
click at [1214, 502] on button "Search" at bounding box center [1227, 490] width 111 height 37
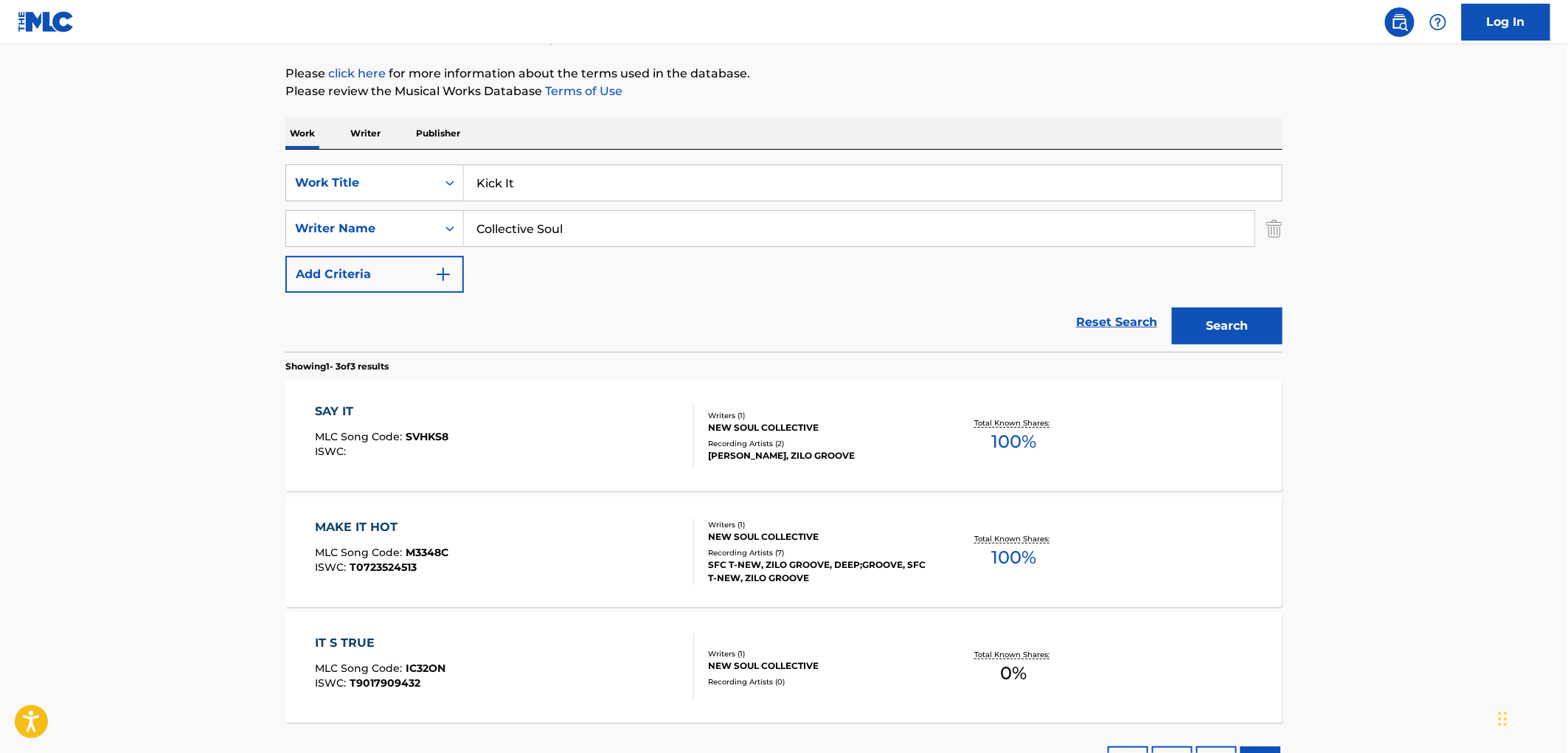
scroll to position [245, 0]
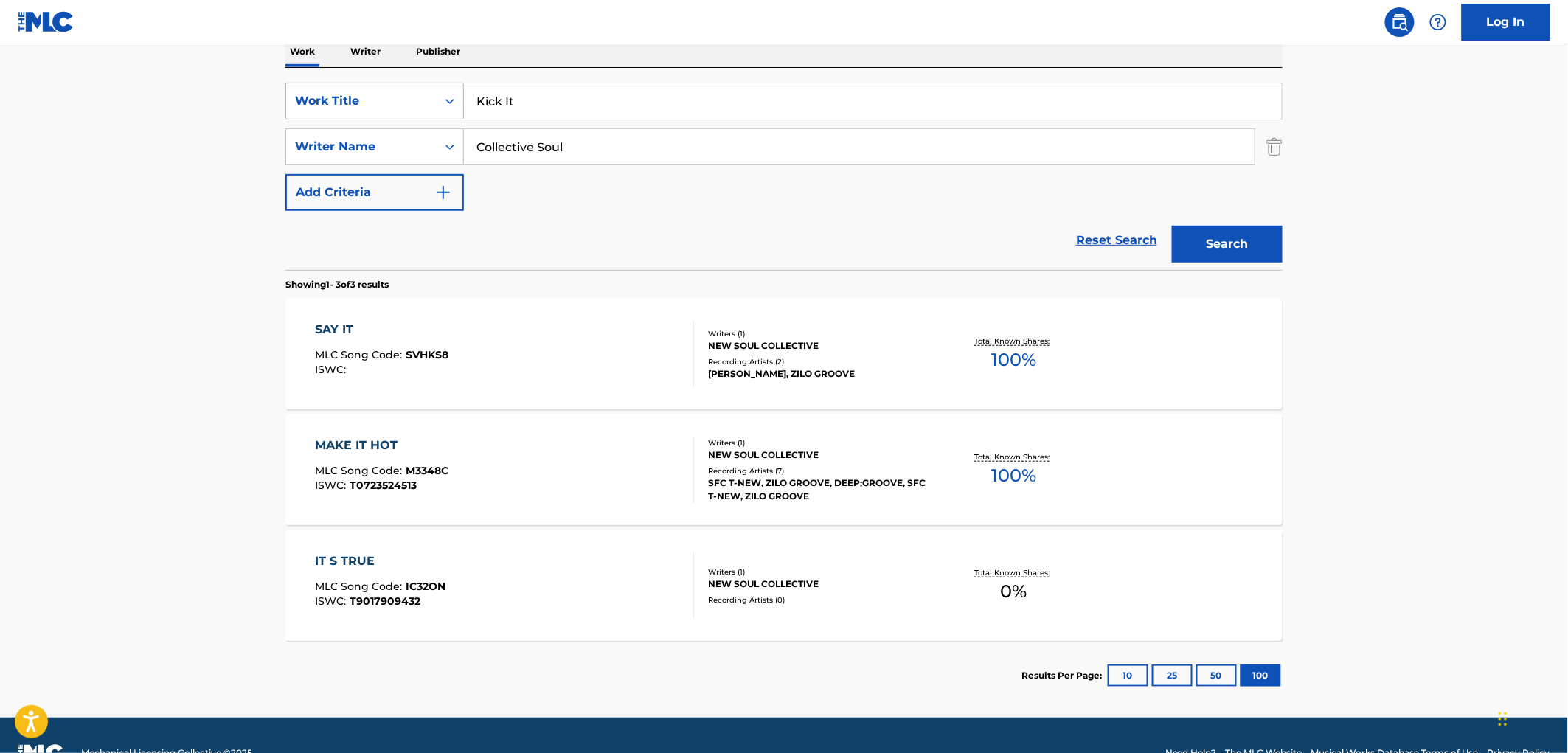
drag, startPoint x: 516, startPoint y: 101, endPoint x: 442, endPoint y: 101, distance: 74.0
click at [440, 101] on div "SearchWithCriteria429c7708-f563-49e7-af78-769bc3bfcd22 Work Title Kick It" at bounding box center [784, 100] width 998 height 37
paste input "All Our Pieces"
click at [1235, 252] on button "Search" at bounding box center [1227, 243] width 111 height 37
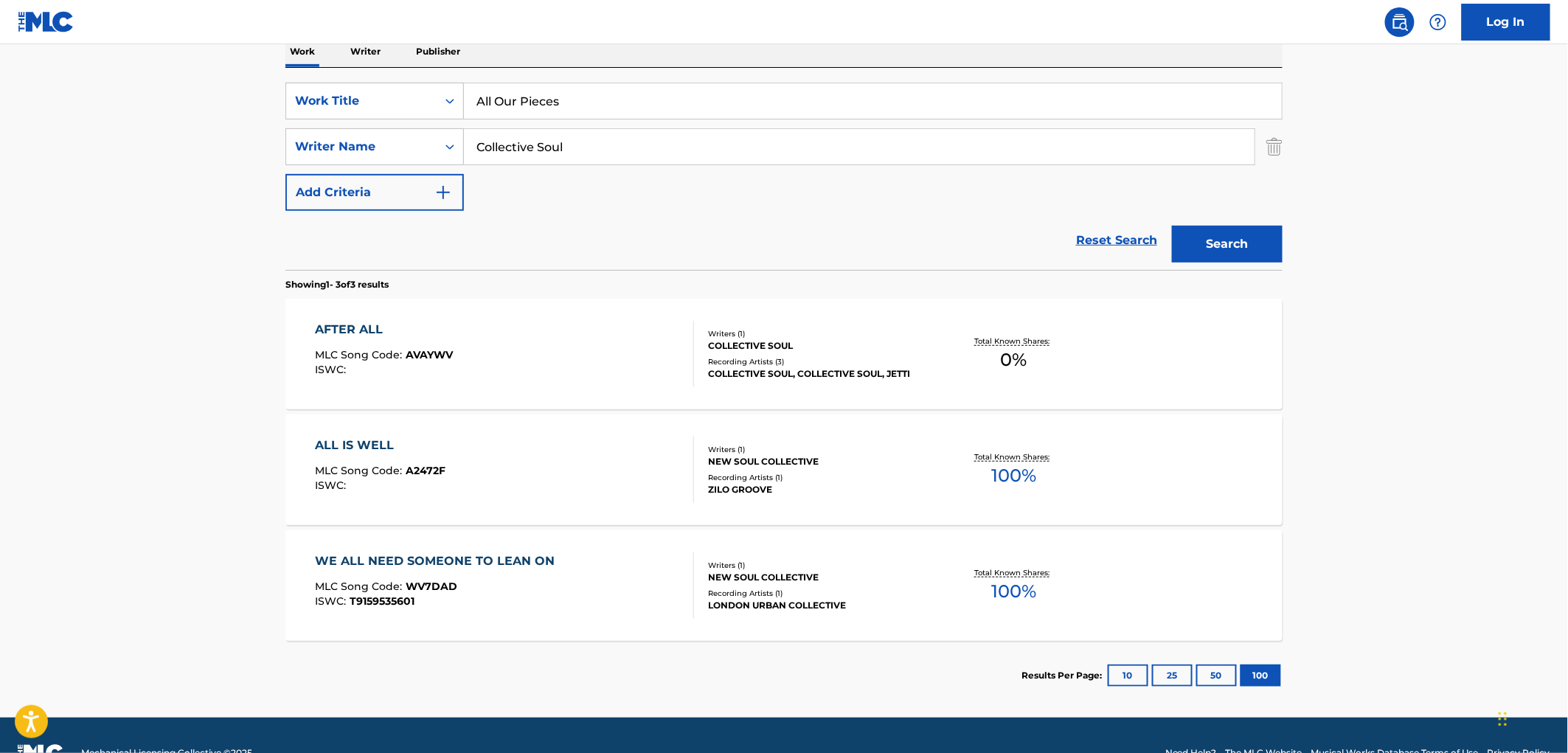
scroll to position [281, 0]
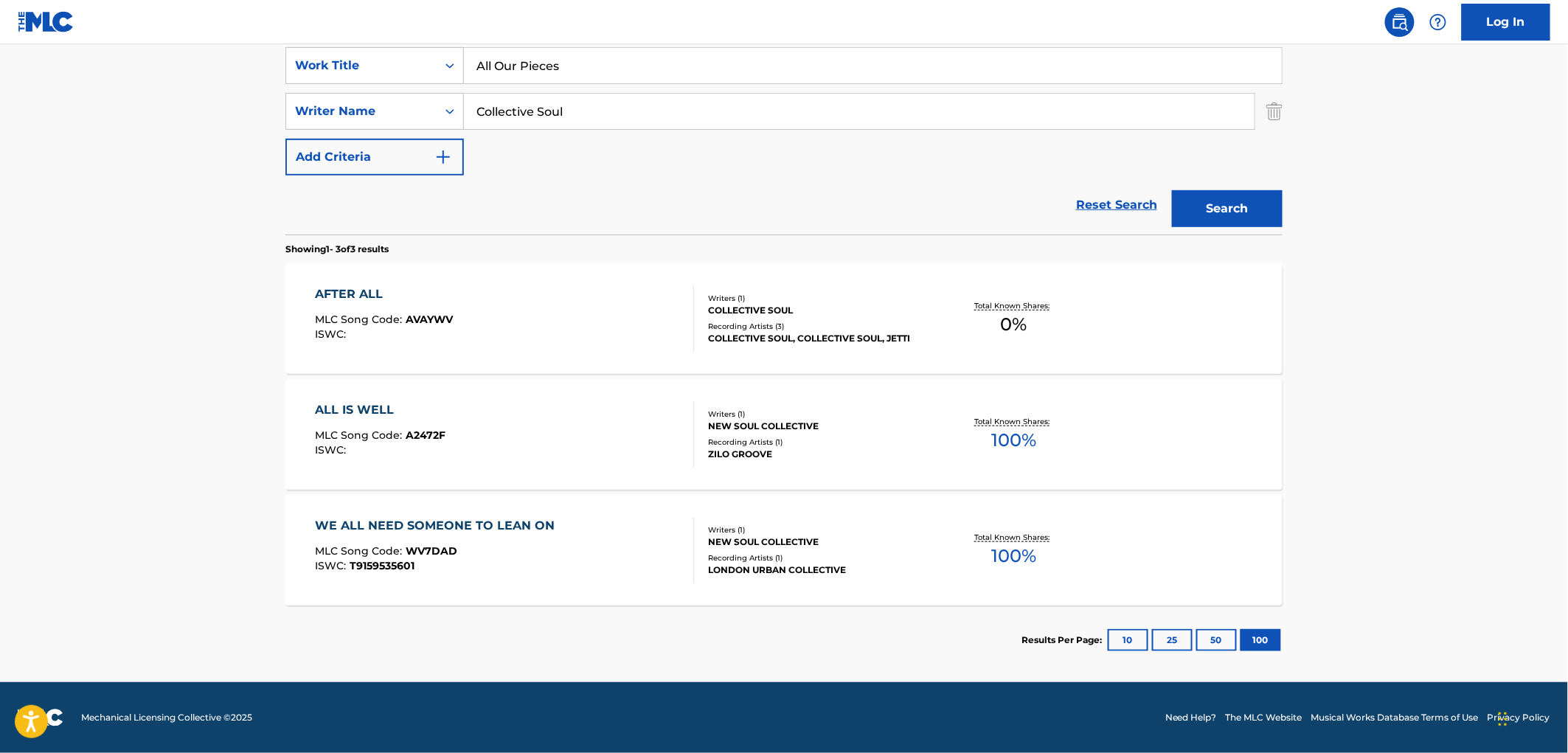
drag, startPoint x: 558, startPoint y: 64, endPoint x: 480, endPoint y: 65, distance: 78.0
click at [482, 65] on input "All Our Pieces" at bounding box center [873, 65] width 818 height 35
drag, startPoint x: 480, startPoint y: 62, endPoint x: 548, endPoint y: 70, distance: 68.5
click at [548, 70] on input "All Our Pieces" at bounding box center [873, 65] width 818 height 35
drag, startPoint x: 564, startPoint y: 67, endPoint x: 474, endPoint y: 58, distance: 90.4
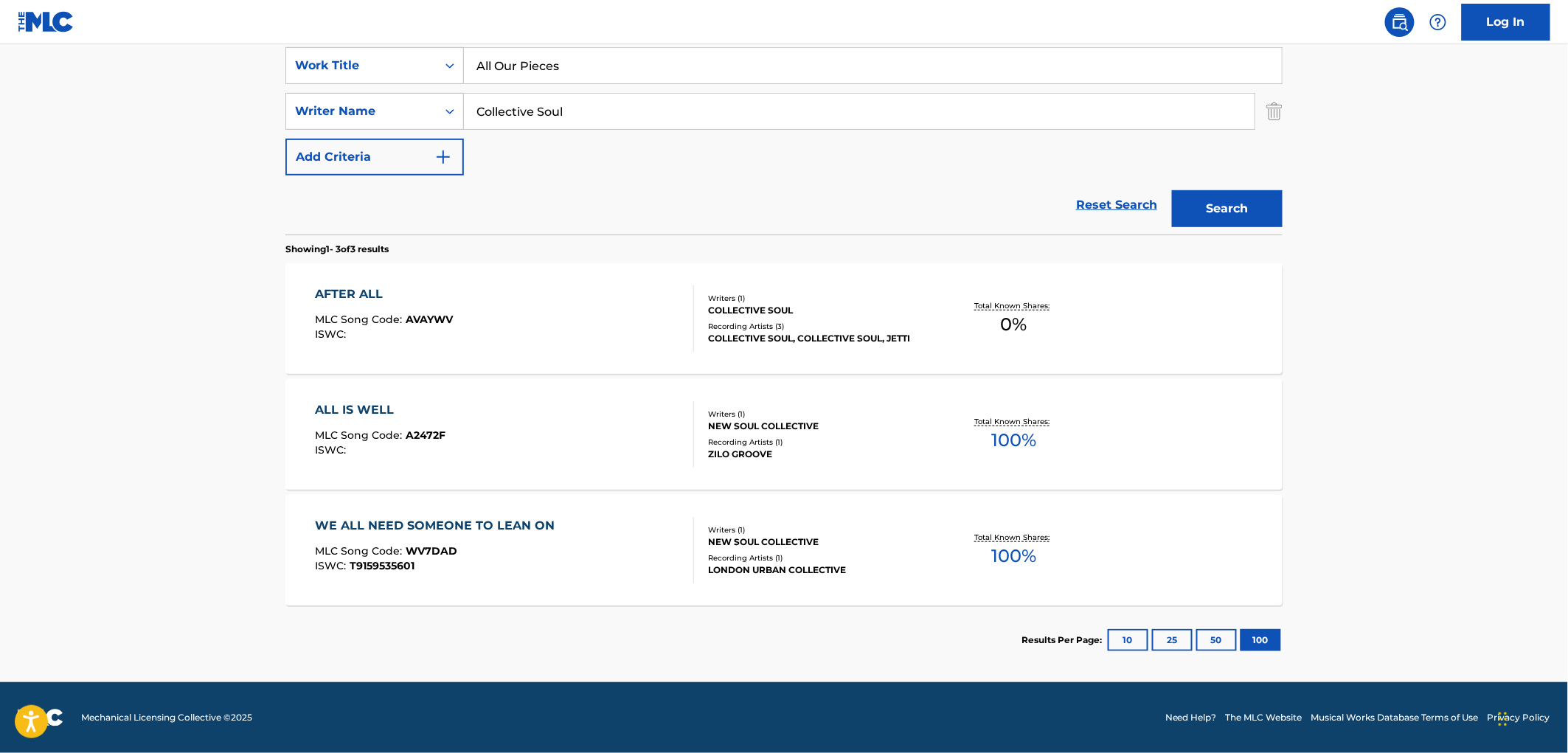
click at [474, 58] on input "All Our Pieces" at bounding box center [873, 65] width 818 height 35
paste input "You Around"
drag, startPoint x: 565, startPoint y: 77, endPoint x: 418, endPoint y: 74, distance: 147.0
click at [418, 74] on div "SearchWithCriteria429c7708-f563-49e7-af78-769bc3bfcd22 Work Title You Around" at bounding box center [784, 65] width 998 height 37
paste input "An-Gel-Lick 'Angel'"
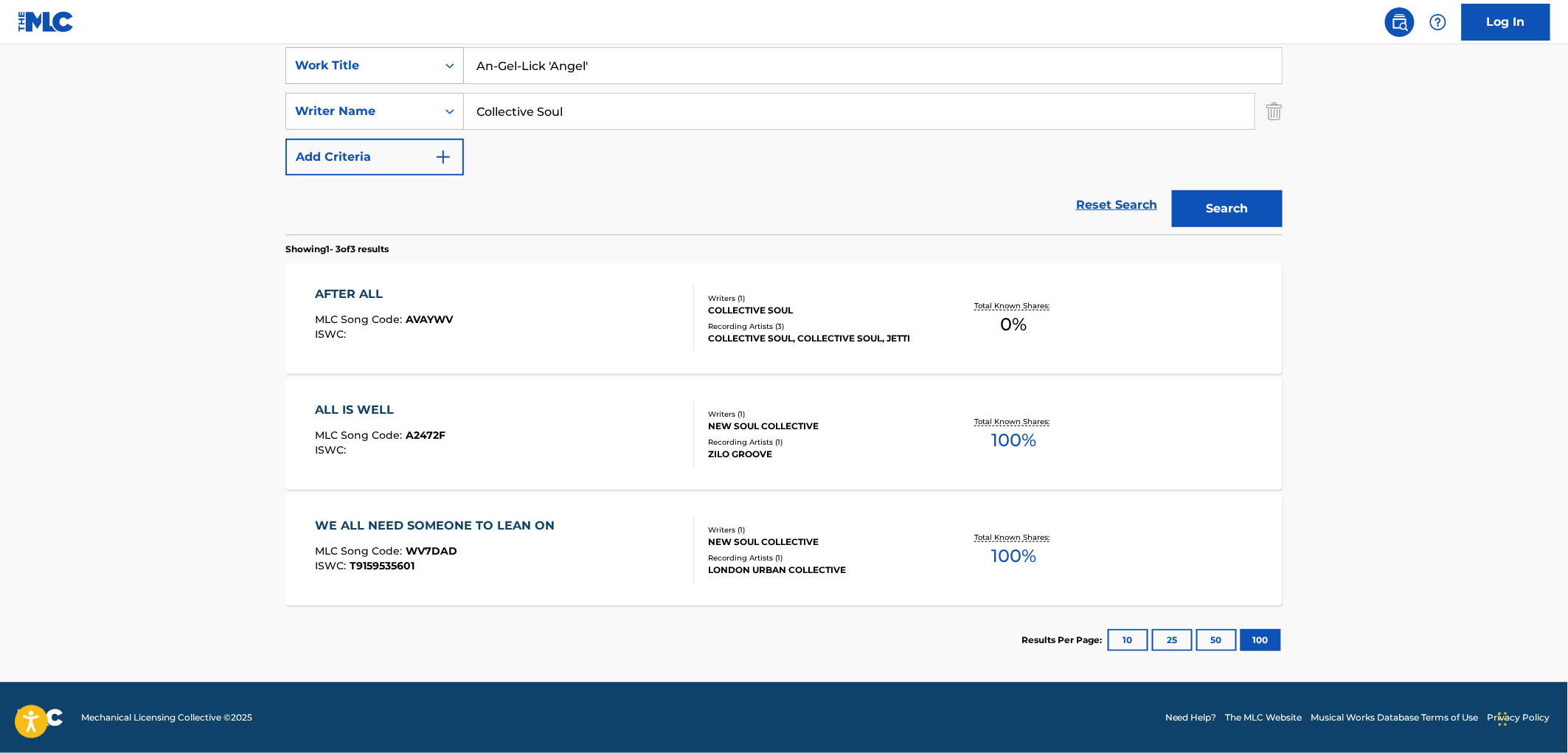
drag, startPoint x: 550, startPoint y: 60, endPoint x: 386, endPoint y: 77, distance: 164.9
click at [386, 77] on div "SearchWithCriteria429c7708-f563-49e7-af78-769bc3bfcd22 Work Title An-Gel-Lick '…" at bounding box center [784, 65] width 998 height 37
type input "An-Gel-Lick 'Angel'"
drag, startPoint x: 576, startPoint y: 116, endPoint x: 226, endPoint y: 134, distance: 350.5
click at [226, 133] on main "The MLC Public Work Search The accuracy and completeness of The MLC's data is d…" at bounding box center [784, 223] width 1568 height 919
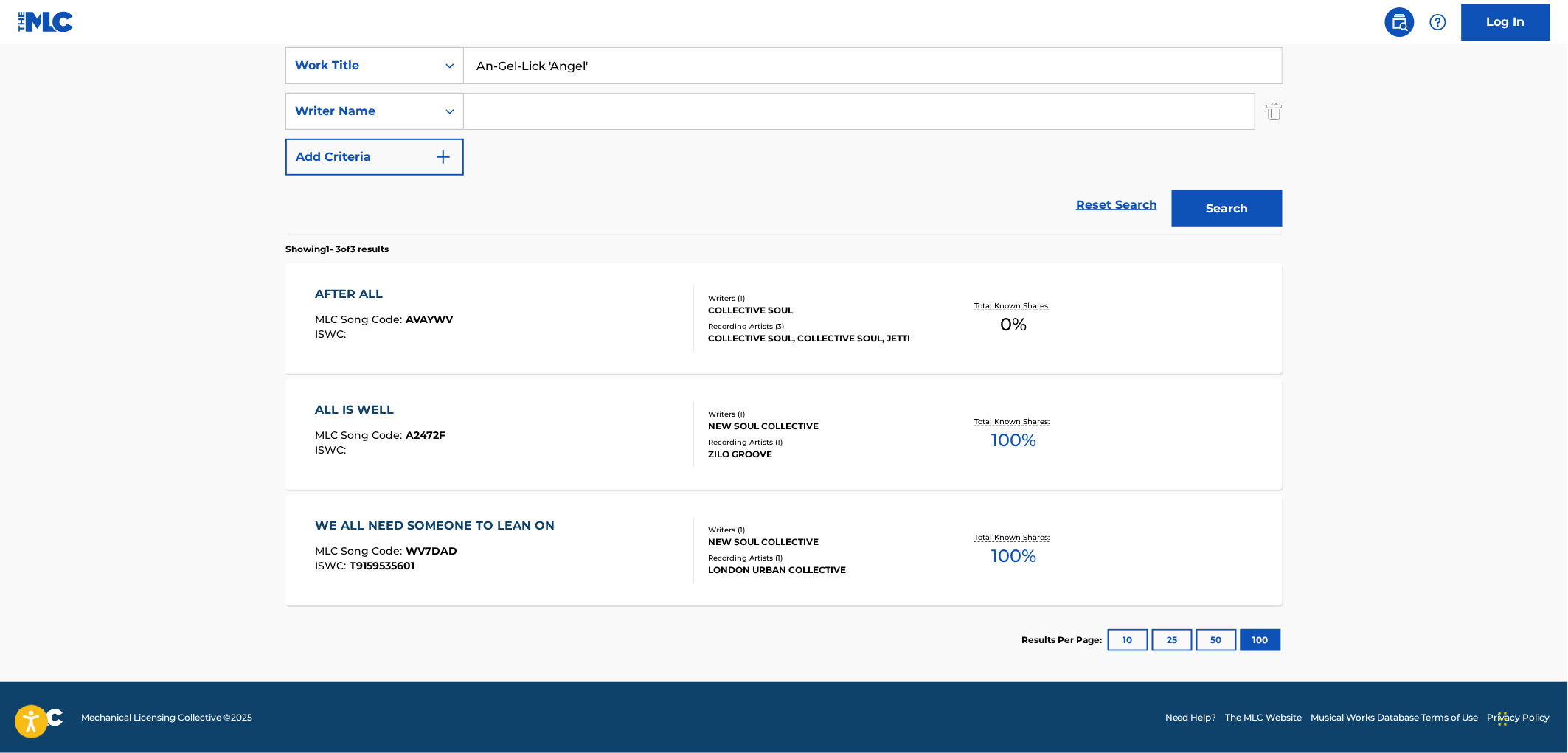
click at [1172, 190] on button "Search" at bounding box center [1227, 208] width 111 height 37
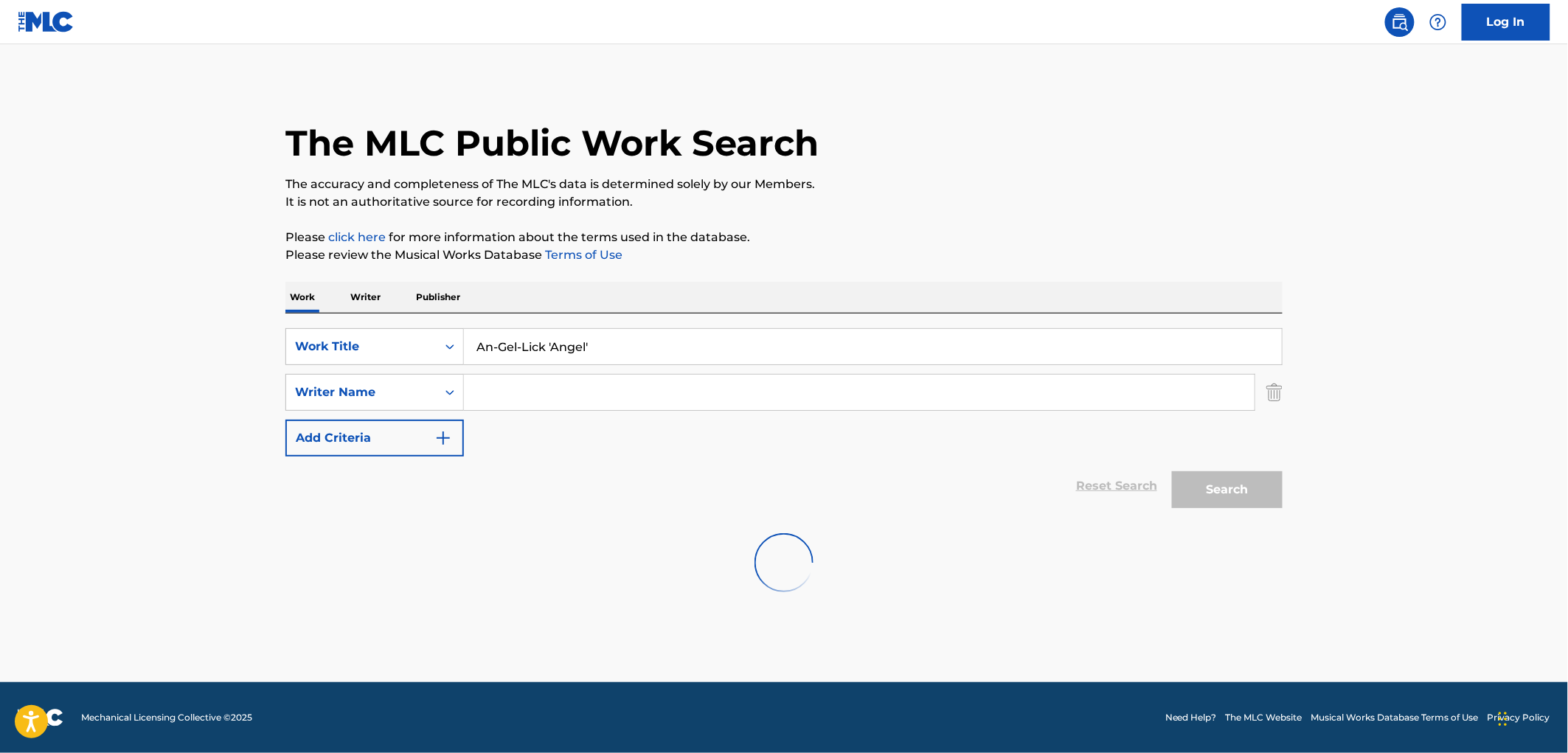
scroll to position [0, 0]
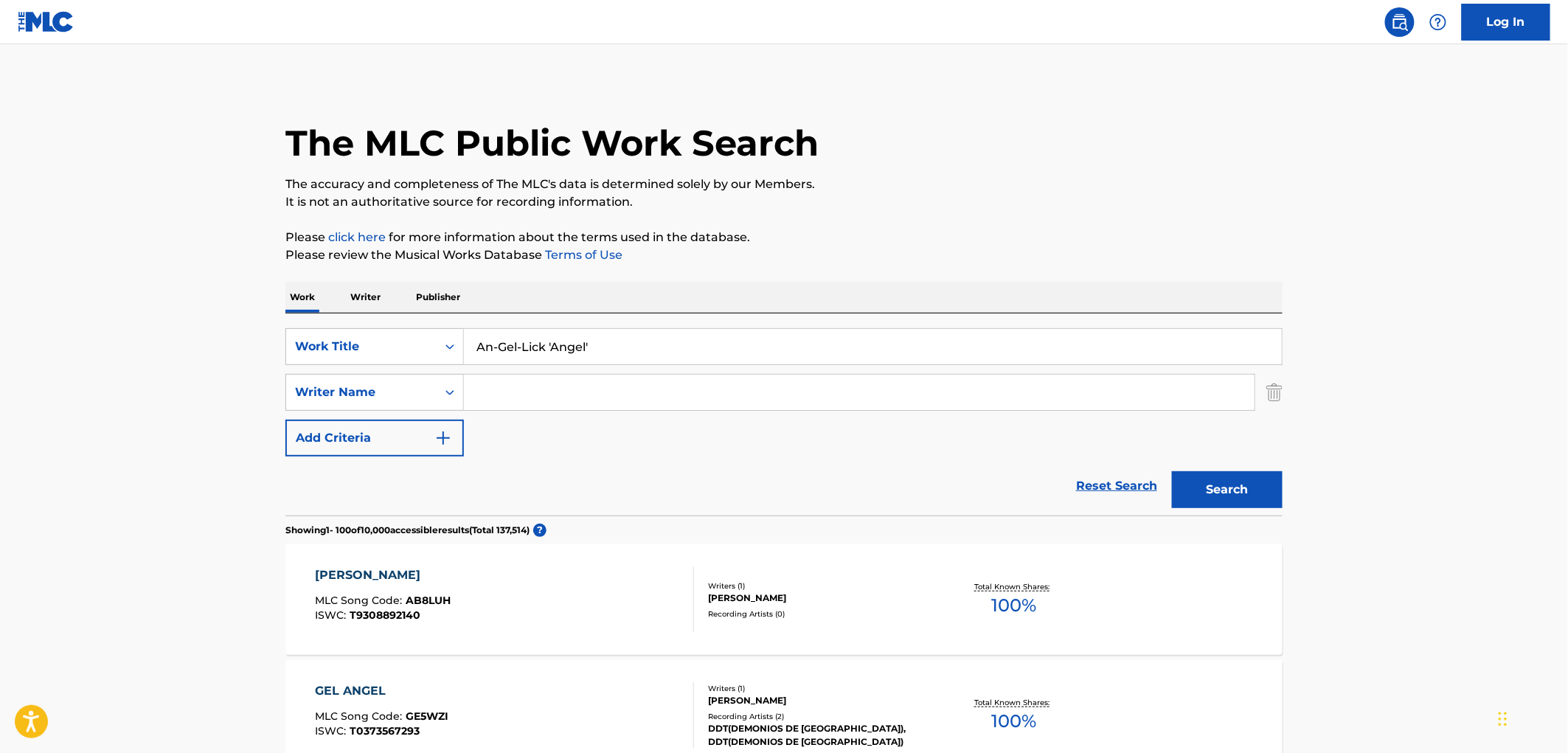
click at [496, 348] on input "An-Gel-Lick 'Angel'" at bounding box center [873, 346] width 818 height 35
click at [518, 348] on input "An Gel-Lick 'Angel'" at bounding box center [873, 346] width 818 height 35
click at [549, 347] on input "An Gel Lick 'Angel'" at bounding box center [873, 346] width 818 height 35
click at [588, 348] on input "An Gel Lick Angel'" at bounding box center [873, 346] width 818 height 35
click at [1172, 472] on button "Search" at bounding box center [1227, 490] width 111 height 37
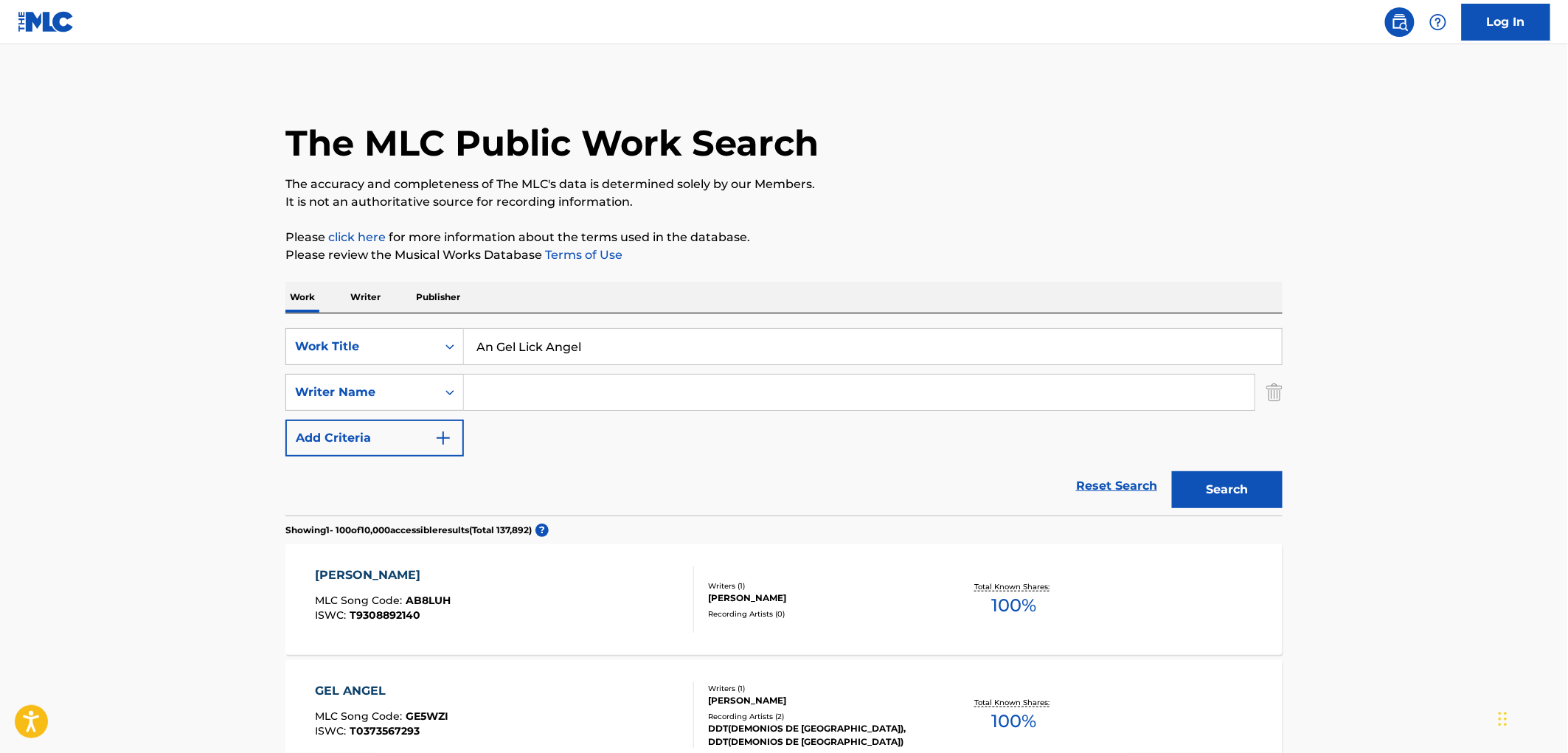
drag, startPoint x: 585, startPoint y: 344, endPoint x: 481, endPoint y: 349, distance: 104.1
click at [481, 349] on input "An Gel Lick Angel" at bounding box center [873, 346] width 818 height 35
drag, startPoint x: 519, startPoint y: 350, endPoint x: 513, endPoint y: 358, distance: 10.0
click at [512, 358] on input "An Gel Lick Angel" at bounding box center [873, 346] width 818 height 35
drag, startPoint x: 480, startPoint y: 347, endPoint x: 581, endPoint y: 358, distance: 101.6
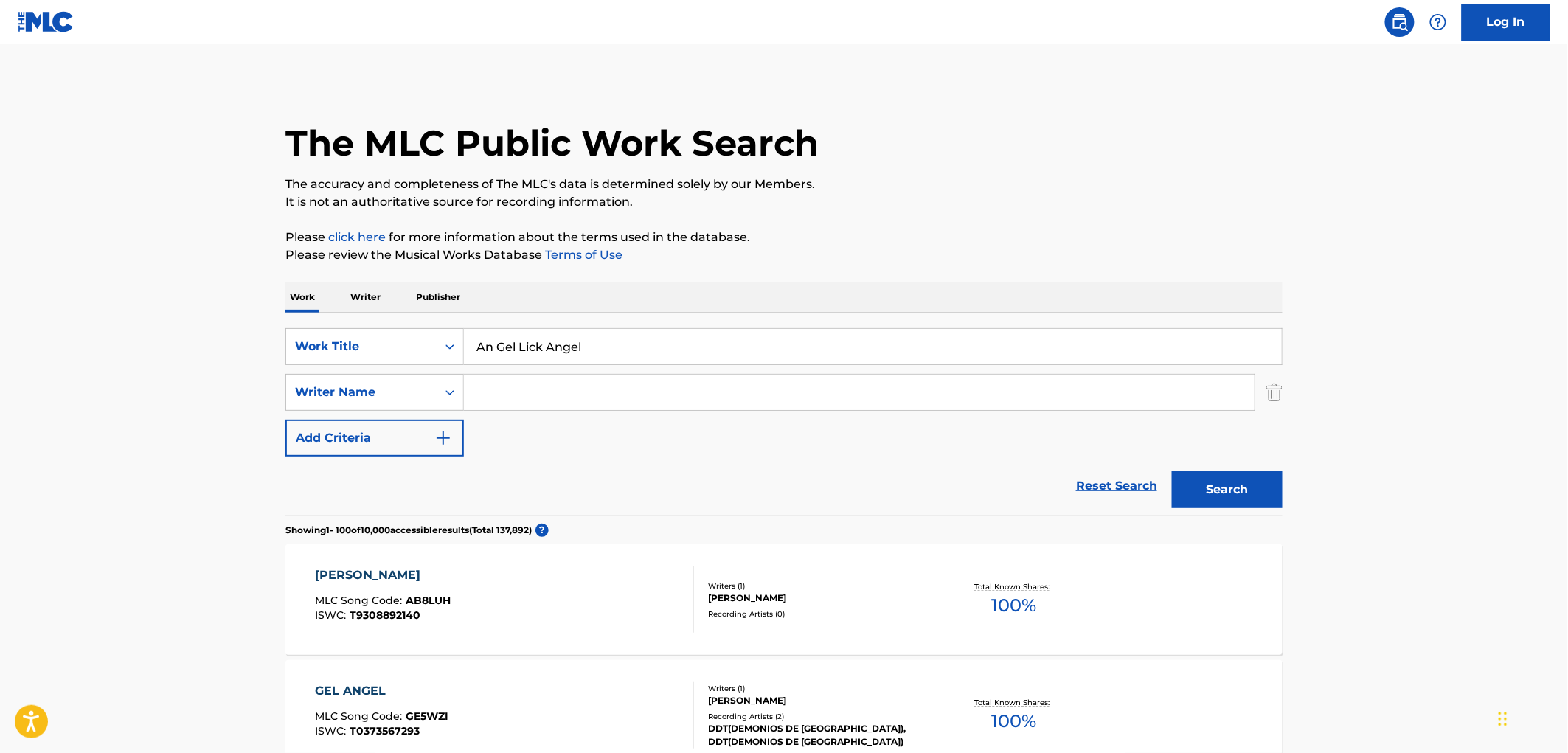
click at [581, 358] on input "An Gel Lick Angel" at bounding box center [873, 346] width 818 height 35
paste input "Oh Mama Mama"
type input "Oh Mama Mama"
click at [1220, 499] on button "Search" at bounding box center [1227, 490] width 111 height 37
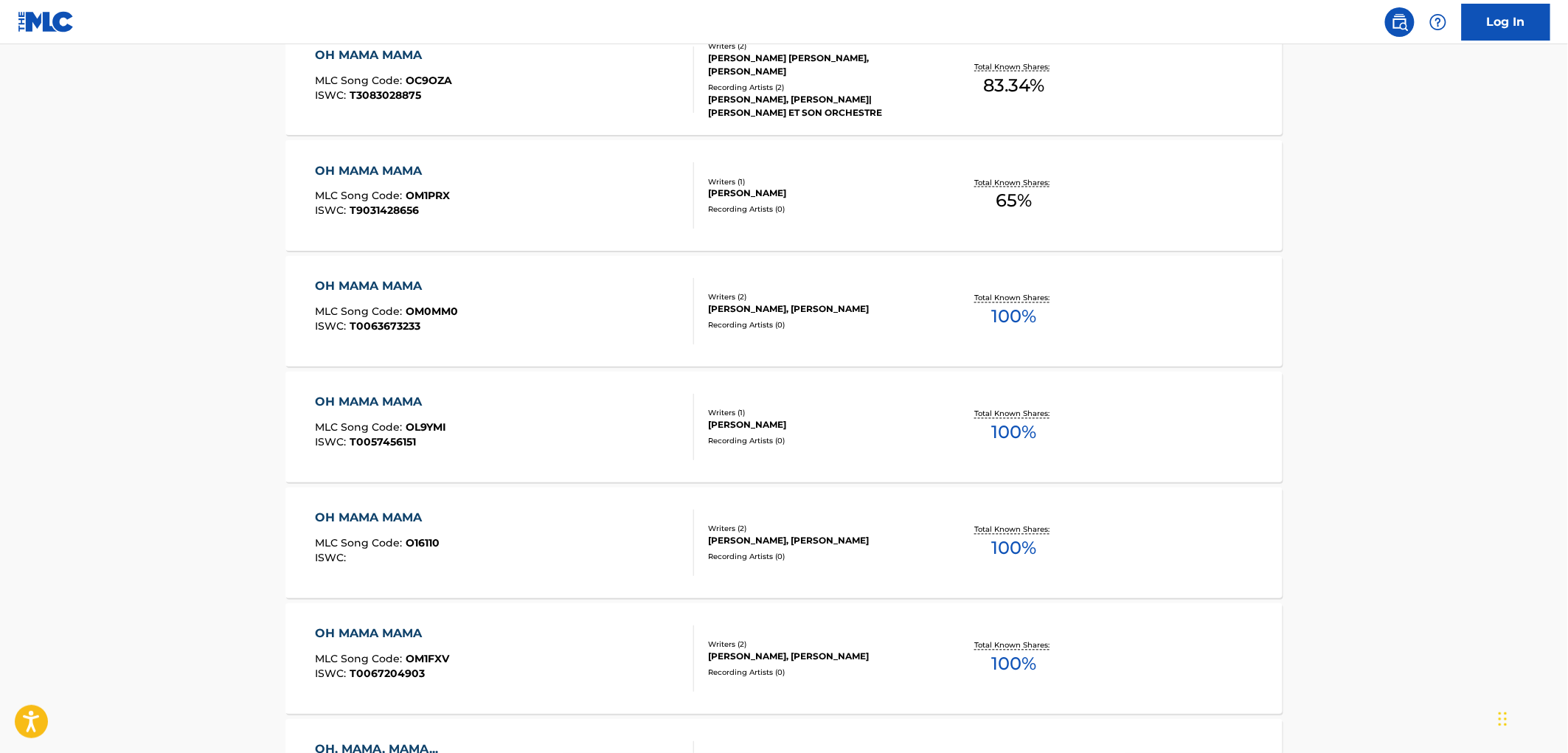
scroll to position [1147, 0]
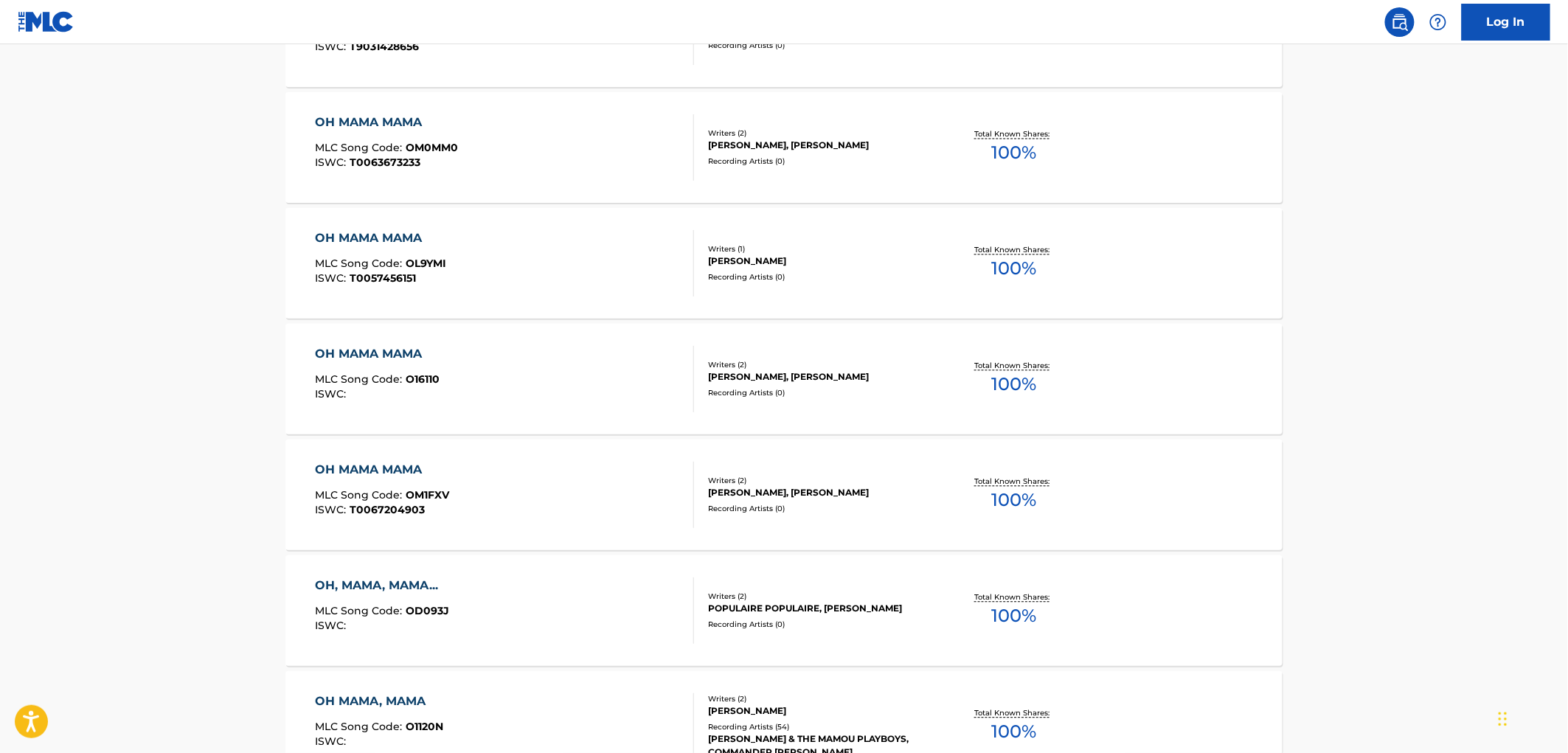
click at [775, 723] on div "Recording Artists ( 54 )" at bounding box center [819, 727] width 223 height 11
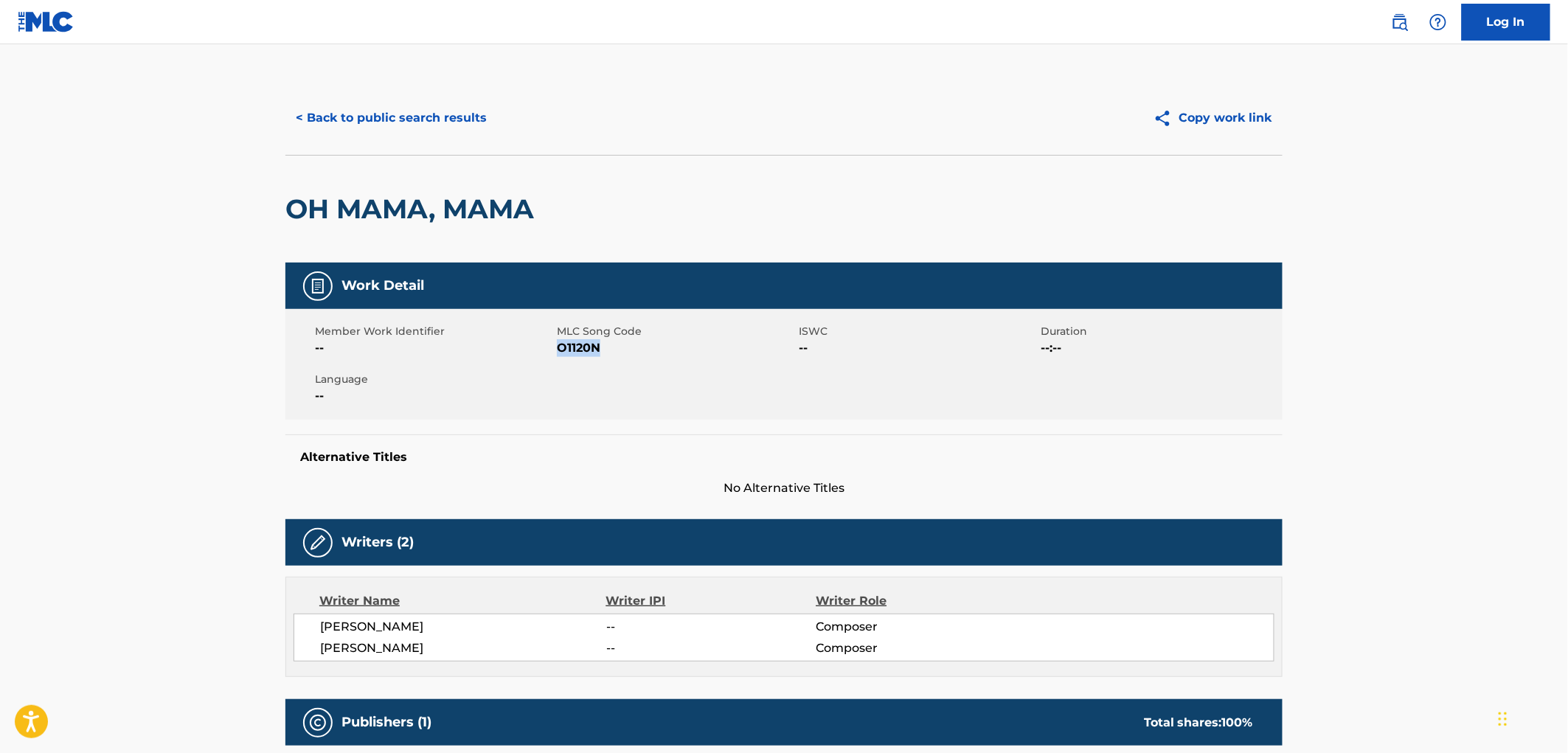
drag, startPoint x: 608, startPoint y: 348, endPoint x: 561, endPoint y: 343, distance: 47.3
click at [561, 343] on span "O1120N" at bounding box center [676, 348] width 238 height 18
copy span "O1120N"
click at [423, 120] on button "< Back to public search results" at bounding box center [390, 117] width 211 height 37
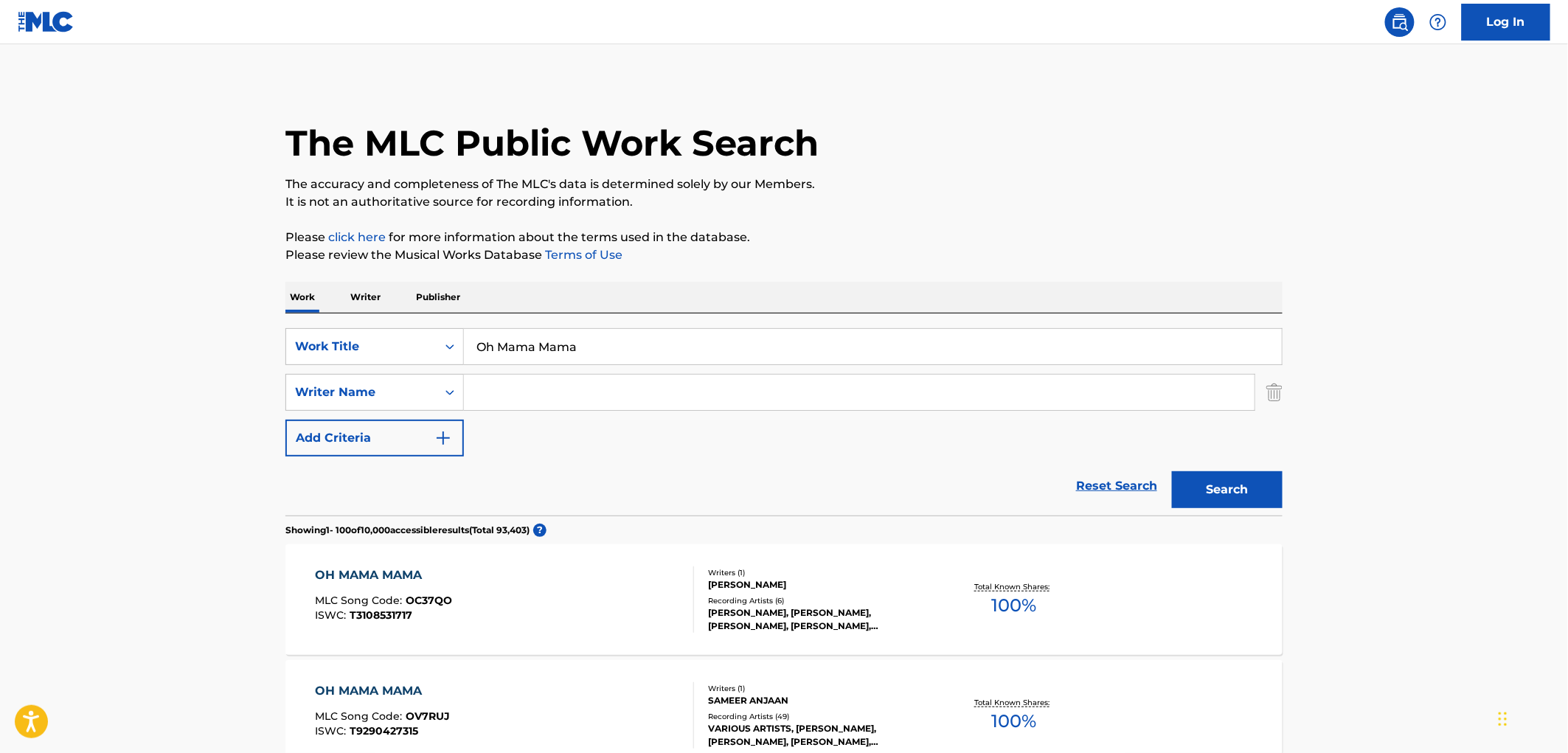
drag, startPoint x: 578, startPoint y: 343, endPoint x: 478, endPoint y: 350, distance: 100.2
click at [478, 350] on input "Oh Mama Mama" at bounding box center [873, 346] width 818 height 35
paste input "Everything's So Grand (ft. PJ)"
drag, startPoint x: 604, startPoint y: 345, endPoint x: 670, endPoint y: 378, distance: 73.8
click at [670, 378] on div "SearchWithCriteria429c7708-f563-49e7-af78-769bc3bfcd22 Work Title Everything's …" at bounding box center [784, 391] width 998 height 128
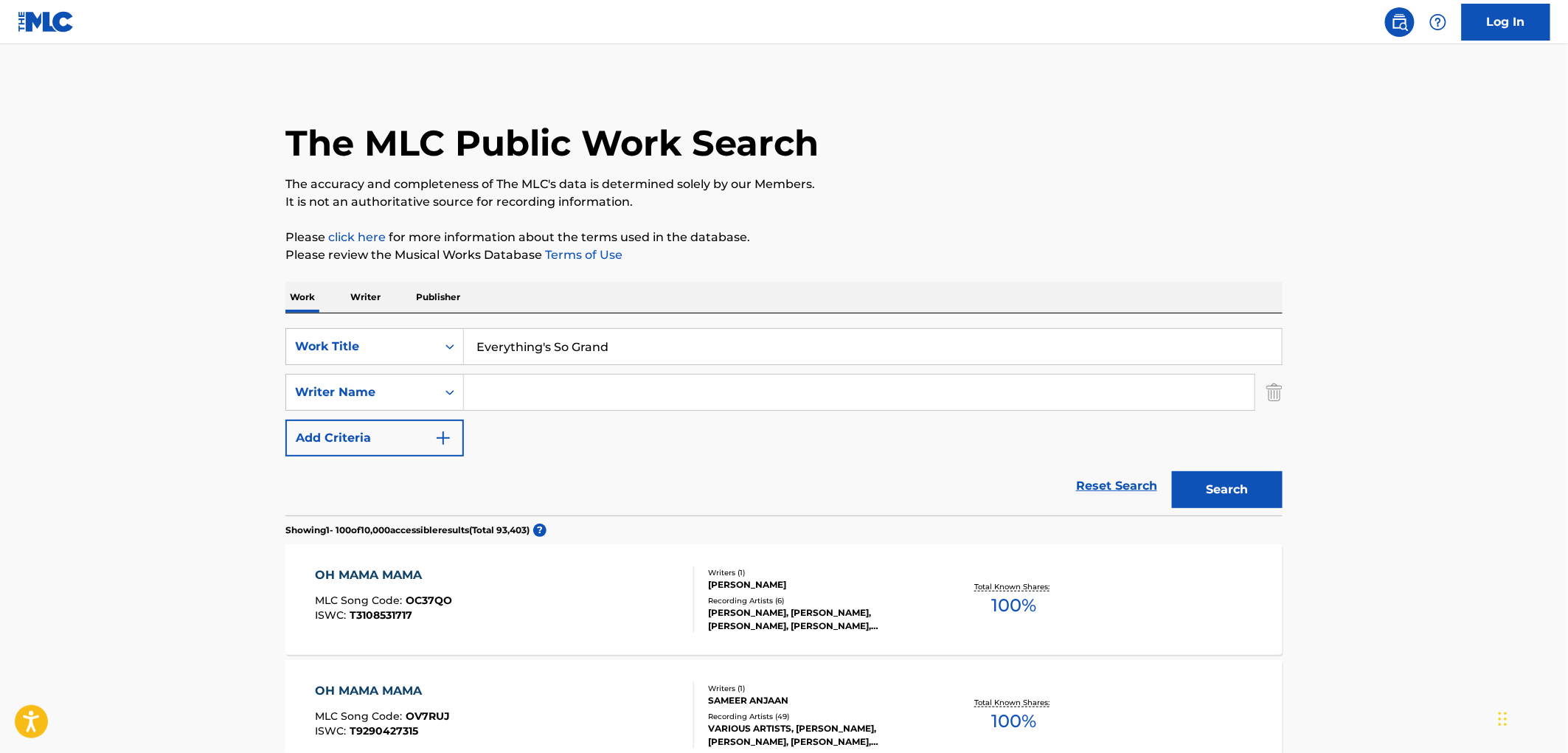
type input "Everything's So Grand"
click at [1172, 472] on button "Search" at bounding box center [1227, 490] width 111 height 37
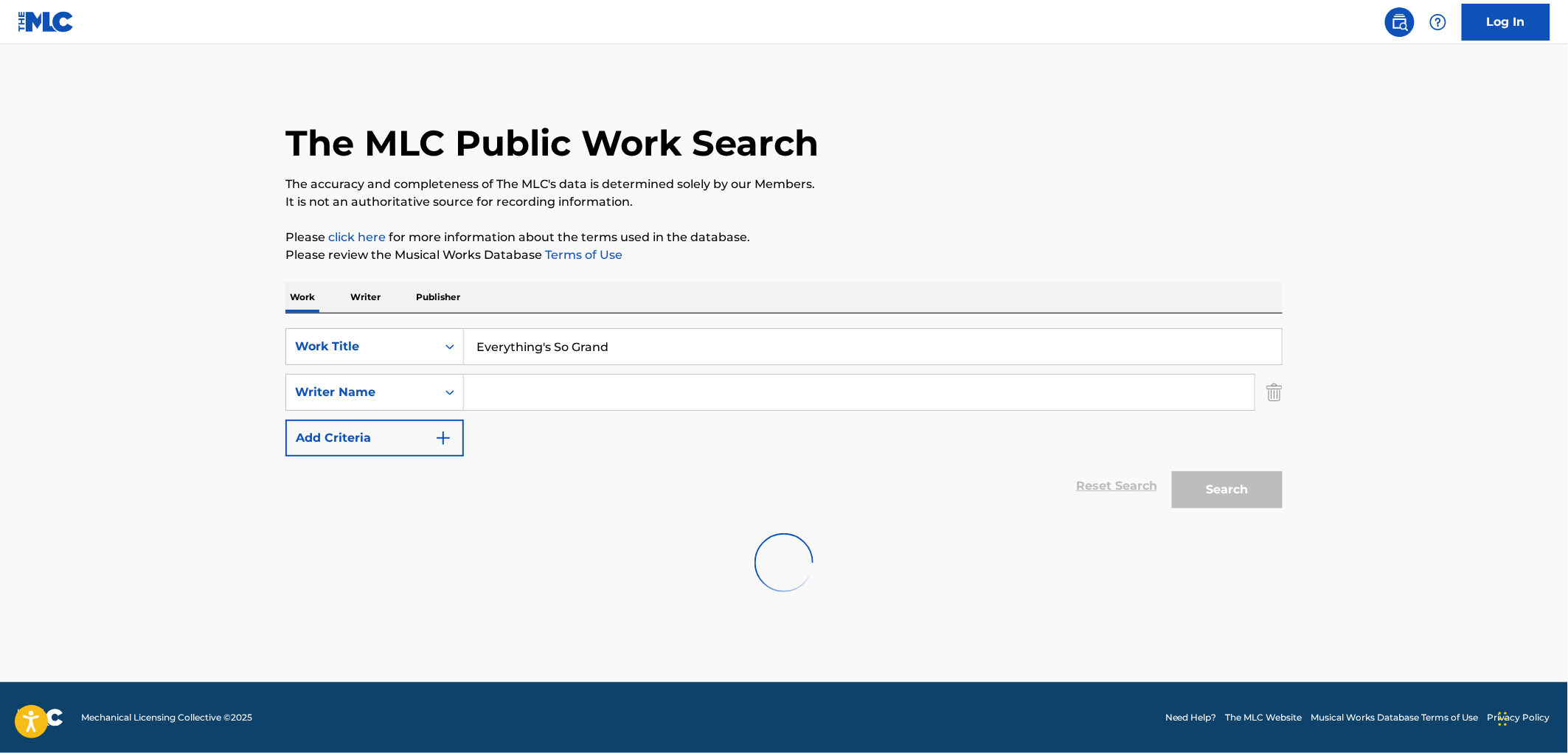
drag, startPoint x: 620, startPoint y: 345, endPoint x: 480, endPoint y: 348, distance: 140.0
click at [465, 348] on input "Everything's So Grand" at bounding box center [873, 346] width 818 height 35
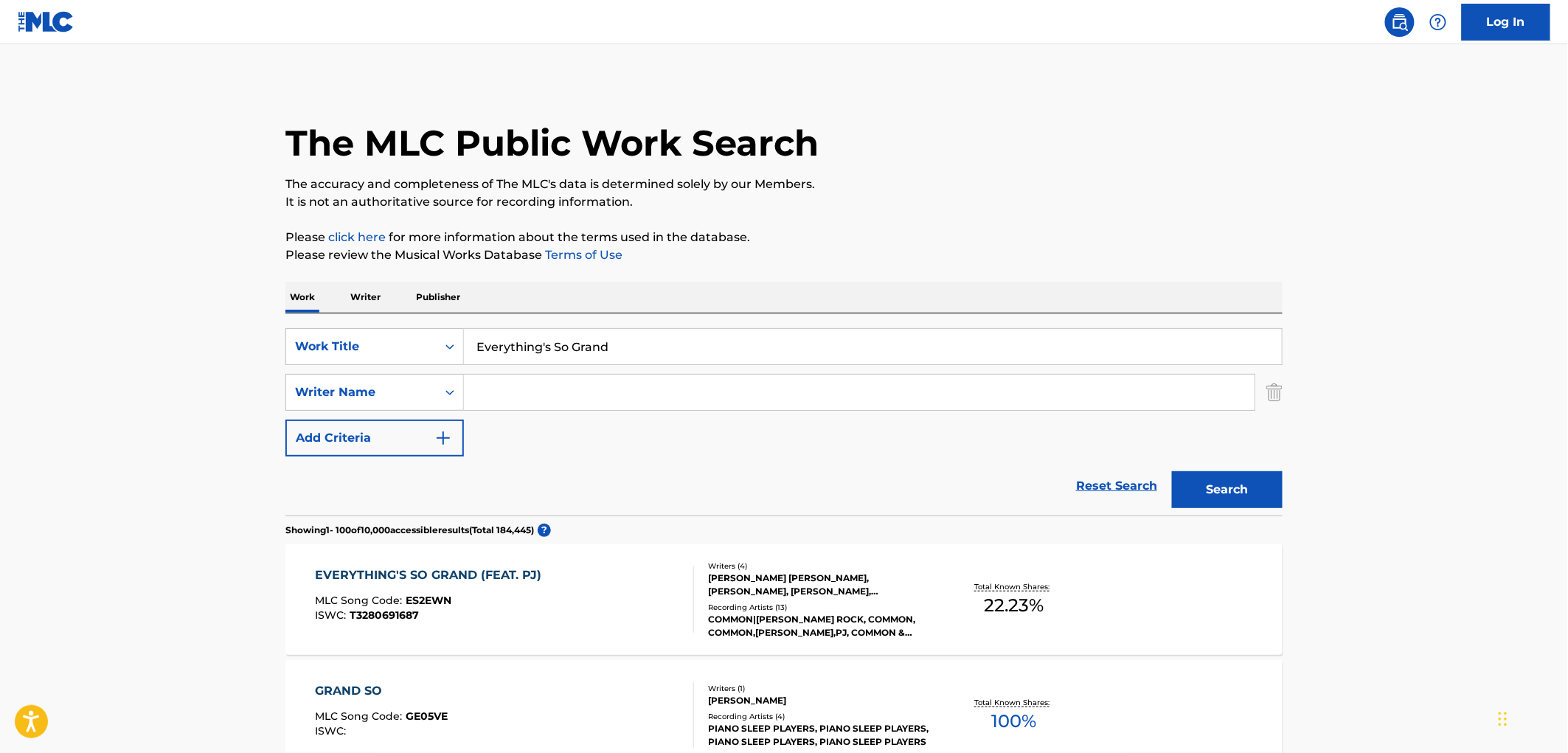
drag, startPoint x: 492, startPoint y: 348, endPoint x: 726, endPoint y: 580, distance: 329.5
click at [726, 580] on div "LONNIE RASHID LYNN, PETER PHILLIPS, PARIS ALEXANDRIA JONES, FRANCISCO BUARQUE D…" at bounding box center [819, 584] width 223 height 27
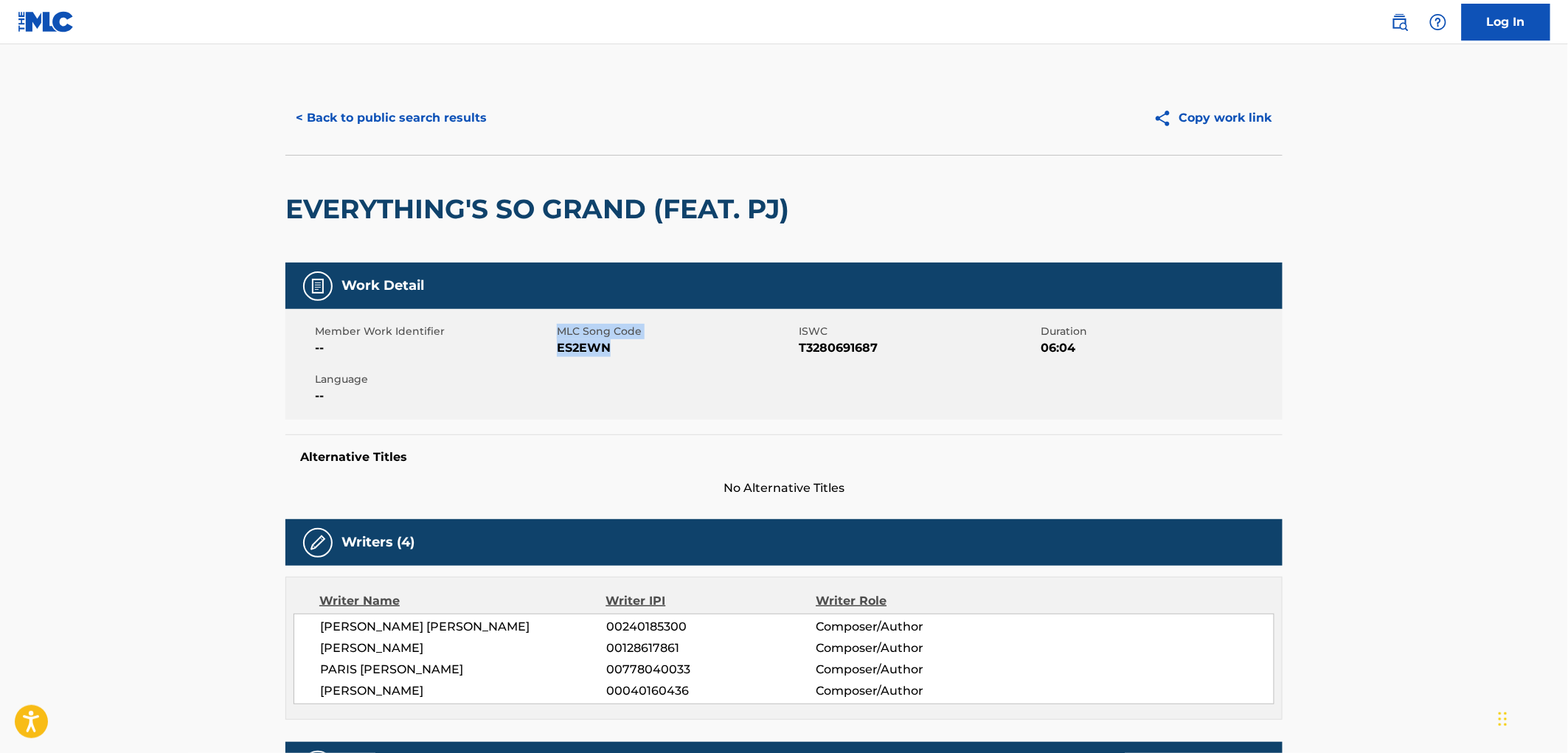
drag, startPoint x: 608, startPoint y: 351, endPoint x: 550, endPoint y: 351, distance: 58.0
click at [550, 351] on div "Member Work Identifier -- MLC Song Code ES2EWN ISWC T3280691687 Duration 06:04 …" at bounding box center [784, 364] width 998 height 111
click at [598, 341] on span "ES2EWN" at bounding box center [676, 348] width 238 height 18
drag, startPoint x: 614, startPoint y: 345, endPoint x: 561, endPoint y: 348, distance: 53.1
click at [561, 348] on span "ES2EWN" at bounding box center [676, 348] width 238 height 18
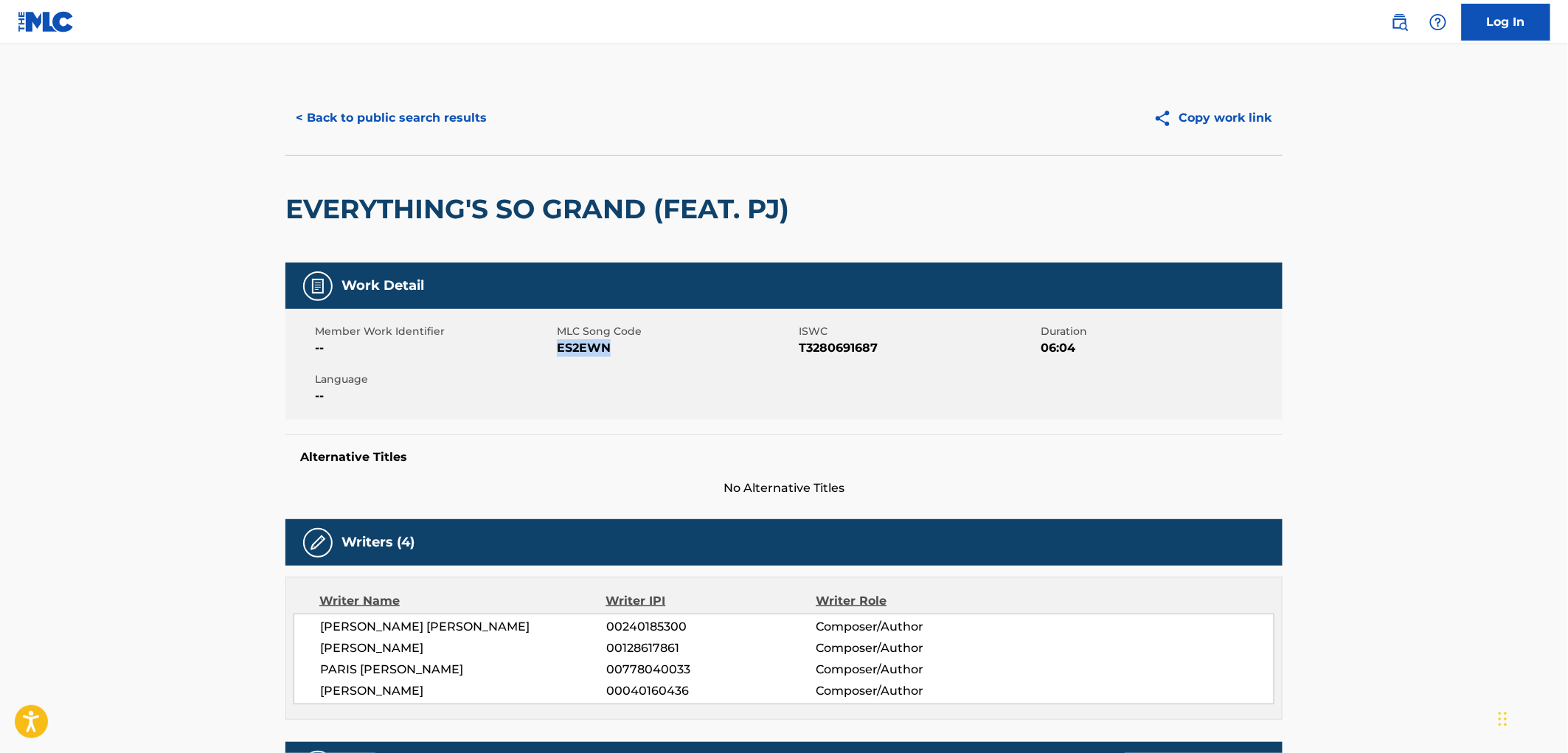
copy span "ES2EWN"
click at [447, 122] on button "< Back to public search results" at bounding box center [390, 117] width 211 height 37
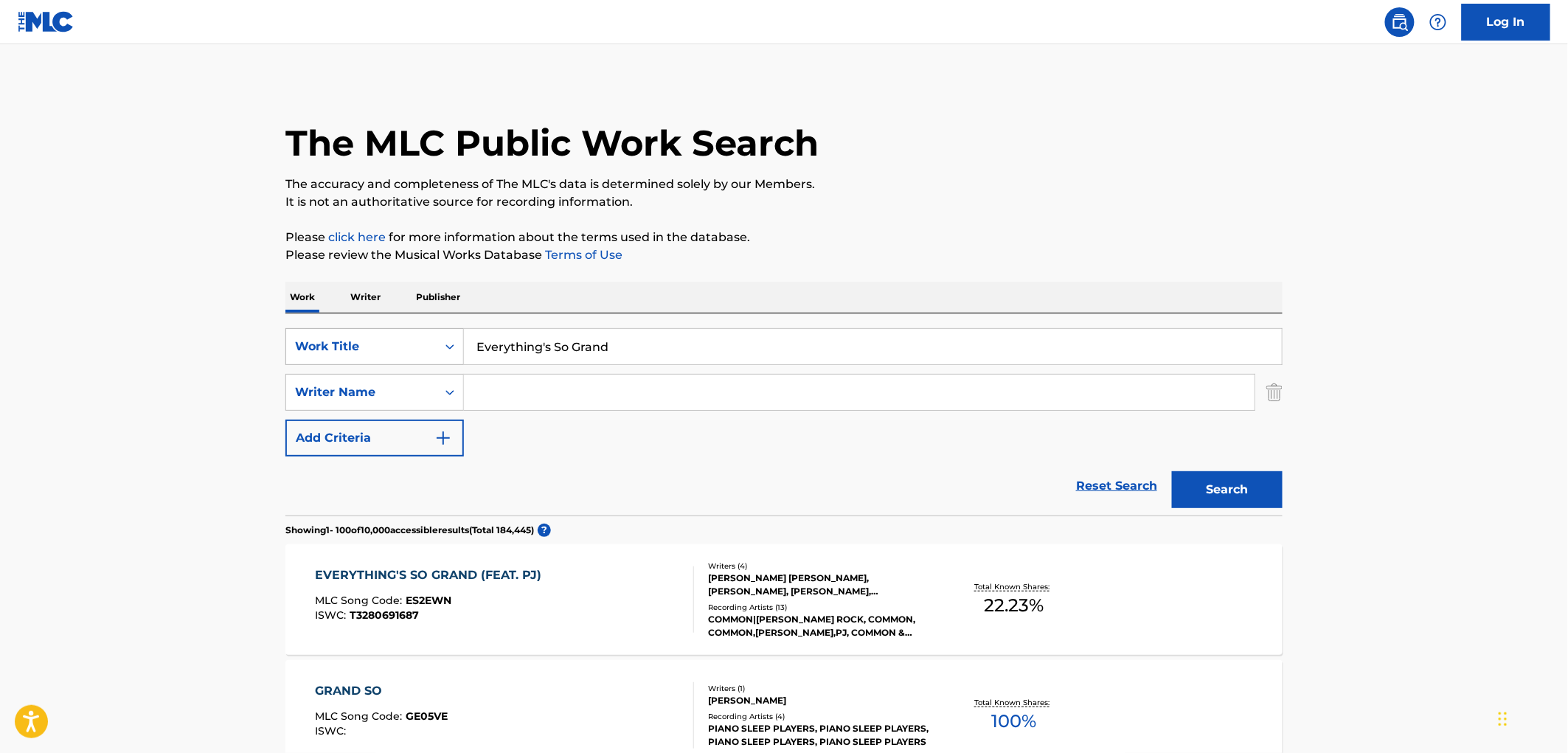
drag, startPoint x: 607, startPoint y: 345, endPoint x: 439, endPoint y: 356, distance: 168.4
click at [439, 356] on div "SearchWithCriteria429c7708-f563-49e7-af78-769bc3bfcd22 Work Title Everything's …" at bounding box center [784, 346] width 998 height 37
paste input "Name a Drink After You"
click at [1251, 485] on button "Search" at bounding box center [1227, 490] width 111 height 37
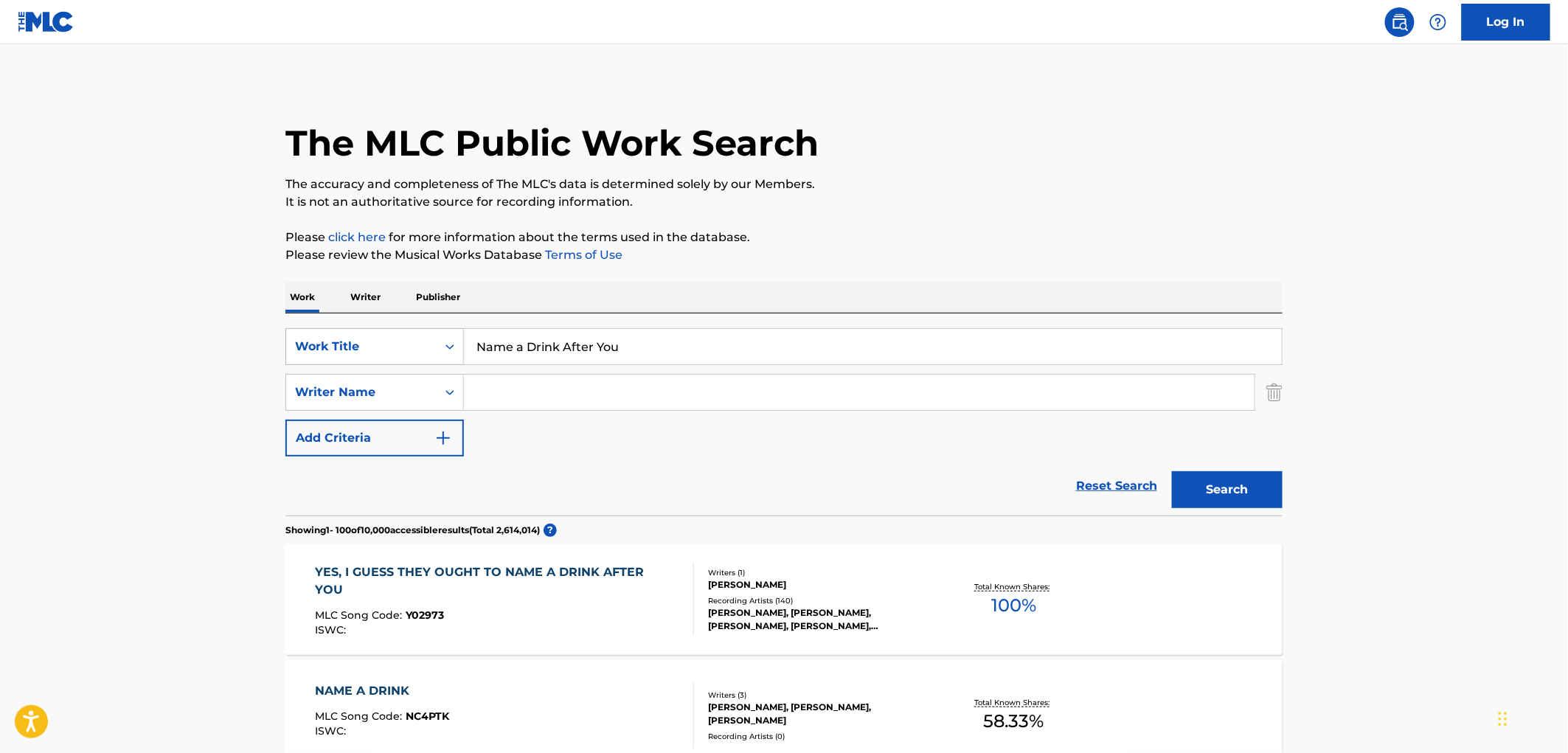
drag, startPoint x: 622, startPoint y: 345, endPoint x: 460, endPoint y: 343, distance: 162.0
click at [460, 343] on div "SearchWithCriteria429c7708-f563-49e7-af78-769bc3bfcd22 Work Title Name a Drink …" at bounding box center [784, 346] width 998 height 37
paste input "Shake & Dance With Me"
type input "Shake & Dance With Me"
click at [1221, 498] on button "Search" at bounding box center [1227, 490] width 111 height 37
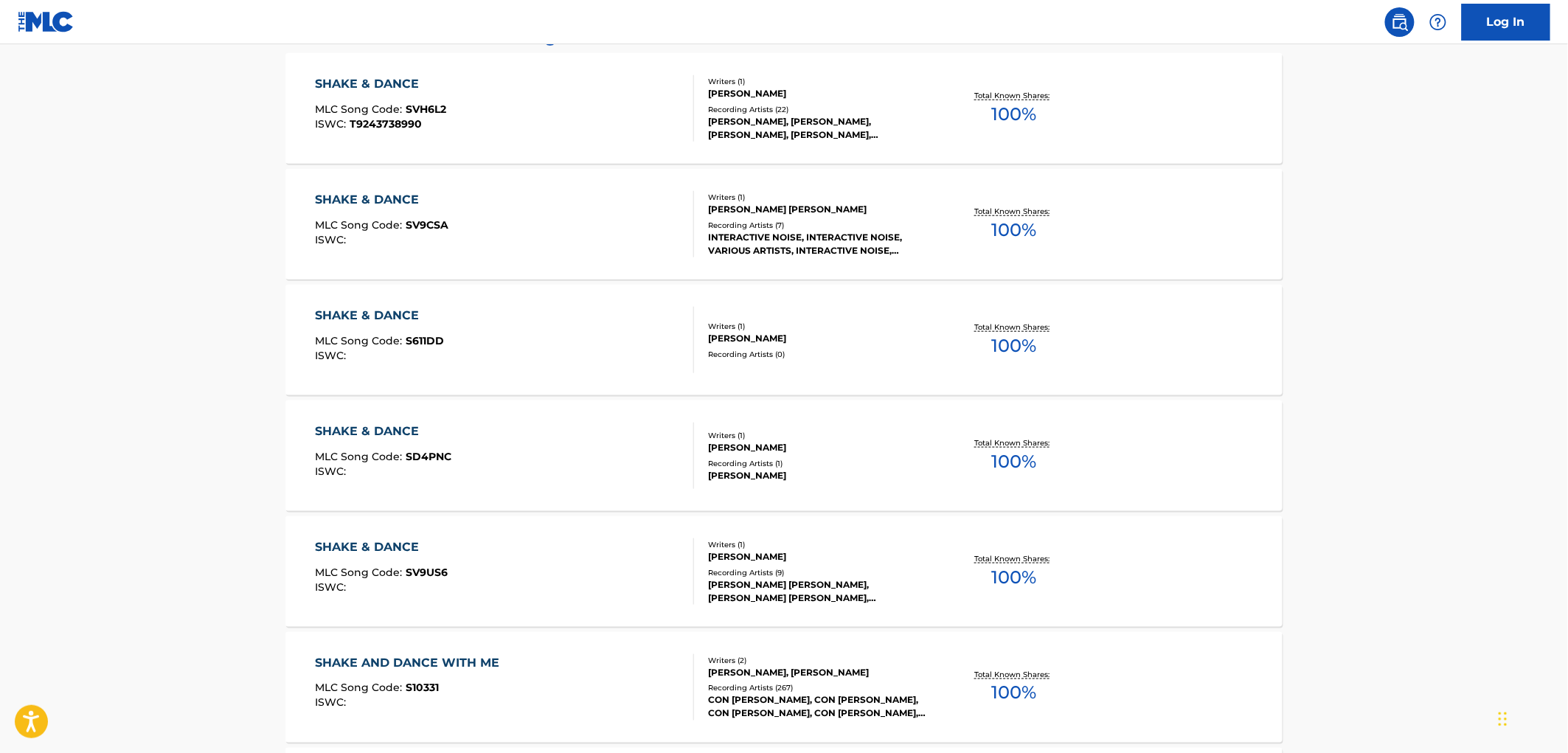
scroll to position [573, 0]
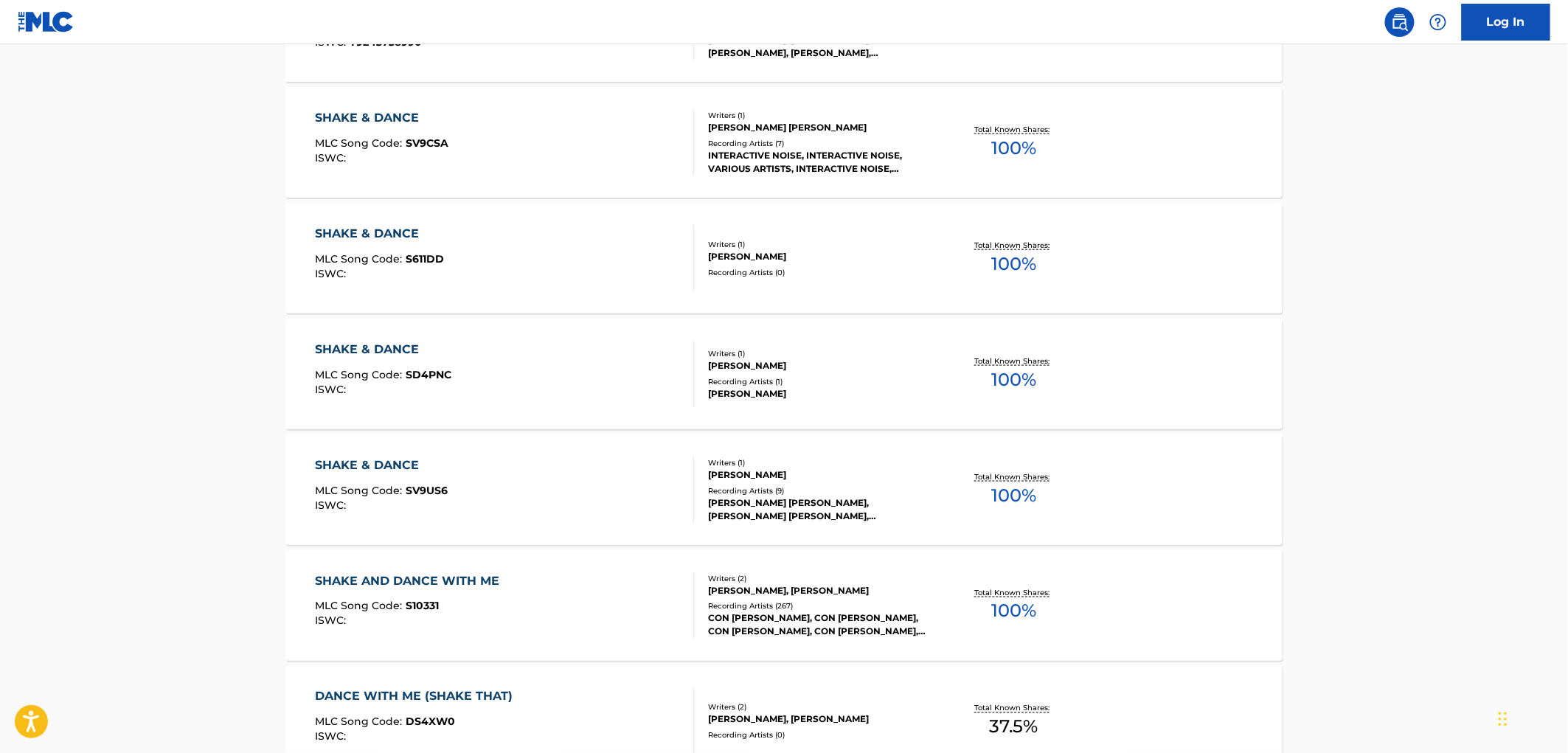
click at [838, 616] on div "CON FUNK SHUN, CON FUNK SHUN, CON FUNK SHUN, CON FUNK SHUN, CON FUNK SHUN" at bounding box center [819, 625] width 223 height 27
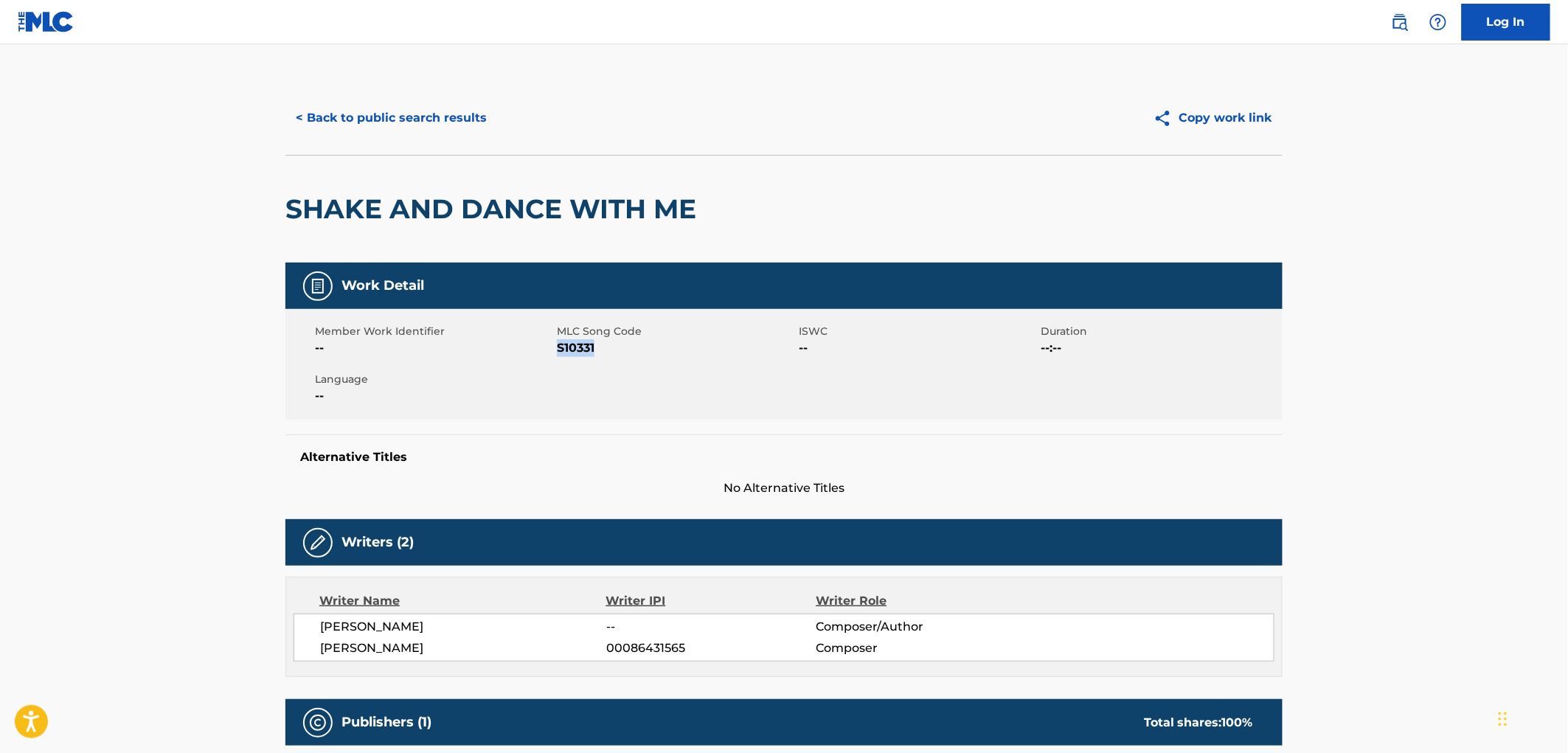
drag, startPoint x: 595, startPoint y: 348, endPoint x: 558, endPoint y: 348, distance: 37.0
click at [558, 348] on span "S10331" at bounding box center [676, 348] width 238 height 18
click at [351, 113] on button "< Back to public search results" at bounding box center [390, 117] width 211 height 37
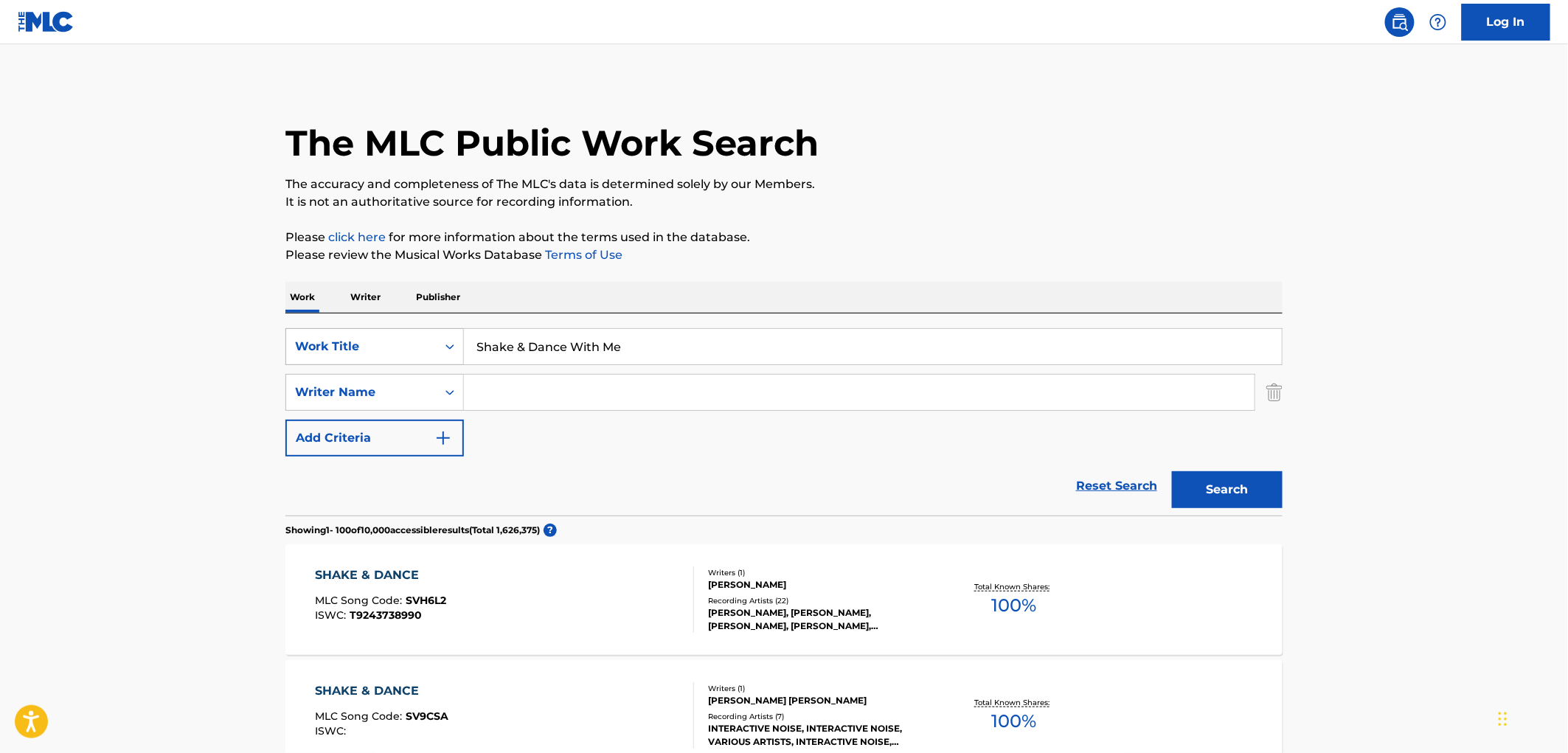
drag, startPoint x: 699, startPoint y: 351, endPoint x: 452, endPoint y: 337, distance: 247.4
click at [403, 341] on div "SearchWithCriteria429c7708-f563-49e7-af78-769bc3bfcd22 Work Title Shake & Dance…" at bounding box center [784, 346] width 998 height 37
paste input "Take Me Hom"
click at [1268, 492] on button "Search" at bounding box center [1227, 490] width 111 height 37
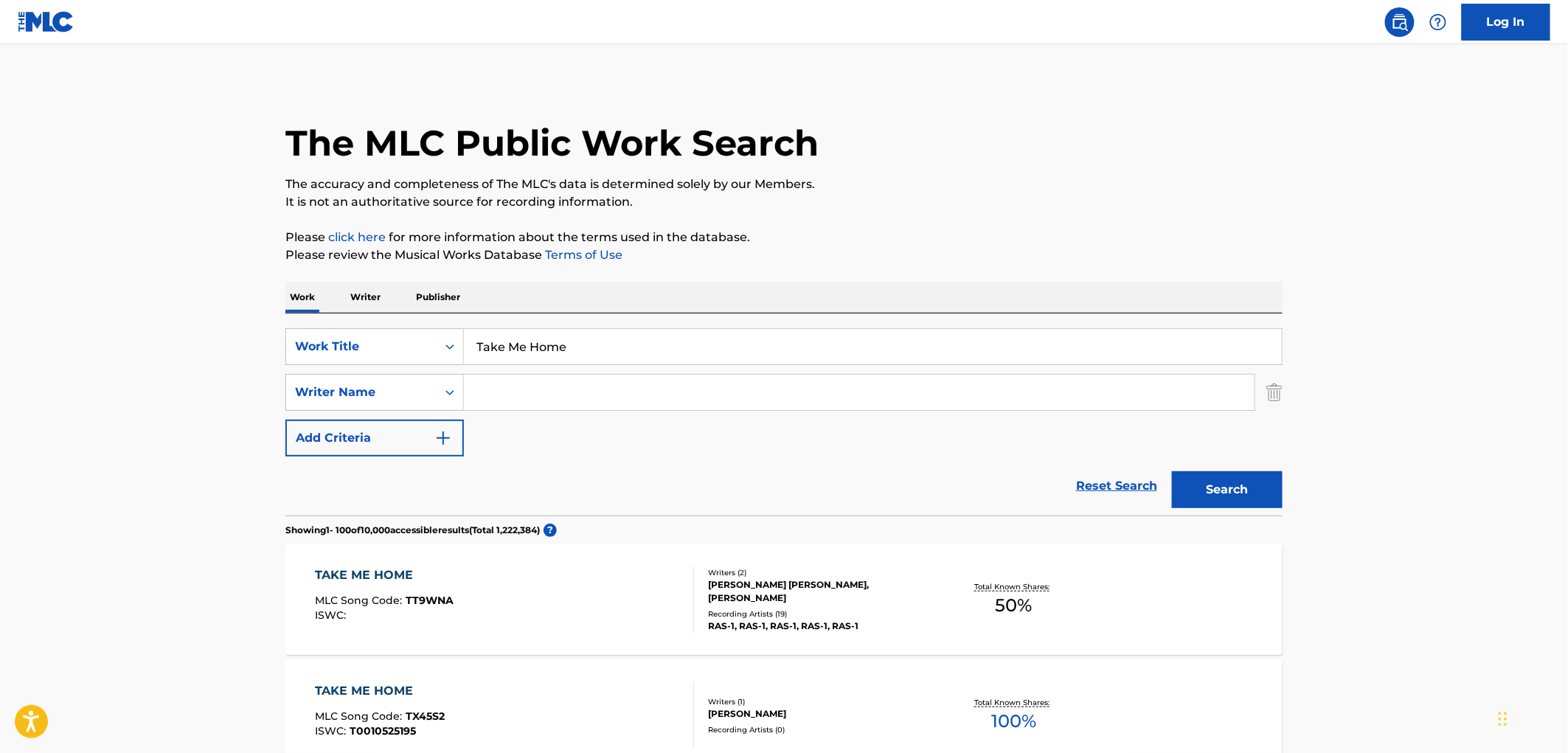
drag, startPoint x: 471, startPoint y: 345, endPoint x: 636, endPoint y: 348, distance: 165.0
click at [636, 348] on input "Take Me Home" at bounding box center [873, 346] width 818 height 35
paste input "DIALED IN"
click at [1204, 485] on button "Search" at bounding box center [1227, 490] width 111 height 37
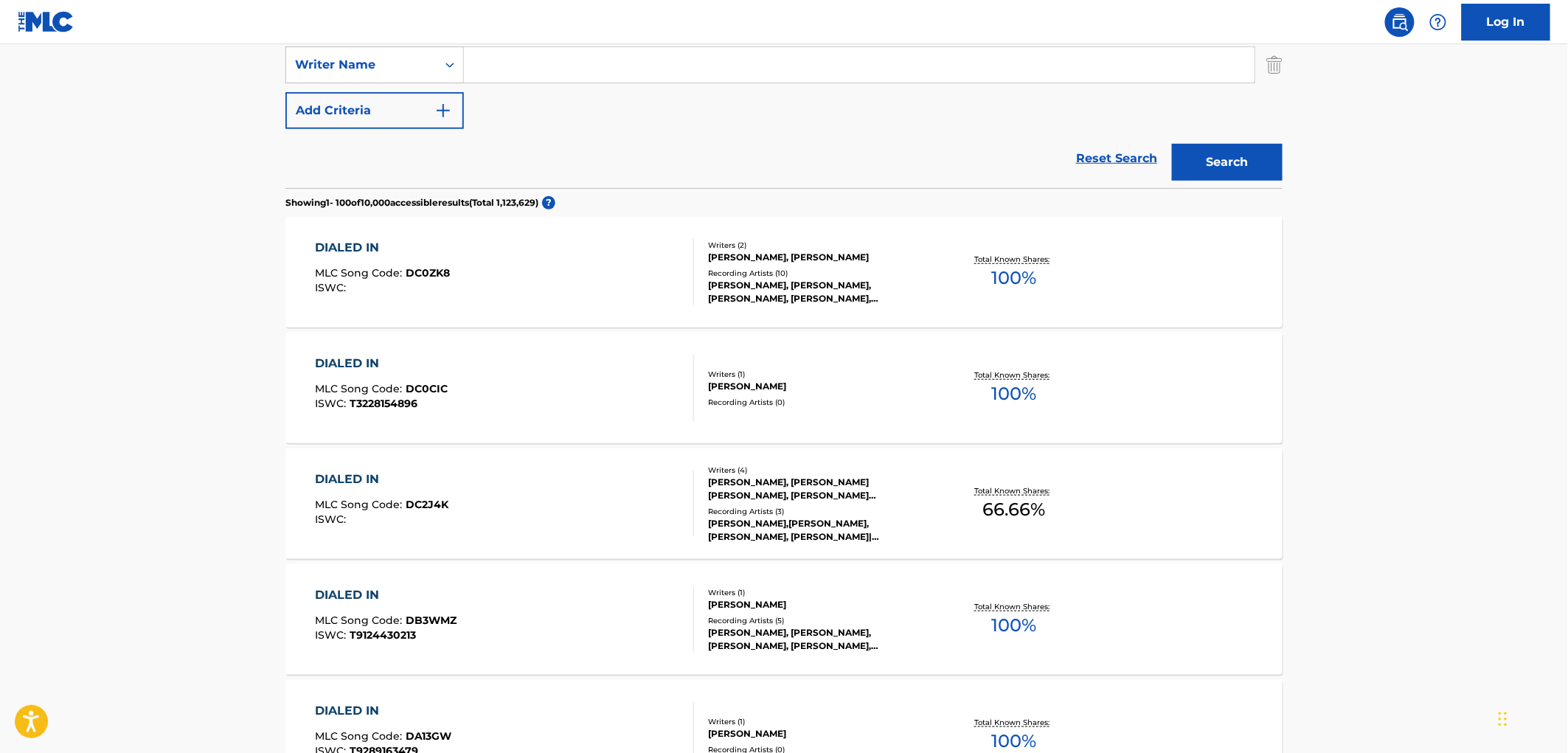
scroll to position [245, 0]
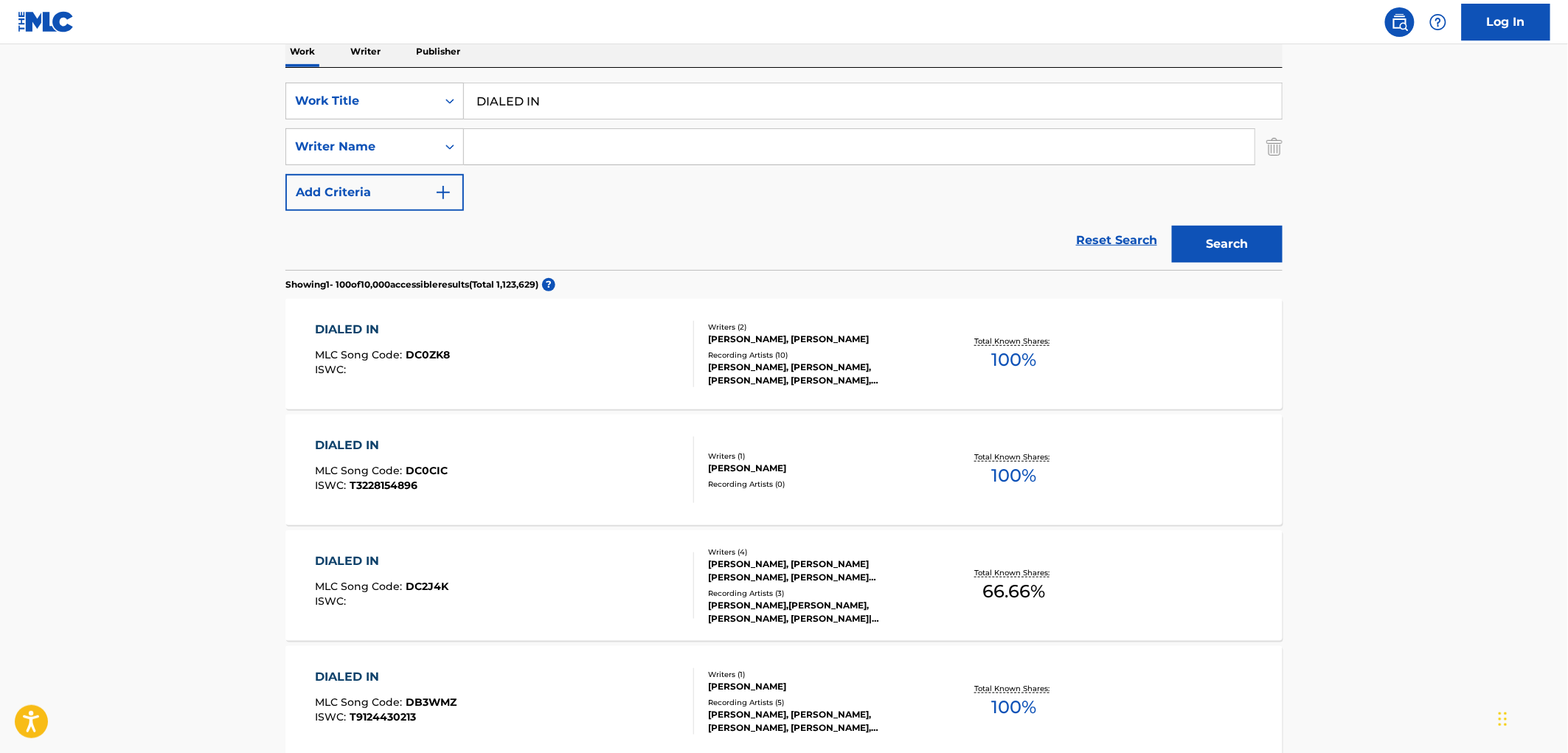
drag, startPoint x: 550, startPoint y: 112, endPoint x: 481, endPoint y: 105, distance: 69.4
click at [481, 105] on input "DIALED IN" at bounding box center [873, 100] width 818 height 35
paste input "ONCE I GET IN IT"
type input "ONCE I GET IN IT"
click at [1249, 242] on button "Search" at bounding box center [1227, 243] width 111 height 37
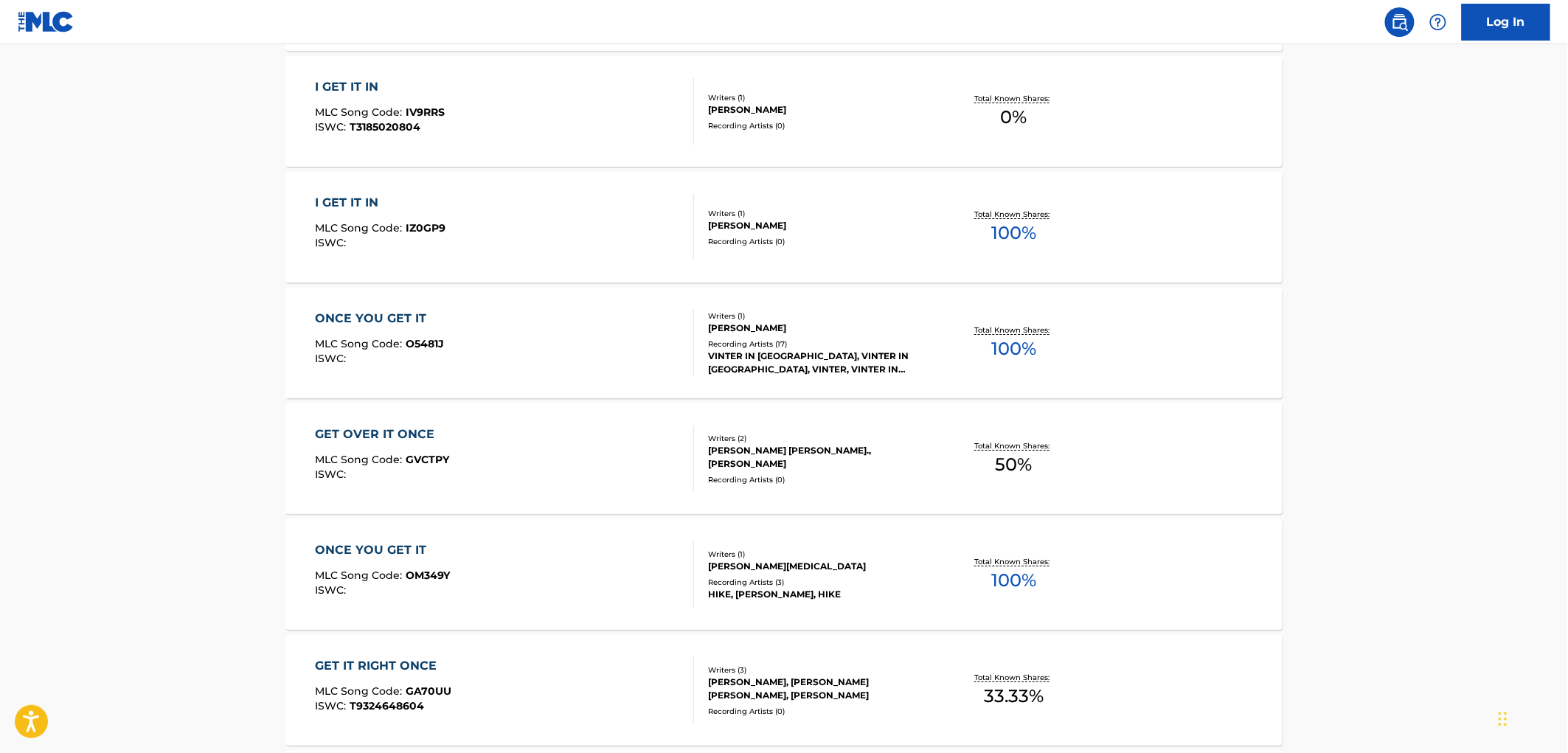
scroll to position [4342, 0]
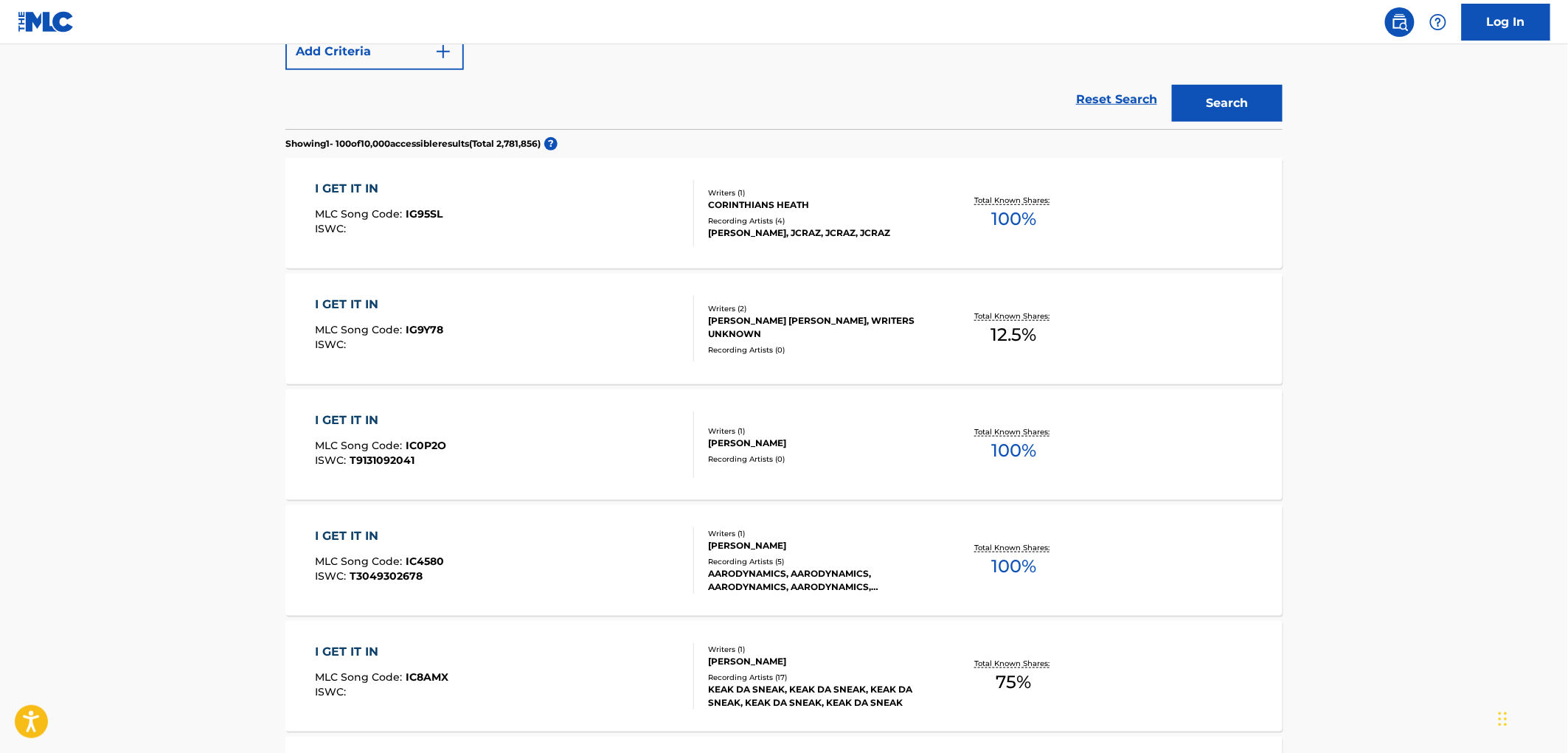
scroll to position [0, 0]
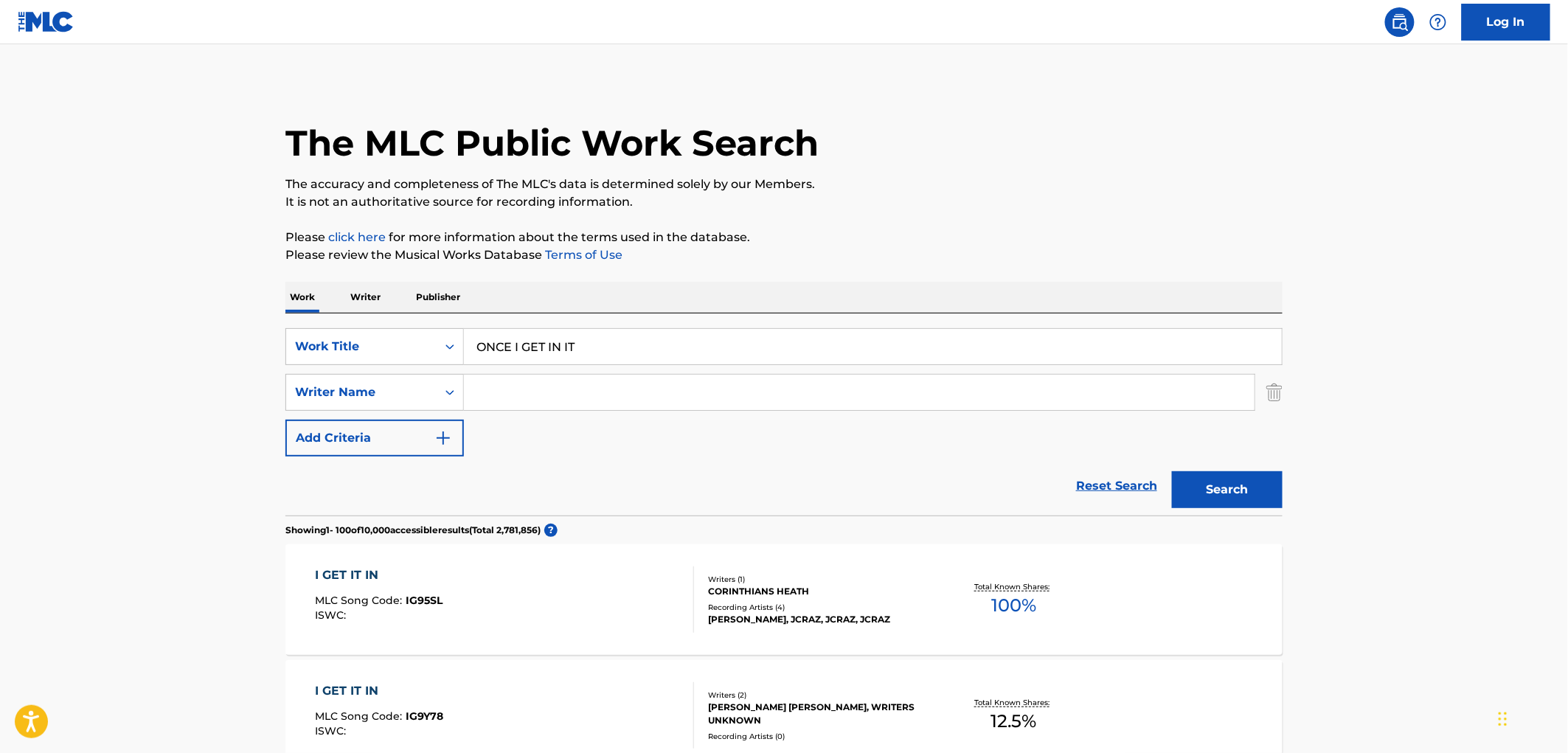
paste input "Confunkshun"
type input "Confunkshun"
click at [1237, 475] on button "Search" at bounding box center [1227, 490] width 111 height 37
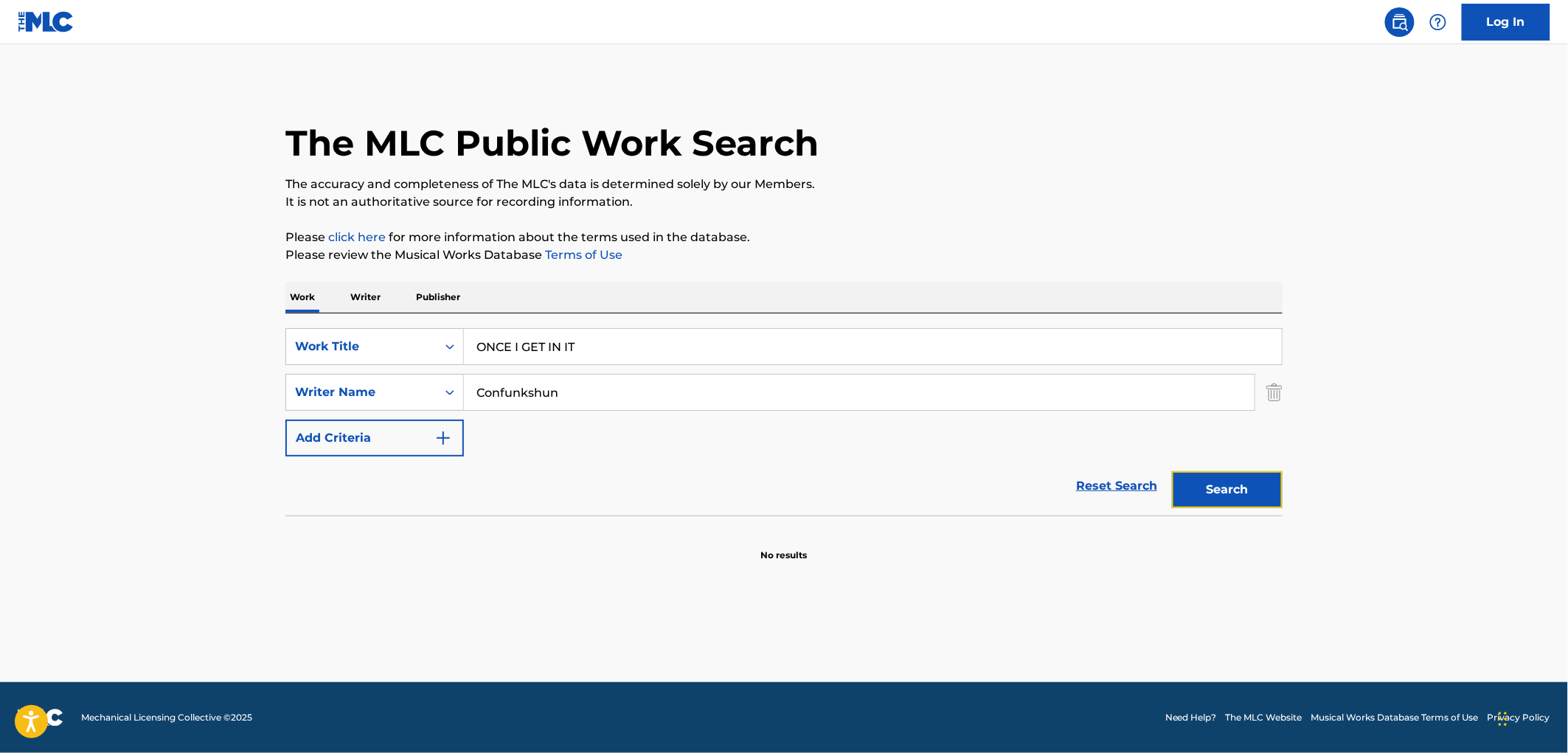
click at [1228, 481] on button "Search" at bounding box center [1227, 490] width 111 height 37
drag, startPoint x: 576, startPoint y: 352, endPoint x: 463, endPoint y: 339, distance: 113.7
click at [464, 339] on input "ONCE I GET IN IT" at bounding box center [873, 346] width 818 height 35
paste input "Quick"
type input "Quick"
